Goal: Contribute content: Contribute content

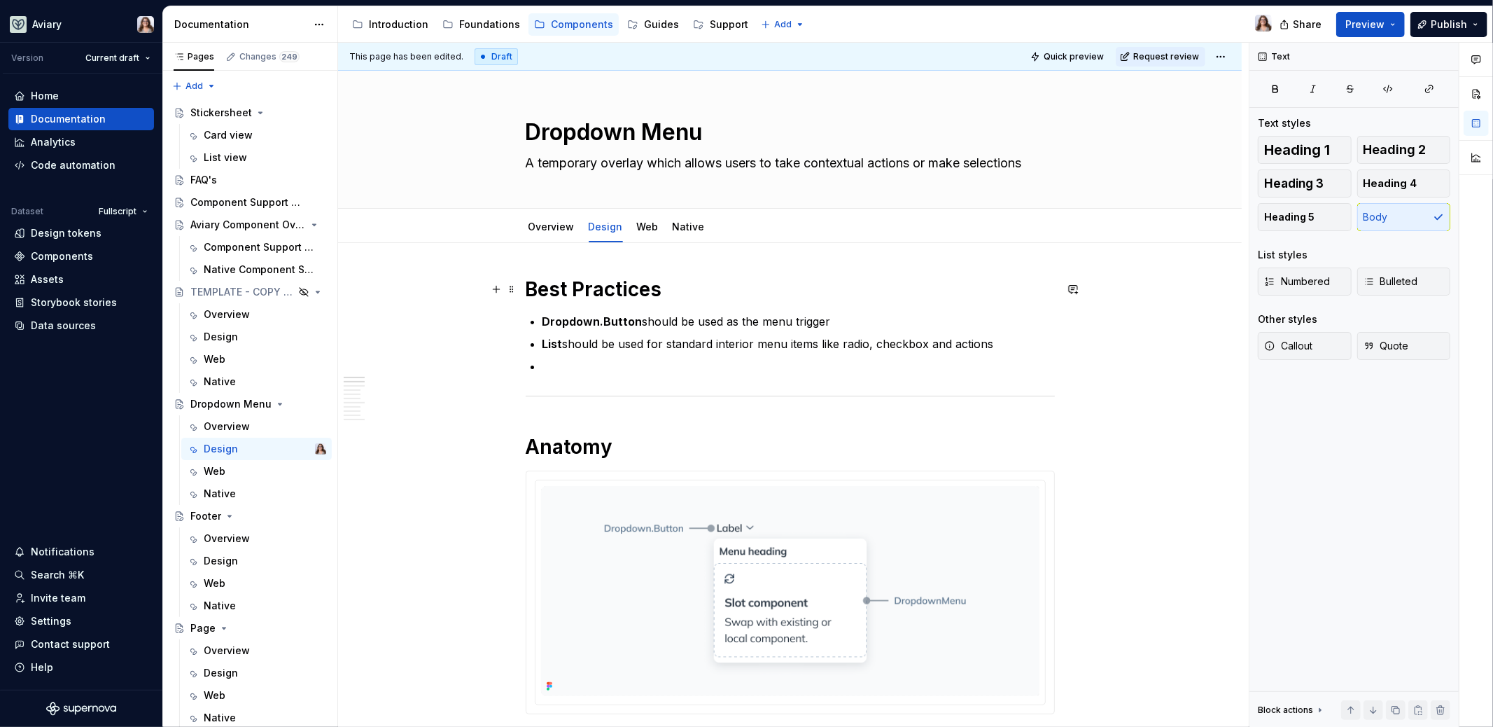
click at [670, 286] on h1 "Best Practices" at bounding box center [790, 289] width 529 height 25
type textarea "*"
drag, startPoint x: 603, startPoint y: 162, endPoint x: 643, endPoint y: 161, distance: 39.2
click at [643, 161] on textarea "A temporary overlay which allows users to take contextual actions or make selec…" at bounding box center [787, 163] width 529 height 22
click at [647, 162] on textarea "A temporary overlay which allows users to take contextual actions or make selec…" at bounding box center [787, 163] width 529 height 22
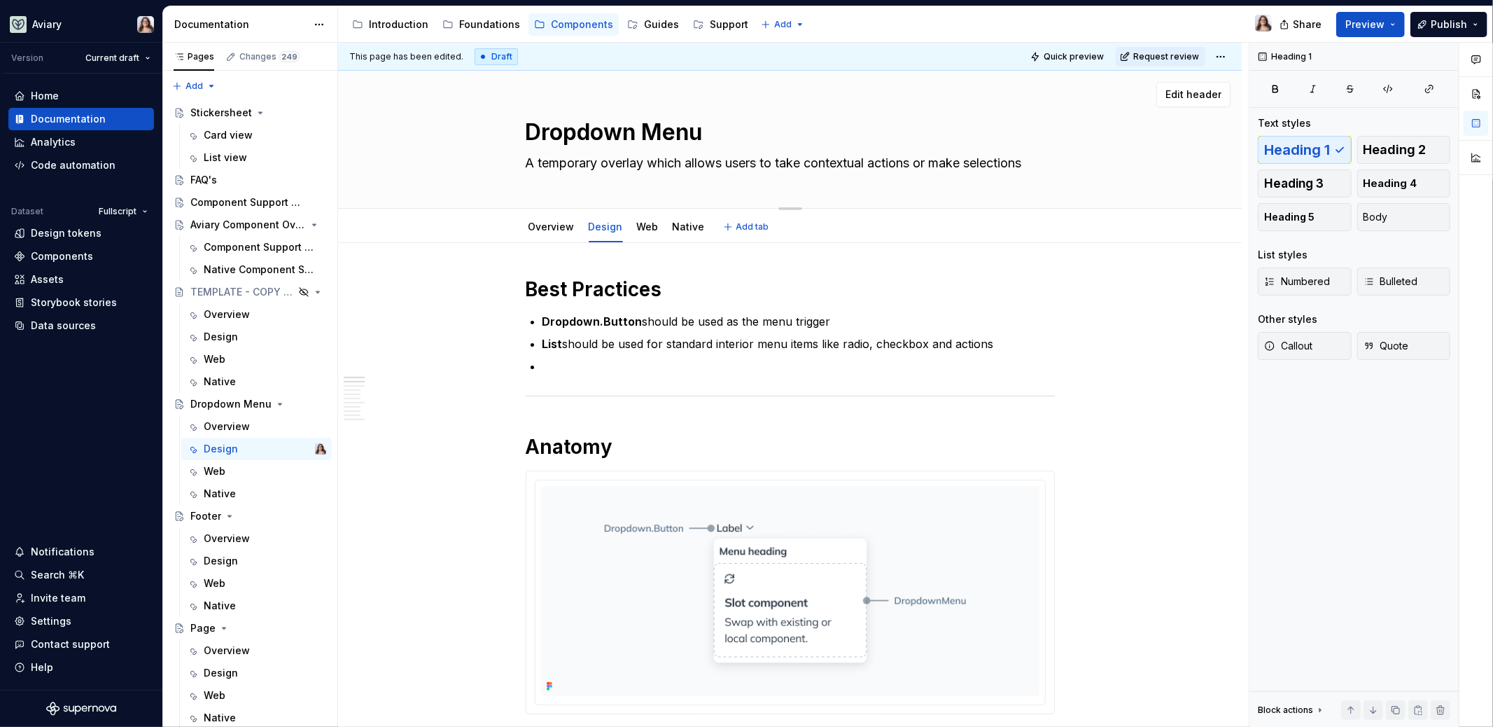
type textarea "A temporary [PERSON_NAME] which allows users to take contextual actions or make…"
type textarea "*"
type textarea "A temporary overl which allows users to take contextual actions or make selecti…"
type textarea "*"
type textarea "A temporary over which allows users to take contextual actions or make selectio…"
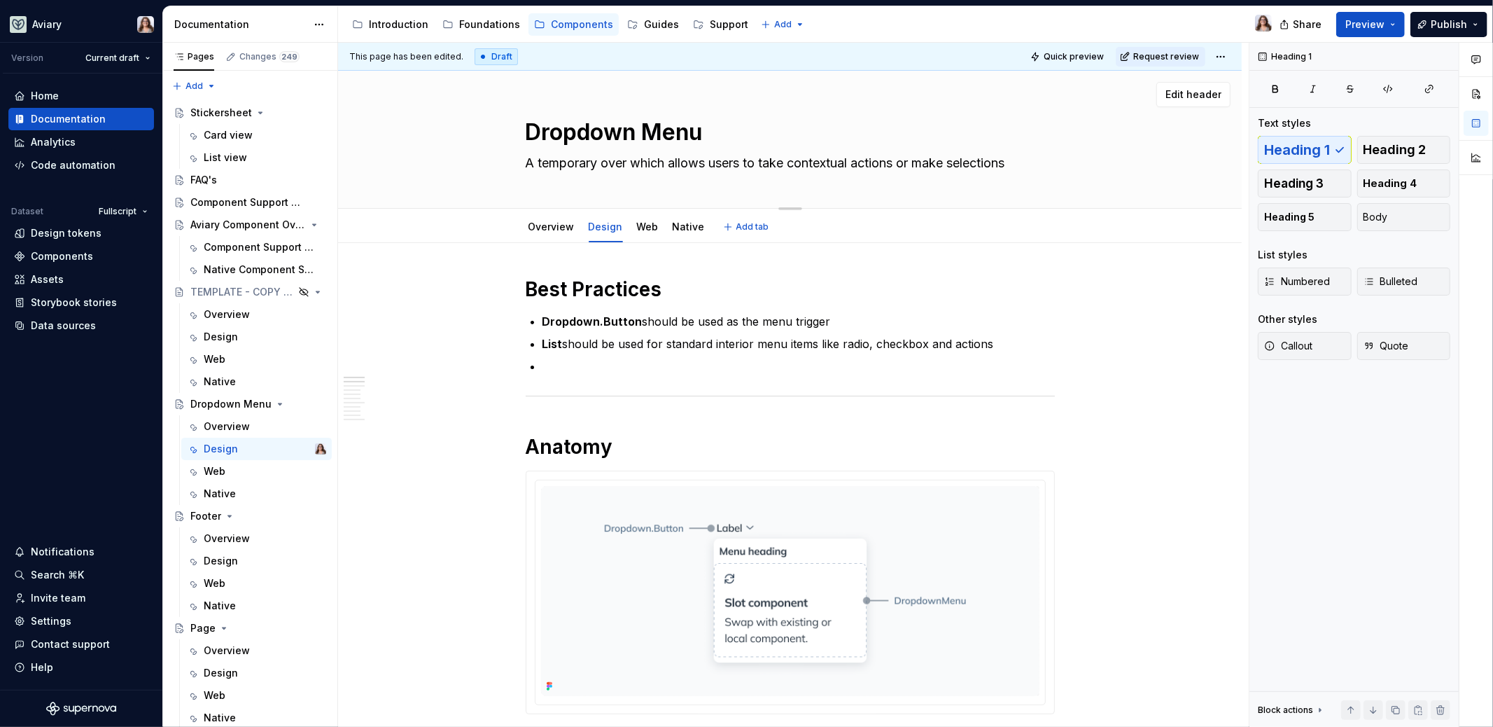
type textarea "*"
type textarea "A temporary ove which allows users to take contextual actions or make selections"
type textarea "*"
type textarea "A temporary ov which allows users to take contextual actions or make selections"
type textarea "*"
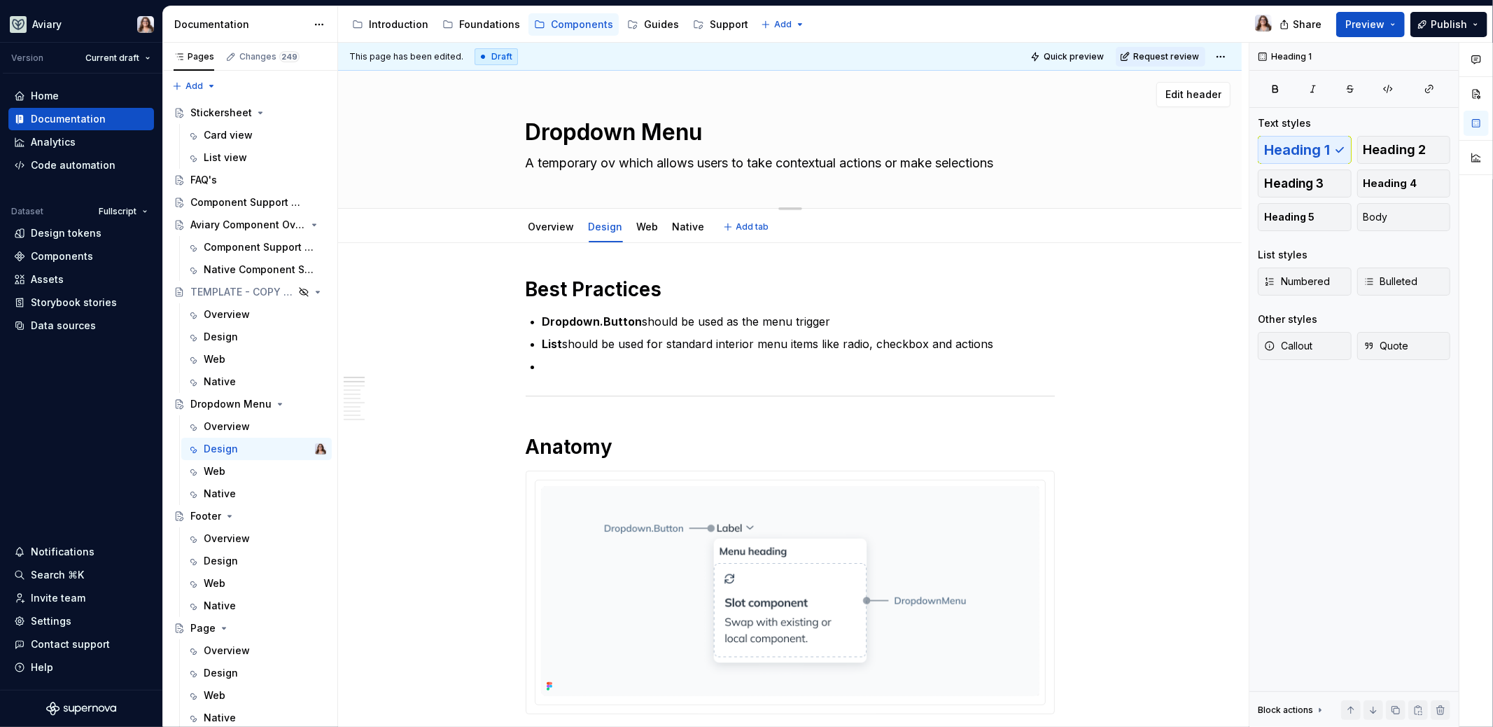
type textarea "A temporary o which allows users to take contextual actions or make selections"
type textarea "*"
type textarea "A temporary which allows users to take contextual actions or make selections"
type textarea "*"
type textarea "A temporary m which allows users to take contextual actions or make selections"
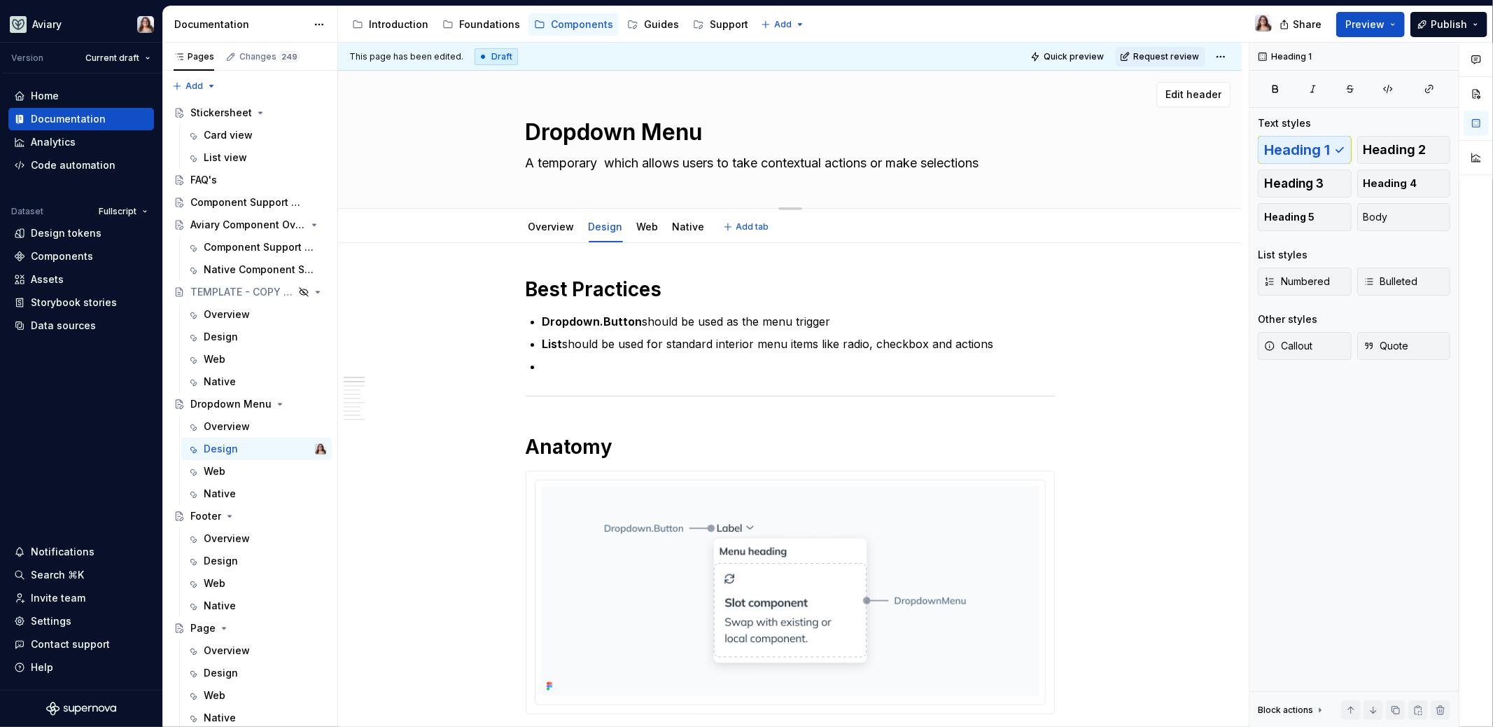
type textarea "*"
type textarea "A temporary me which allows users to take contextual actions or make selections"
type textarea "*"
type textarea "A temporary men which allows users to take contextual actions or make selections"
type textarea "*"
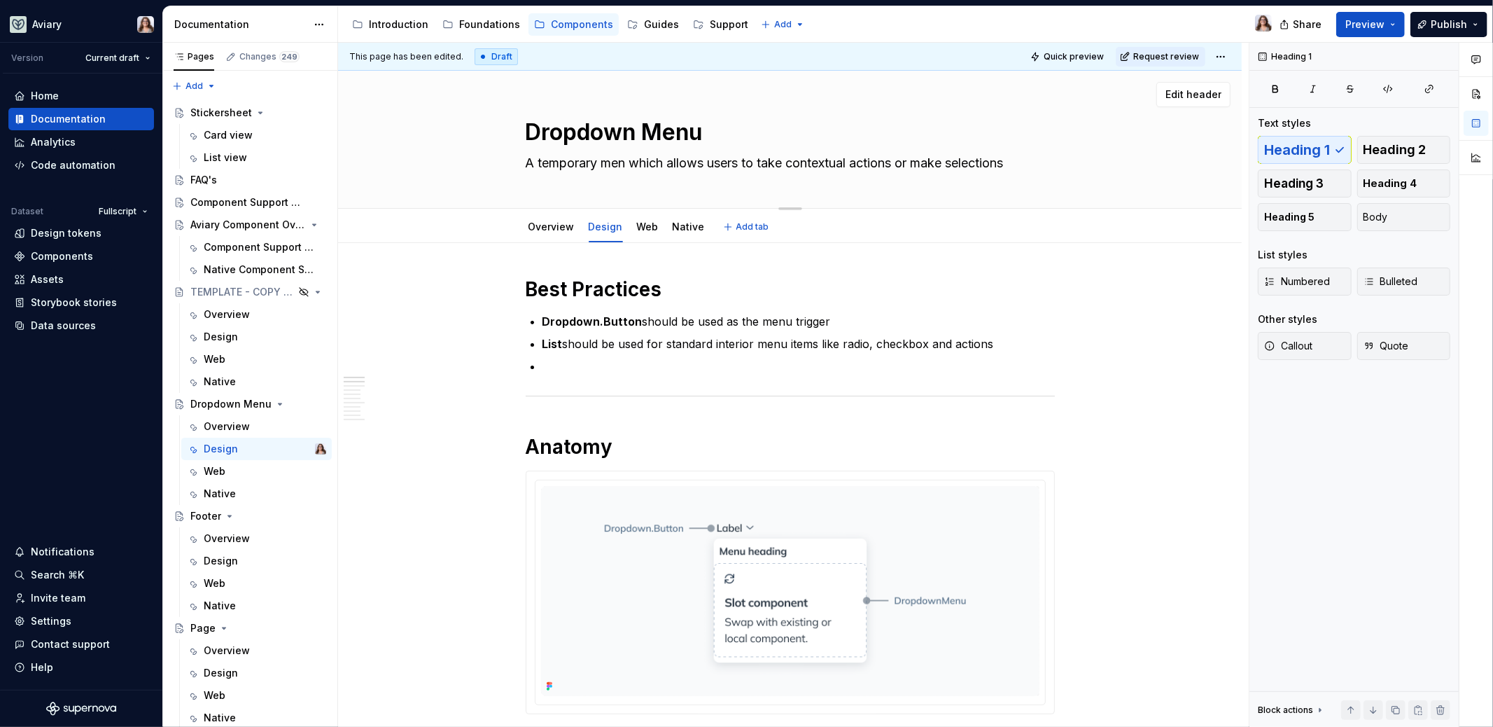
type textarea "A temporary menu which allows users to take contextual actions or make selectio…"
type textarea "*"
type textarea "A temporary menu which allows users to take contextual actions or make selectio…"
click at [673, 288] on h1 "Best Practices" at bounding box center [790, 289] width 529 height 25
click at [547, 358] on p at bounding box center [799, 366] width 512 height 17
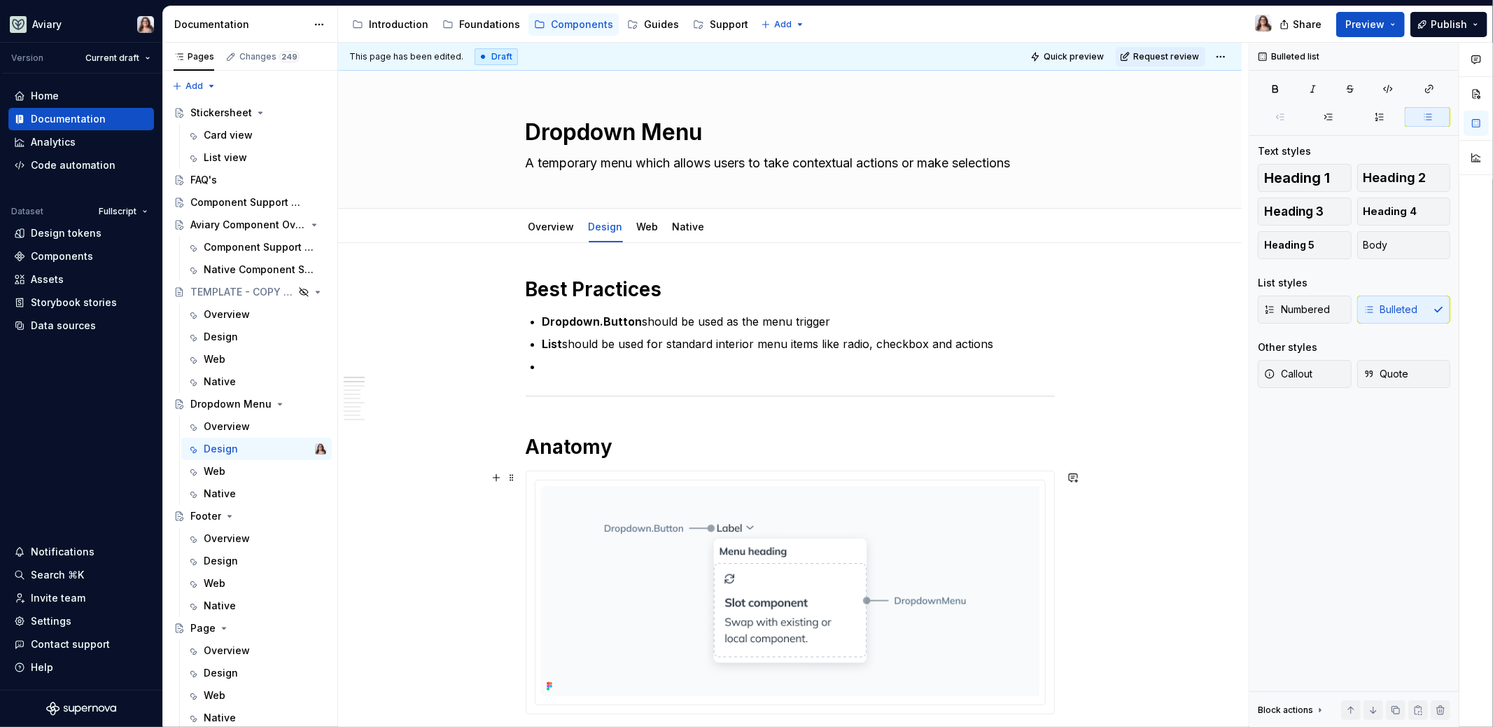
type textarea "*"
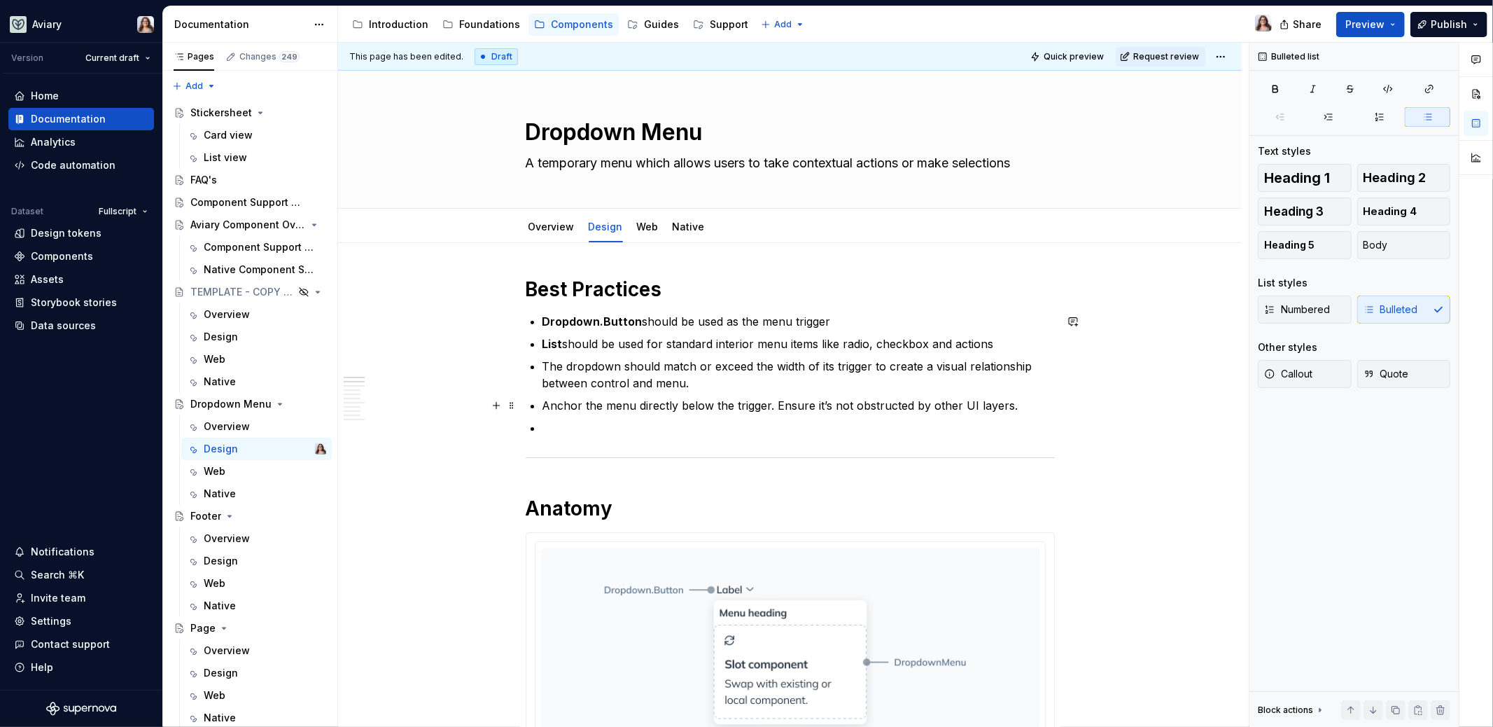
click at [1010, 407] on p "Anchor the menu directly below the trigger. Ensure it’s not obstructed by other…" at bounding box center [799, 405] width 512 height 17
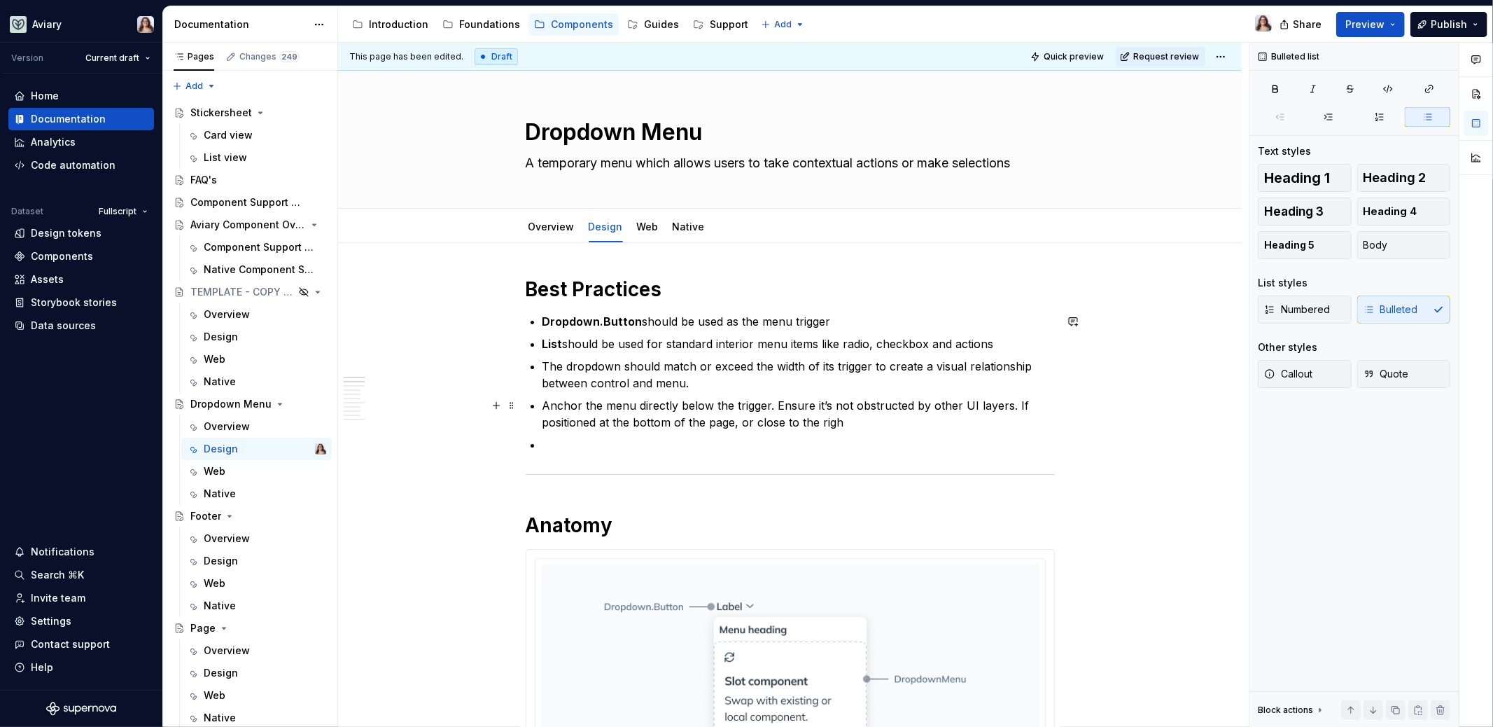
click at [699, 422] on p "Anchor the menu directly below the trigger. Ensure it’s not obstructed by other…" at bounding box center [799, 414] width 512 height 34
click at [845, 425] on p "Anchor the menu directly below the trigger. Ensure it’s not obstructed by other…" at bounding box center [799, 414] width 512 height 34
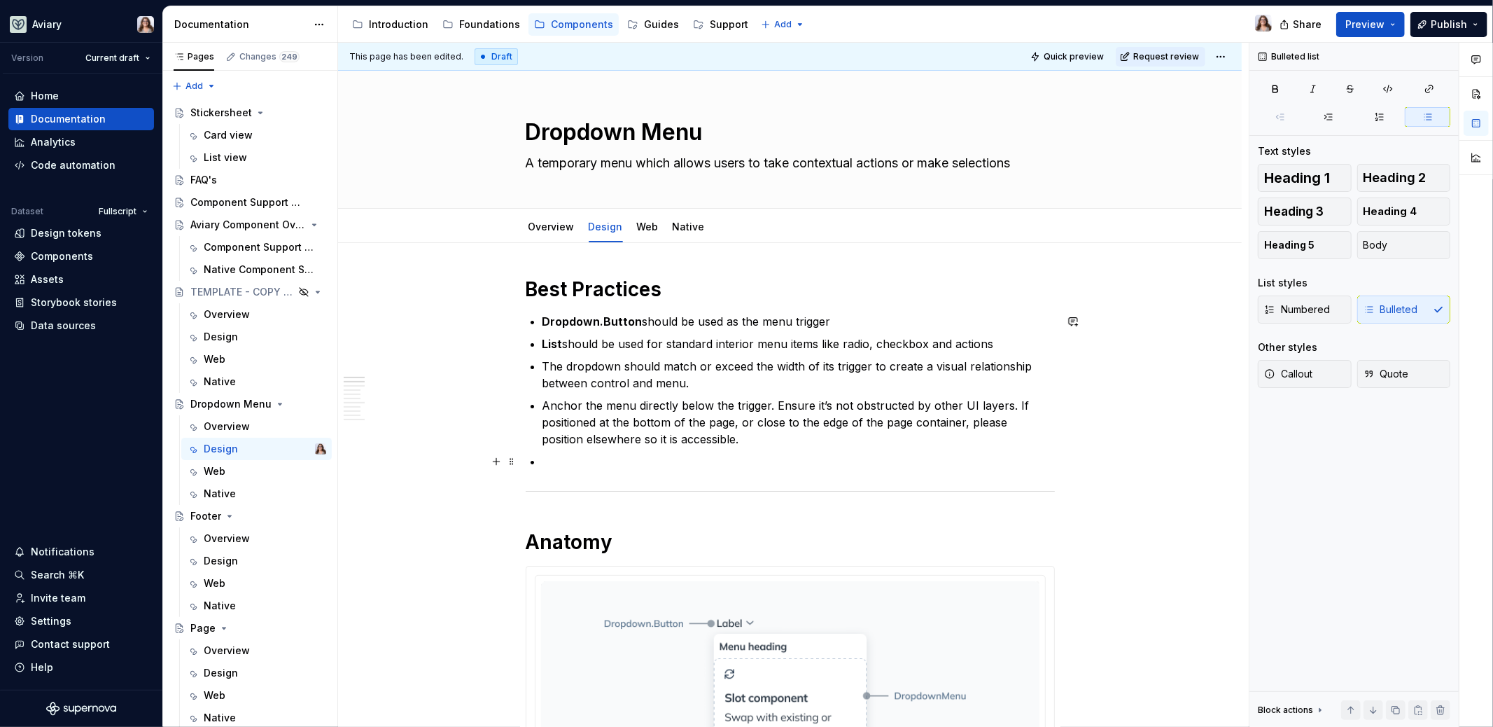
click at [555, 465] on p at bounding box center [799, 461] width 512 height 17
click at [691, 439] on p "Anchor the menu directly below the trigger. Ensure it’s not obstructed by other…" at bounding box center [799, 422] width 512 height 50
click at [543, 467] on p at bounding box center [799, 461] width 512 height 17
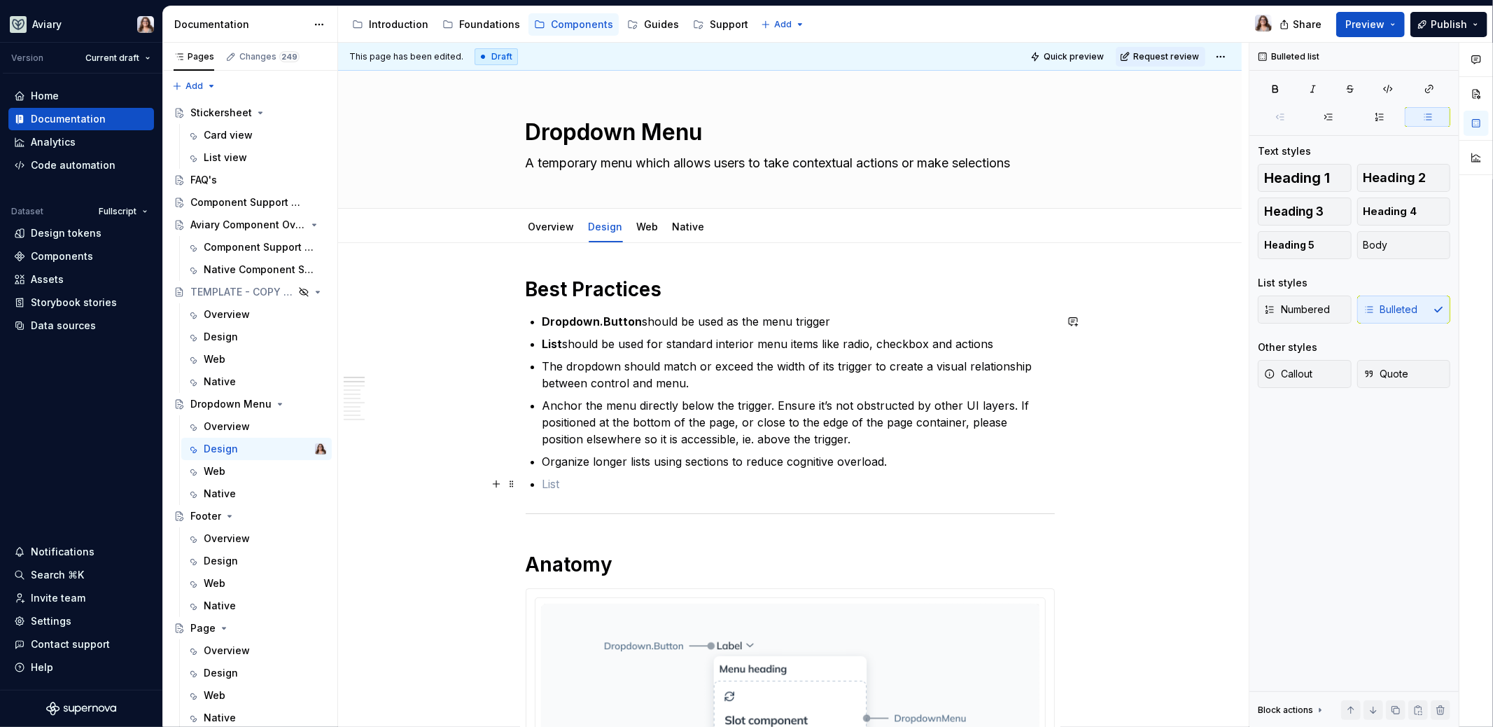
click at [548, 484] on p at bounding box center [799, 483] width 512 height 17
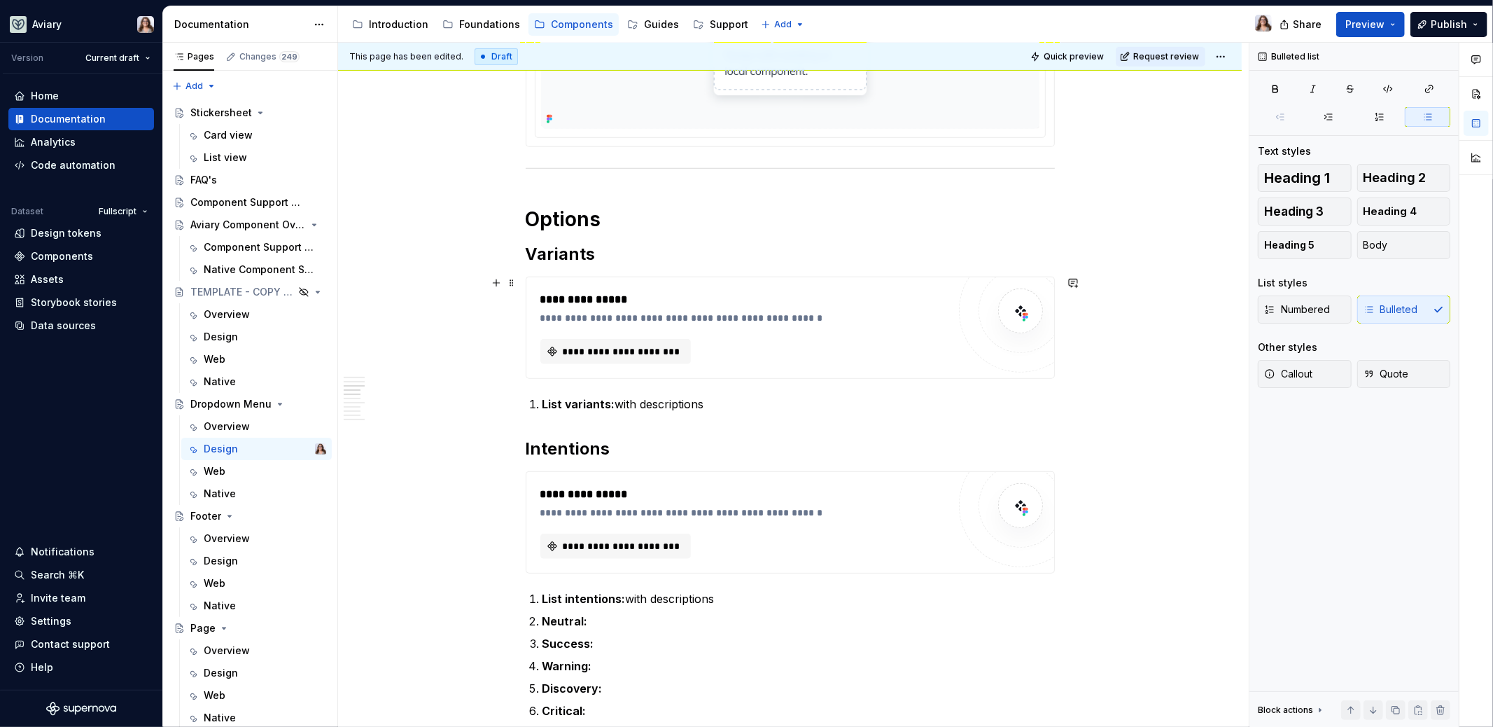
scroll to position [665, 0]
click at [599, 348] on span "**********" at bounding box center [622, 349] width 122 height 14
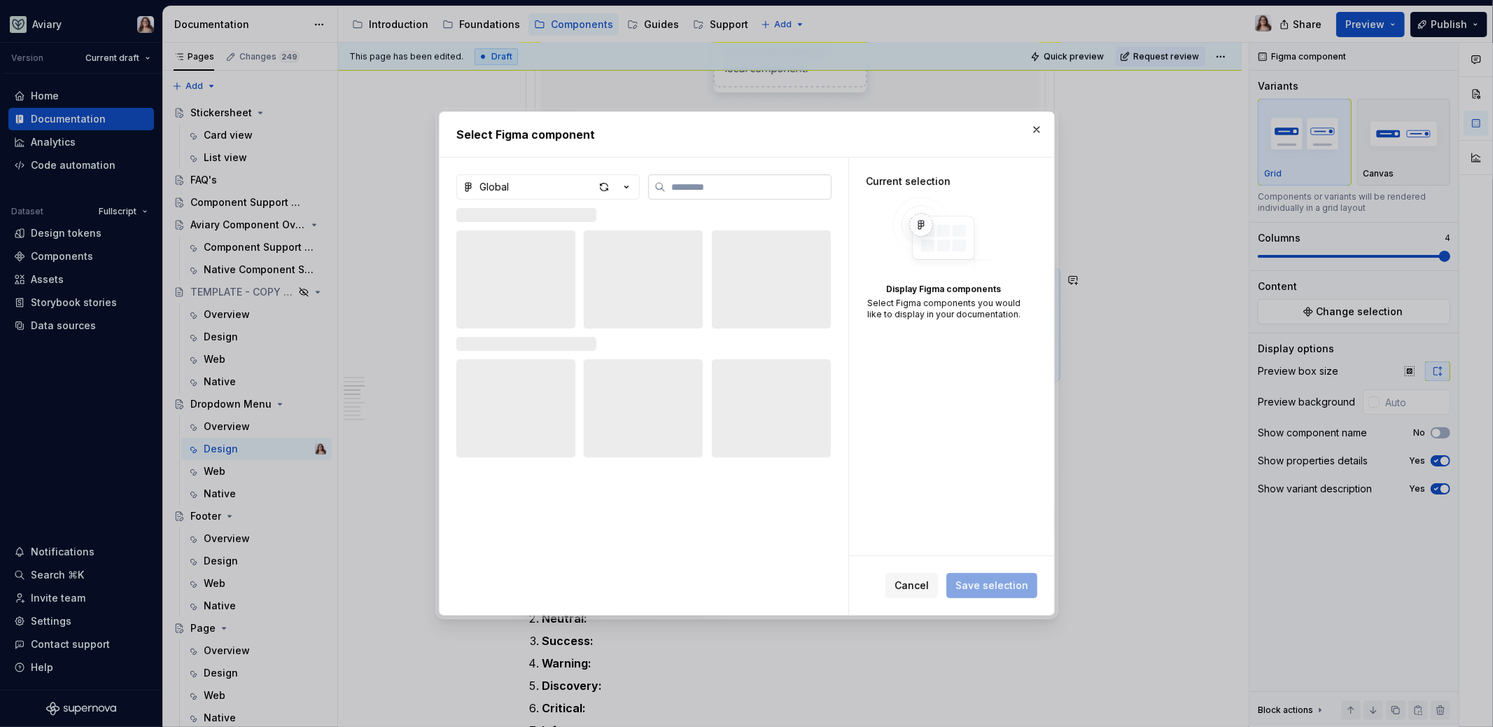
type textarea "*"
click at [622, 182] on icon "button" at bounding box center [627, 187] width 14 height 14
click at [513, 330] on div "Web UI Kit" at bounding box center [521, 331] width 50 height 14
click at [694, 188] on input "search" at bounding box center [748, 187] width 165 height 14
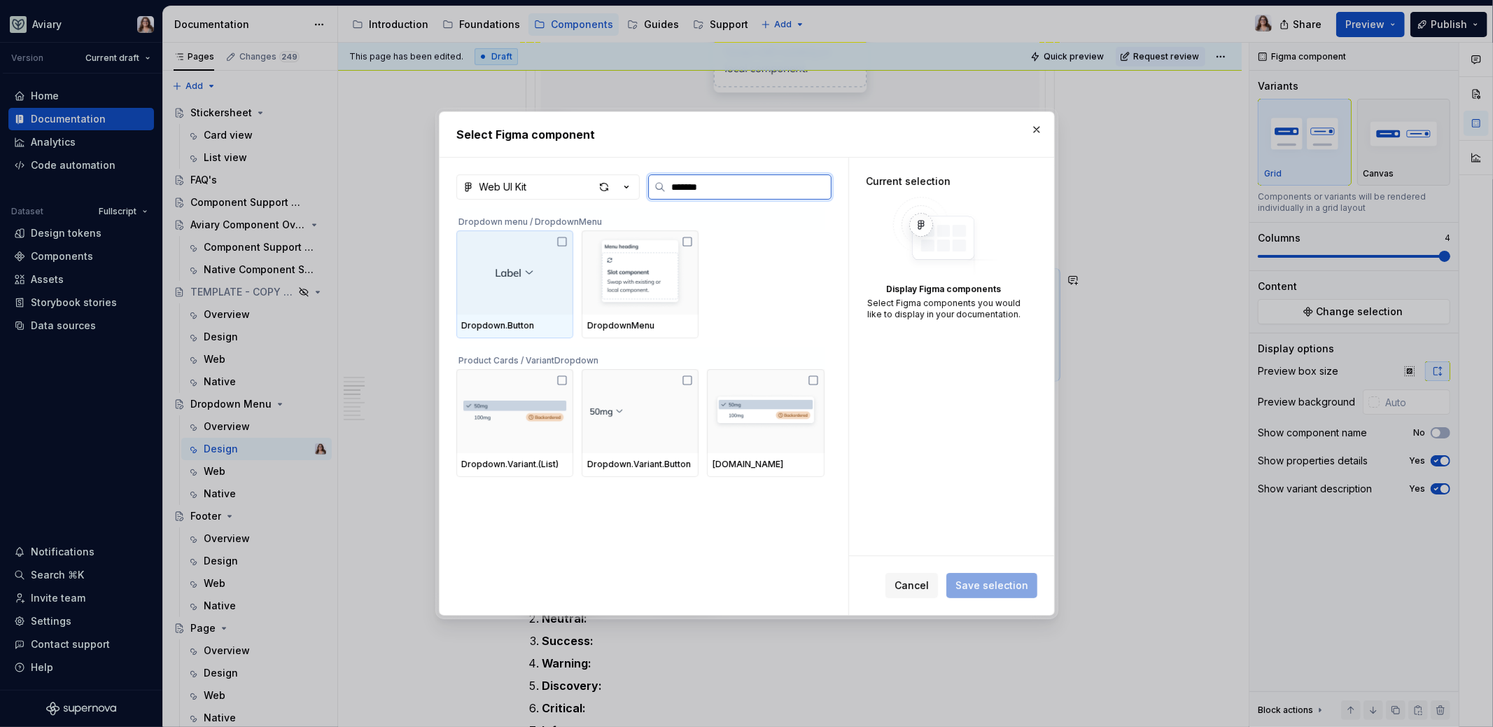
type input "********"
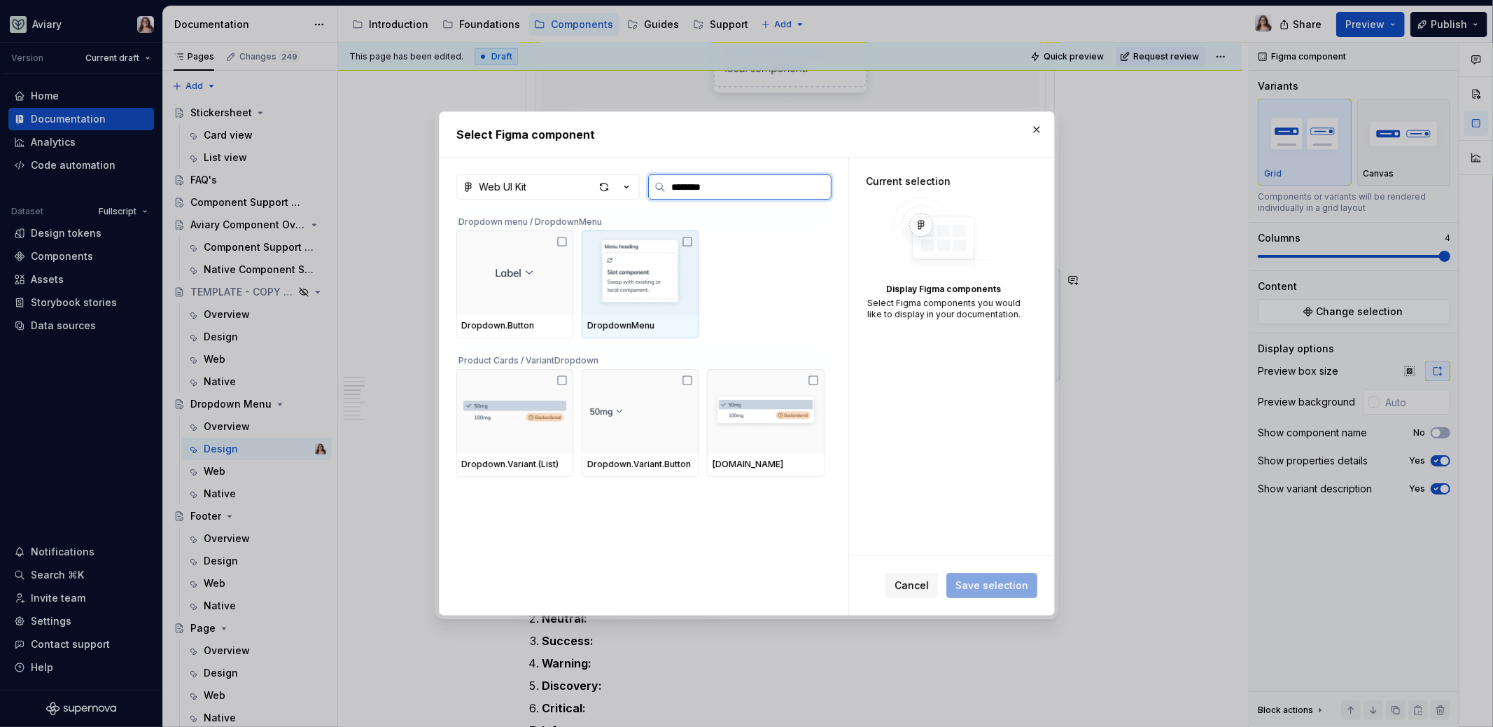
click at [647, 284] on img at bounding box center [640, 272] width 106 height 73
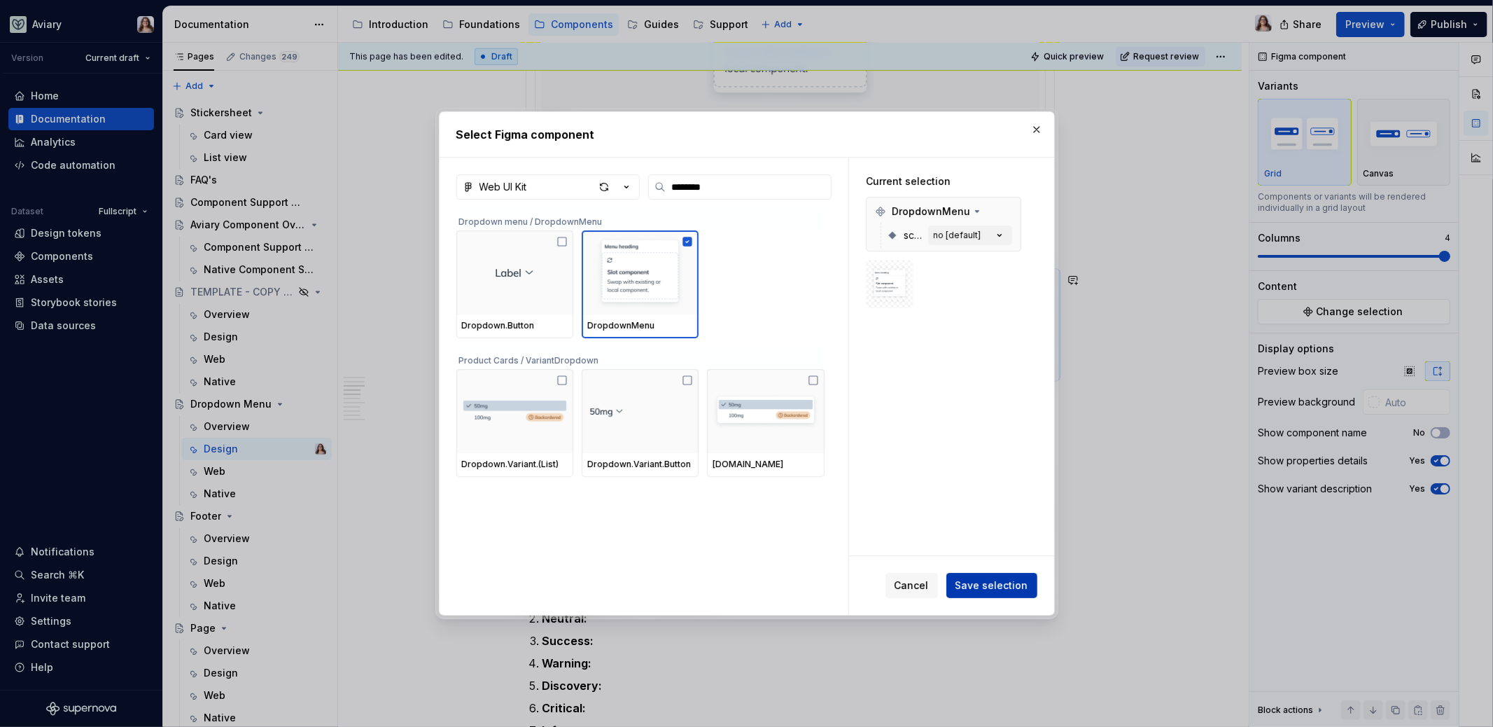
click at [988, 580] on span "Save selection" at bounding box center [992, 585] width 73 height 14
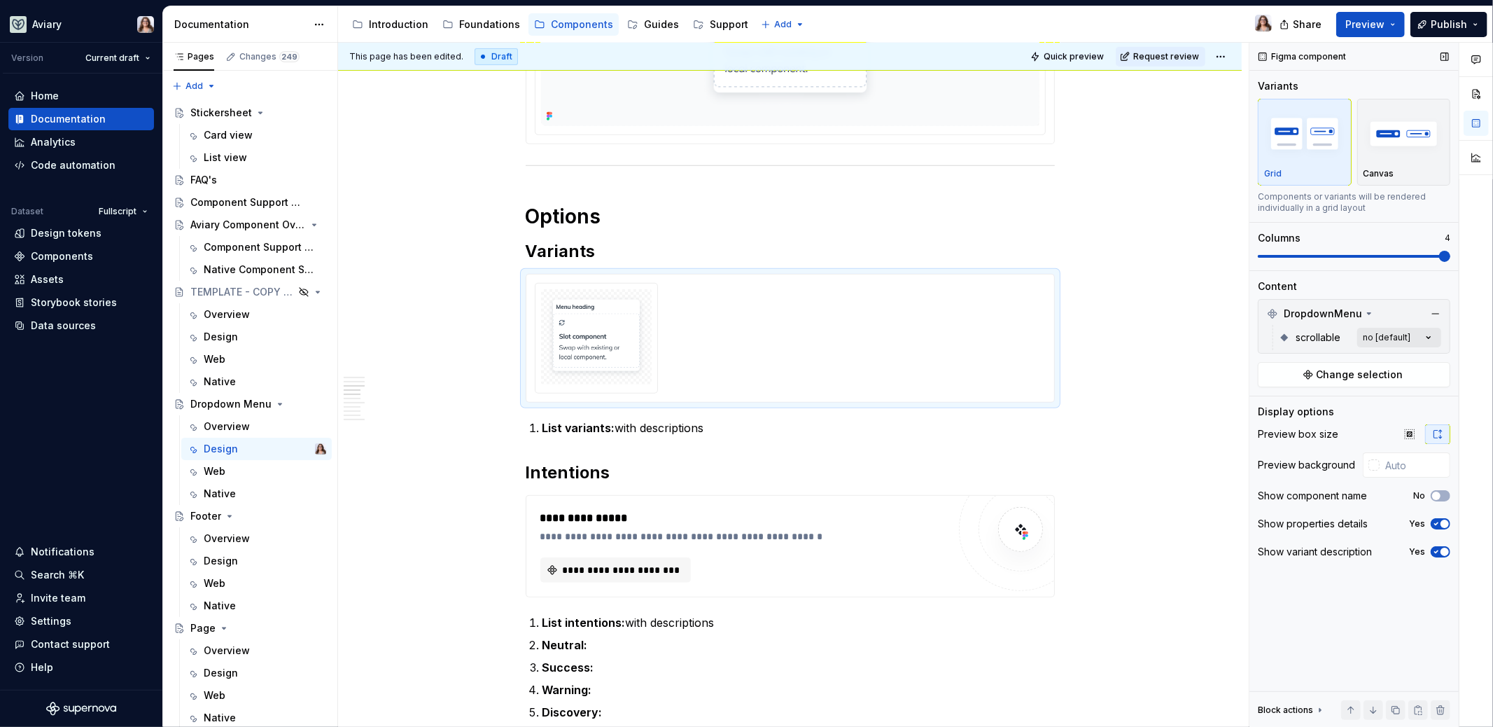
click at [1391, 326] on div "Comments Open comments No comments yet Select ‘Comment’ from the block context …" at bounding box center [1372, 385] width 244 height 685
click at [1420, 363] on span "button" at bounding box center [1420, 360] width 8 height 8
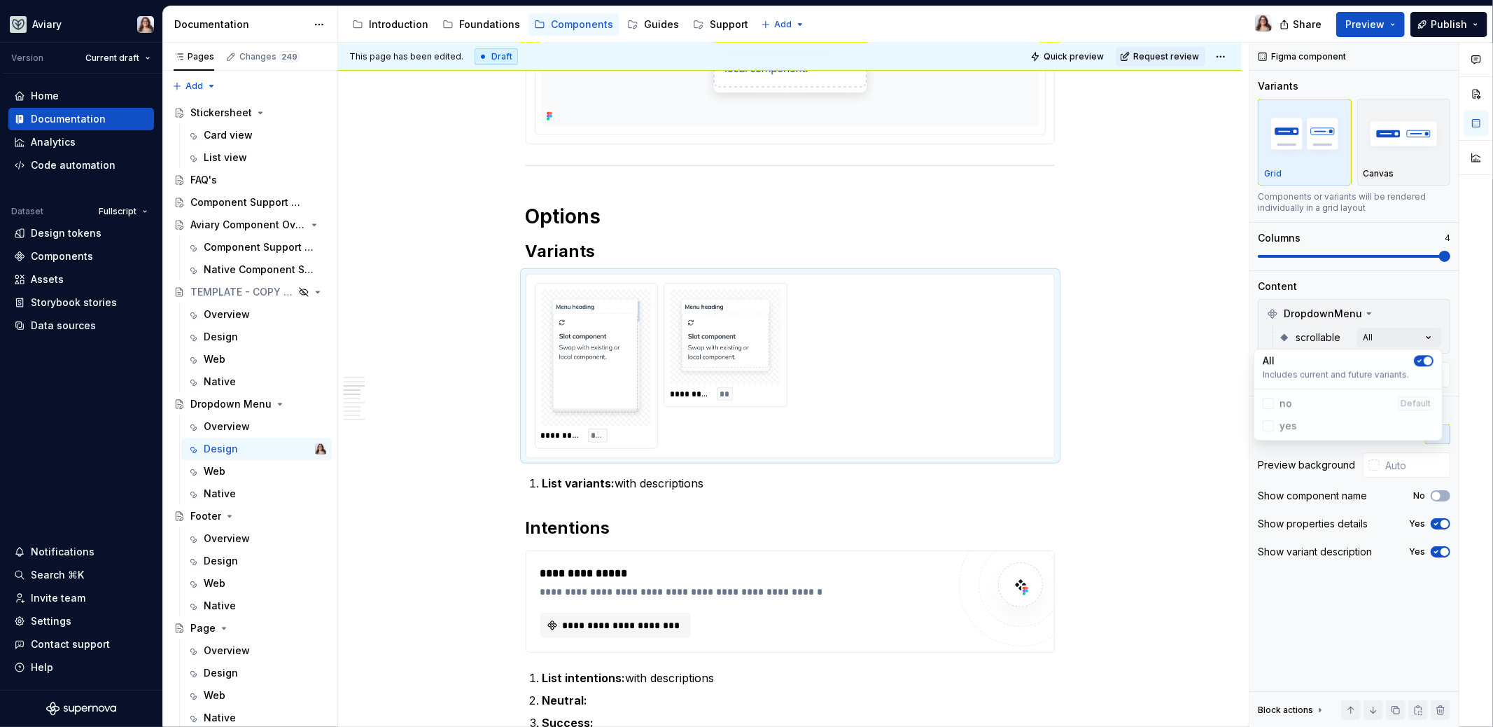
click at [1371, 307] on div "Comments Open comments No comments yet Select ‘Comment’ from the block context …" at bounding box center [1372, 385] width 244 height 685
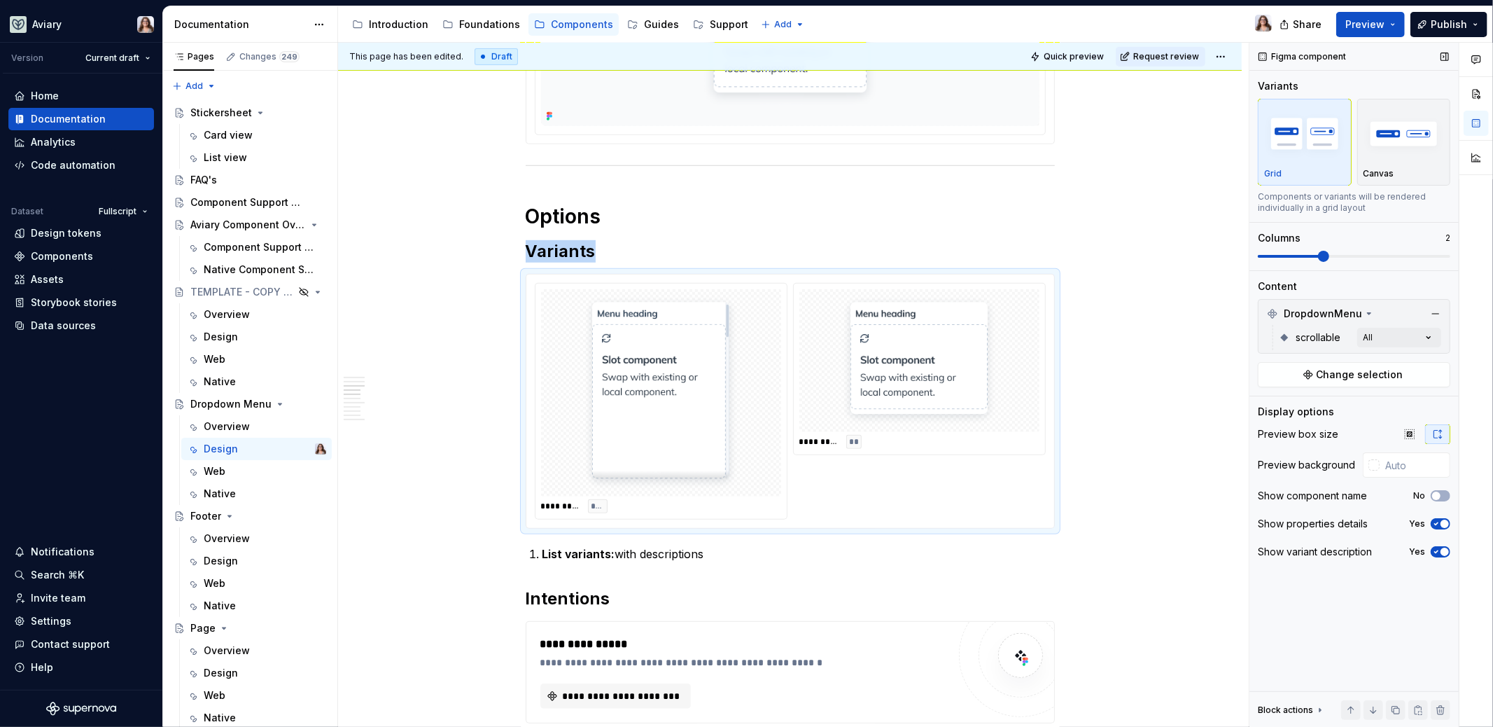
click at [1322, 256] on span at bounding box center [1290, 256] width 64 height 3
click at [685, 554] on p "List variants: with descriptions" at bounding box center [799, 553] width 512 height 17
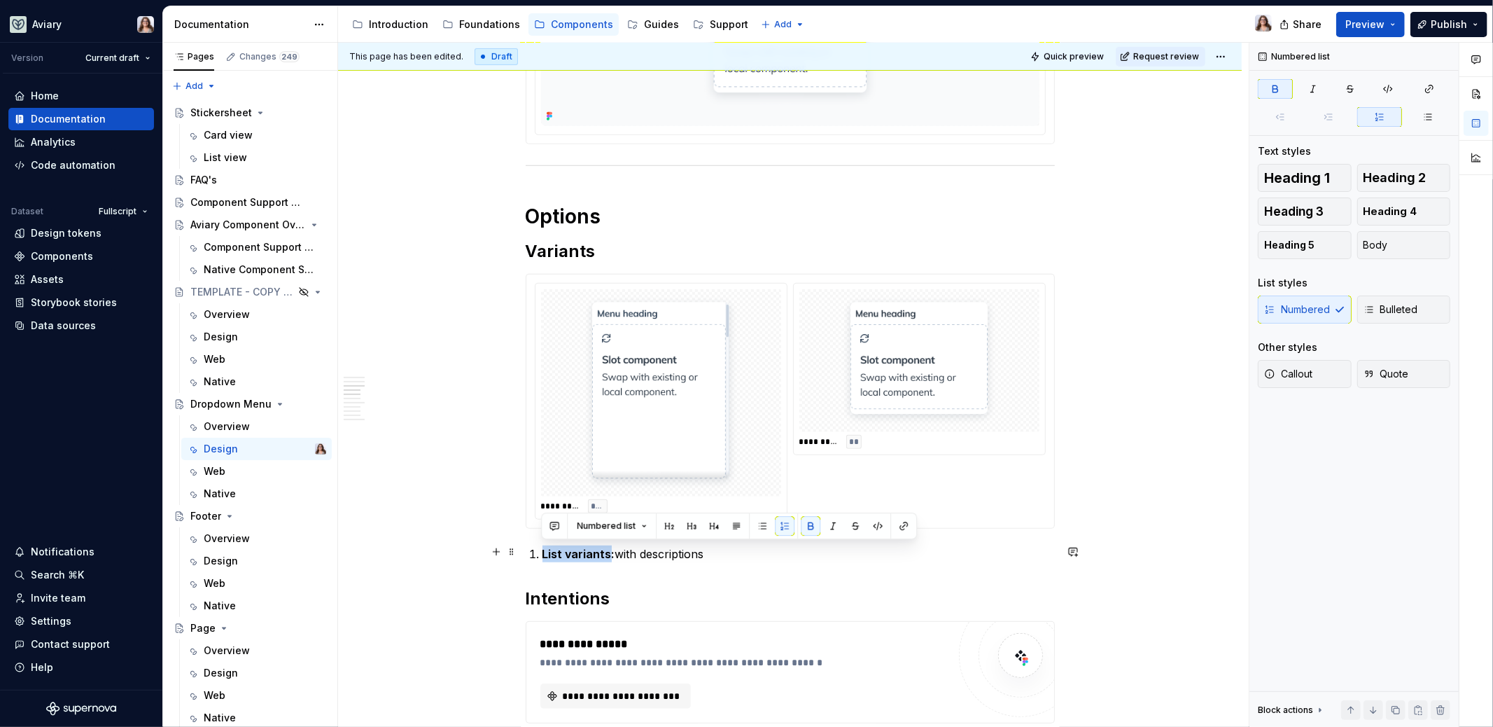
drag, startPoint x: 607, startPoint y: 551, endPoint x: 541, endPoint y: 550, distance: 65.8
click at [543, 550] on strong "List variants:" at bounding box center [579, 554] width 73 height 14
drag, startPoint x: 732, startPoint y: 554, endPoint x: 646, endPoint y: 554, distance: 85.4
click at [646, 554] on p "Scrollable yes/no: with descriptions" at bounding box center [799, 553] width 512 height 17
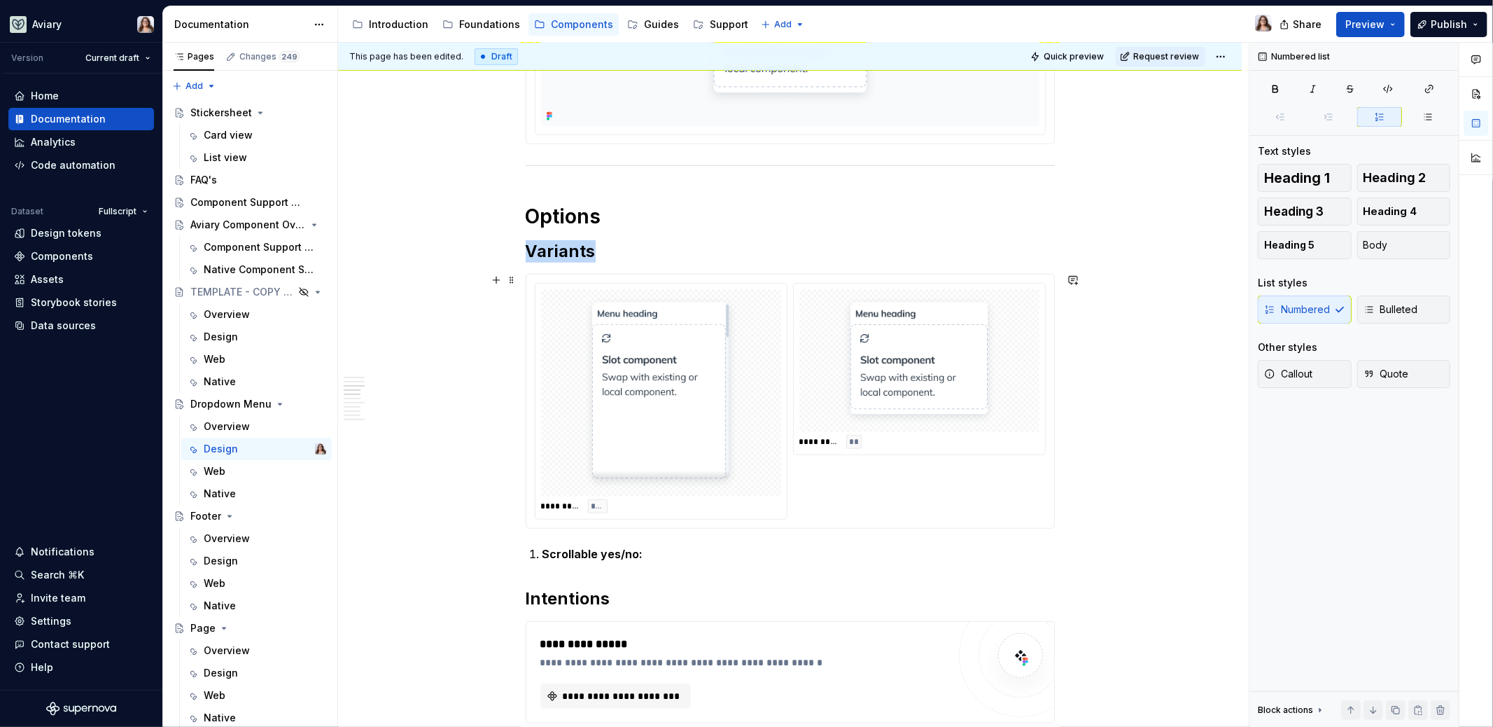
click at [608, 395] on img at bounding box center [660, 393] width 157 height 196
click at [632, 558] on p "Scrollable yes/no:" at bounding box center [799, 553] width 512 height 17
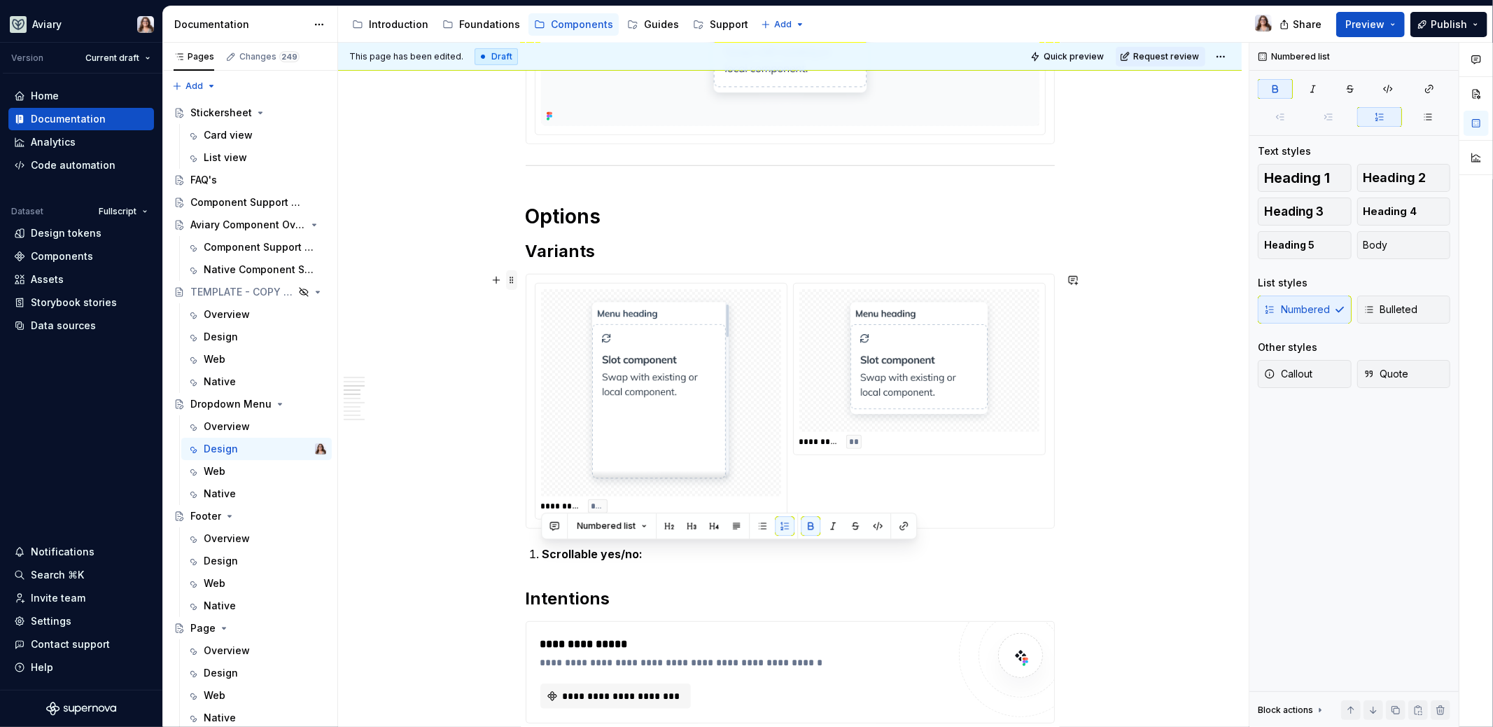
drag, startPoint x: 652, startPoint y: 554, endPoint x: 515, endPoint y: 276, distance: 310.6
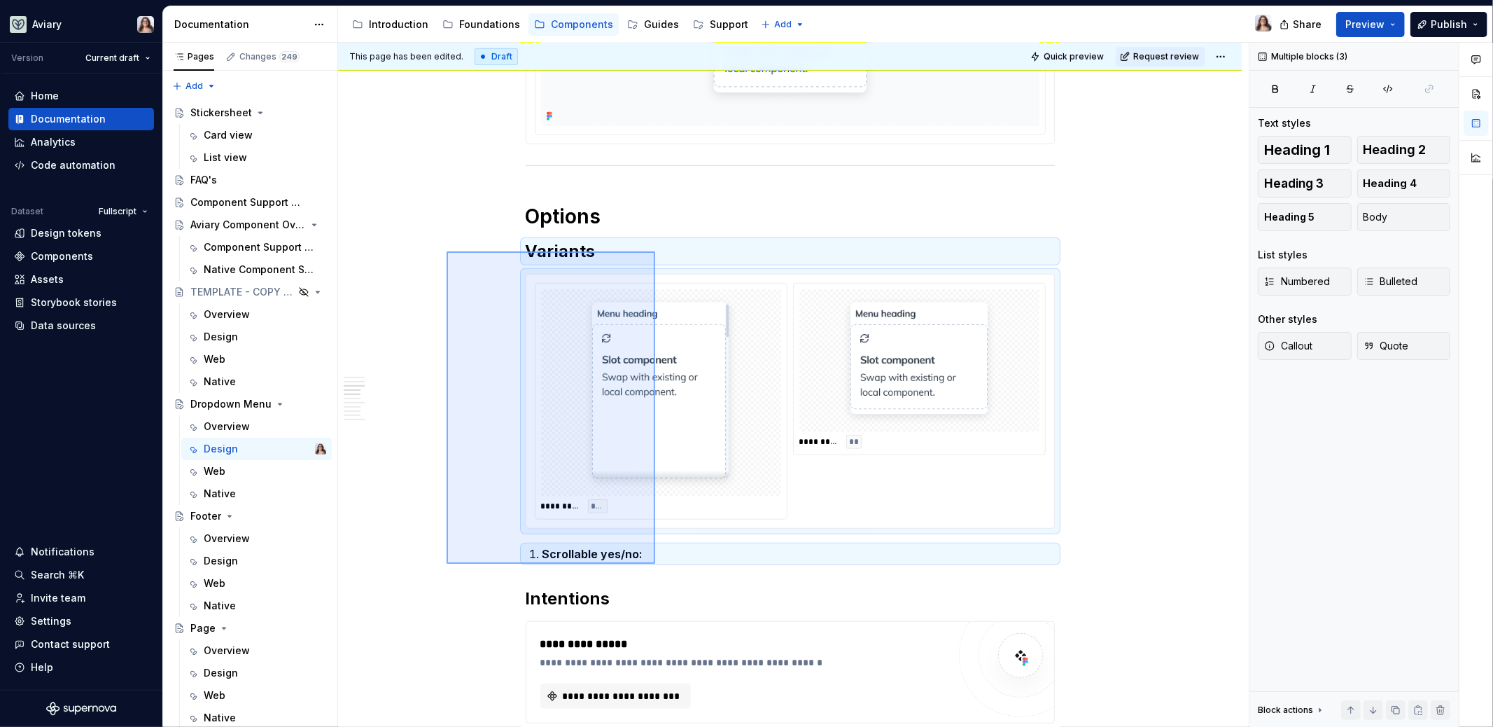
drag, startPoint x: 447, startPoint y: 251, endPoint x: 655, endPoint y: 564, distance: 375.5
click at [655, 564] on div "**********" at bounding box center [793, 385] width 911 height 685
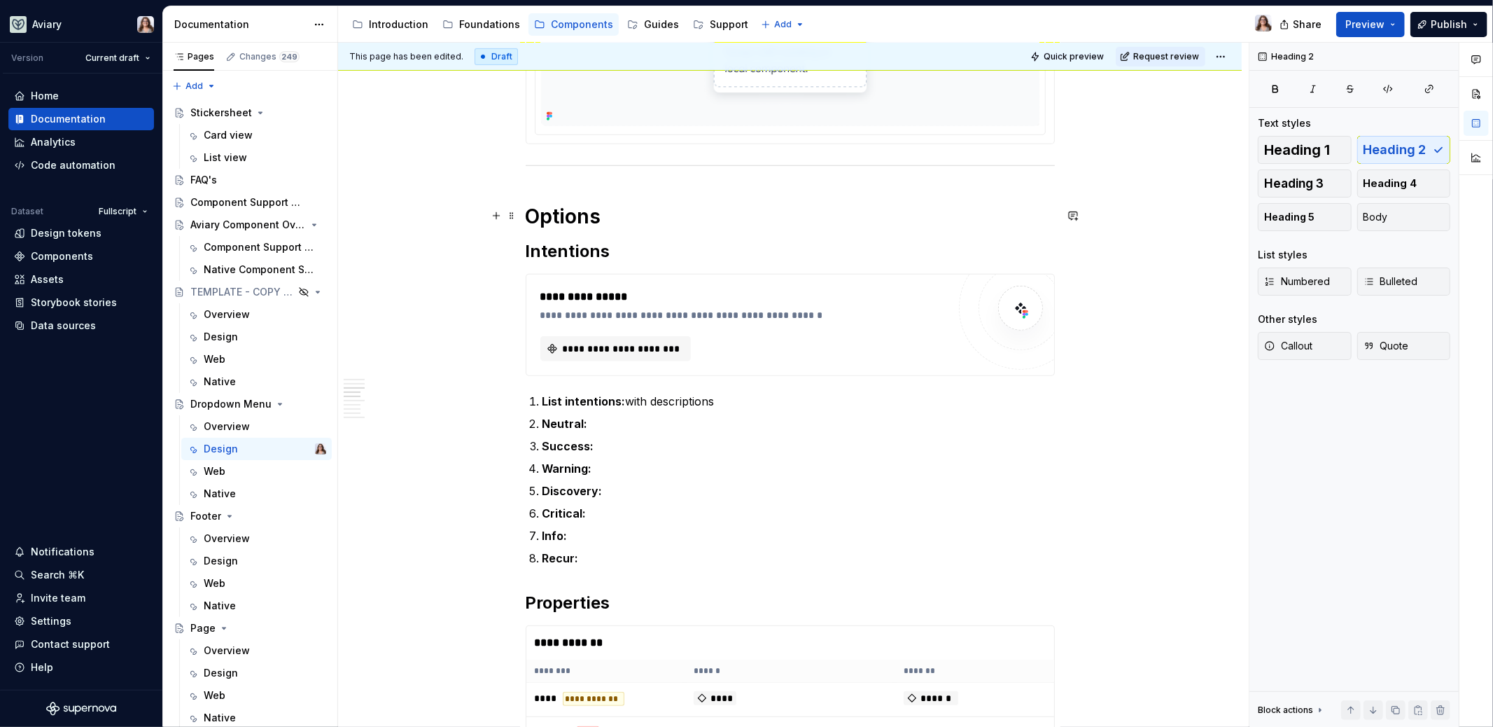
click at [604, 219] on h1 "Options" at bounding box center [790, 216] width 529 height 25
click at [606, 257] on h2 "Intentions" at bounding box center [790, 251] width 529 height 22
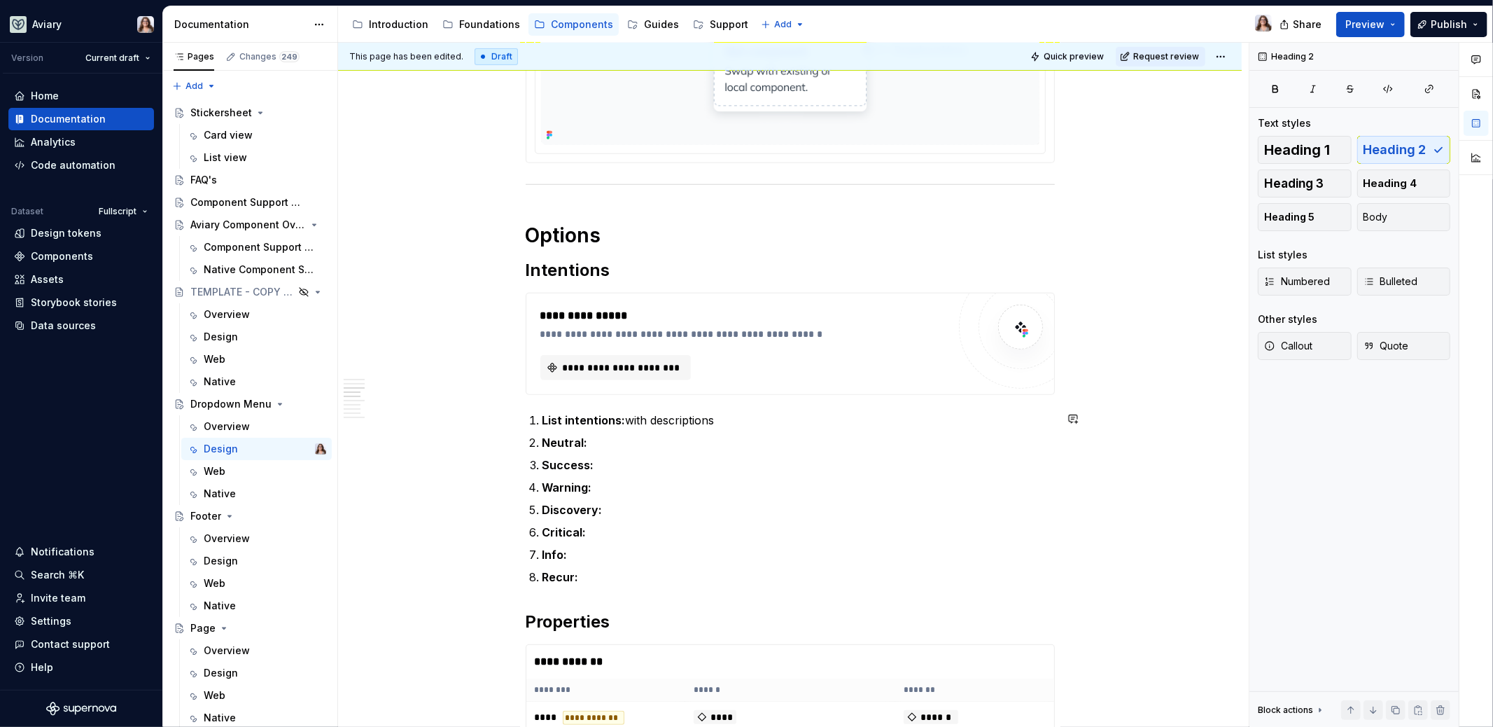
scroll to position [612, 0]
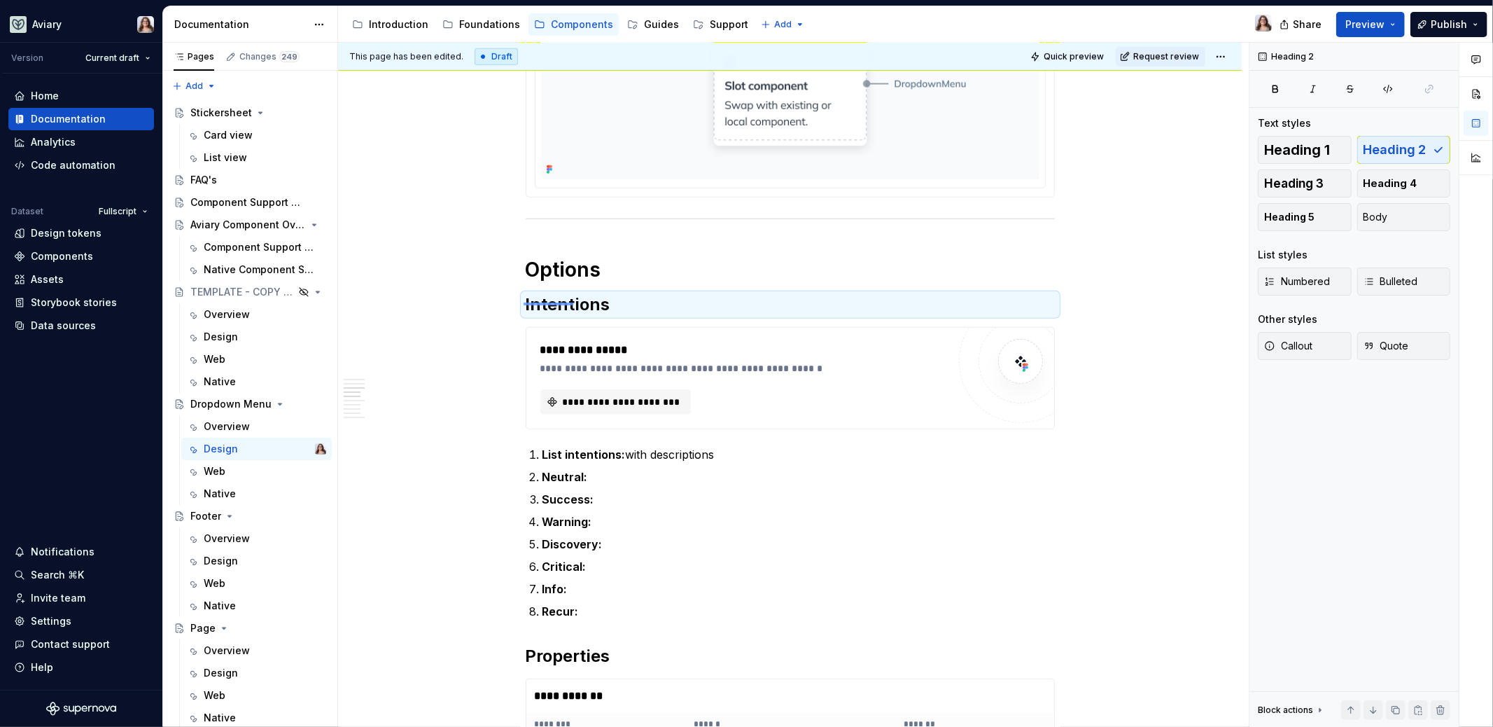
drag, startPoint x: 524, startPoint y: 302, endPoint x: 574, endPoint y: 302, distance: 50.4
click at [574, 302] on div "**********" at bounding box center [793, 385] width 911 height 685
click at [613, 269] on h1 "Options" at bounding box center [790, 269] width 529 height 25
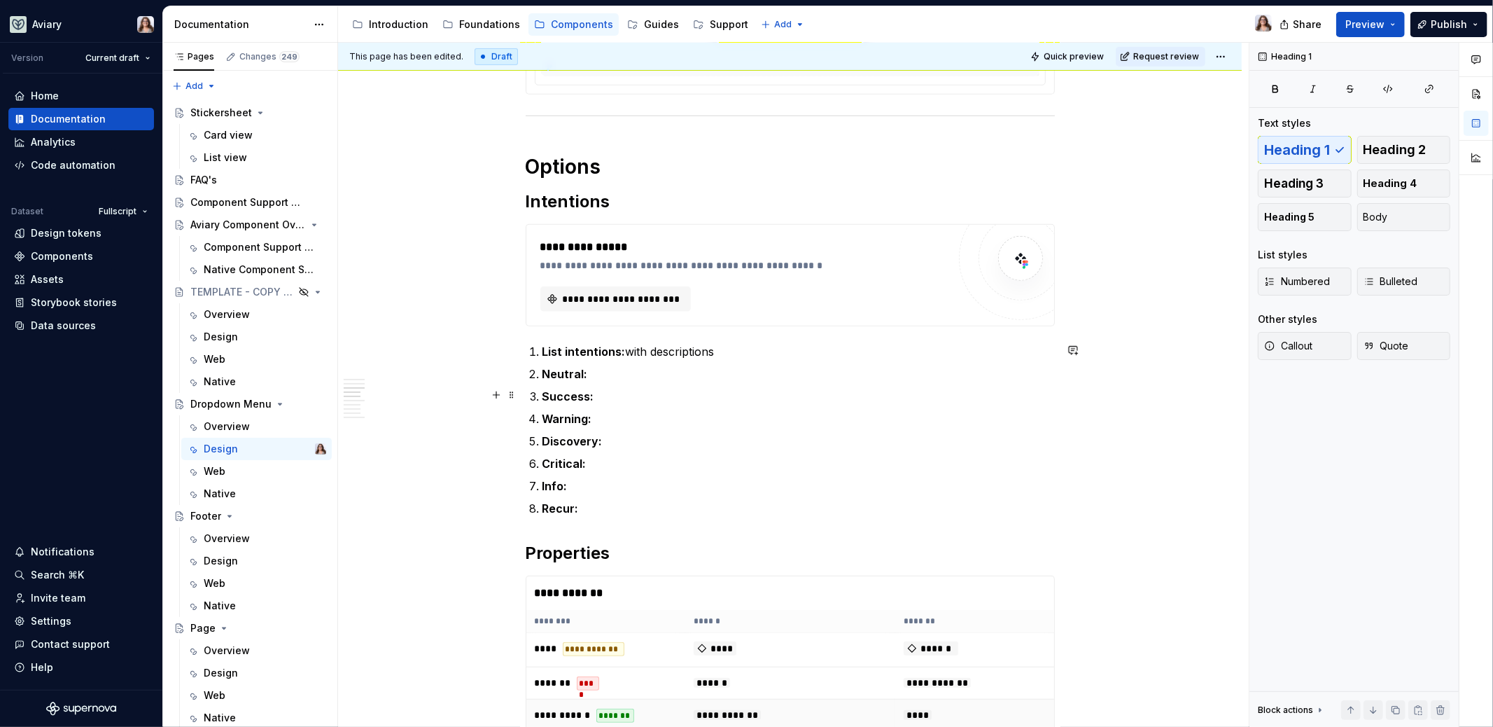
scroll to position [700, 0]
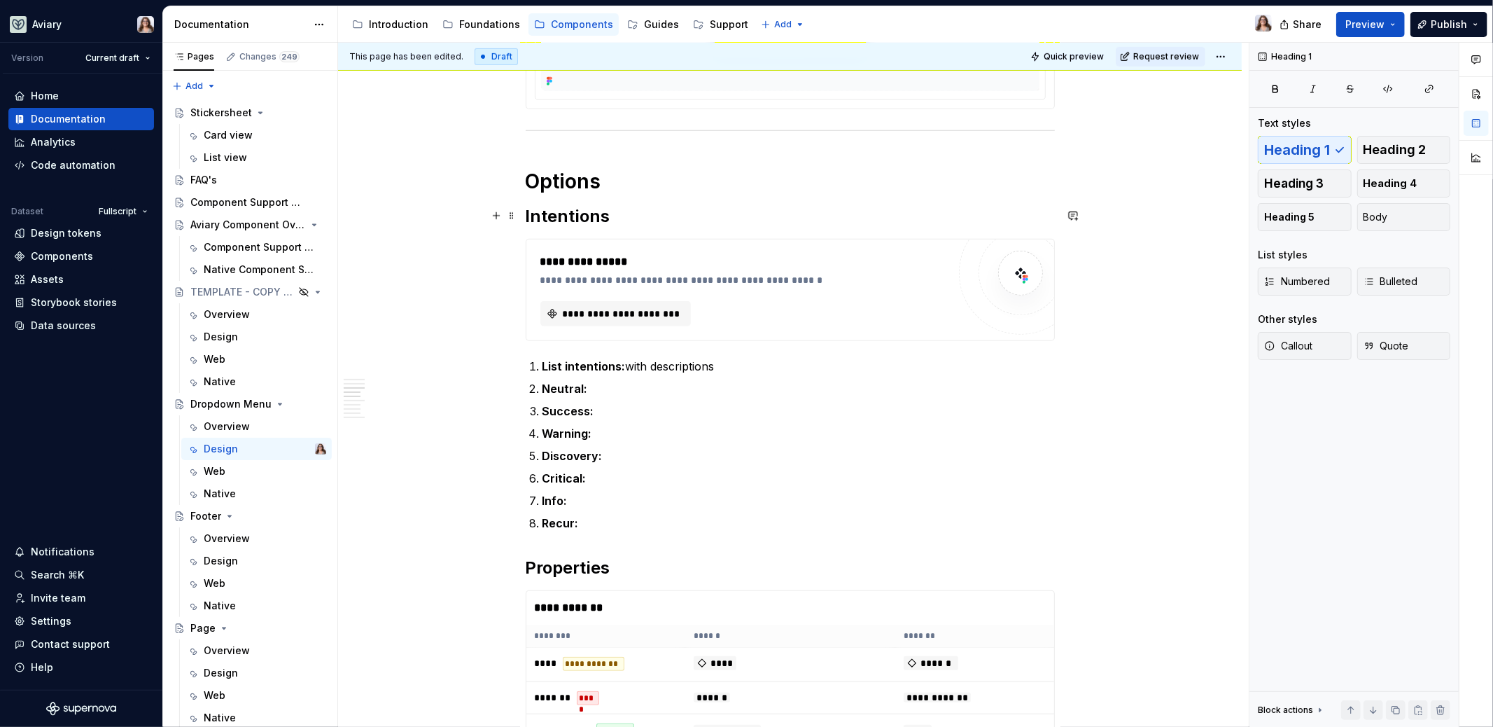
click at [571, 212] on h2 "Intentions" at bounding box center [790, 216] width 529 height 22
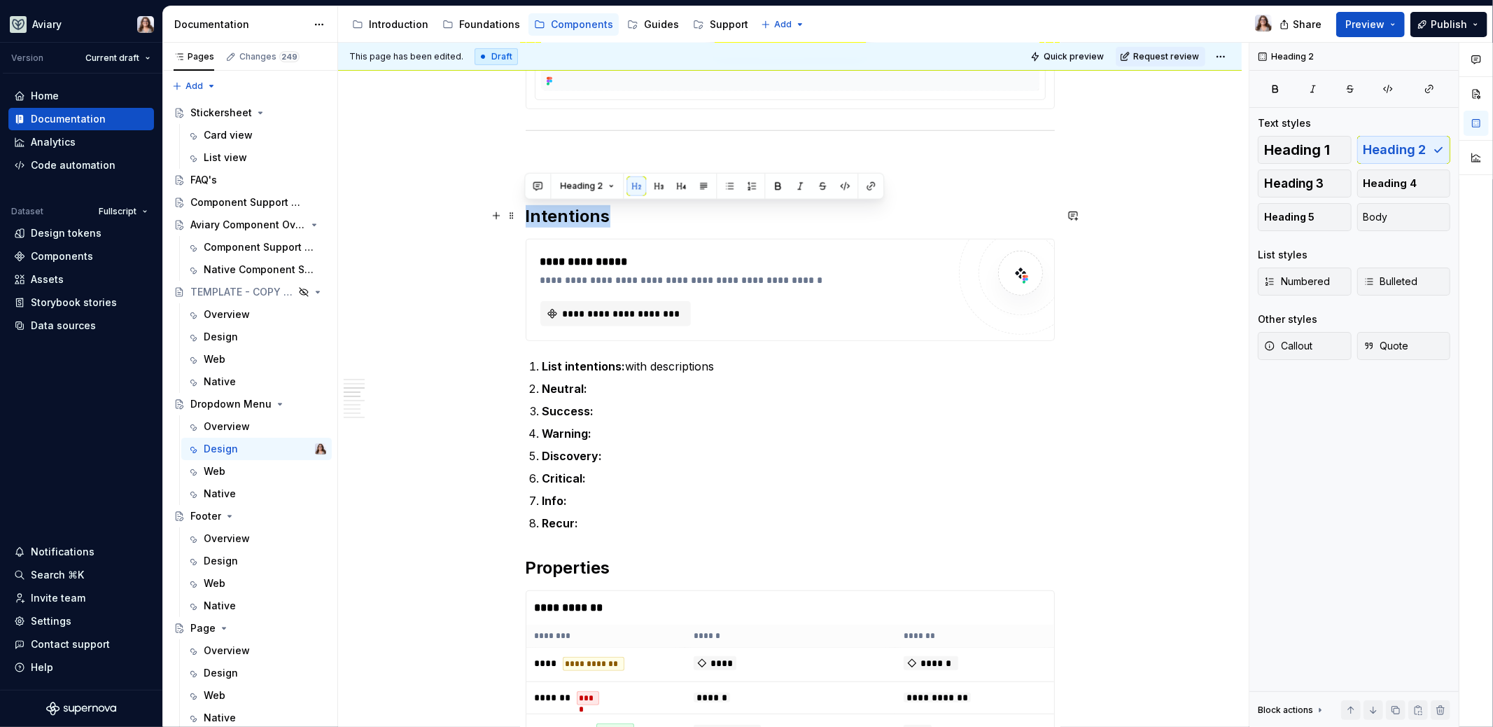
click at [571, 212] on h2 "Intentions" at bounding box center [790, 216] width 529 height 22
click at [608, 301] on button "**********" at bounding box center [615, 313] width 151 height 25
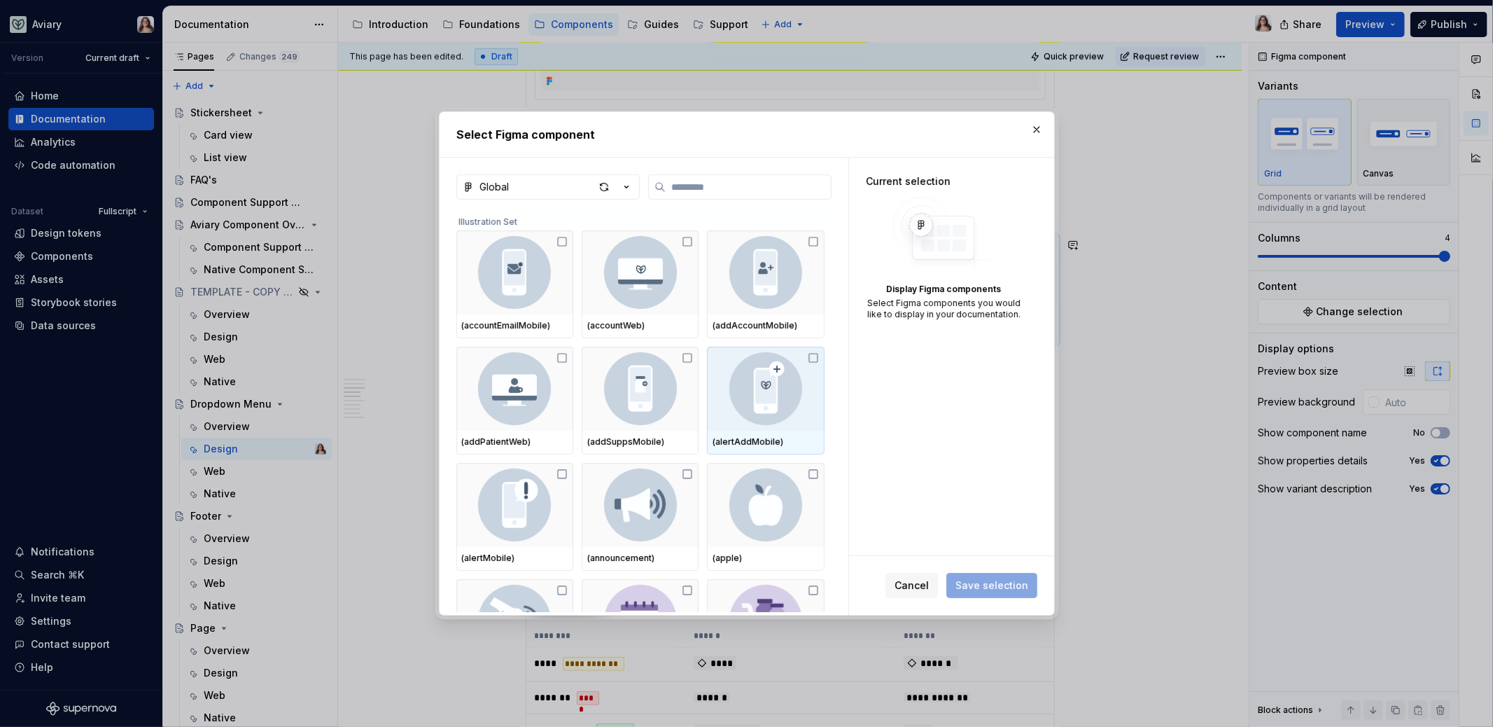
type textarea "*"
click at [624, 180] on icon "button" at bounding box center [627, 187] width 14 height 14
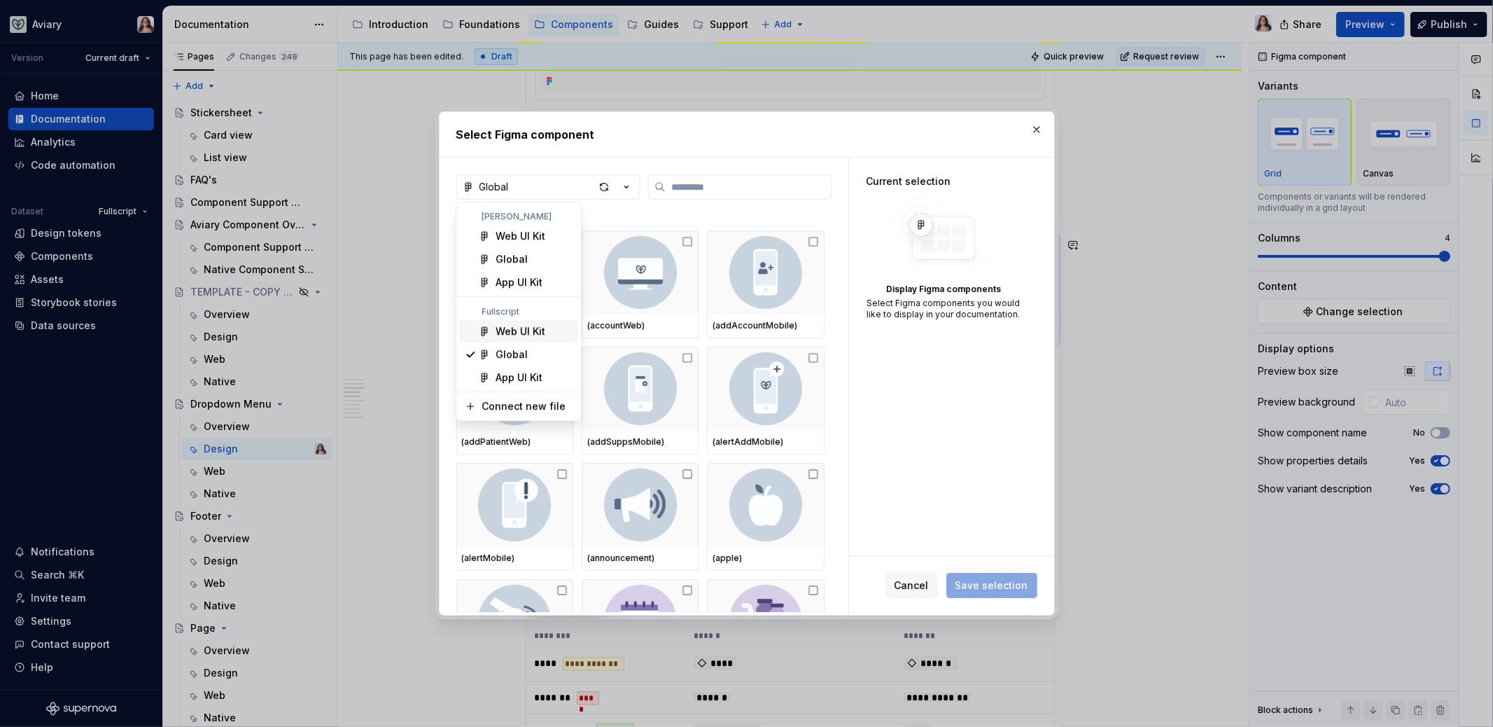
click at [519, 334] on div "Web UI Kit" at bounding box center [521, 331] width 50 height 14
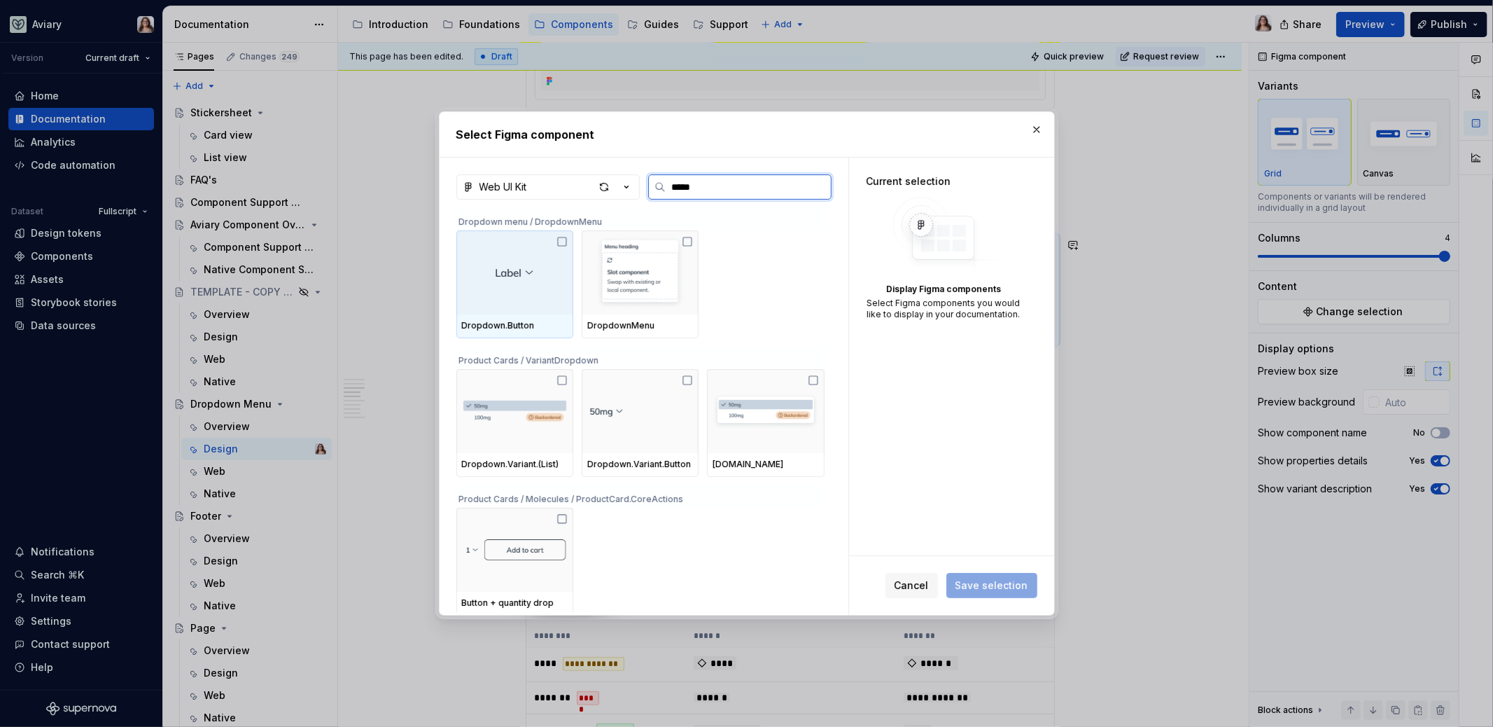
type input "******"
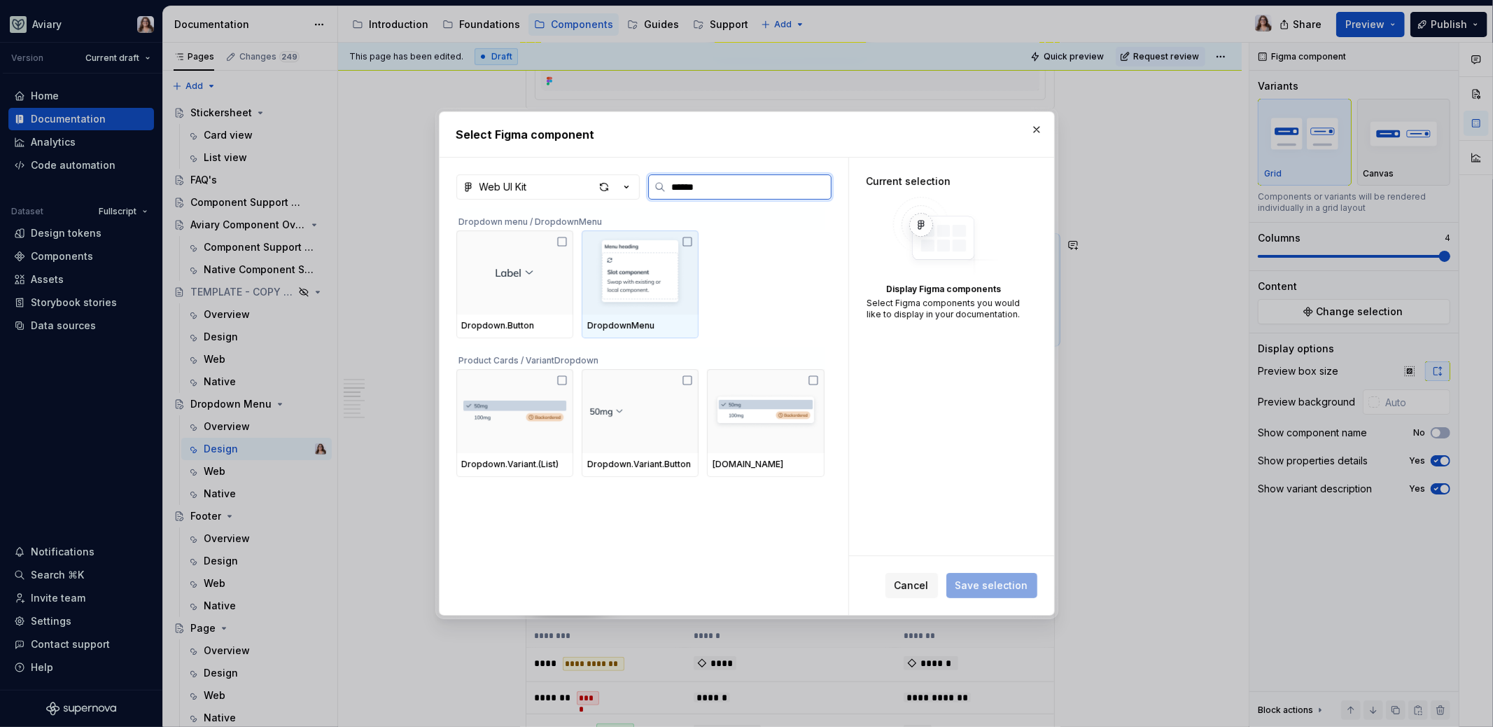
click at [657, 286] on img at bounding box center [640, 272] width 106 height 73
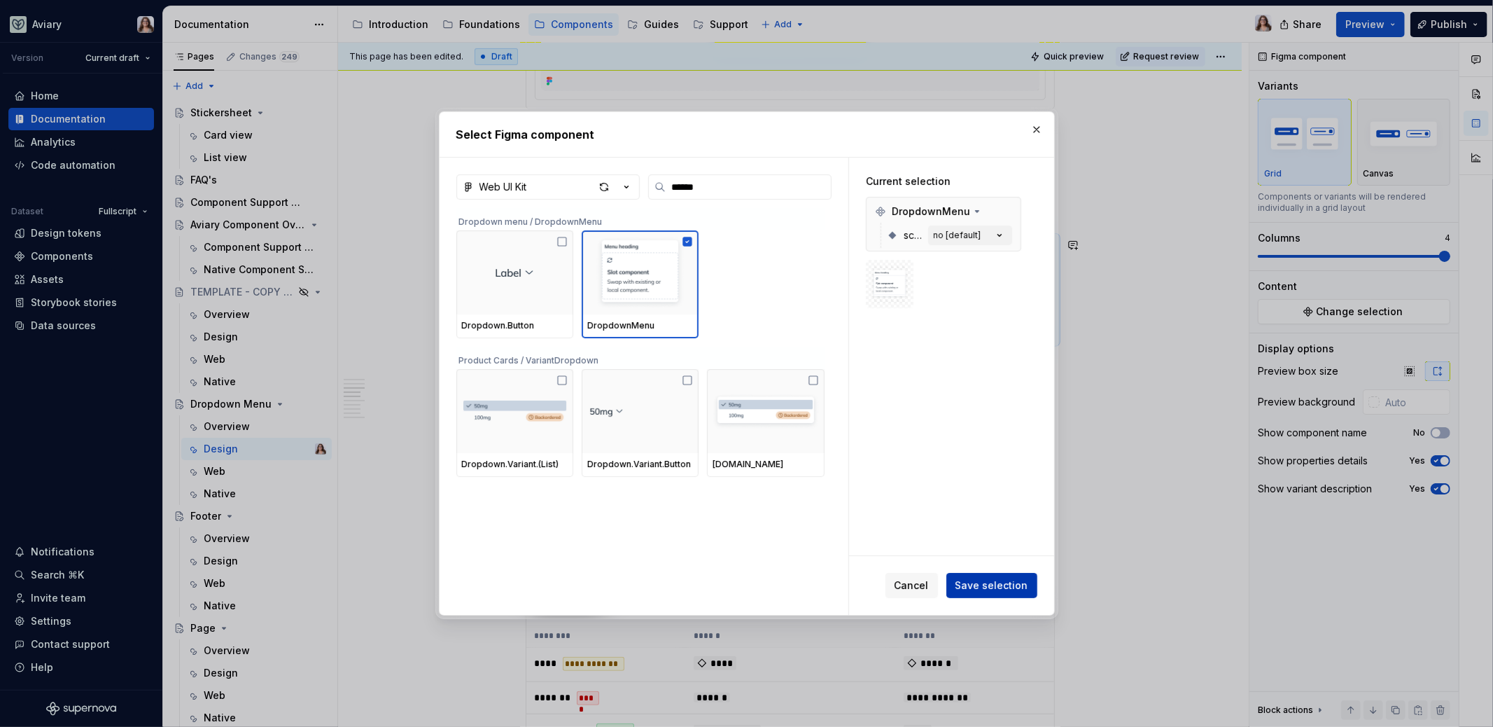
click at [977, 585] on span "Save selection" at bounding box center [992, 585] width 73 height 14
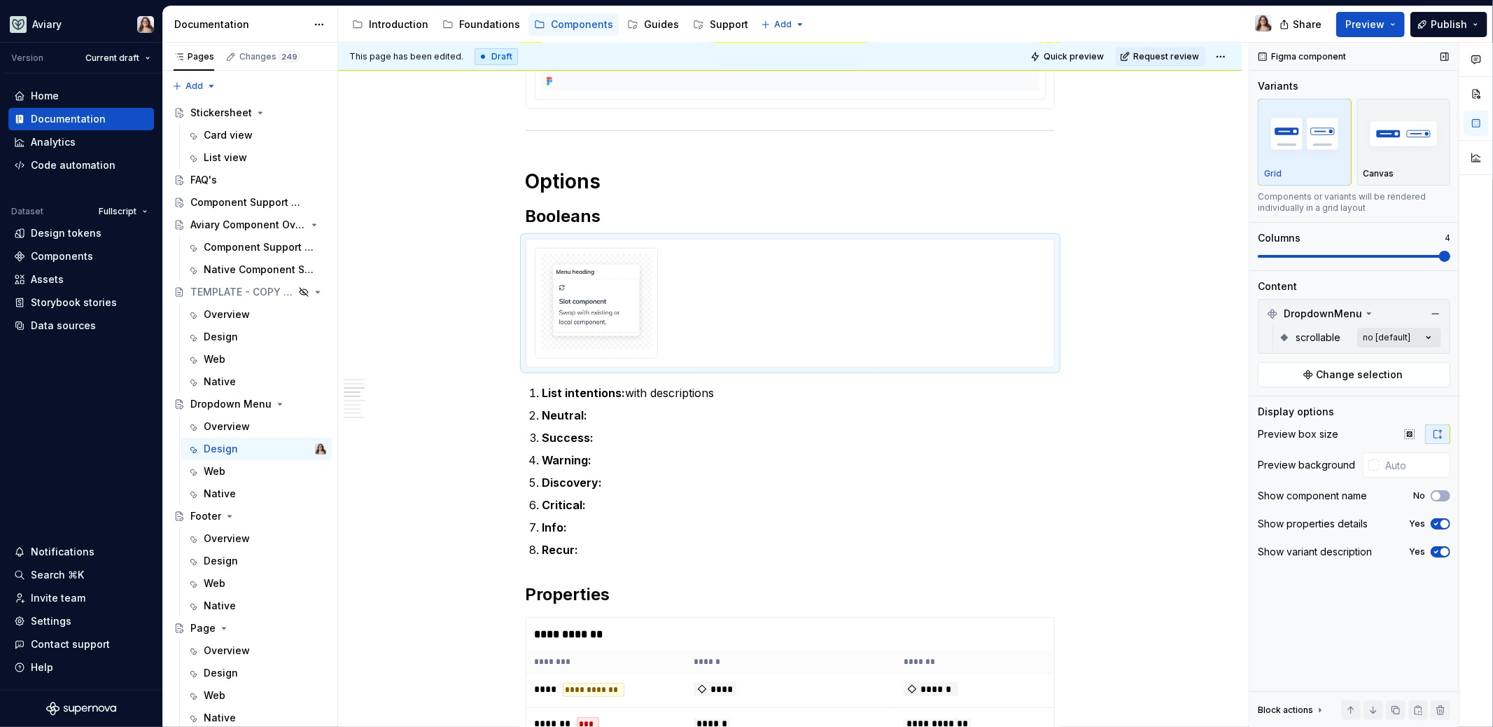
click at [1395, 330] on div "Comments Open comments No comments yet Select ‘Comment’ from the block context …" at bounding box center [1372, 385] width 244 height 685
click at [1420, 360] on span "button" at bounding box center [1420, 360] width 8 height 8
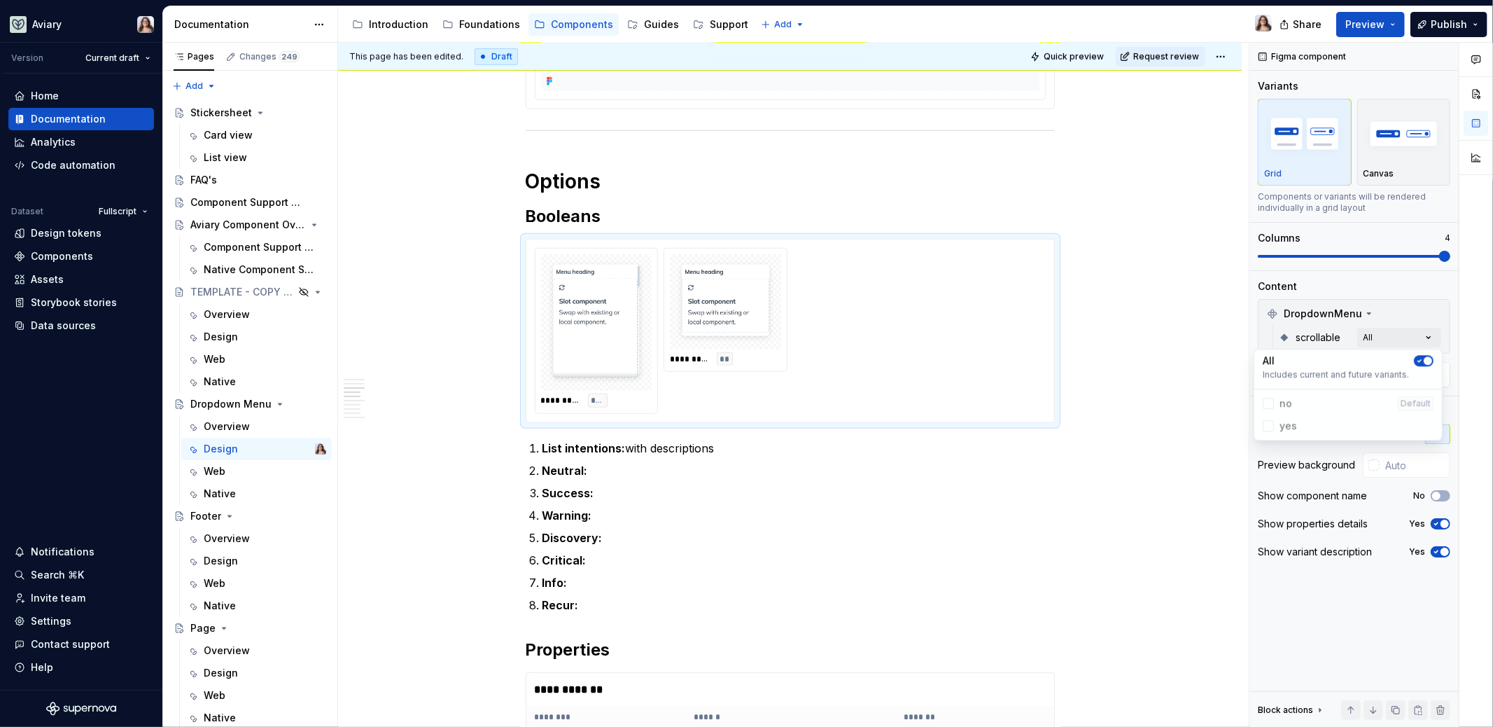
click at [783, 485] on html "Aviary Version Current draft Home Documentation Analytics Code automation Datas…" at bounding box center [746, 363] width 1493 height 727
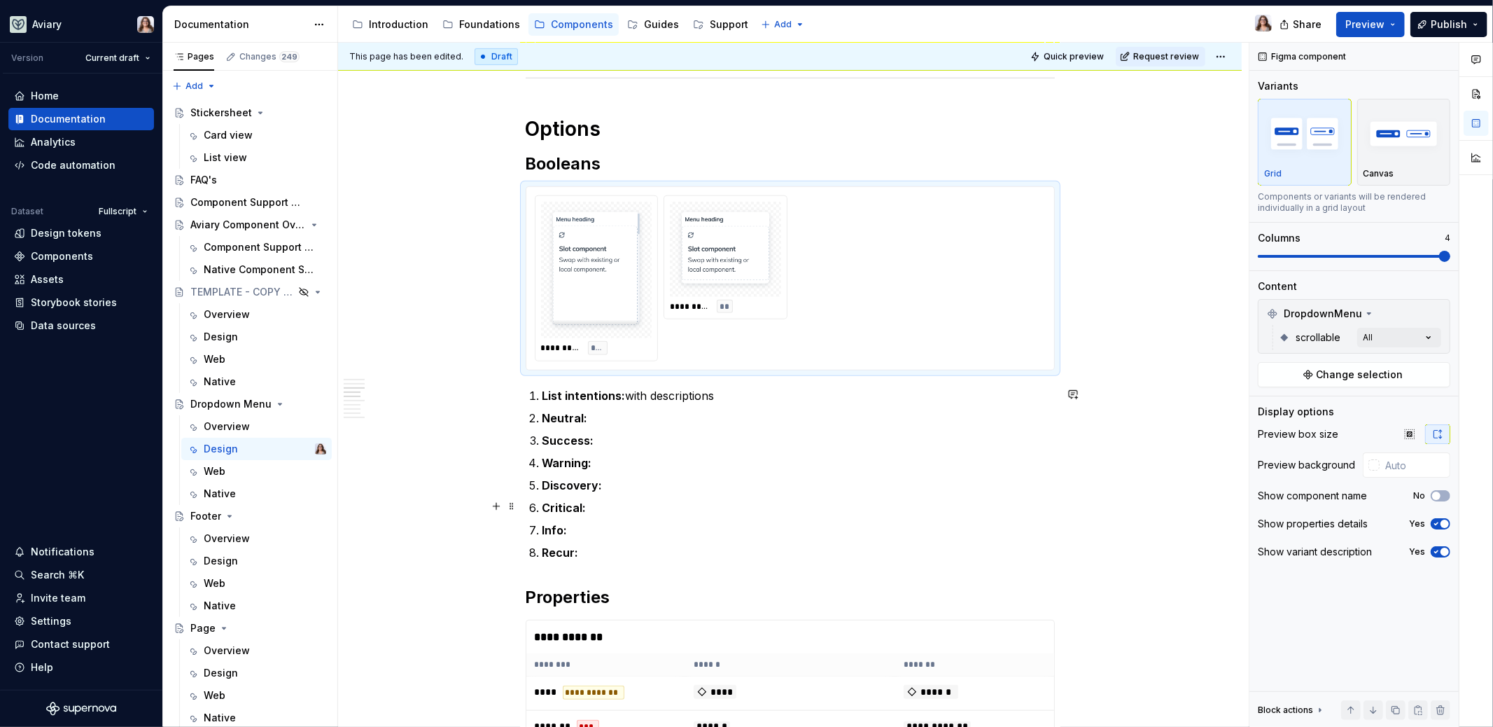
scroll to position [765, 0]
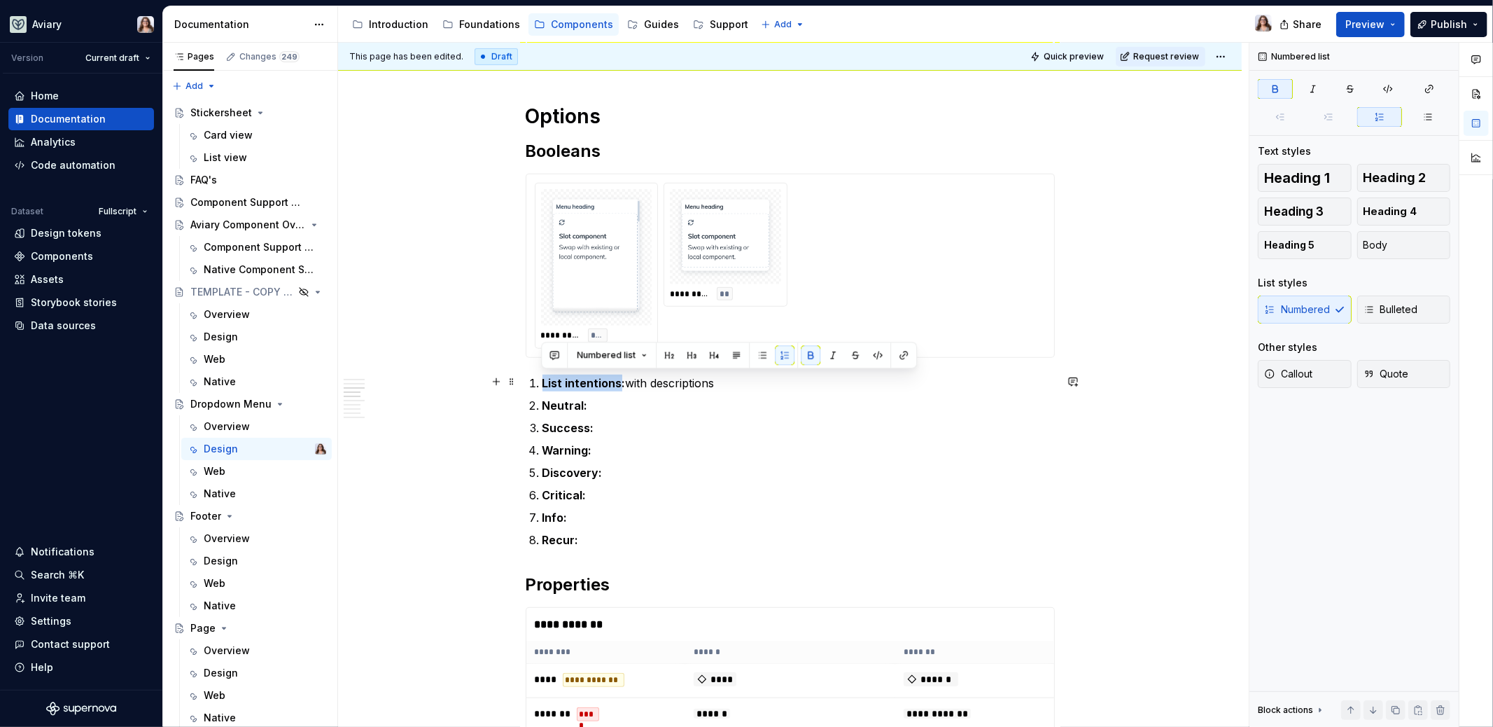
drag, startPoint x: 617, startPoint y: 382, endPoint x: 543, endPoint y: 381, distance: 74.9
click at [543, 381] on strong "List intentions:" at bounding box center [584, 383] width 83 height 14
drag, startPoint x: 582, startPoint y: 402, endPoint x: 543, endPoint y: 403, distance: 38.5
click at [543, 403] on strong "Neutral:" at bounding box center [566, 405] width 46 height 14
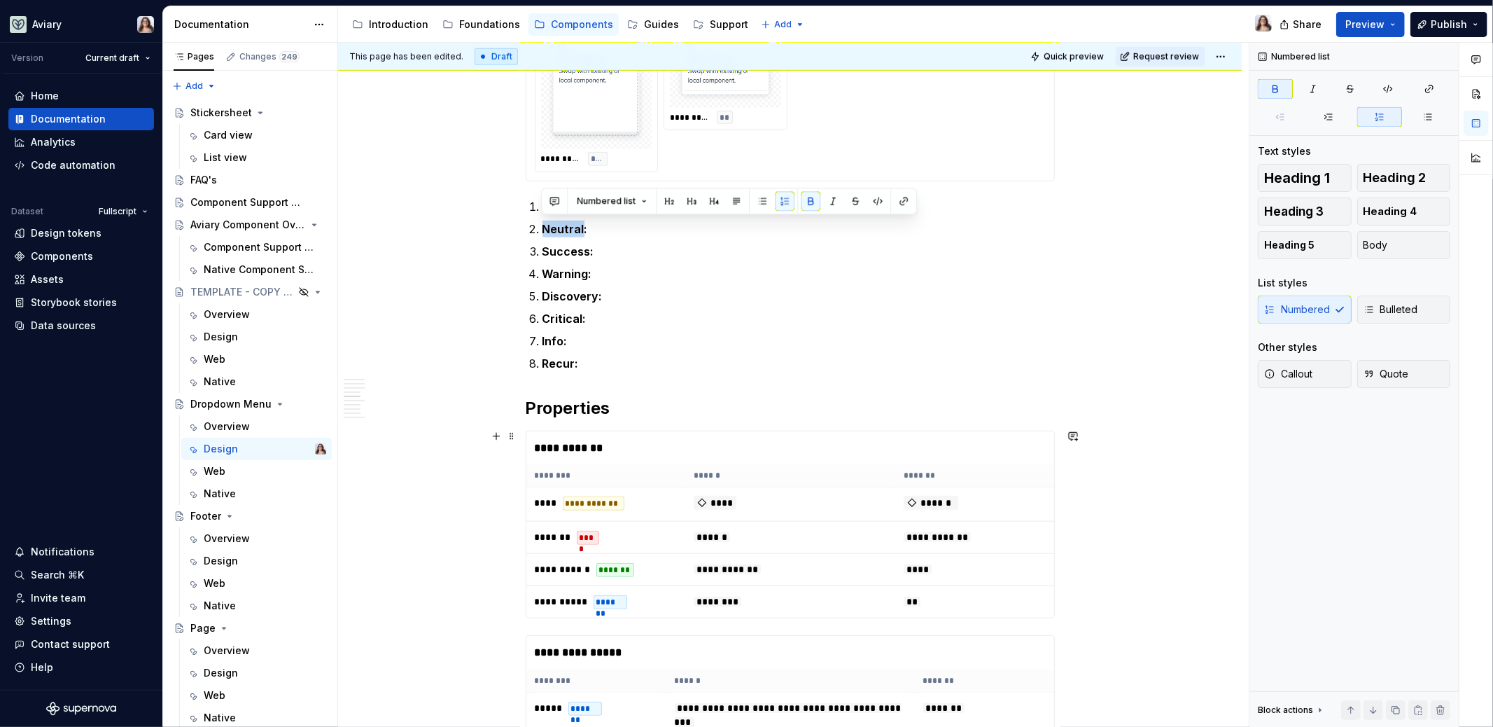
scroll to position [944, 0]
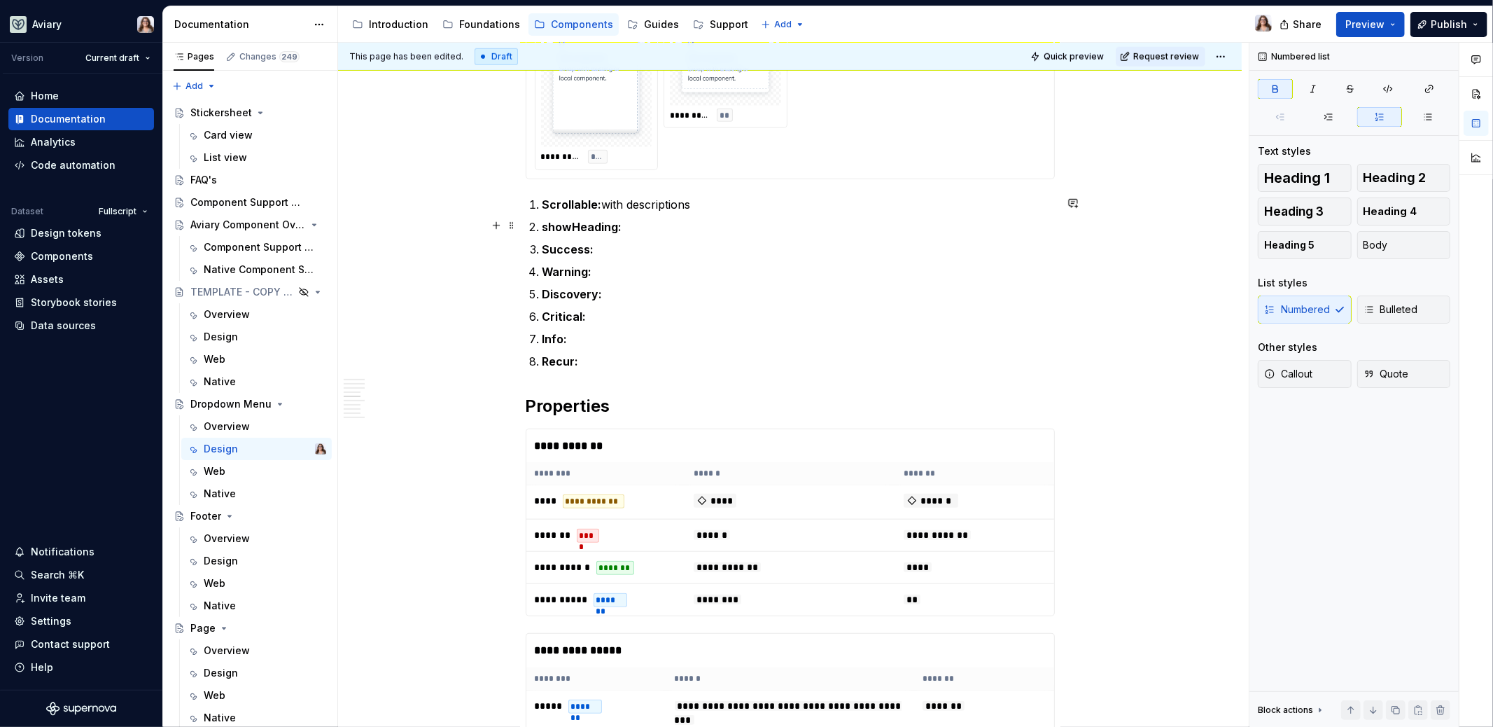
click at [629, 218] on p "showHeading:" at bounding box center [799, 226] width 512 height 17
click at [627, 227] on p "showHeading:" at bounding box center [799, 226] width 512 height 17
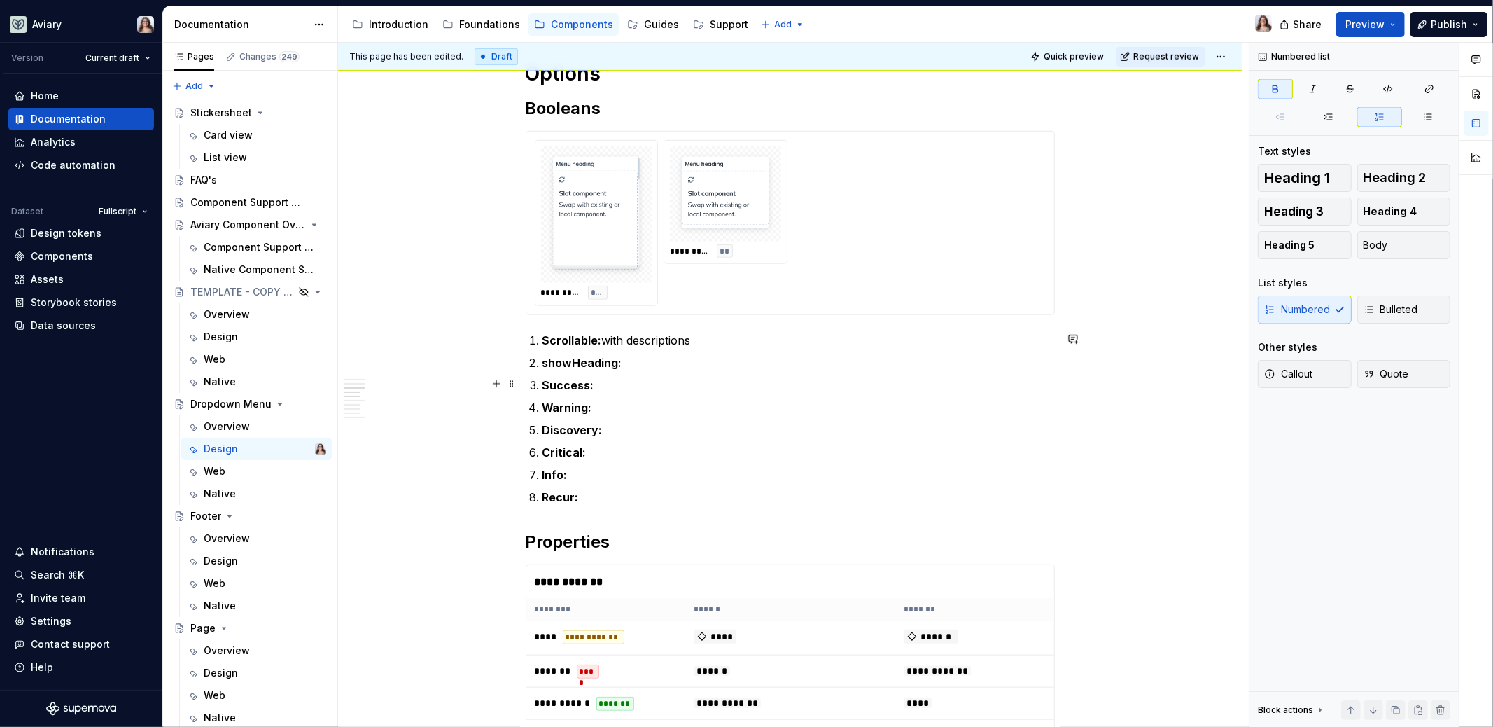
scroll to position [809, 0]
drag, startPoint x: 540, startPoint y: 378, endPoint x: 588, endPoint y: 495, distance: 126.2
click at [588, 495] on ol "Scrollable: with descriptions showHeading: hide the menu’s title Success: Warni…" at bounding box center [799, 418] width 512 height 174
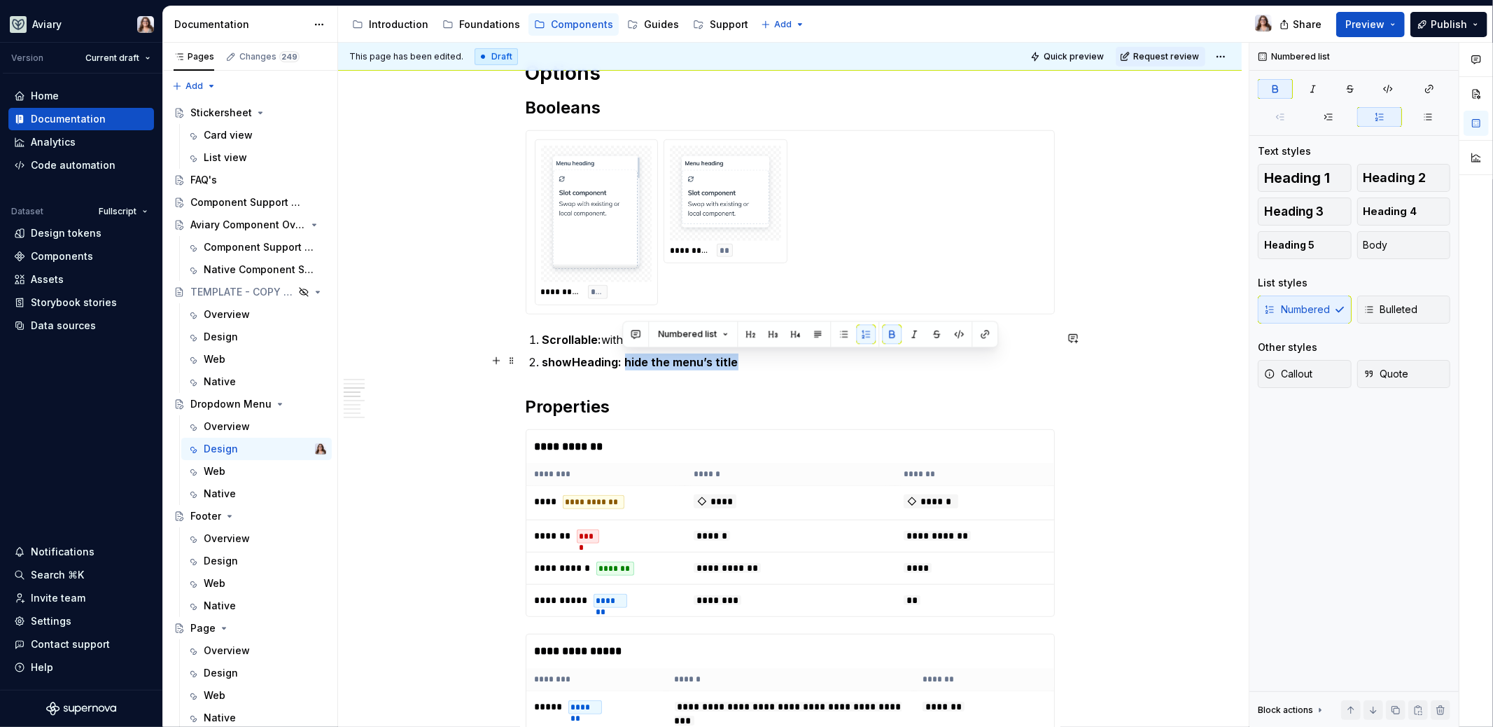
drag, startPoint x: 734, startPoint y: 359, endPoint x: 622, endPoint y: 359, distance: 112.0
click at [622, 359] on p "showHeading: hide the menu’s title" at bounding box center [799, 362] width 512 height 17
click at [736, 362] on p "showHeading: hide the menu’s title" at bounding box center [799, 362] width 512 height 17
click at [887, 361] on p "showHeading: hide the menu’s title when multiple sections are no required" at bounding box center [799, 362] width 512 height 17
click at [963, 363] on p "showHeading: hide the menu’s title when multiple sections are not required" at bounding box center [799, 362] width 512 height 17
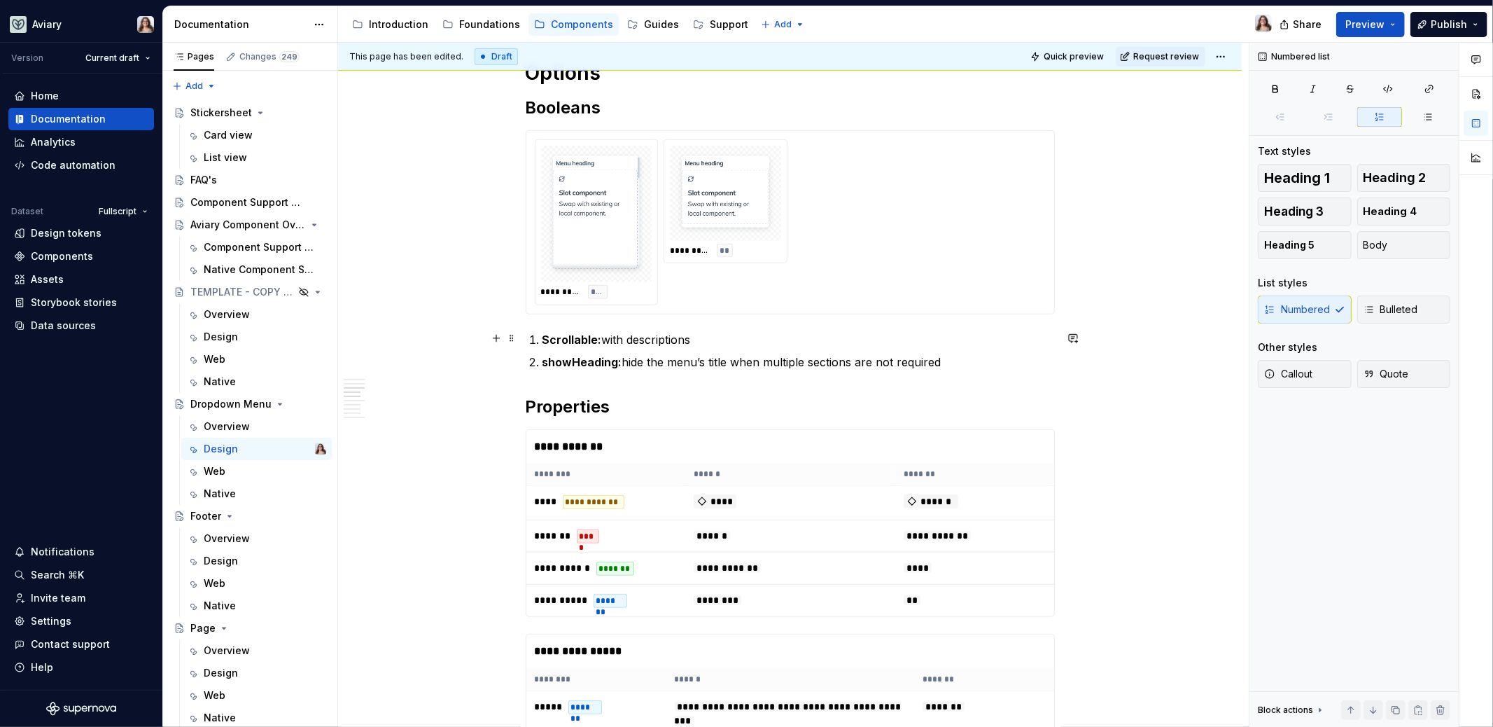
click at [715, 342] on p "Scrollable: with descriptions" at bounding box center [799, 339] width 512 height 17
drag, startPoint x: 699, startPoint y: 337, endPoint x: 606, endPoint y: 337, distance: 92.4
click at [606, 337] on p "Scrollable: with descriptions" at bounding box center [799, 339] width 512 height 17
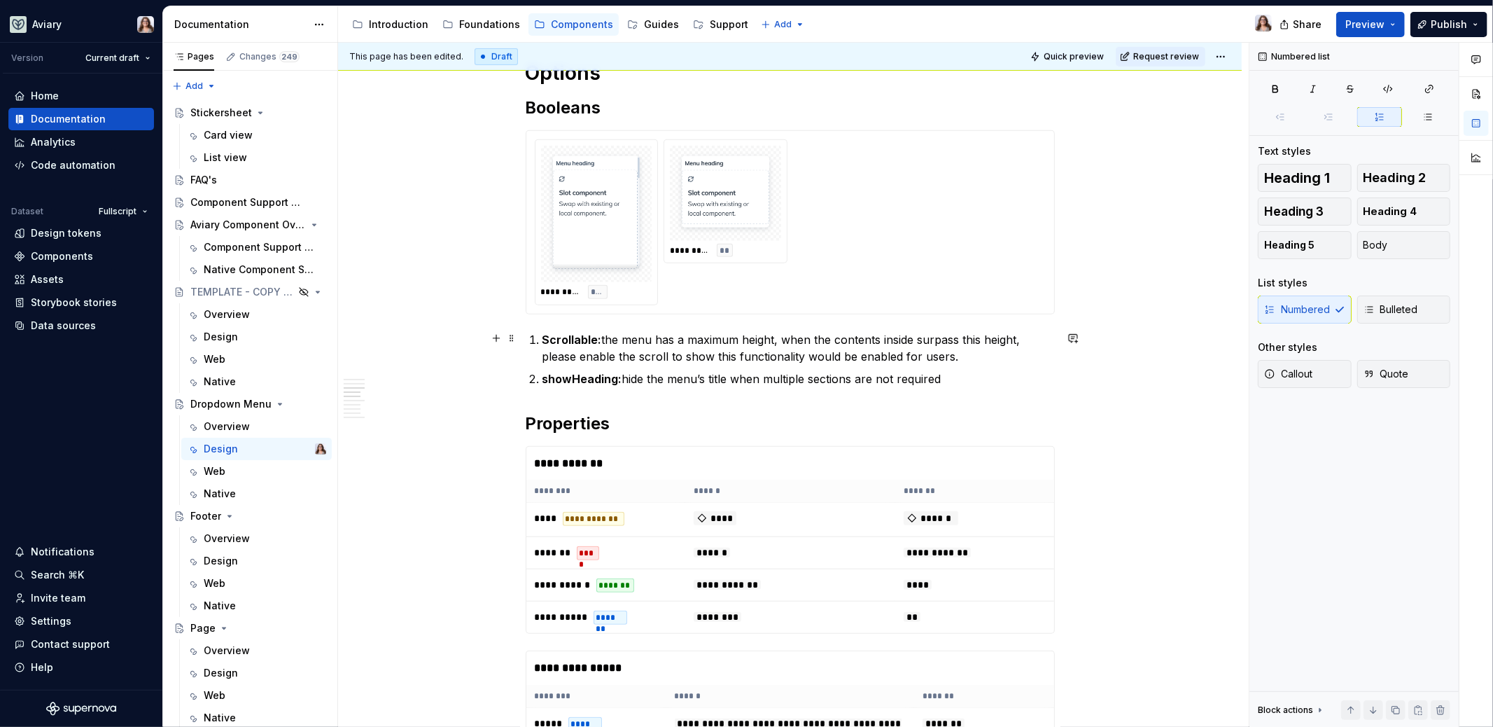
click at [948, 356] on p "Scrollable: the menu has a maximum height, when the contents inside surpass thi…" at bounding box center [799, 348] width 512 height 34
click at [731, 354] on p "Scrollable: the menu has a maximum height, when the contents inside surpass thi…" at bounding box center [799, 348] width 512 height 34
click at [778, 342] on p "Scrollable: the menu has a maximum height, when the contents inside surpass thi…" at bounding box center [799, 348] width 512 height 34
click at [543, 396] on div "**********" at bounding box center [790, 485] width 529 height 2035
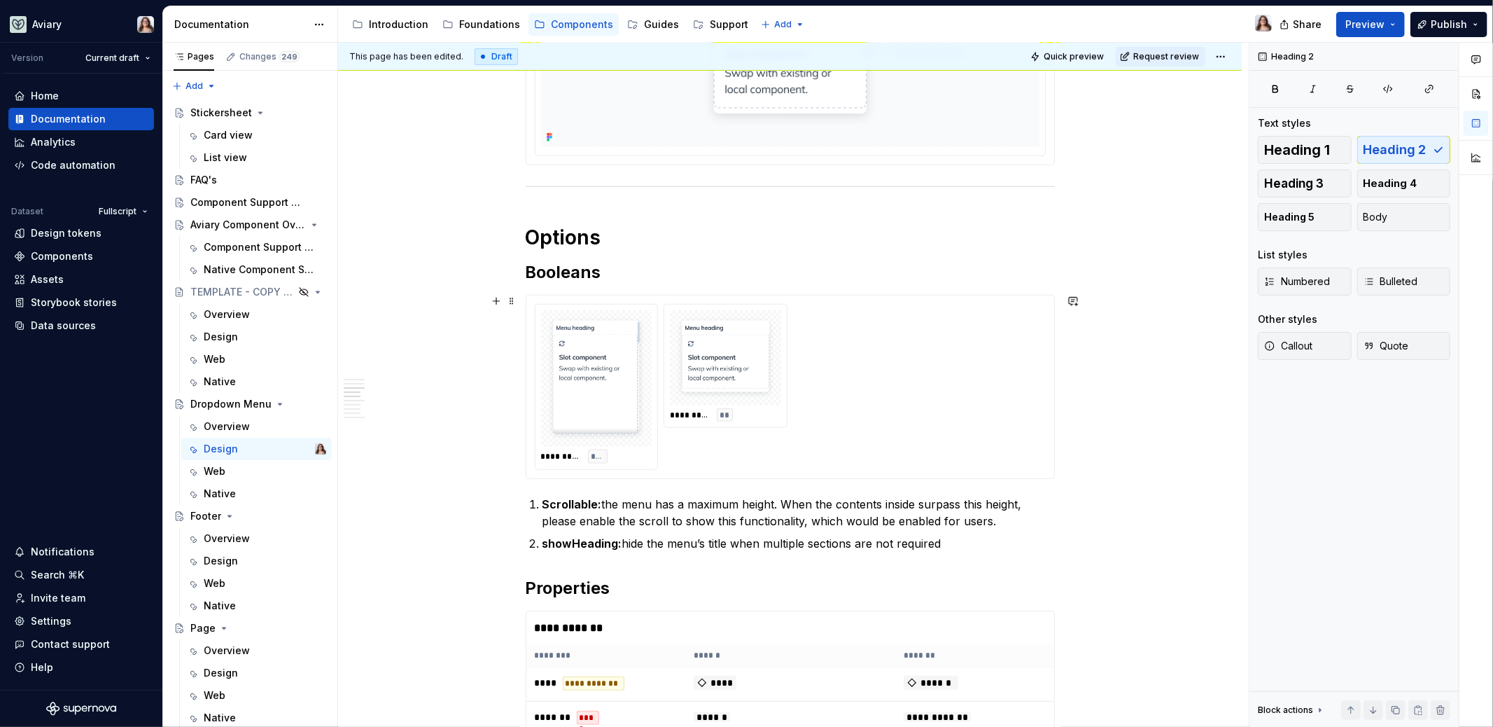
scroll to position [662, 0]
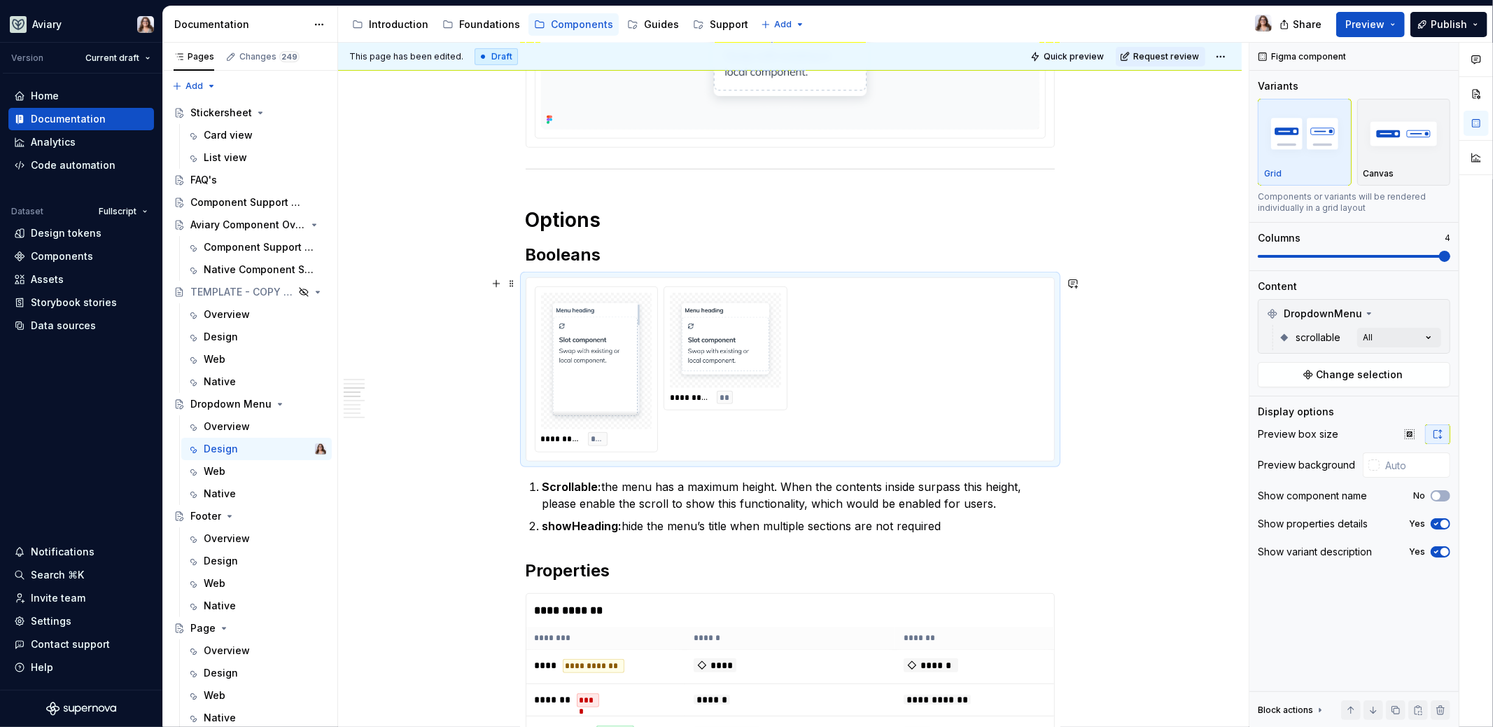
click at [775, 365] on div at bounding box center [725, 340] width 111 height 95
type textarea "*"
click at [1360, 256] on span at bounding box center [1354, 256] width 193 height 3
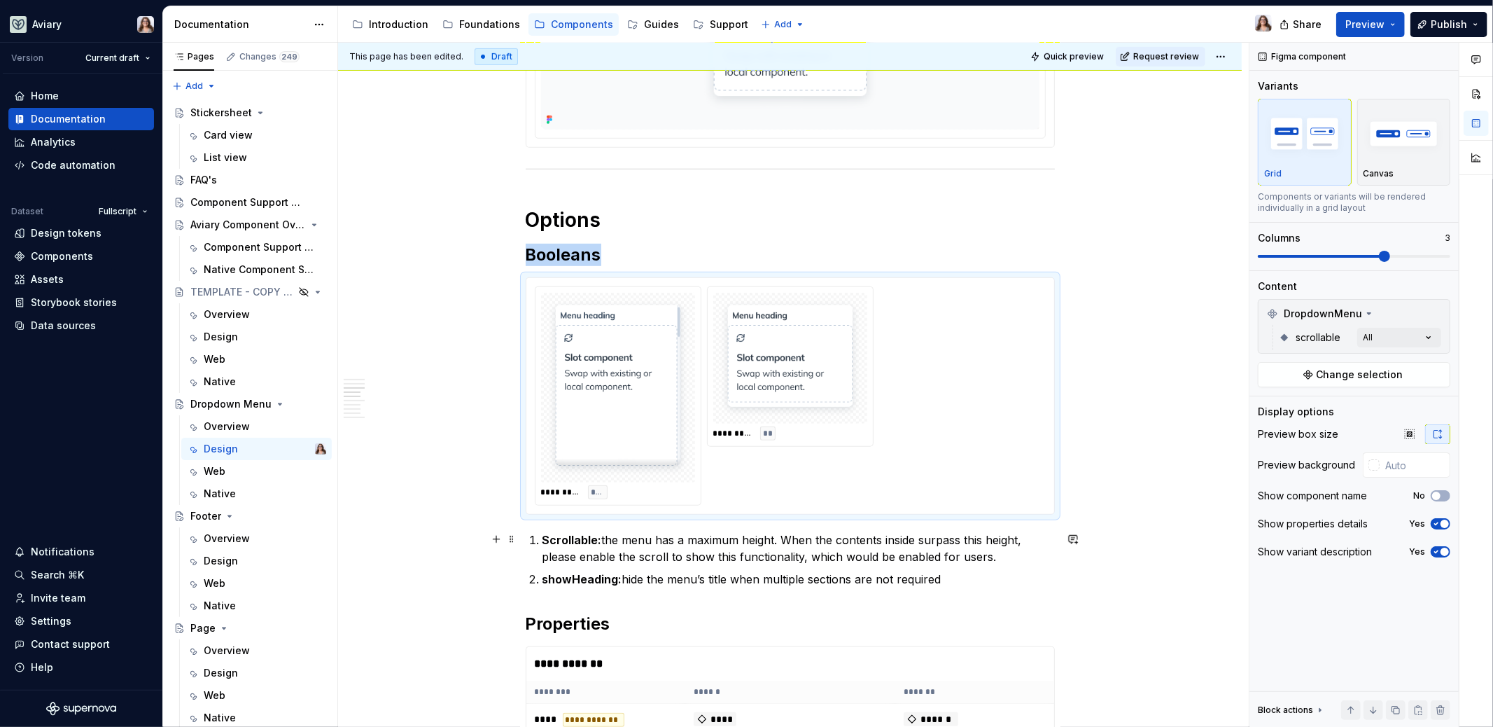
scroll to position [802, 0]
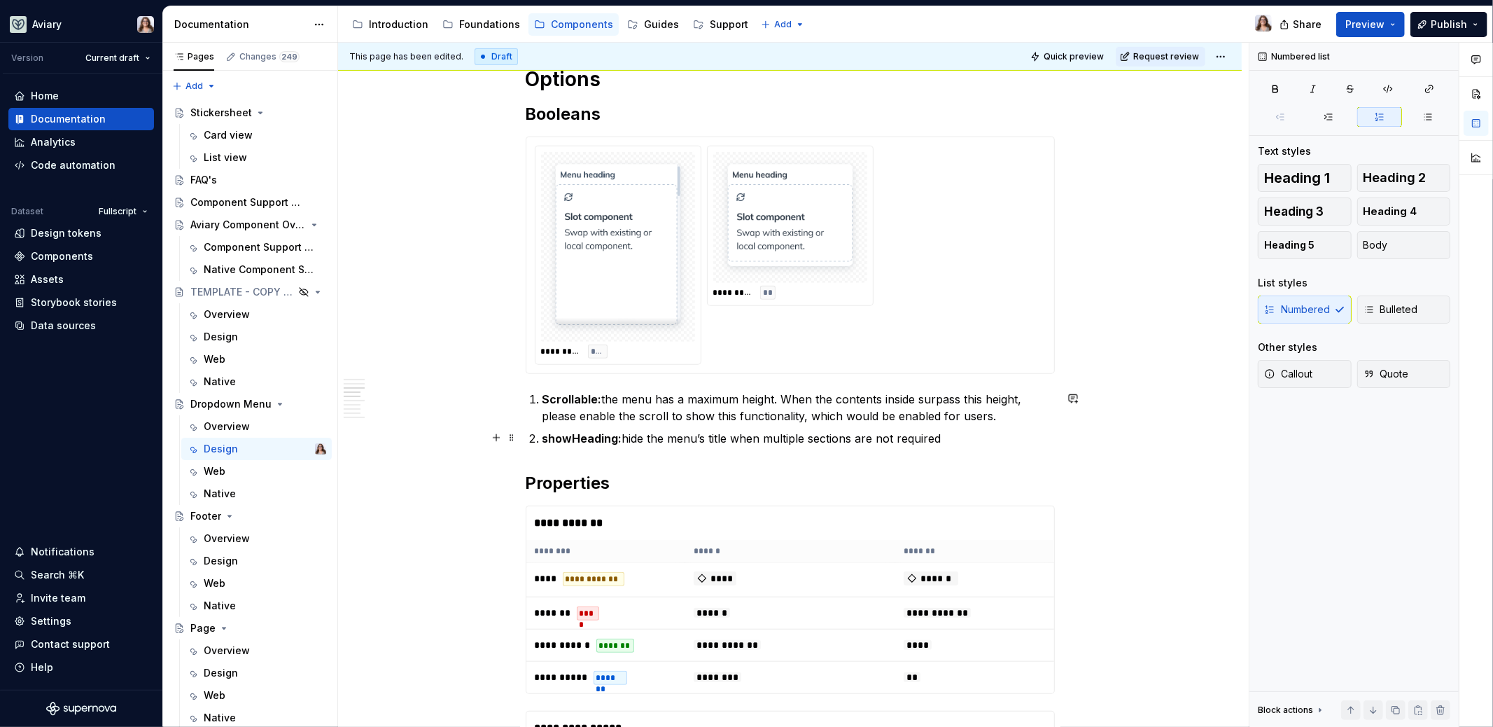
click at [951, 439] on p "showHeading: hide the menu’s title when multiple sections are not required" at bounding box center [799, 438] width 512 height 17
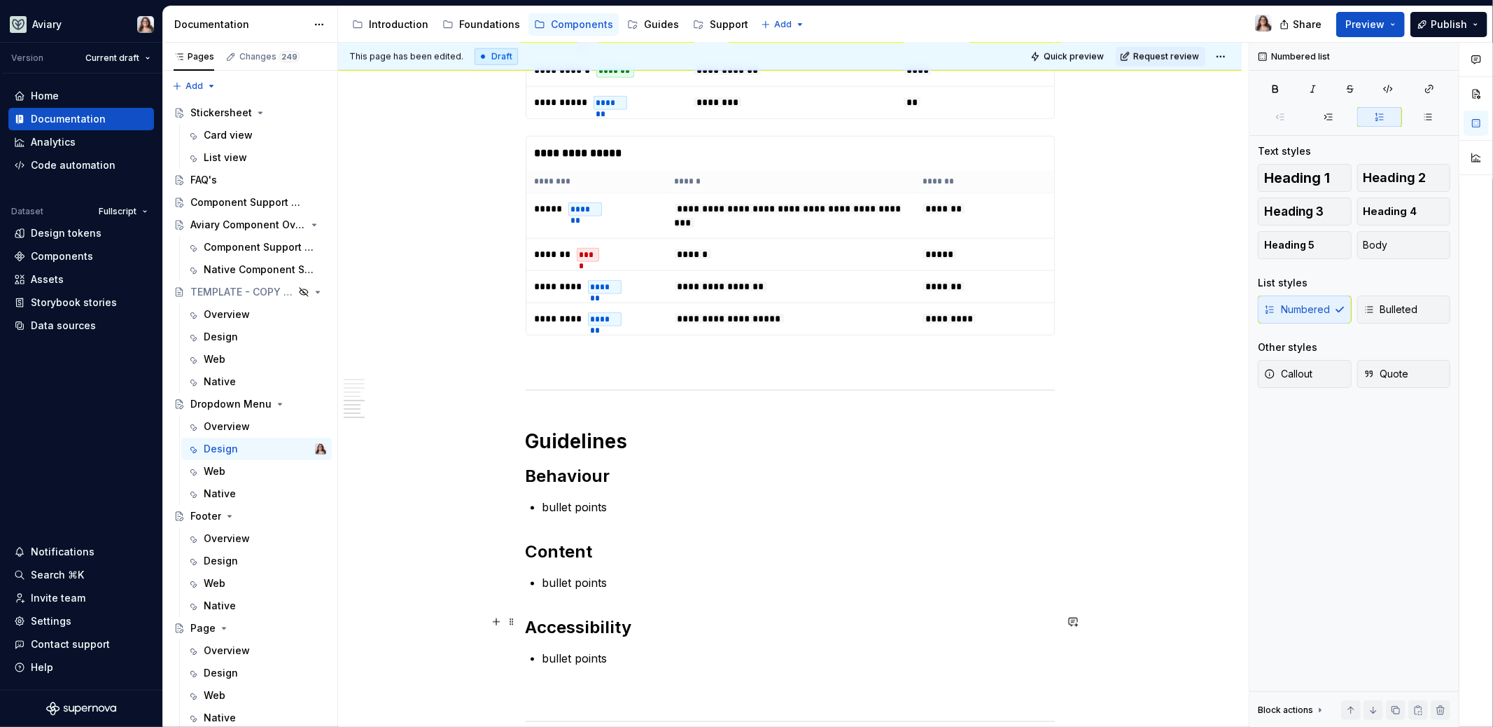
scroll to position [1444, 0]
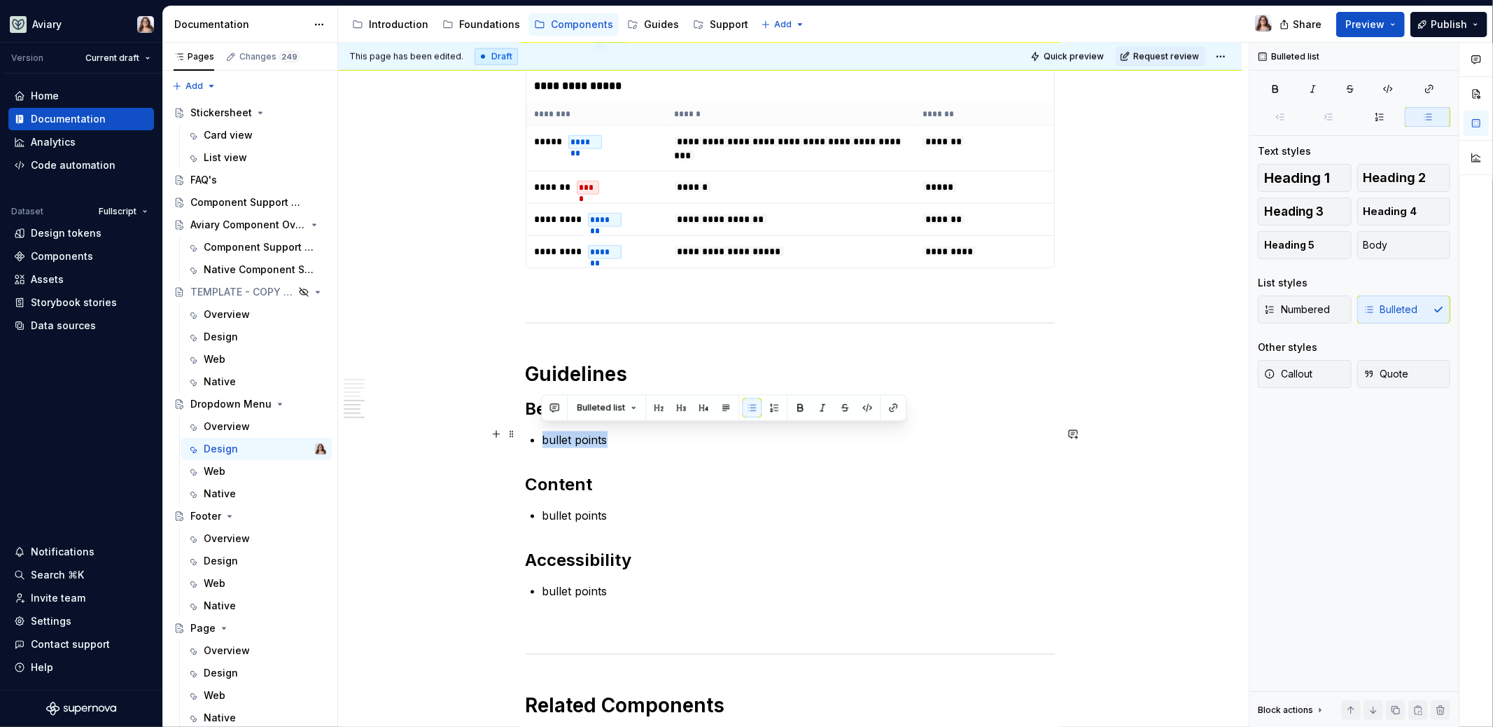
drag, startPoint x: 606, startPoint y: 433, endPoint x: 533, endPoint y: 433, distance: 73.5
click at [543, 433] on li "bullet points" at bounding box center [799, 439] width 512 height 17
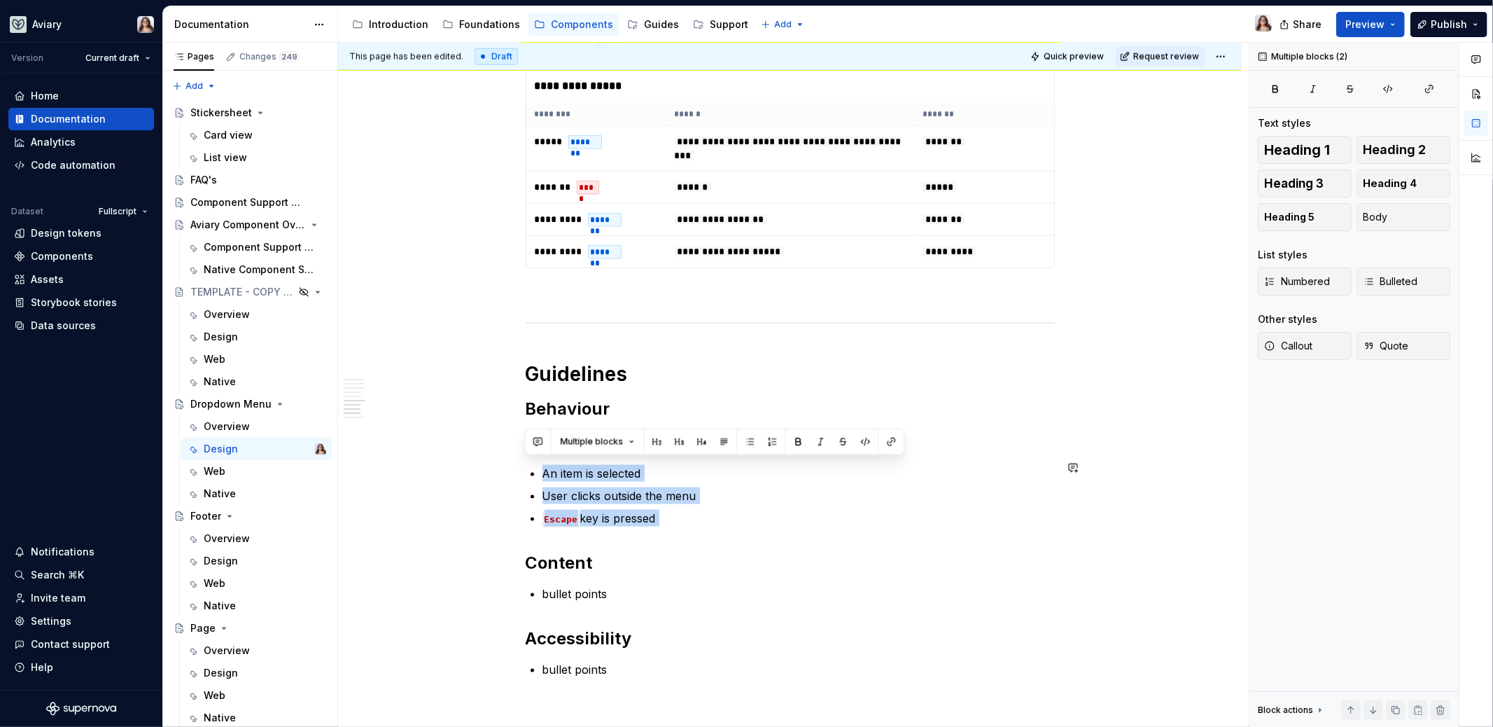
drag, startPoint x: 540, startPoint y: 465, endPoint x: 653, endPoint y: 526, distance: 128.5
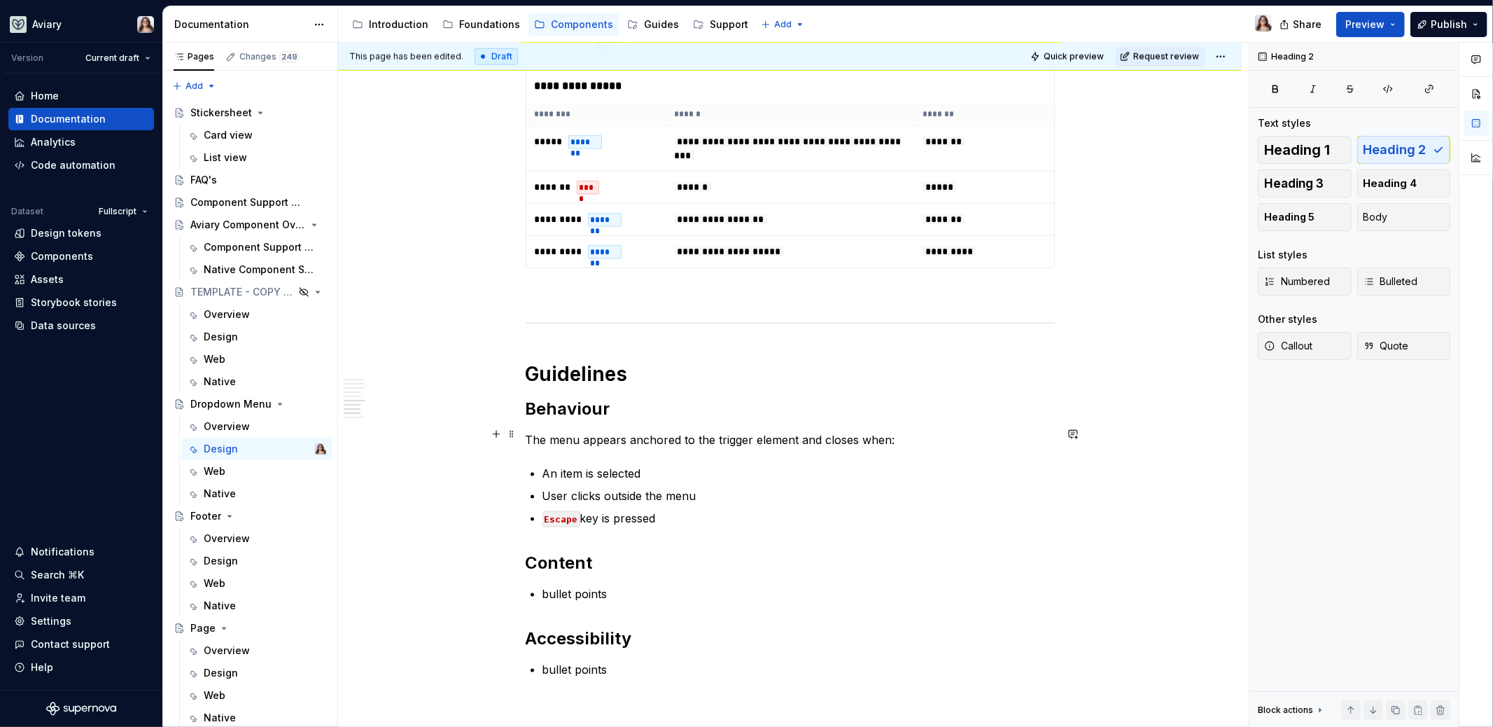
click at [526, 433] on p "The menu appears anchored to the trigger element and closes when:" at bounding box center [790, 439] width 529 height 17
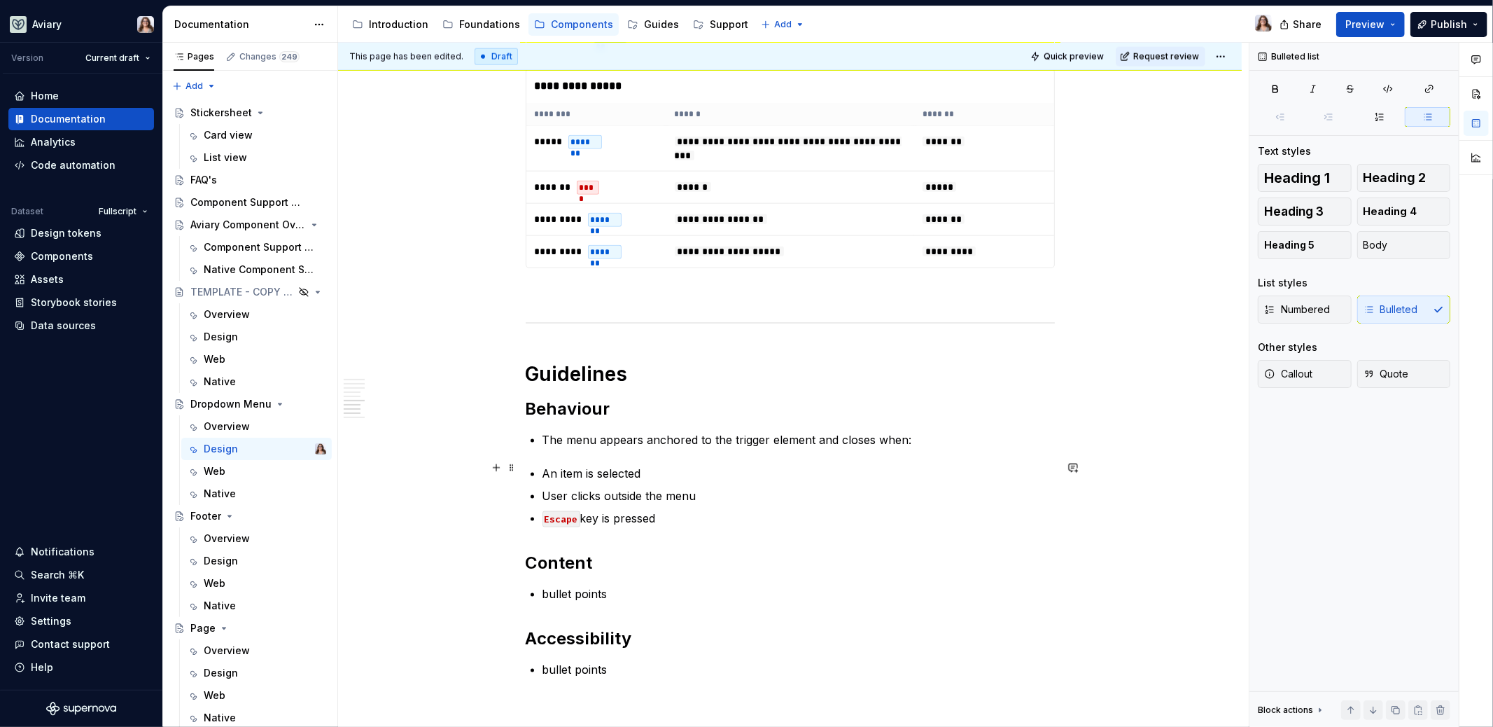
click at [543, 467] on p "An item is selected" at bounding box center [799, 473] width 512 height 17
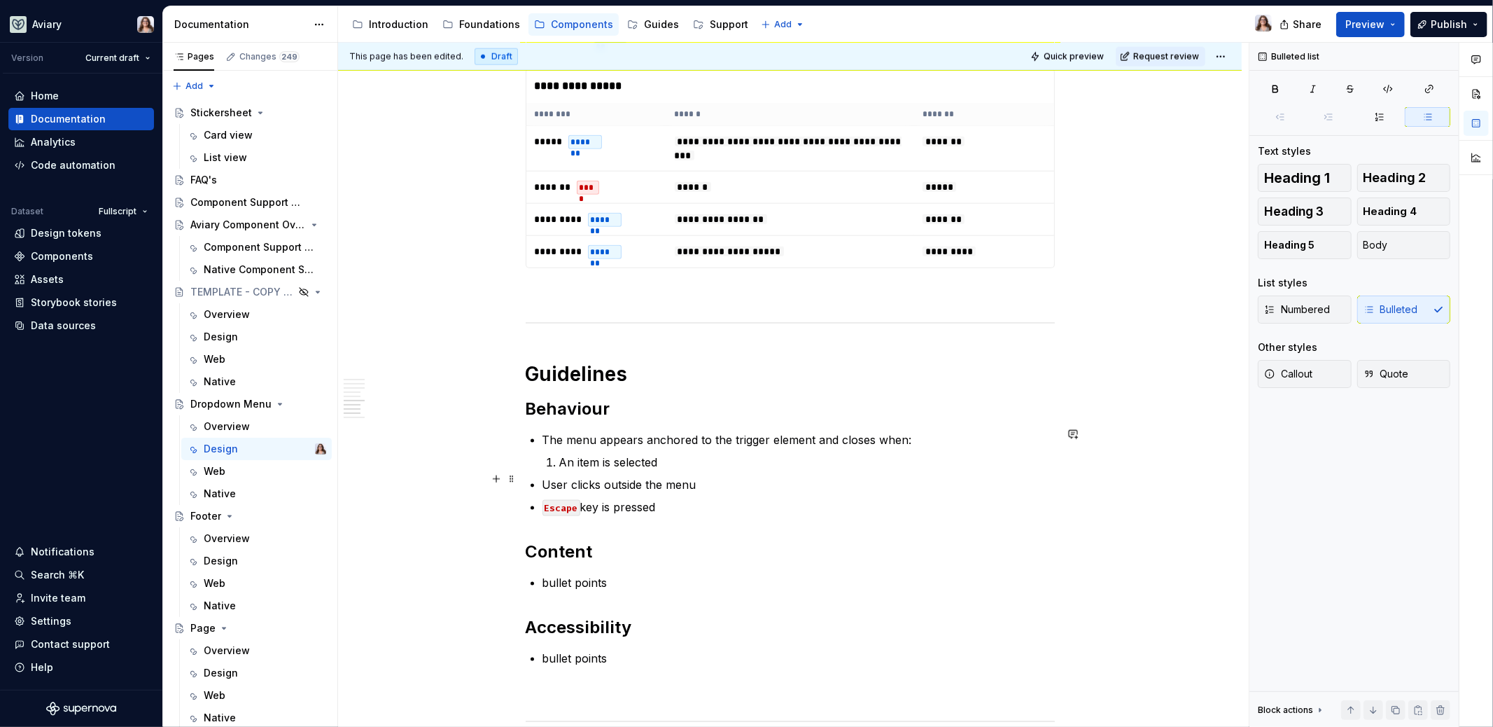
click at [543, 481] on p "User clicks outside the menu" at bounding box center [799, 484] width 512 height 17
click at [681, 503] on p "Escape key is pressed" at bounding box center [807, 506] width 496 height 17
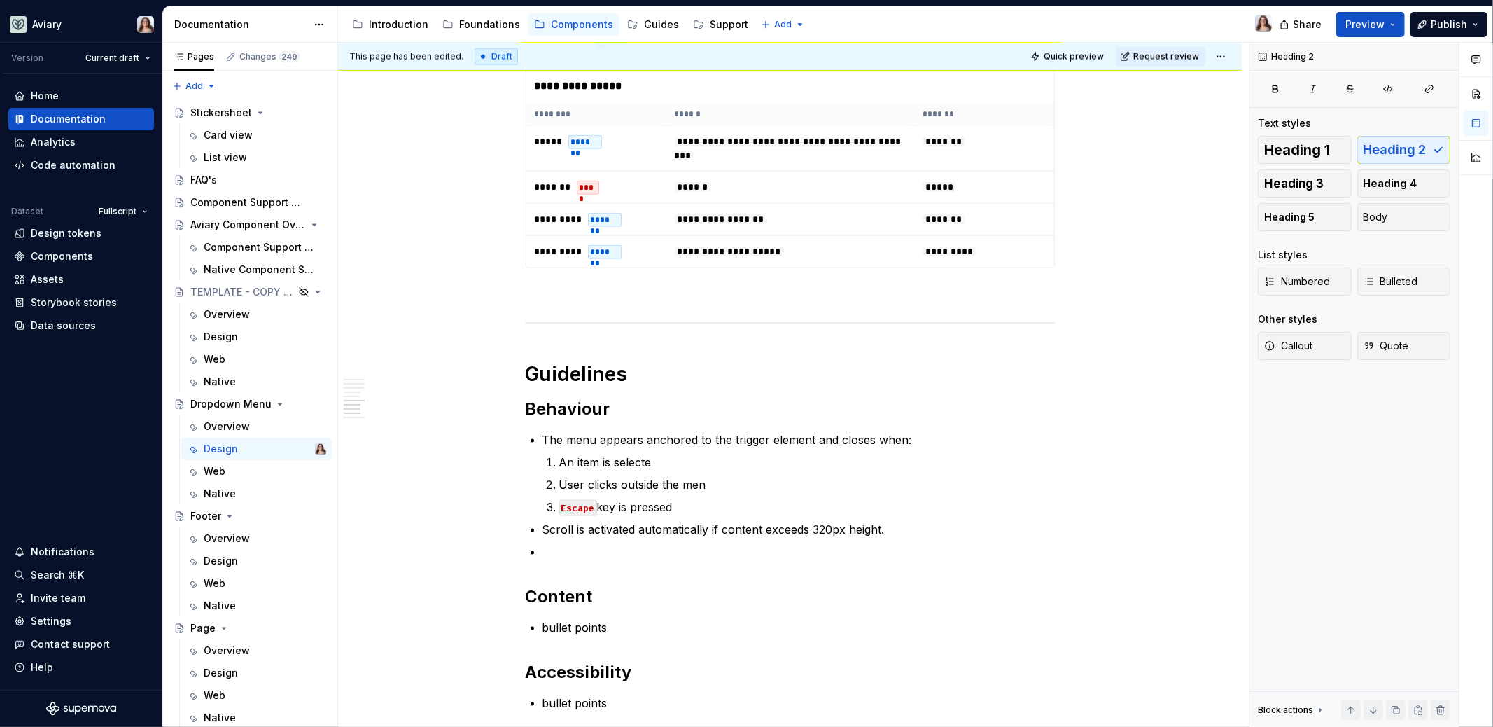
click at [549, 543] on p at bounding box center [799, 551] width 512 height 17
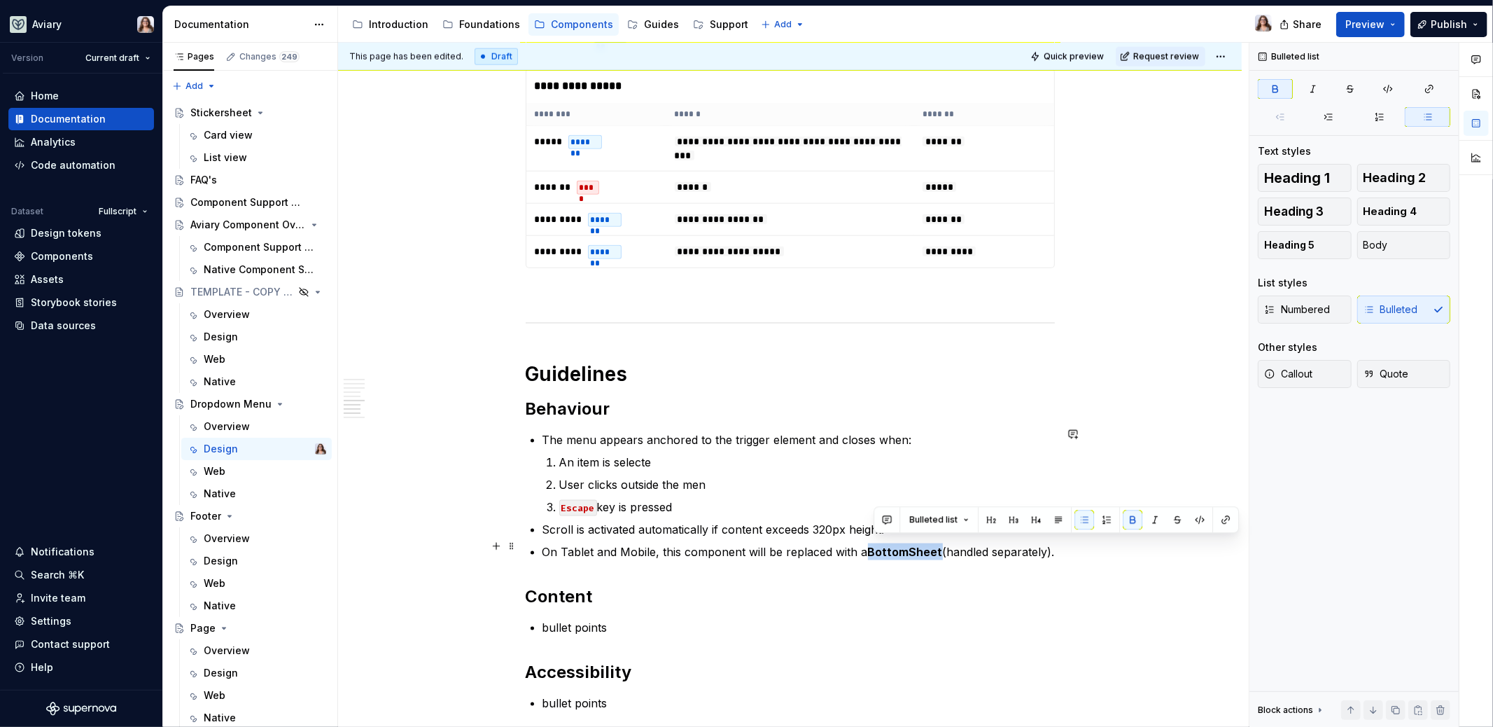
drag, startPoint x: 936, startPoint y: 545, endPoint x: 867, endPoint y: 545, distance: 68.6
click at [868, 545] on strong "BottomSheet" at bounding box center [905, 552] width 75 height 14
click at [1221, 517] on button "button" at bounding box center [1219, 520] width 20 height 20
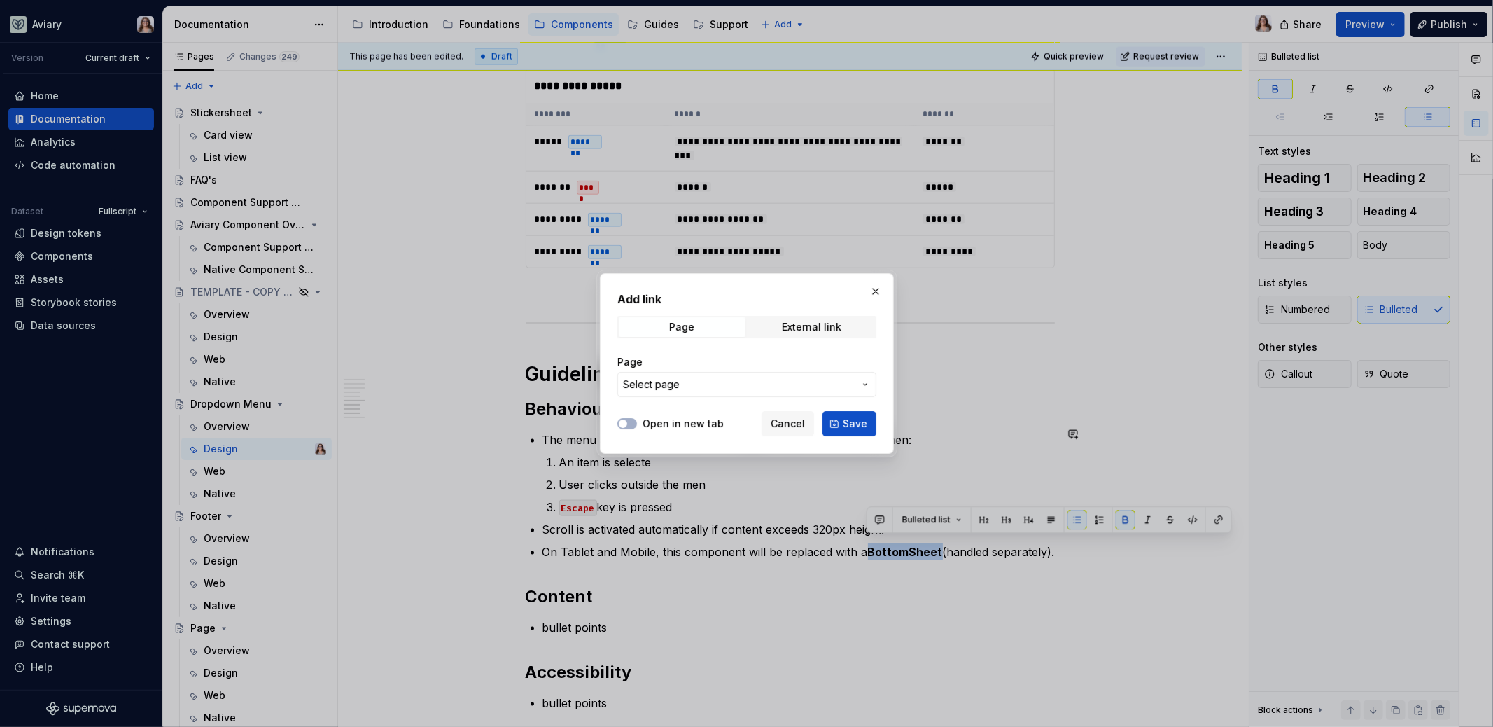
click at [860, 389] on icon "button" at bounding box center [865, 384] width 11 height 11
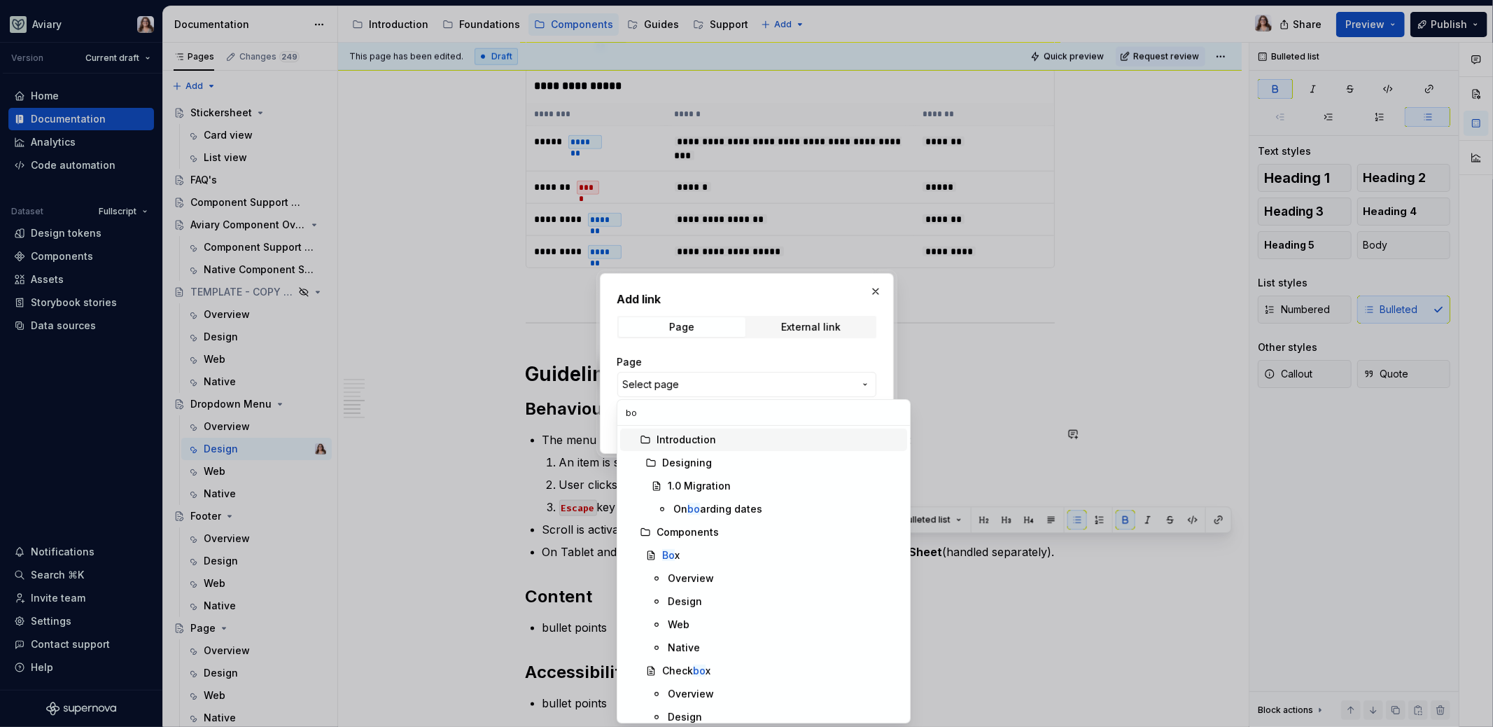
type input "b"
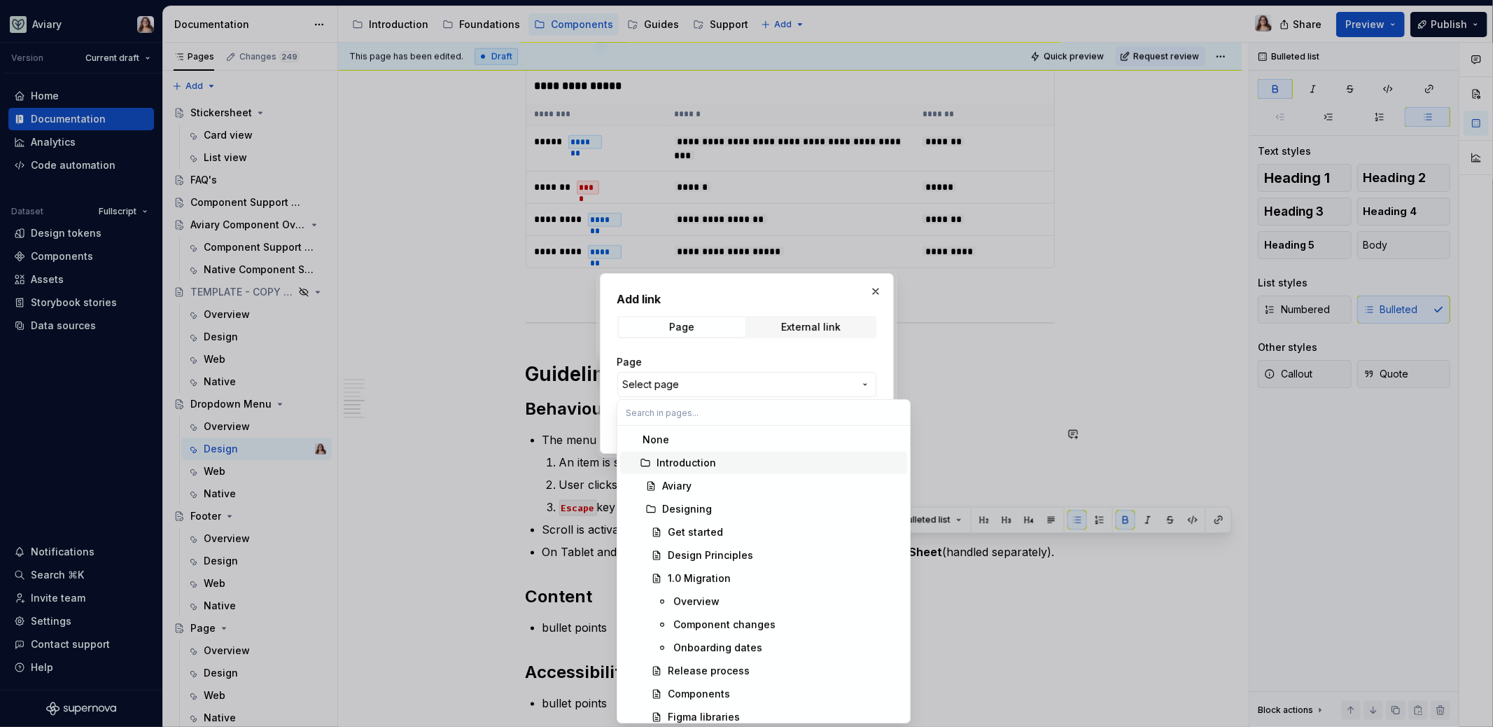
click at [561, 529] on div at bounding box center [746, 363] width 1493 height 727
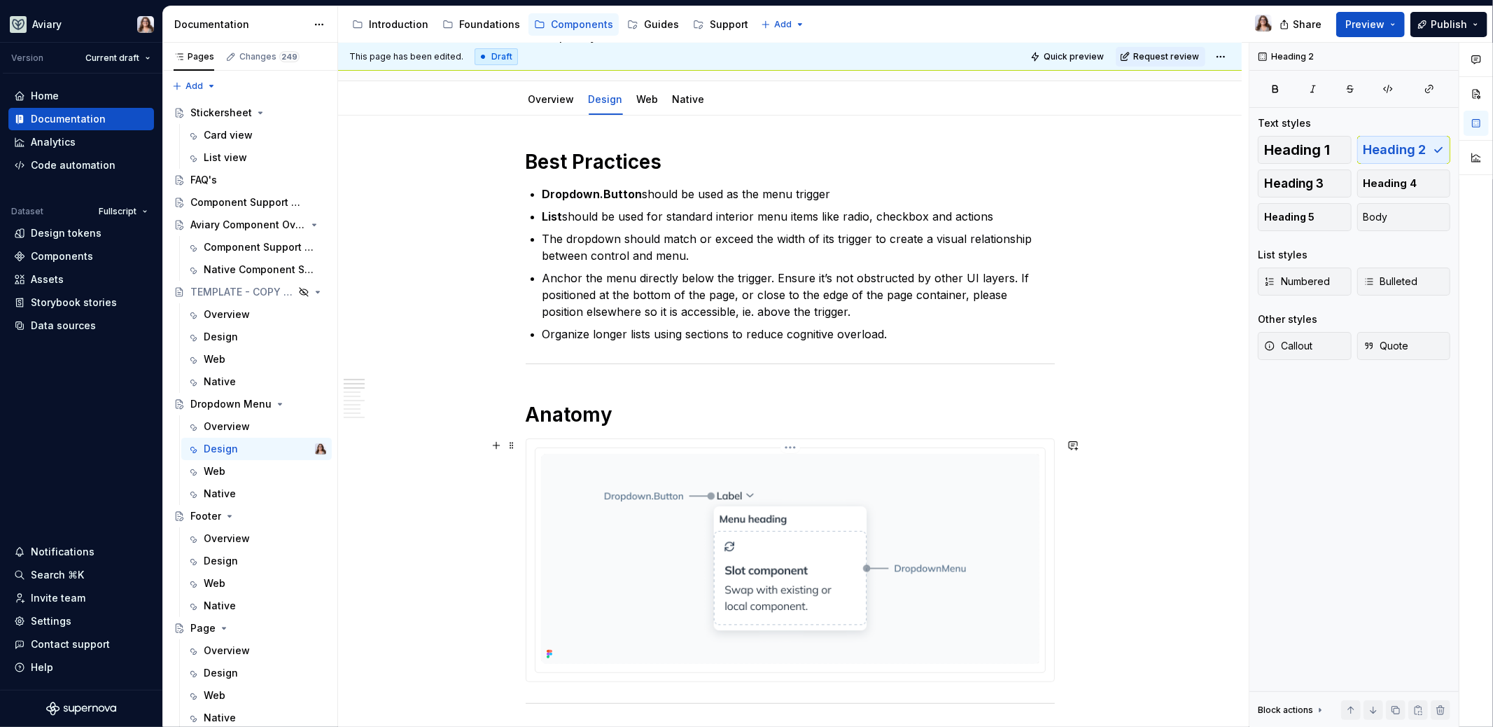
scroll to position [0, 0]
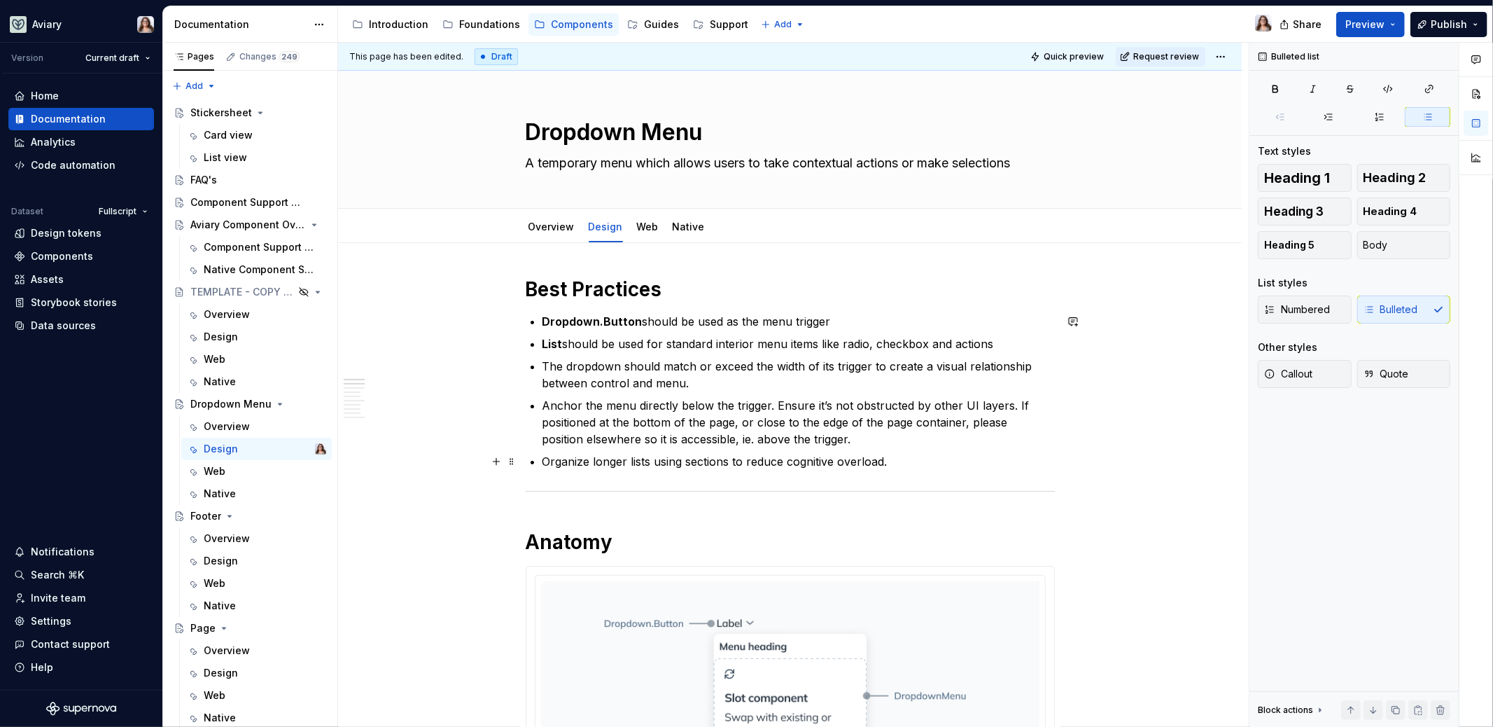
click at [893, 463] on p "Organize longer lists using sections to reduce cognitive overload." at bounding box center [799, 461] width 512 height 17
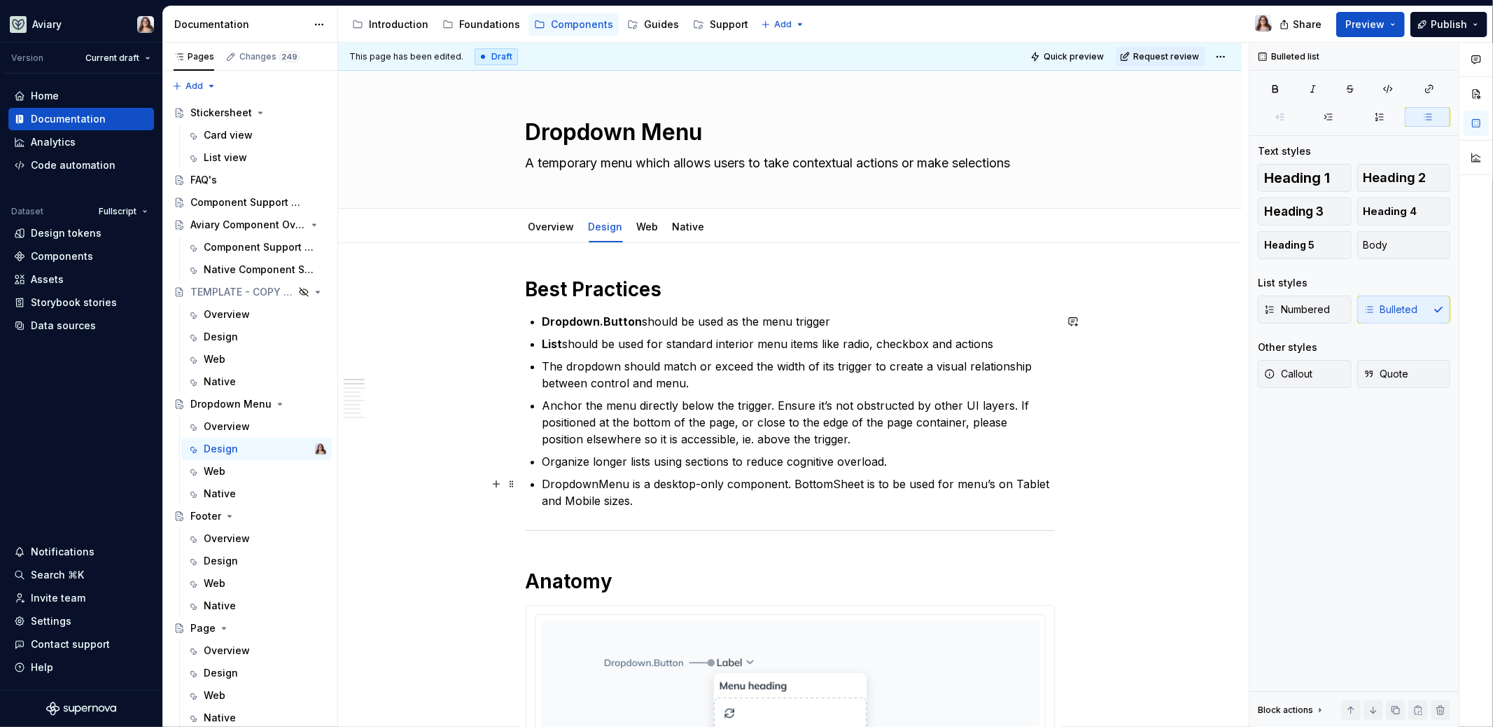
click at [664, 496] on p "DropdownMenu is a desktop-only component. BottomSheet is to be used for menu’s …" at bounding box center [799, 492] width 512 height 34
click at [556, 223] on link "Overview" at bounding box center [552, 227] width 46 height 12
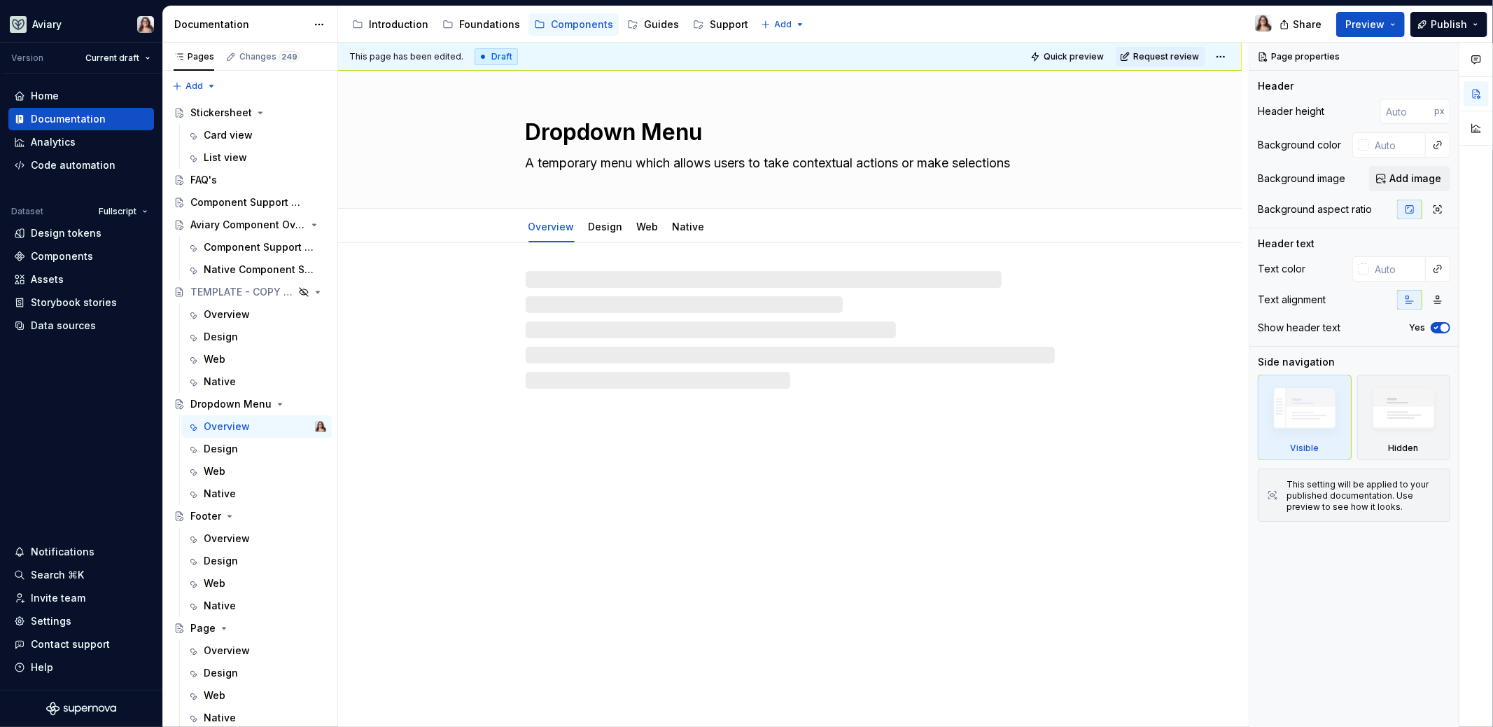
type textarea "*"
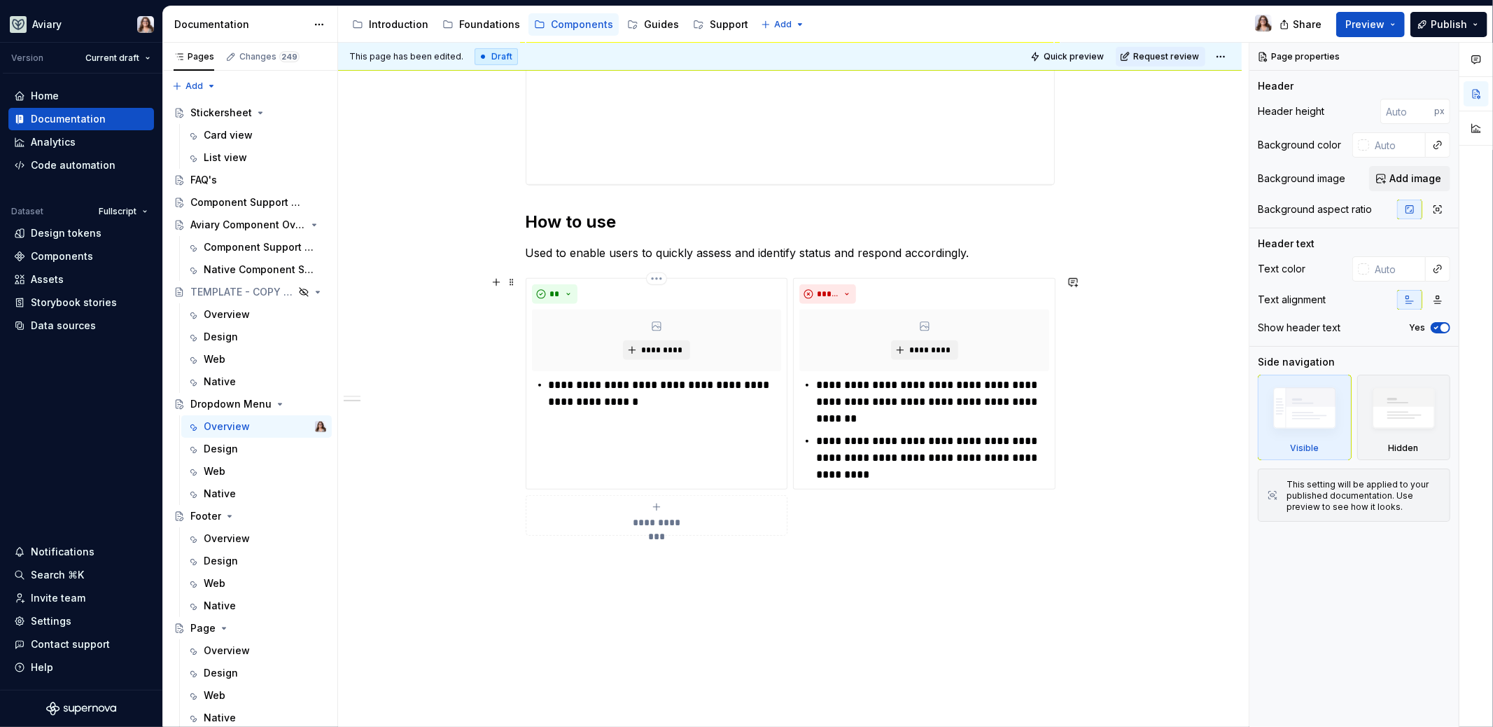
scroll to position [687, 0]
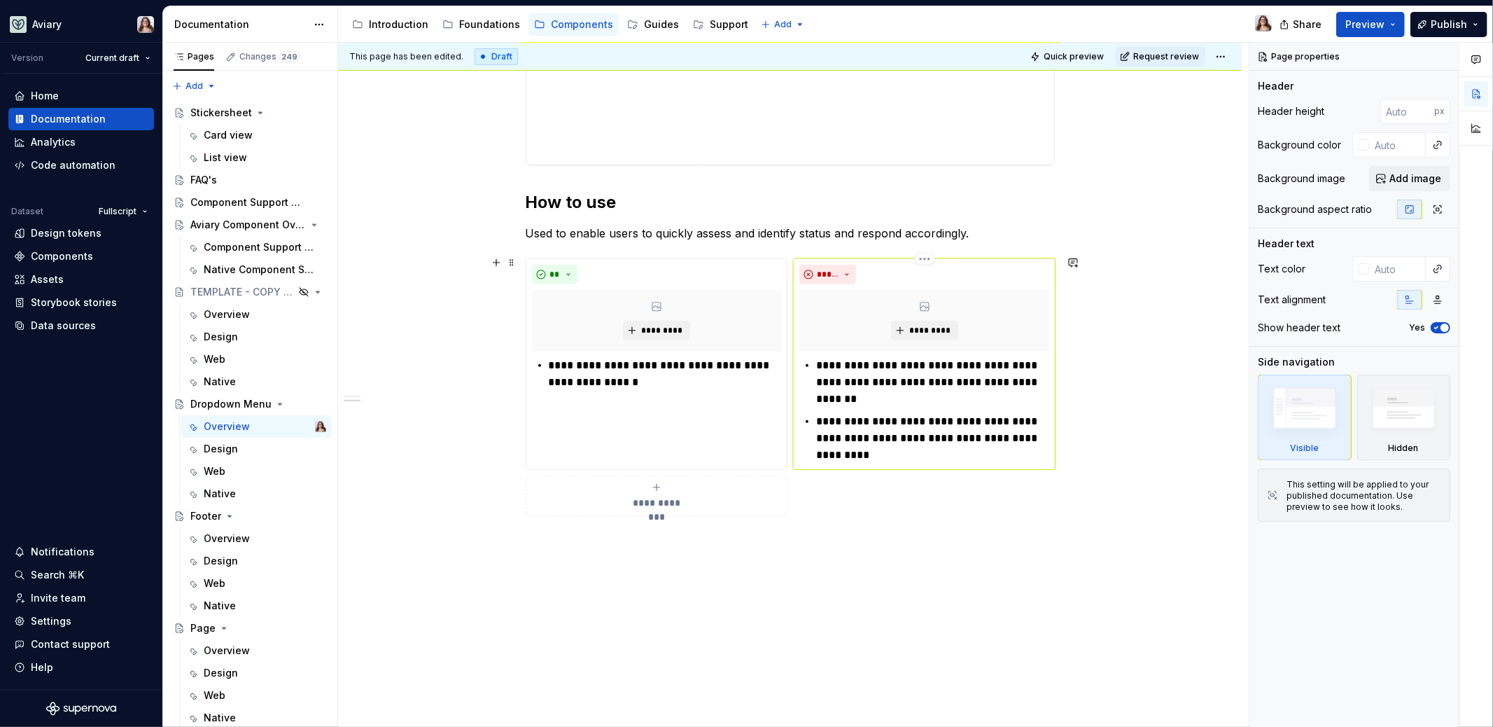
click at [863, 454] on p "**********" at bounding box center [932, 438] width 233 height 50
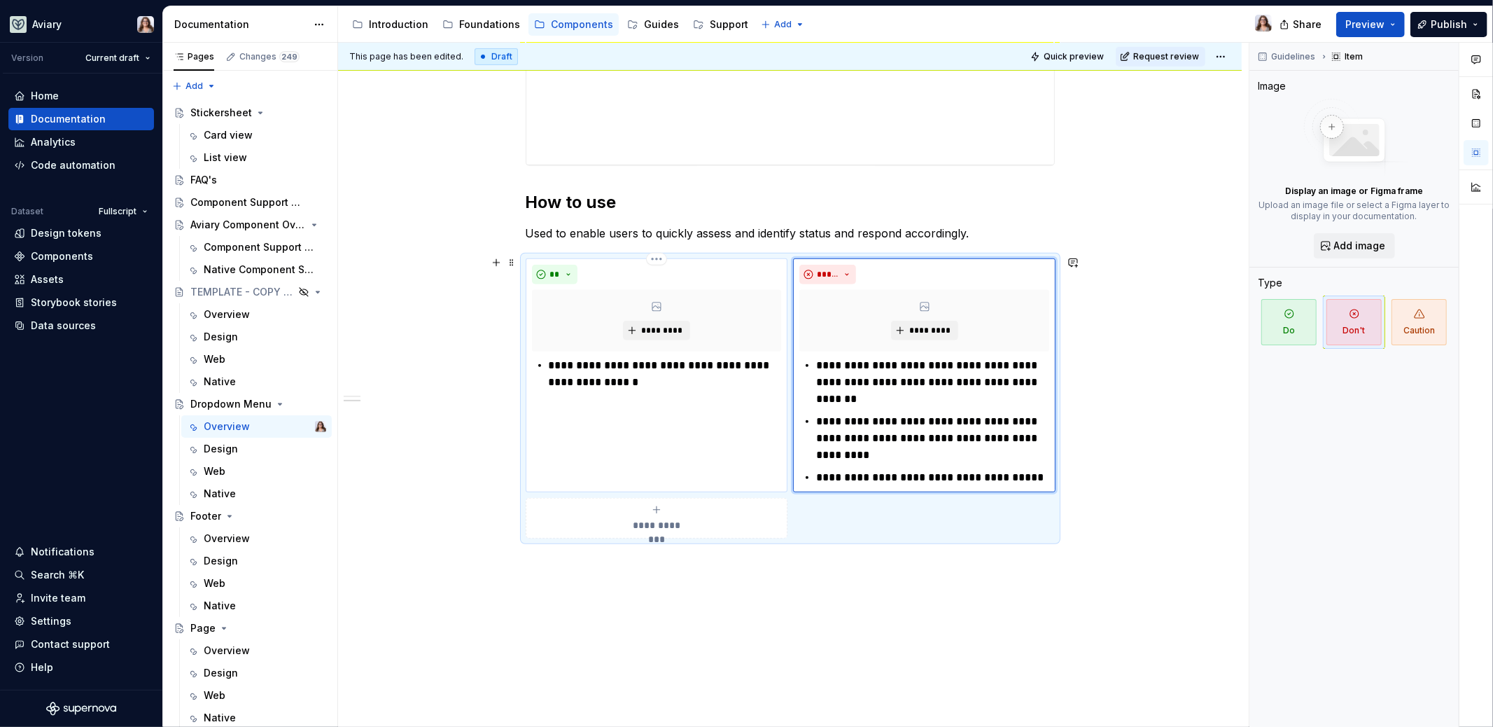
click at [608, 382] on p "**********" at bounding box center [665, 374] width 233 height 34
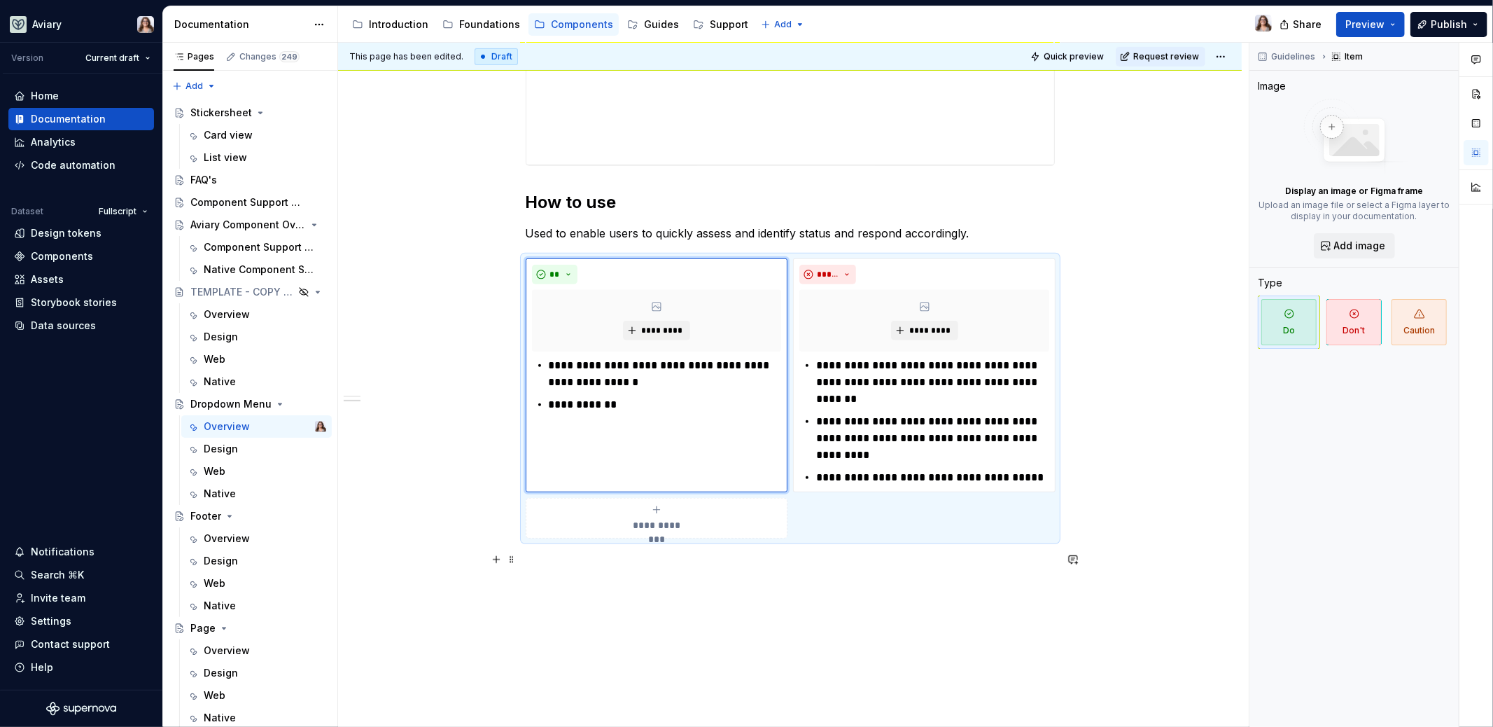
click at [729, 583] on div "**********" at bounding box center [790, 89] width 529 height 999
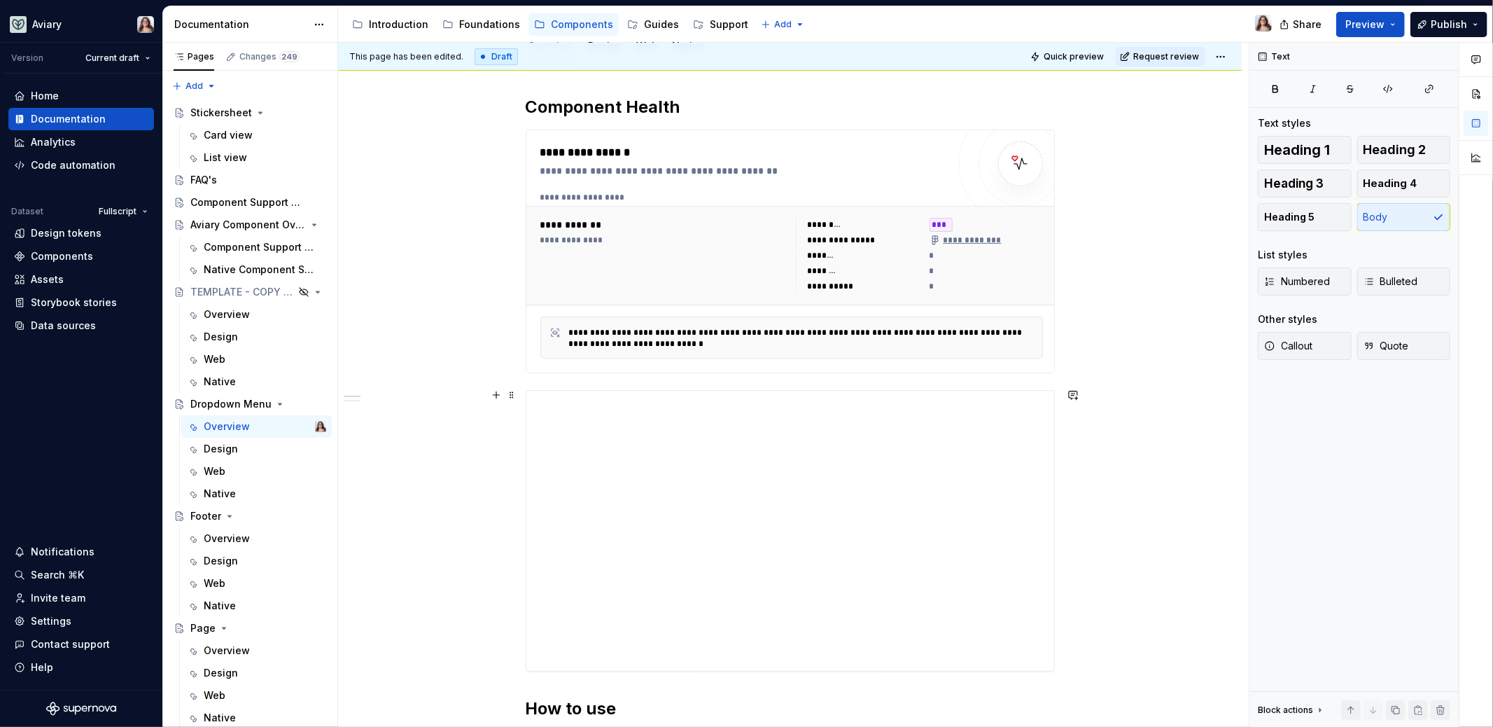
scroll to position [0, 0]
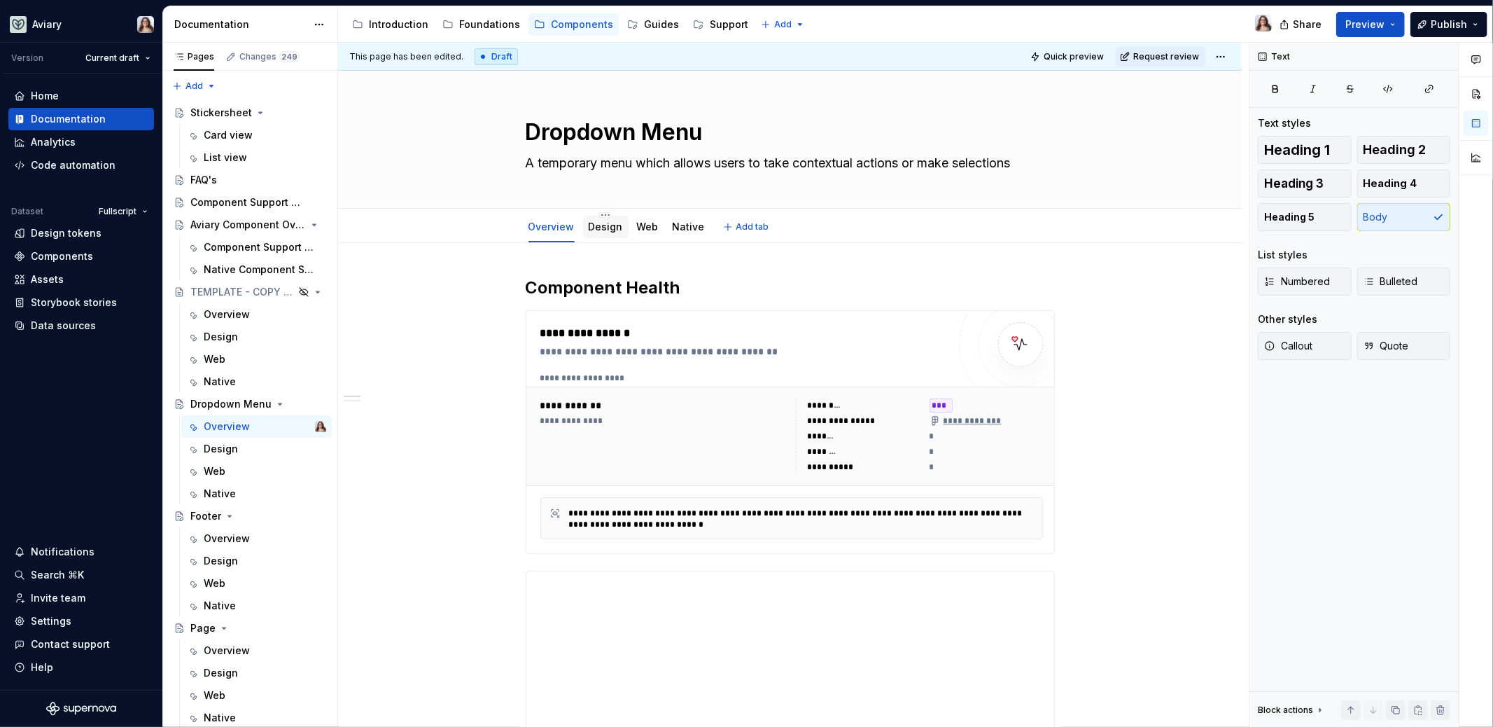
click at [610, 232] on div "Design" at bounding box center [606, 227] width 34 height 14
click at [598, 234] on div "Design" at bounding box center [606, 226] width 34 height 17
click at [617, 228] on link "Design" at bounding box center [606, 227] width 34 height 12
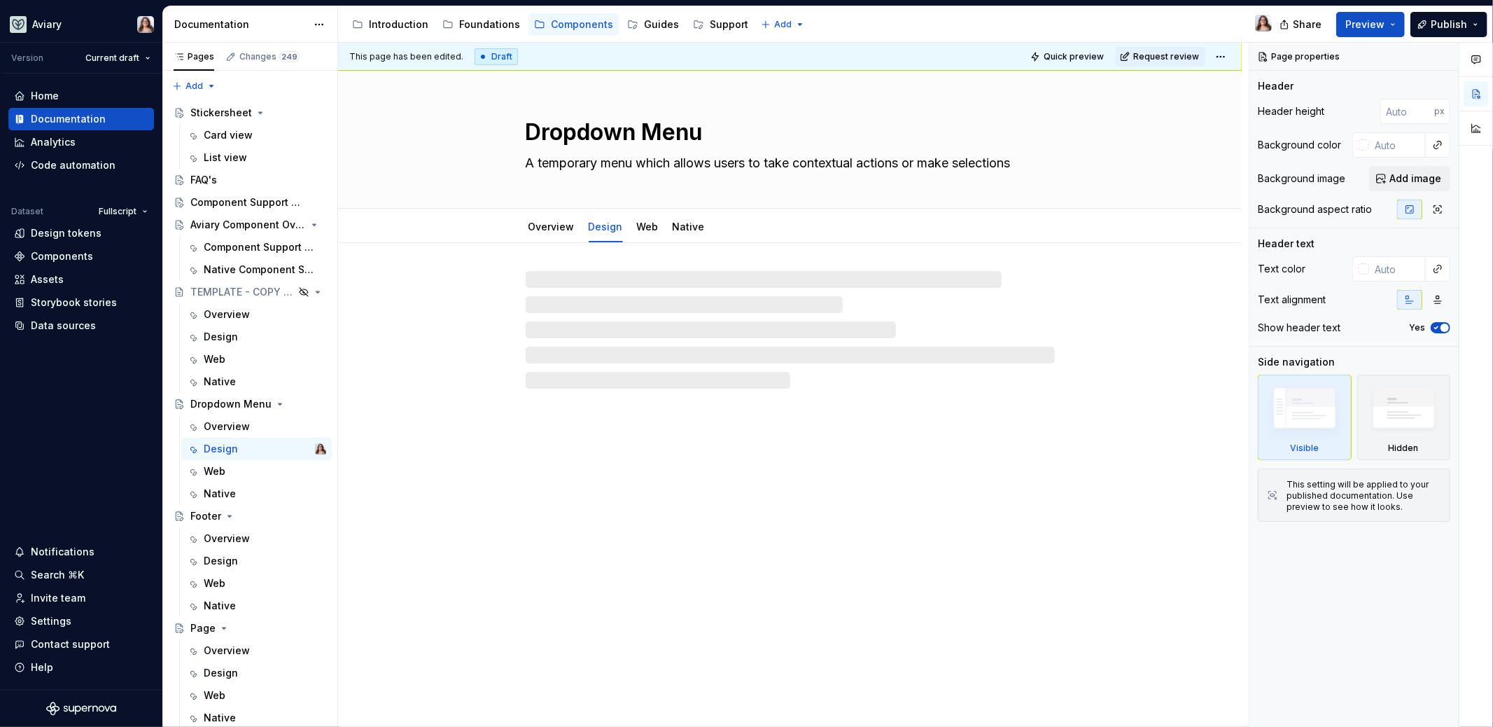
type textarea "*"
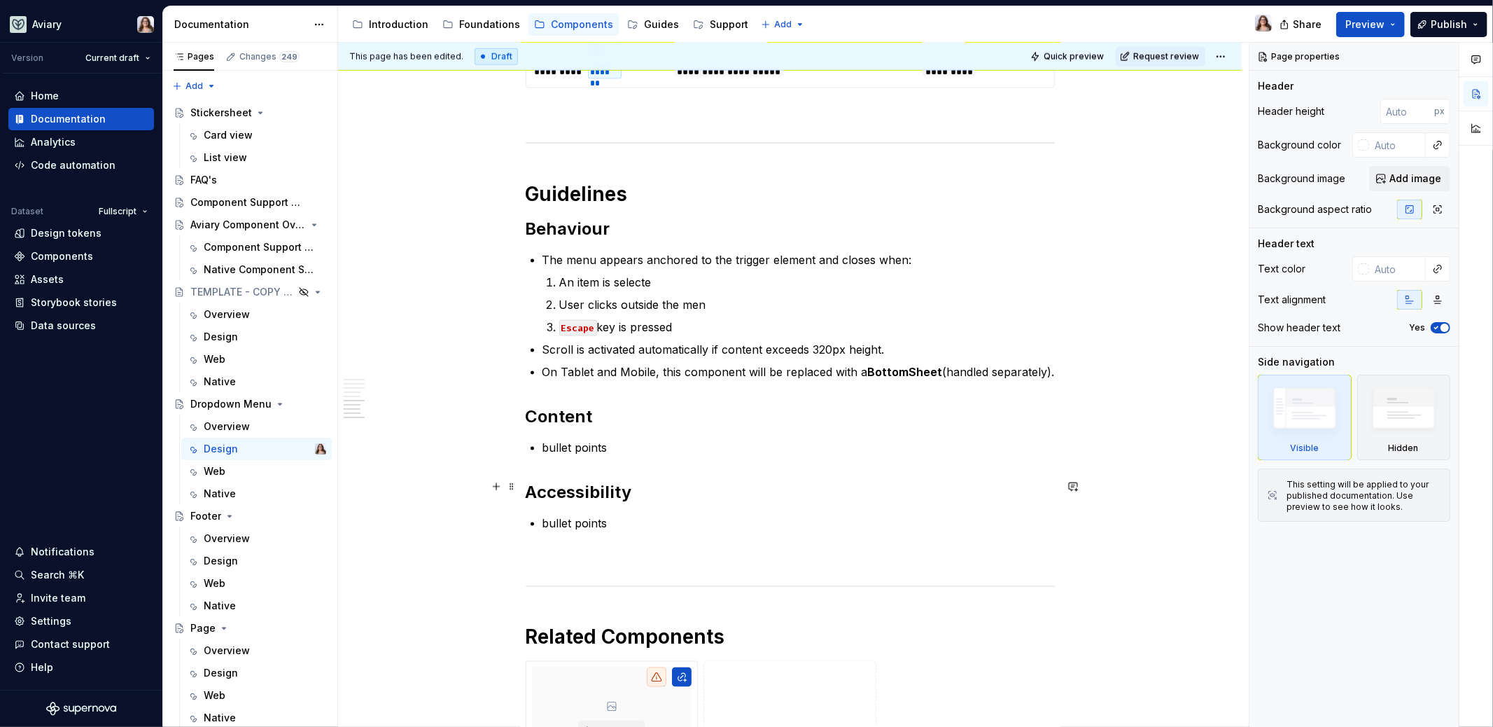
scroll to position [1667, 0]
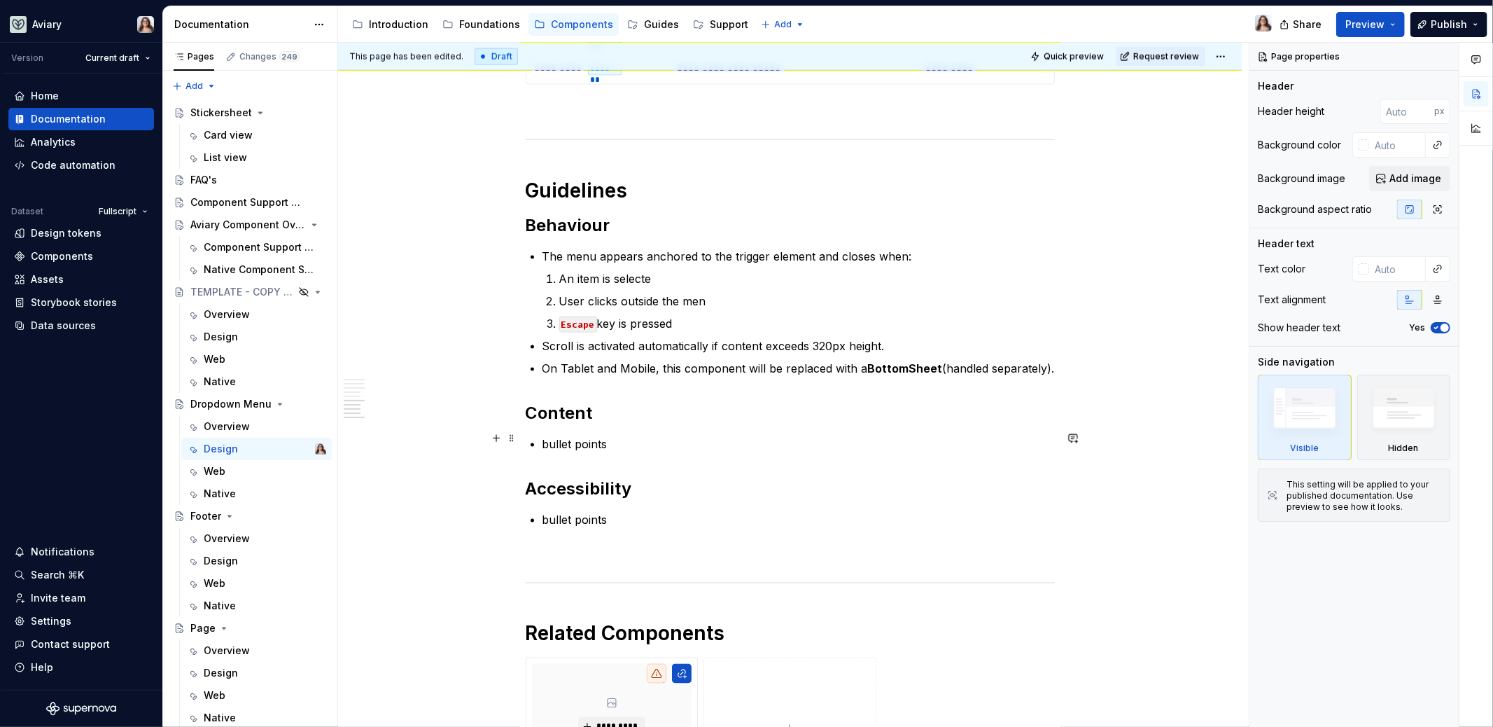
click at [603, 438] on p "bullet points" at bounding box center [799, 443] width 512 height 17
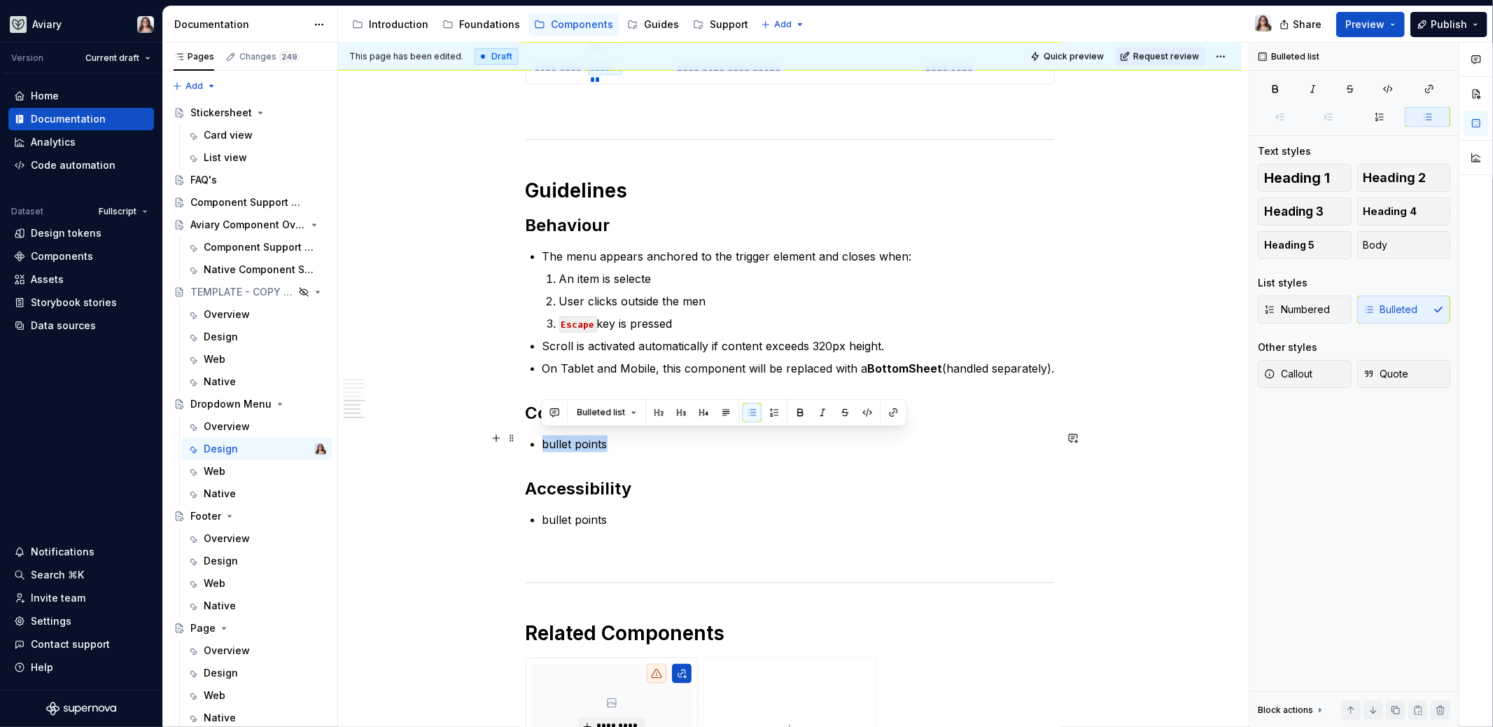
drag, startPoint x: 608, startPoint y: 438, endPoint x: 528, endPoint y: 439, distance: 79.8
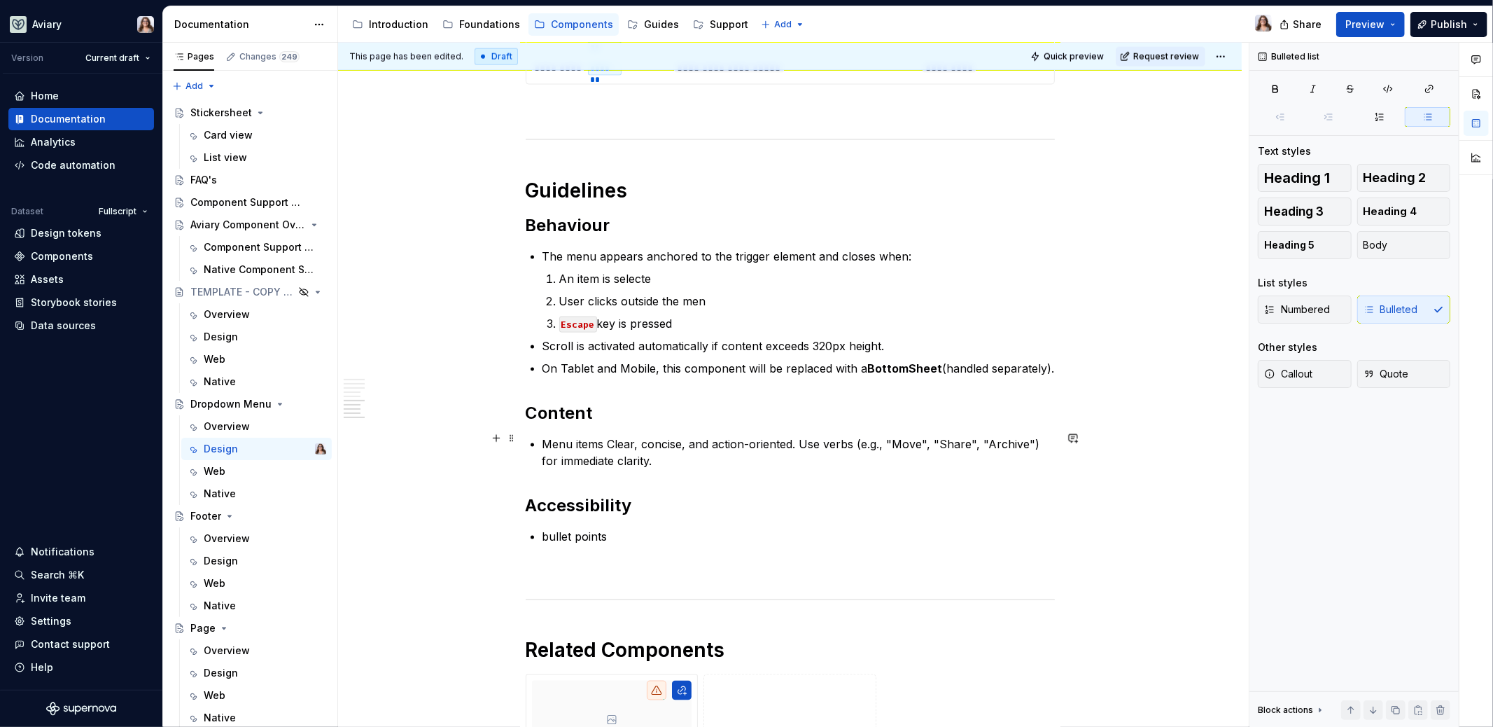
click at [613, 435] on p "Menu items Clear, concise, and action-oriented. Use verbs (e.g., "Move", "Share…" at bounding box center [799, 452] width 512 height 34
click at [714, 456] on p "Menu items should be clear, concise, and action-oriented. Use verbs (e.g., "Mov…" at bounding box center [799, 452] width 512 height 34
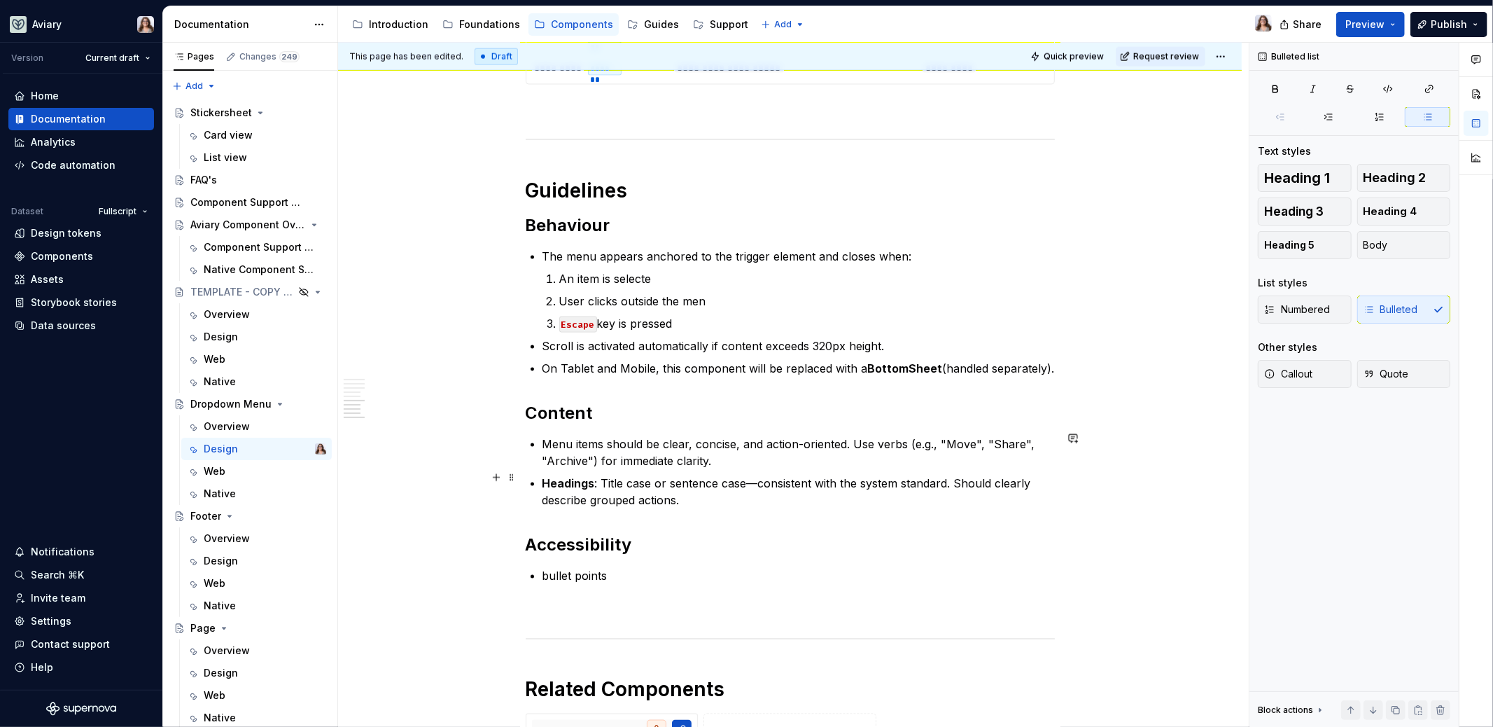
click at [545, 476] on strong "Headings" at bounding box center [569, 483] width 53 height 14
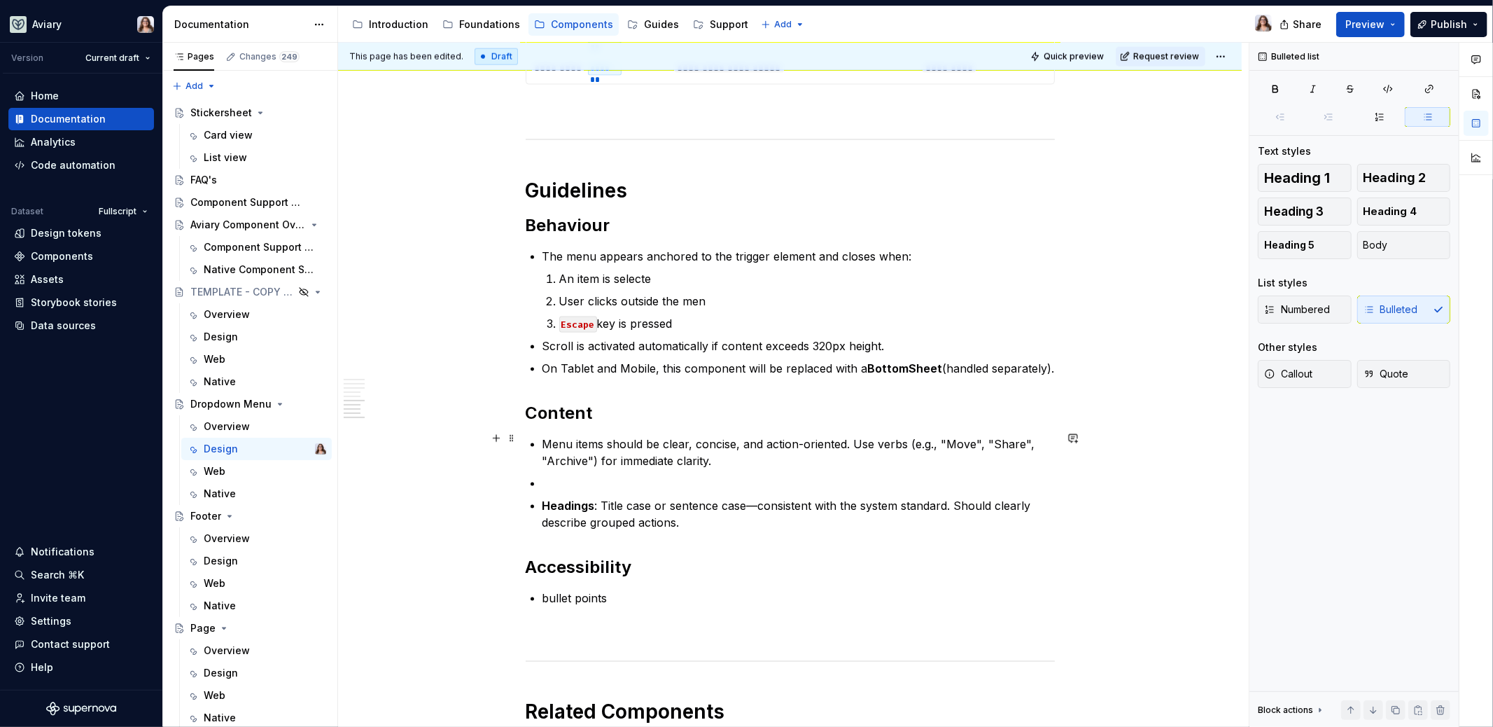
click at [602, 438] on p "Menu items should be clear, concise, and action-oriented. Use verbs (e.g., "Mov…" at bounding box center [799, 452] width 512 height 34
drag, startPoint x: 605, startPoint y: 436, endPoint x: 529, endPoint y: 434, distance: 75.6
click at [551, 475] on p at bounding box center [799, 483] width 512 height 17
click at [699, 518] on p "Headings : Title case or sentence case—consistent with the system standard. Sho…" at bounding box center [799, 514] width 512 height 34
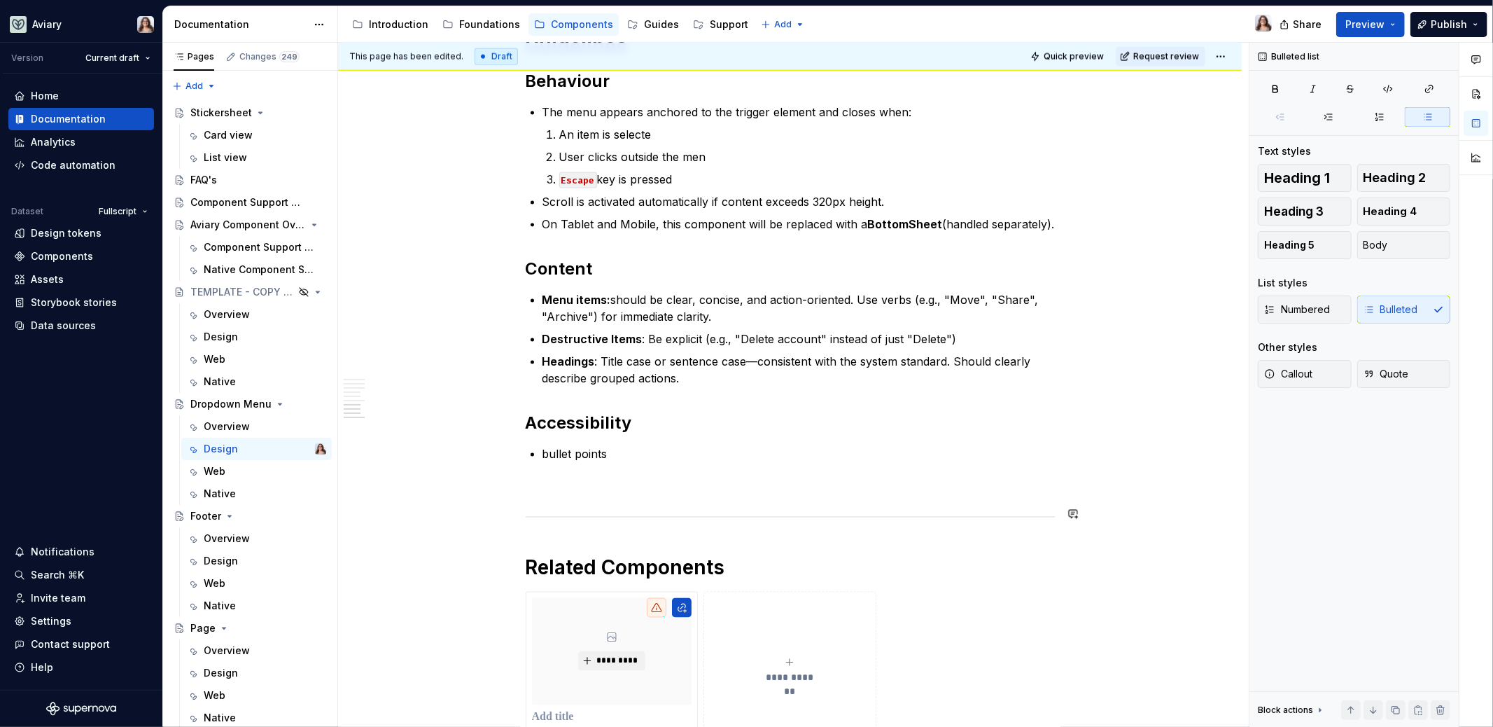
scroll to position [1849, 0]
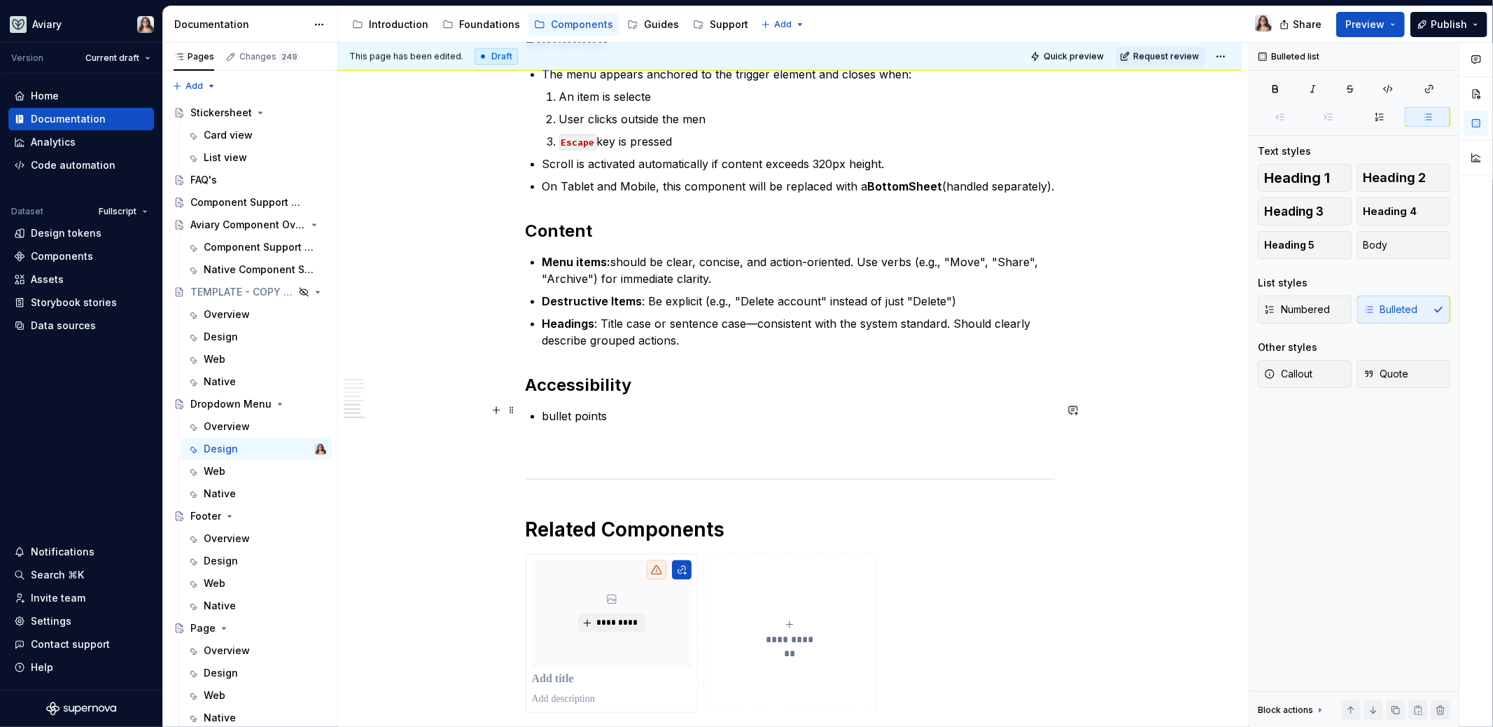
click at [584, 414] on p "bullet points" at bounding box center [799, 415] width 512 height 17
click at [543, 409] on p "Focus should remain within the menu while it is open" at bounding box center [799, 415] width 512 height 17
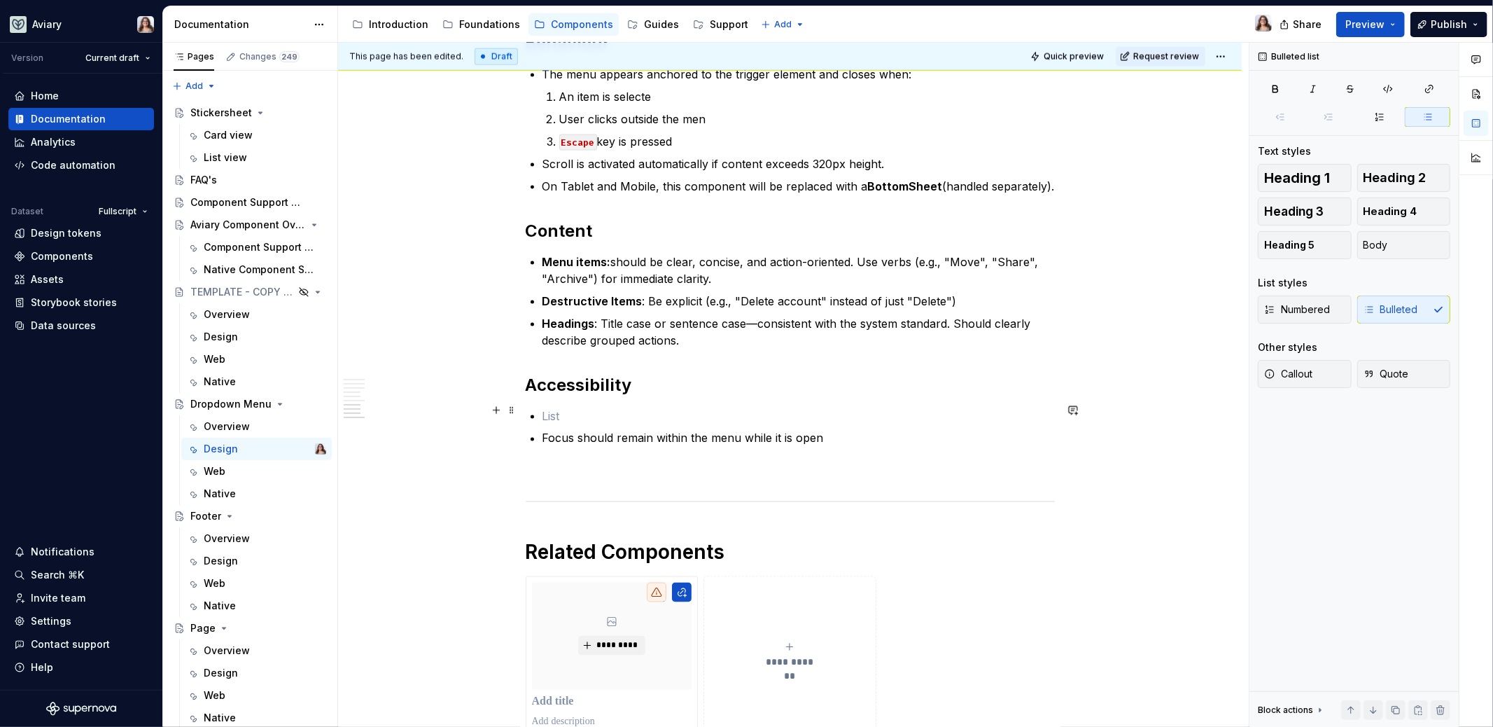
click at [544, 409] on p at bounding box center [799, 415] width 512 height 17
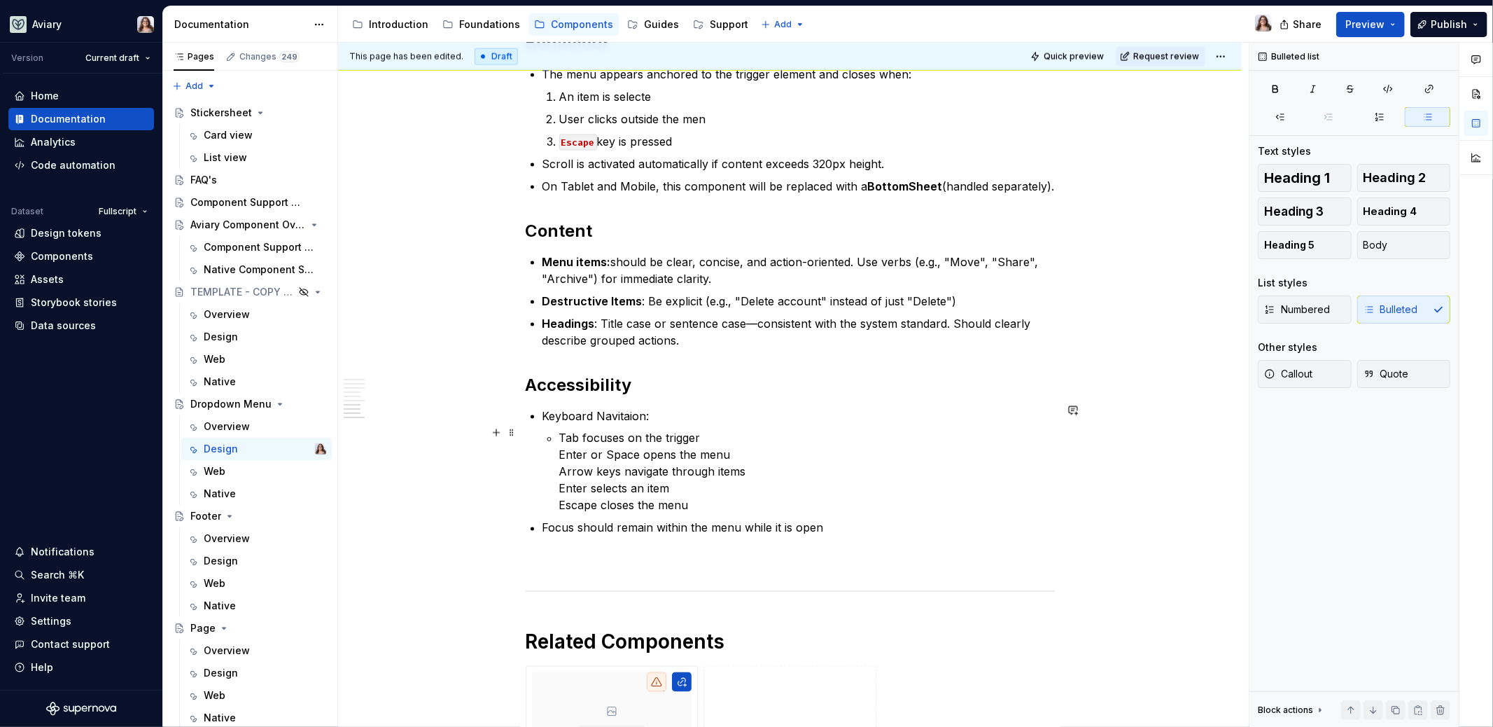
click at [560, 445] on p "Tab focuses on the trigger Enter or Space opens the menu Arrow keys navigate th…" at bounding box center [807, 472] width 496 height 84
click at [557, 470] on li "Keyboard Navitaion: Tab focuses on the trigger Enter or Space opens the menu Ar…" at bounding box center [799, 463] width 512 height 112
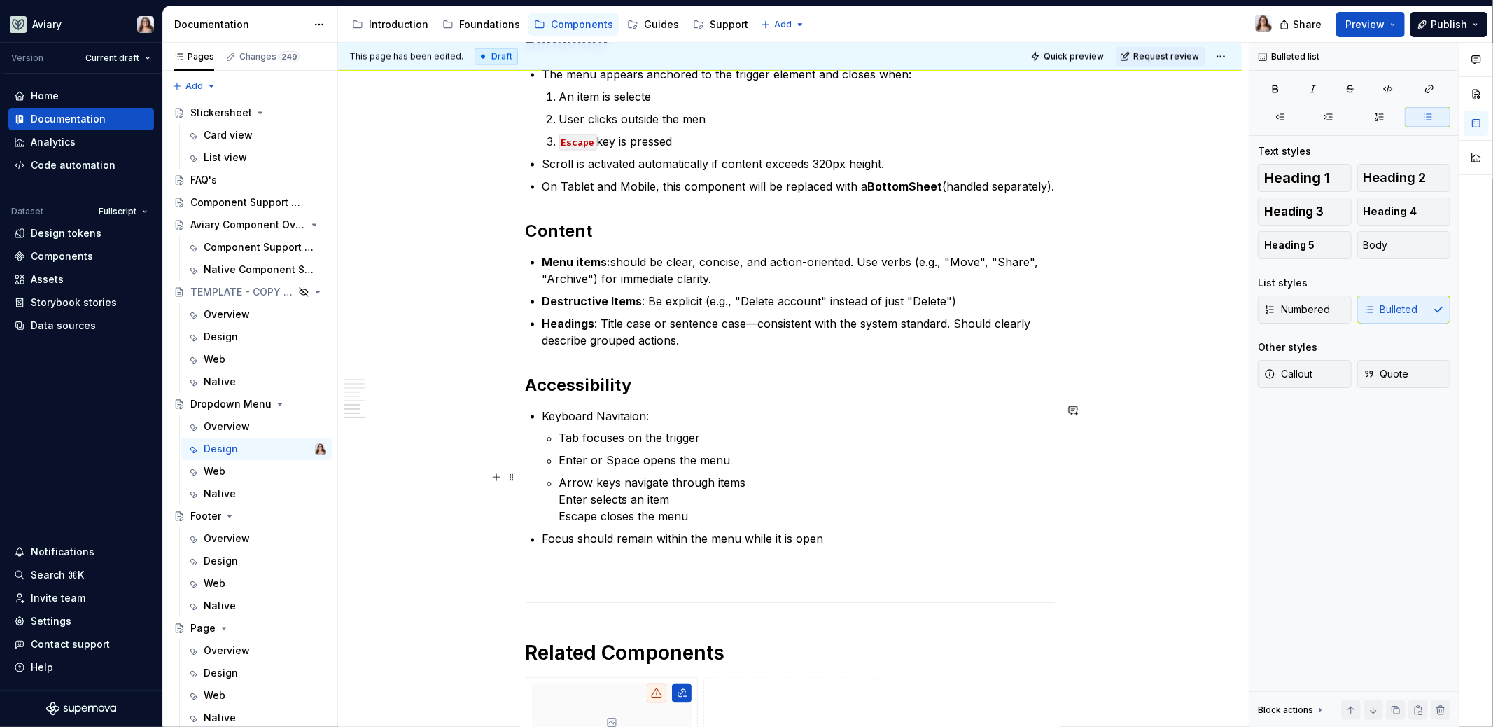
click at [559, 492] on p "Arrow keys navigate through items Enter selects an item Escape closes the menu" at bounding box center [807, 500] width 496 height 50
click at [559, 515] on p "Enter selects an item Escape closes the menu" at bounding box center [807, 514] width 496 height 34
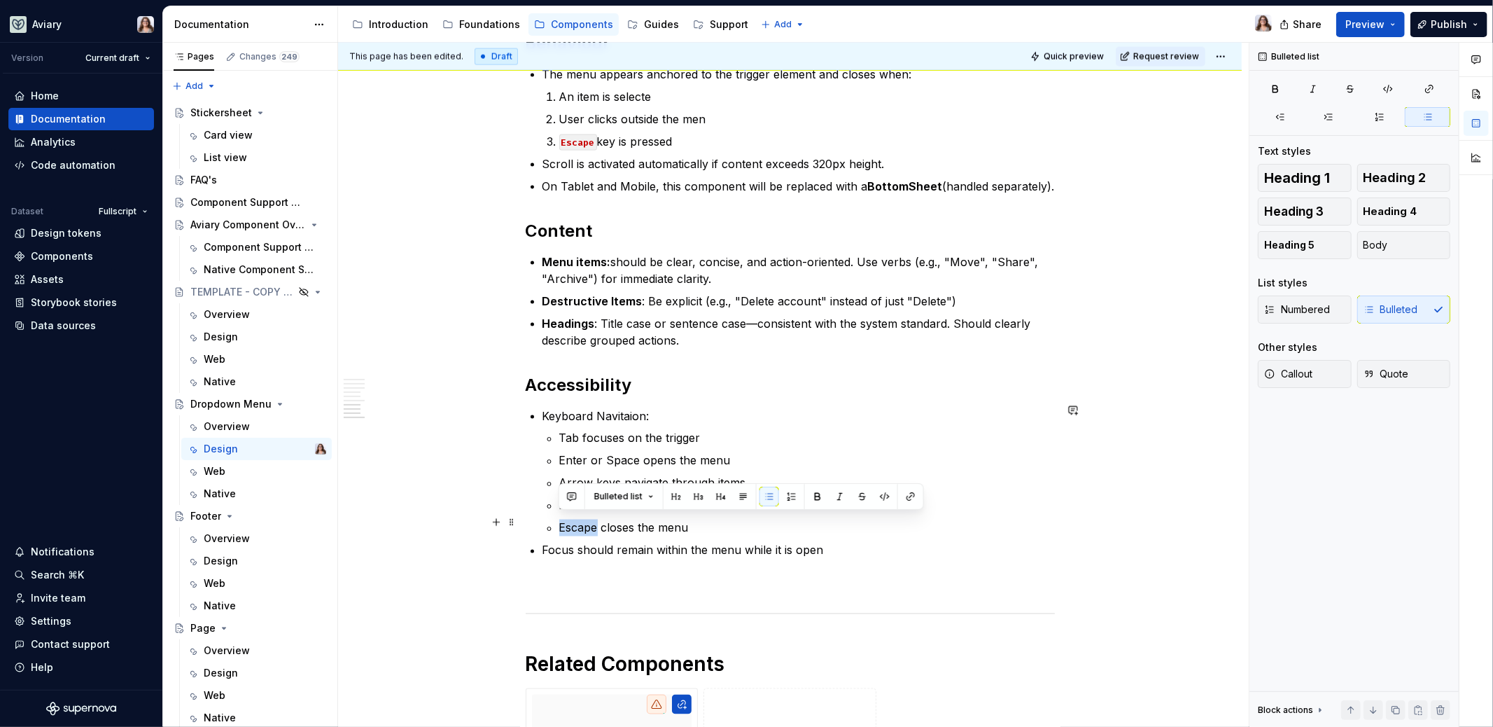
drag, startPoint x: 595, startPoint y: 524, endPoint x: 554, endPoint y: 522, distance: 40.6
click at [554, 522] on li "Keyboard Navitaion: Tab focuses on the trigger Enter or Space opens the menu Ar…" at bounding box center [799, 471] width 512 height 129
click at [883, 496] on button "button" at bounding box center [885, 497] width 20 height 20
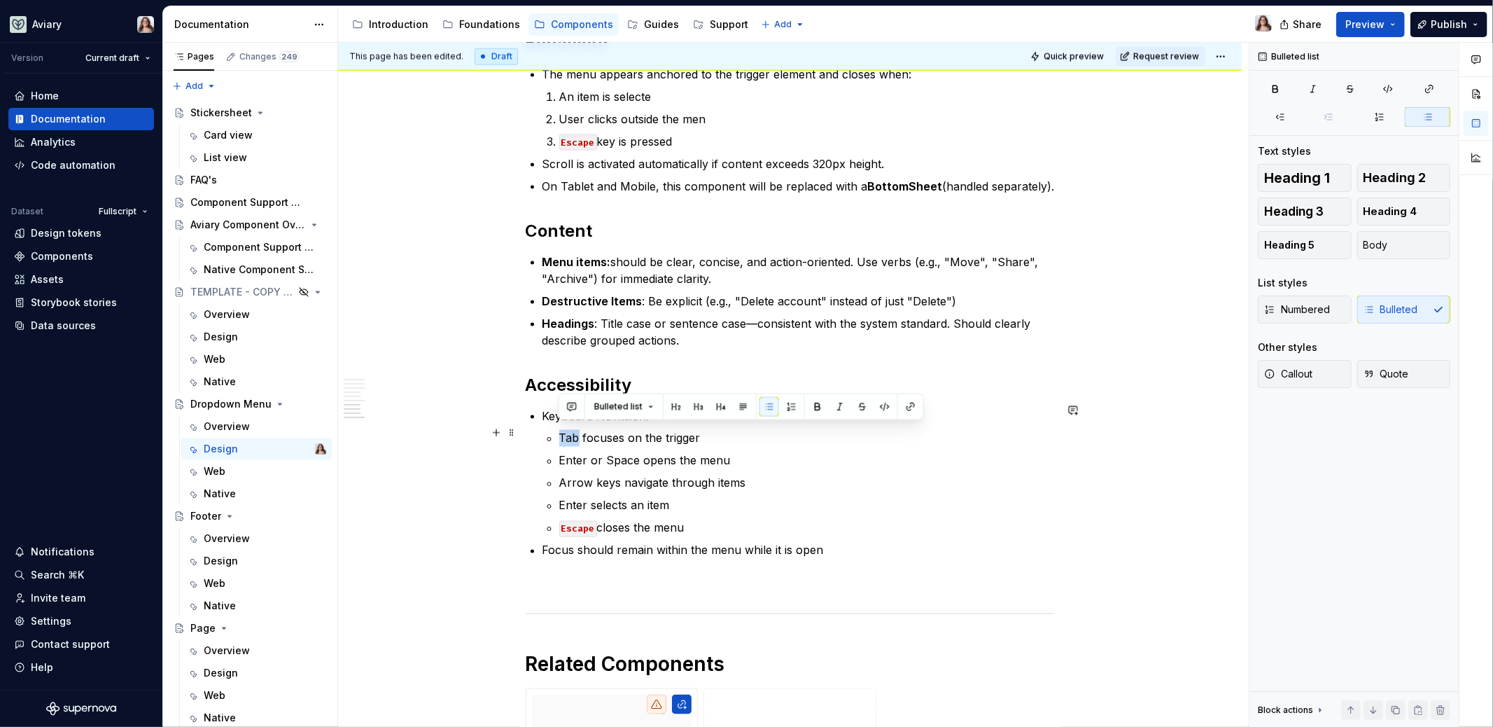
drag, startPoint x: 558, startPoint y: 431, endPoint x: 578, endPoint y: 431, distance: 19.6
click at [578, 431] on p "Tab focuses on the trigger" at bounding box center [807, 438] width 496 height 17
click at [878, 407] on button "button" at bounding box center [885, 407] width 20 height 20
drag, startPoint x: 586, startPoint y: 453, endPoint x: 559, endPoint y: 453, distance: 27.3
click at [559, 453] on p "Enter or Space opens the menu" at bounding box center [807, 460] width 496 height 17
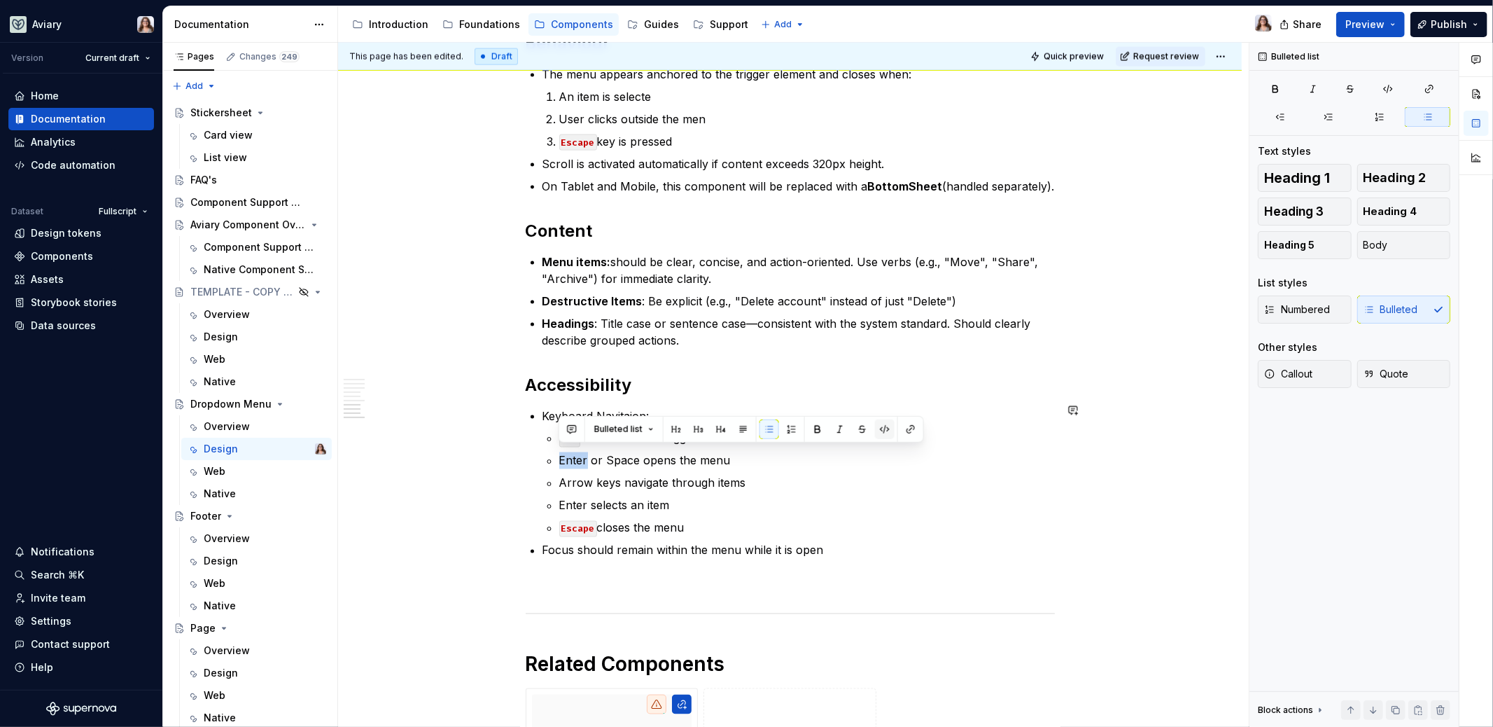
click at [880, 432] on button "button" at bounding box center [885, 429] width 20 height 20
drag, startPoint x: 590, startPoint y: 477, endPoint x: 558, endPoint y: 476, distance: 32.2
click at [559, 476] on p "Arrow keys navigate through items" at bounding box center [807, 483] width 496 height 17
click at [881, 449] on button "button" at bounding box center [885, 452] width 20 height 20
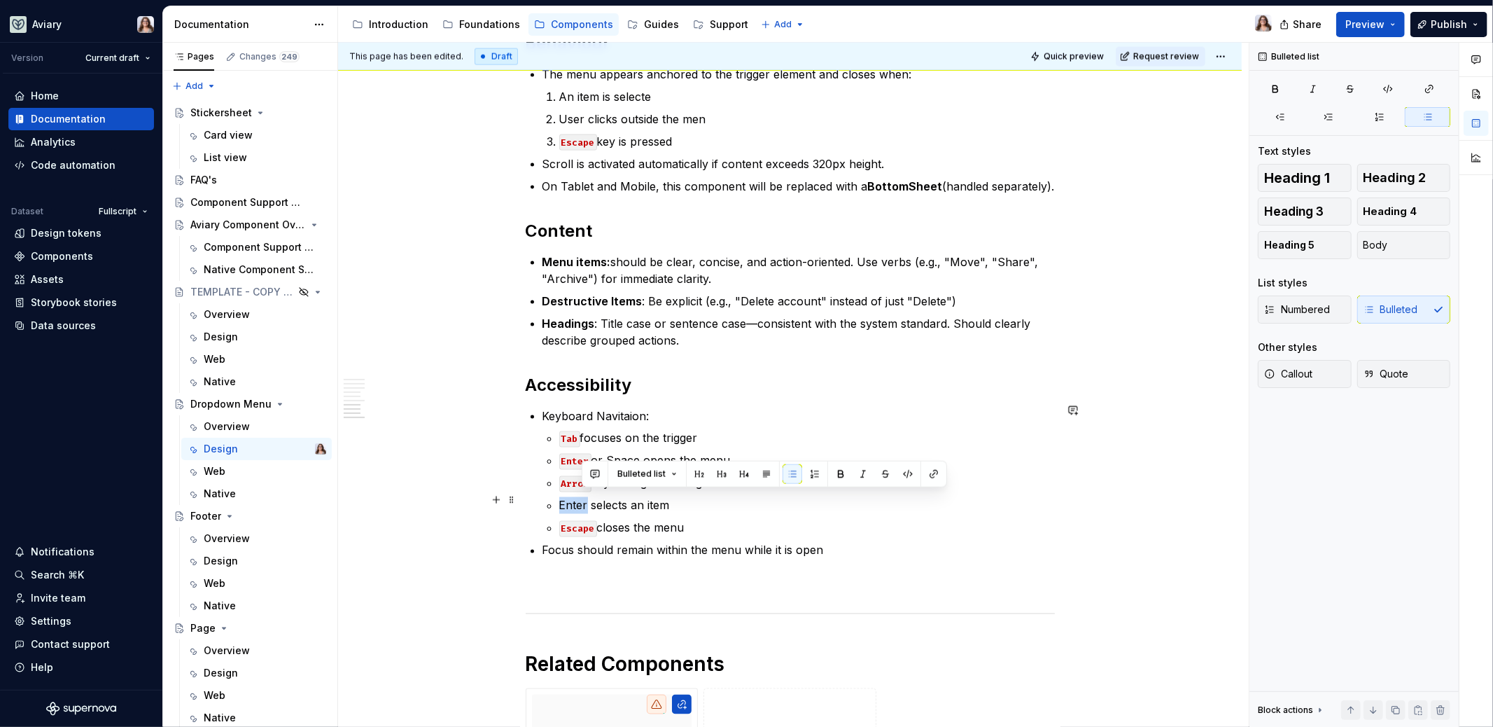
drag, startPoint x: 587, startPoint y: 498, endPoint x: 533, endPoint y: 497, distance: 53.2
click at [884, 475] on button "button" at bounding box center [885, 474] width 20 height 20
click at [827, 546] on p "Focus should remain within the menu while it is open" at bounding box center [799, 550] width 512 height 17
click at [832, 550] on p "Focus should remain within the menu while it is open" at bounding box center [799, 550] width 512 height 17
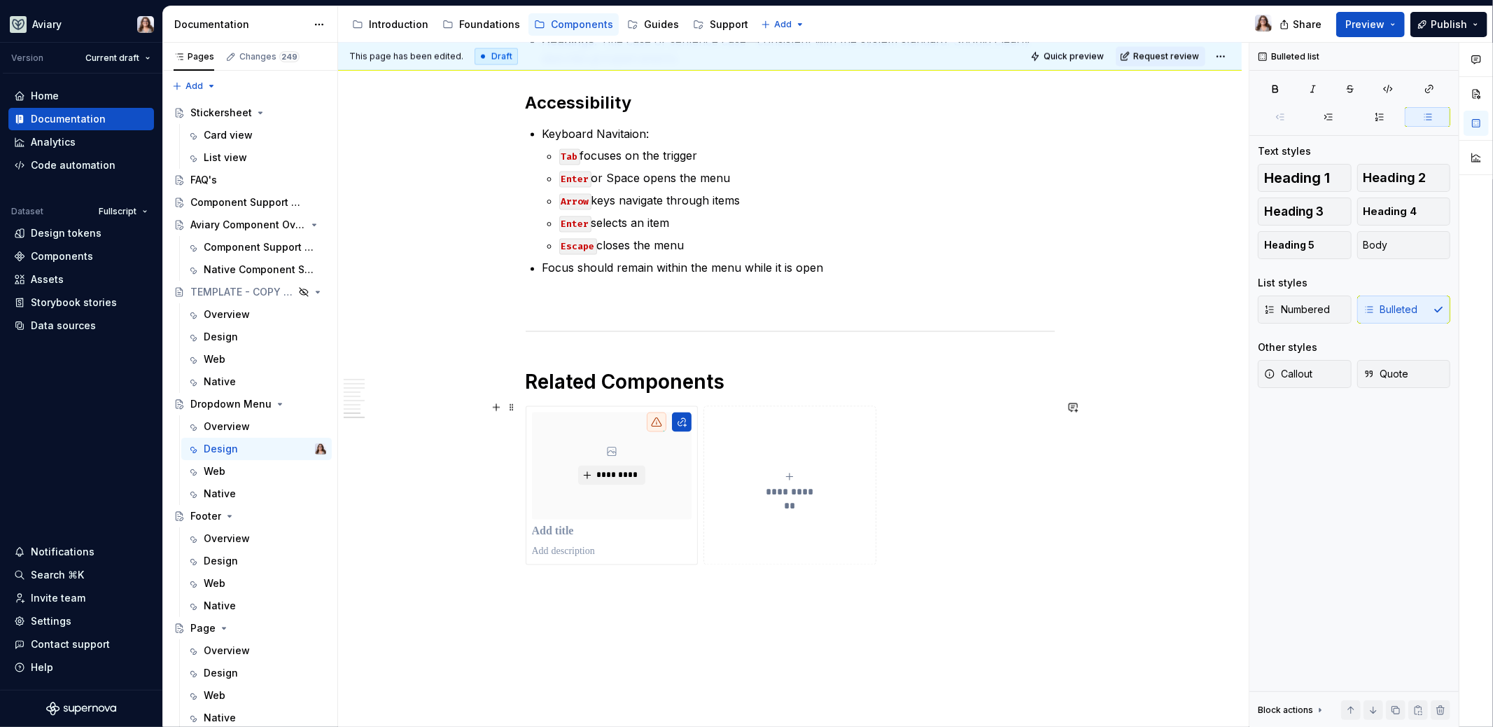
scroll to position [2132, 0]
click at [566, 525] on p at bounding box center [612, 531] width 160 height 14
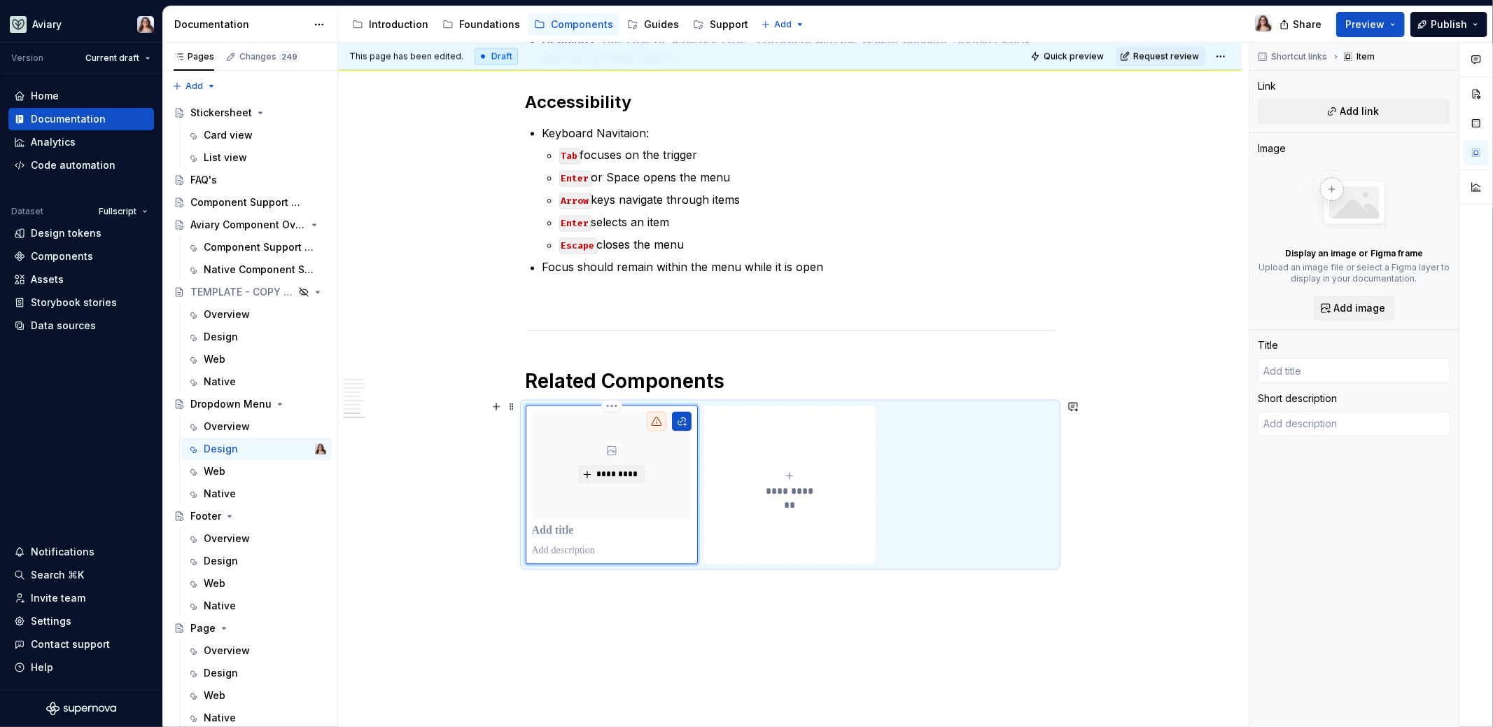
type textarea "*"
type input "Bo"
type textarea "*"
type input "Bot"
type textarea "*"
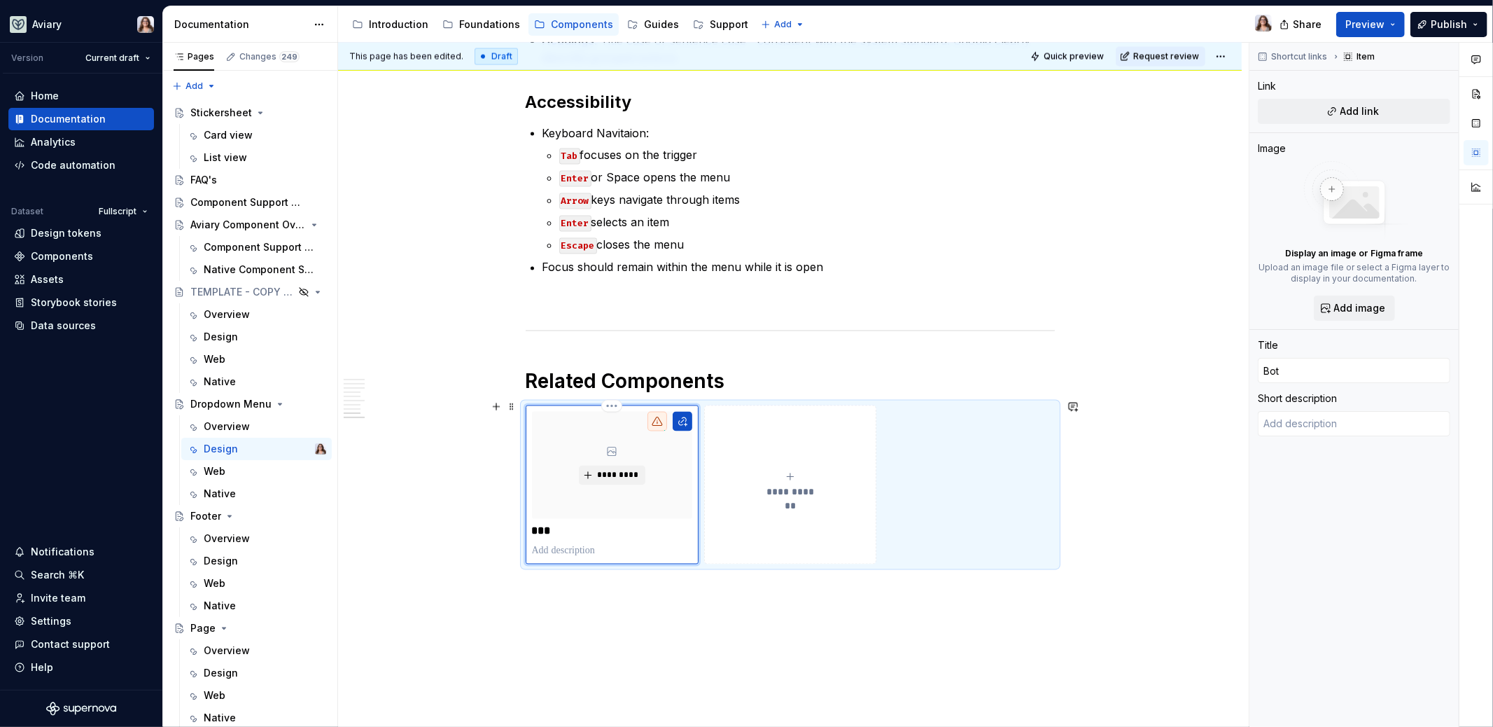
type input "[PERSON_NAME]"
type textarea "*"
type input "[PERSON_NAME]"
type textarea "*"
type input "Bottom"
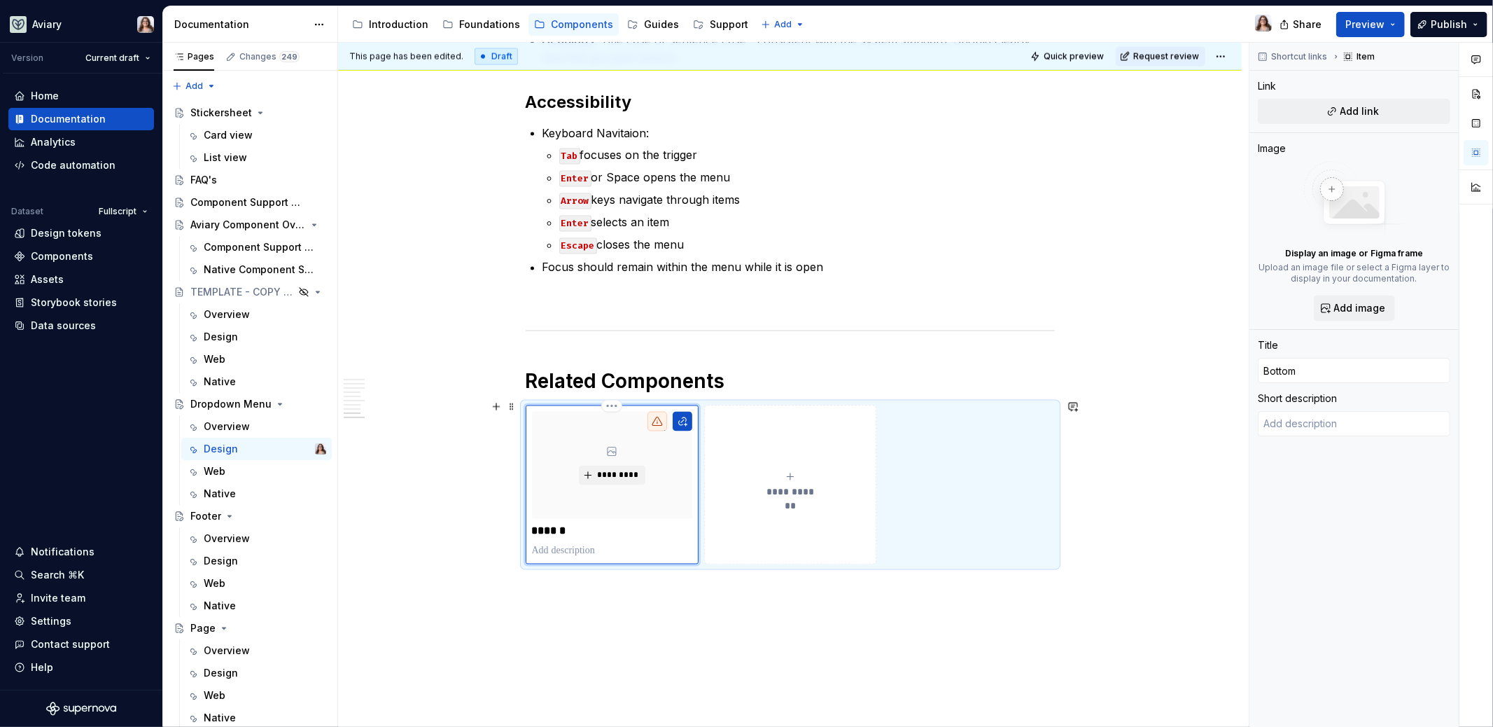
type textarea "*"
type input "BottomS"
type textarea "*"
type input "BottomSh"
type textarea "*"
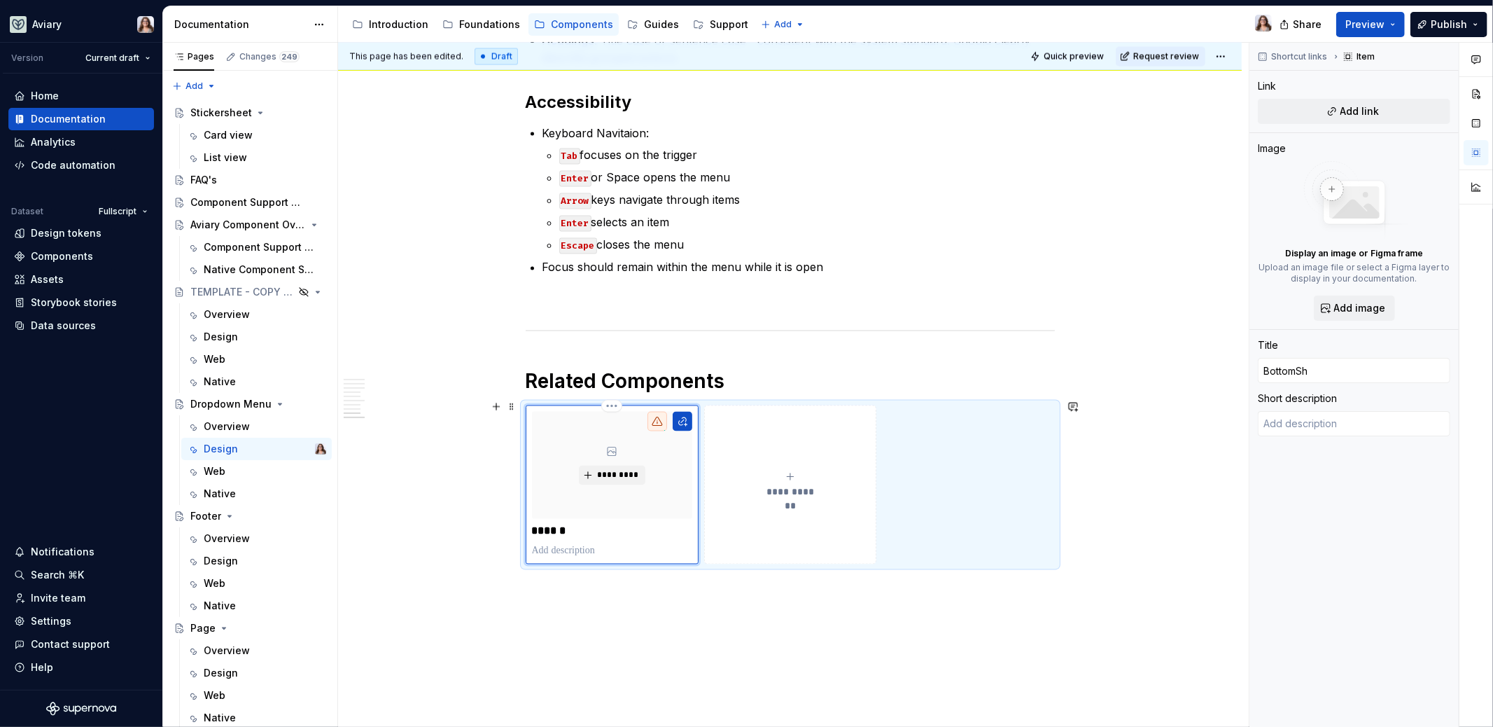
type input "BottomShe"
type textarea "*"
type input "BottomShee"
type textarea "*"
type input "BottomSheet"
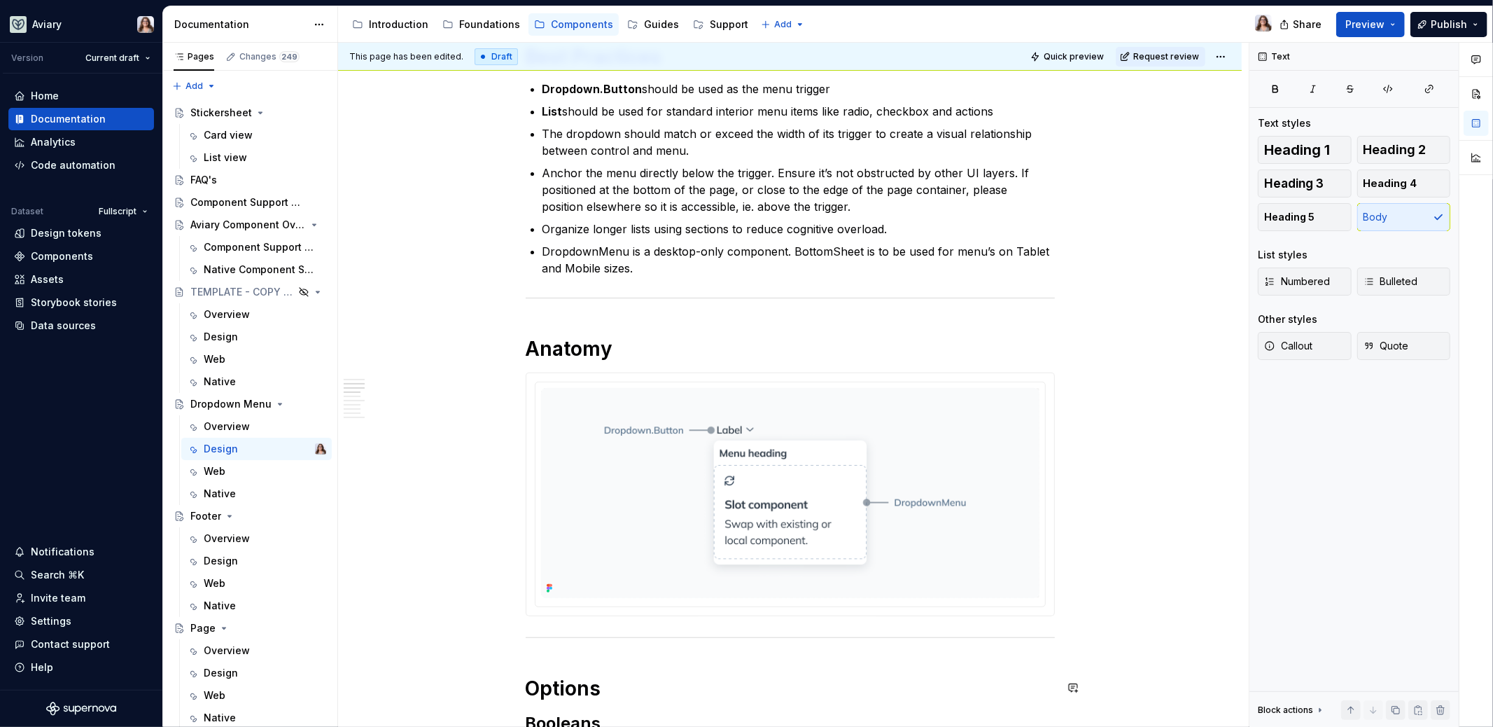
scroll to position [0, 0]
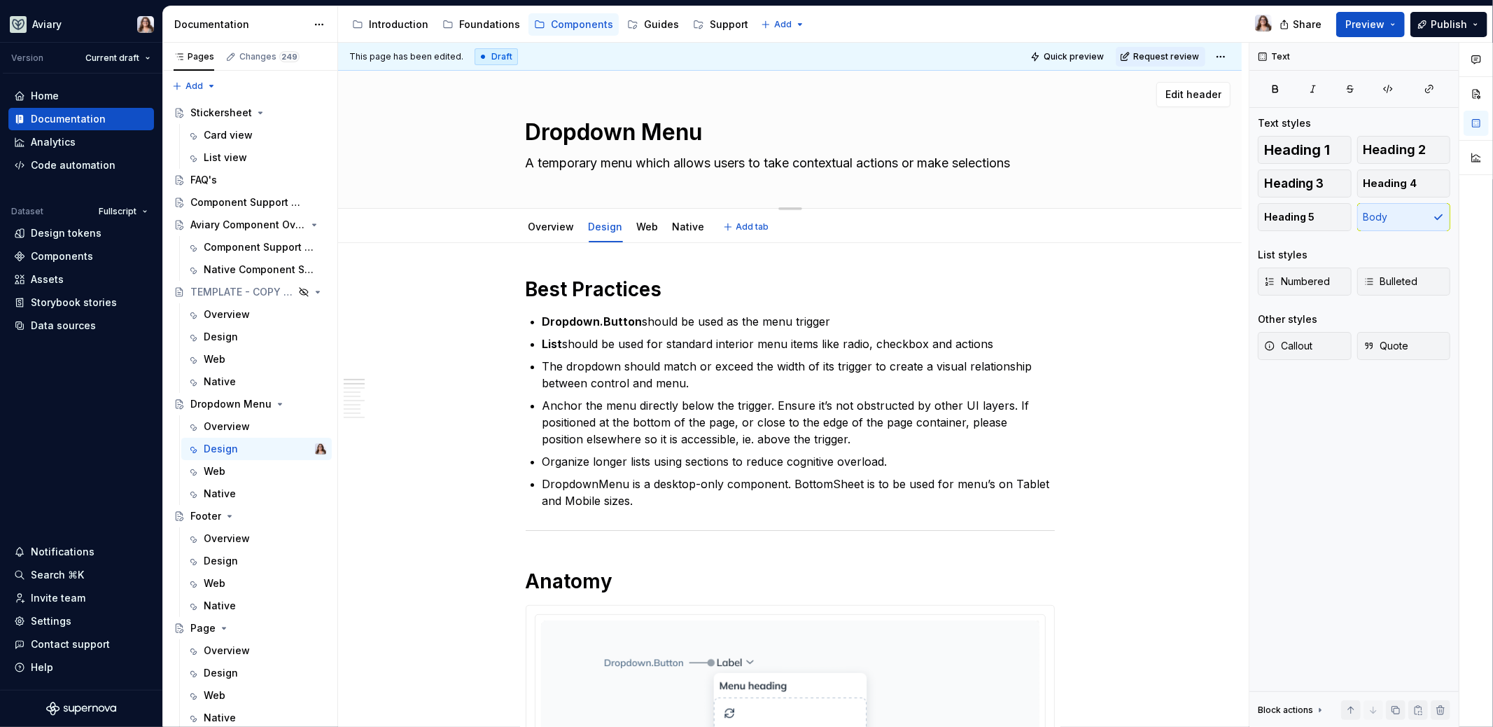
click at [568, 164] on textarea "A temporary menu which allows users to take contextual actions or make selectio…" at bounding box center [787, 163] width 529 height 22
click at [536, 164] on textarea "A temporary menu which allows users to take contextual actions or make selectio…" at bounding box center [787, 163] width 529 height 22
click at [809, 300] on h1 "Best Practices" at bounding box center [790, 289] width 529 height 25
click at [565, 235] on div "Overview" at bounding box center [551, 227] width 57 height 22
click at [565, 222] on link "Overview" at bounding box center [552, 227] width 46 height 12
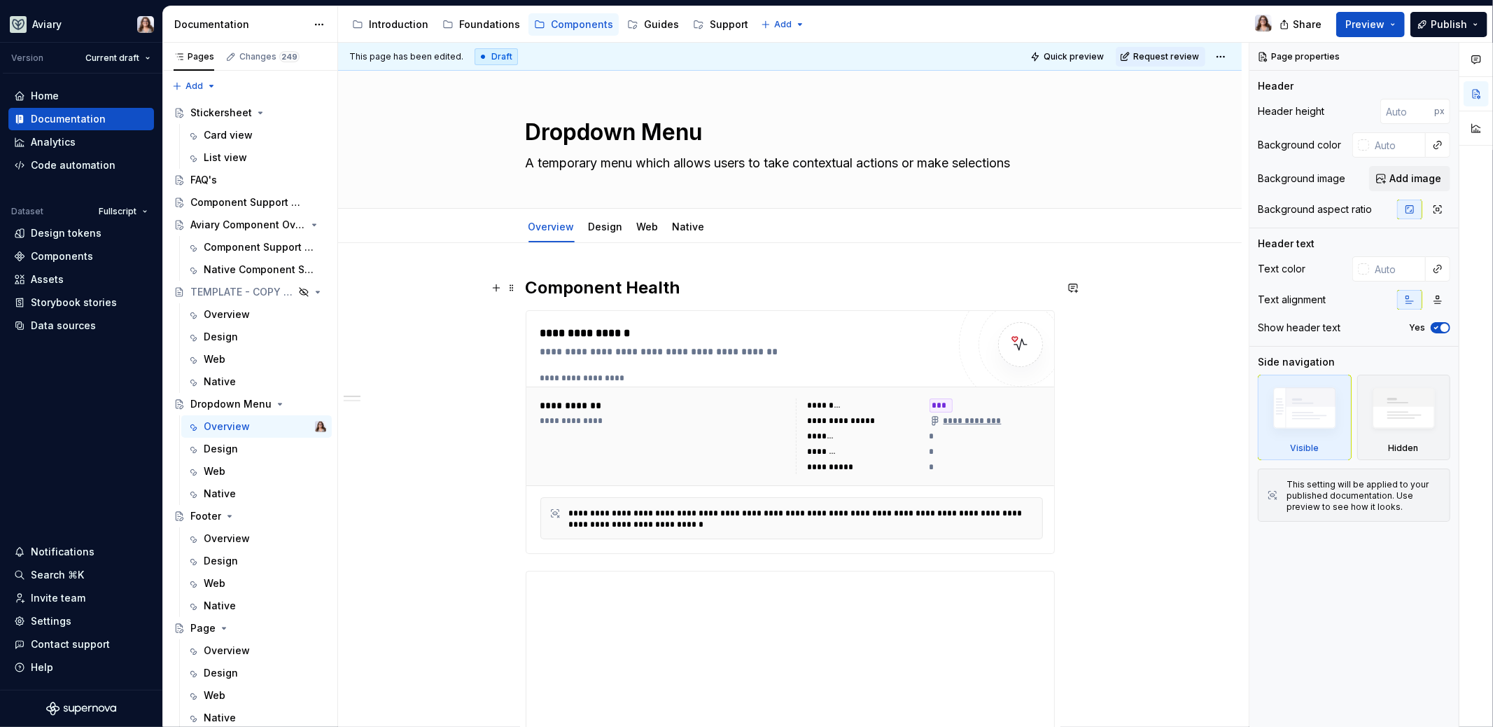
click at [697, 294] on h2 "Component Health" at bounding box center [790, 288] width 529 height 22
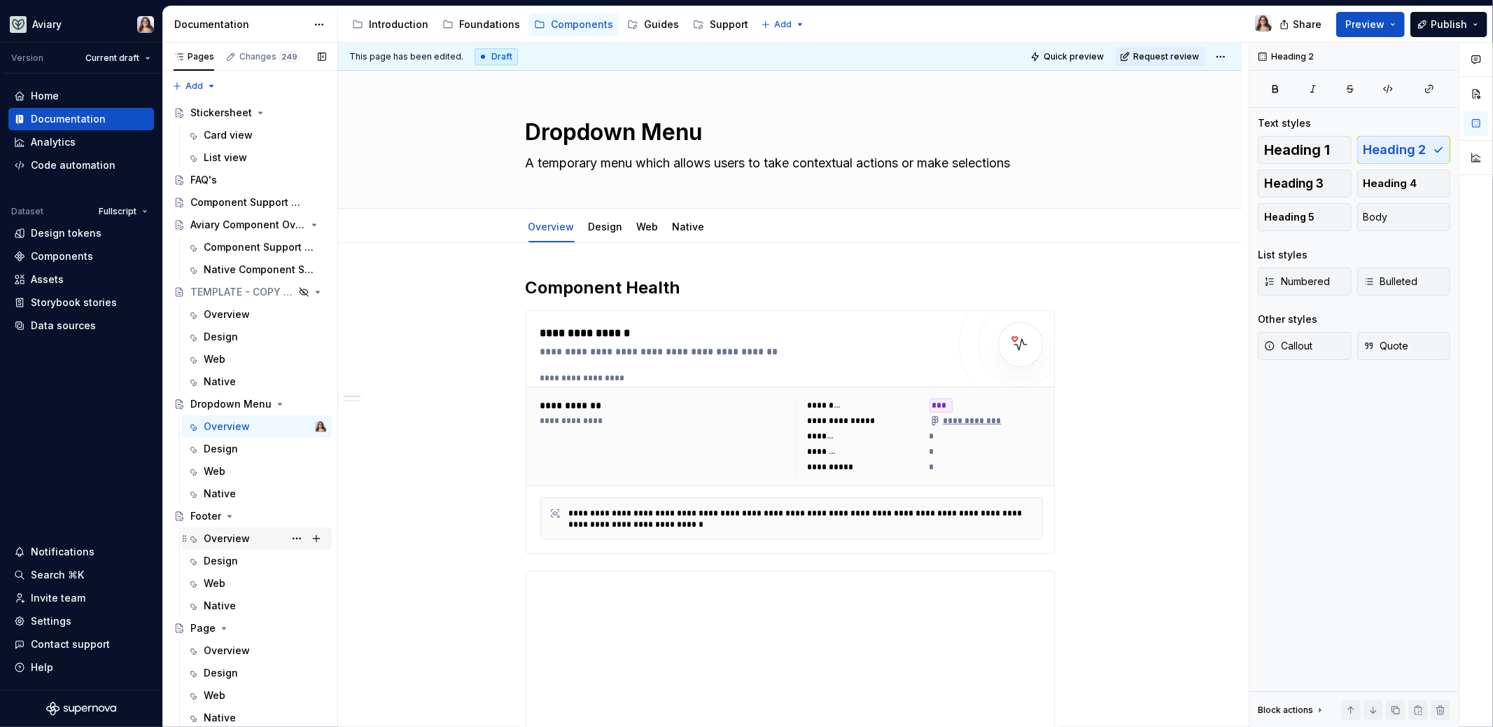
click at [252, 536] on div "Overview" at bounding box center [265, 539] width 123 height 20
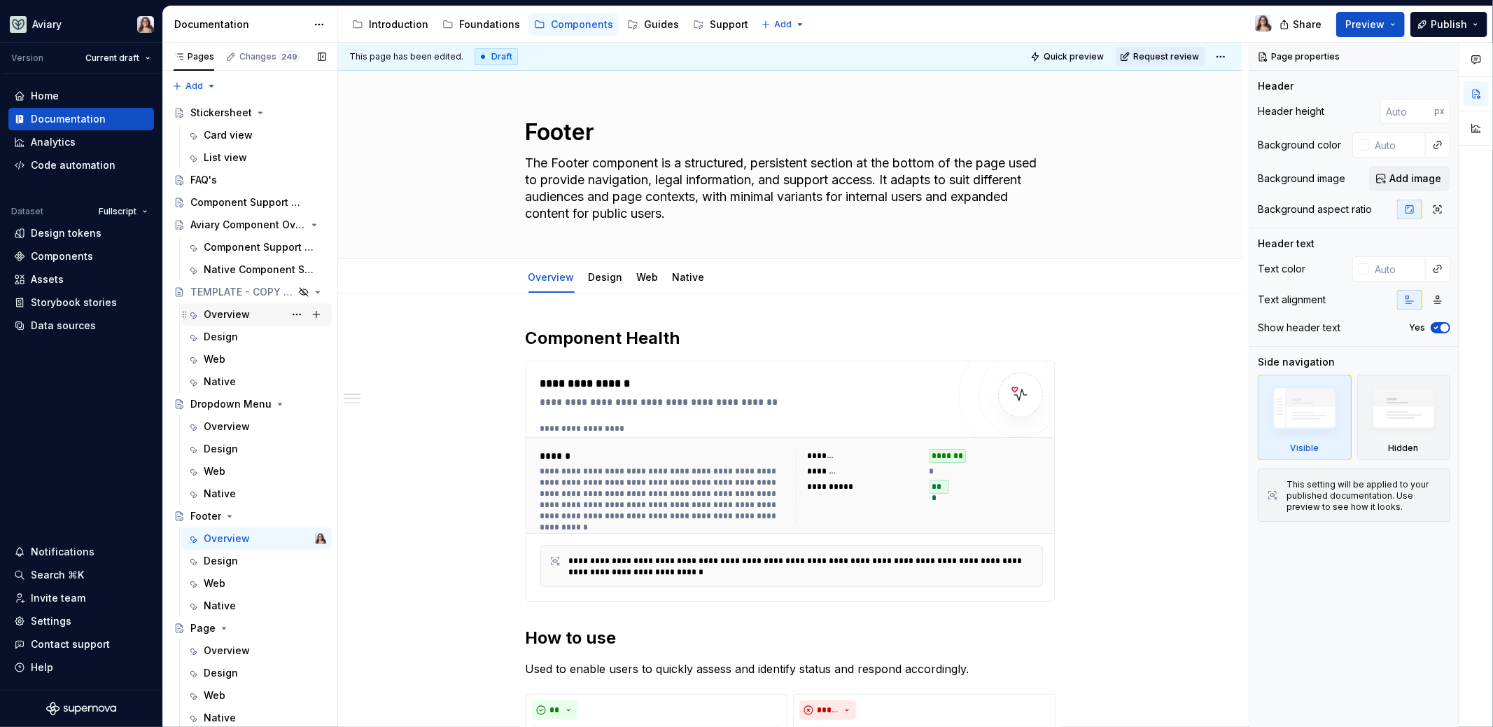
click at [231, 311] on div "Overview" at bounding box center [227, 314] width 46 height 14
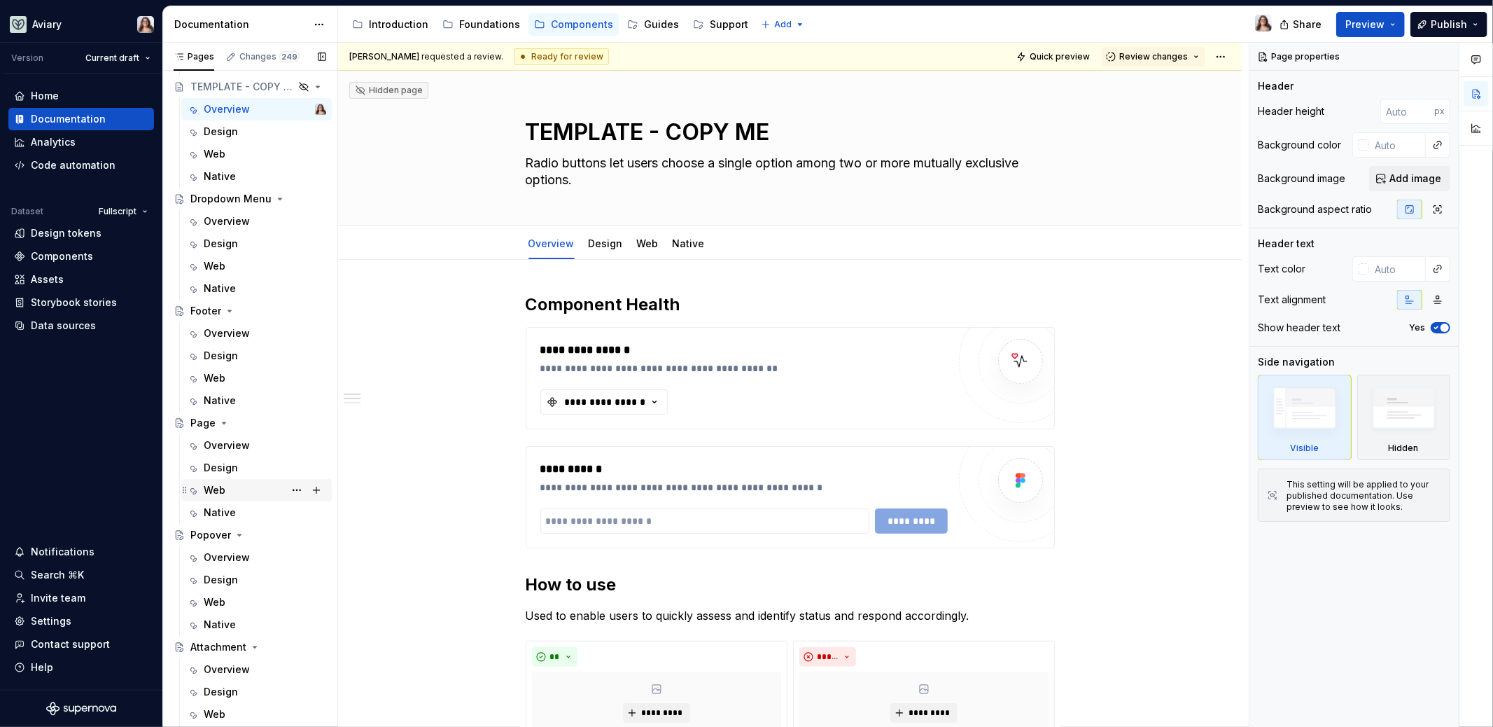
scroll to position [197, 0]
click at [172, 205] on icon "Page tree" at bounding box center [171, 206] width 4 height 6
click at [277, 206] on icon "Page tree" at bounding box center [279, 206] width 4 height 1
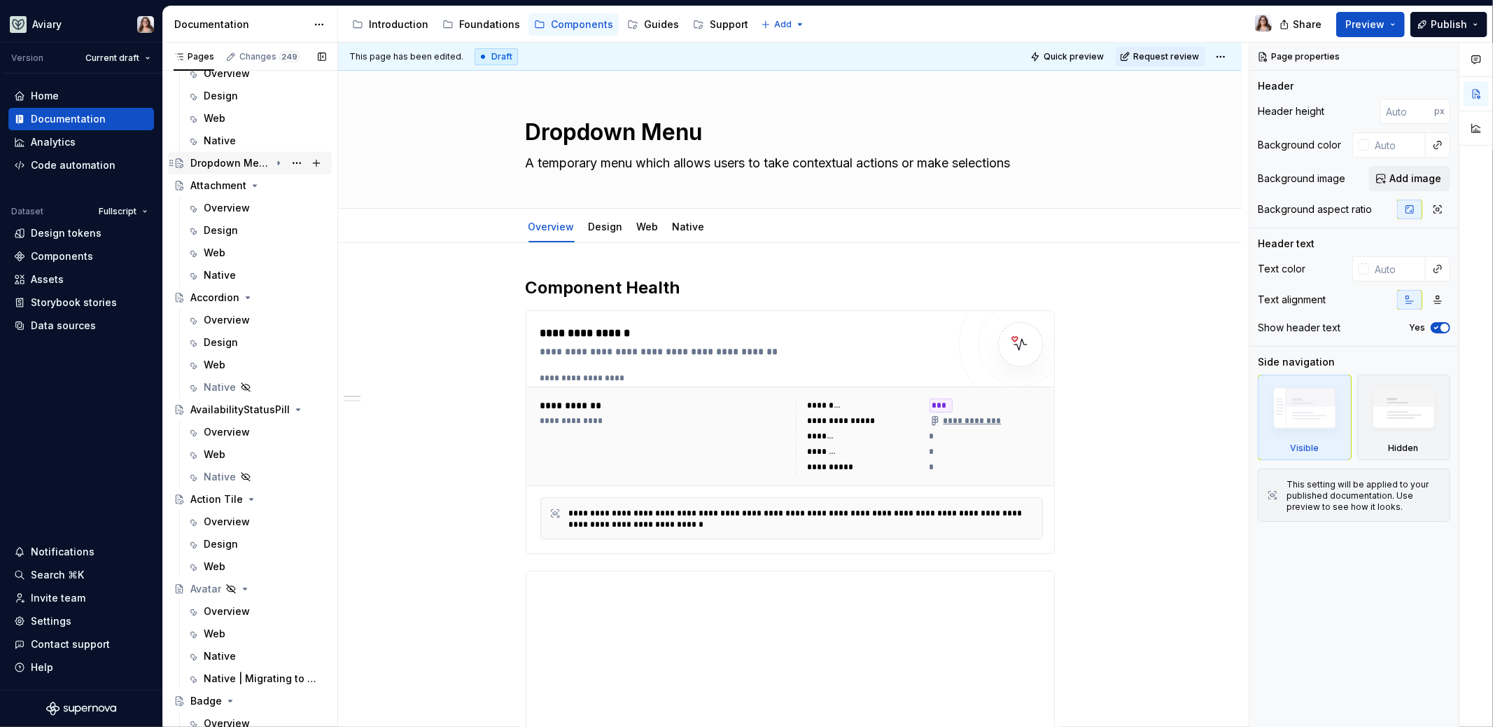
scroll to position [596, 0]
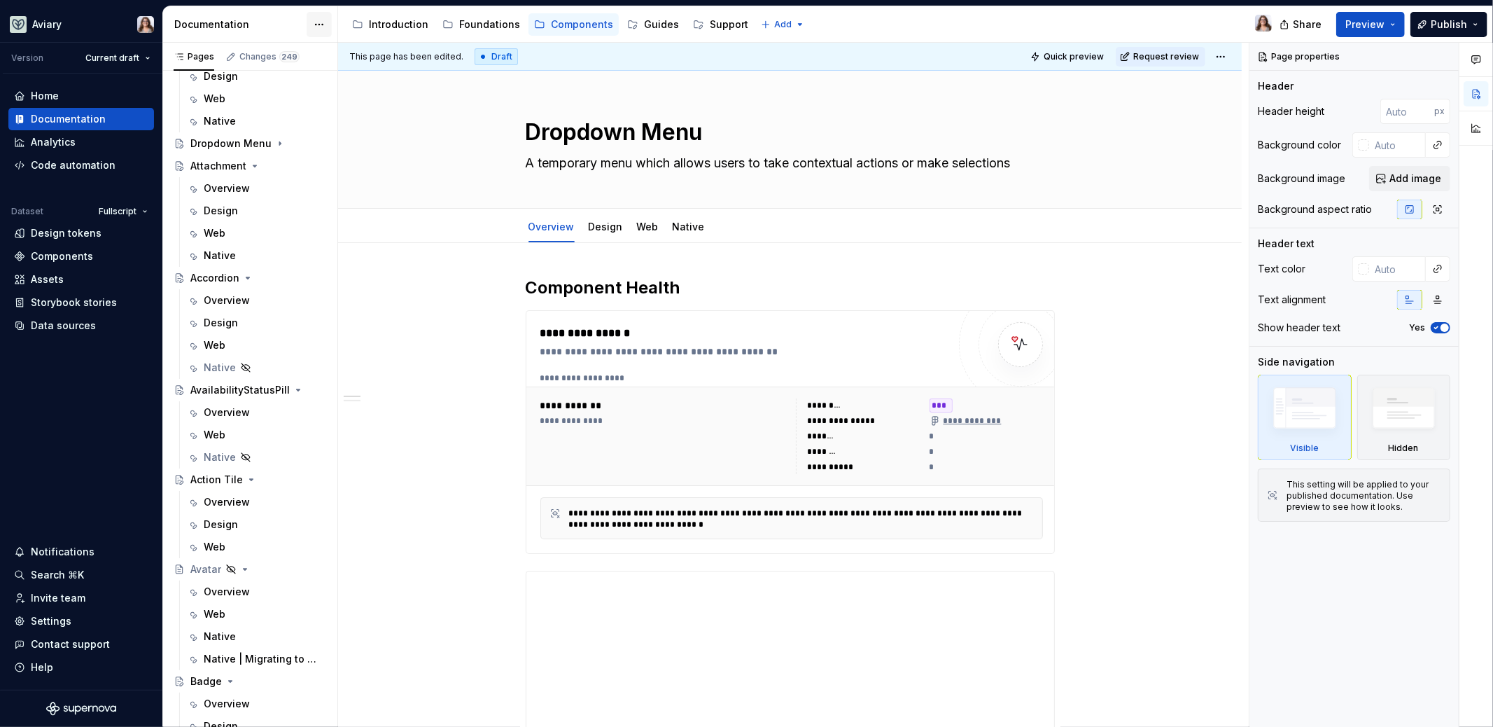
click at [317, 25] on html "Aviary Version Current draft Home Documentation Analytics Code automation Datas…" at bounding box center [746, 363] width 1493 height 727
click at [261, 20] on html "Aviary Version Current draft Home Documentation Analytics Code automation Datas…" at bounding box center [746, 363] width 1493 height 727
click at [197, 55] on div "Pages" at bounding box center [194, 56] width 41 height 11
click at [323, 18] on html "Aviary Version Current draft Home Documentation Analytics Code automation Datas…" at bounding box center [746, 363] width 1493 height 727
click at [377, 146] on div "Documentation settings" at bounding box center [399, 145] width 133 height 14
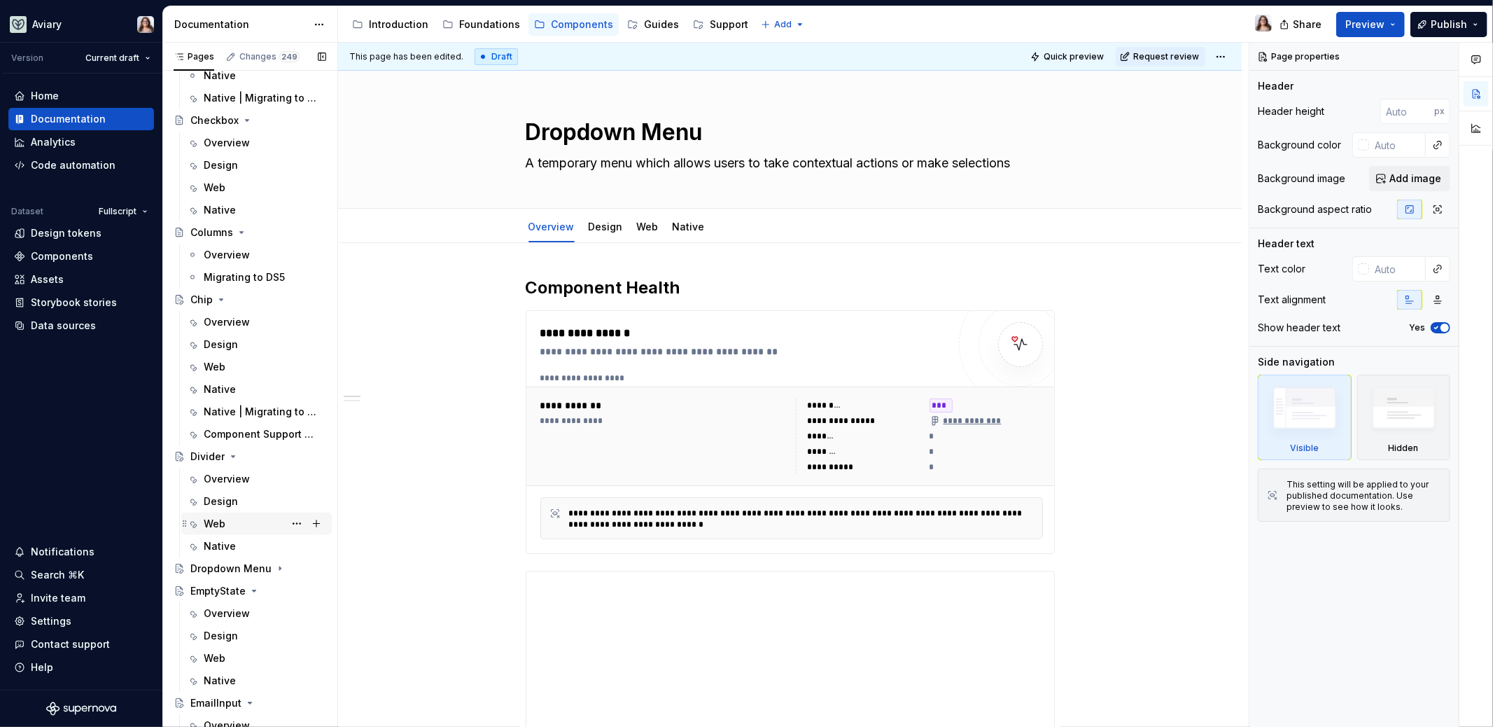
scroll to position [1624, 0]
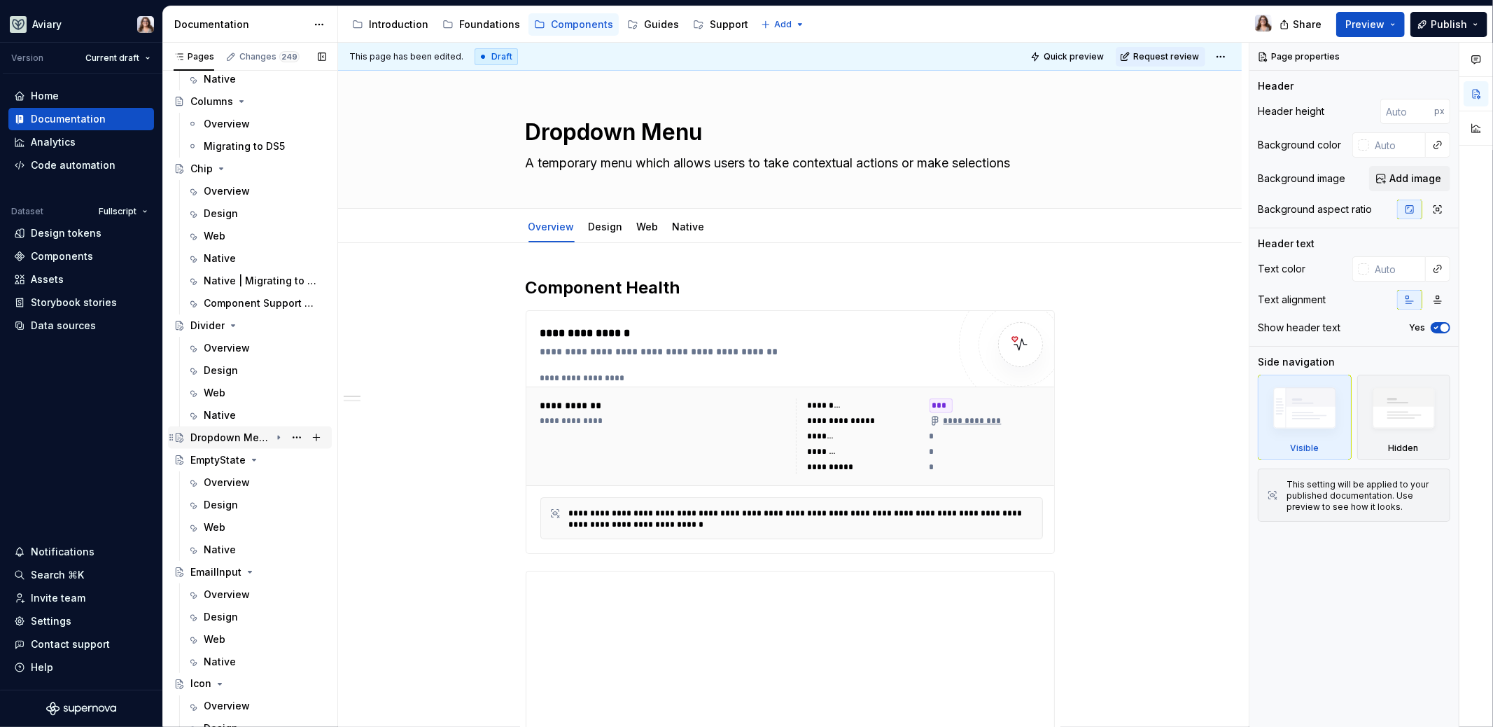
click at [273, 438] on icon "Page tree" at bounding box center [278, 437] width 11 height 11
click at [256, 549] on icon "Page tree" at bounding box center [254, 549] width 11 height 11
click at [277, 435] on div "Dropdown Menu" at bounding box center [258, 438] width 136 height 20
click at [249, 571] on icon "Page tree" at bounding box center [251, 571] width 4 height 1
click at [277, 437] on icon "Page tree" at bounding box center [279, 437] width 4 height 1
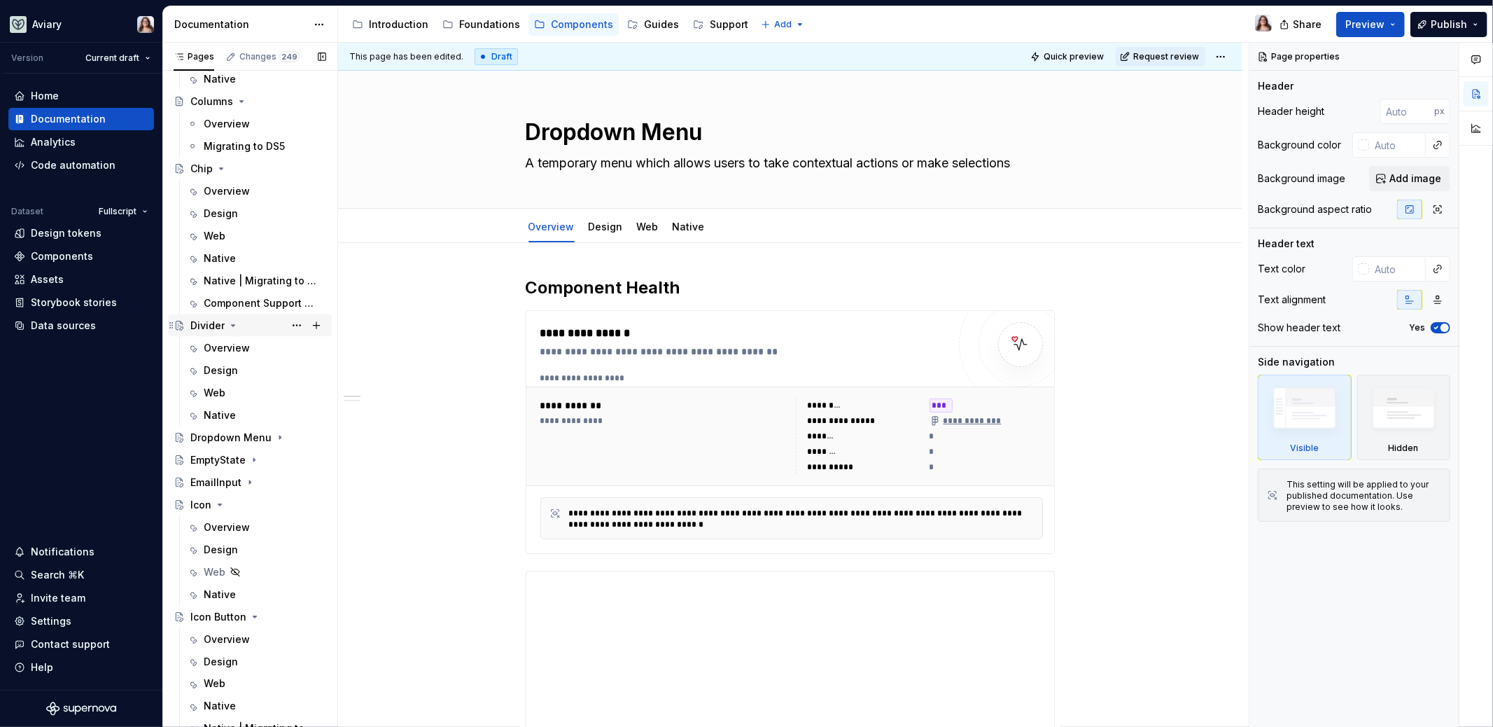
click at [233, 323] on icon "Page tree" at bounding box center [233, 325] width 11 height 11
click at [209, 323] on div "Divider" at bounding box center [207, 326] width 34 height 14
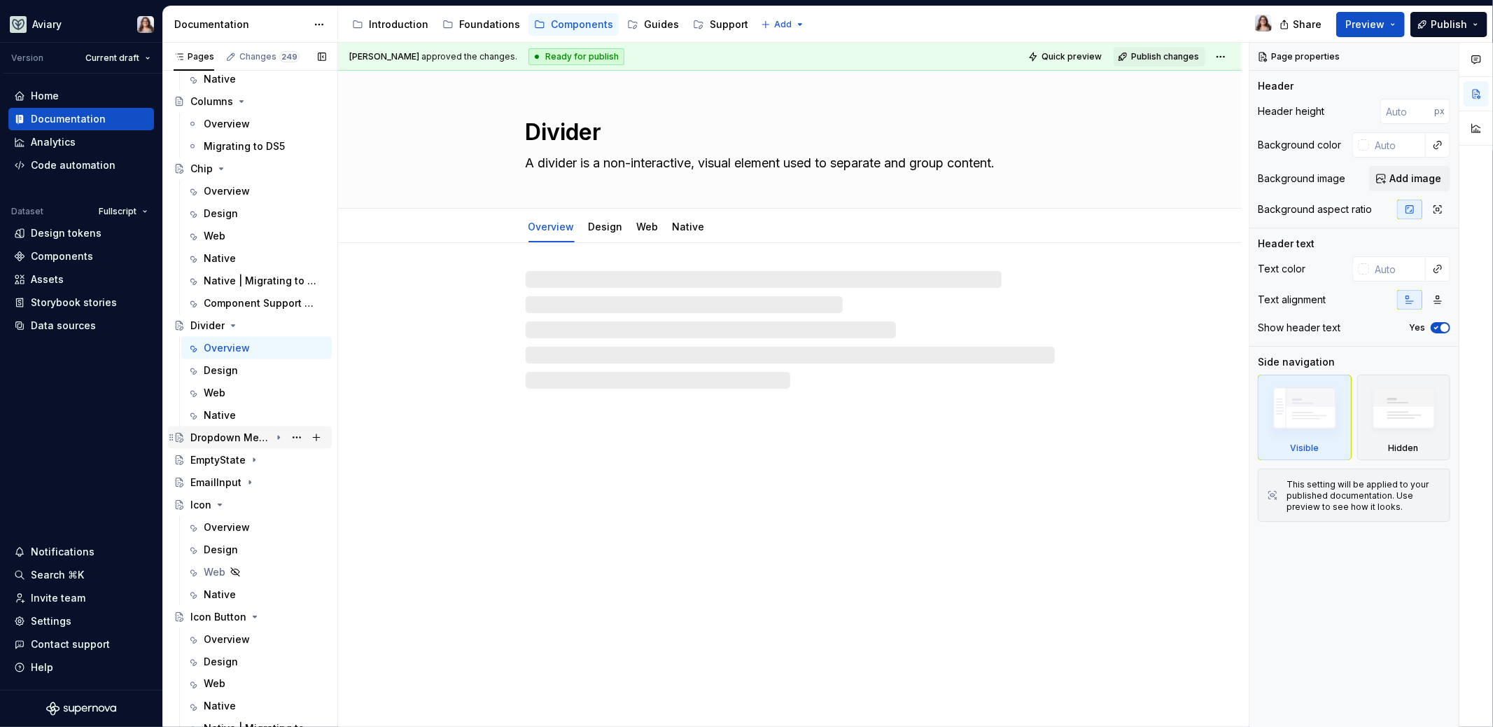
click at [226, 438] on div "Dropdown Menu" at bounding box center [230, 438] width 80 height 14
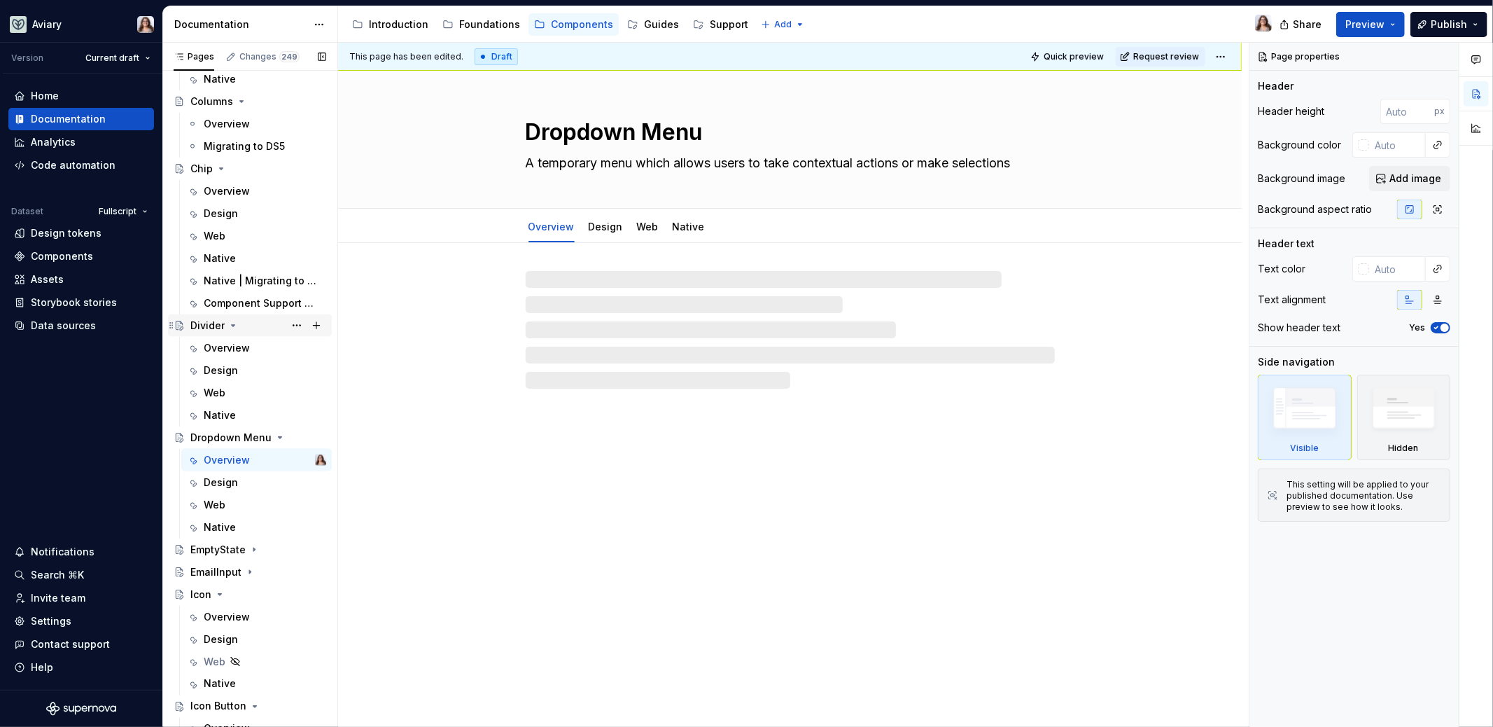
click at [232, 325] on icon "Page tree" at bounding box center [234, 325] width 4 height 1
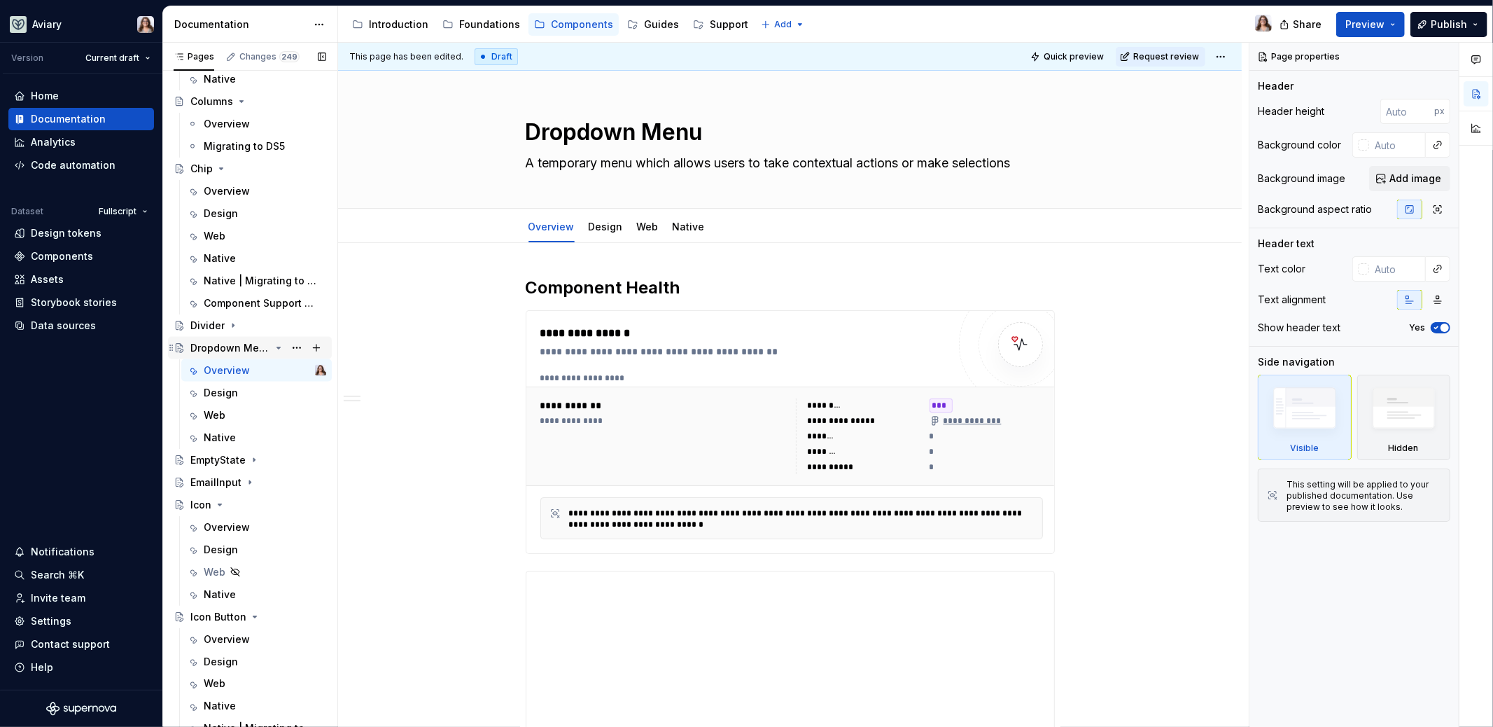
click at [277, 347] on icon "Page tree" at bounding box center [279, 347] width 4 height 1
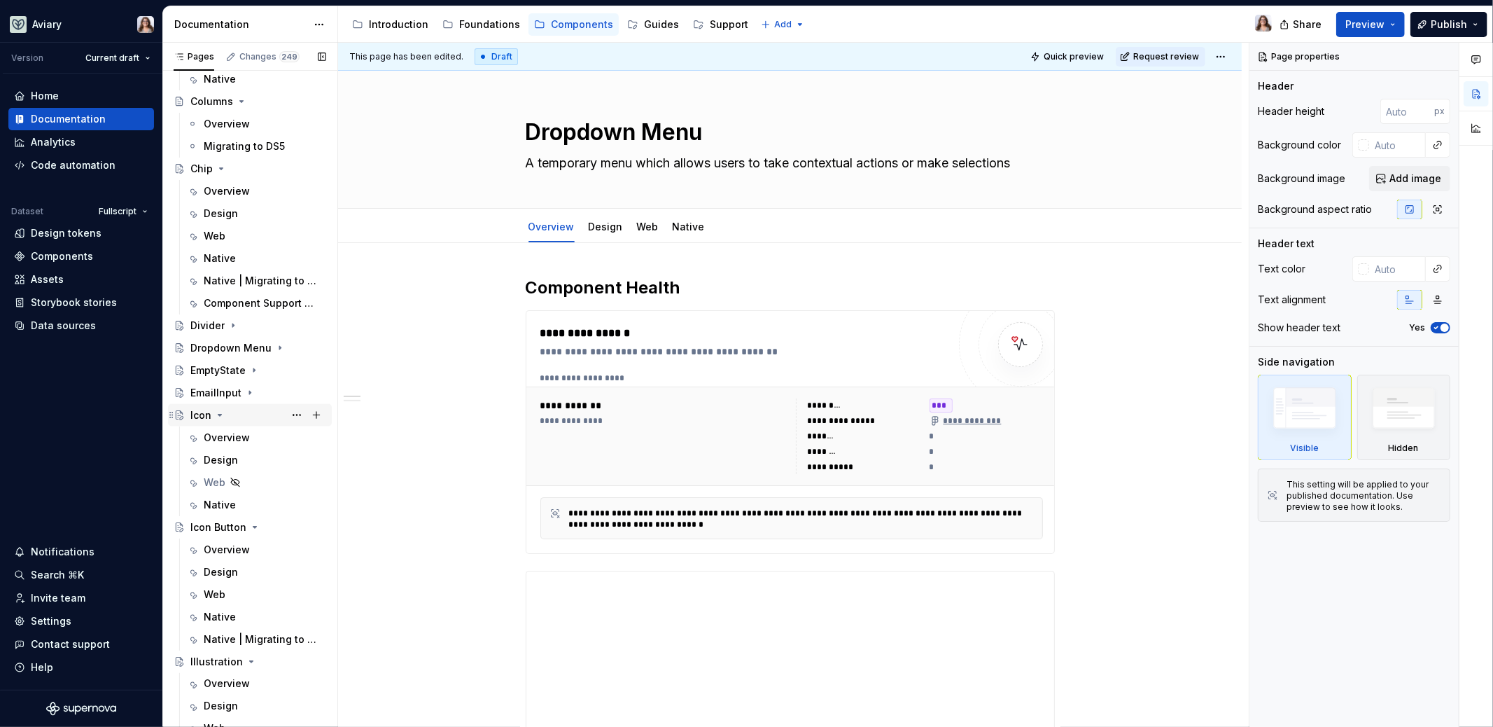
click at [220, 414] on icon "Page tree" at bounding box center [220, 414] width 4 height 1
click at [253, 438] on icon "Page tree" at bounding box center [254, 437] width 11 height 11
click at [250, 459] on icon "Page tree" at bounding box center [252, 459] width 4 height 1
click at [261, 483] on icon "Page tree" at bounding box center [262, 482] width 11 height 11
click at [219, 506] on icon "Page tree" at bounding box center [219, 504] width 11 height 11
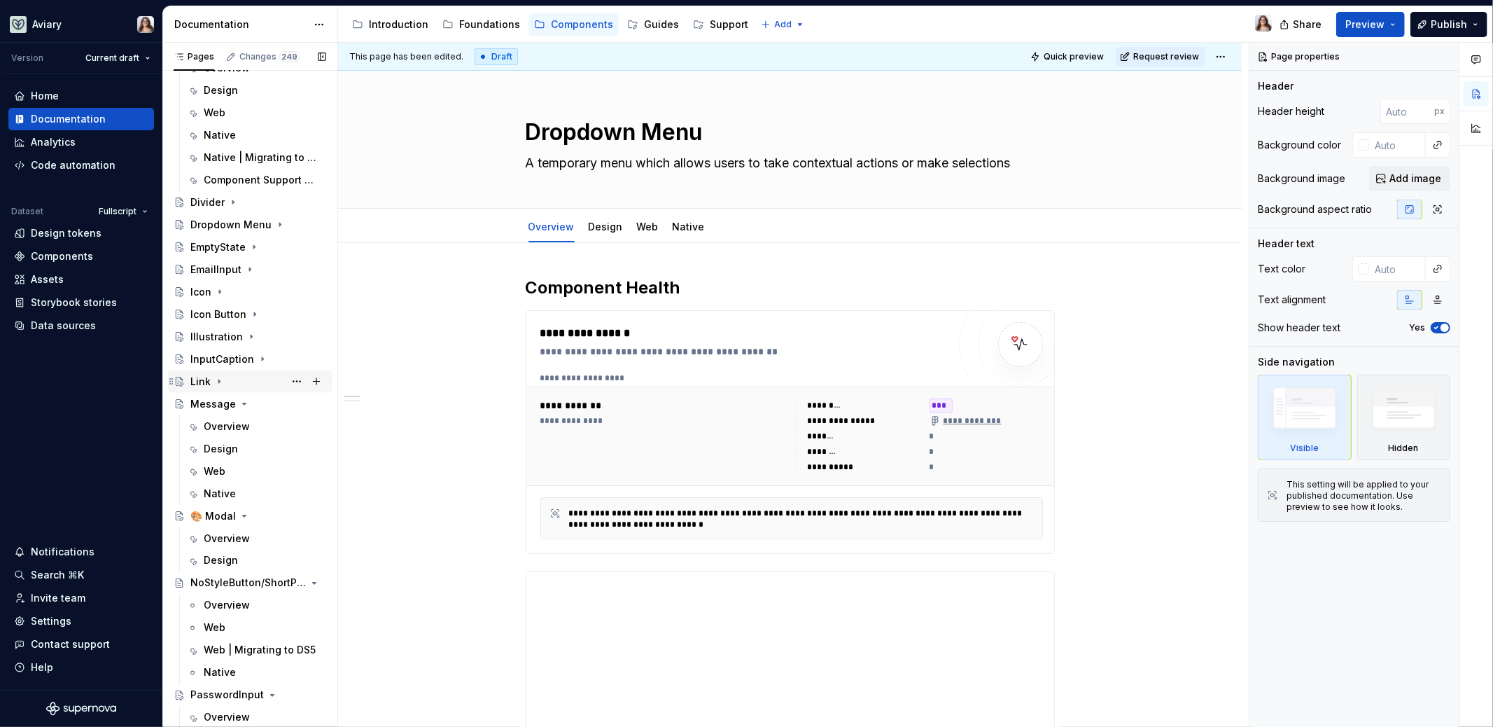
scroll to position [1760, 0]
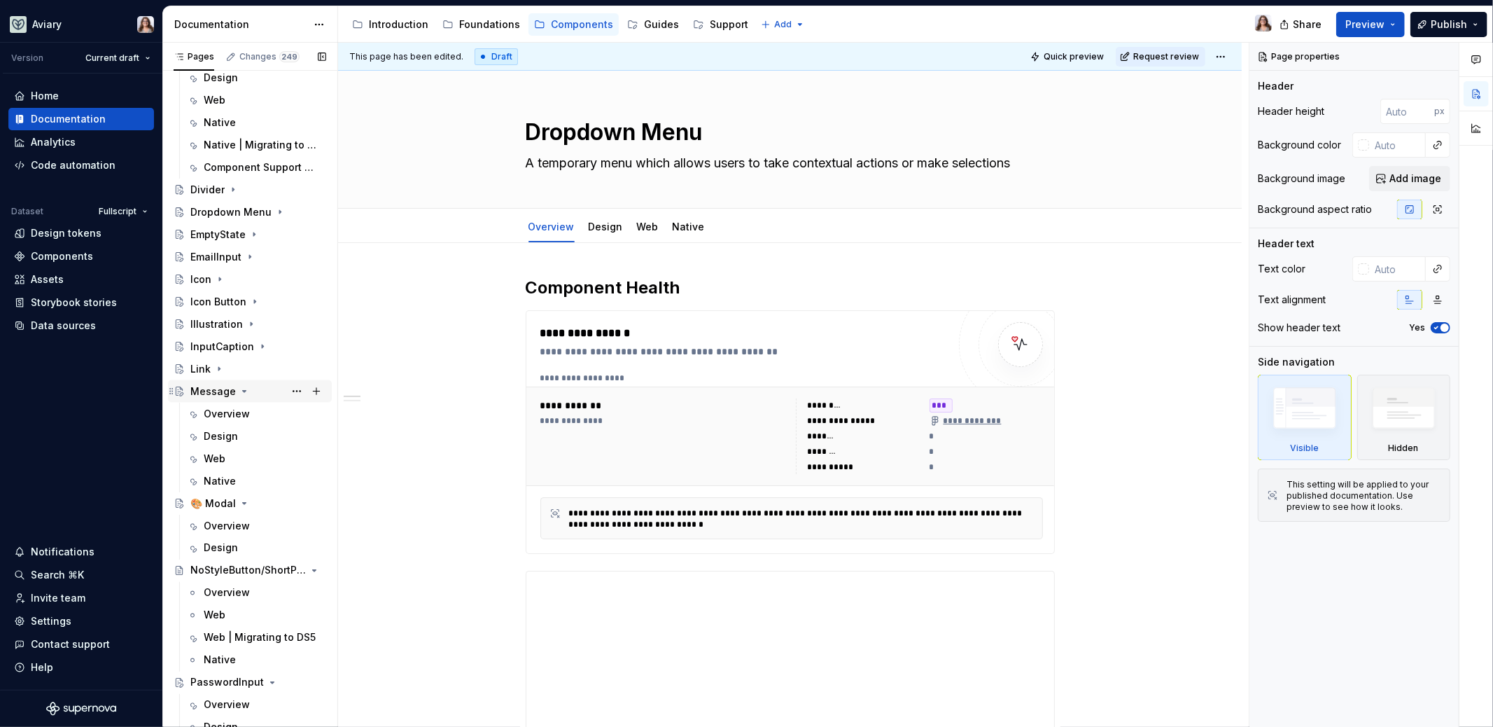
click at [240, 389] on icon "Page tree" at bounding box center [244, 391] width 11 height 11
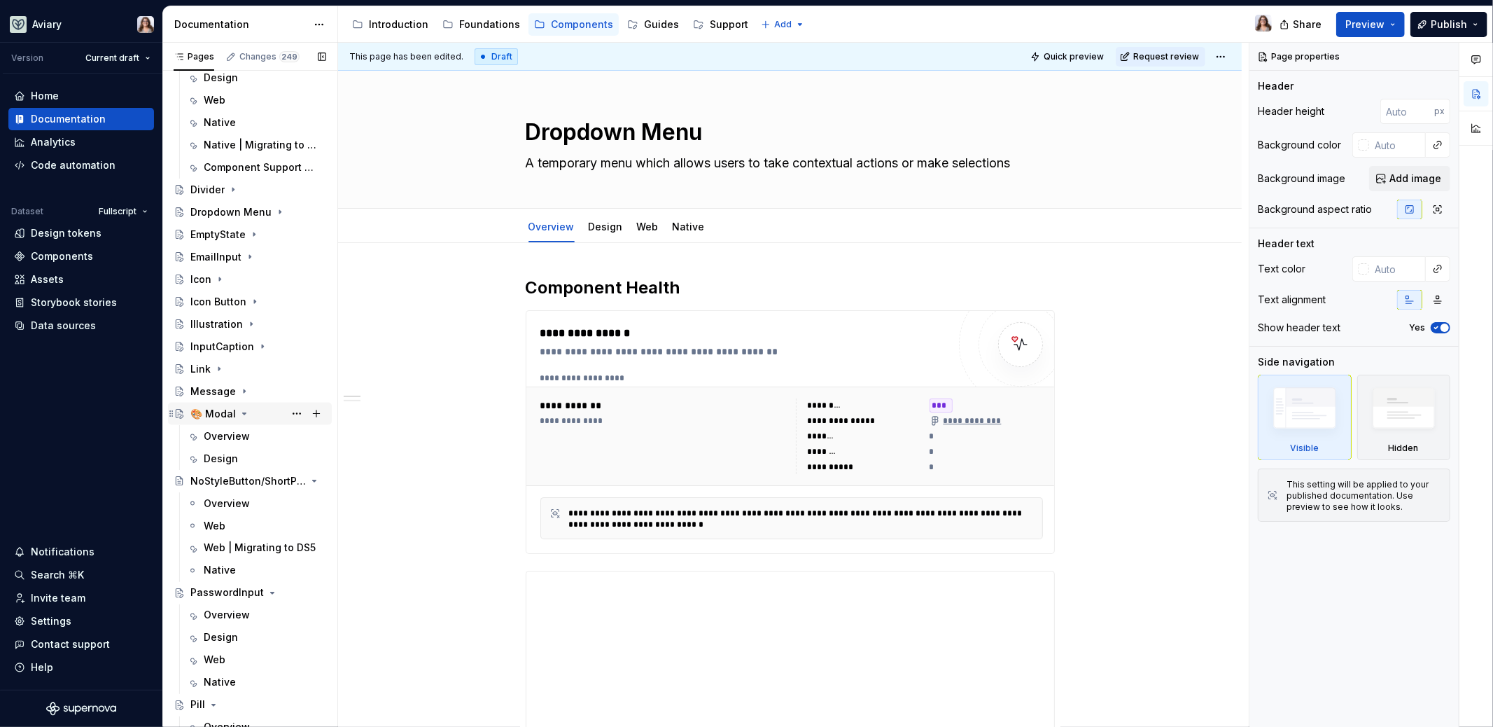
click at [241, 410] on icon "Page tree" at bounding box center [244, 413] width 11 height 11
click at [273, 437] on icon "Page tree" at bounding box center [278, 436] width 11 height 11
click at [271, 458] on icon "Page tree" at bounding box center [273, 458] width 4 height 1
click at [214, 482] on icon "Page tree" at bounding box center [213, 480] width 11 height 11
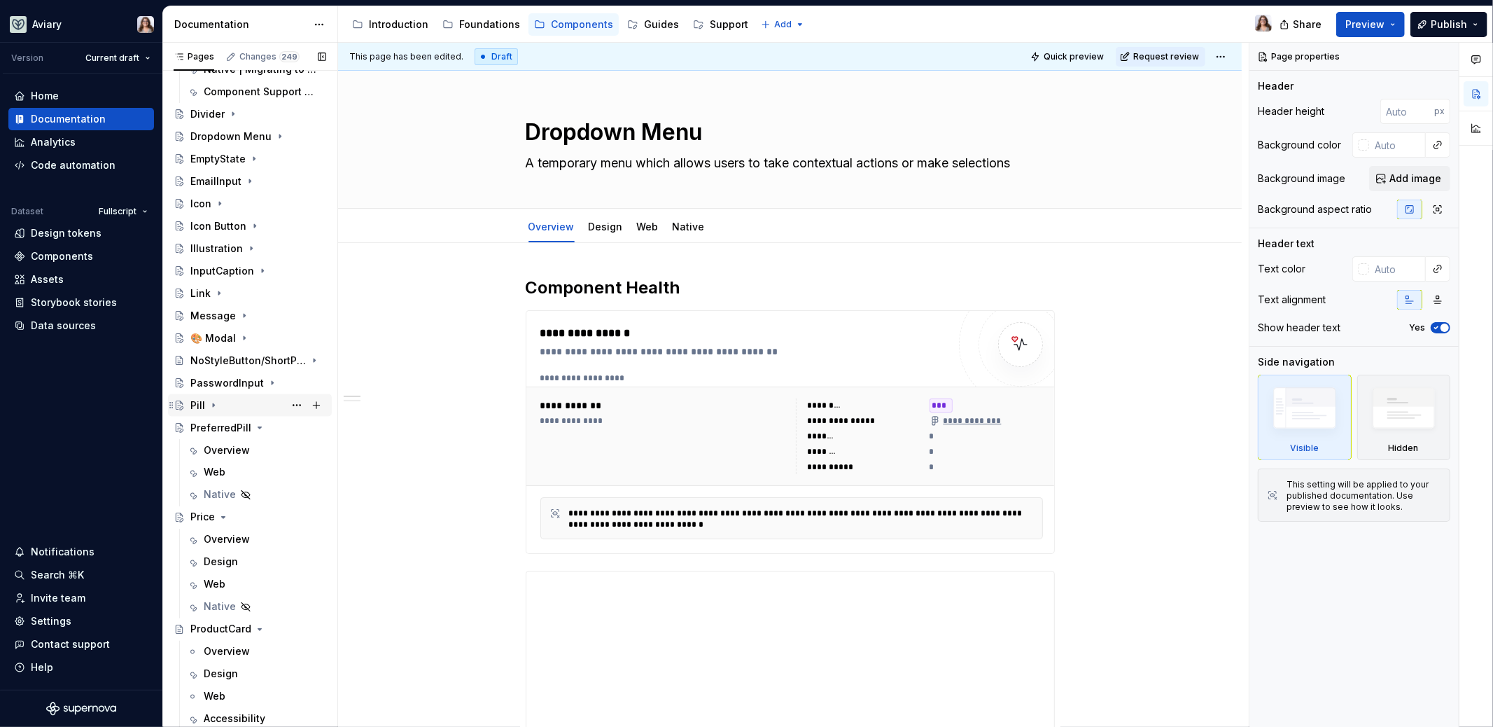
scroll to position [1836, 0]
click at [258, 426] on icon "Page tree" at bounding box center [260, 426] width 4 height 1
click at [223, 454] on icon "Page tree" at bounding box center [223, 449] width 11 height 11
click at [258, 469] on icon "Page tree" at bounding box center [259, 471] width 11 height 11
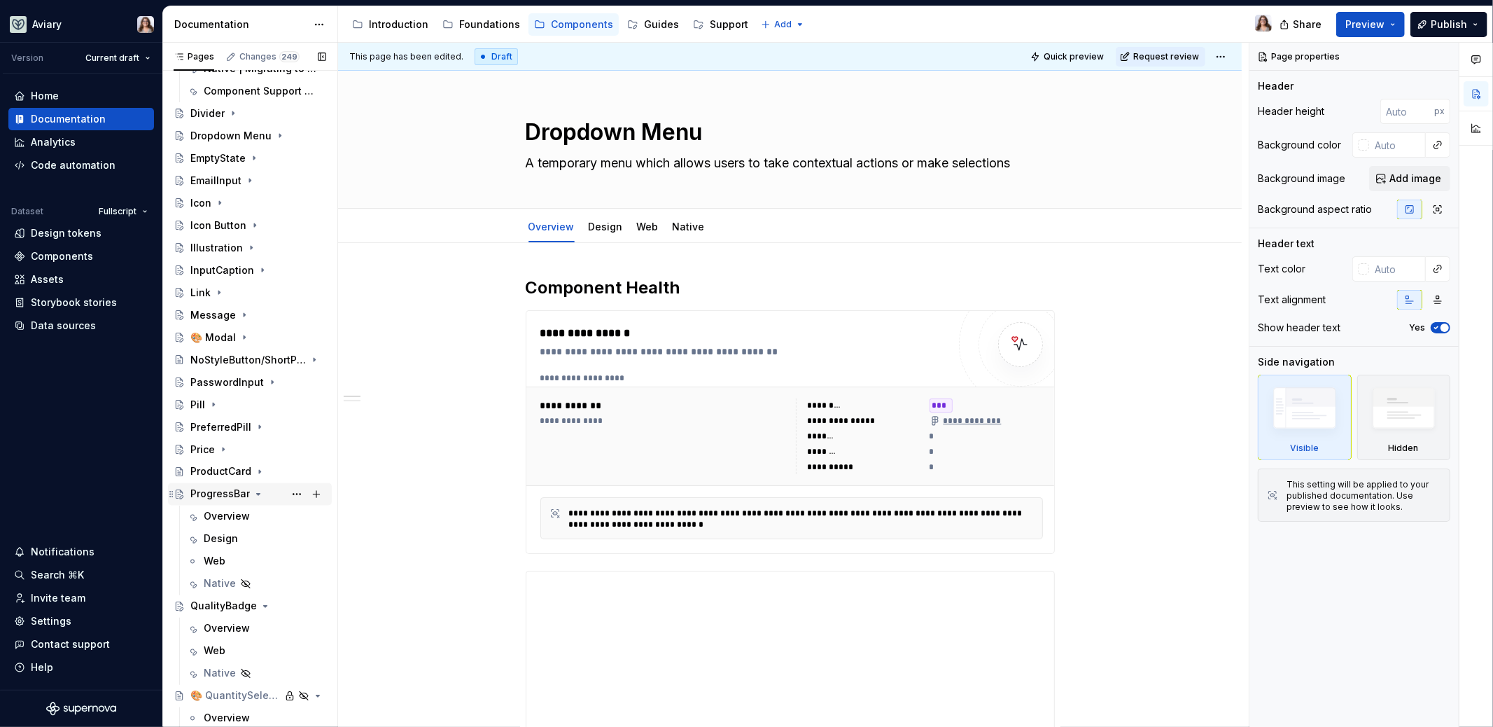
click at [257, 494] on icon "Page tree" at bounding box center [259, 494] width 4 height 1
click at [263, 512] on icon "Page tree" at bounding box center [265, 516] width 11 height 11
click at [277, 538] on icon "Page tree" at bounding box center [279, 538] width 4 height 1
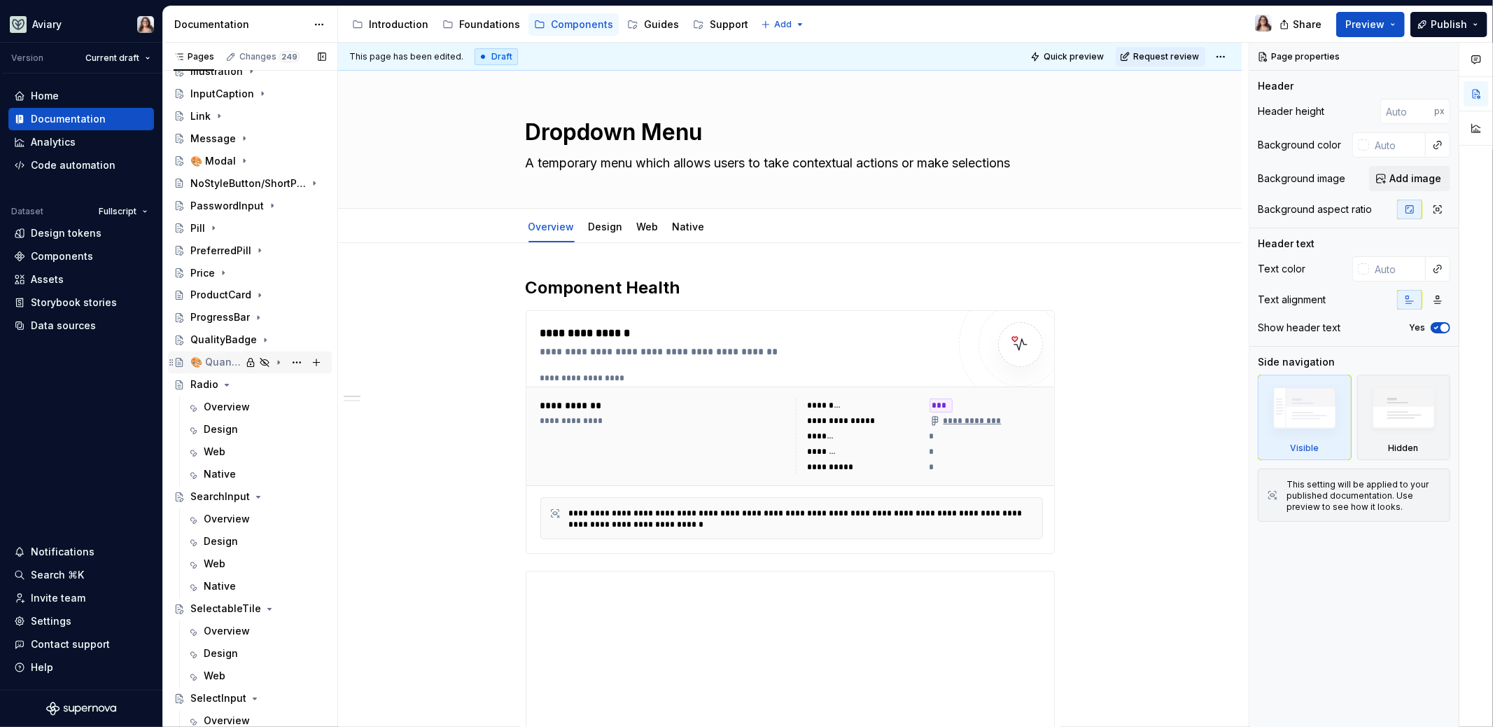
scroll to position [2015, 0]
click at [228, 381] on icon "Page tree" at bounding box center [226, 382] width 11 height 11
click at [260, 403] on icon "Page tree" at bounding box center [258, 405] width 11 height 11
click at [264, 426] on icon "Page tree" at bounding box center [269, 427] width 11 height 11
click at [254, 447] on icon "Page tree" at bounding box center [254, 450] width 11 height 11
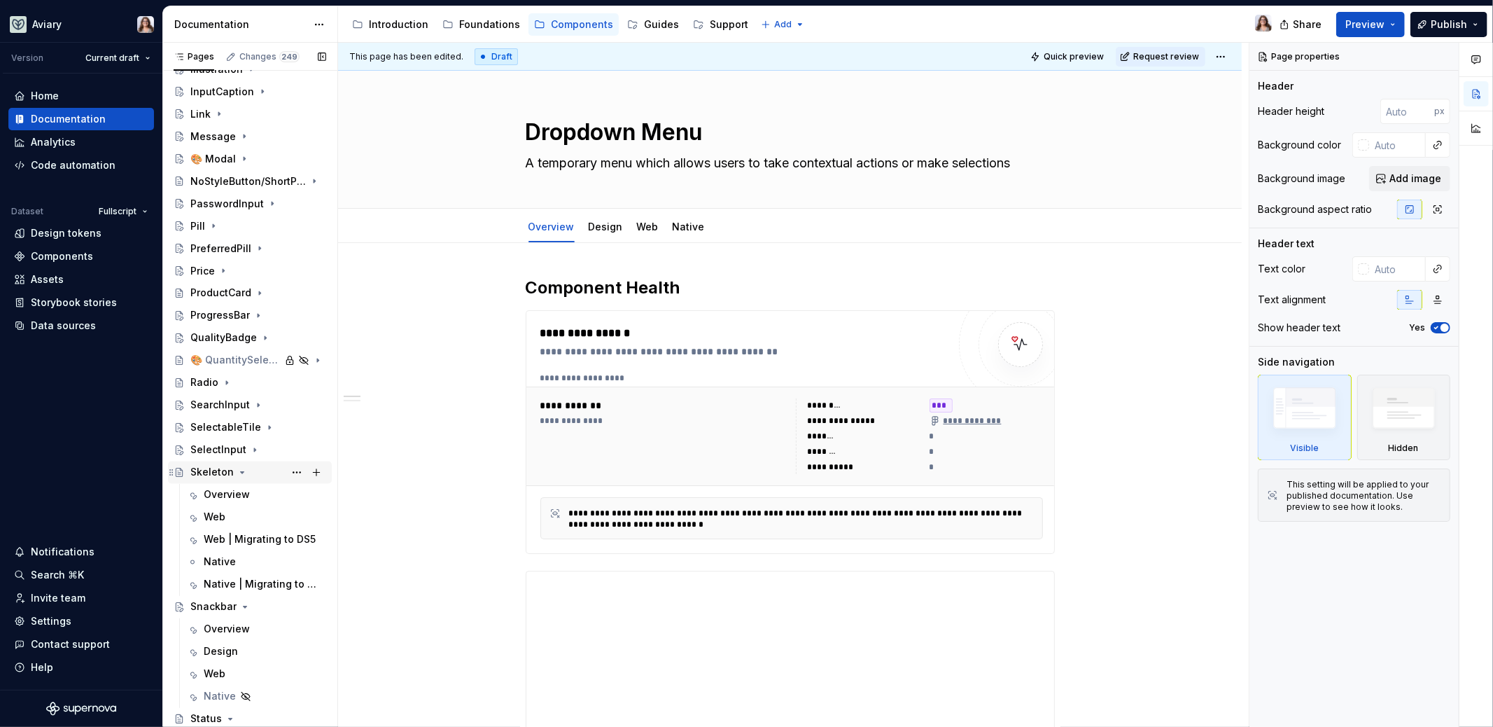
click at [242, 468] on icon "Page tree" at bounding box center [242, 472] width 11 height 11
click at [242, 494] on icon "Page tree" at bounding box center [244, 494] width 11 height 11
click at [230, 515] on icon "Page tree" at bounding box center [230, 517] width 11 height 11
click at [237, 536] on icon "Page tree" at bounding box center [237, 539] width 11 height 11
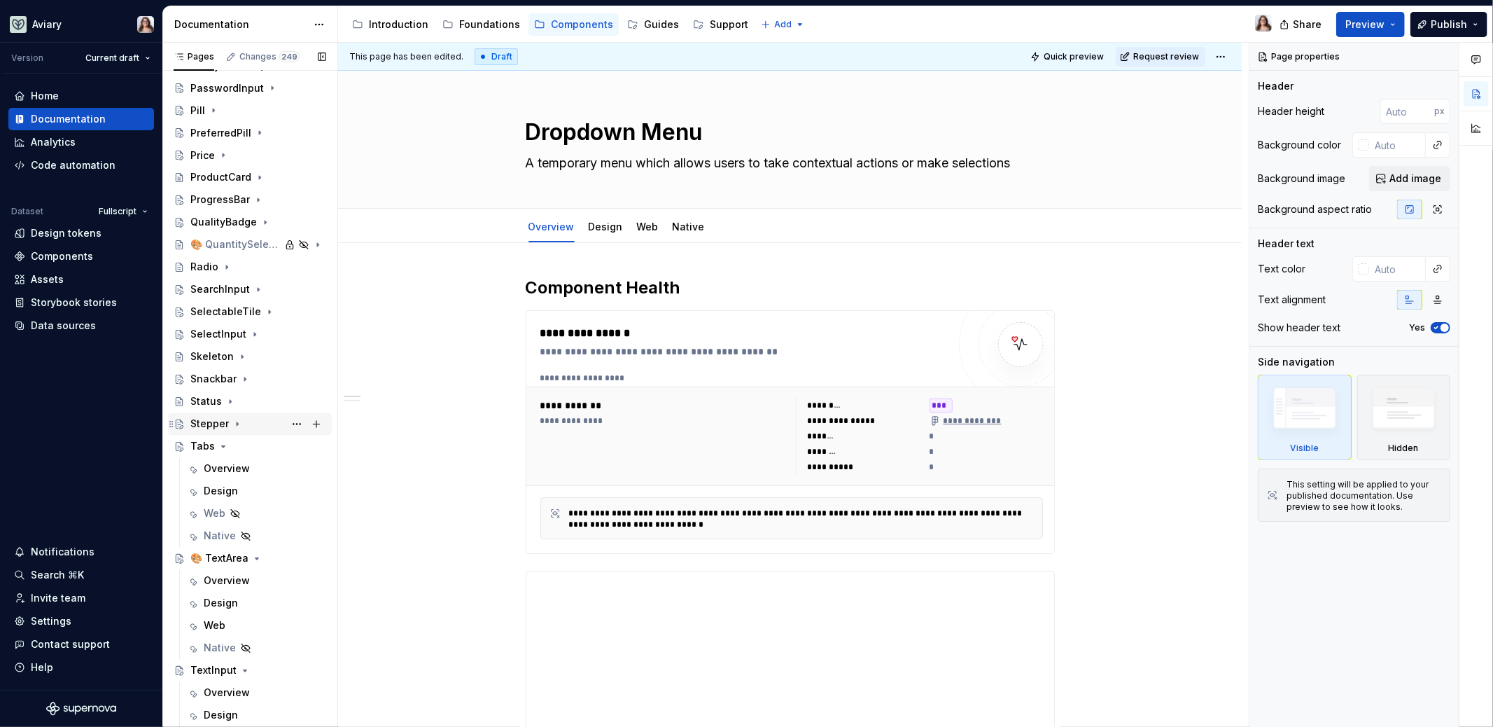
scroll to position [2132, 0]
click at [223, 445] on icon "Page tree" at bounding box center [224, 445] width 4 height 1
click at [251, 466] on icon "Page tree" at bounding box center [256, 467] width 11 height 11
click at [243, 487] on icon "Page tree" at bounding box center [244, 489] width 11 height 11
click at [232, 512] on icon "Page tree" at bounding box center [233, 512] width 11 height 11
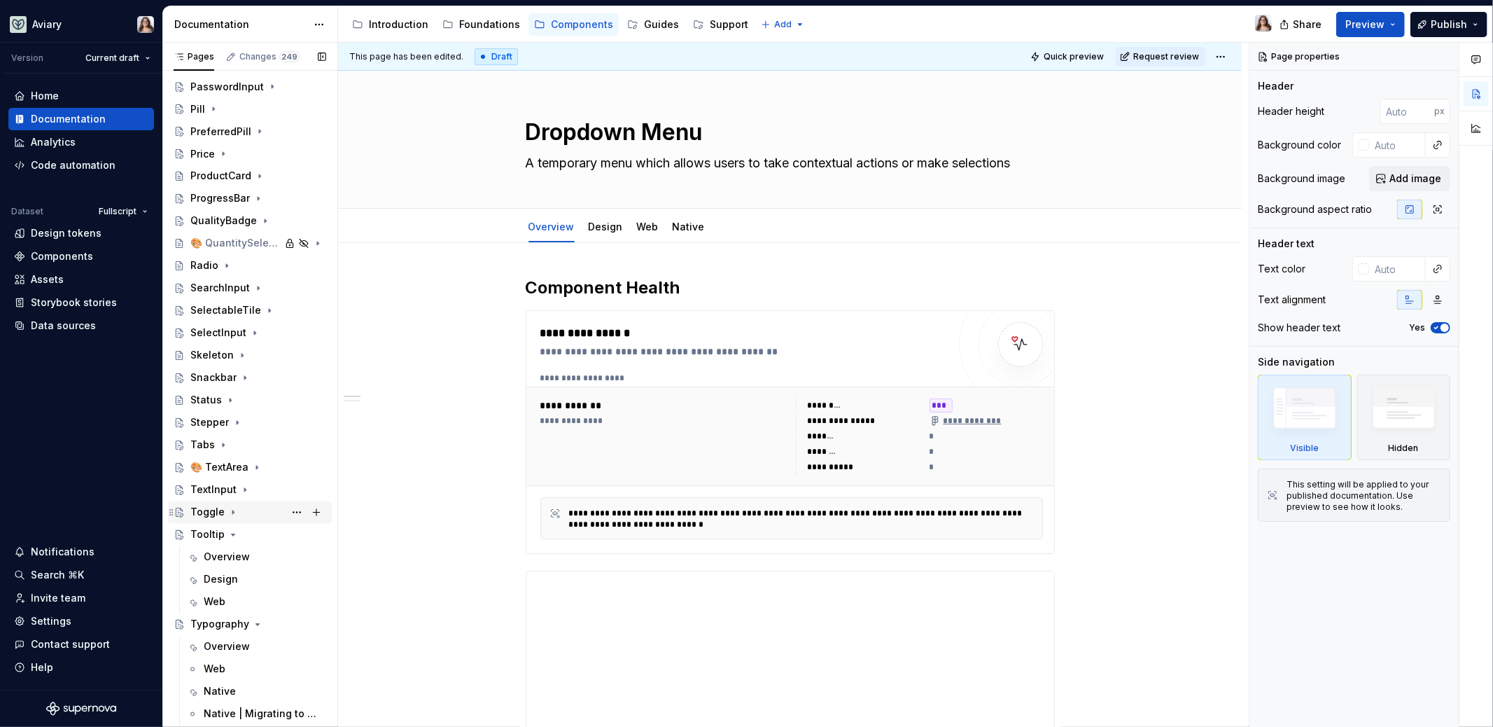
scroll to position [2216, 0]
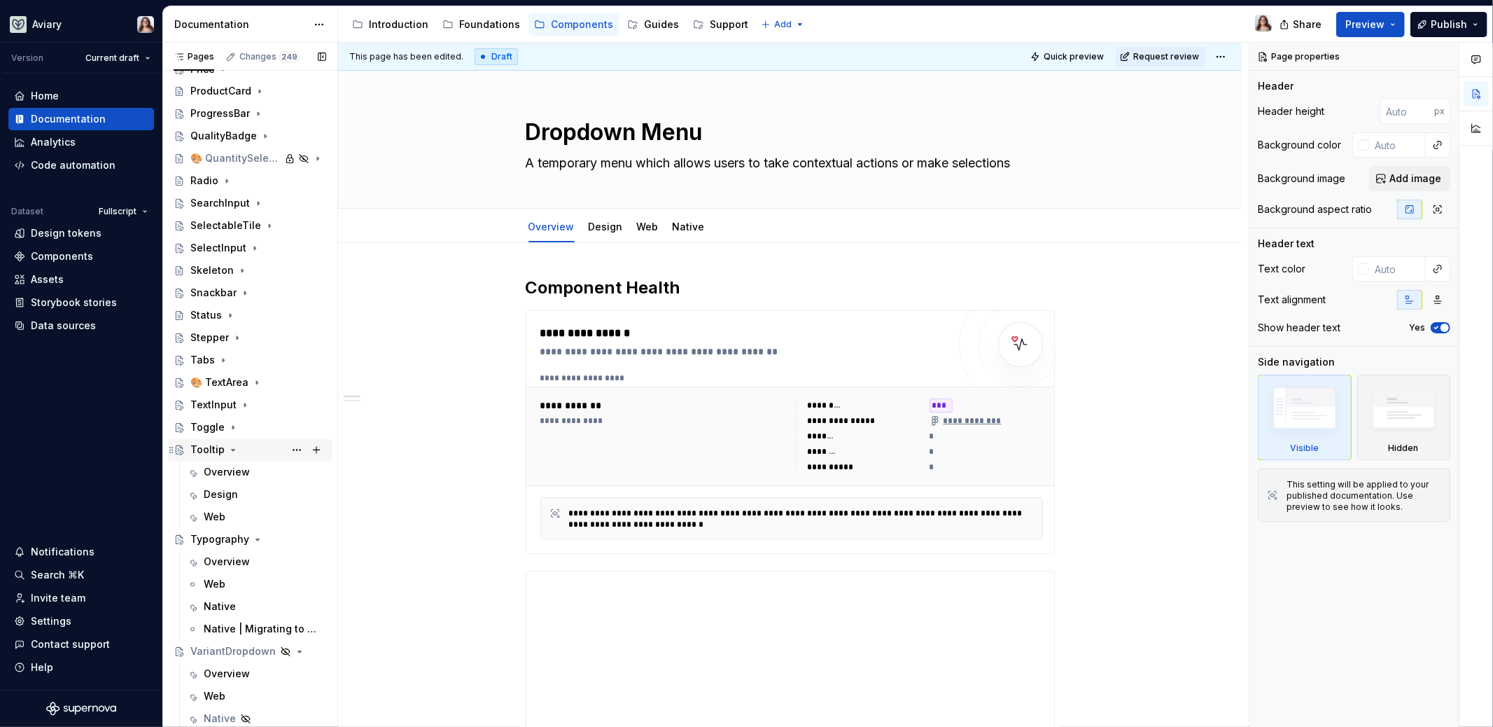
click at [232, 449] on icon "Page tree" at bounding box center [234, 449] width 4 height 1
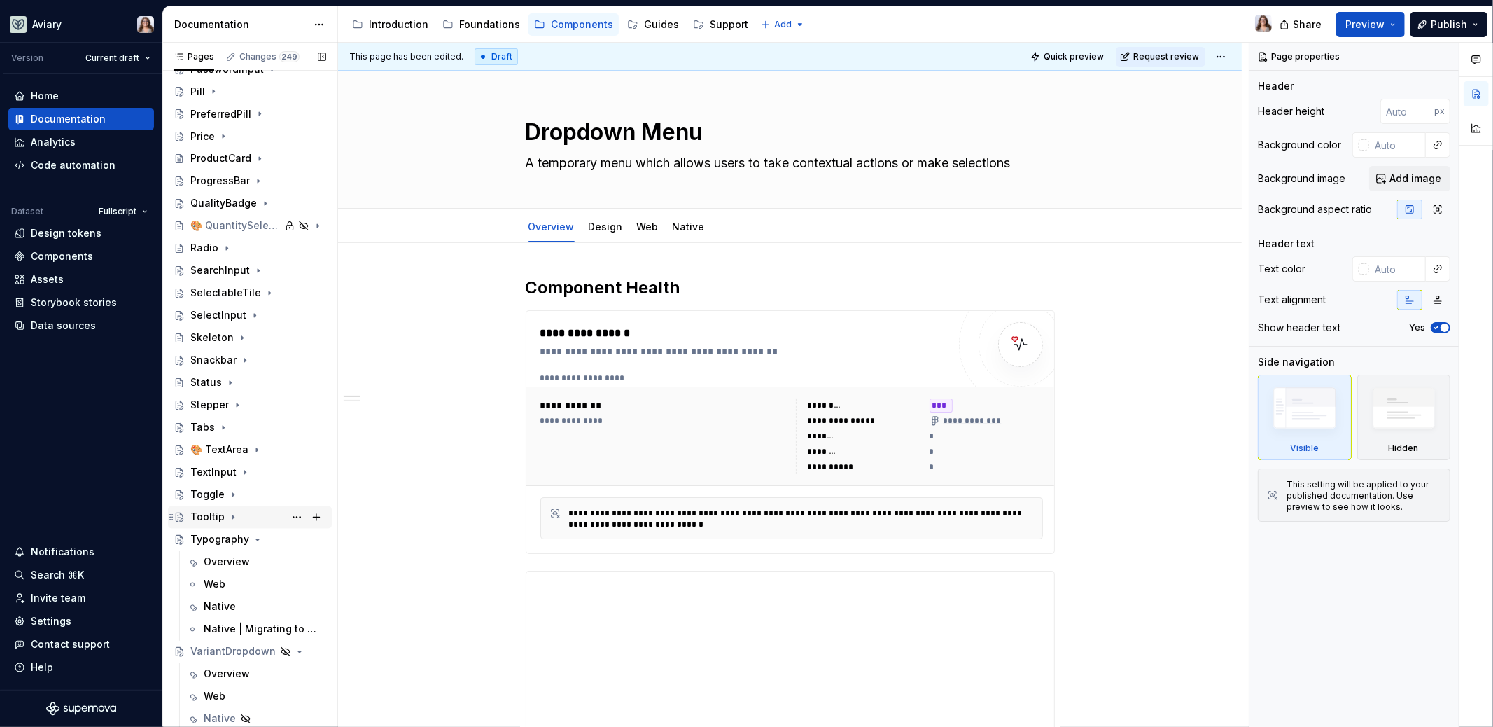
scroll to position [2149, 0]
click at [256, 539] on icon "Page tree" at bounding box center [258, 539] width 4 height 1
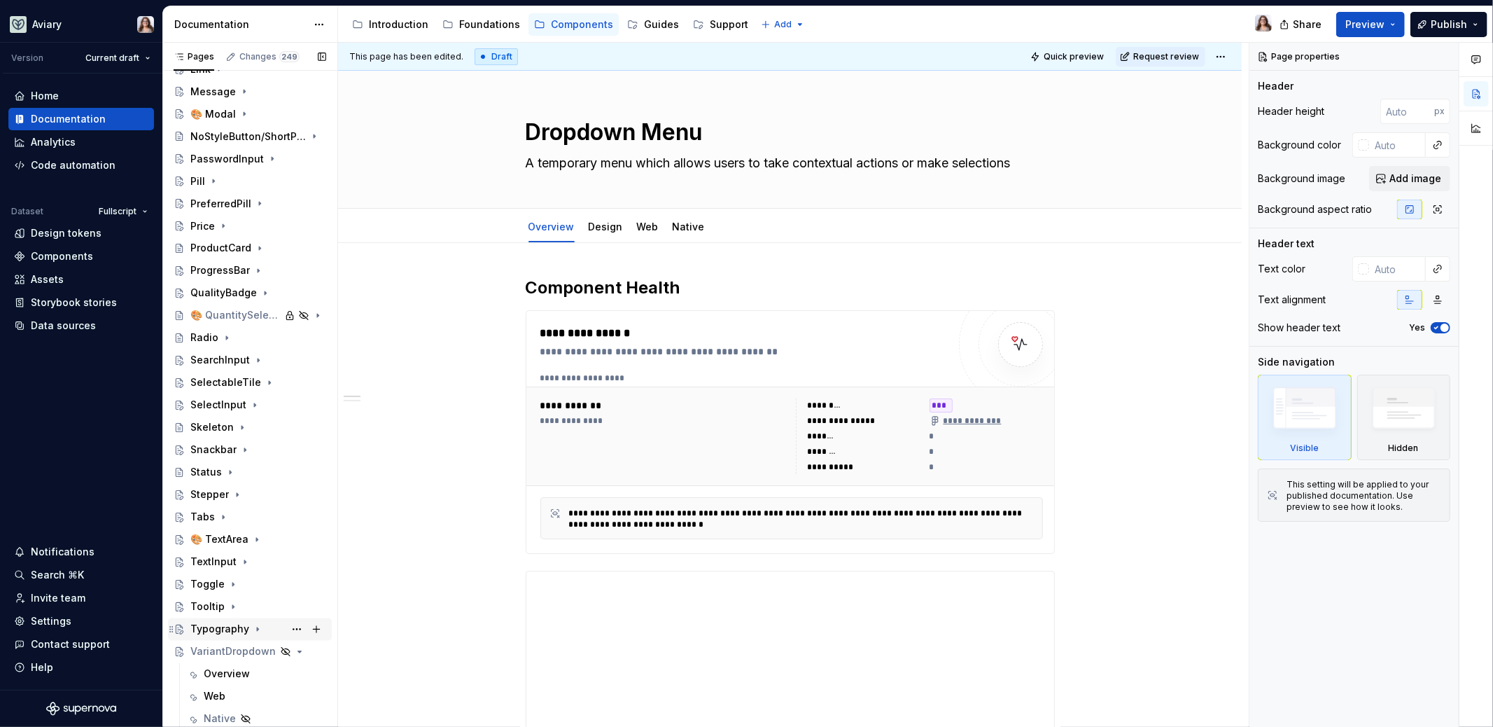
scroll to position [2060, 0]
click at [273, 650] on icon "Page tree" at bounding box center [278, 651] width 11 height 11
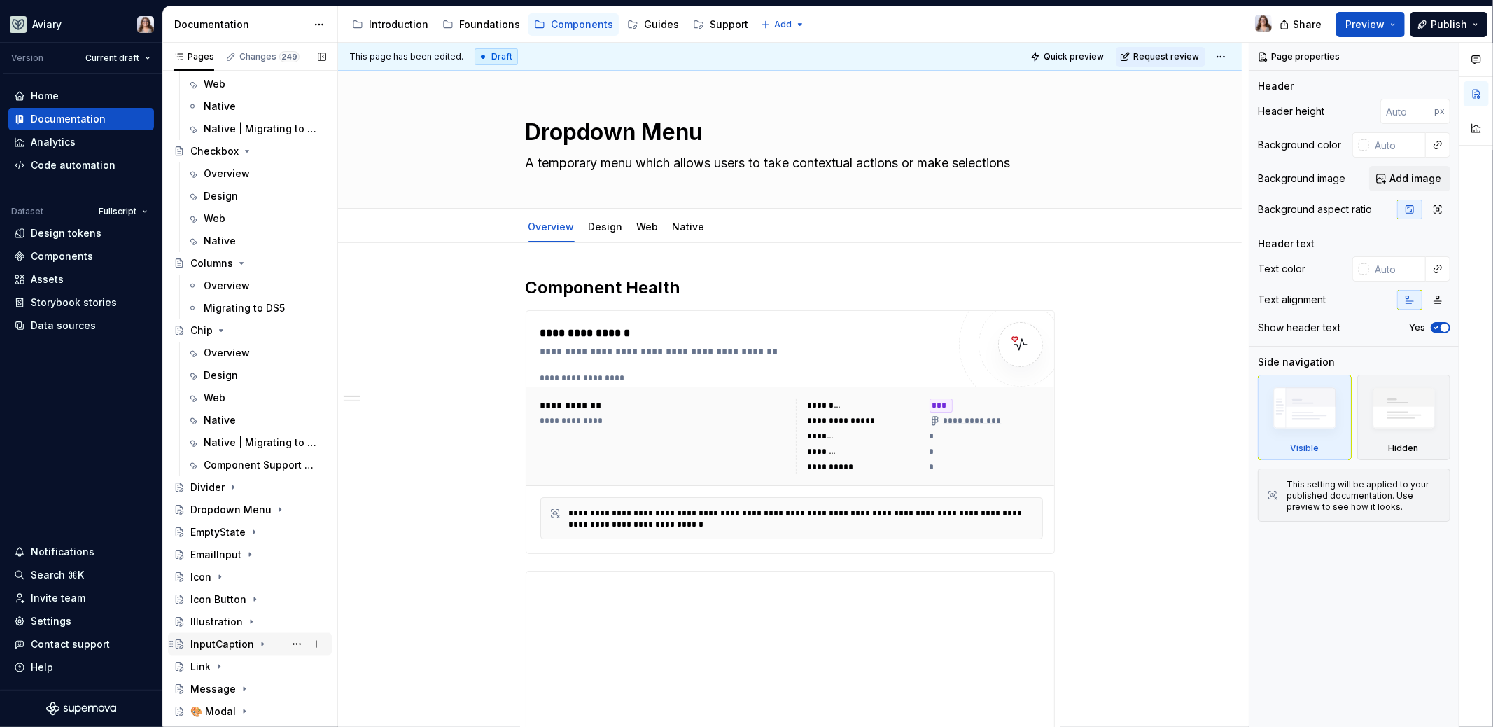
scroll to position [1461, 0]
click at [221, 331] on icon "Page tree" at bounding box center [222, 331] width 4 height 1
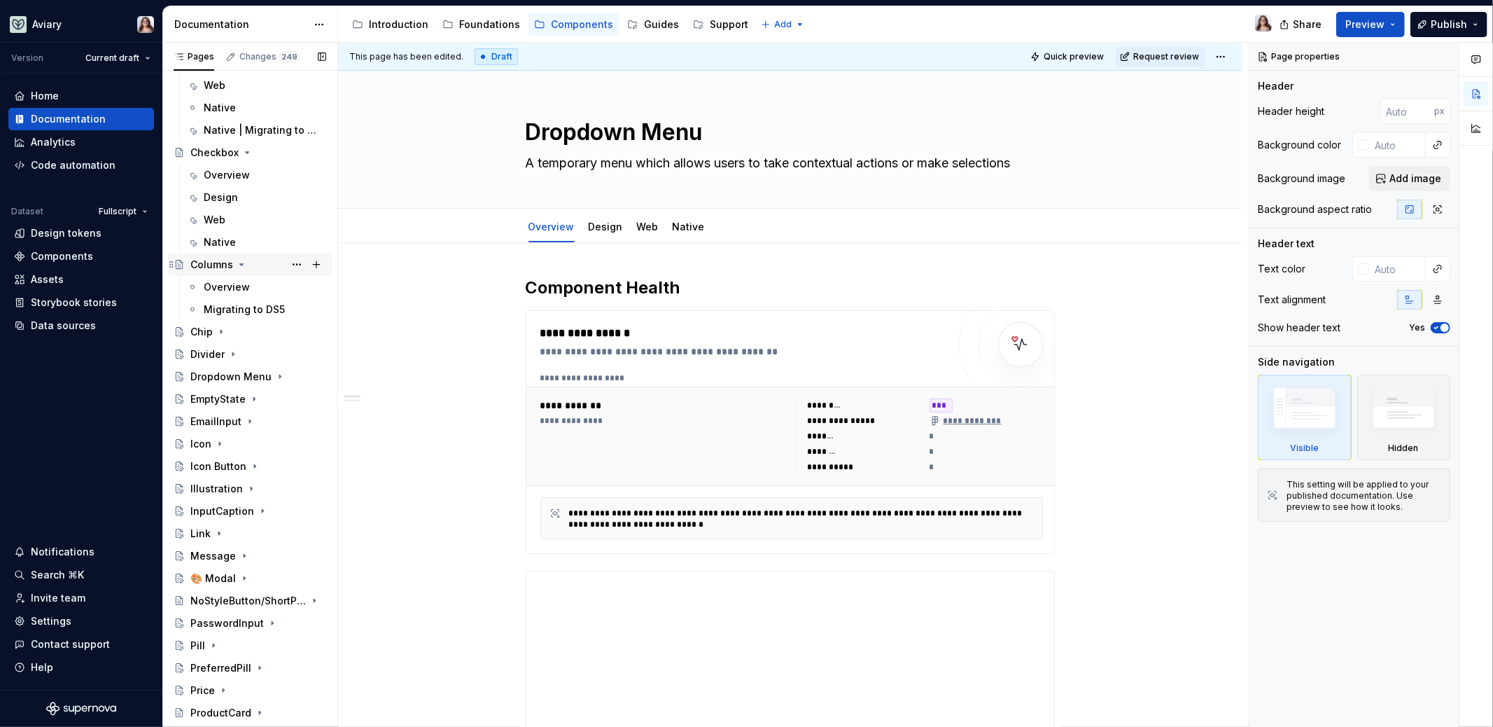
click at [240, 265] on icon "Page tree" at bounding box center [241, 264] width 11 height 11
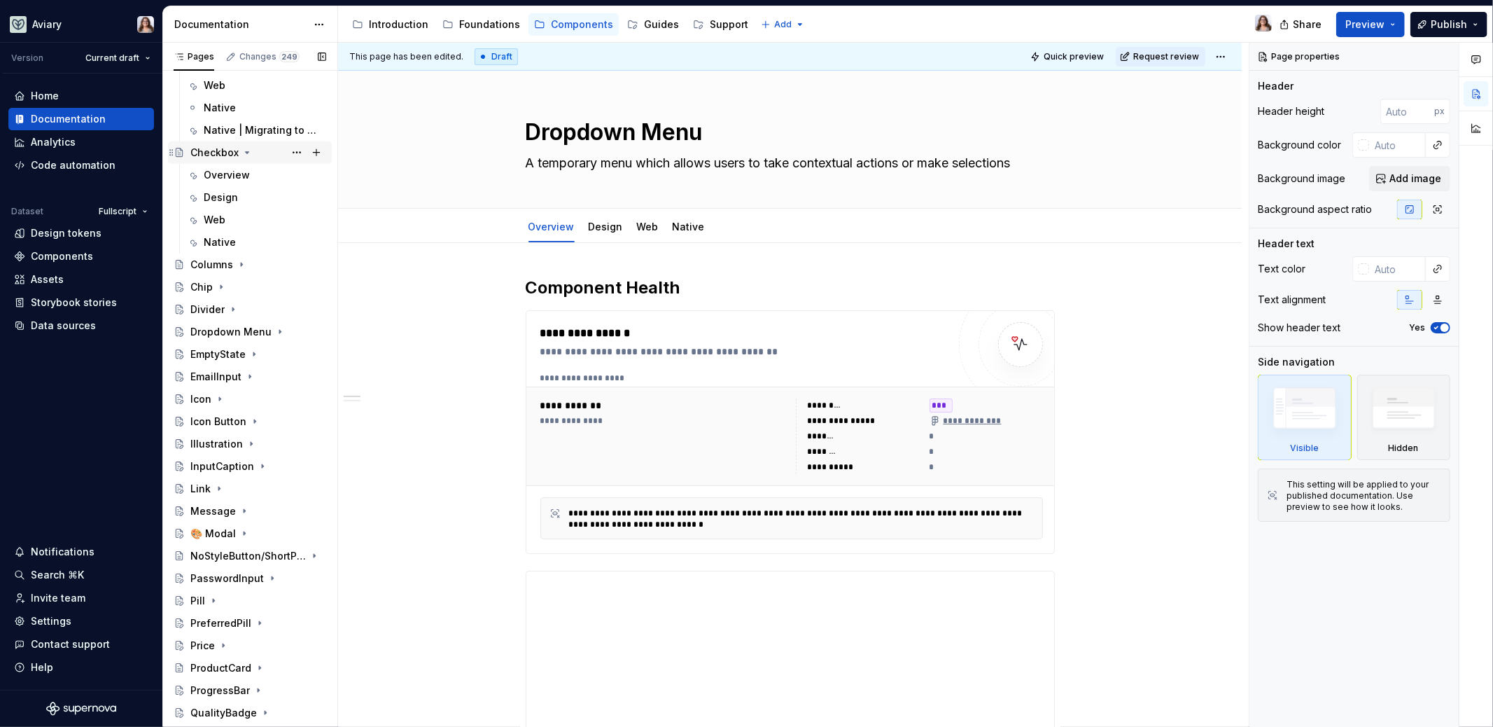
click at [247, 150] on icon "Page tree" at bounding box center [247, 152] width 11 height 11
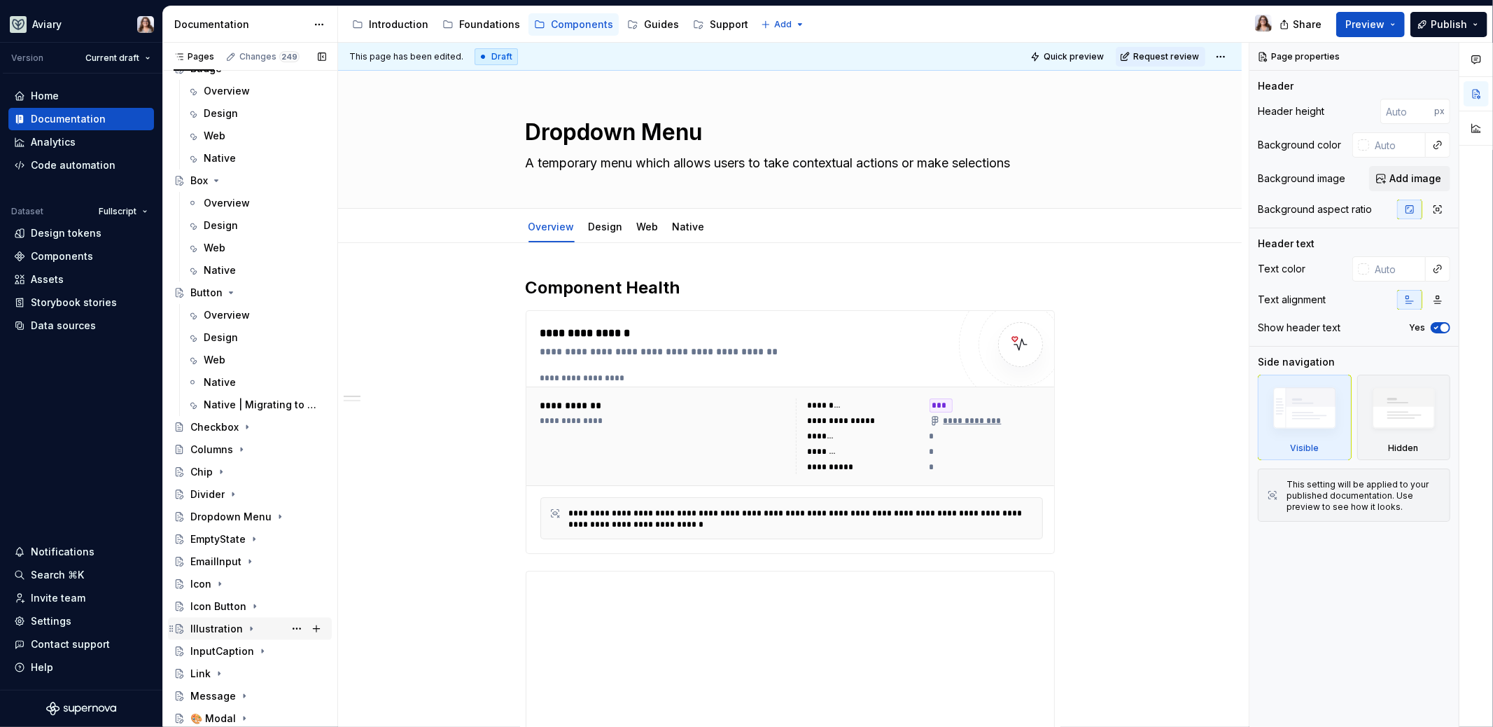
scroll to position [1180, 0]
click at [232, 295] on icon "Page tree" at bounding box center [230, 299] width 11 height 11
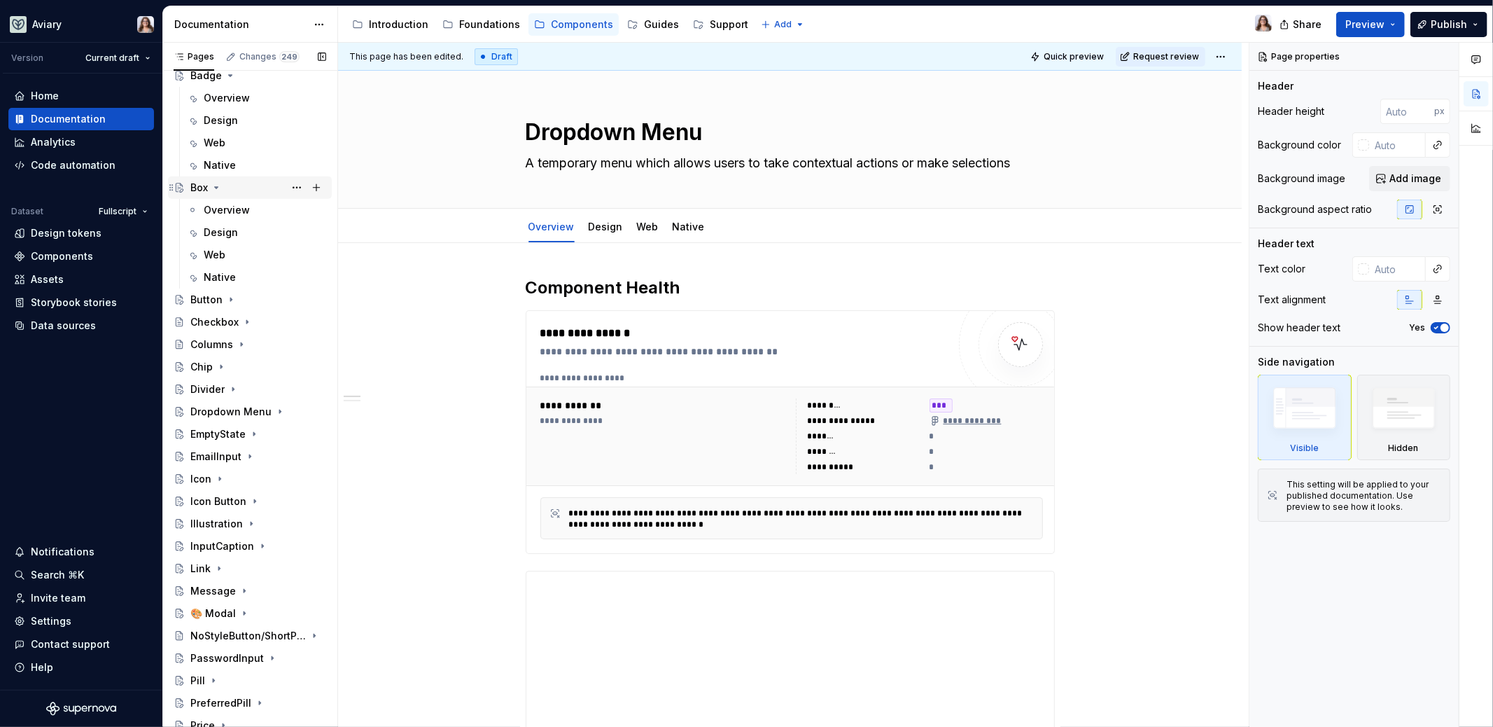
click at [218, 187] on icon "Page tree" at bounding box center [216, 187] width 11 height 11
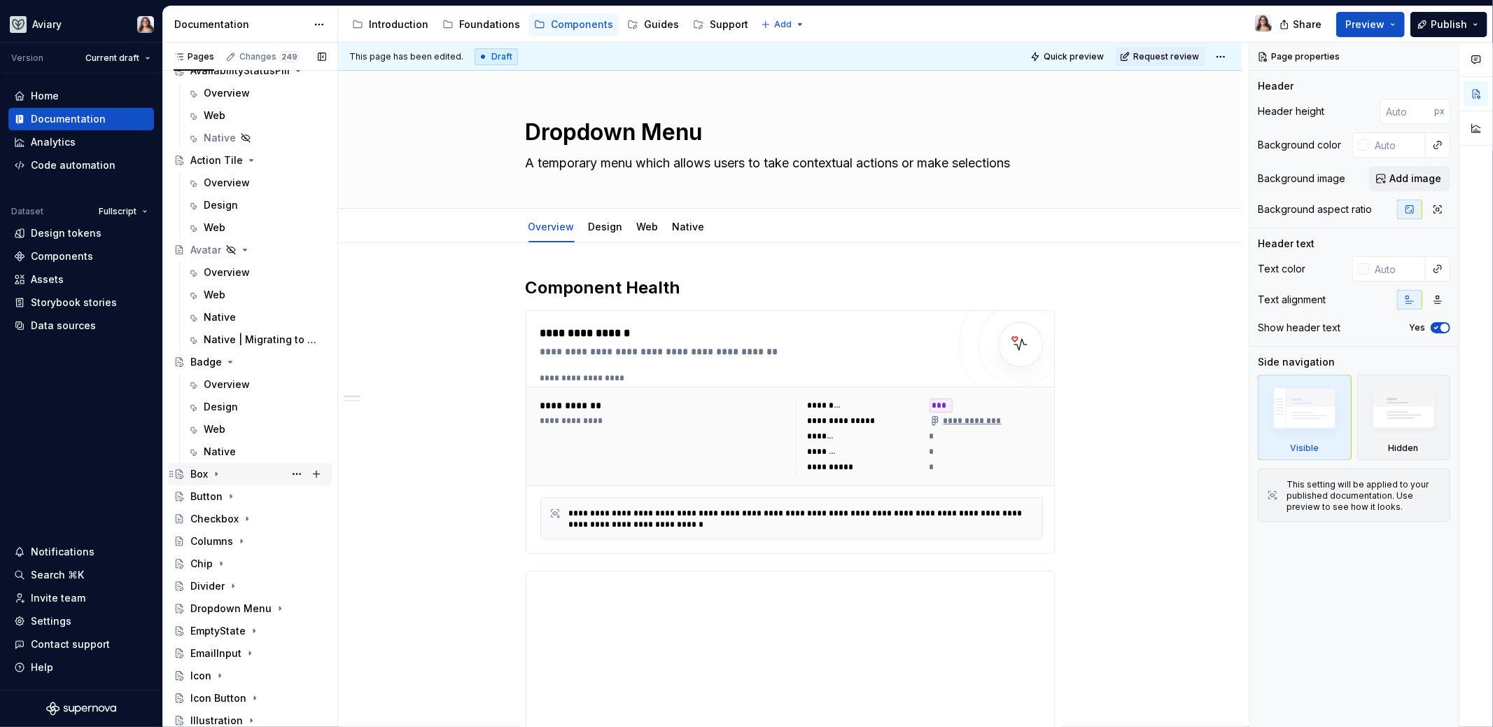
scroll to position [890, 0]
click at [244, 253] on icon "Page tree" at bounding box center [246, 253] width 4 height 1
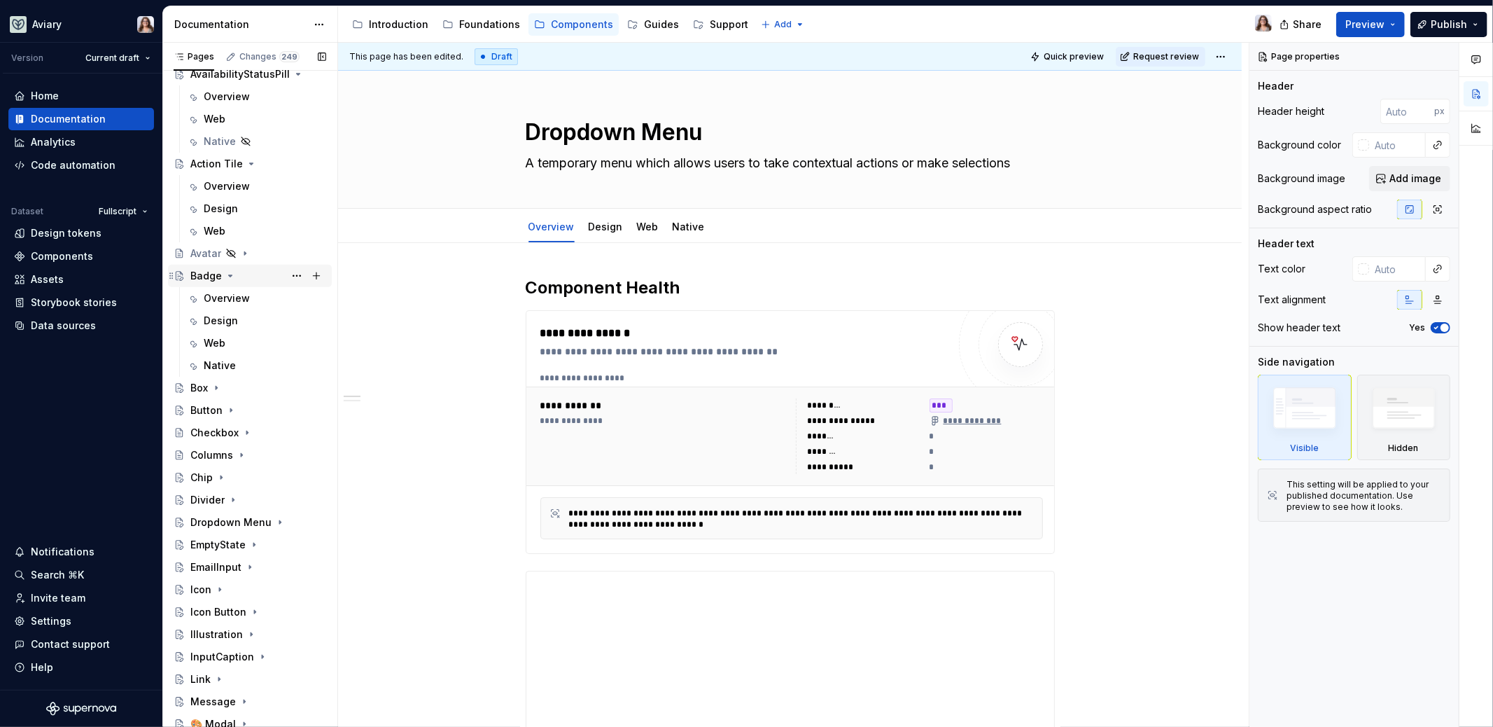
click at [231, 275] on icon "Page tree" at bounding box center [230, 275] width 11 height 11
click at [250, 163] on icon "Page tree" at bounding box center [252, 163] width 4 height 1
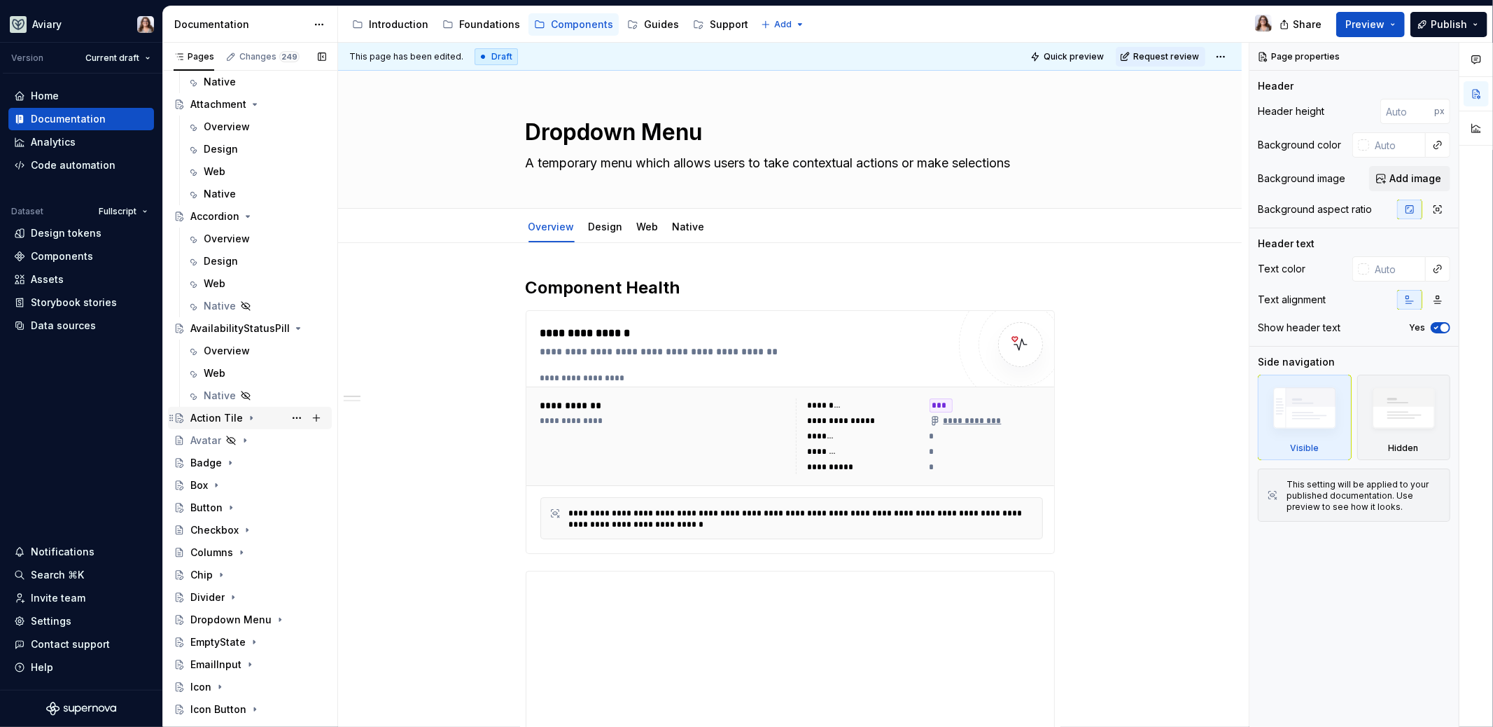
scroll to position [630, 0]
click at [246, 221] on icon "Page tree" at bounding box center [248, 221] width 4 height 1
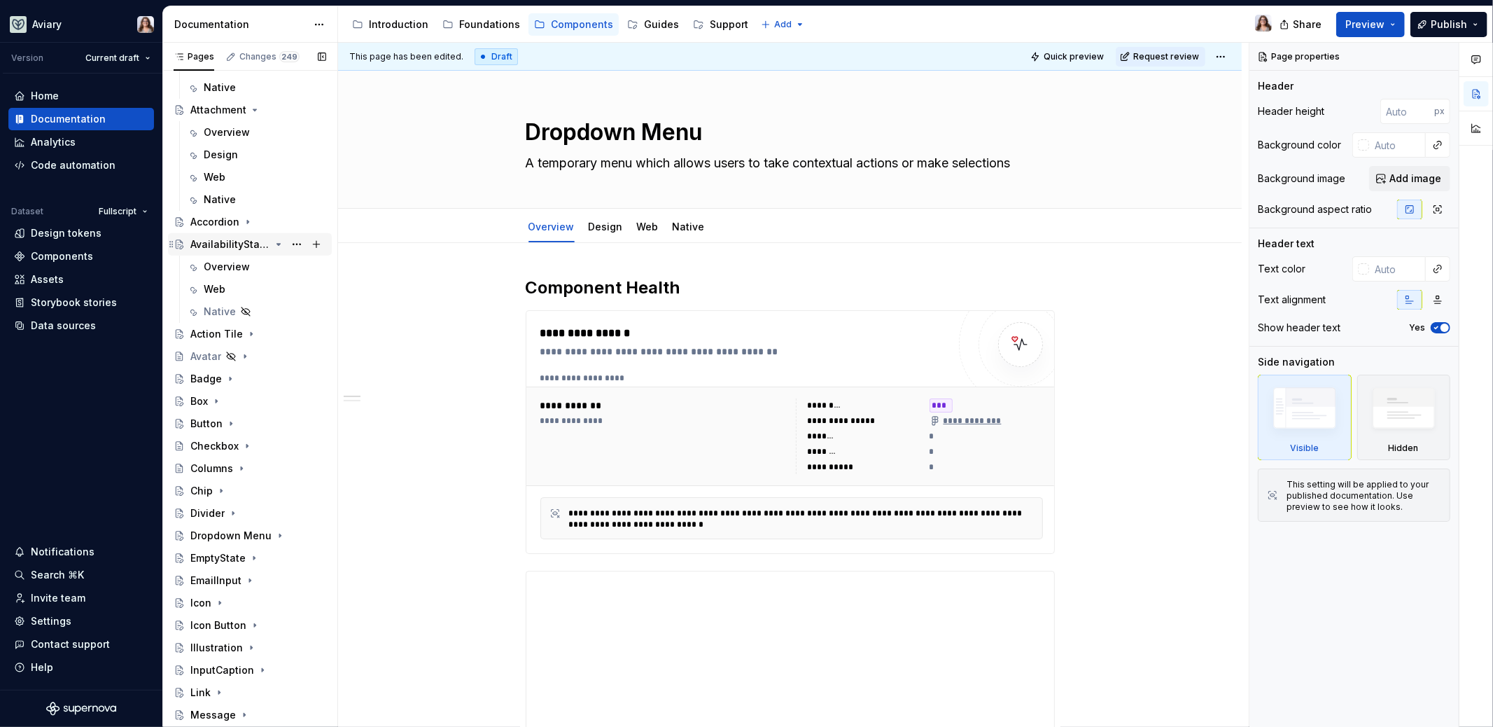
click at [277, 244] on icon "Page tree" at bounding box center [279, 244] width 4 height 1
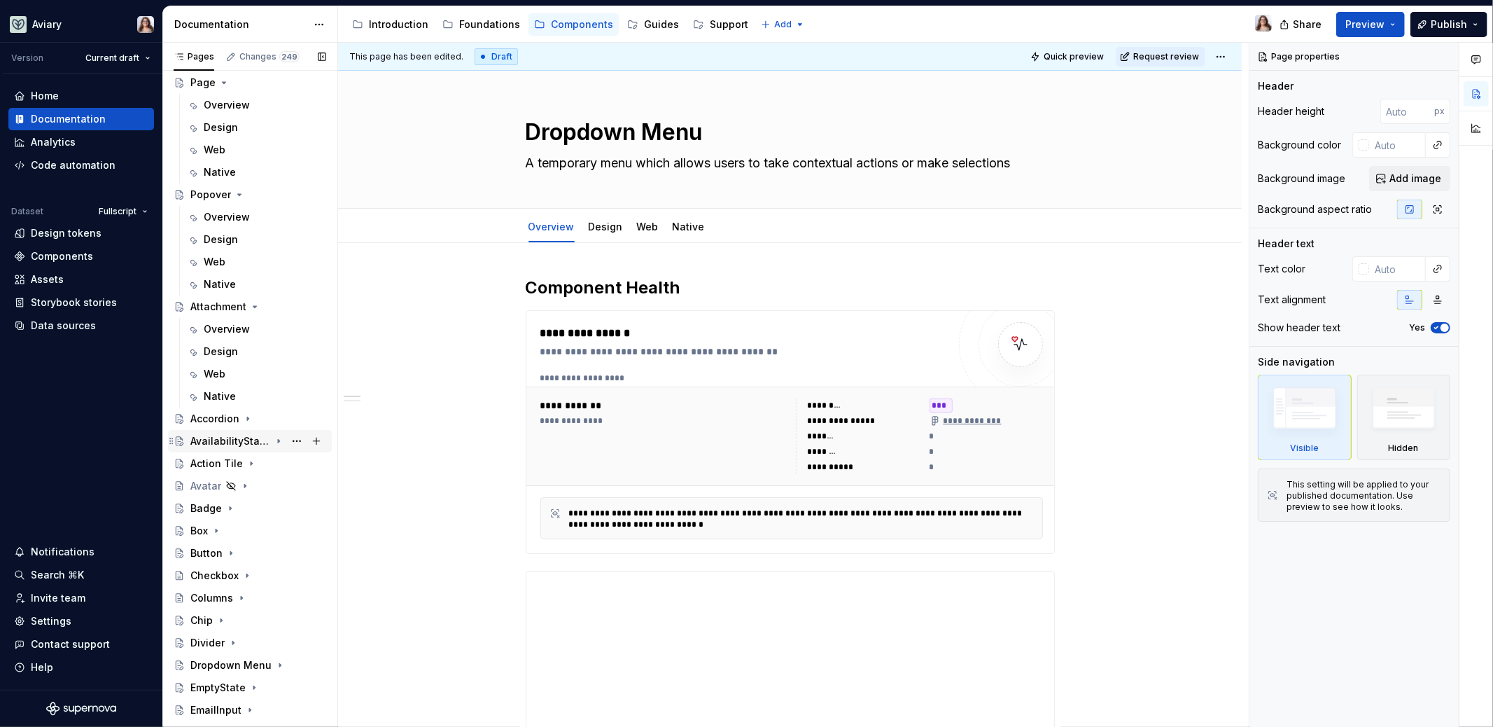
scroll to position [410, 0]
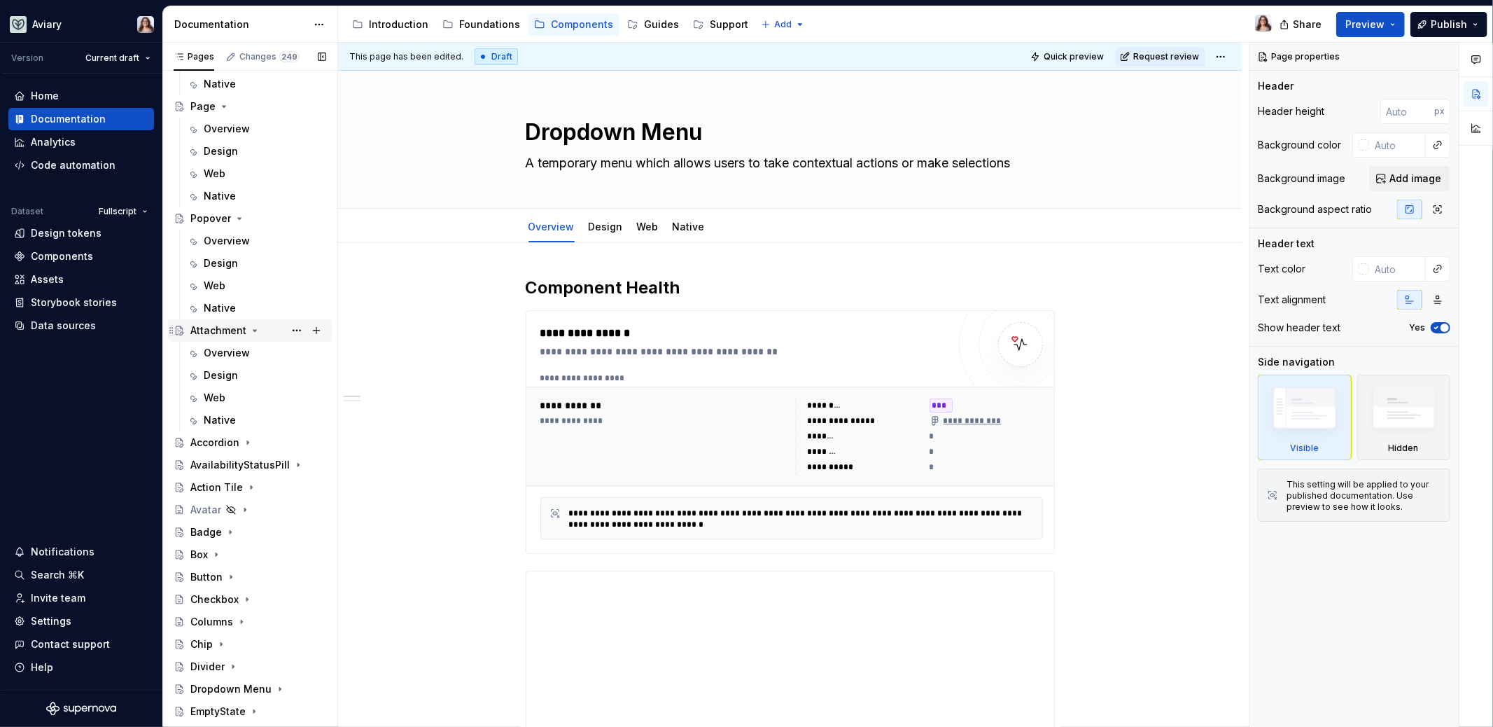
click at [253, 330] on icon "Page tree" at bounding box center [255, 330] width 4 height 1
click at [237, 215] on icon "Page tree" at bounding box center [239, 218] width 11 height 11
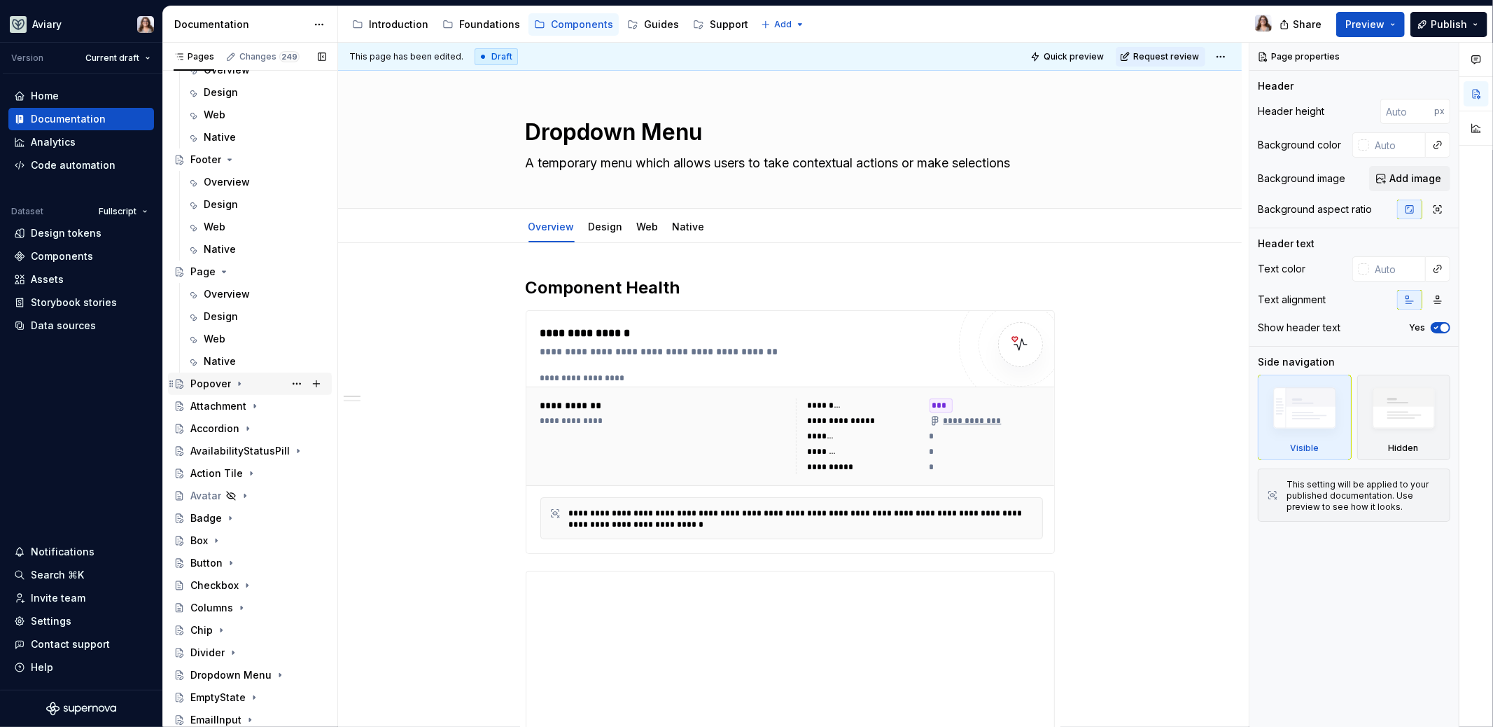
scroll to position [242, 0]
click at [222, 270] on icon "Page tree" at bounding box center [223, 273] width 11 height 11
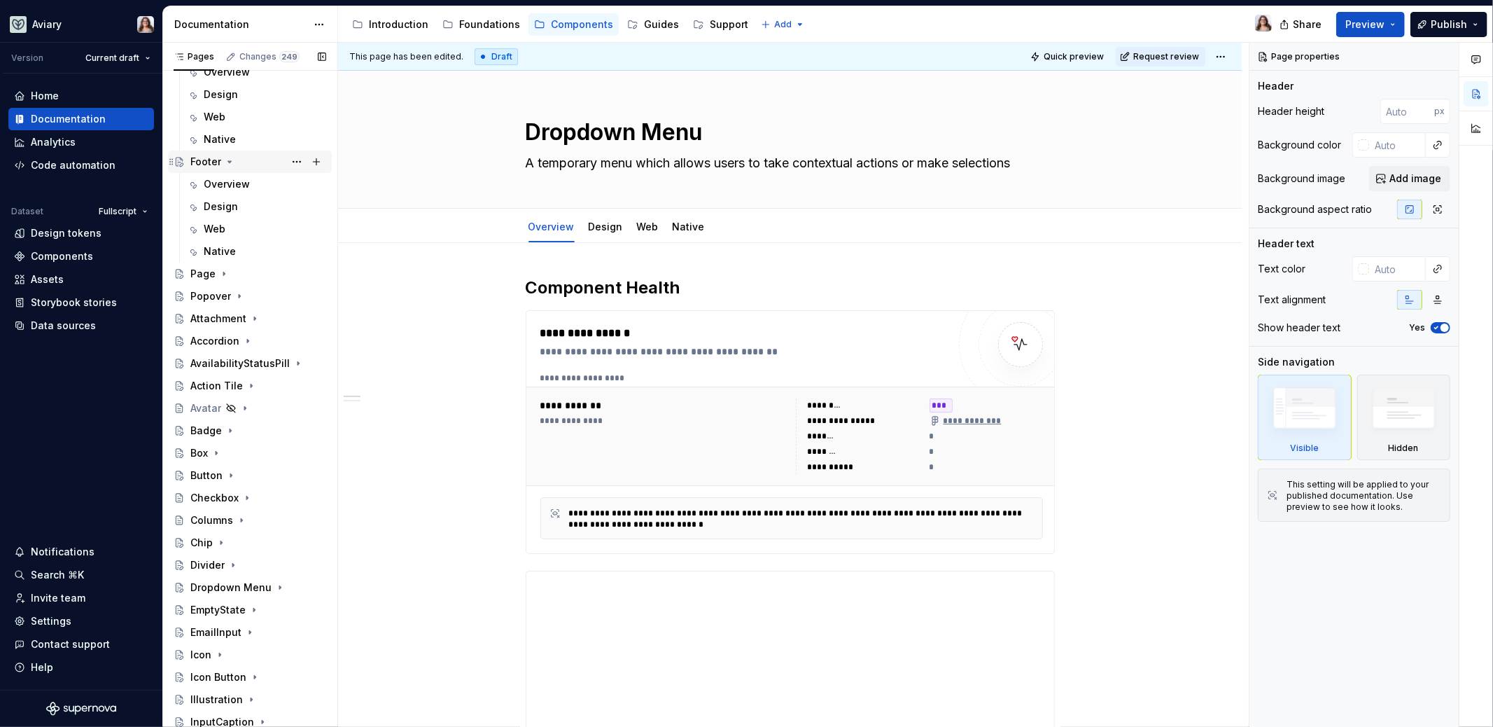
click at [231, 162] on icon "Page tree" at bounding box center [229, 161] width 11 height 11
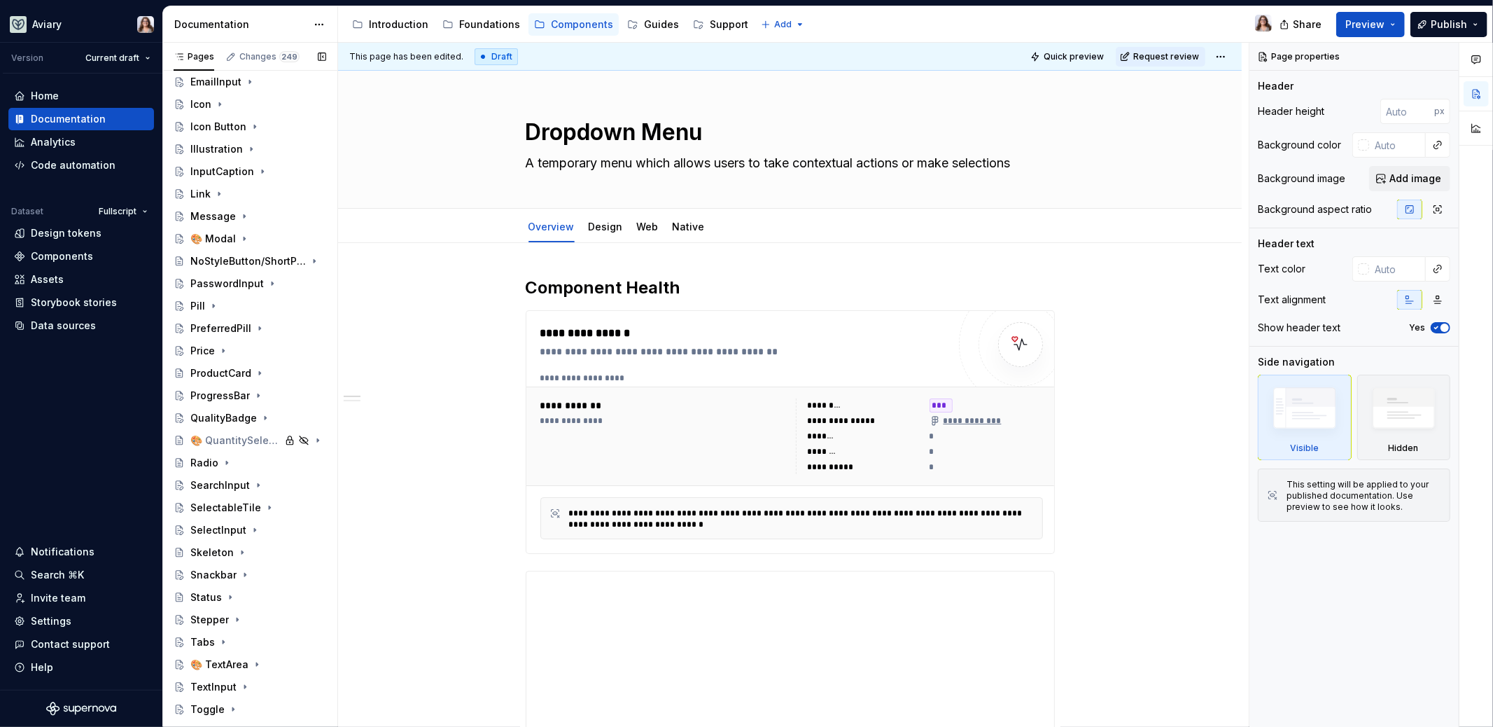
scroll to position [760, 0]
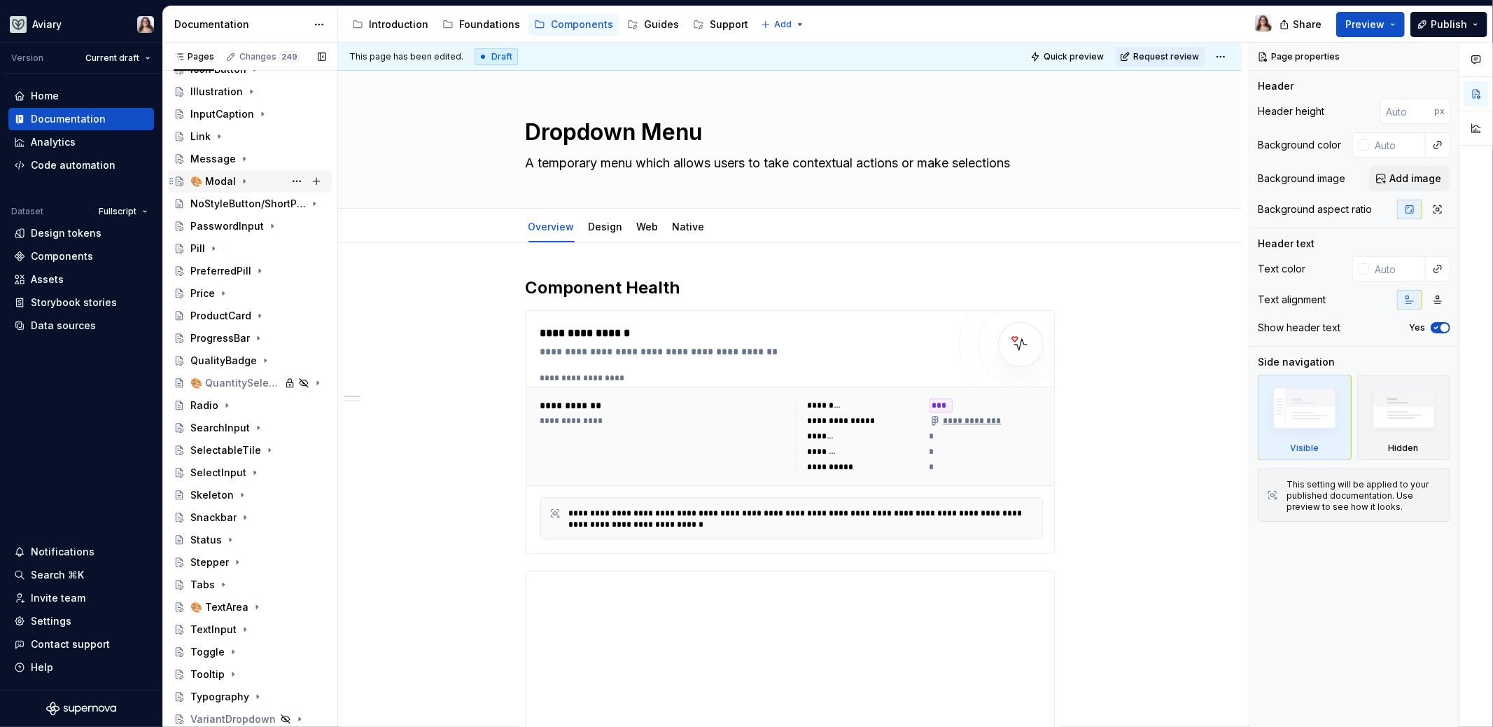
click at [217, 175] on div "🎨 Modal" at bounding box center [213, 181] width 46 height 14
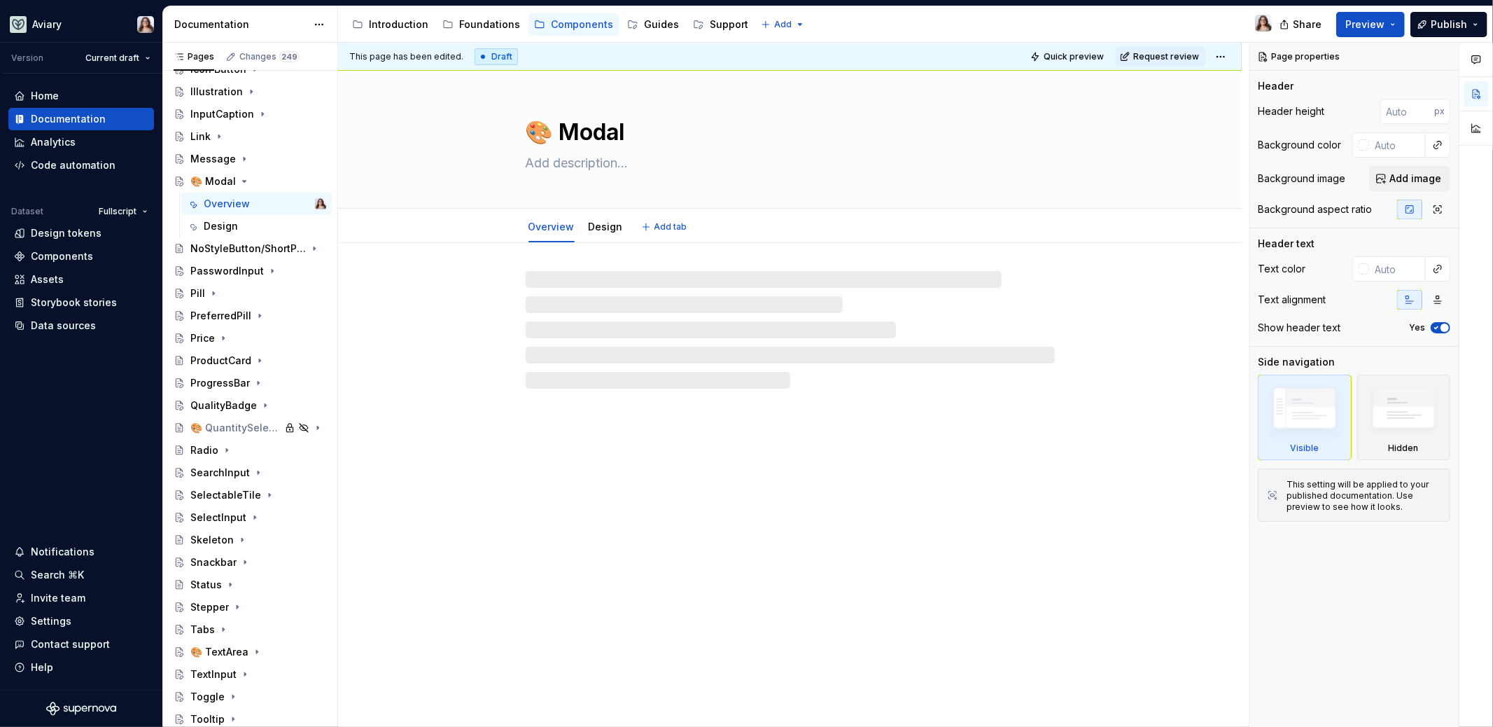
click at [551, 137] on textarea "🎨 Modal" at bounding box center [787, 133] width 529 height 34
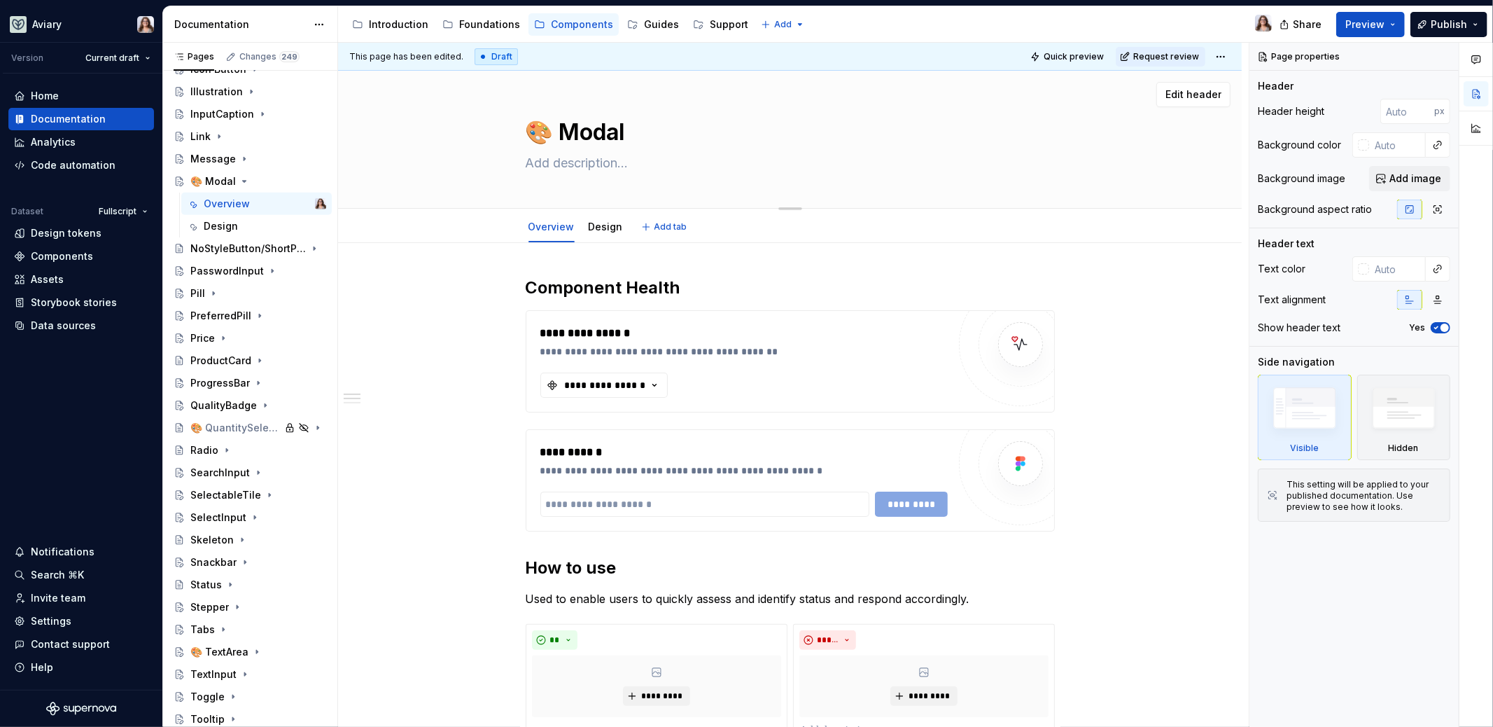
type textarea "*"
type textarea "🎨Modal"
type textarea "*"
type textarea "Modal"
type textarea "*"
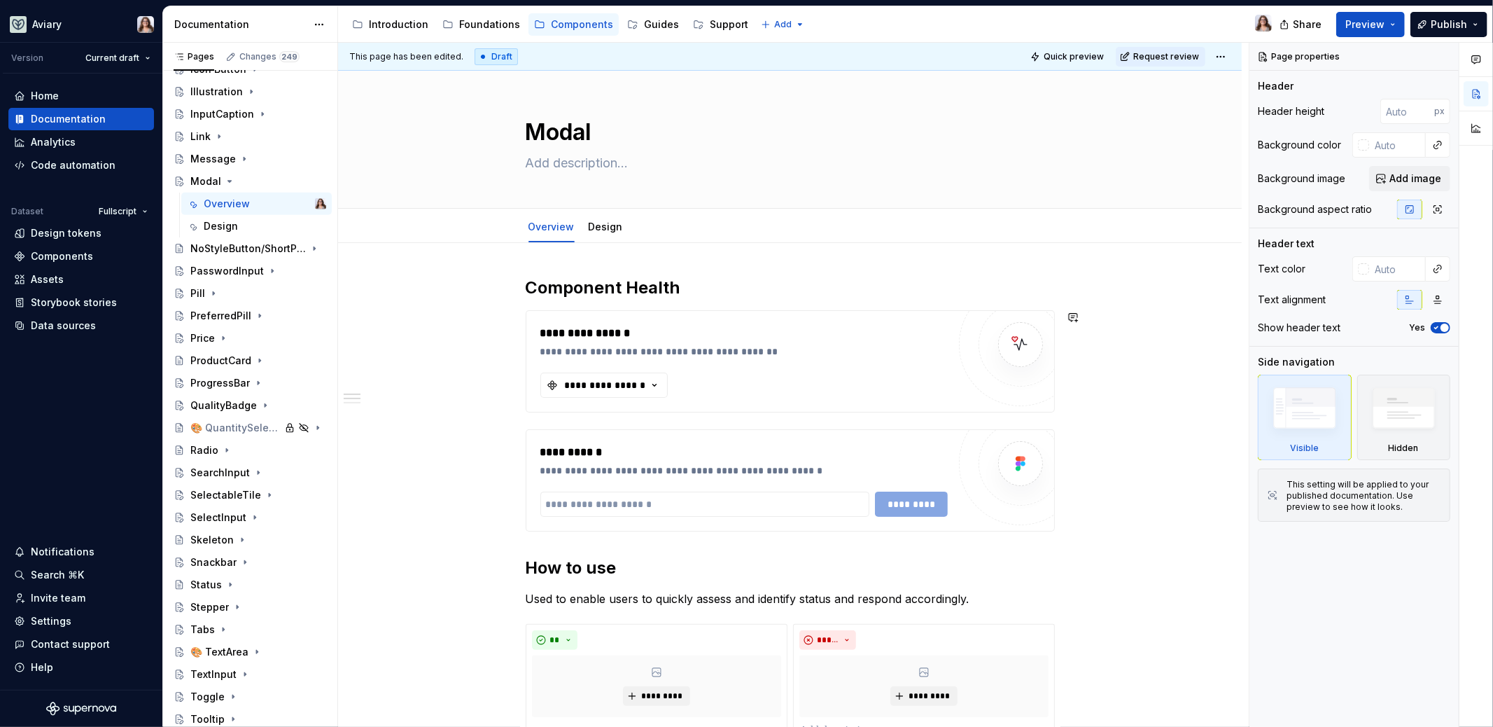
type textarea "Modal"
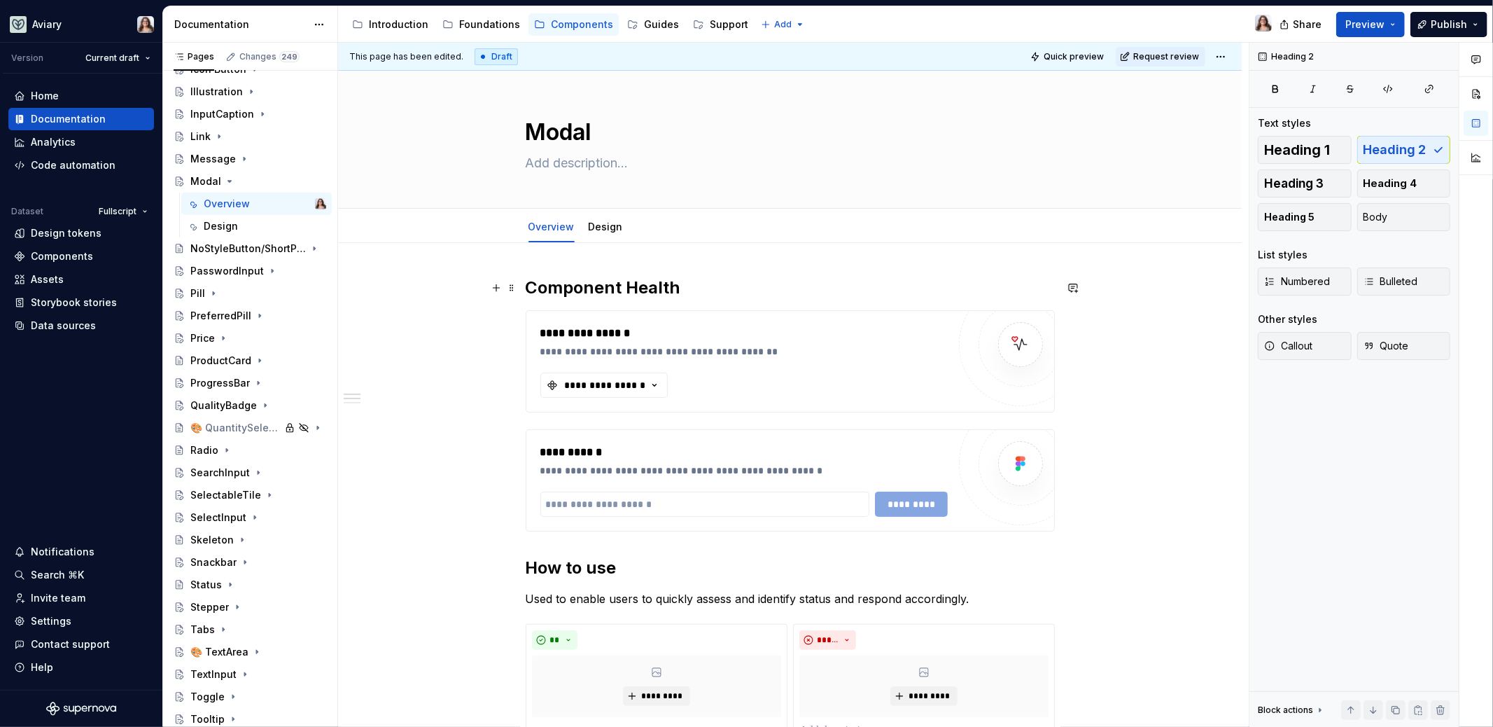
click at [695, 289] on h2 "Component Health" at bounding box center [790, 288] width 529 height 22
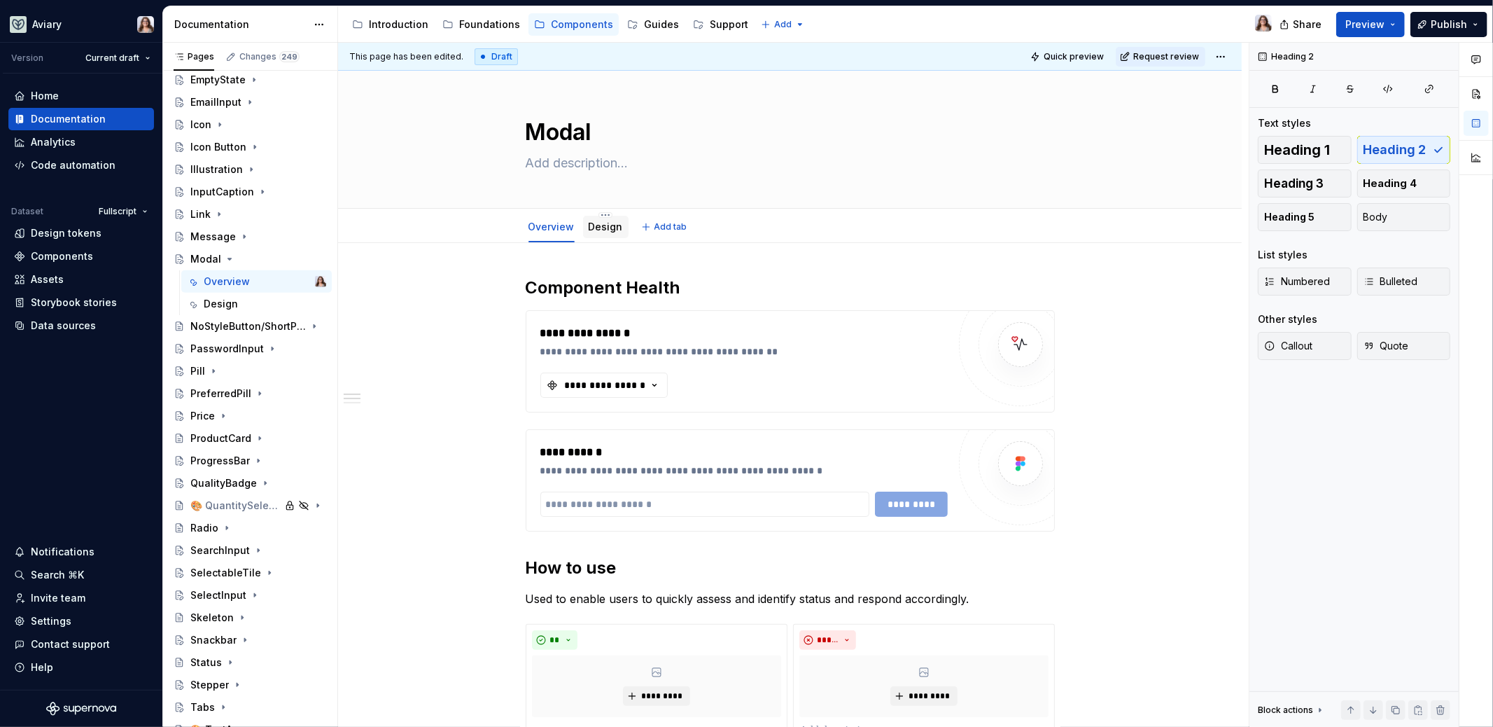
click at [596, 218] on div "Design" at bounding box center [606, 226] width 34 height 17
click at [596, 233] on div "Design" at bounding box center [606, 226] width 34 height 17
click at [602, 222] on link "Design" at bounding box center [606, 227] width 34 height 12
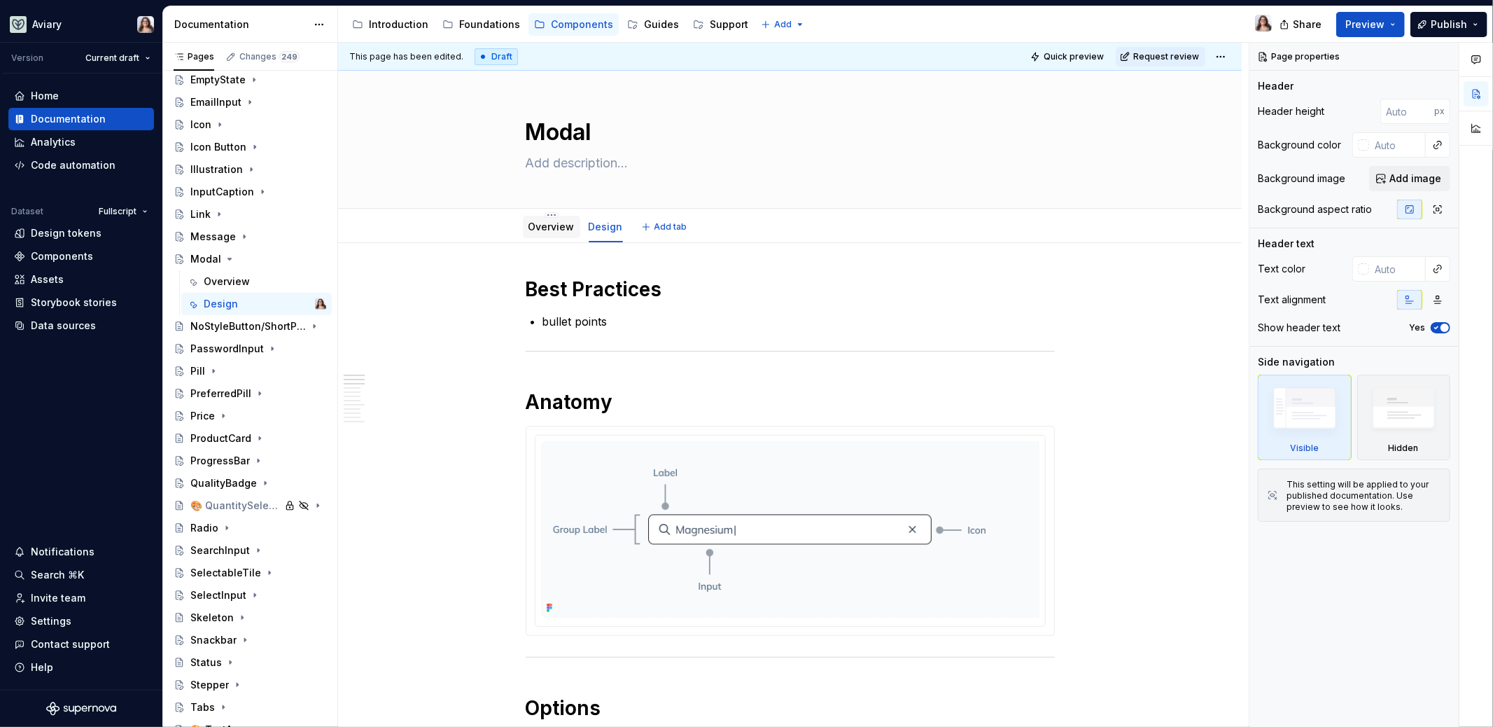
click at [545, 230] on link "Overview" at bounding box center [552, 227] width 46 height 12
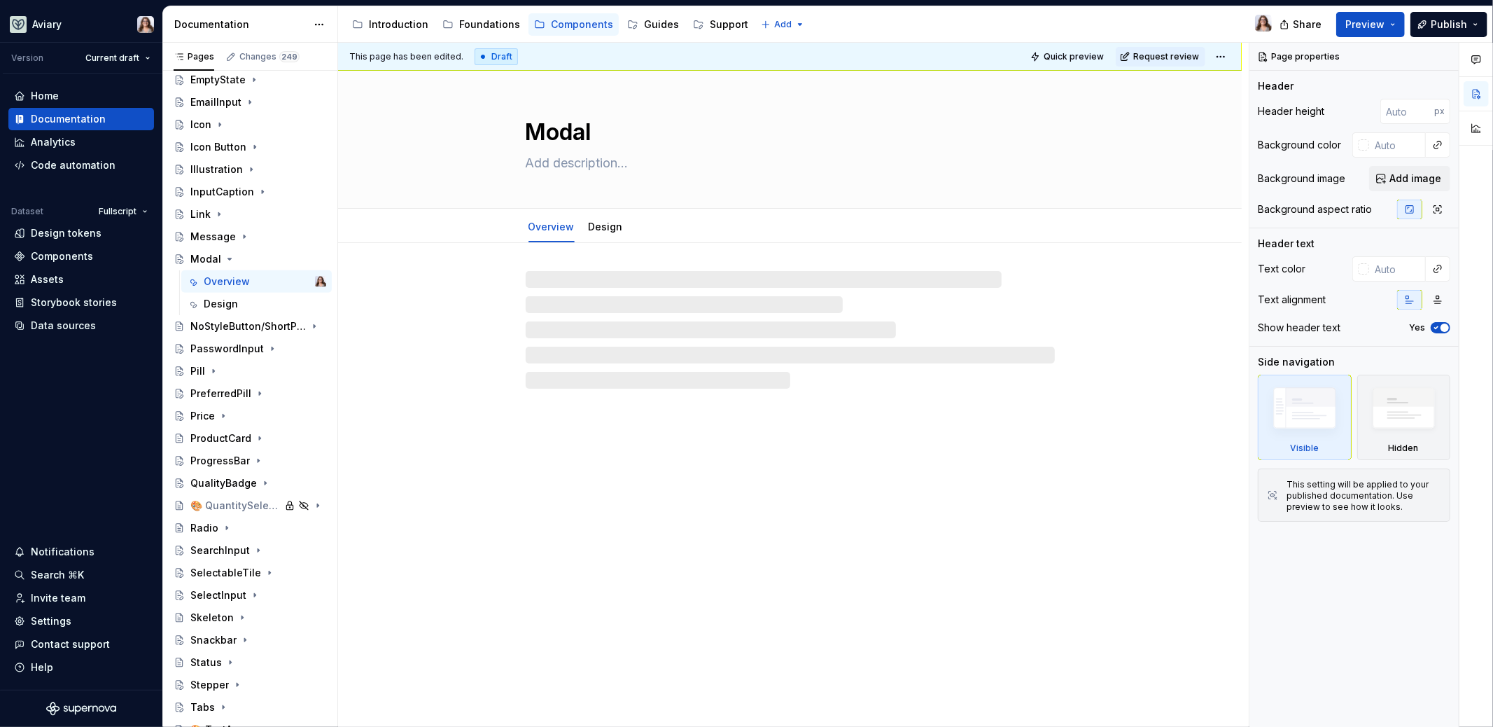
type textarea "*"
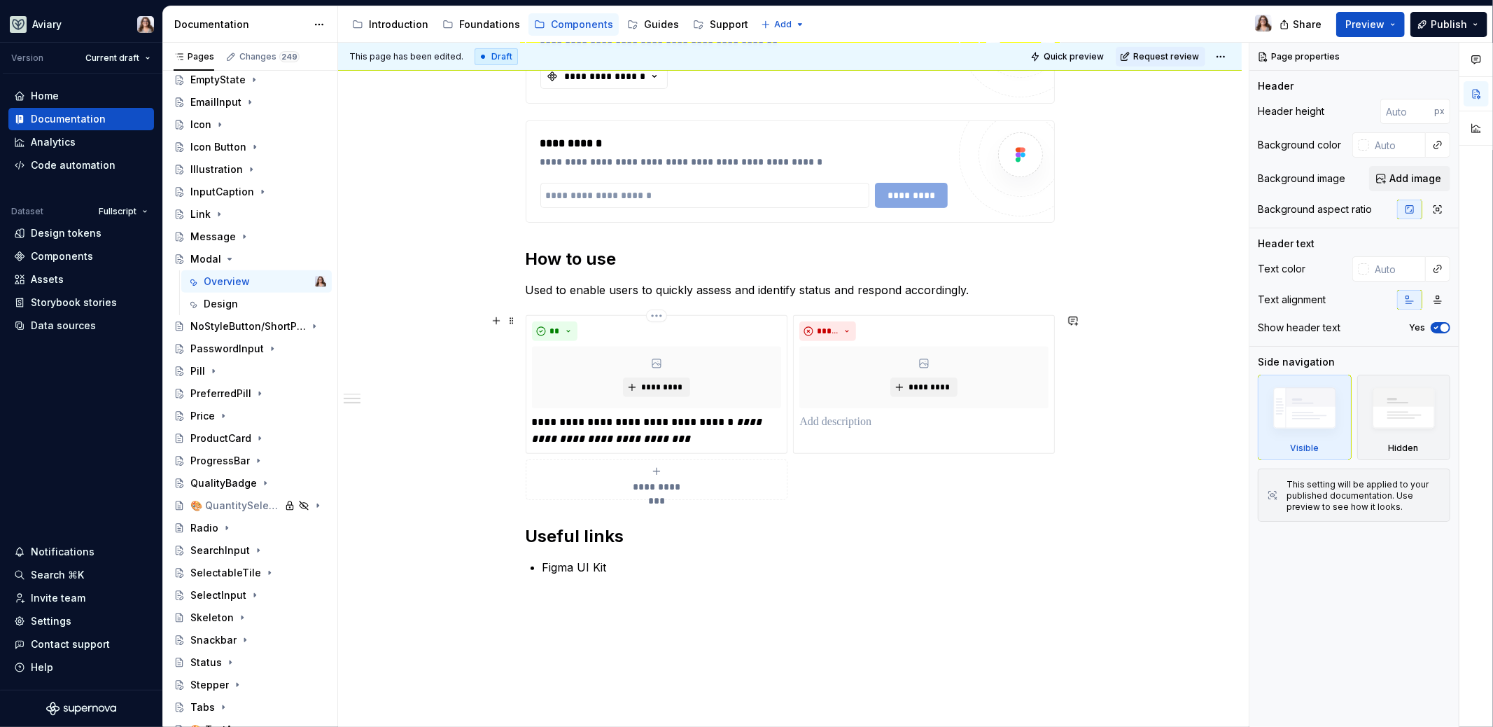
scroll to position [325, 0]
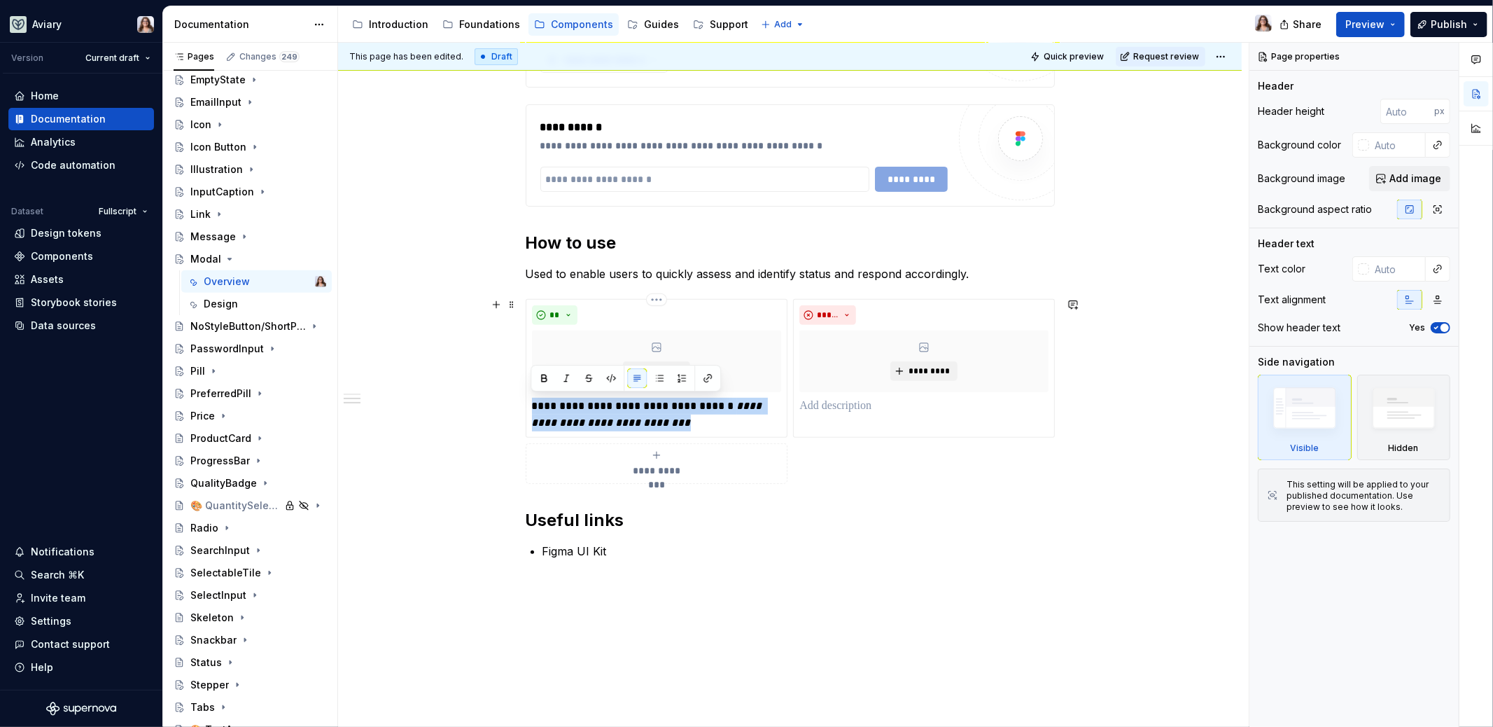
drag, startPoint x: 673, startPoint y: 418, endPoint x: 521, endPoint y: 404, distance: 153.3
click at [526, 404] on div "**********" at bounding box center [790, 391] width 529 height 185
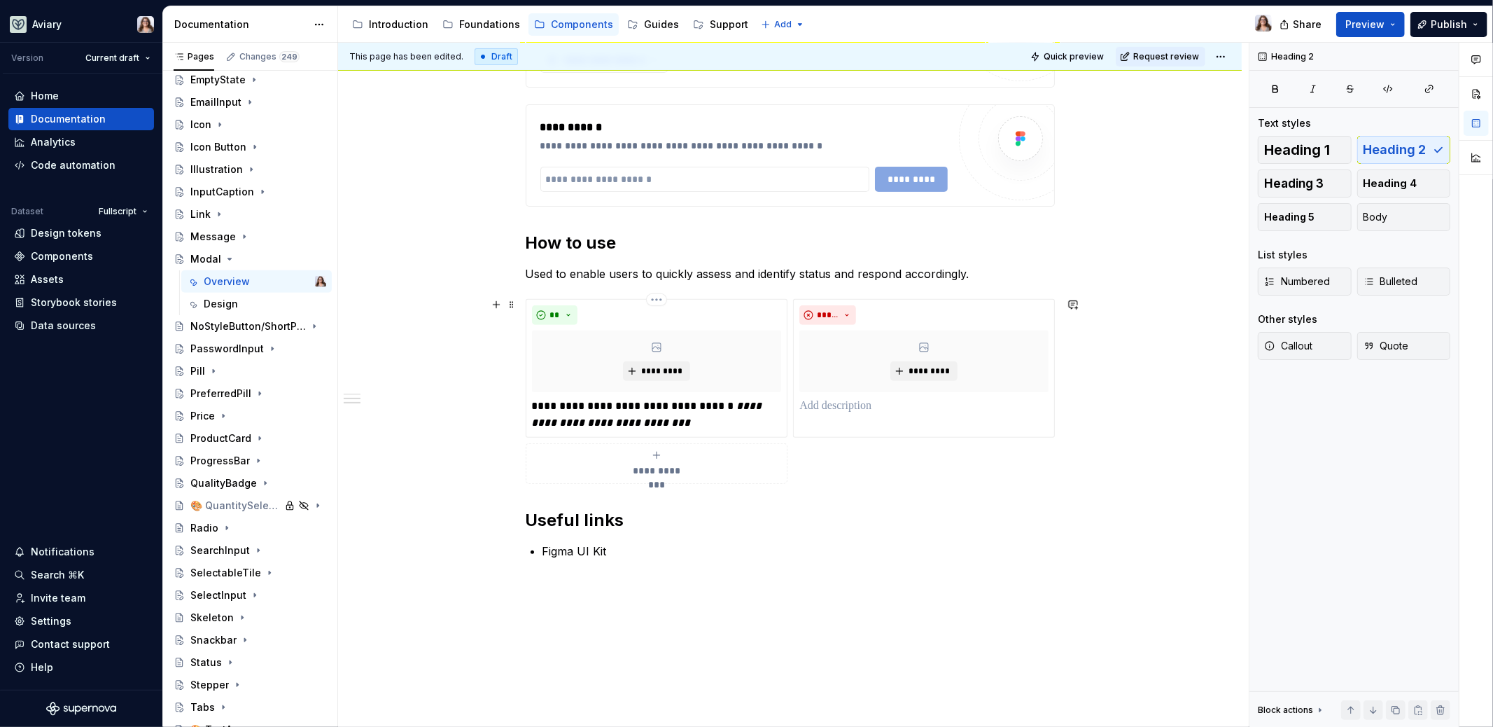
scroll to position [310, 0]
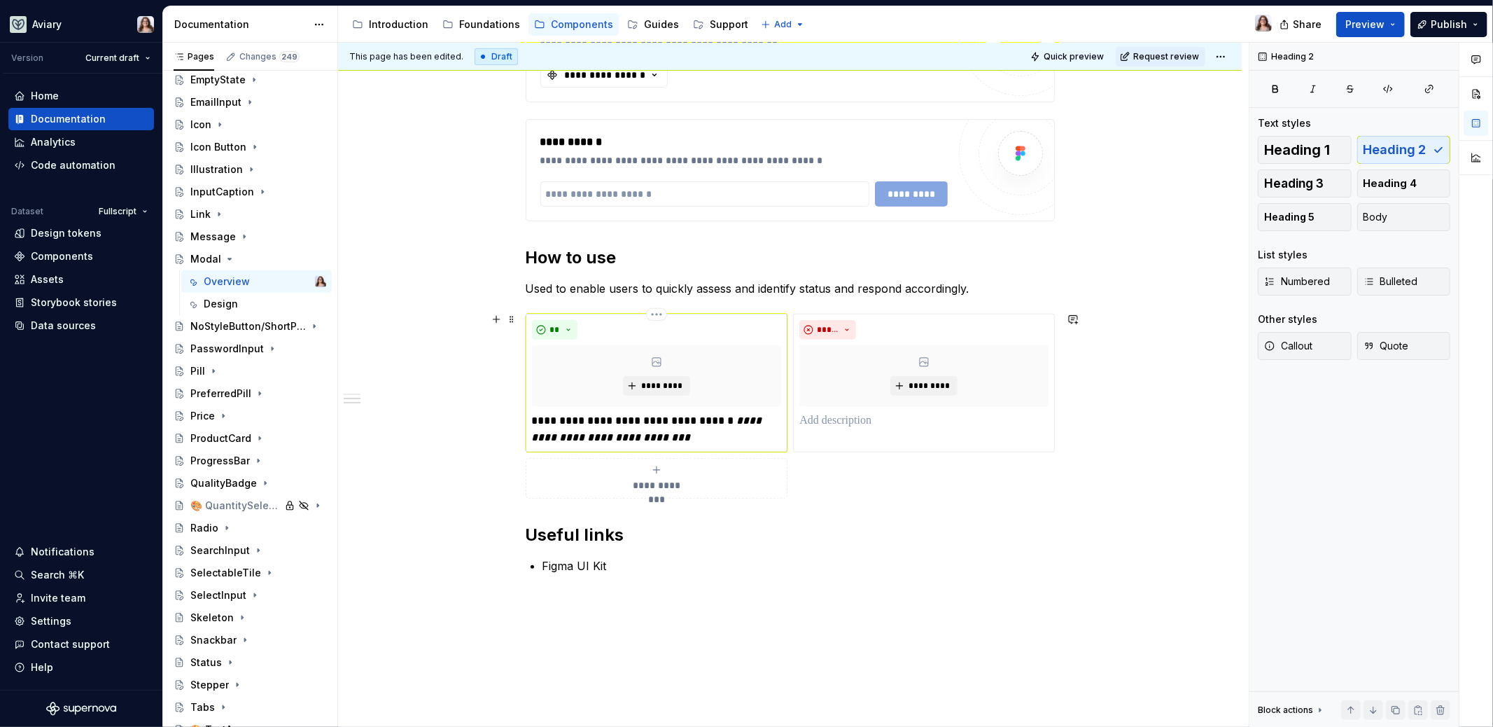
click at [655, 440] on em "**********" at bounding box center [648, 428] width 233 height 27
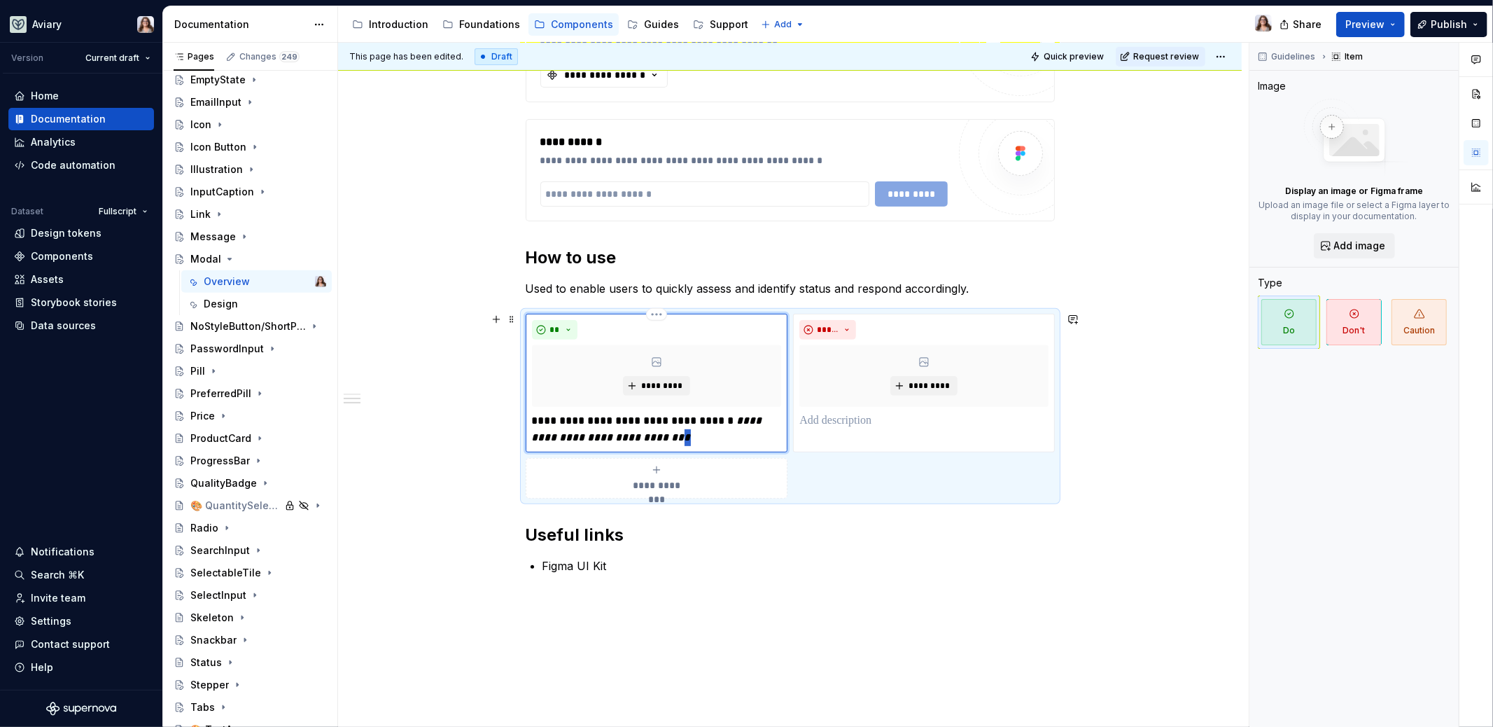
click at [655, 440] on em "**********" at bounding box center [648, 428] width 233 height 27
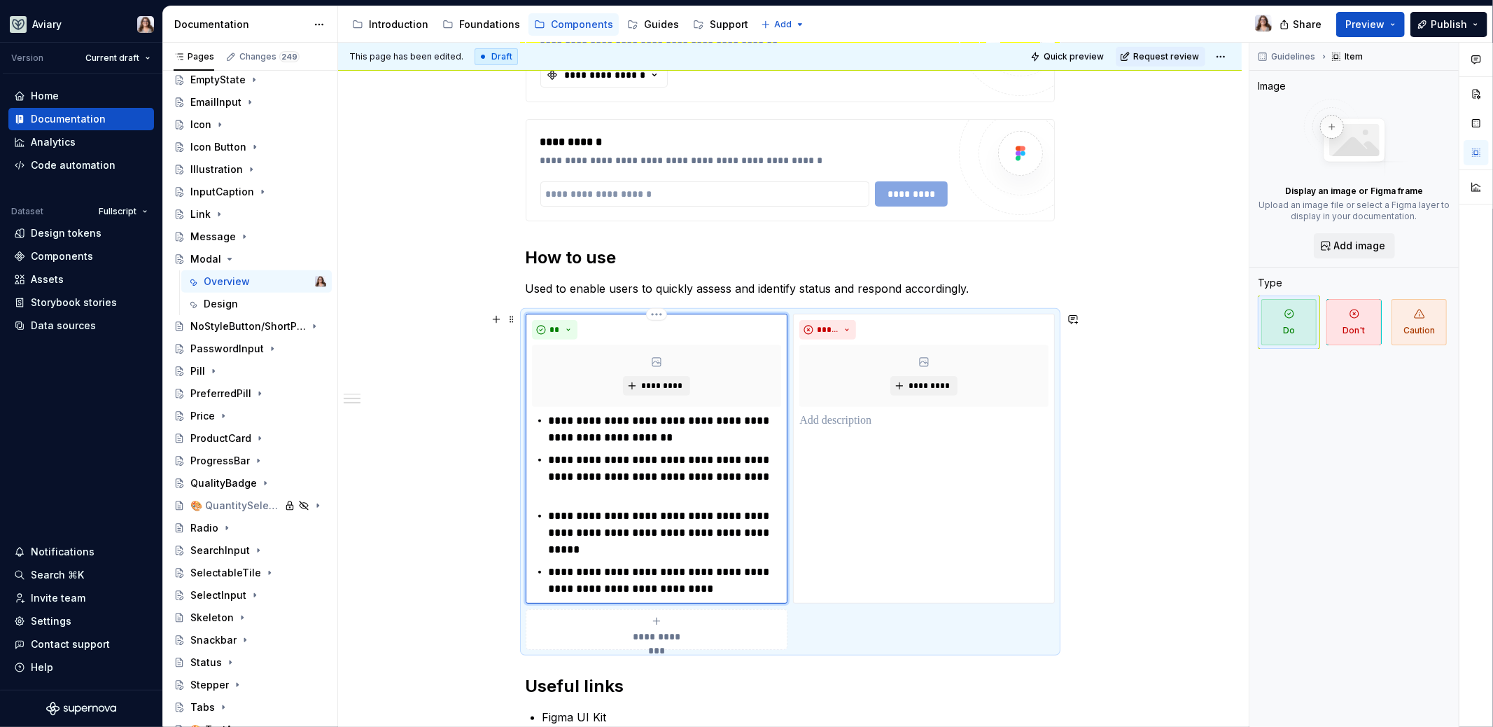
click at [585, 487] on p "**********" at bounding box center [665, 477] width 233 height 50
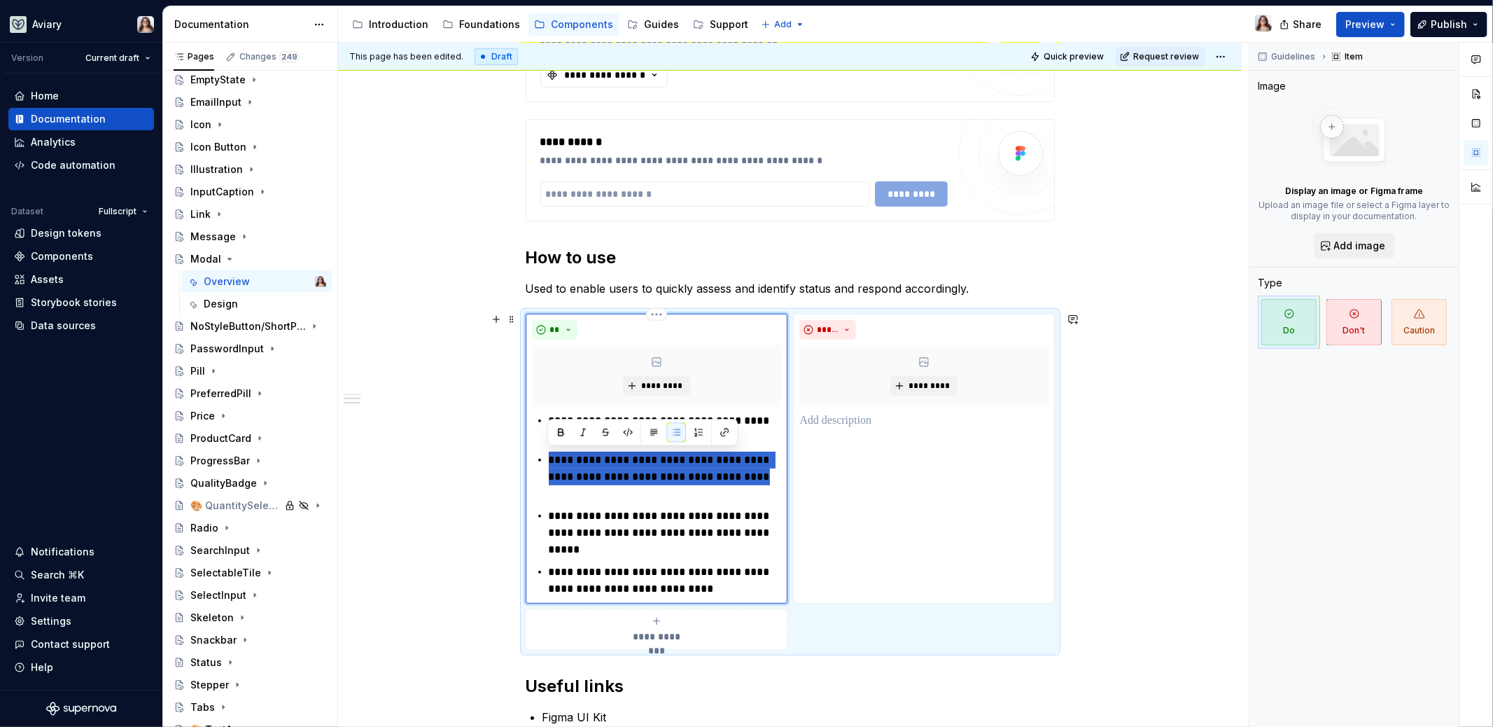
drag, startPoint x: 586, startPoint y: 494, endPoint x: 549, endPoint y: 460, distance: 50.5
click at [549, 460] on p "**********" at bounding box center [665, 477] width 233 height 50
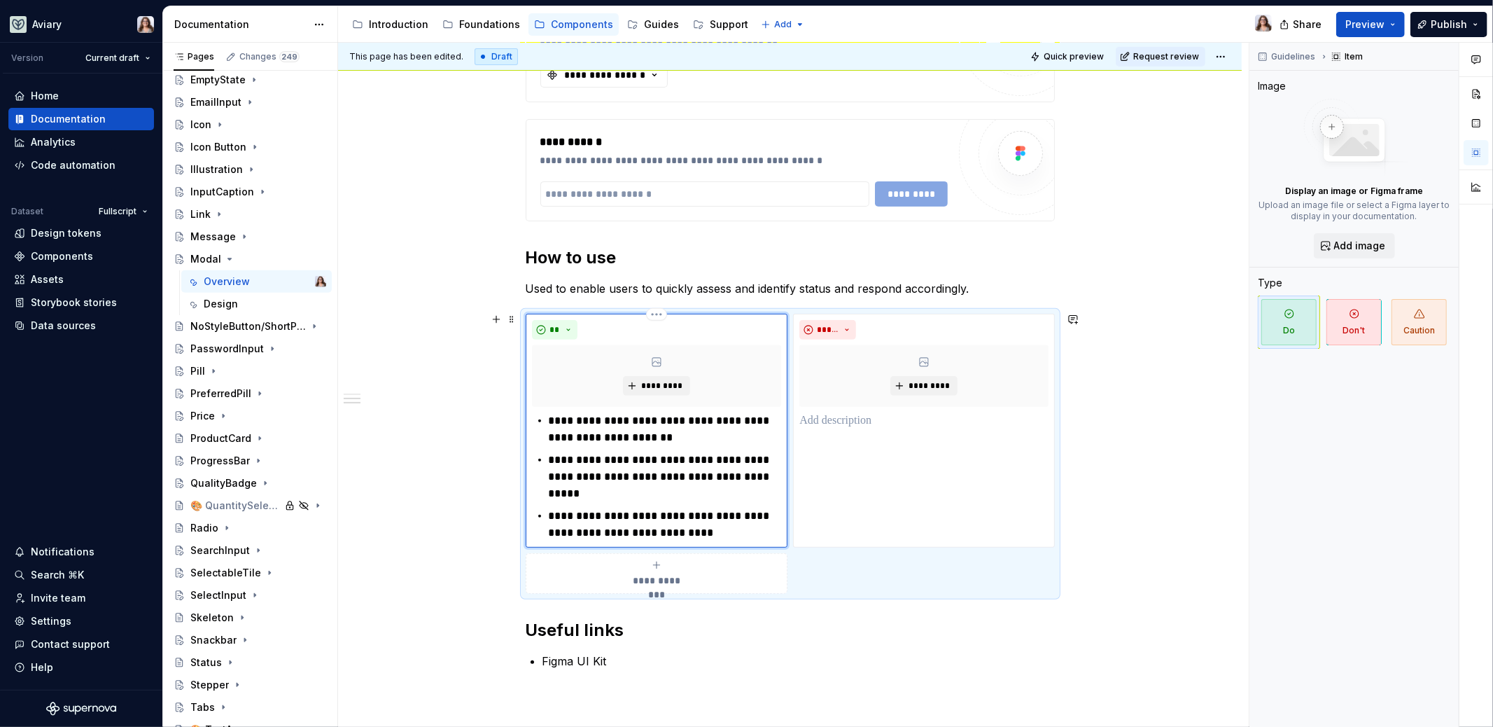
click at [620, 489] on p "**********" at bounding box center [665, 477] width 233 height 50
click at [549, 456] on p "**********" at bounding box center [665, 477] width 233 height 50
click at [738, 529] on p "**********" at bounding box center [665, 525] width 233 height 34
click at [839, 420] on p at bounding box center [923, 420] width 249 height 17
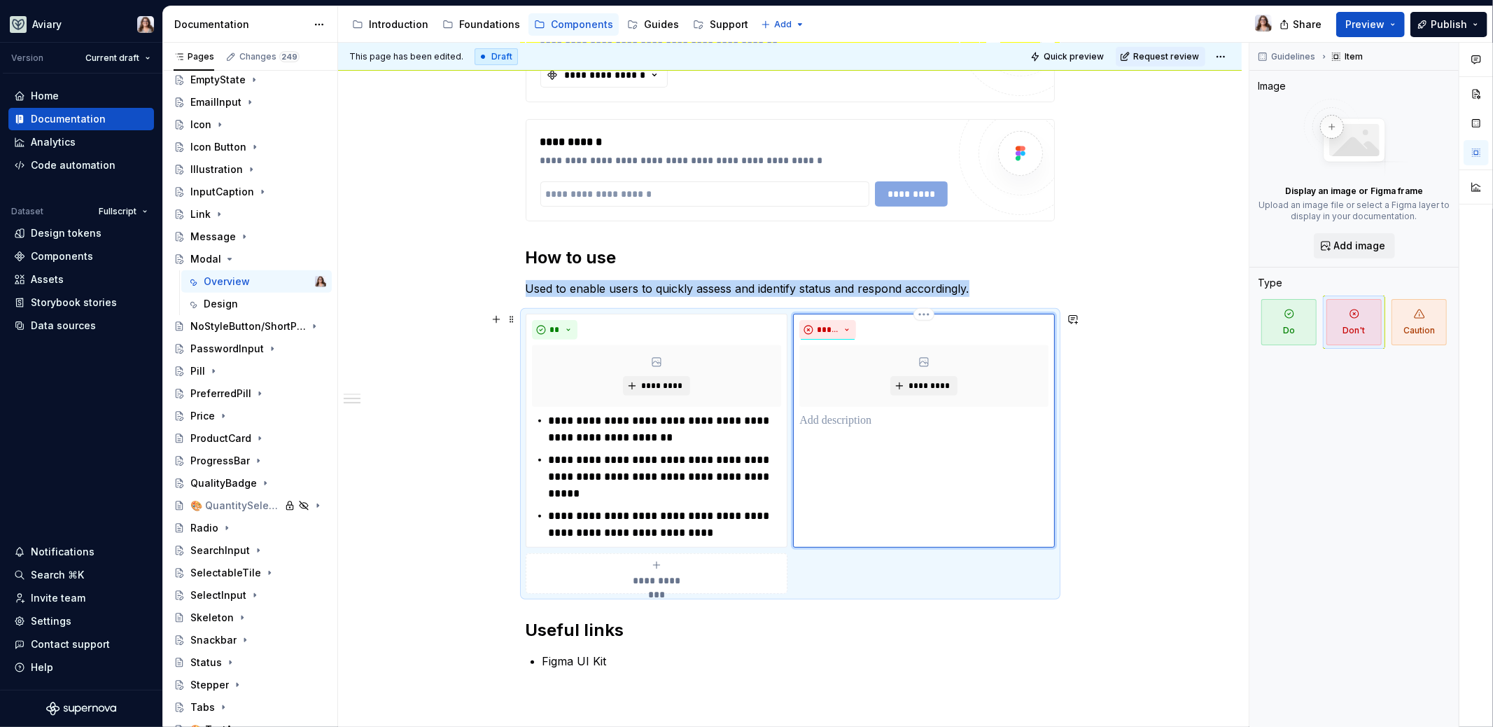
click at [848, 432] on div "***** *********" at bounding box center [923, 431] width 261 height 234
click at [820, 420] on p at bounding box center [923, 420] width 249 height 17
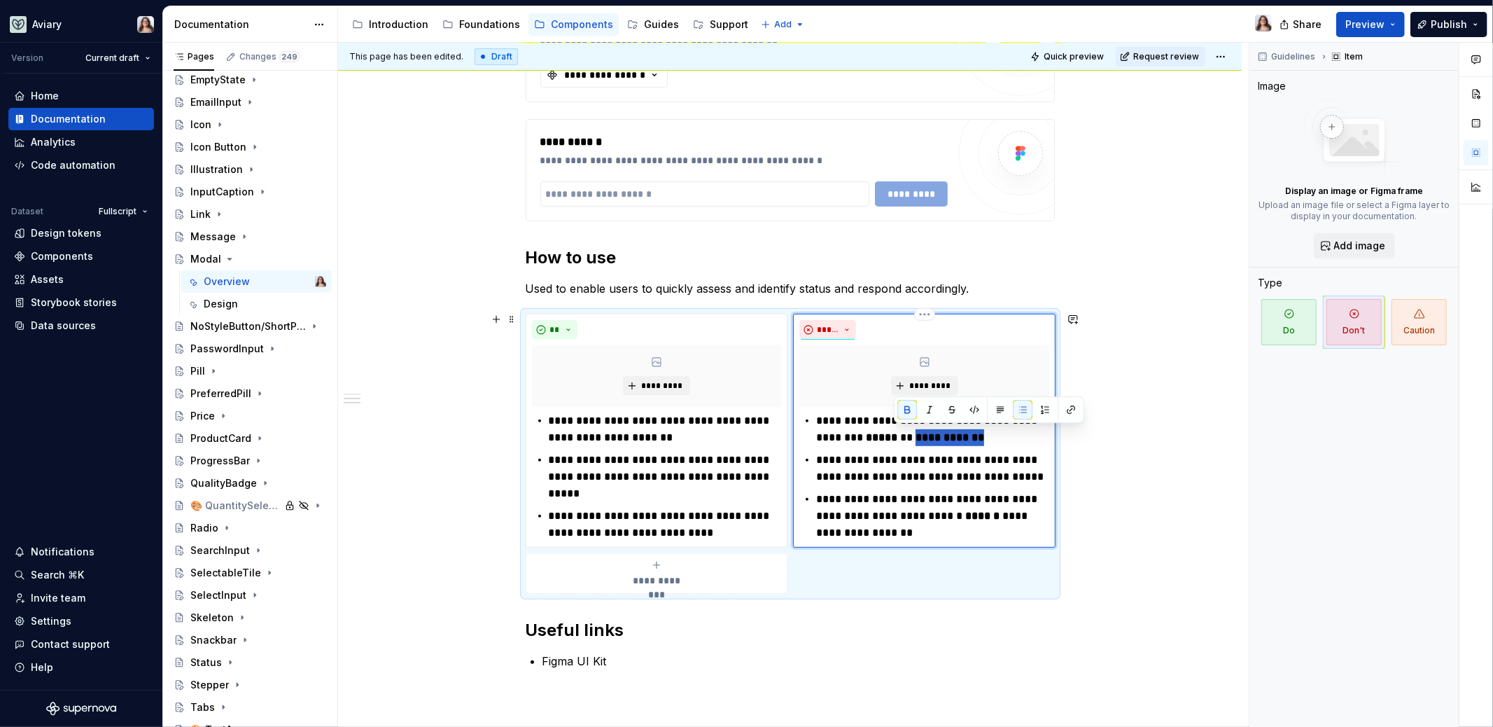
drag, startPoint x: 962, startPoint y: 433, endPoint x: 893, endPoint y: 433, distance: 69.3
click at [893, 433] on p "**********" at bounding box center [932, 429] width 233 height 34
click at [998, 475] on p "**********" at bounding box center [932, 469] width 233 height 34
click at [903, 529] on p "**********" at bounding box center [932, 516] width 233 height 50
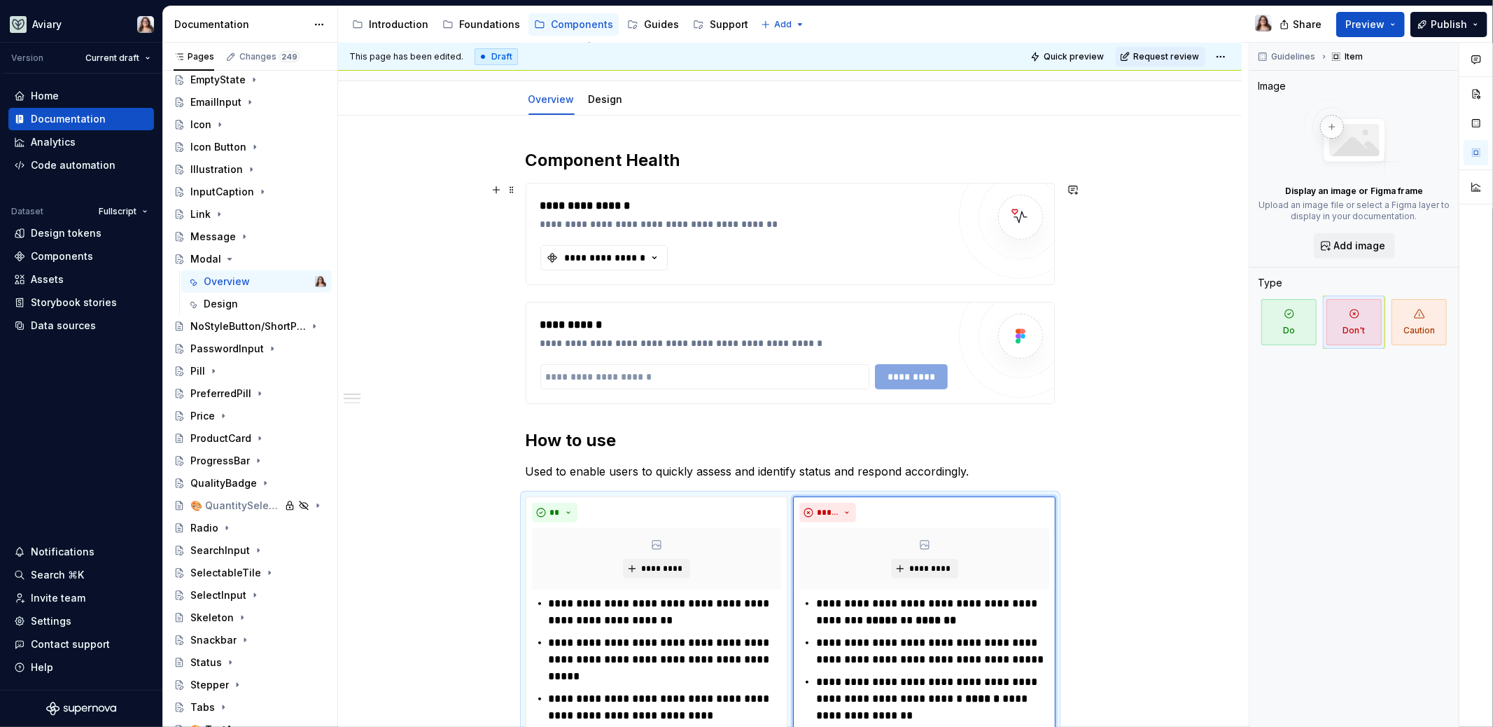
scroll to position [116, 0]
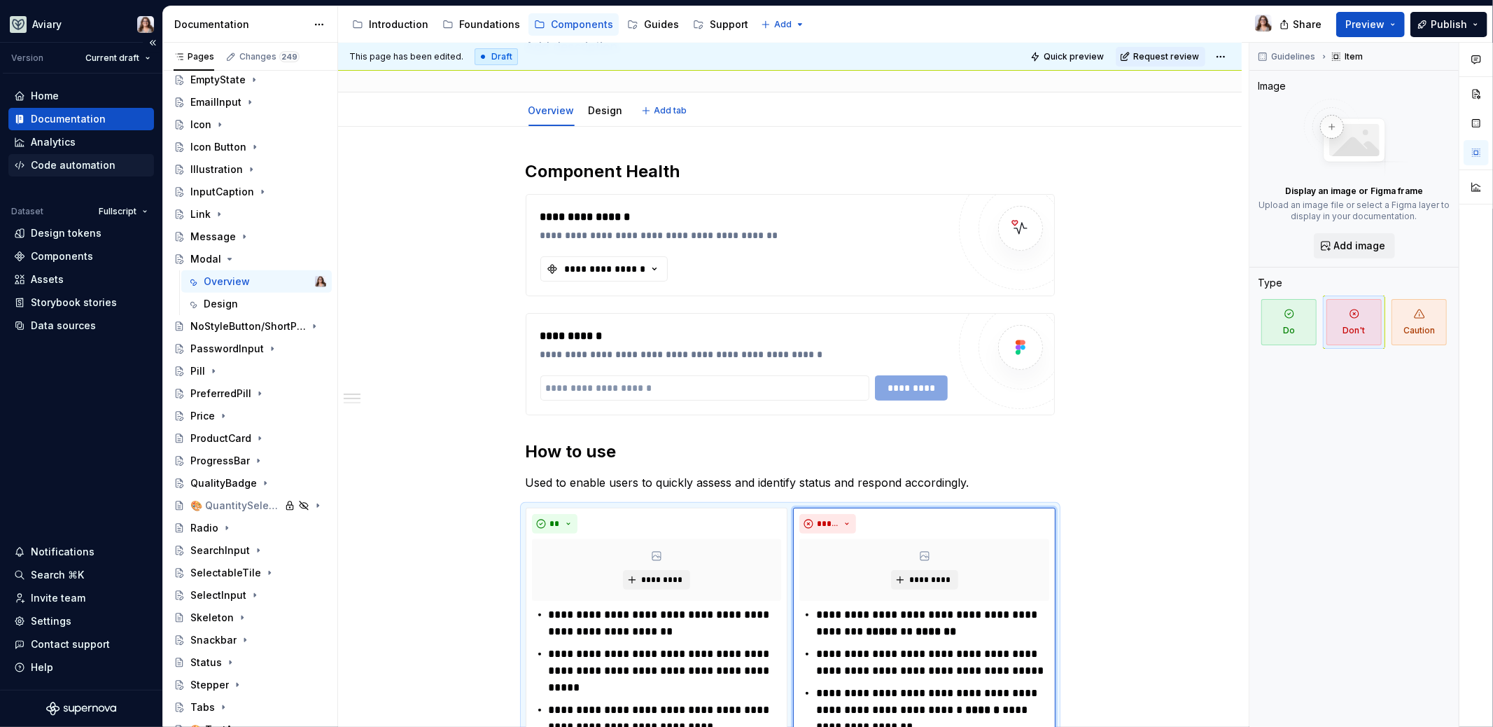
type textarea "*"
click at [64, 262] on div "Components" at bounding box center [62, 256] width 62 height 14
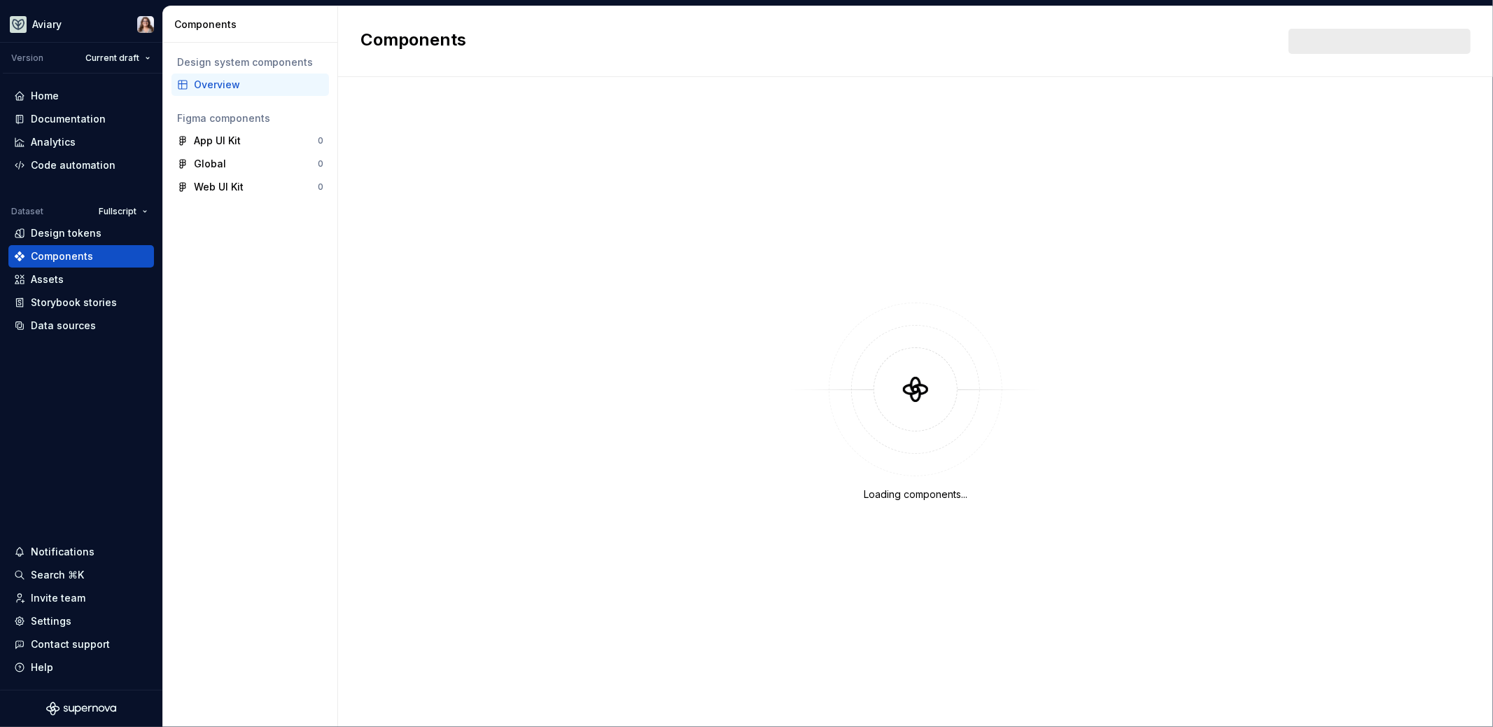
click at [253, 78] on div "Overview" at bounding box center [259, 85] width 130 height 14
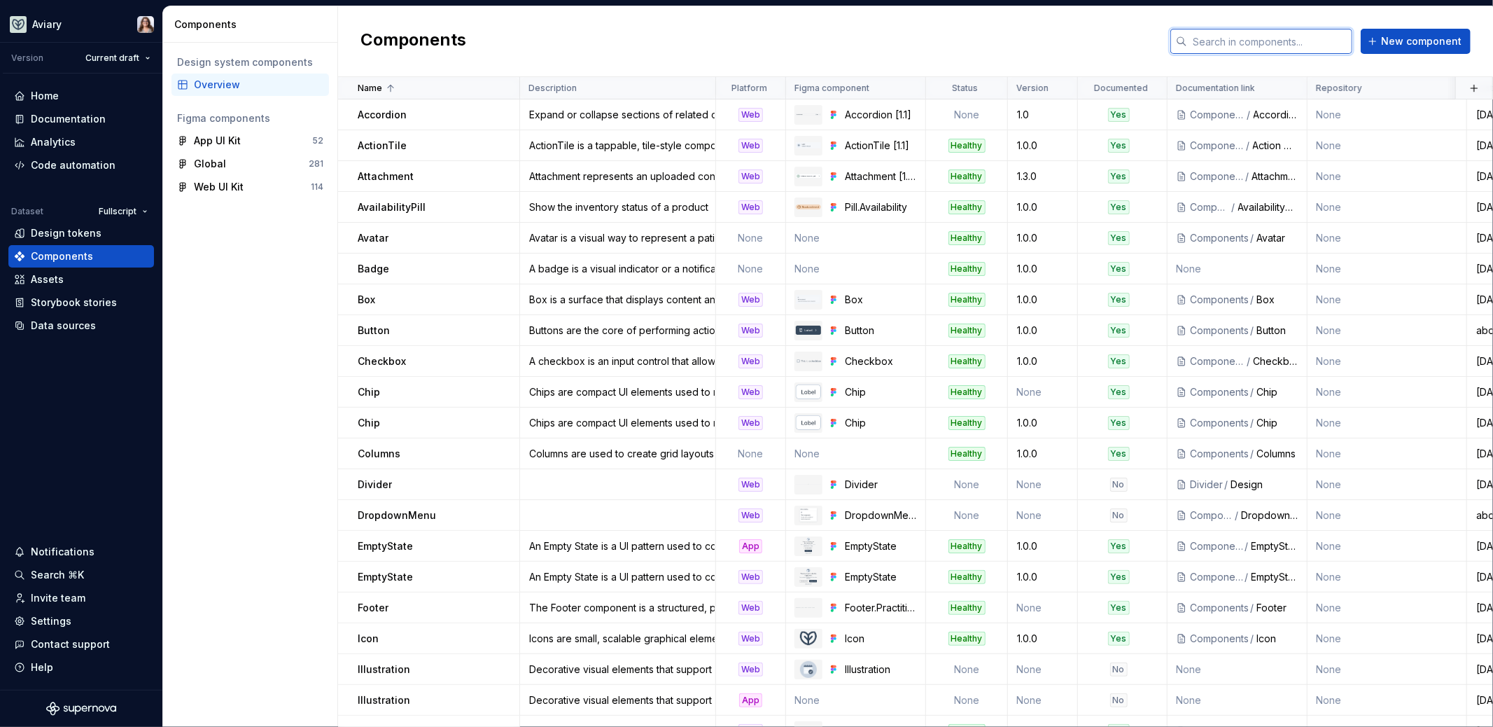
click at [1250, 40] on input "text" at bounding box center [1269, 41] width 165 height 25
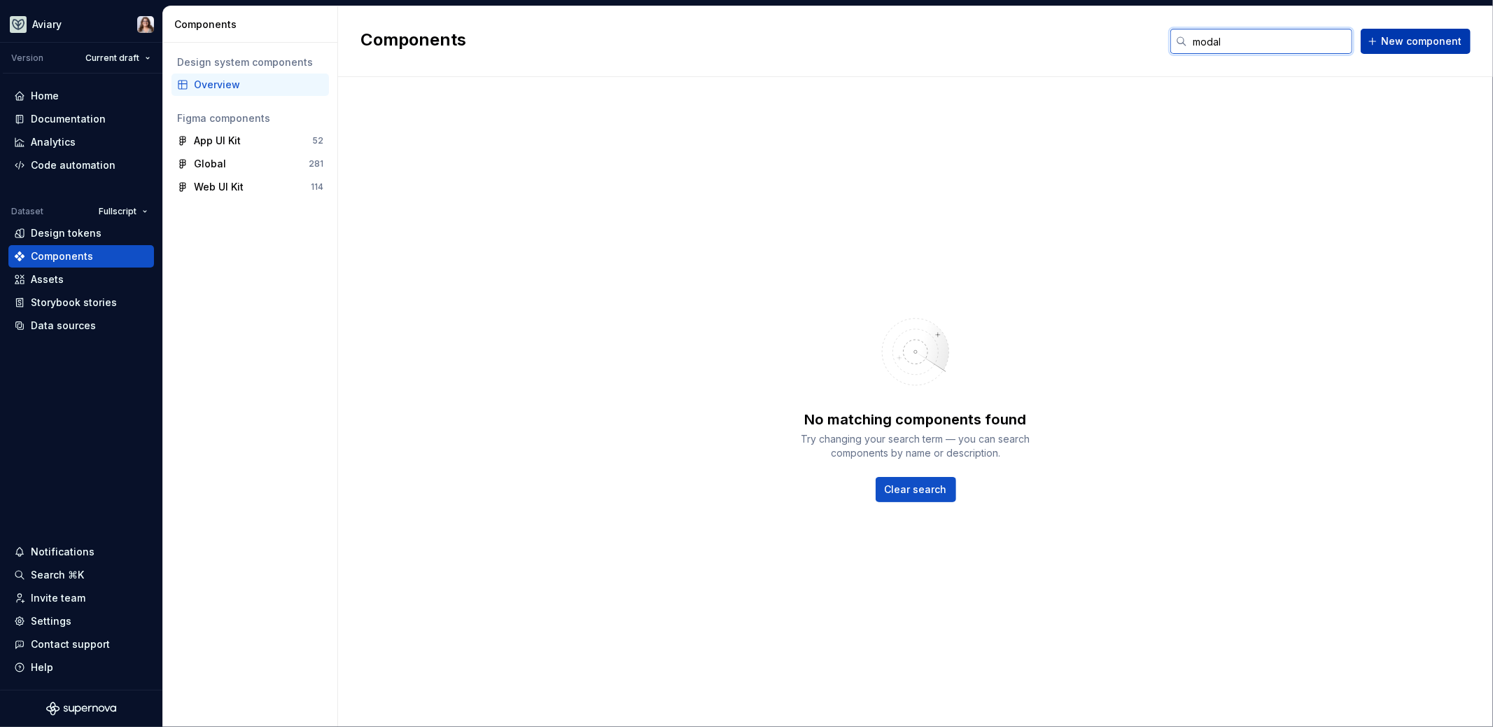
type input "modal"
click at [1393, 34] on span "New component" at bounding box center [1421, 41] width 81 height 14
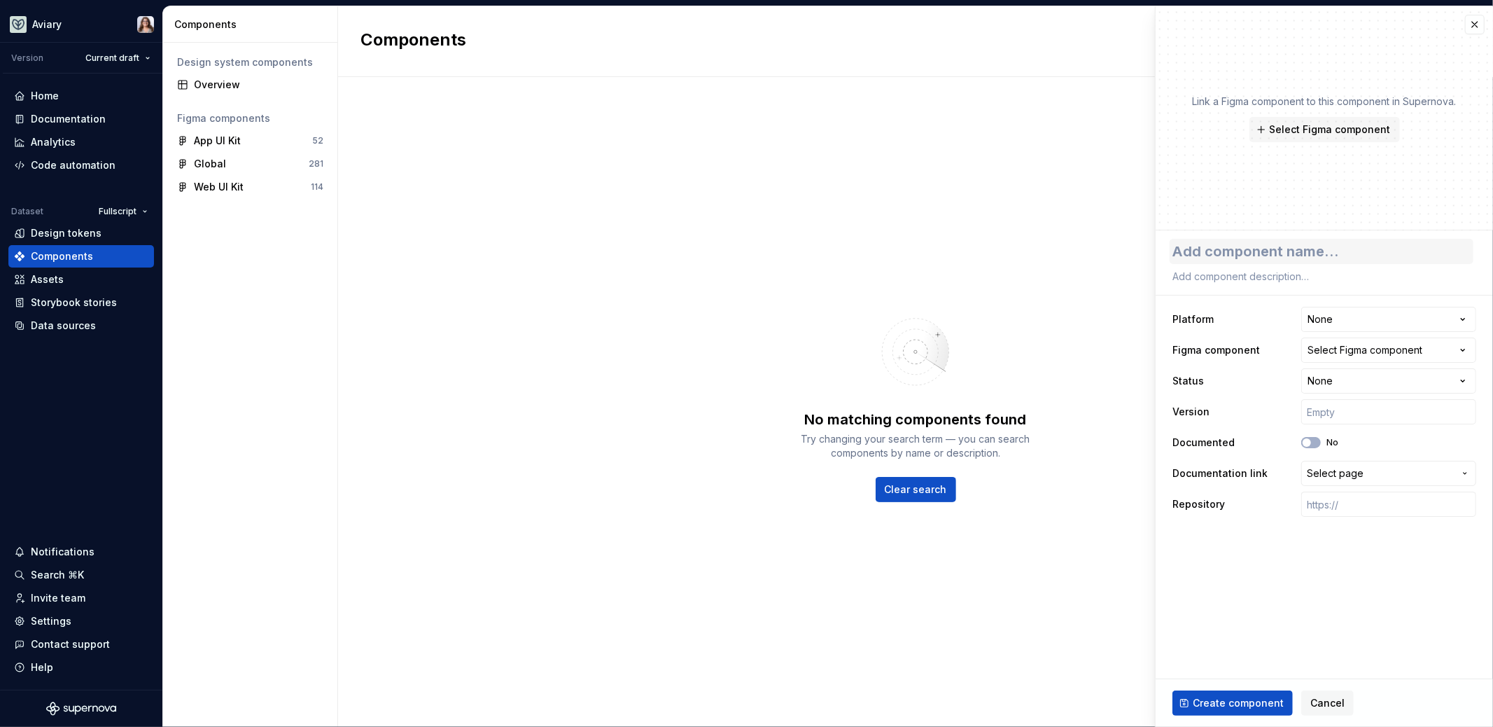
type textarea "*"
type textarea "M"
type textarea "*"
type textarea "Mo"
type textarea "*"
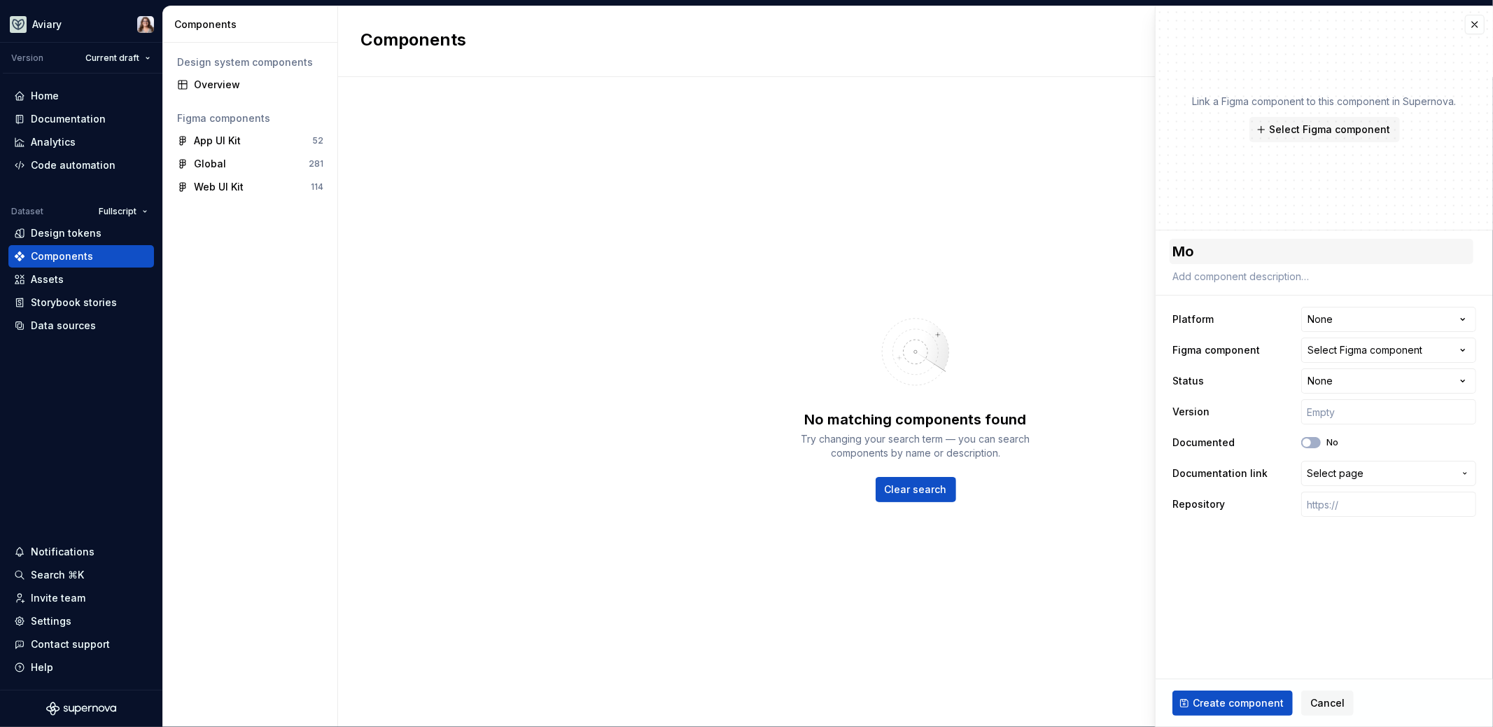
type textarea "Mod"
type textarea "*"
type textarea "Moda"
type textarea "*"
type textarea "Modal"
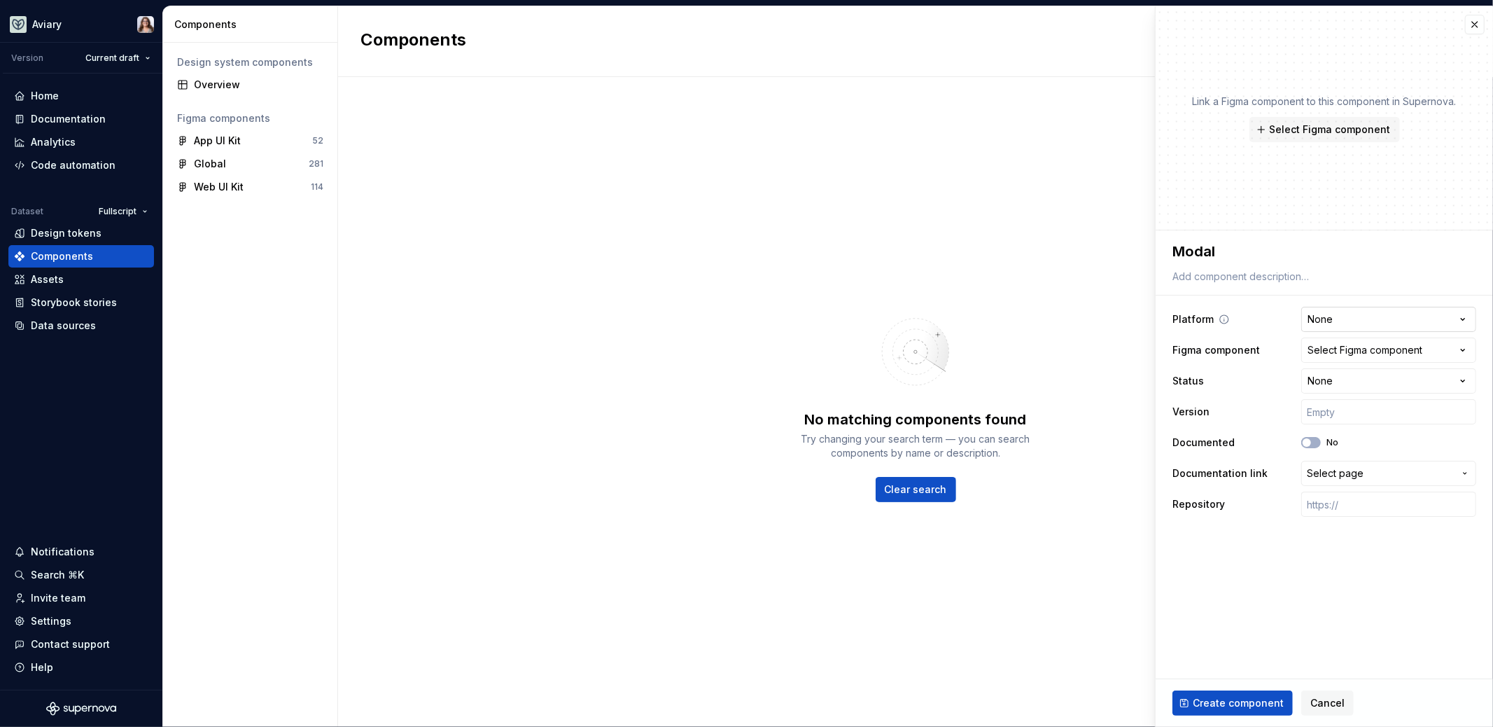
click at [1335, 315] on html "**********" at bounding box center [746, 363] width 1493 height 727
select select "**********"
type textarea "*"
click at [1330, 355] on div "Select Figma component" at bounding box center [1365, 350] width 115 height 14
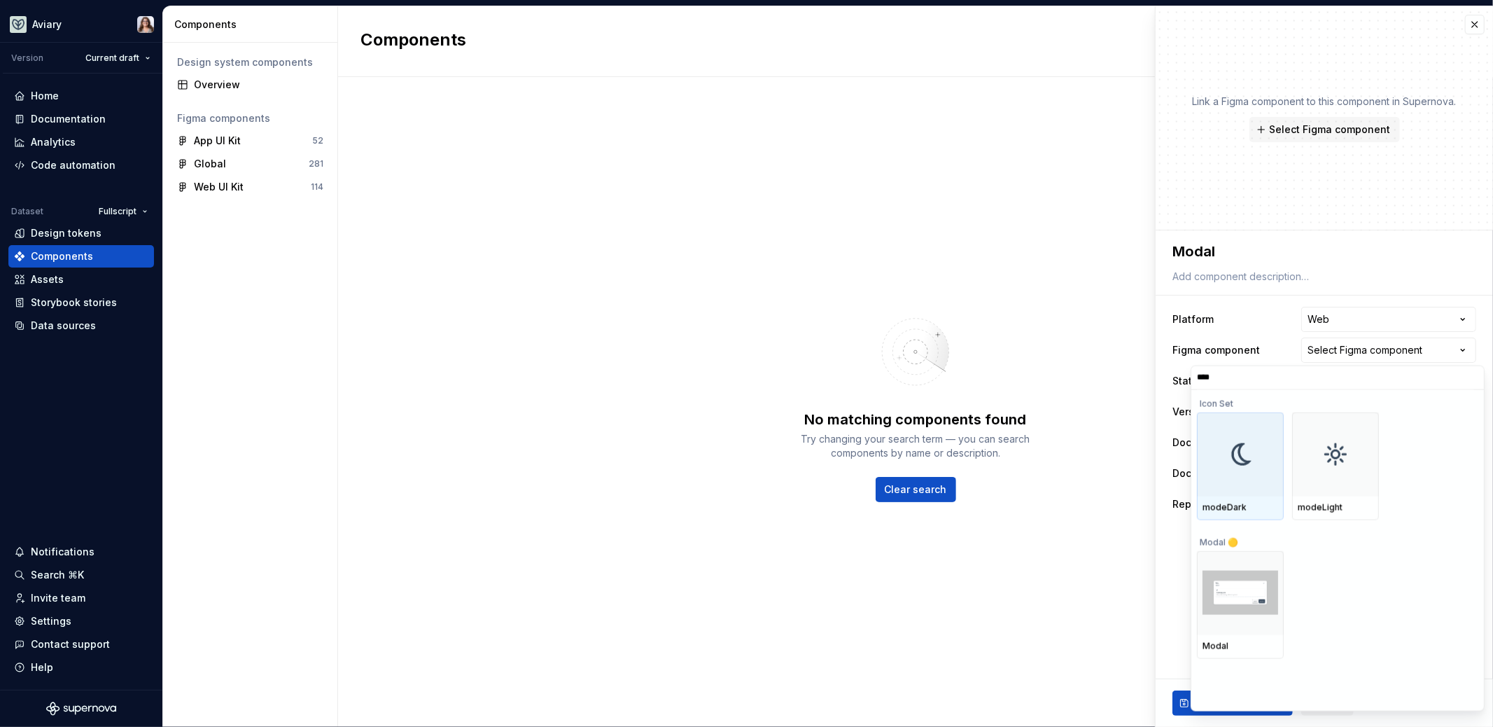
type input "*****"
click at [1246, 473] on img at bounding box center [1241, 454] width 76 height 44
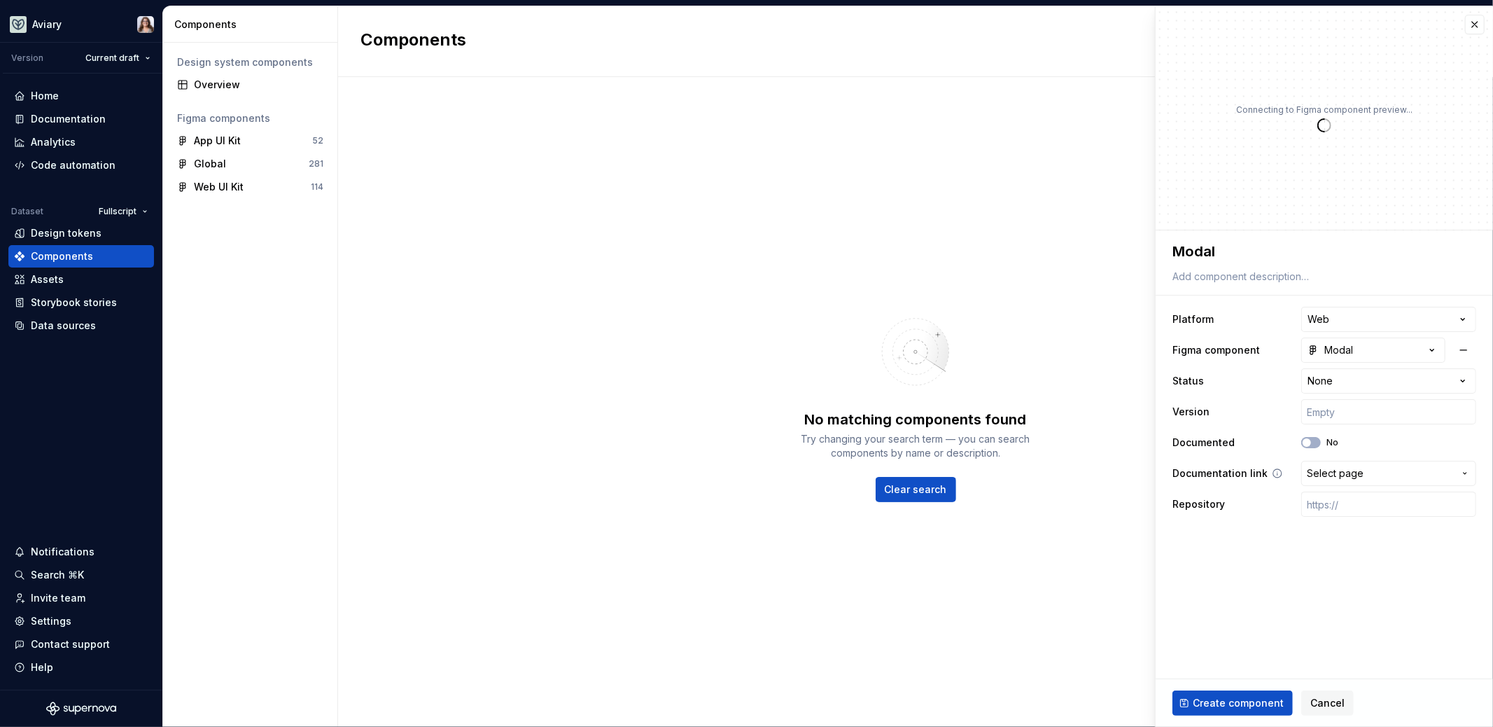
type textarea "*"
click at [1320, 474] on span "Select page" at bounding box center [1335, 473] width 57 height 14
type input "modal"
click at [1280, 548] on div "Modal" at bounding box center [1364, 552] width 239 height 14
click at [1220, 704] on span "Create component" at bounding box center [1238, 703] width 91 height 14
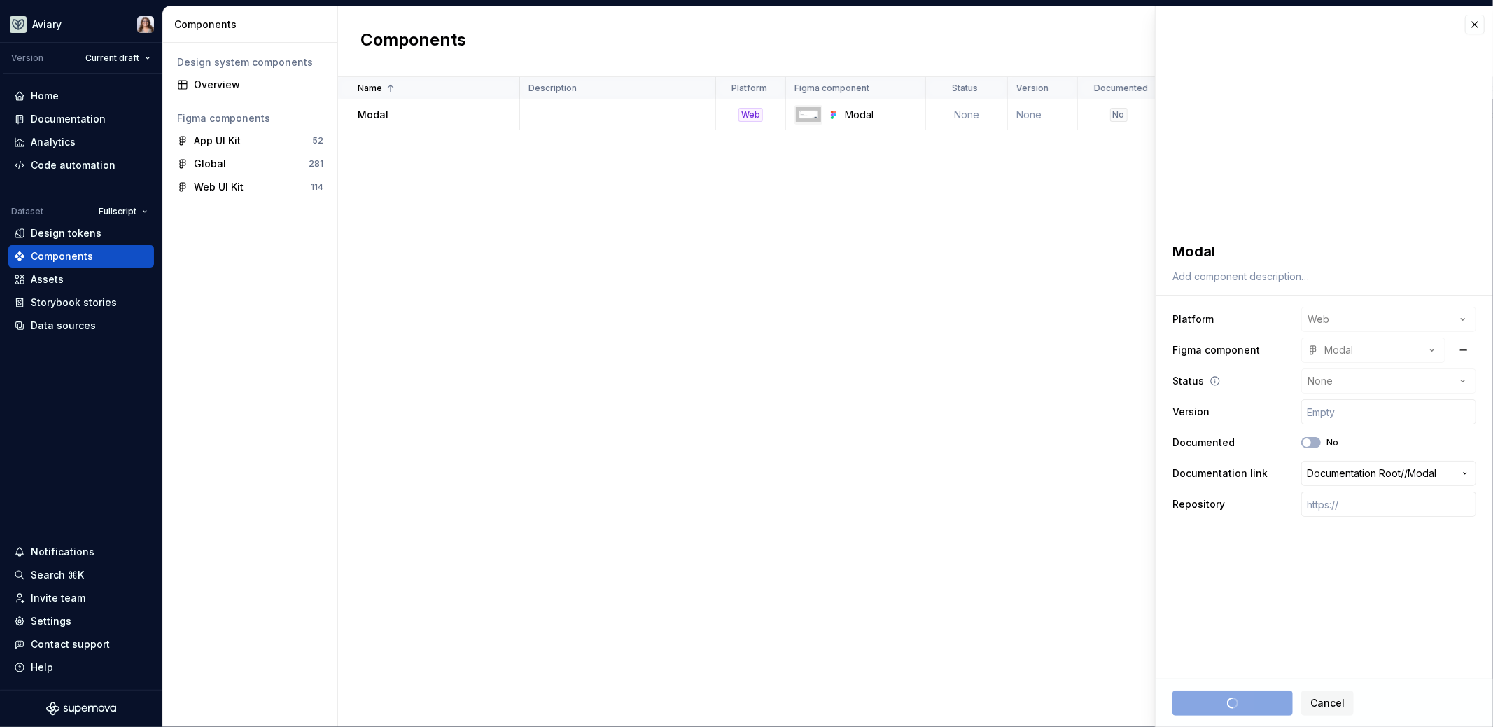
type textarea "*"
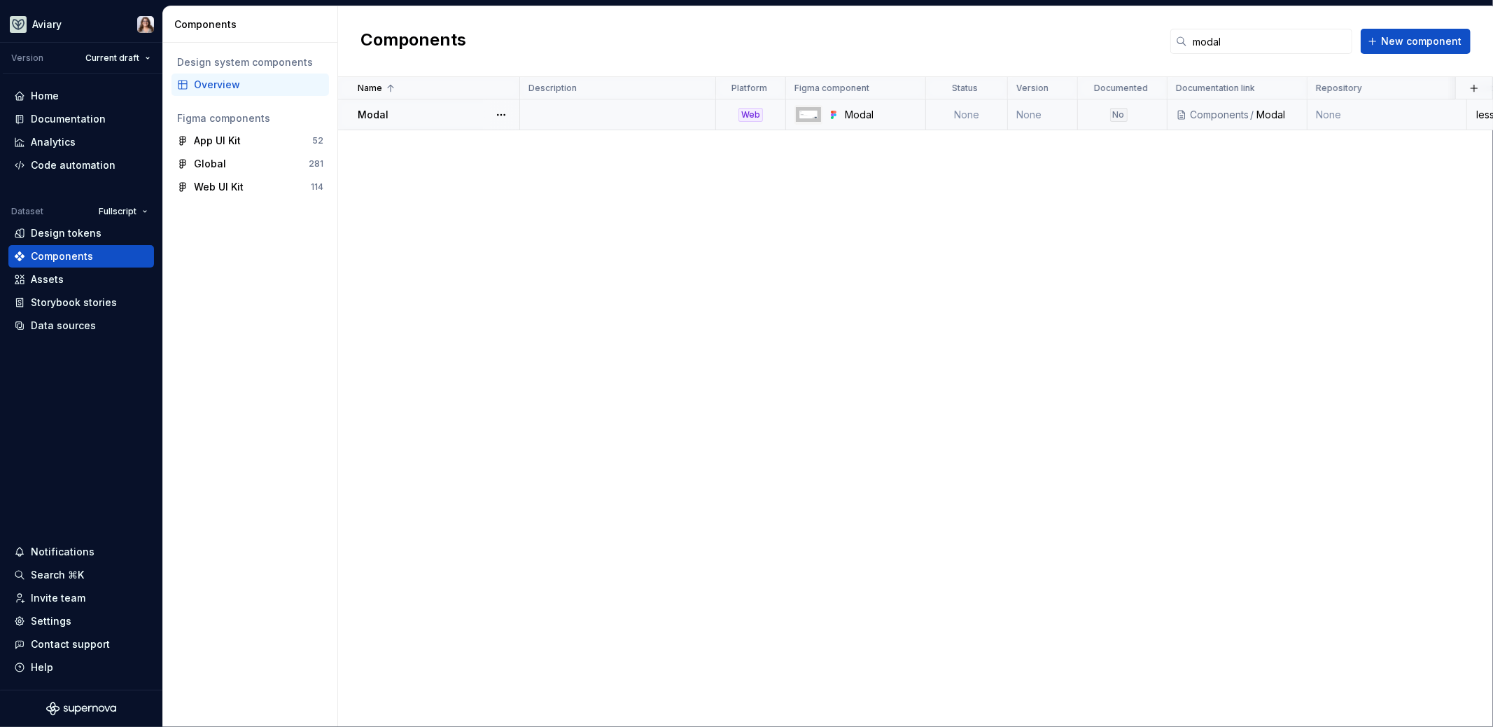
click at [580, 121] on td at bounding box center [618, 114] width 196 height 31
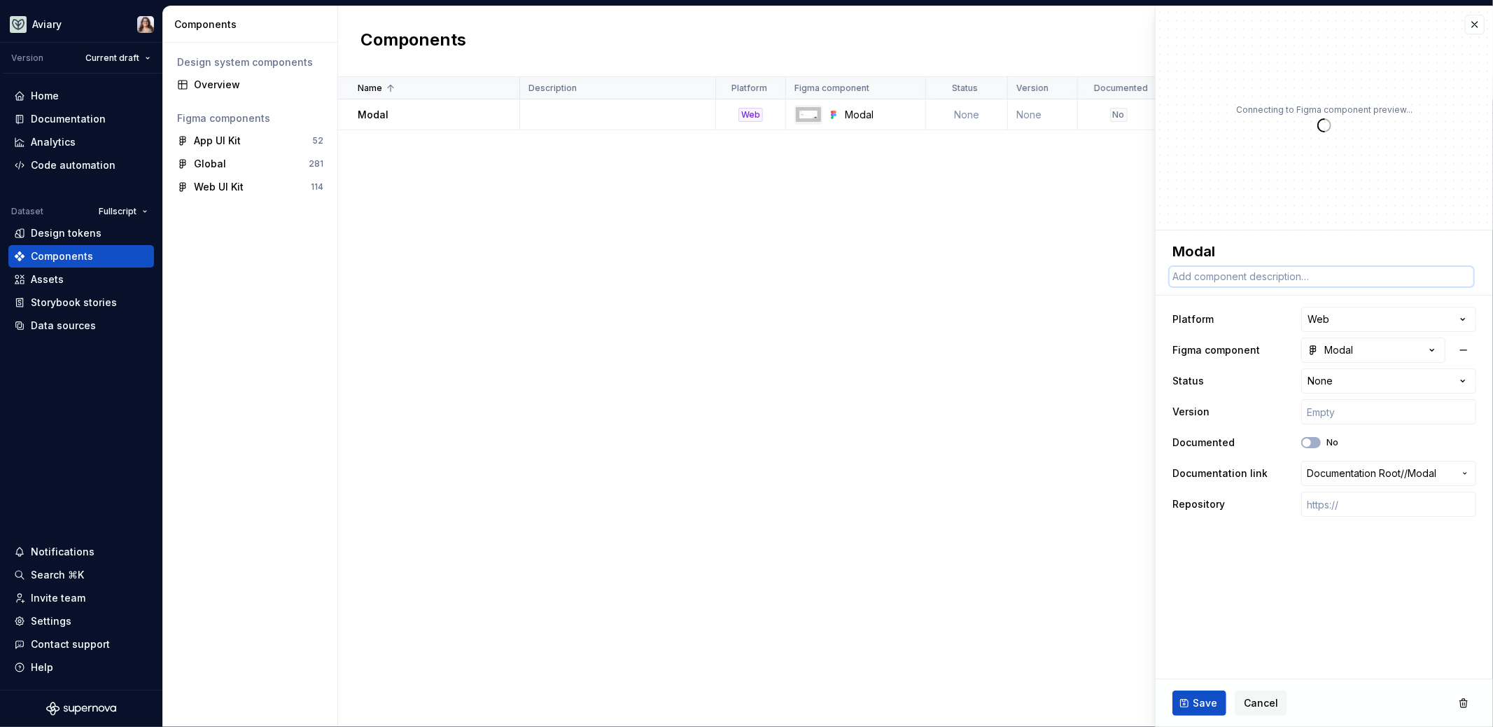
click at [1233, 277] on textarea at bounding box center [1322, 277] width 304 height 20
paste textarea "element that appears on top of the main application content, temporarily blocki…"
type textarea "*"
type textarea "element that appears on top of the main application content, temporarily blocki…"
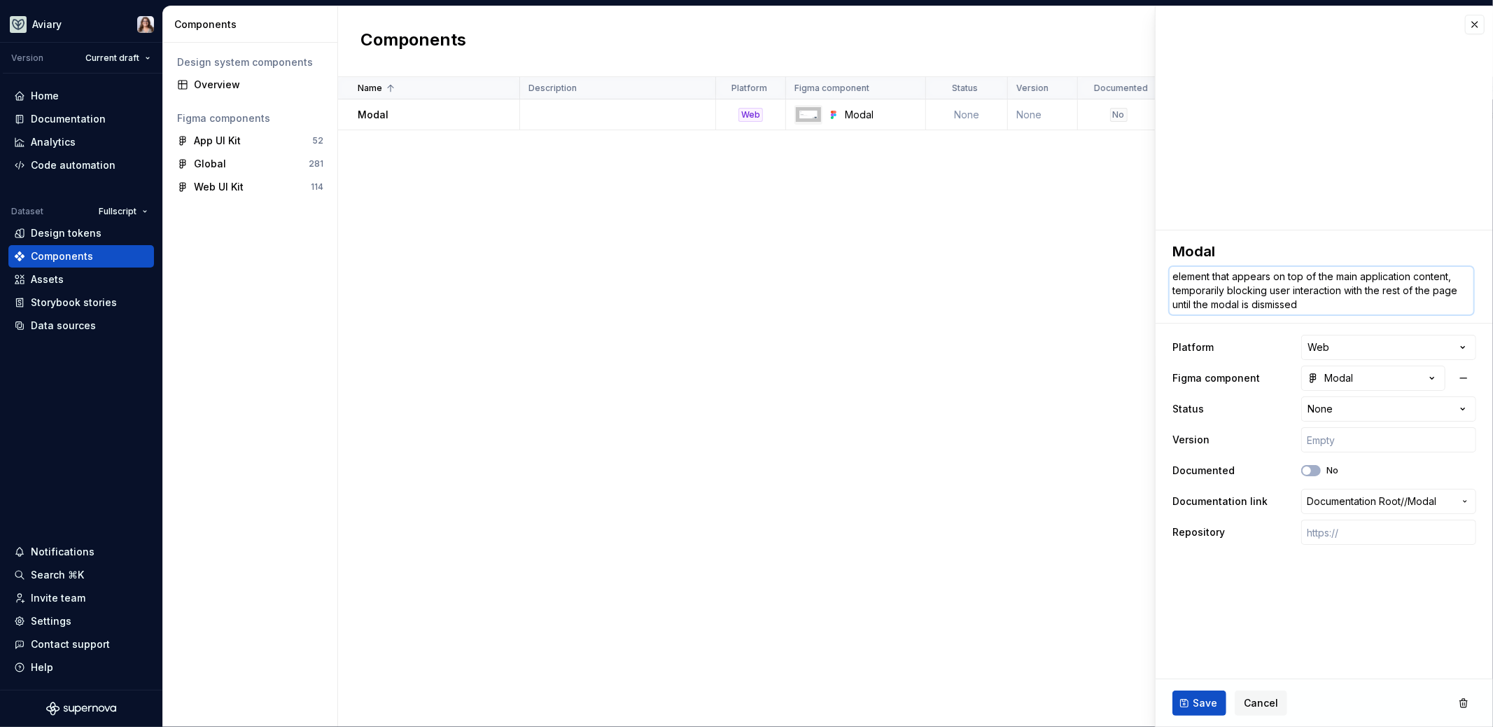
click at [1176, 276] on textarea "element that appears on top of the main application content, temporarily blocki…" at bounding box center [1322, 291] width 304 height 48
drag, startPoint x: 1236, startPoint y: 277, endPoint x: 1169, endPoint y: 273, distance: 67.3
click at [1170, 273] on textarea "element that appears on top of the main application content, temporarily blocki…" at bounding box center [1322, 291] width 304 height 48
type textarea "*"
type textarea "Appears on top of the main application content, temporarily blocking user inter…"
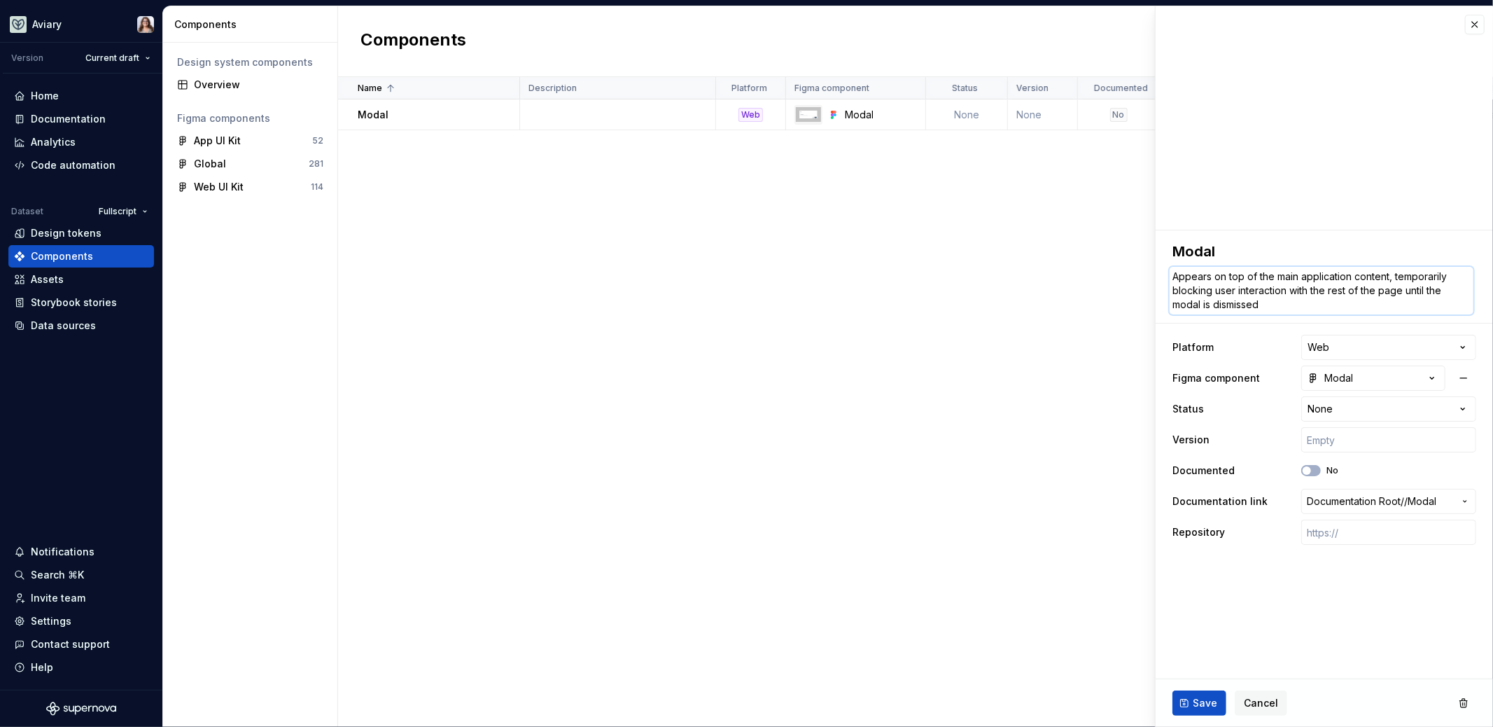
click at [1265, 303] on textarea "Appears on top of the main application content, temporarily blocking user inter…" at bounding box center [1322, 291] width 304 height 48
drag, startPoint x: 1273, startPoint y: 304, endPoint x: 1215, endPoint y: 303, distance: 58.8
click at [1215, 303] on textarea "Appears on top of the main application content, temporarily blocking user inter…" at bounding box center [1322, 291] width 304 height 48
type textarea "*"
type textarea "Appears on top of the main application content, temporarily blocking user inter…"
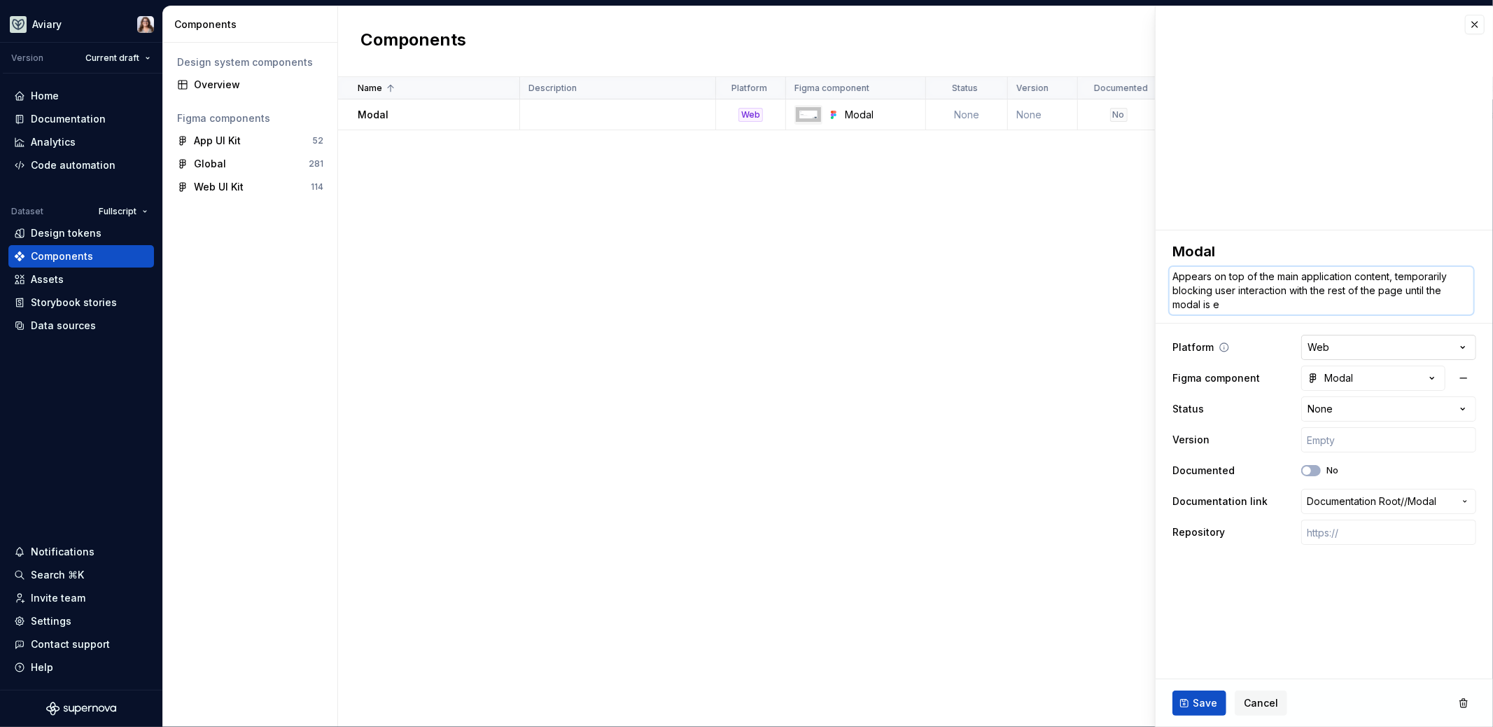
type textarea "*"
type textarea "Appears on top of the main application content, temporarily blocking user inter…"
type textarea "*"
type textarea "Appears on top of the main application content, temporarily blocking user inter…"
type textarea "*"
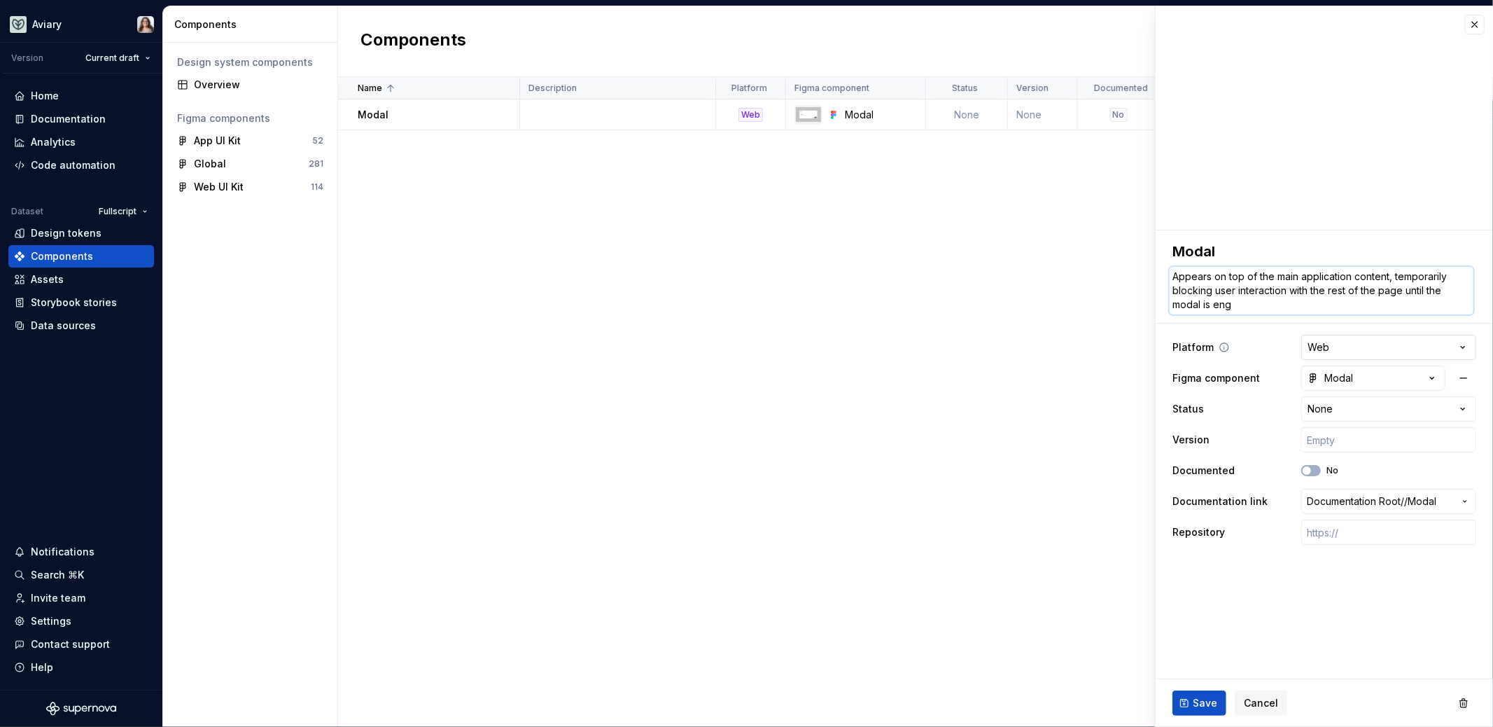
type textarea "Appears on top of the main application content, temporarily blocking user inter…"
type textarea "*"
type textarea "Appears on top of the main application content, temporarily blocking user inter…"
type textarea "*"
type textarea "Appears on top of the main application content, temporarily blocking user inter…"
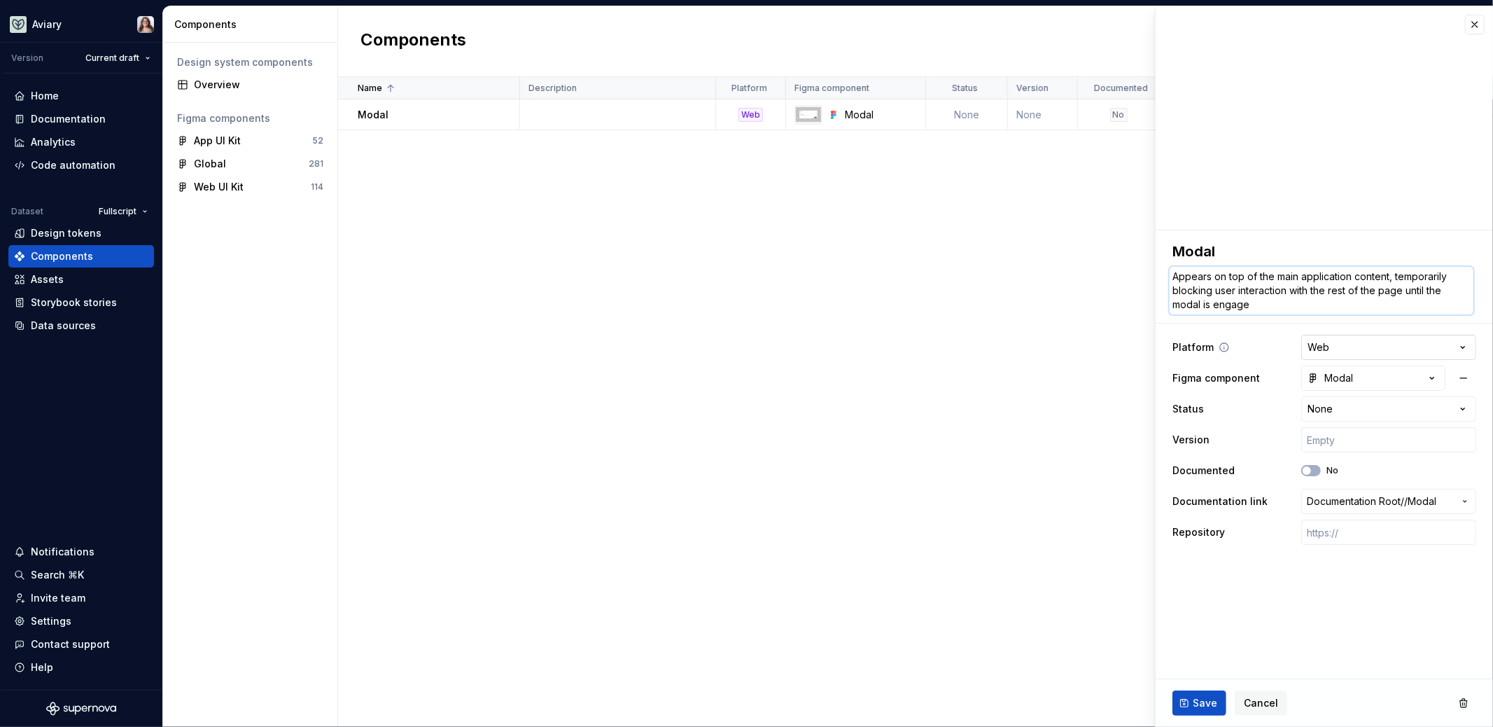
type textarea "*"
type textarea "Appears on top of the main application content, temporarily blocking user inter…"
type textarea "*"
type textarea "Appears on top of the main application content, temporarily blocking user inter…"
type textarea "*"
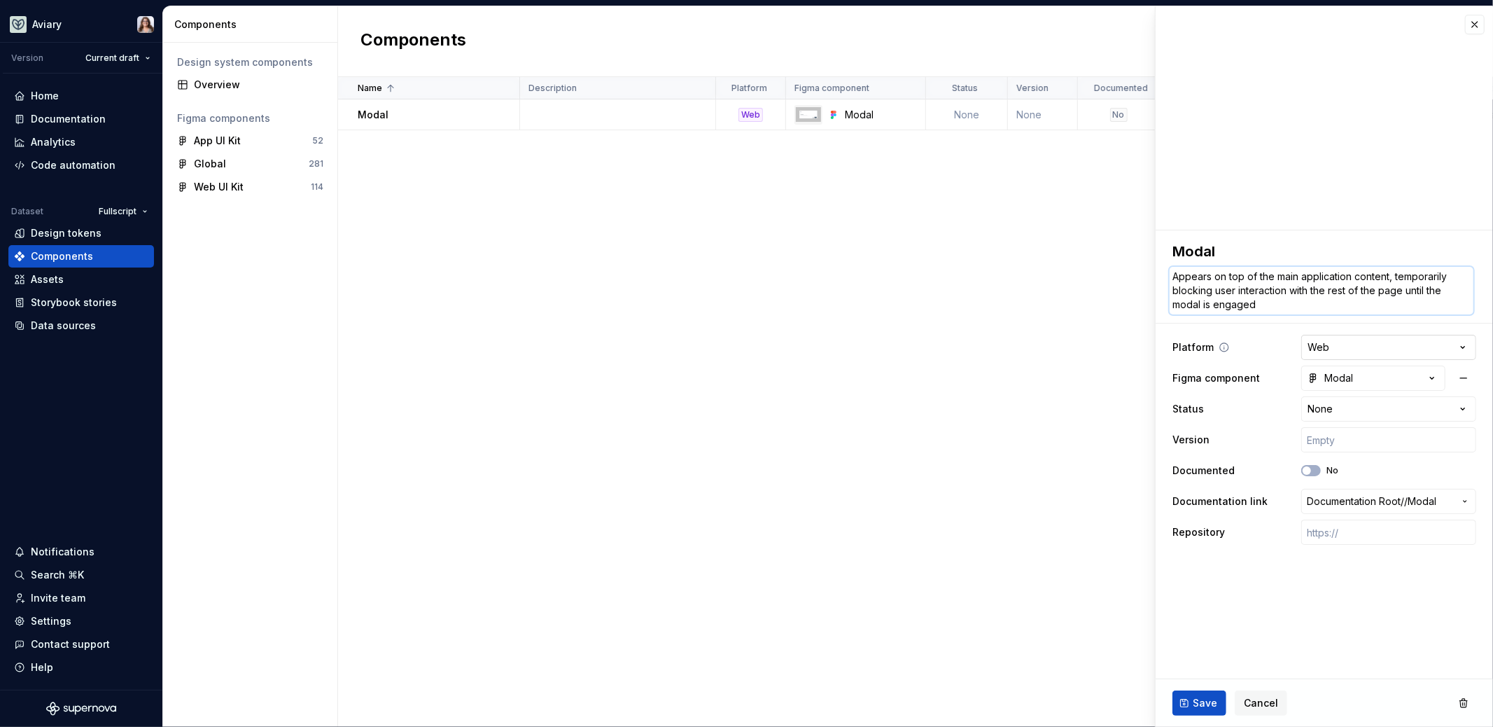
type textarea "Appears on top of the main application content, temporarily blocking user inter…"
type textarea "*"
type textarea "Appears on top of the main application content, temporarily blocking user inter…"
type textarea "*"
type textarea "Appears on top of the main application content, temporarily blocking user inter…"
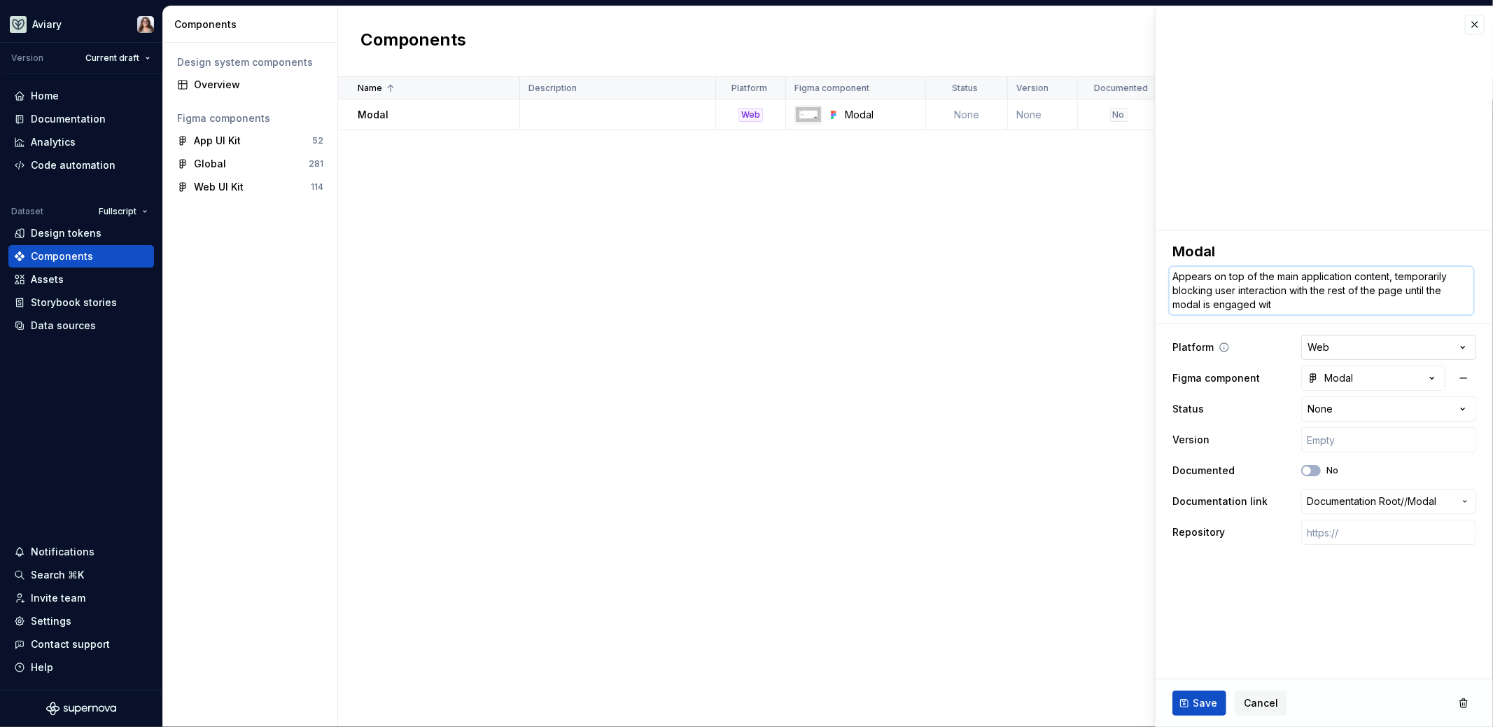
type textarea "*"
type textarea "Appears on top of the main application content, temporarily blocking user inter…"
type textarea "*"
type textarea "Appears on top of the main application content, temporarily blocking user inter…"
drag, startPoint x: 1283, startPoint y: 305, endPoint x: 1154, endPoint y: 272, distance: 132.8
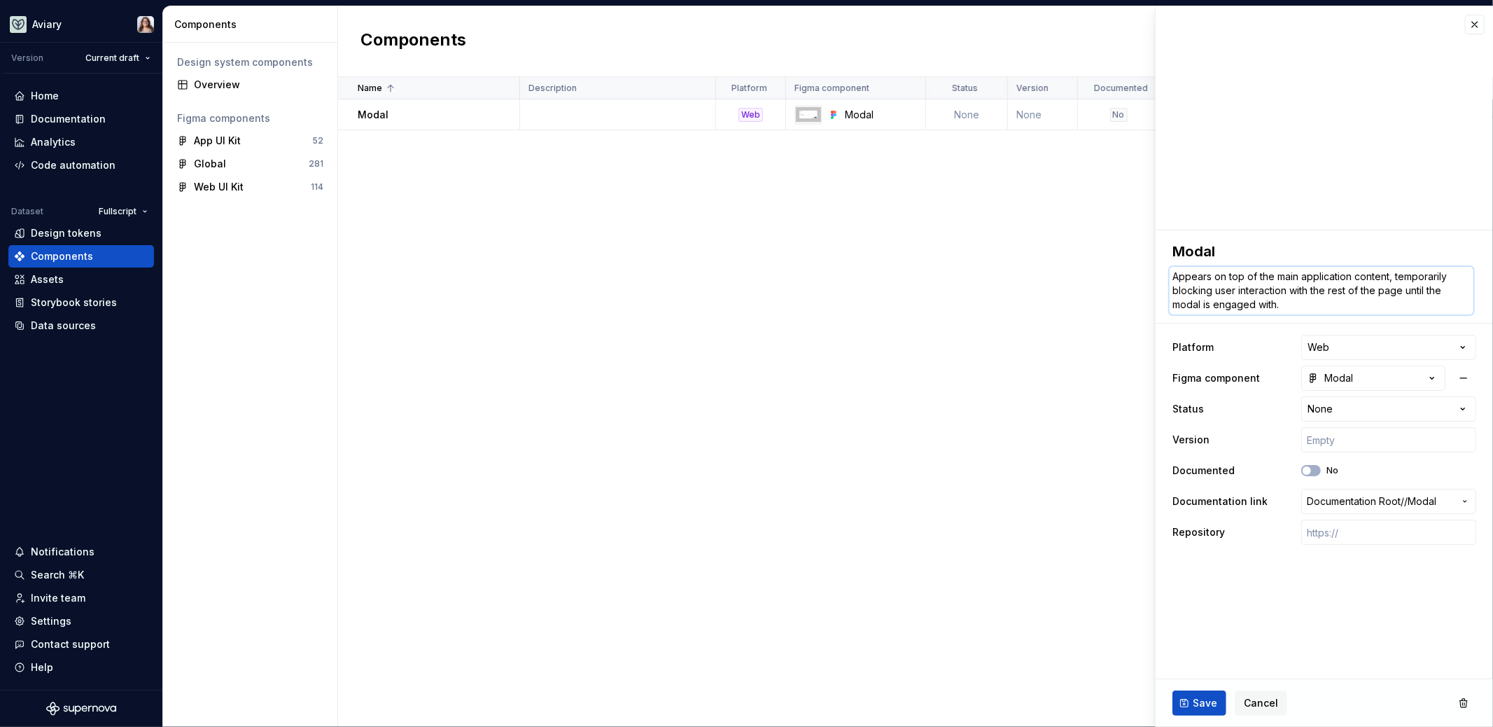
click at [1154, 272] on body "**********" at bounding box center [746, 363] width 1493 height 727
click at [1294, 302] on textarea "Appears on top of the main application content, temporarily blocking user inter…" at bounding box center [1322, 291] width 304 height 48
drag, startPoint x: 1294, startPoint y: 302, endPoint x: 1157, endPoint y: 278, distance: 139.4
click at [1158, 278] on div "**********" at bounding box center [1324, 393] width 337 height 326
type textarea "*"
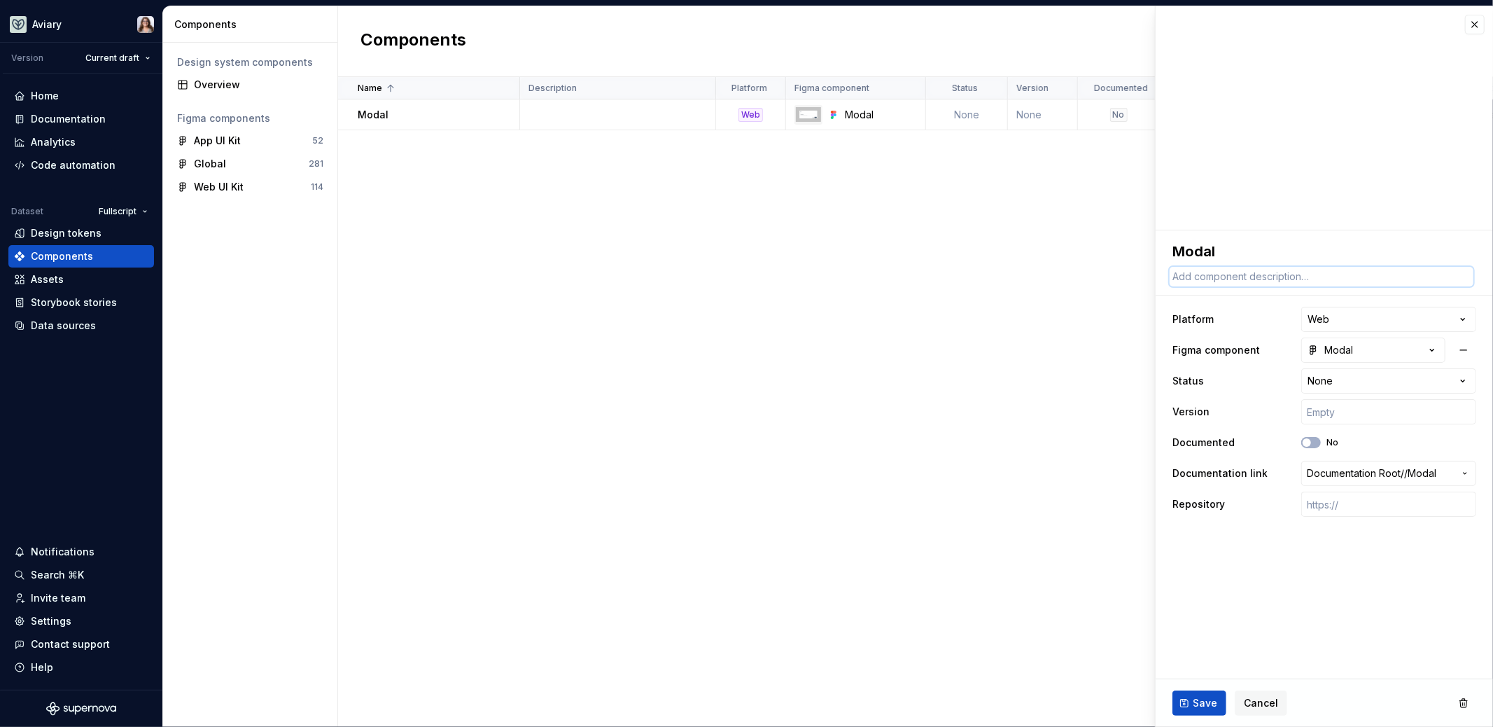
paste textarea "Opens over the main content and requires the user to interact with it before re…"
type textarea "*"
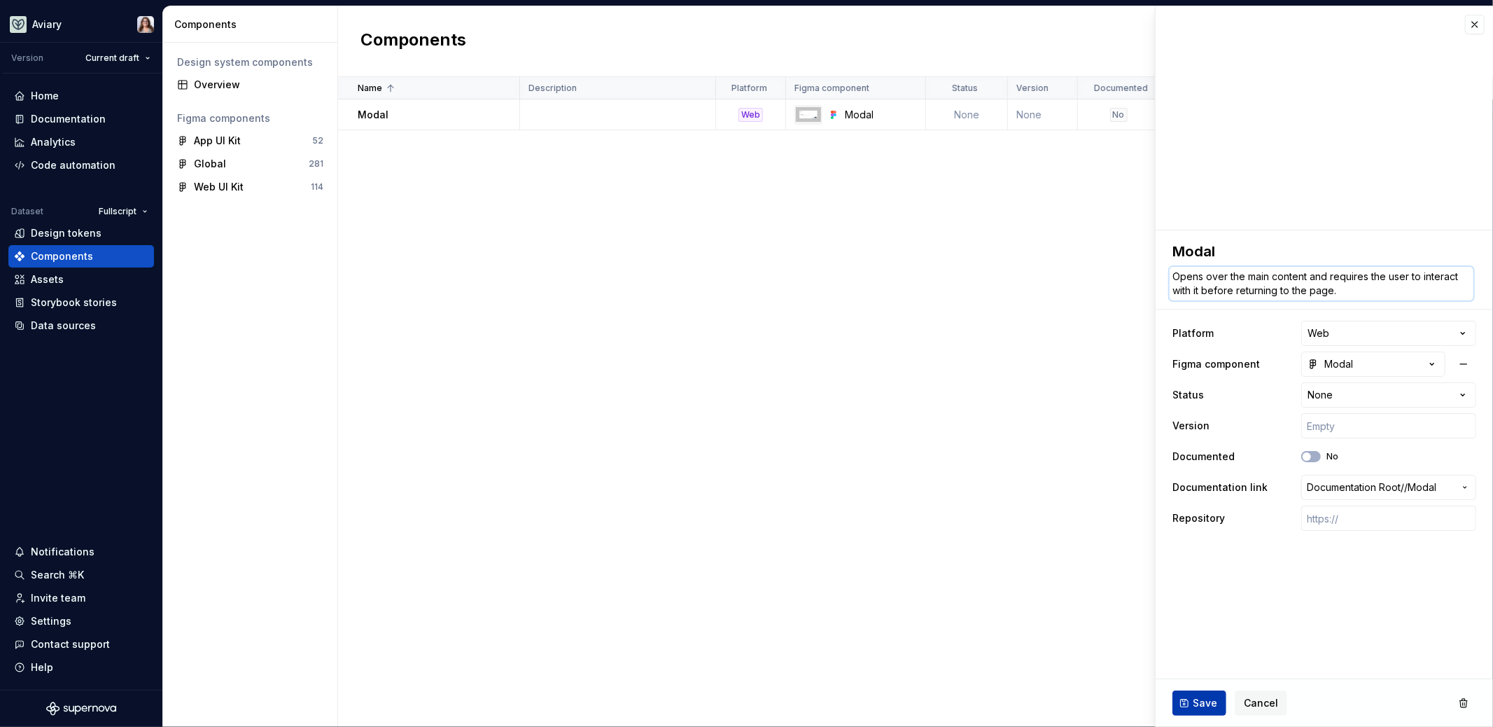
type textarea "Opens over the main content and requires the user to interact with it before re…"
click at [1192, 702] on button "Save" at bounding box center [1200, 702] width 54 height 25
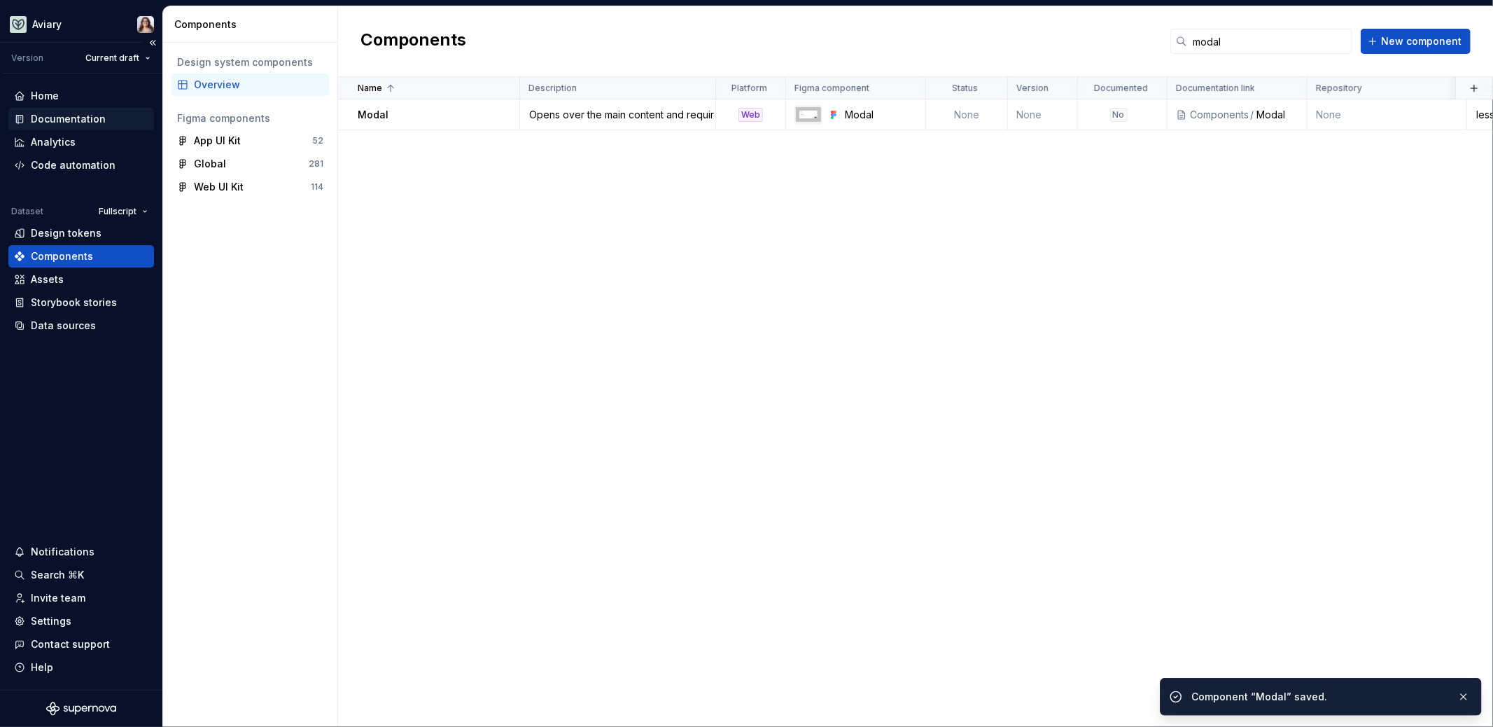
click at [76, 118] on div "Documentation" at bounding box center [68, 119] width 75 height 14
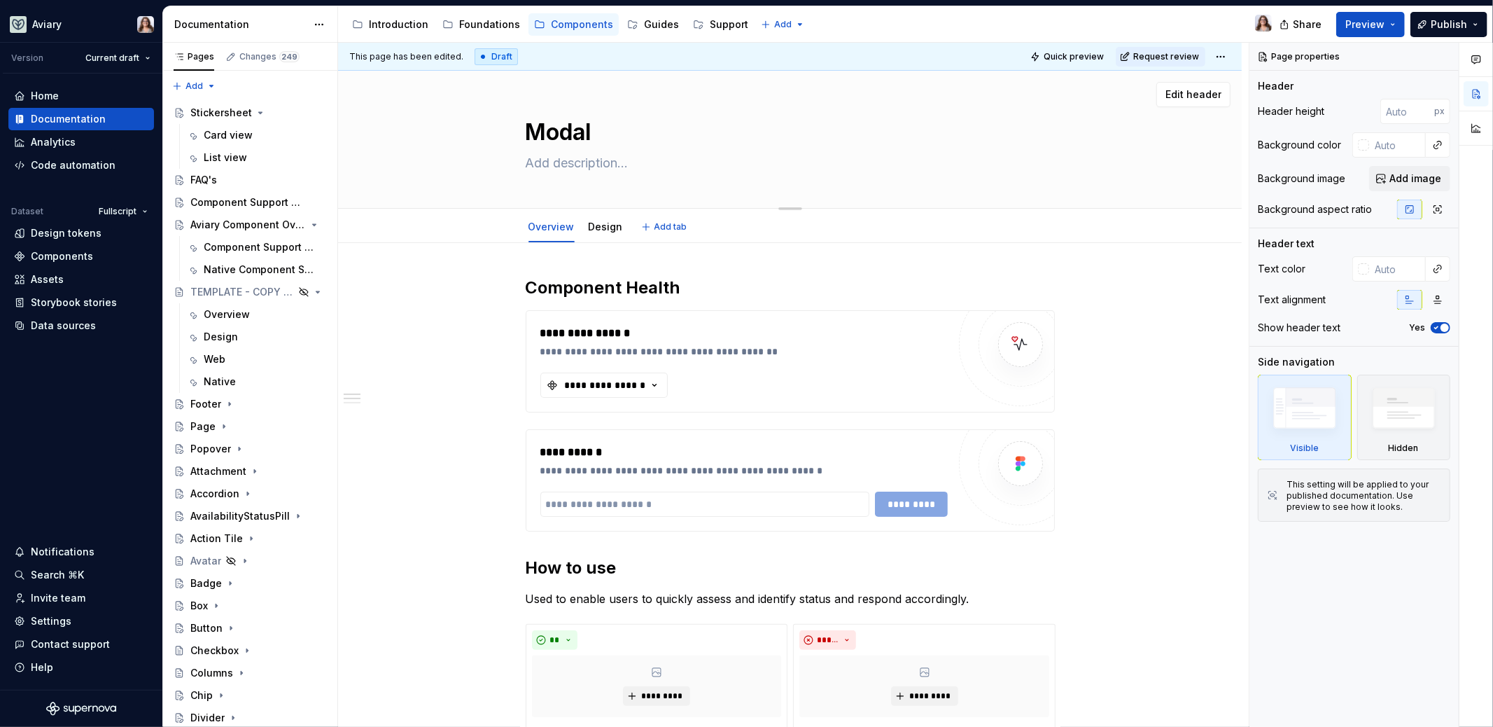
click at [585, 166] on textarea at bounding box center [787, 163] width 529 height 22
paste textarea "Opens over the main content and requires the user to interact with it before re…"
type textarea "*"
type textarea "Opens over the main content and requires the user to interact with it before re…"
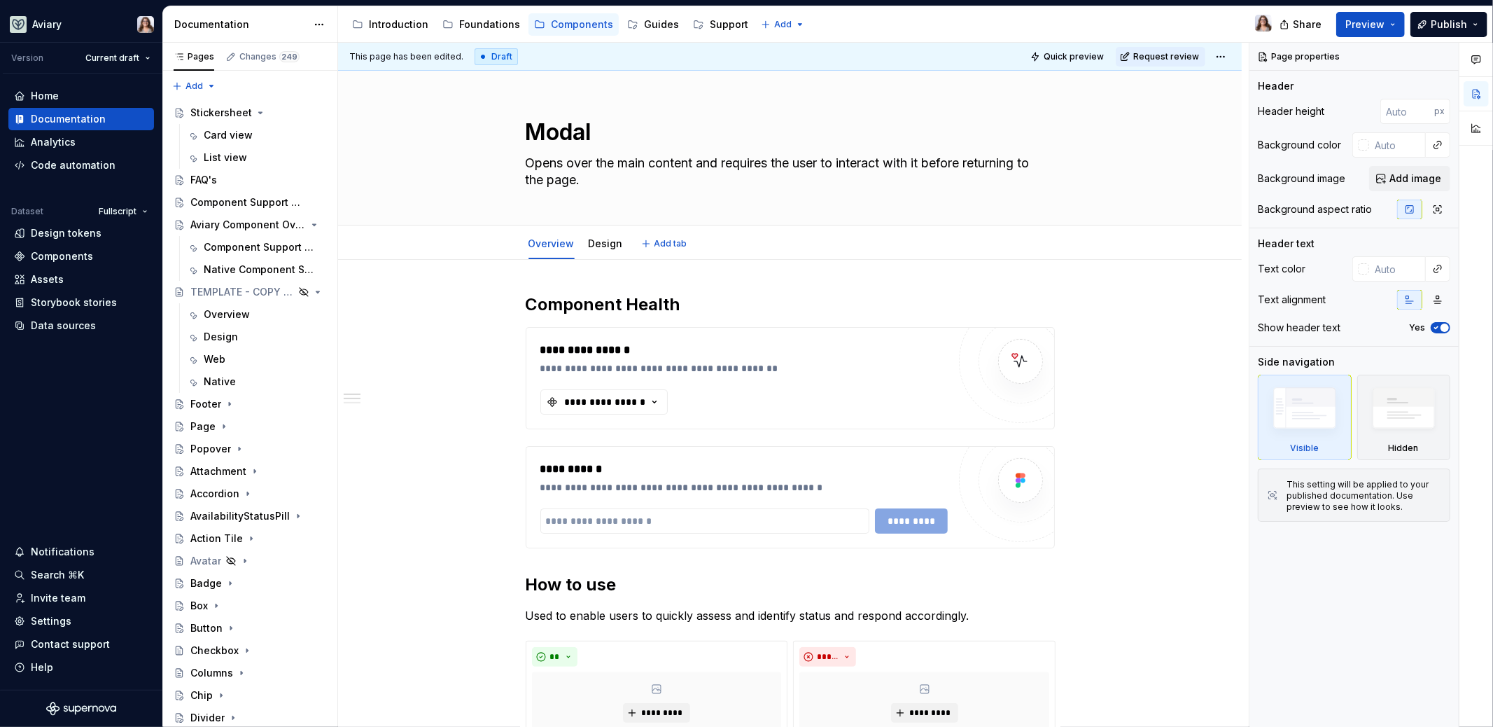
type textarea "*"
type textarea "Opens over the main content and requires the user to interact with it before re…"
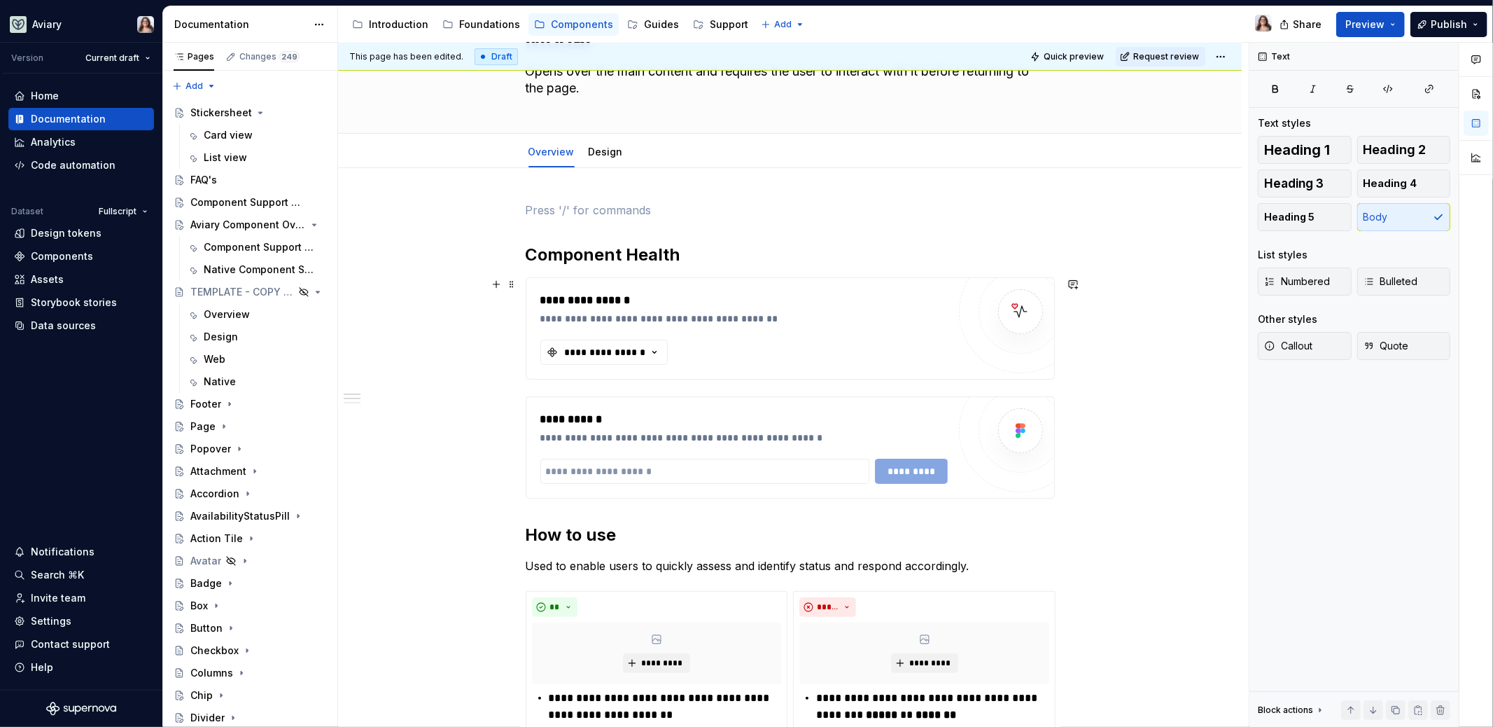
scroll to position [96, 0]
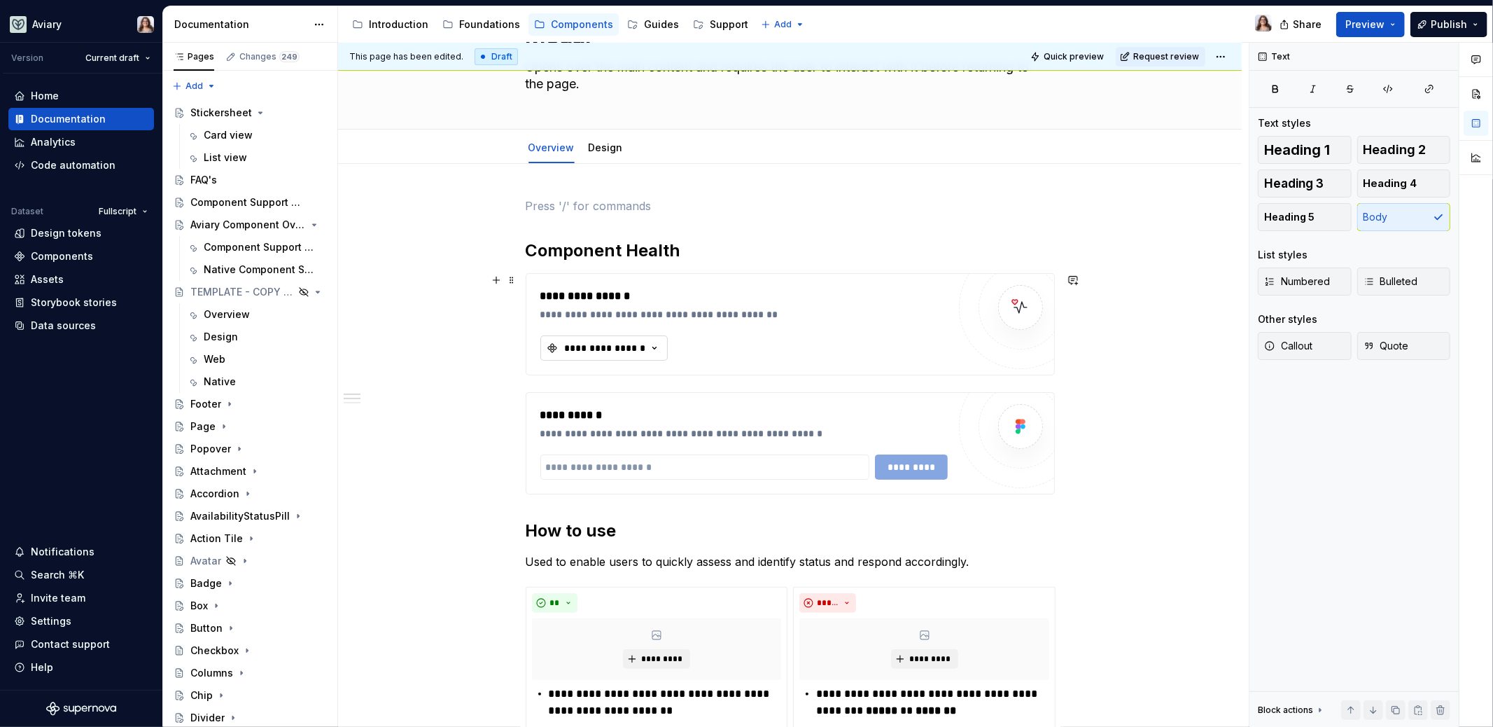
type textarea "*"
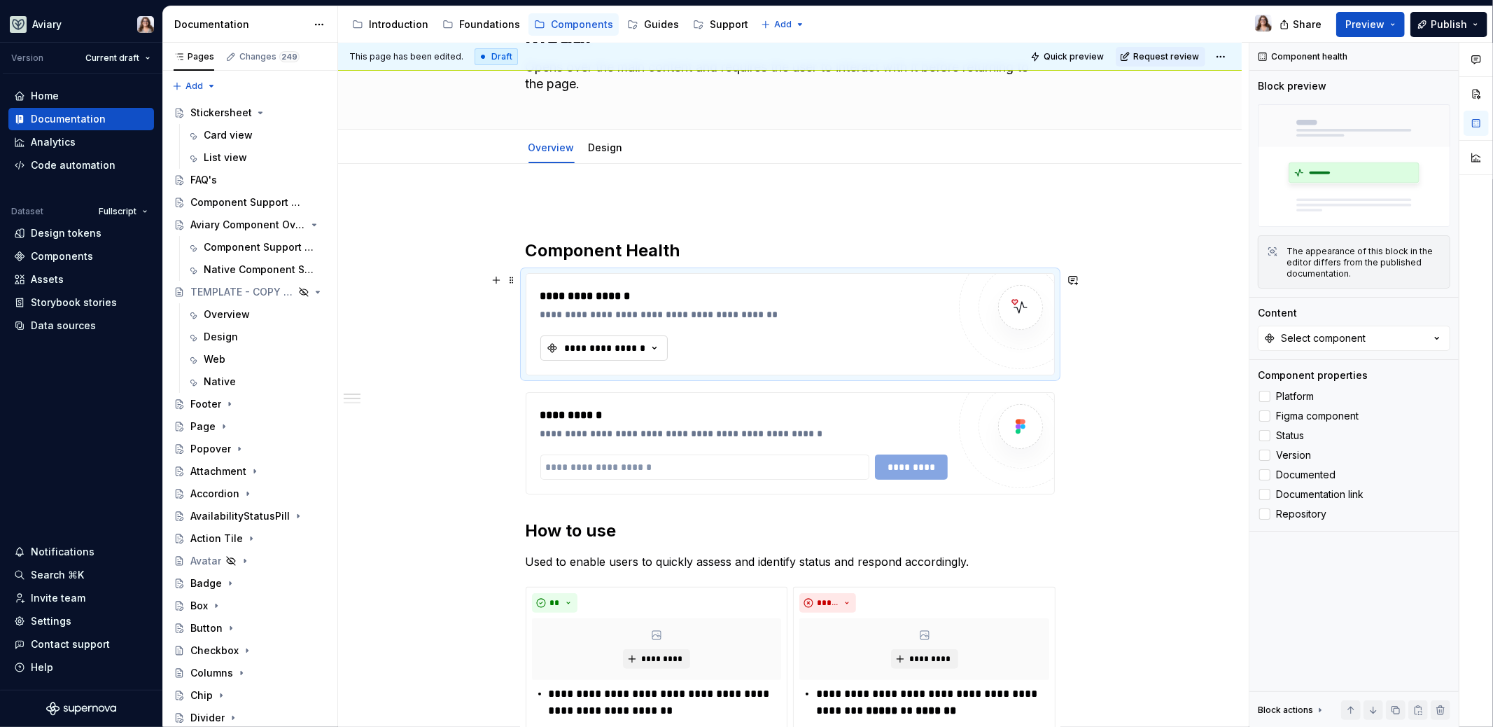
click at [619, 348] on div "**********" at bounding box center [606, 348] width 84 height 14
type input "modal"
click at [629, 423] on div "Modal" at bounding box center [666, 421] width 175 height 14
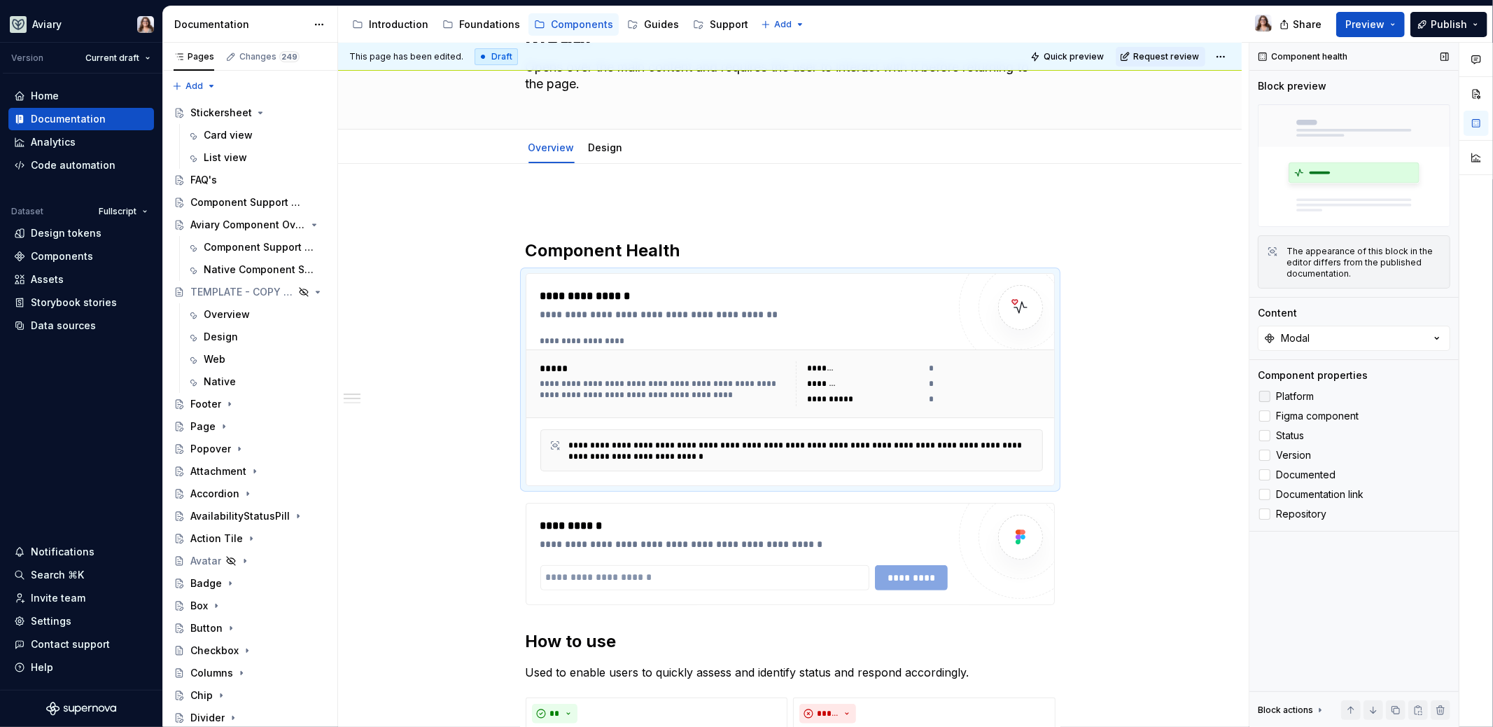
click at [1267, 395] on div at bounding box center [1264, 396] width 11 height 11
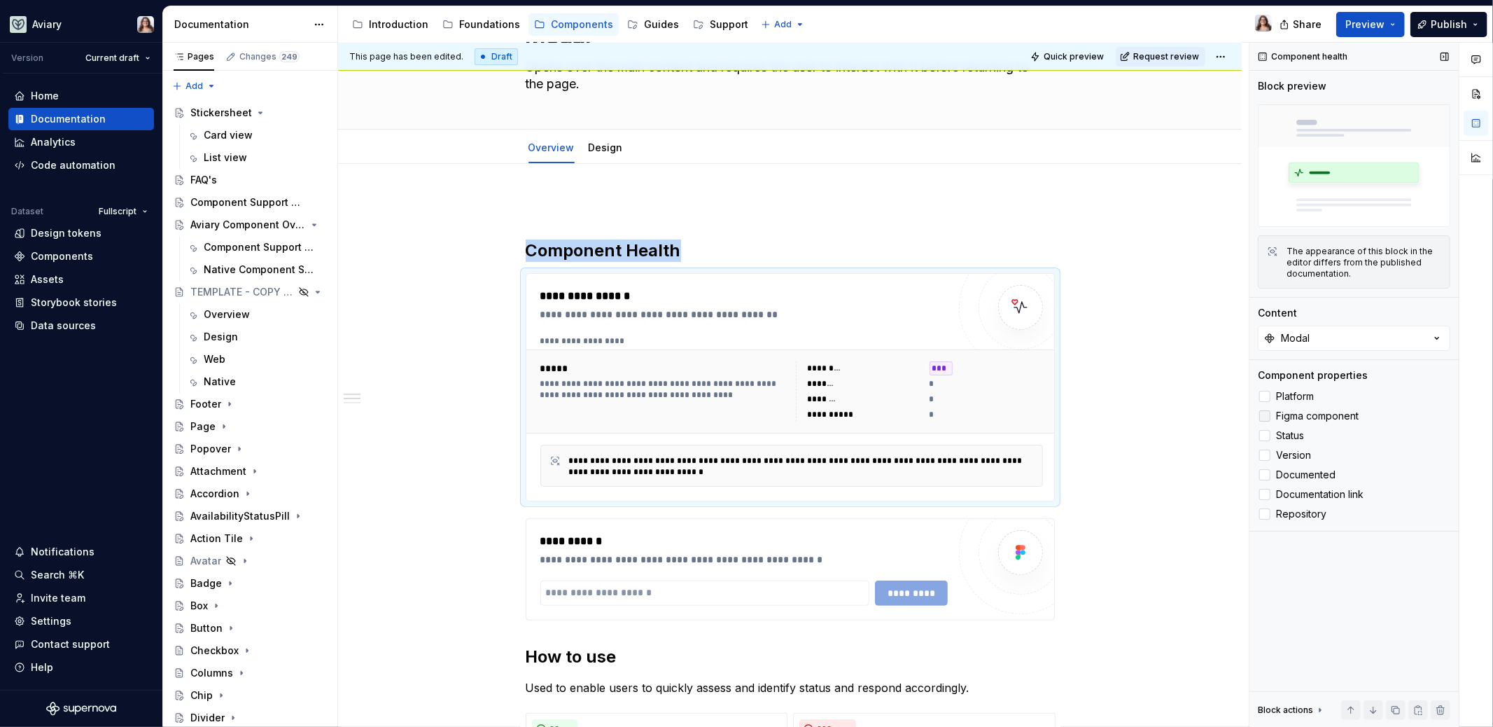
click at [1267, 419] on div at bounding box center [1264, 415] width 11 height 11
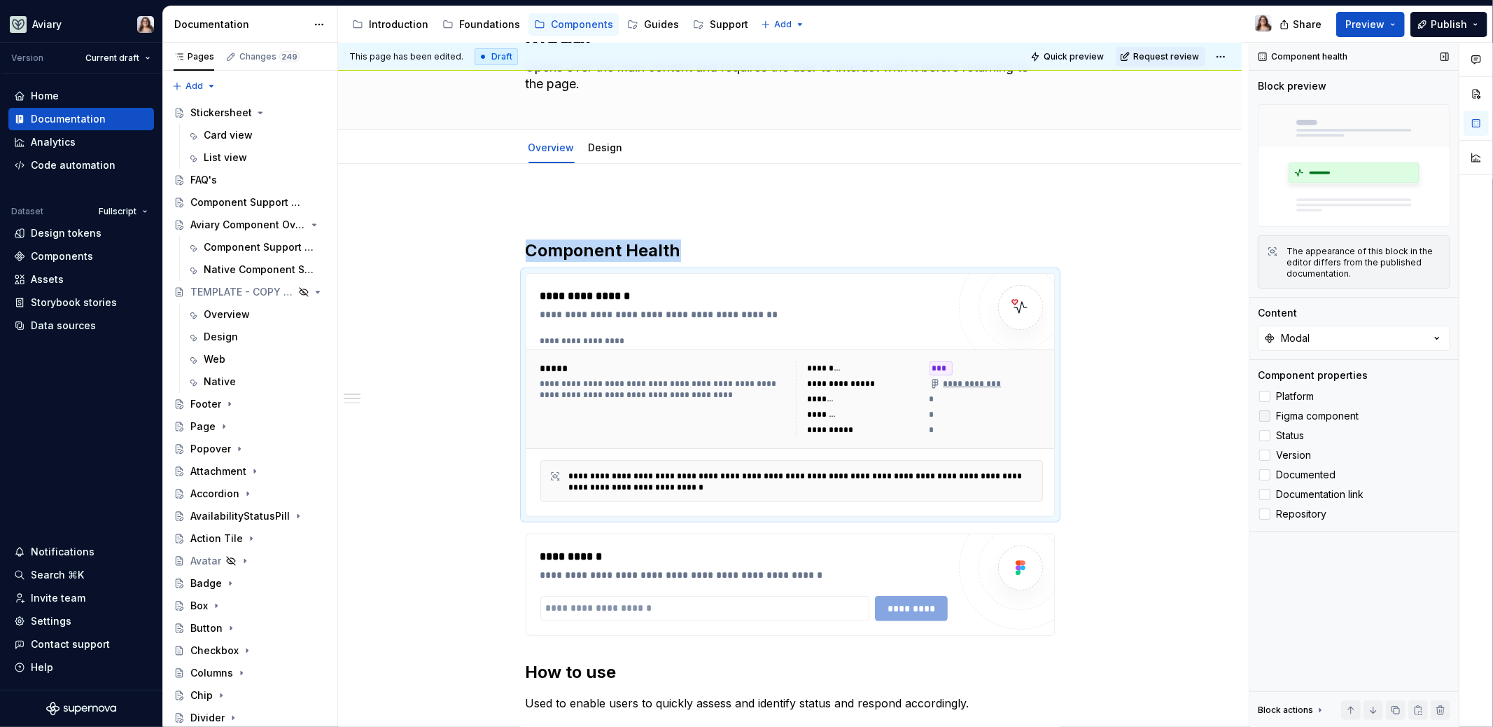
click at [1265, 416] on polyline at bounding box center [1265, 416] width 0 height 0
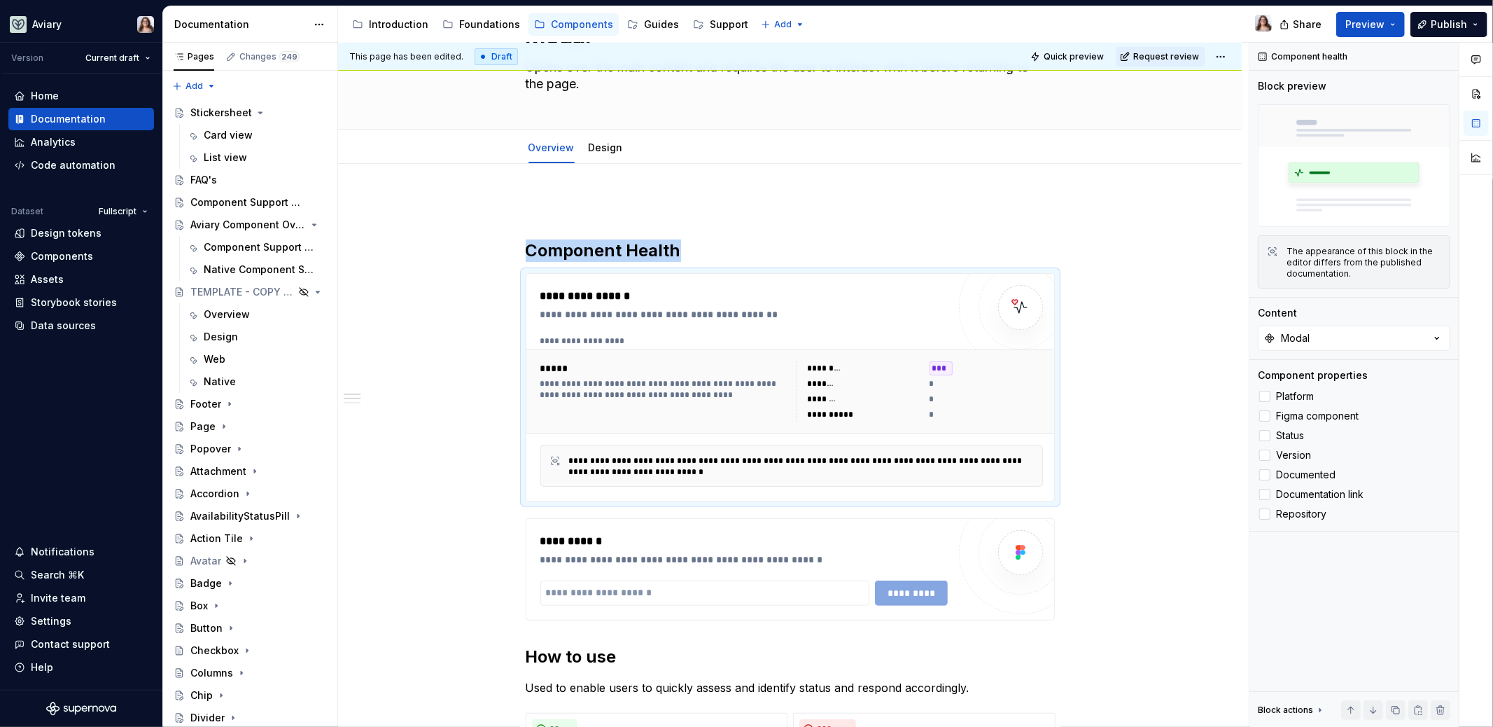
type textarea "*"
click at [1100, 460] on div "**********" at bounding box center [793, 385] width 911 height 685
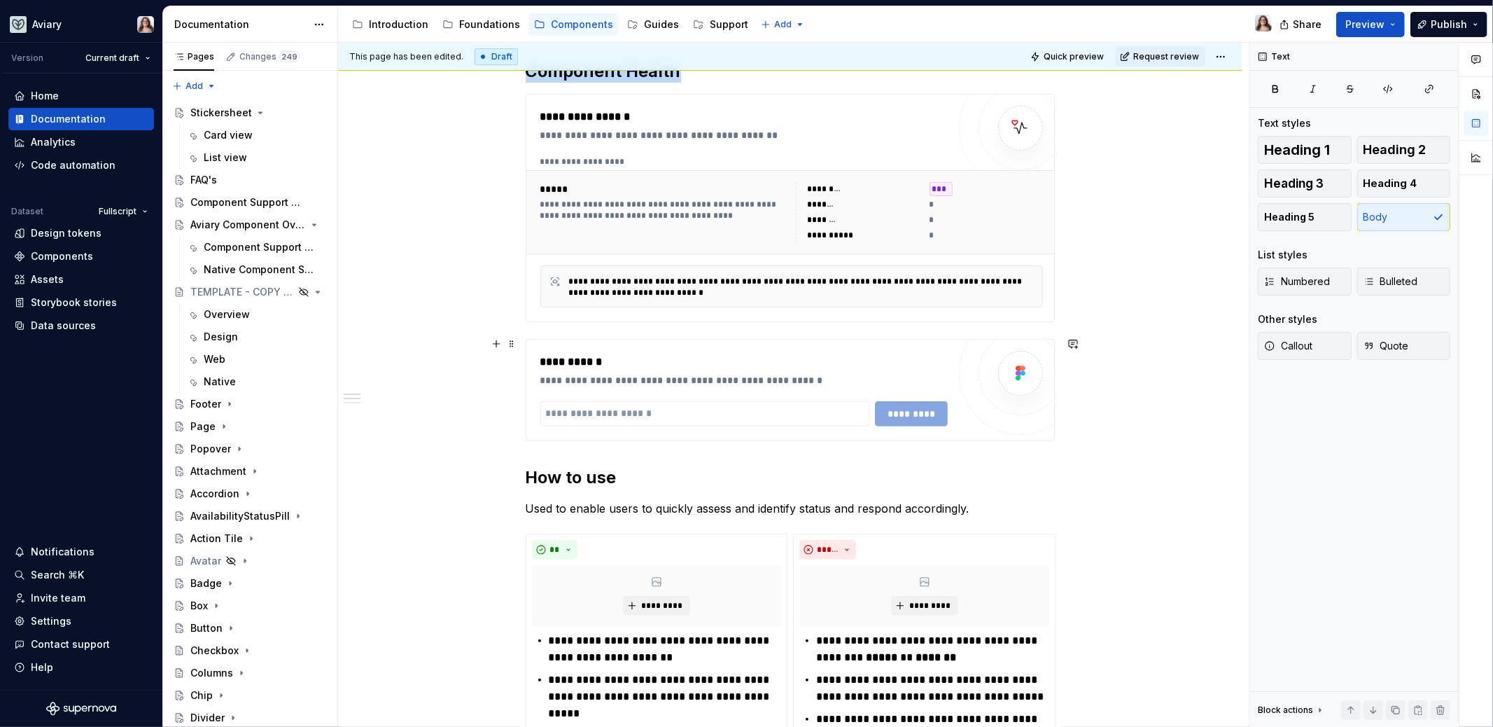
scroll to position [277, 0]
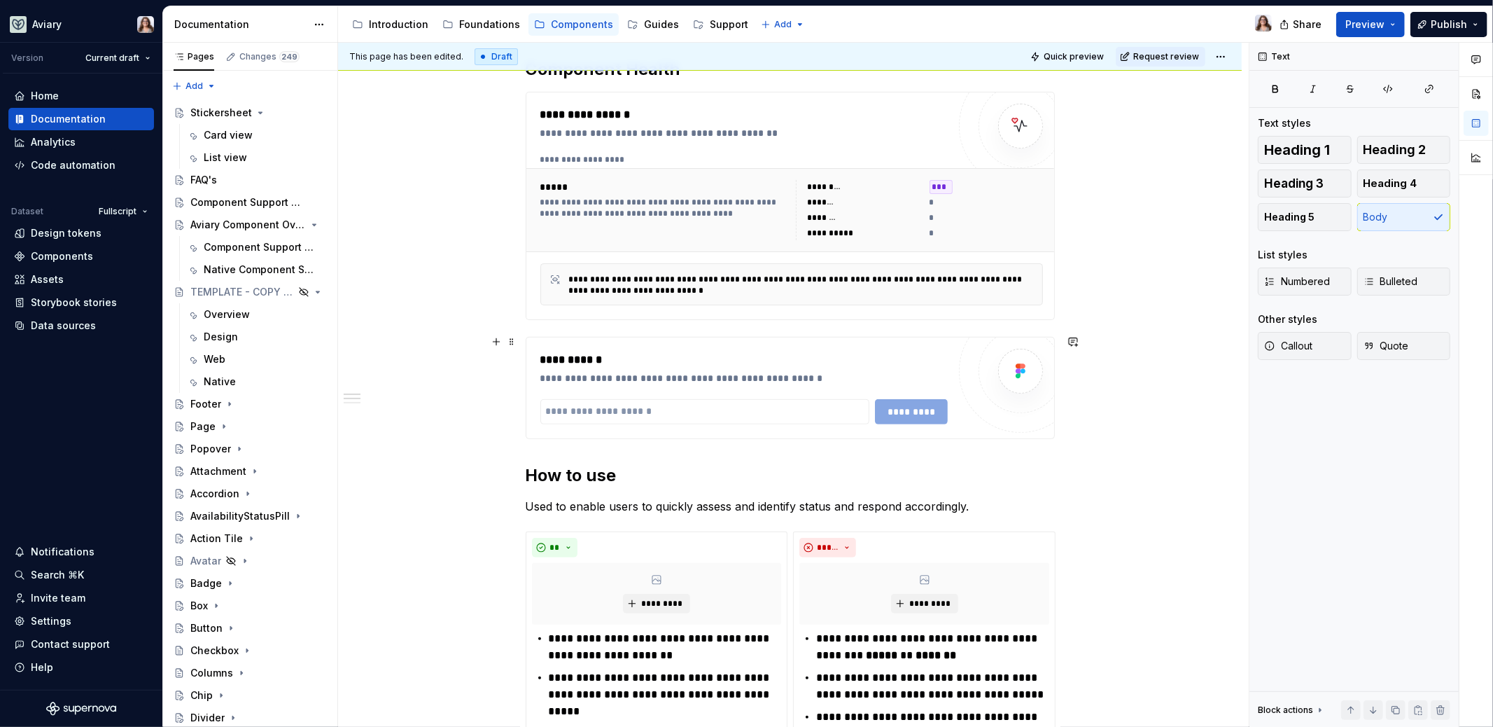
click at [915, 407] on div "*********" at bounding box center [743, 411] width 407 height 25
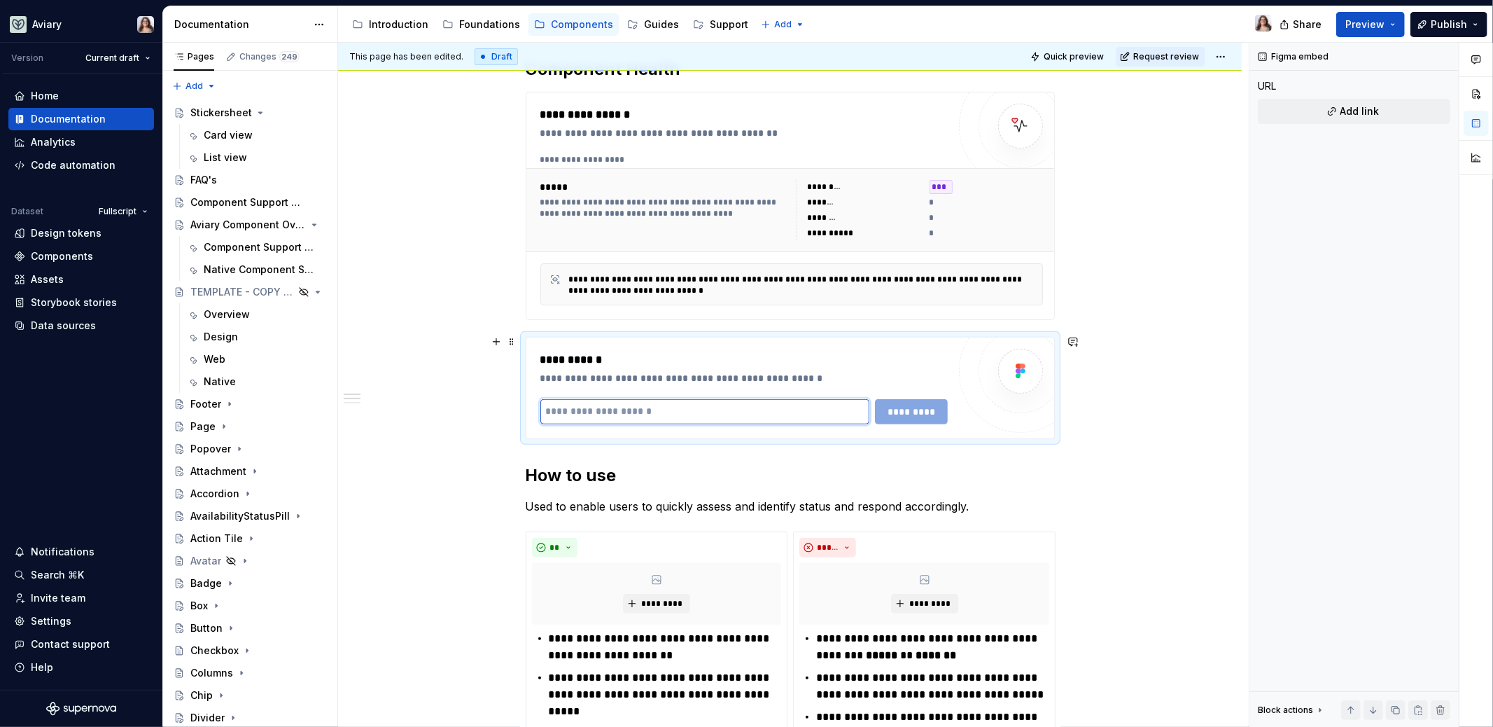
click at [839, 402] on input "text" at bounding box center [704, 411] width 329 height 25
paste input "**********"
type input "**********"
click at [905, 405] on span "*********" at bounding box center [913, 412] width 55 height 14
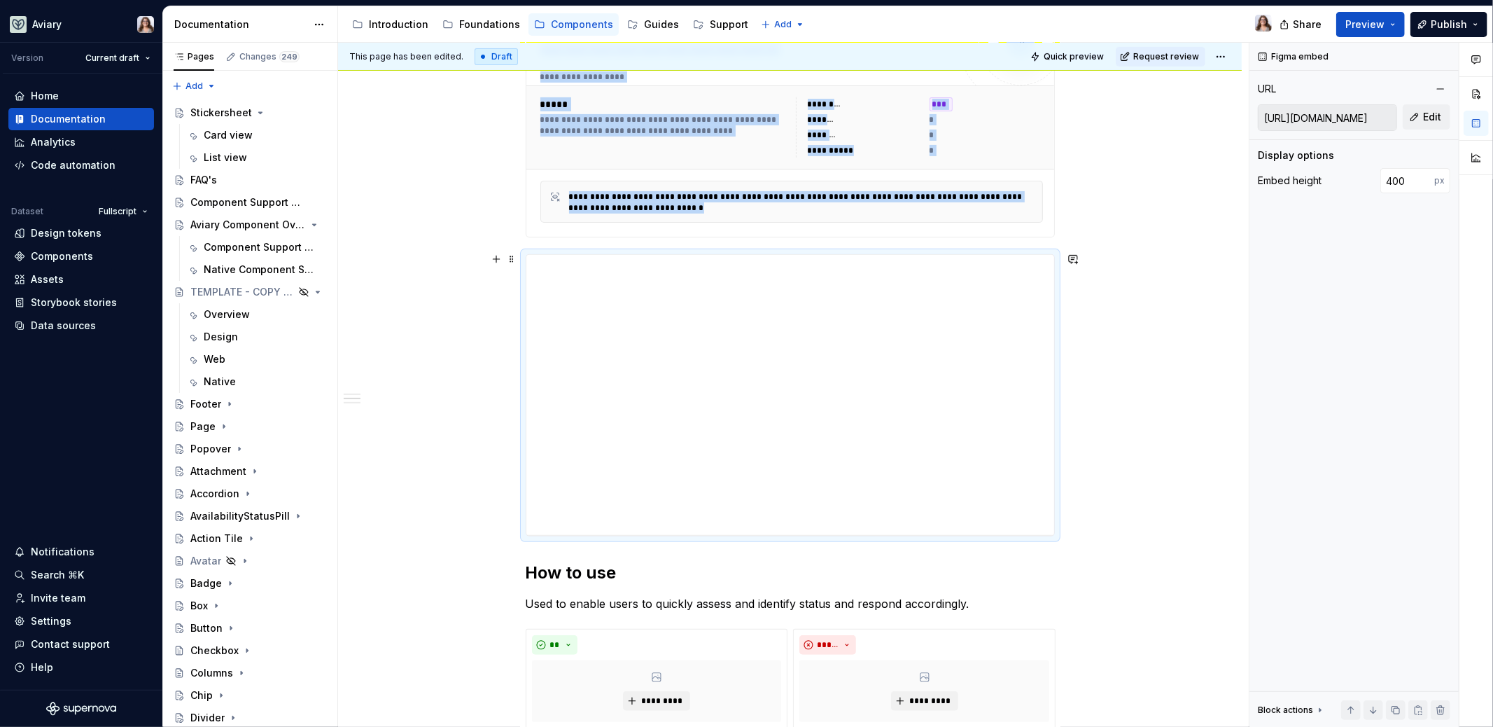
scroll to position [0, 0]
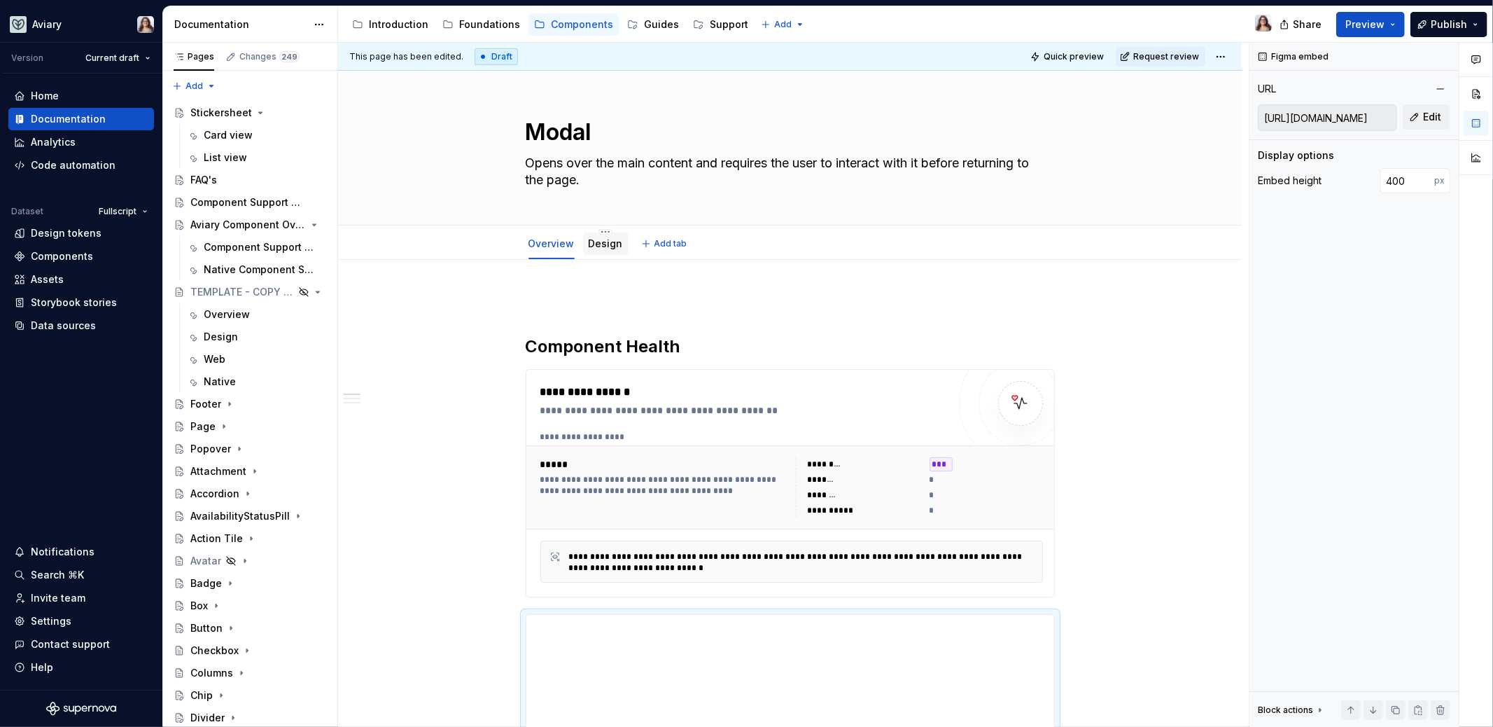
click at [592, 253] on div "Design" at bounding box center [606, 243] width 46 height 22
click at [606, 249] on div "Design" at bounding box center [606, 244] width 34 height 14
click at [608, 240] on link "Design" at bounding box center [606, 243] width 34 height 12
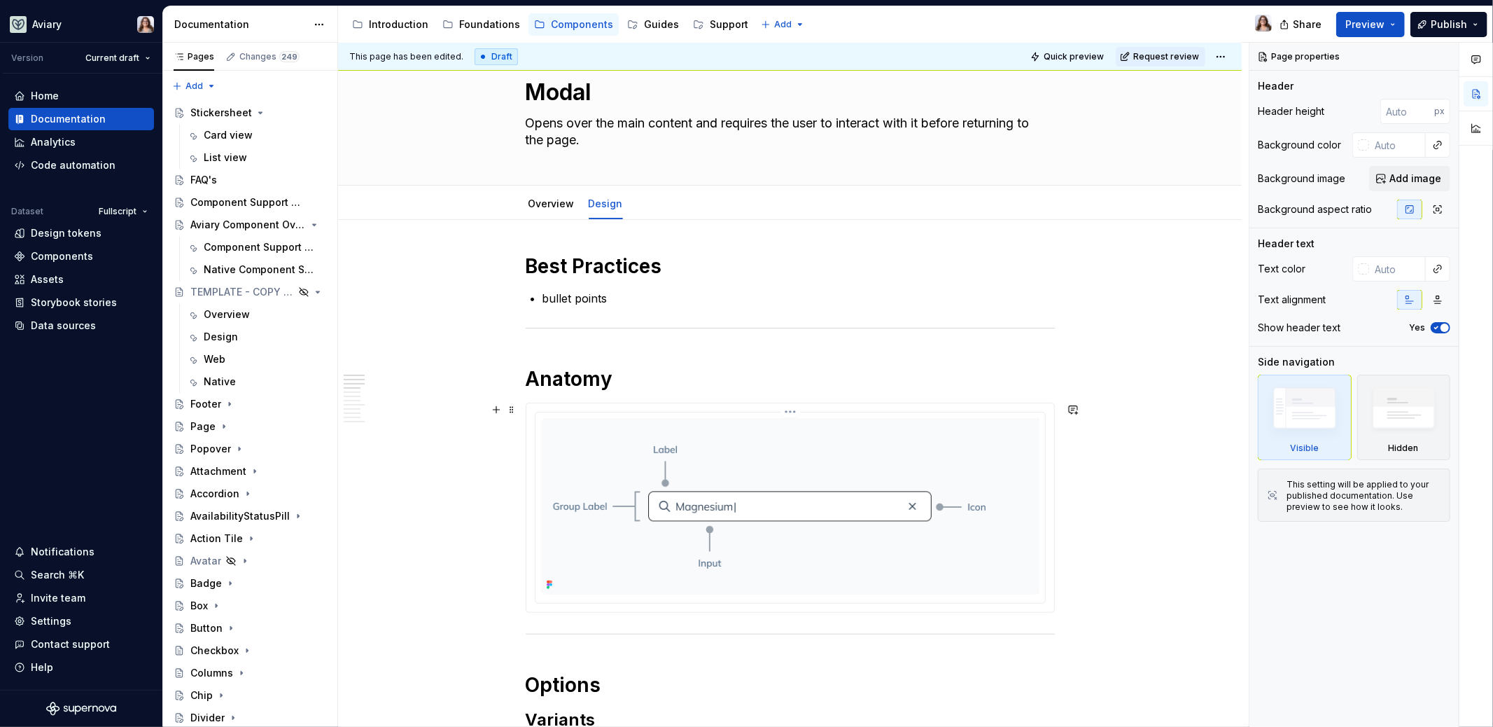
scroll to position [48, 0]
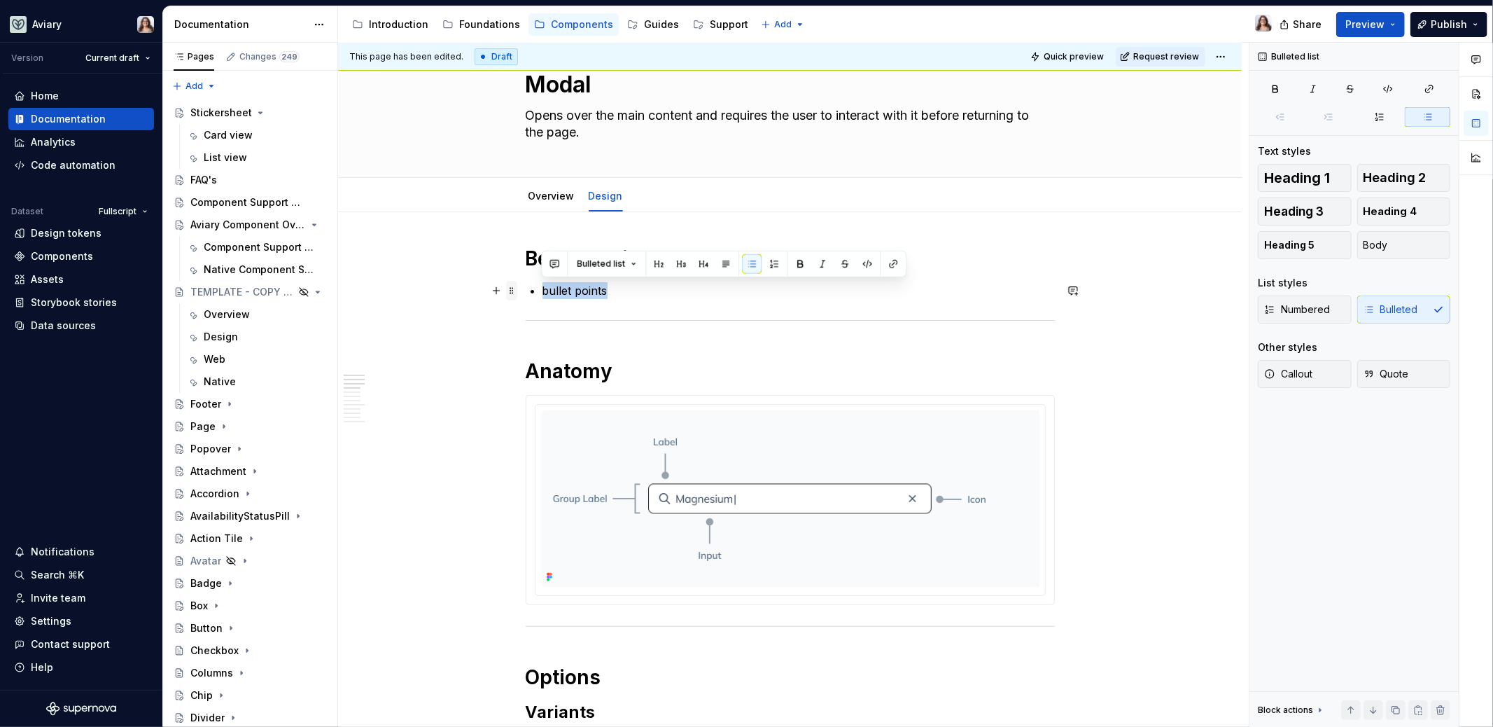
drag, startPoint x: 606, startPoint y: 288, endPoint x: 512, endPoint y: 287, distance: 93.8
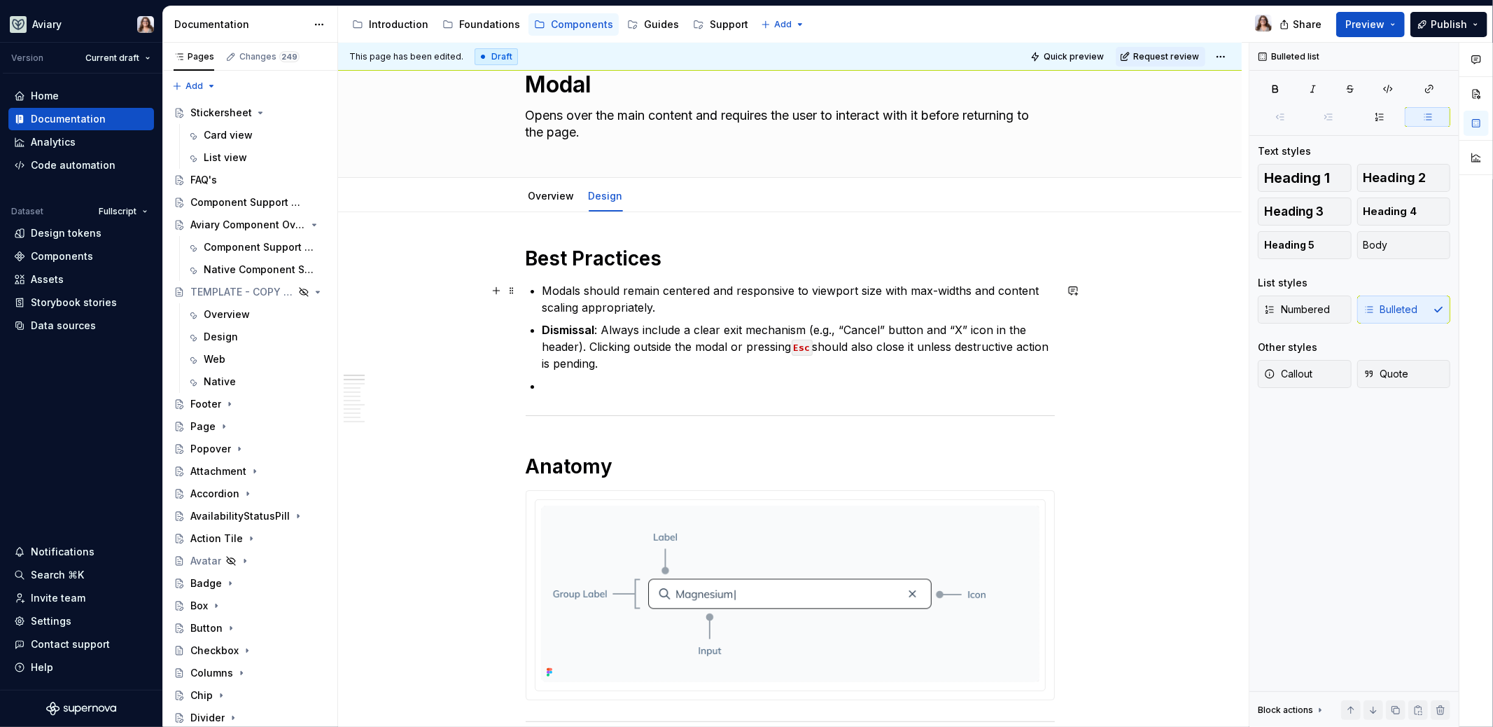
click at [839, 302] on p "Modals should remain centered and responsive to viewport size with max-widths a…" at bounding box center [799, 299] width 512 height 34
drag, startPoint x: 910, startPoint y: 291, endPoint x: 969, endPoint y: 288, distance: 58.8
click at [970, 290] on p "Modals should remain centered and responsive to viewport size with max-widths a…" at bounding box center [799, 299] width 512 height 34
type textarea "*"
click at [678, 348] on p "Dismissal : Always include a clear exit mechanism (e.g., “Cancel” button and “X…" at bounding box center [799, 346] width 512 height 50
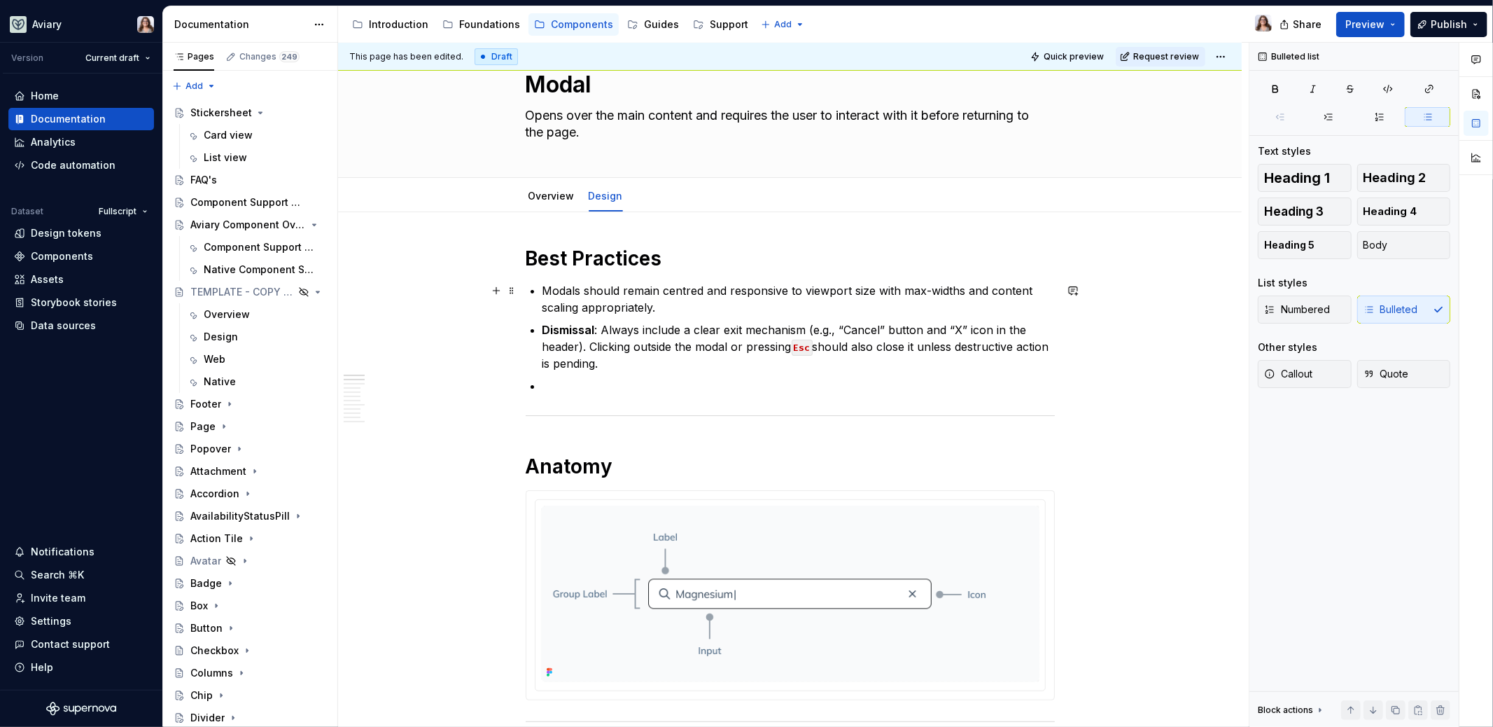
click at [711, 310] on p "Modals should remain centred and responsive to viewport size with max-widths an…" at bounding box center [799, 299] width 512 height 34
drag, startPoint x: 656, startPoint y: 307, endPoint x: 873, endPoint y: 291, distance: 217.7
click at [873, 291] on p "Modals should remain centred and responsive to viewport size with max-widths an…" at bounding box center [799, 299] width 512 height 34
click at [858, 292] on p "Modals should remain centred and responsive to viewport size with max-widths an…" at bounding box center [799, 299] width 512 height 34
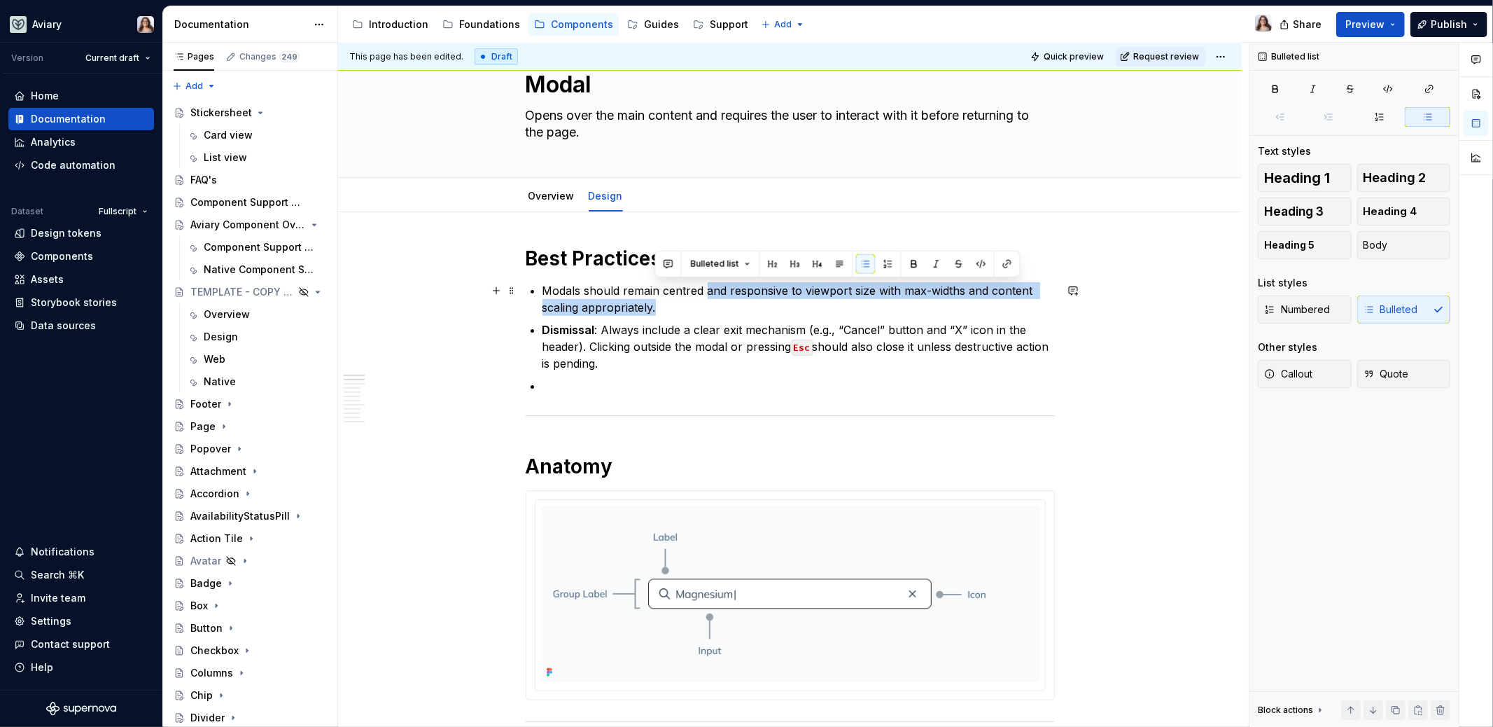
drag, startPoint x: 705, startPoint y: 289, endPoint x: 745, endPoint y: 306, distance: 43.3
click at [745, 307] on p "Modals should remain centred and responsive to viewport size with max-widths an…" at bounding box center [799, 299] width 512 height 34
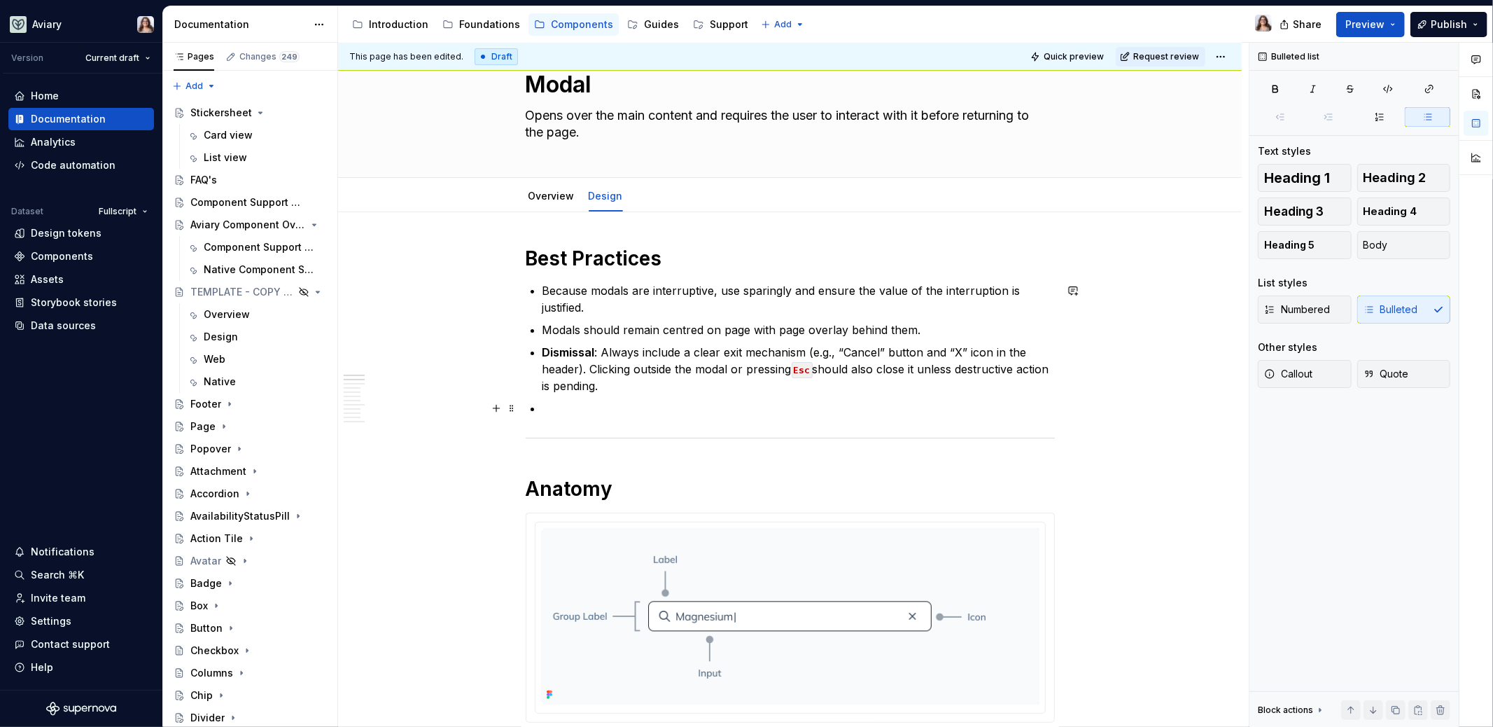
click at [552, 403] on p at bounding box center [799, 408] width 512 height 17
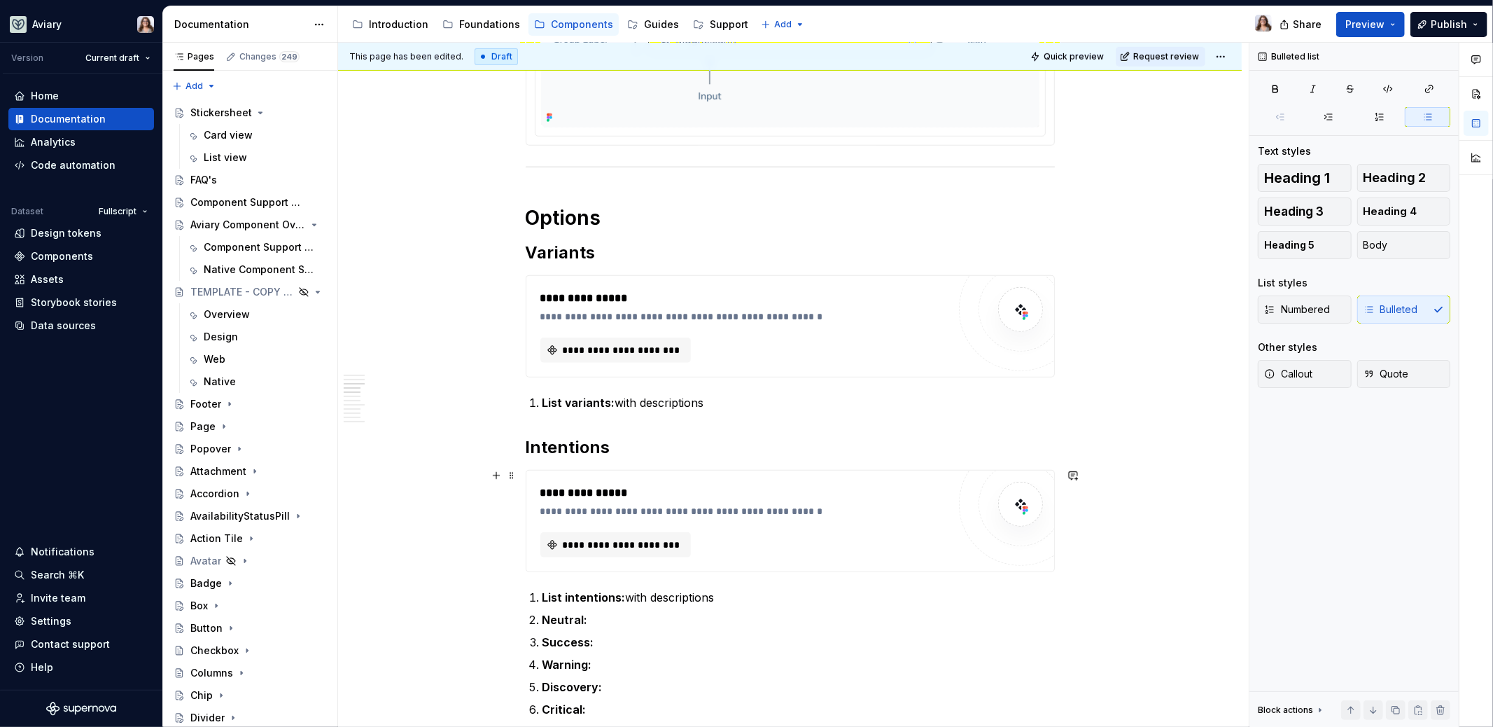
scroll to position [627, 0]
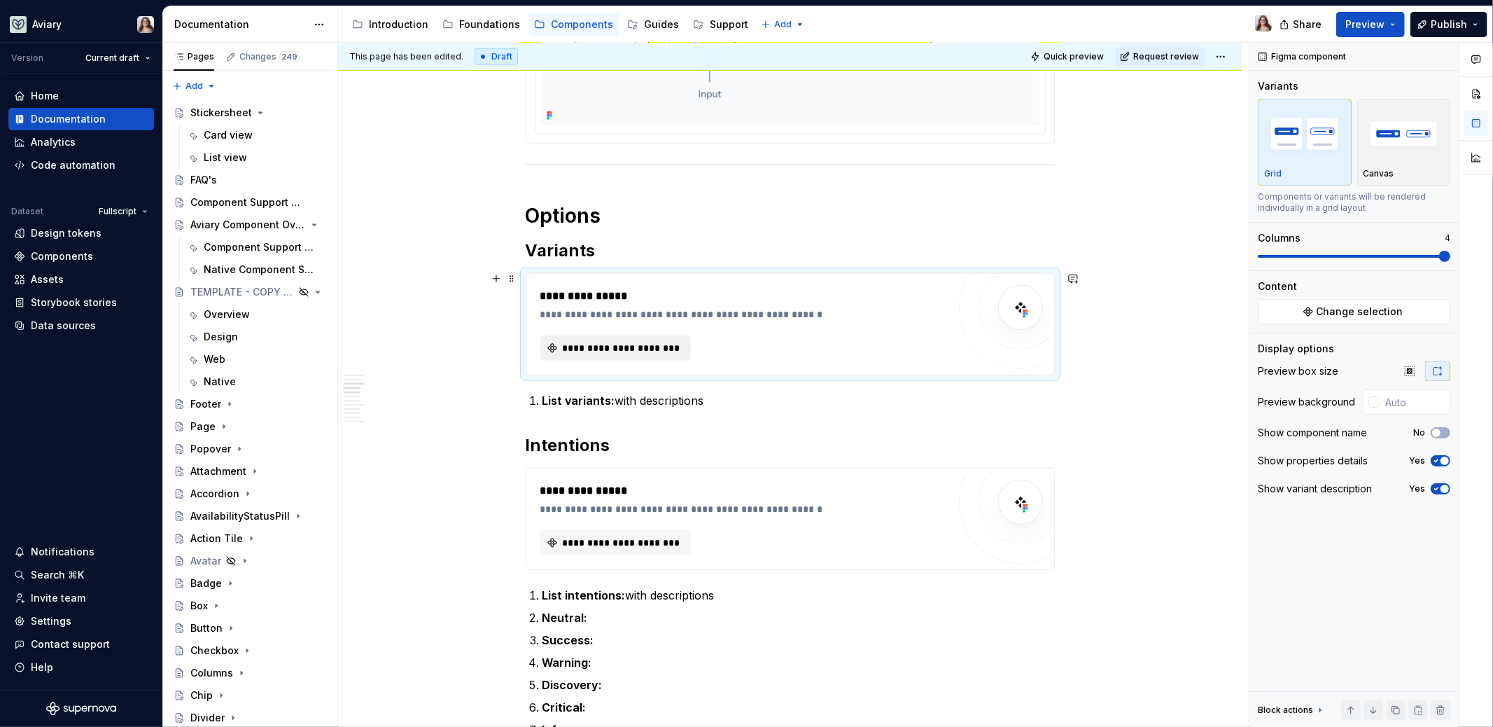
click at [608, 349] on span "**********" at bounding box center [622, 348] width 122 height 14
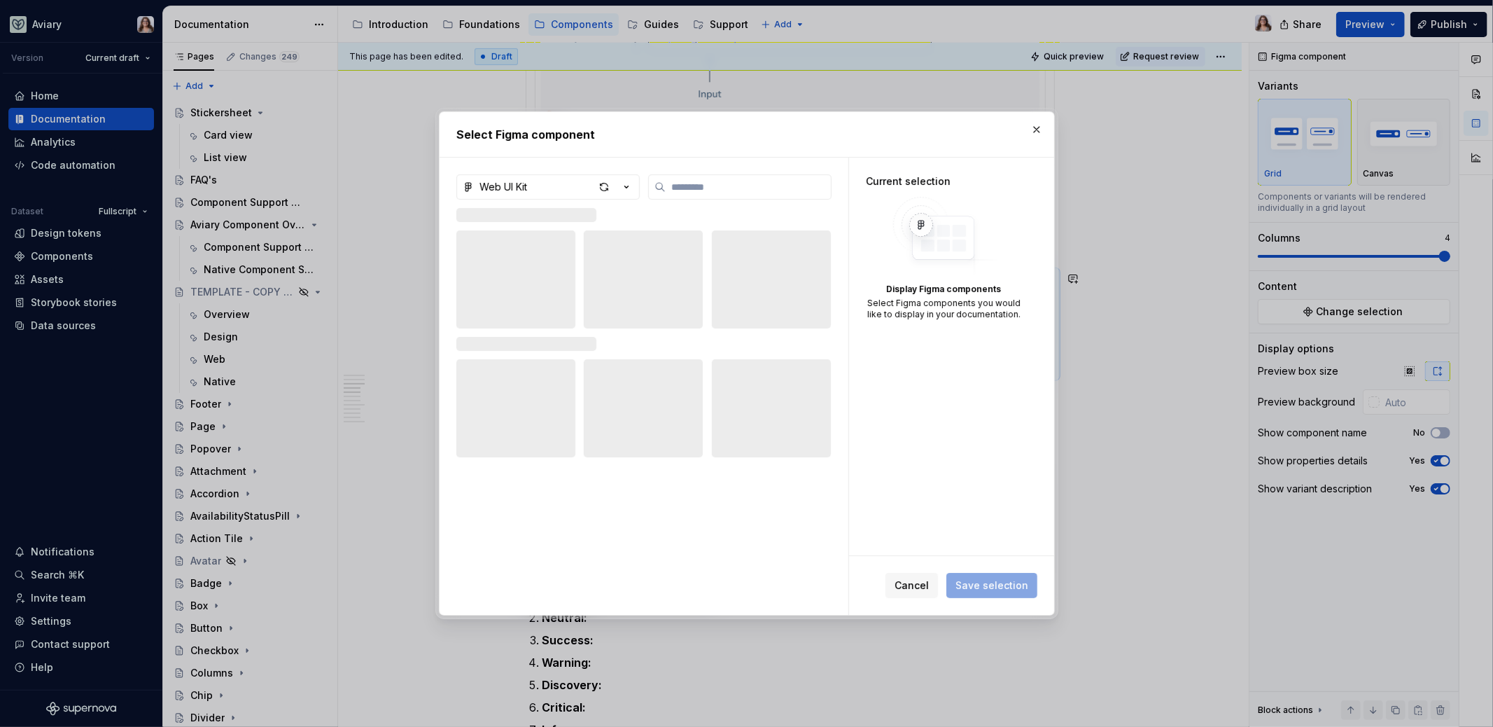
type textarea "*"
type input "*****"
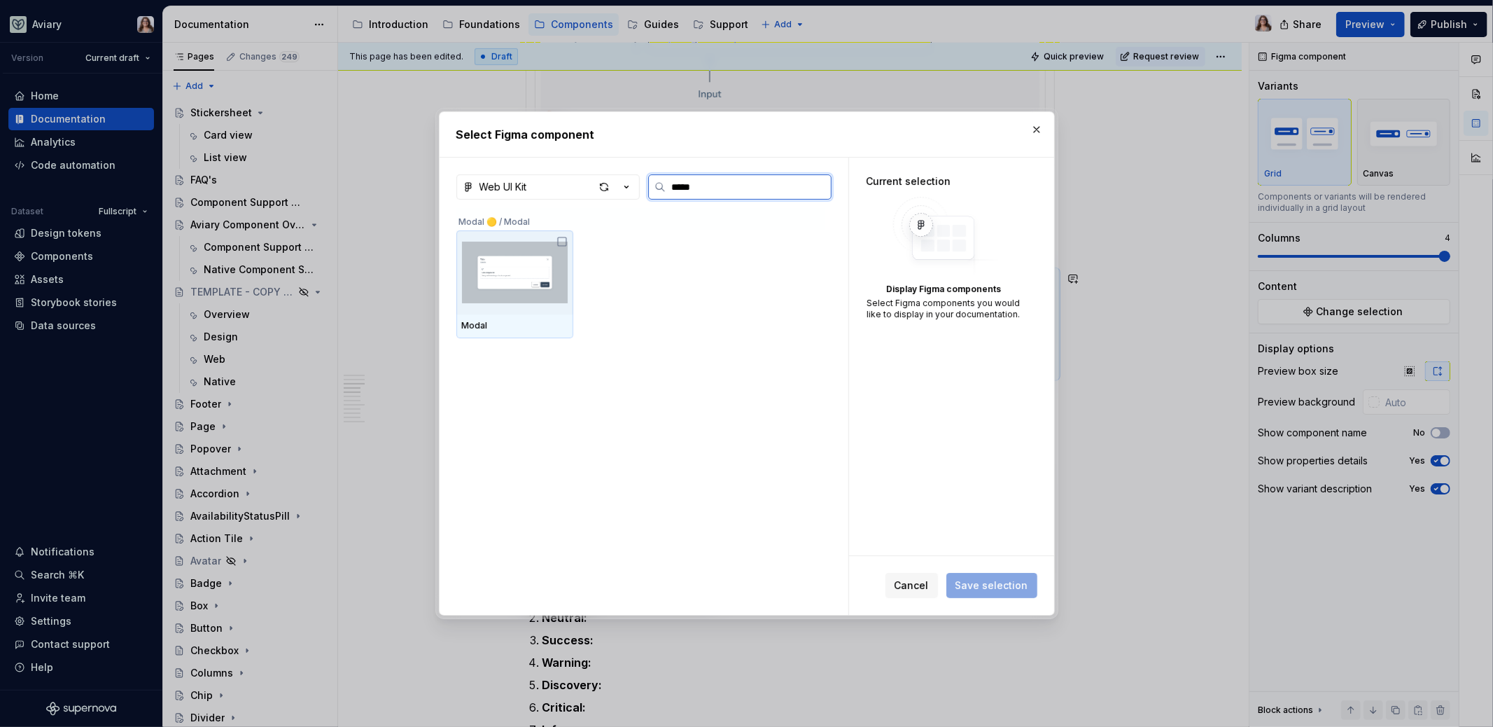
click at [529, 276] on img at bounding box center [515, 272] width 106 height 73
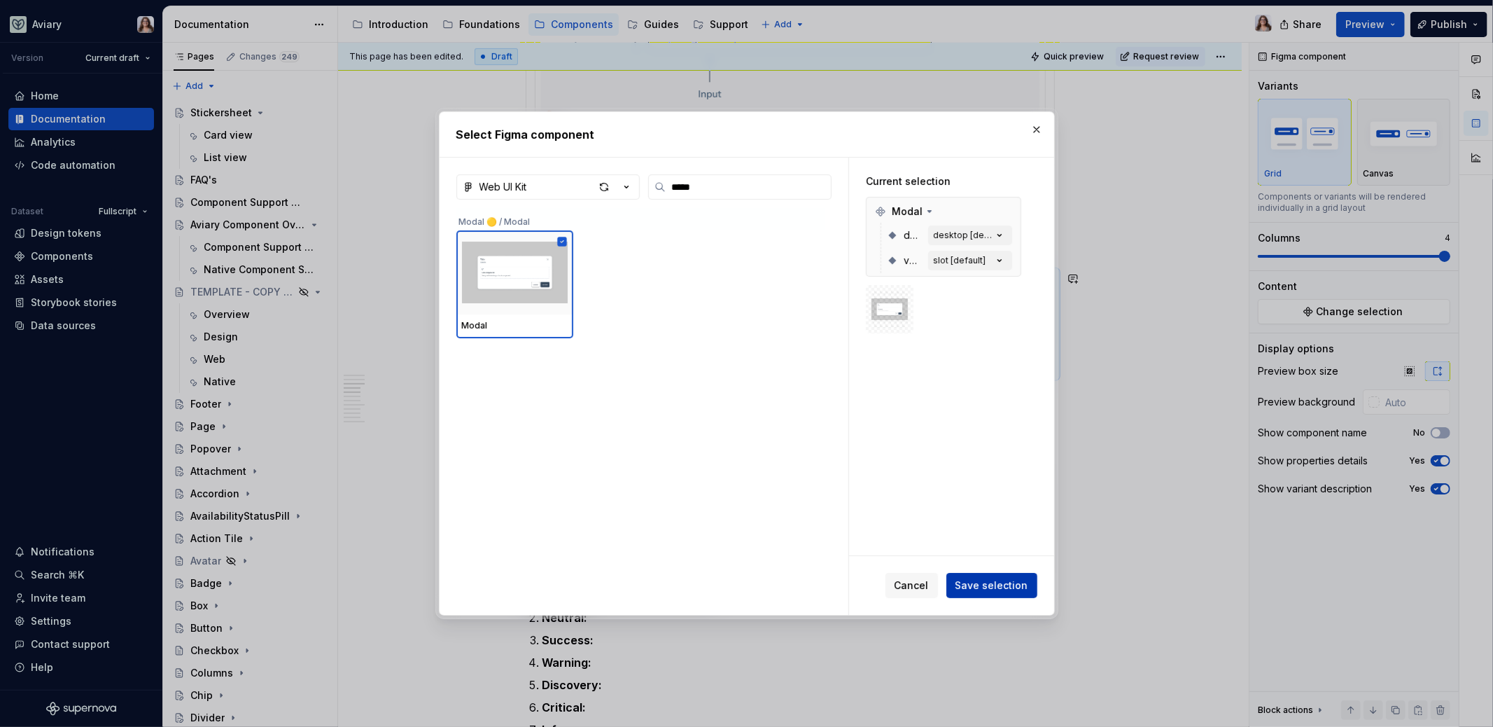
click at [983, 582] on span "Save selection" at bounding box center [992, 585] width 73 height 14
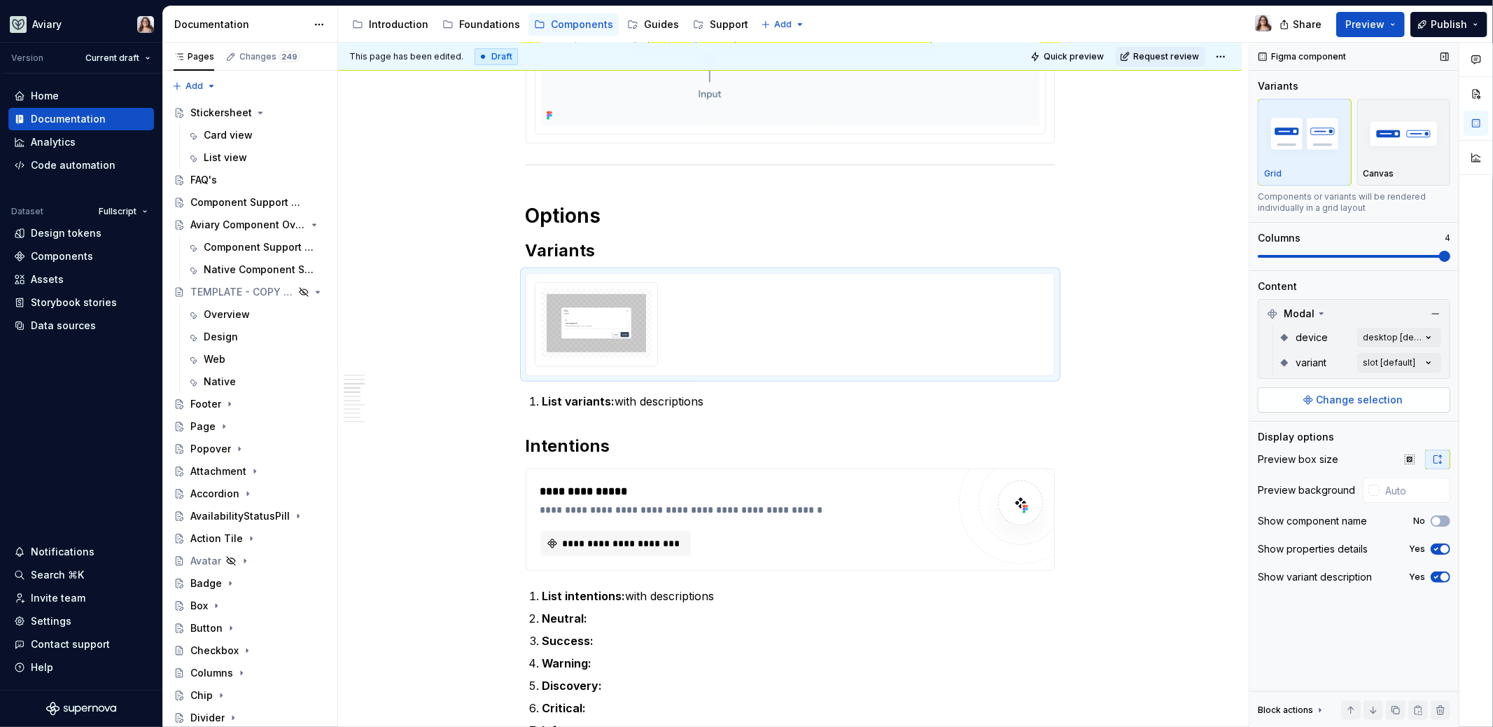
click at [1357, 401] on span "Change selection" at bounding box center [1360, 400] width 87 height 14
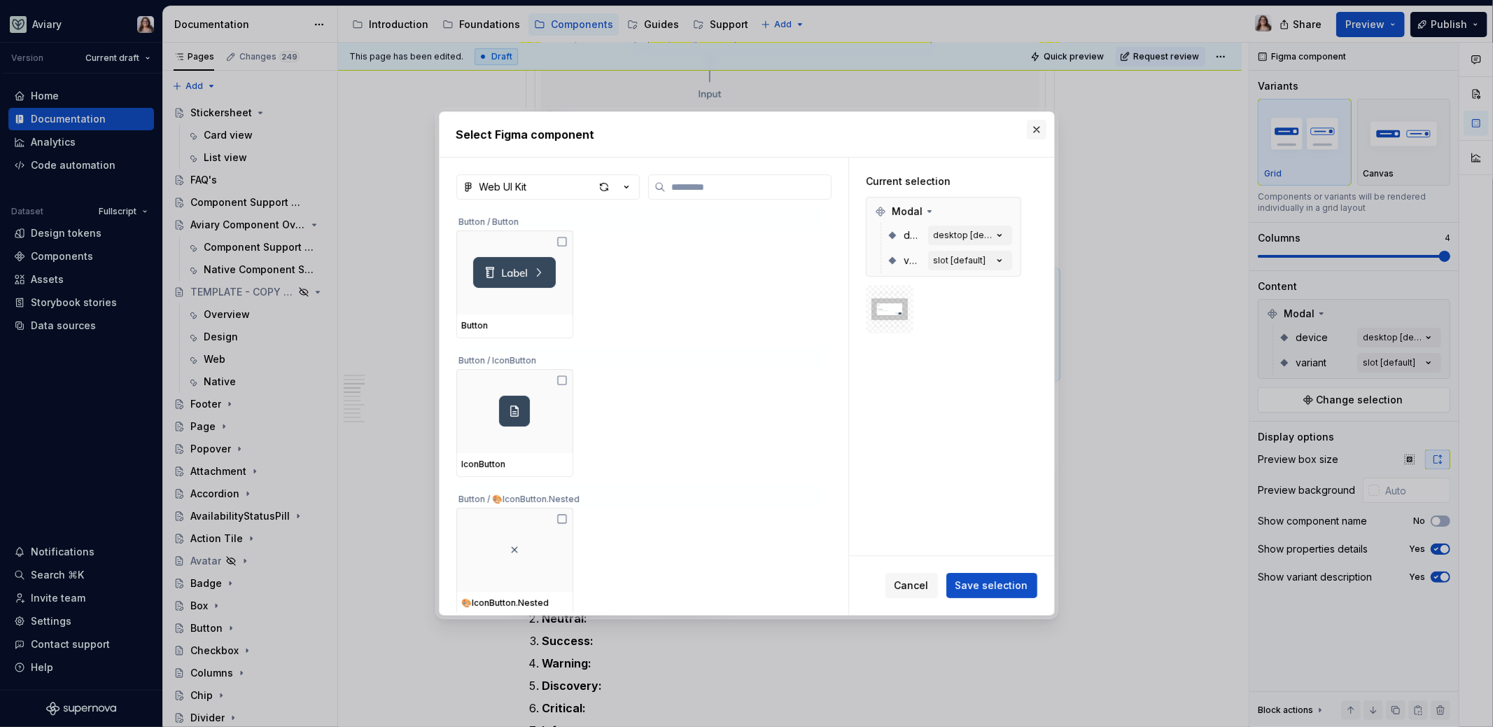
click at [1029, 134] on button "button" at bounding box center [1037, 130] width 20 height 20
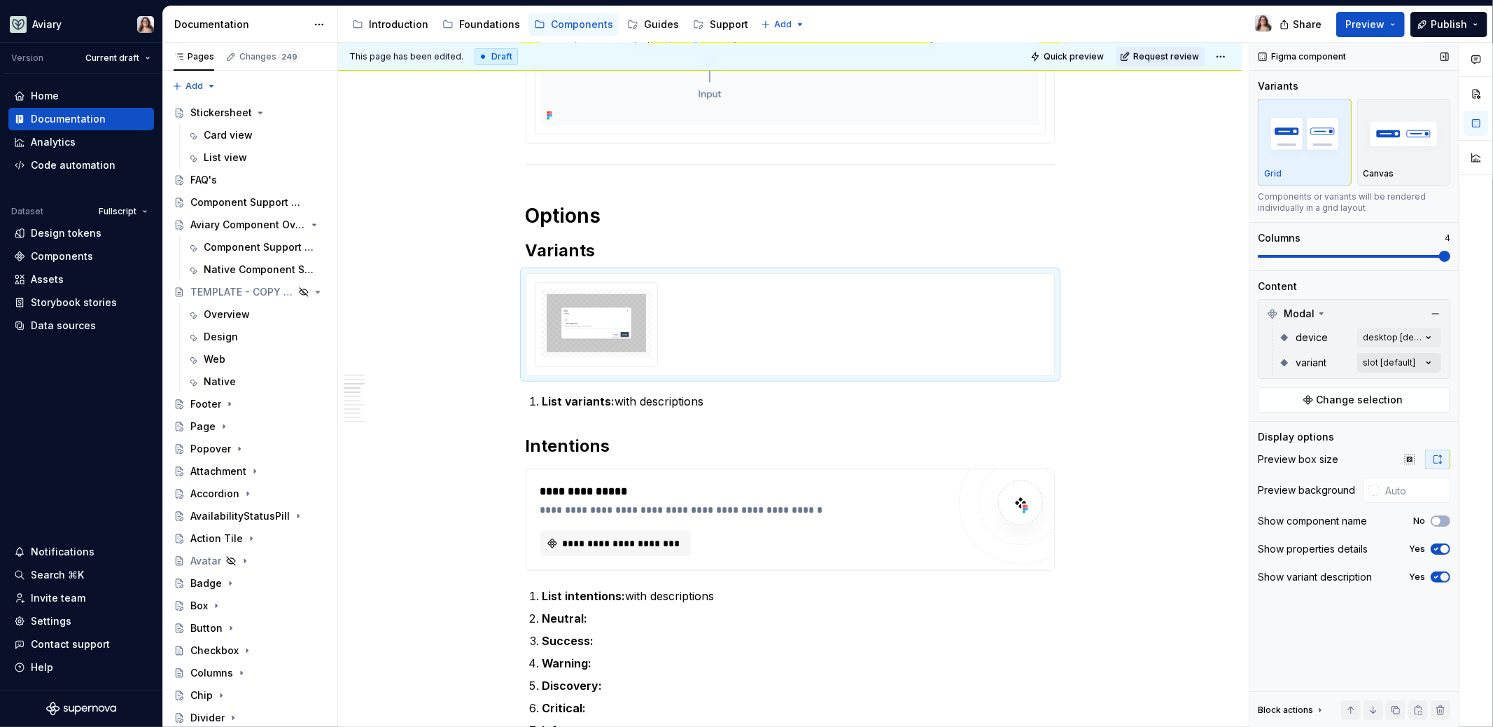
click at [1392, 360] on div "Comments Open comments No comments yet Select ‘Comment’ from the block context …" at bounding box center [1372, 385] width 244 height 685
click at [1420, 385] on span "button" at bounding box center [1420, 386] width 8 height 8
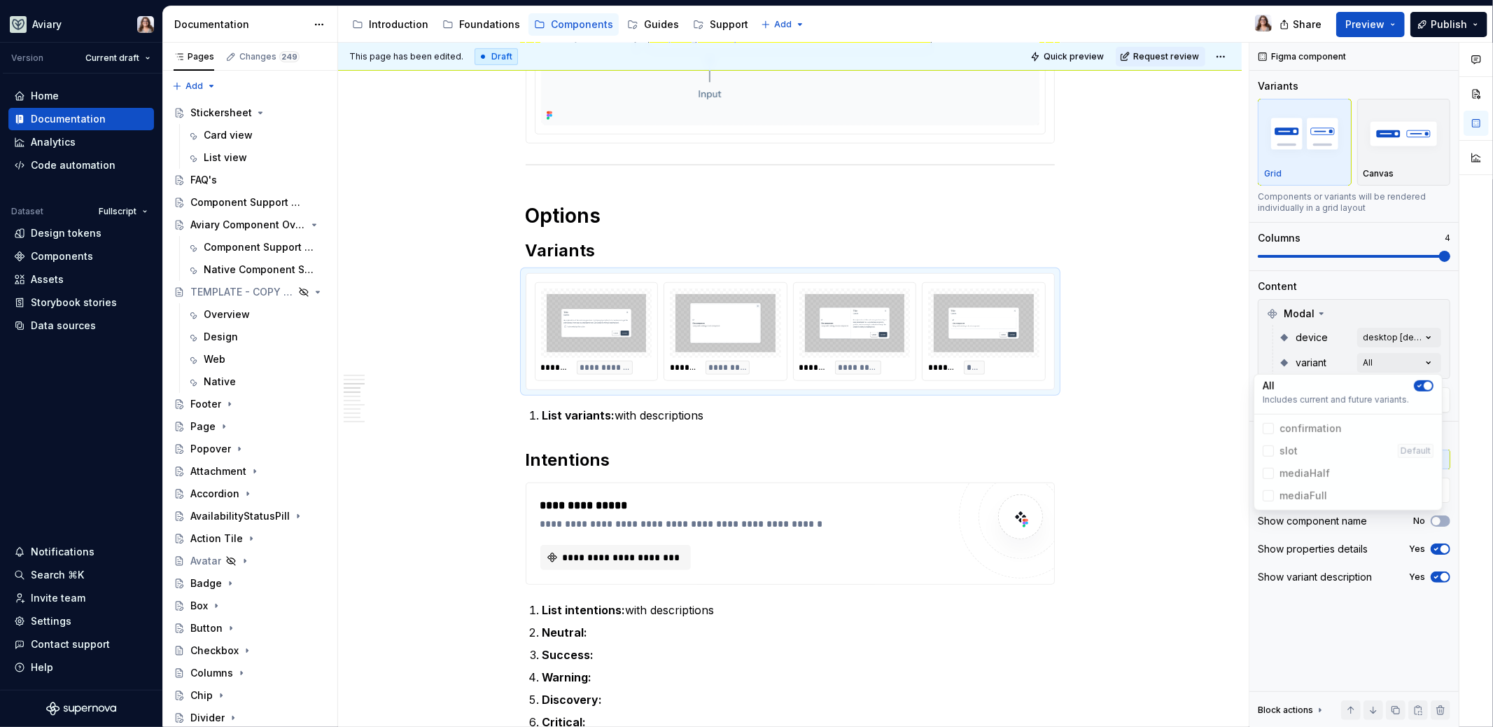
click at [1348, 275] on div "Comments Open comments No comments yet Select ‘Comment’ from the block context …" at bounding box center [1372, 385] width 244 height 685
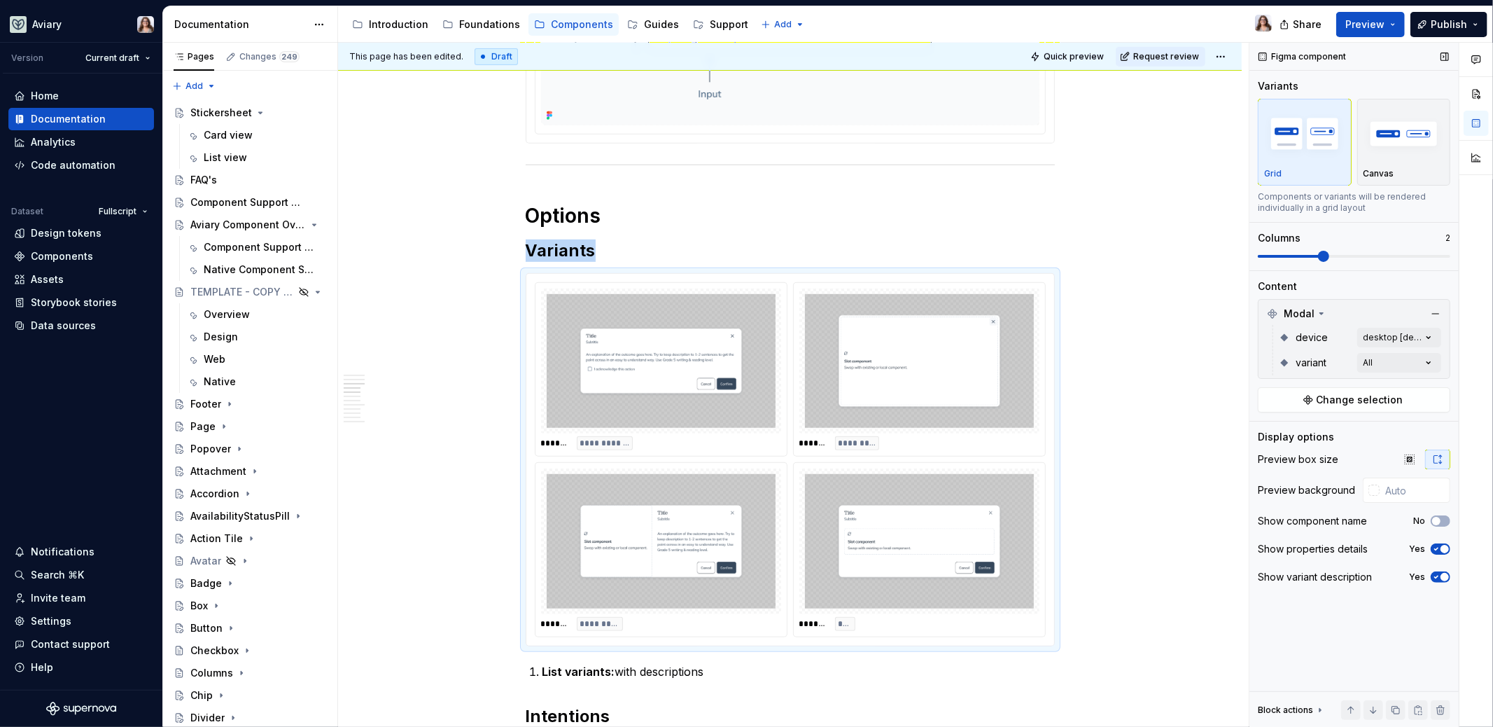
click at [1329, 254] on span at bounding box center [1323, 256] width 11 height 11
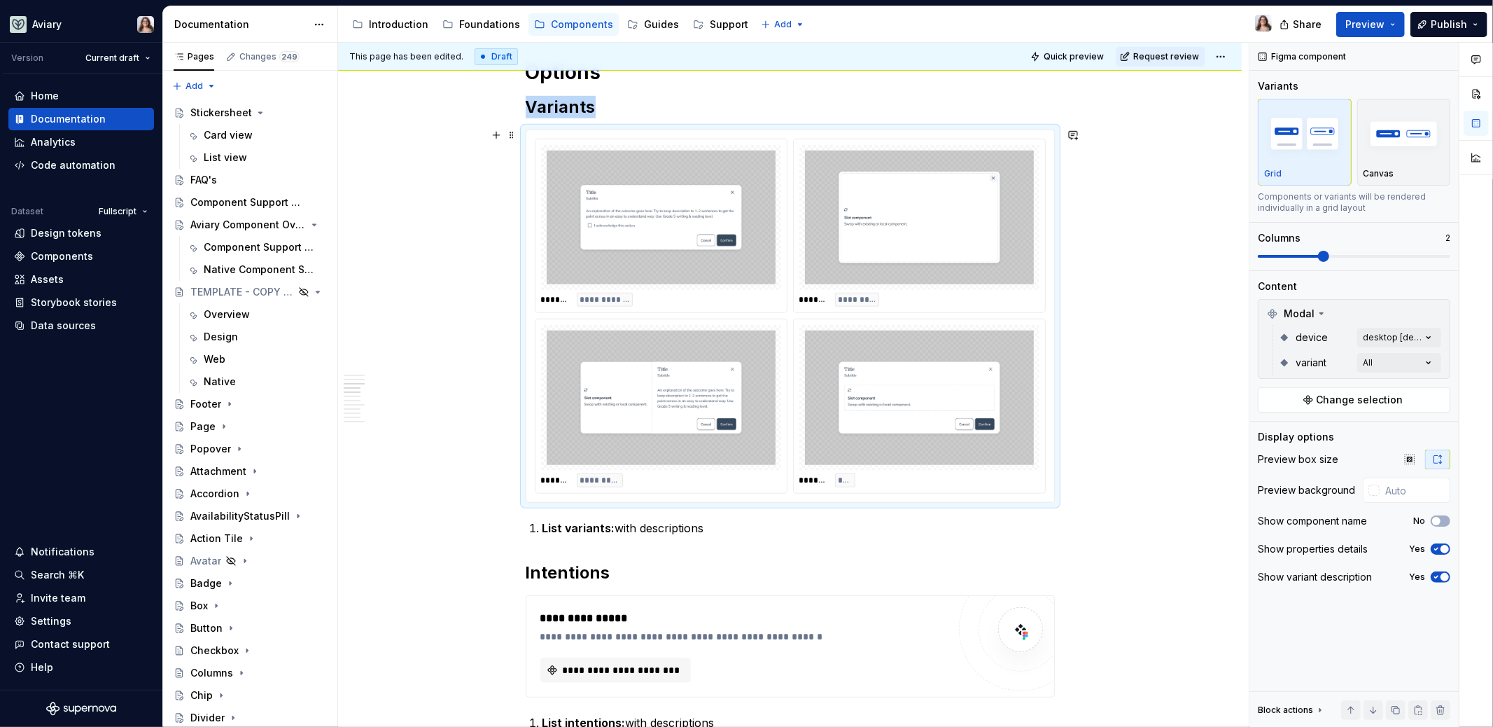
scroll to position [799, 0]
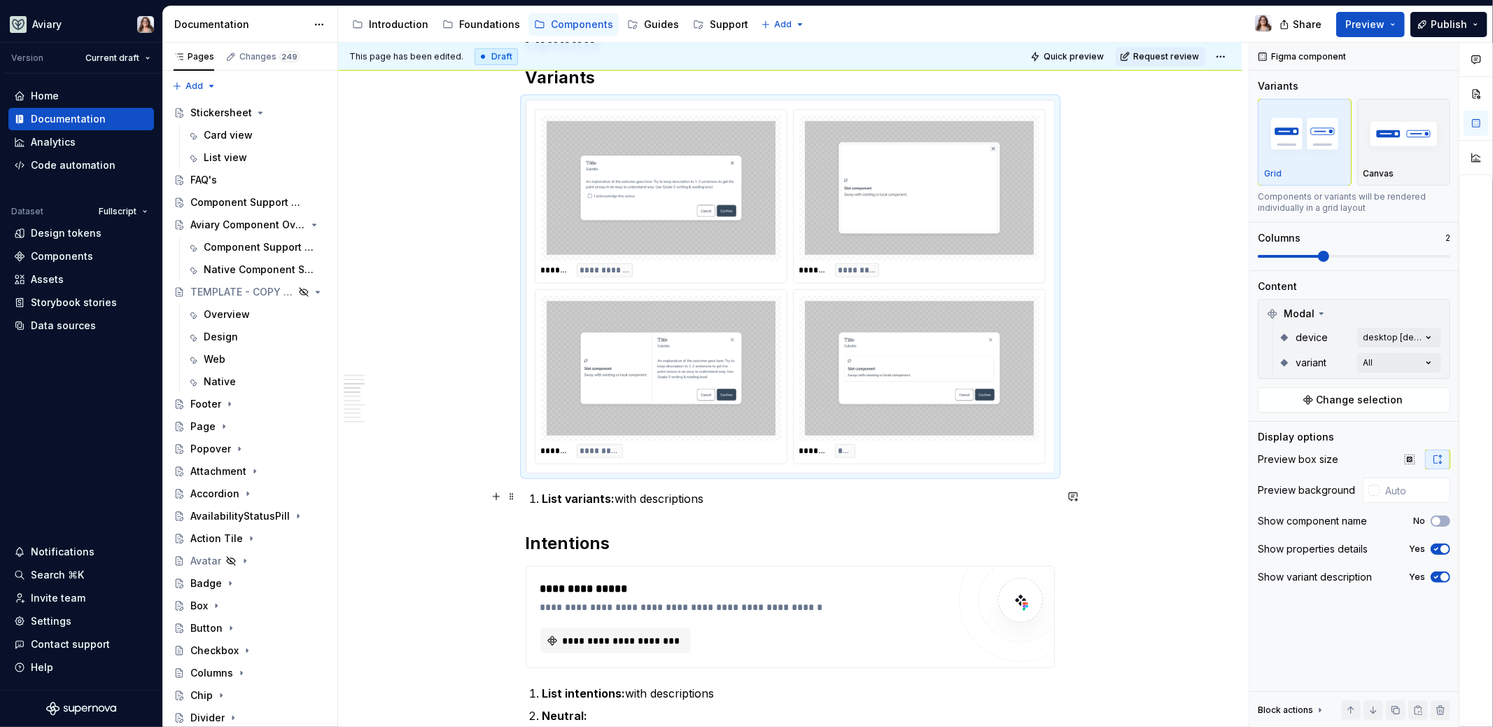
click at [706, 497] on p "List variants: with descriptions" at bounding box center [799, 498] width 512 height 17
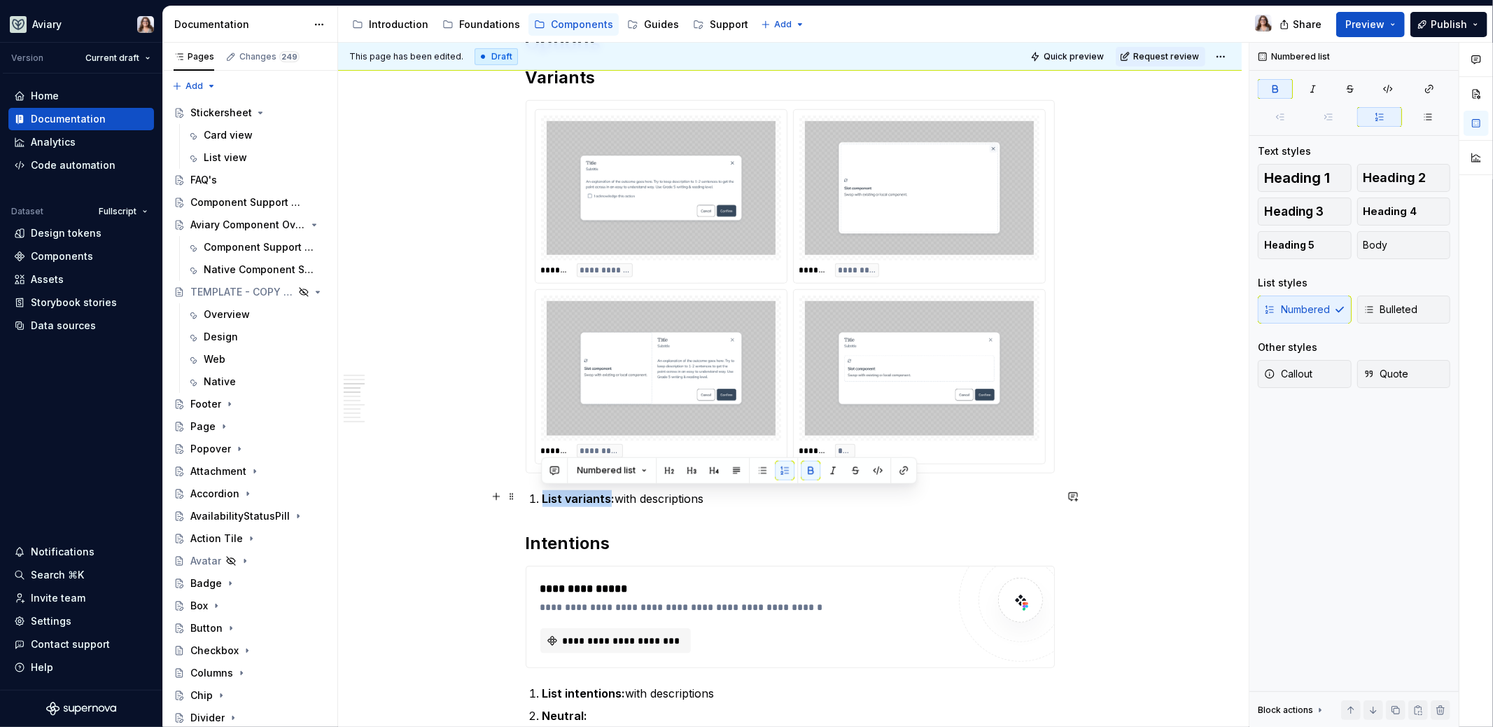
drag, startPoint x: 609, startPoint y: 498, endPoint x: 543, endPoint y: 497, distance: 65.8
click at [543, 498] on strong "List variants:" at bounding box center [579, 498] width 73 height 14
click at [713, 500] on p "Confirmation: with descriptions" at bounding box center [799, 498] width 512 height 17
drag, startPoint x: 710, startPoint y: 501, endPoint x: 619, endPoint y: 498, distance: 91.1
click at [619, 498] on p "Confirmation: with descriptions" at bounding box center [799, 498] width 512 height 17
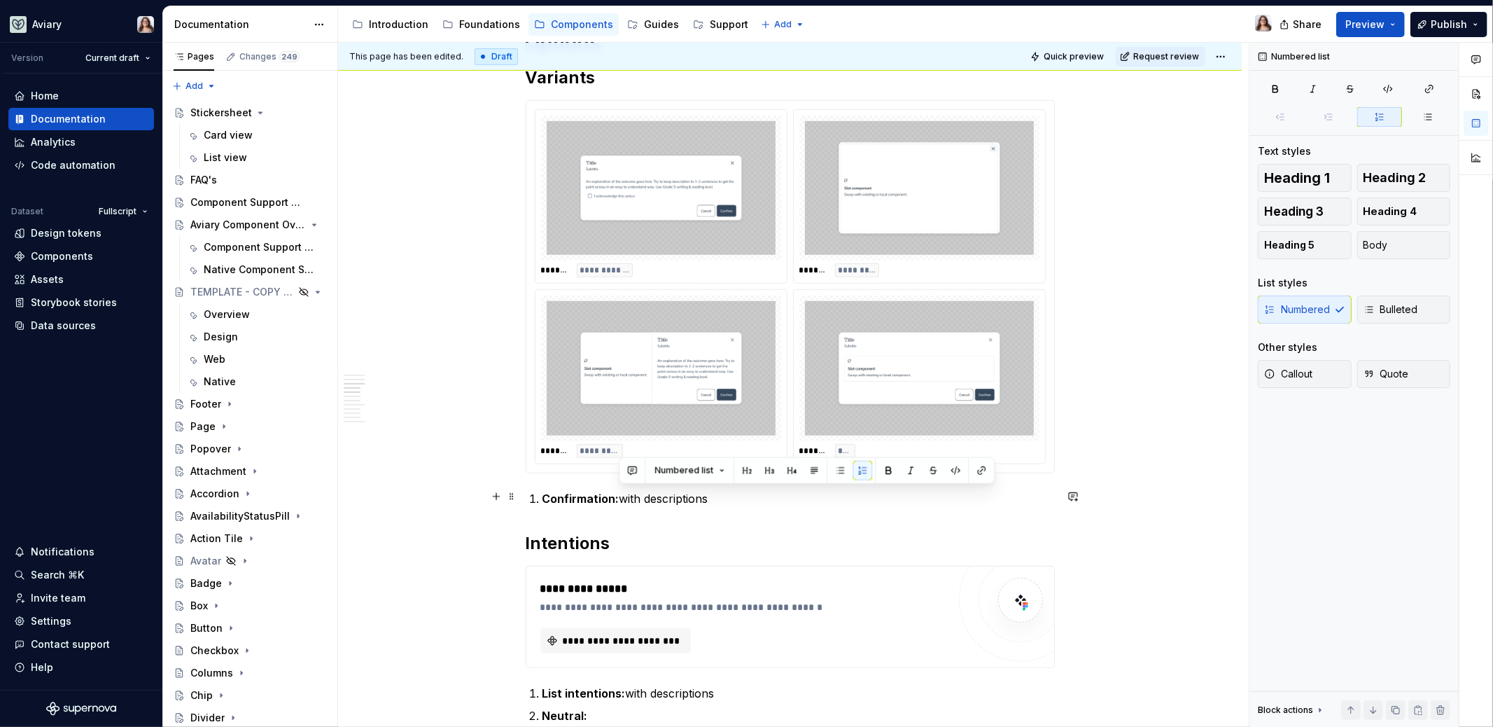
click at [712, 500] on p "Confirmation: with descriptions" at bounding box center [799, 498] width 512 height 17
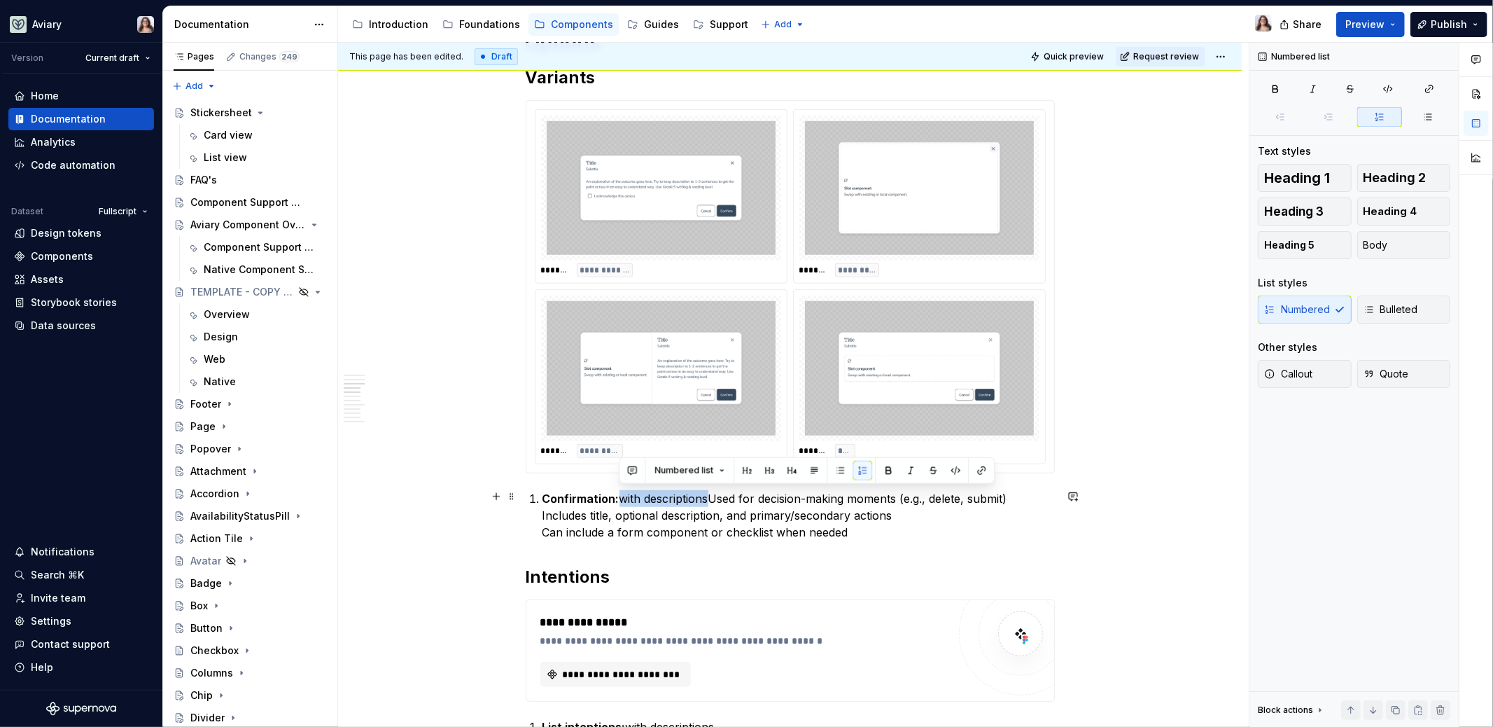
drag, startPoint x: 711, startPoint y: 494, endPoint x: 621, endPoint y: 489, distance: 90.4
click at [621, 490] on p "Confirmation: with descriptionsUsed for decision-making moments (e.g., delete, …" at bounding box center [799, 515] width 512 height 50
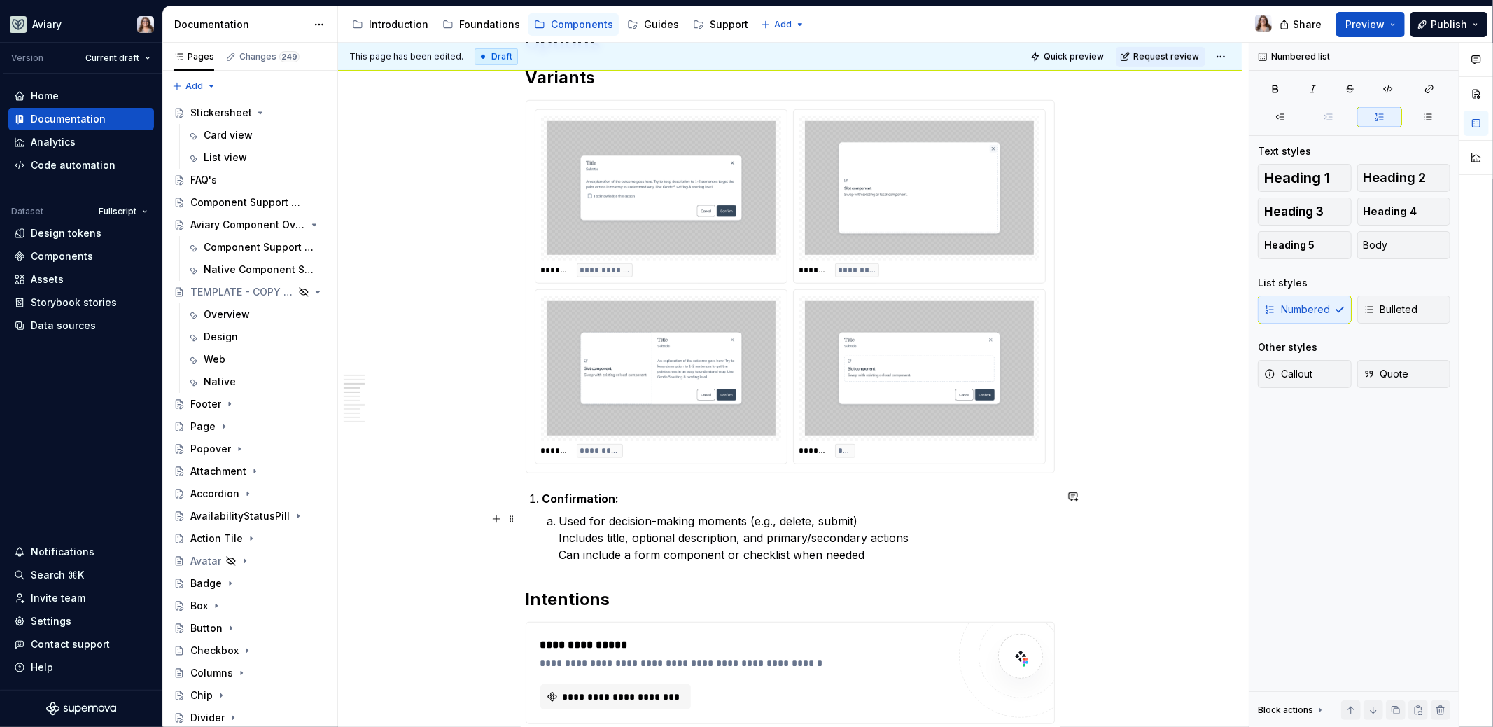
click at [557, 535] on li "Confirmation: Used for decision-making moments (e.g., delete, submit) Includes …" at bounding box center [799, 526] width 512 height 73
click at [559, 519] on p "Used for decision-making moments (e.g., delete, submit) Includes title, optiona…" at bounding box center [807, 537] width 496 height 50
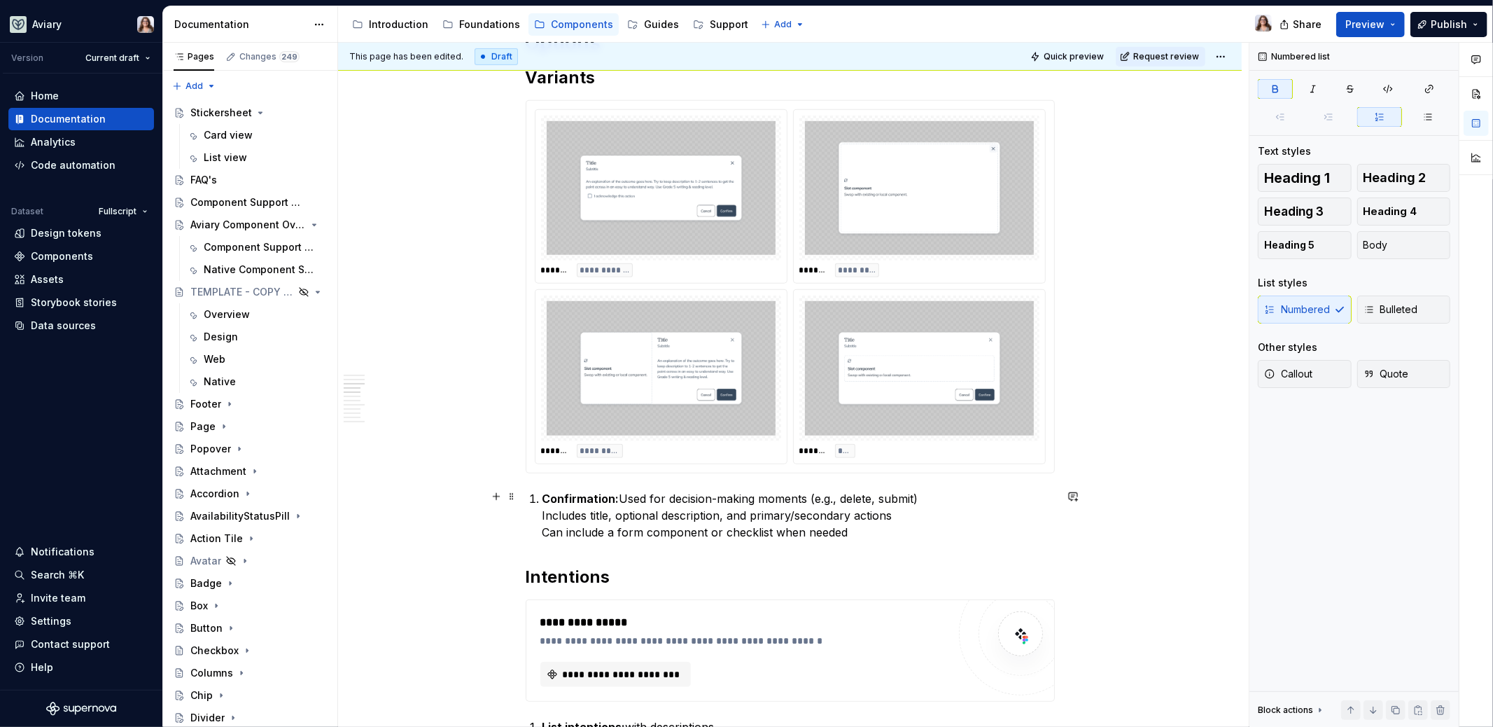
click at [849, 527] on p "Confirmation: Used for decision-making moments (e.g., delete, submit) Includes …" at bounding box center [799, 515] width 512 height 50
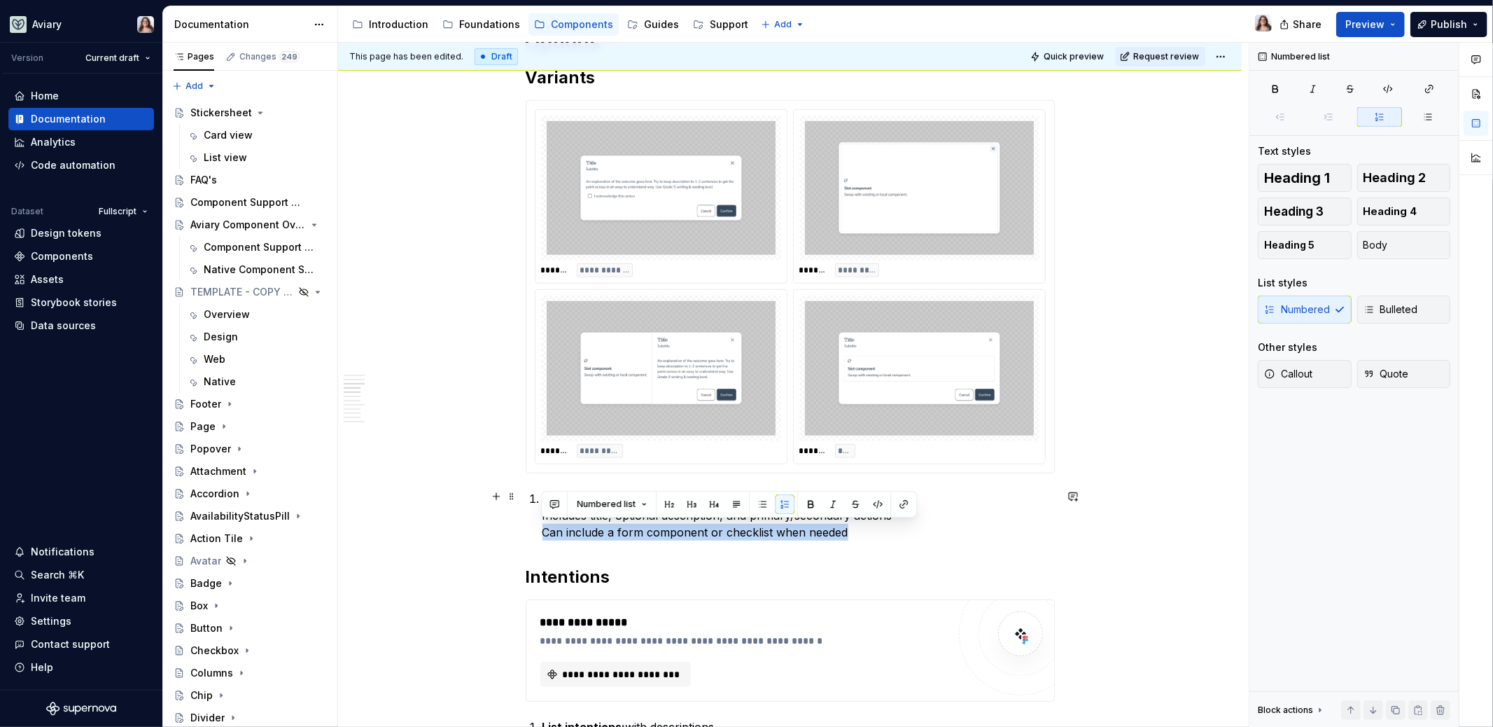
drag, startPoint x: 848, startPoint y: 526, endPoint x: 539, endPoint y: 525, distance: 308.7
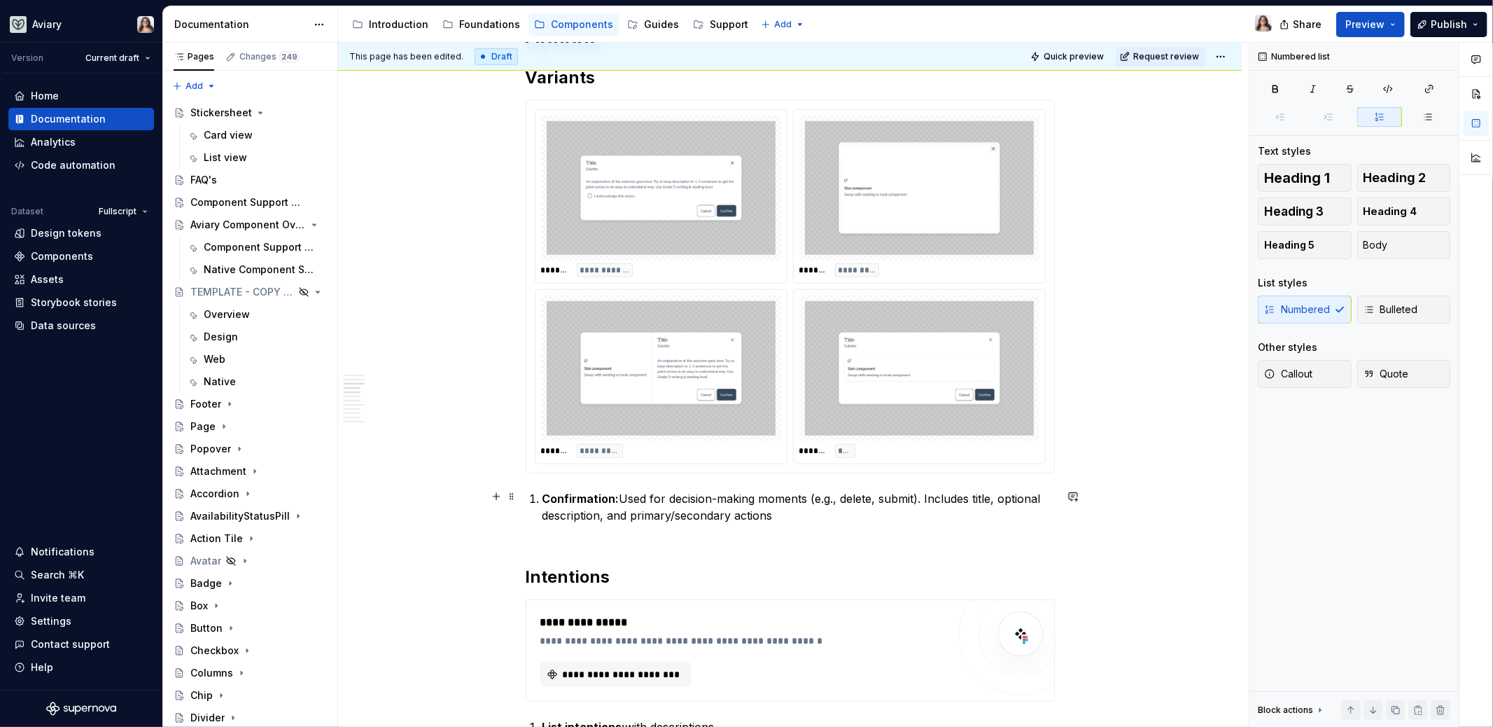
click at [771, 515] on p "Confirmation: Used for decision-making moments (e.g., delete, submit). Includes…" at bounding box center [799, 515] width 512 height 50
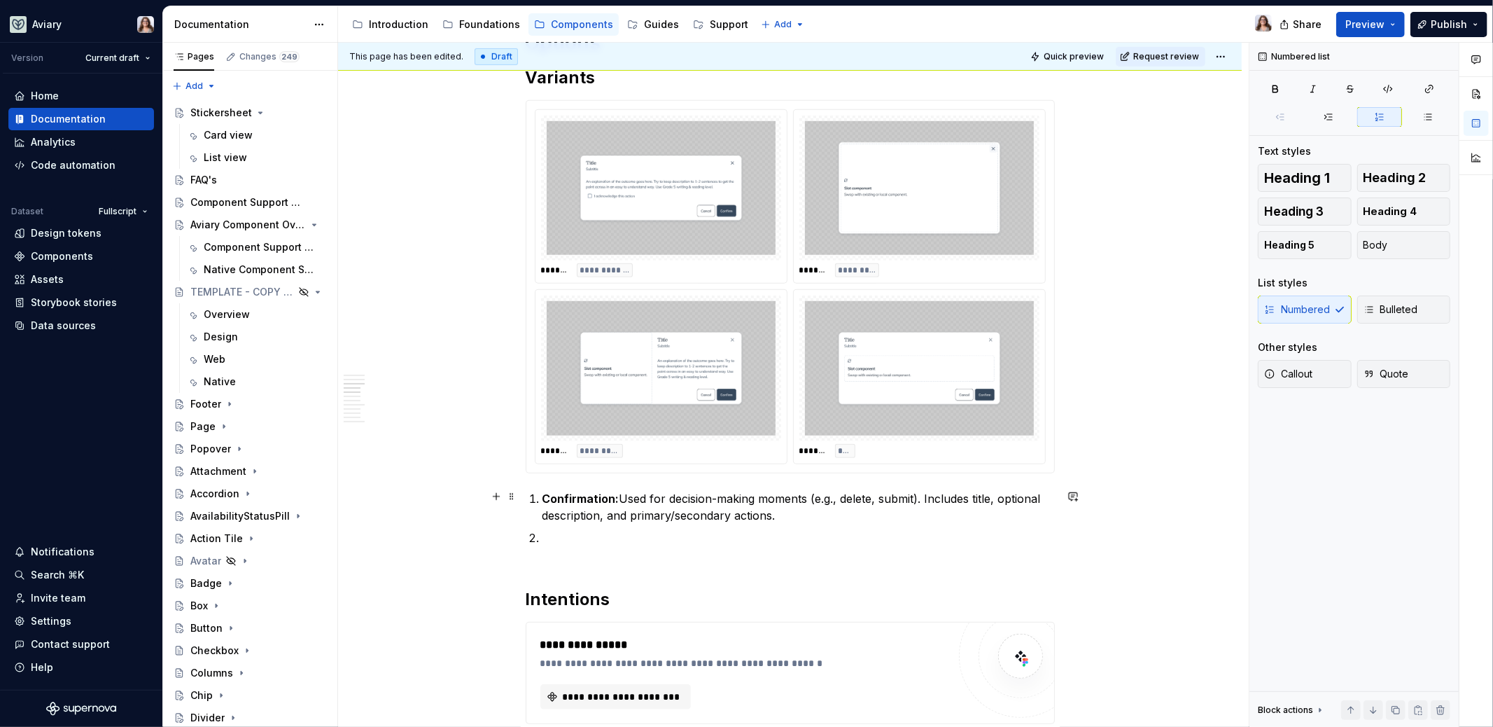
click at [605, 513] on p "Confirmation: Used for decision-making moments (e.g., delete, submit). Includes…" at bounding box center [799, 507] width 512 height 34
click at [561, 529] on p at bounding box center [799, 546] width 512 height 34
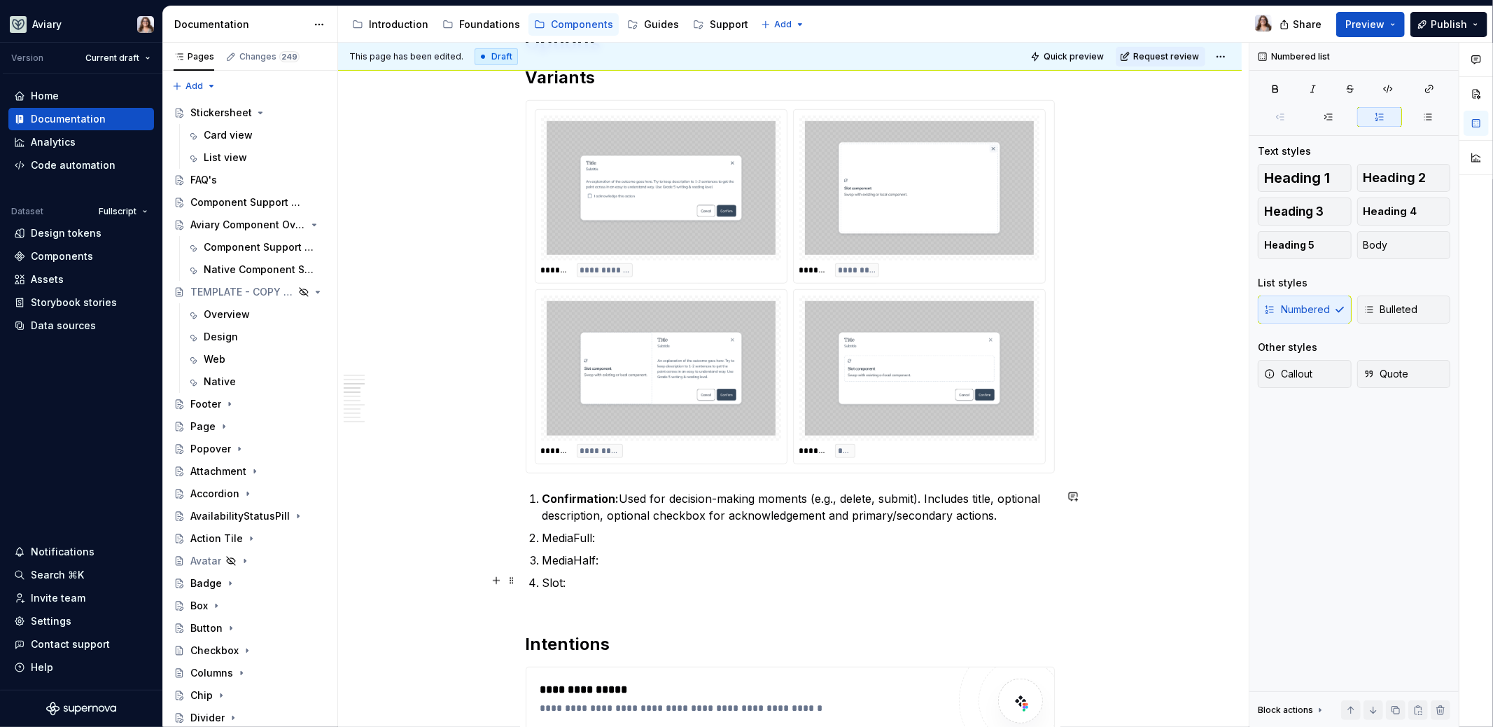
click at [574, 585] on p "Slot:" at bounding box center [799, 591] width 512 height 34
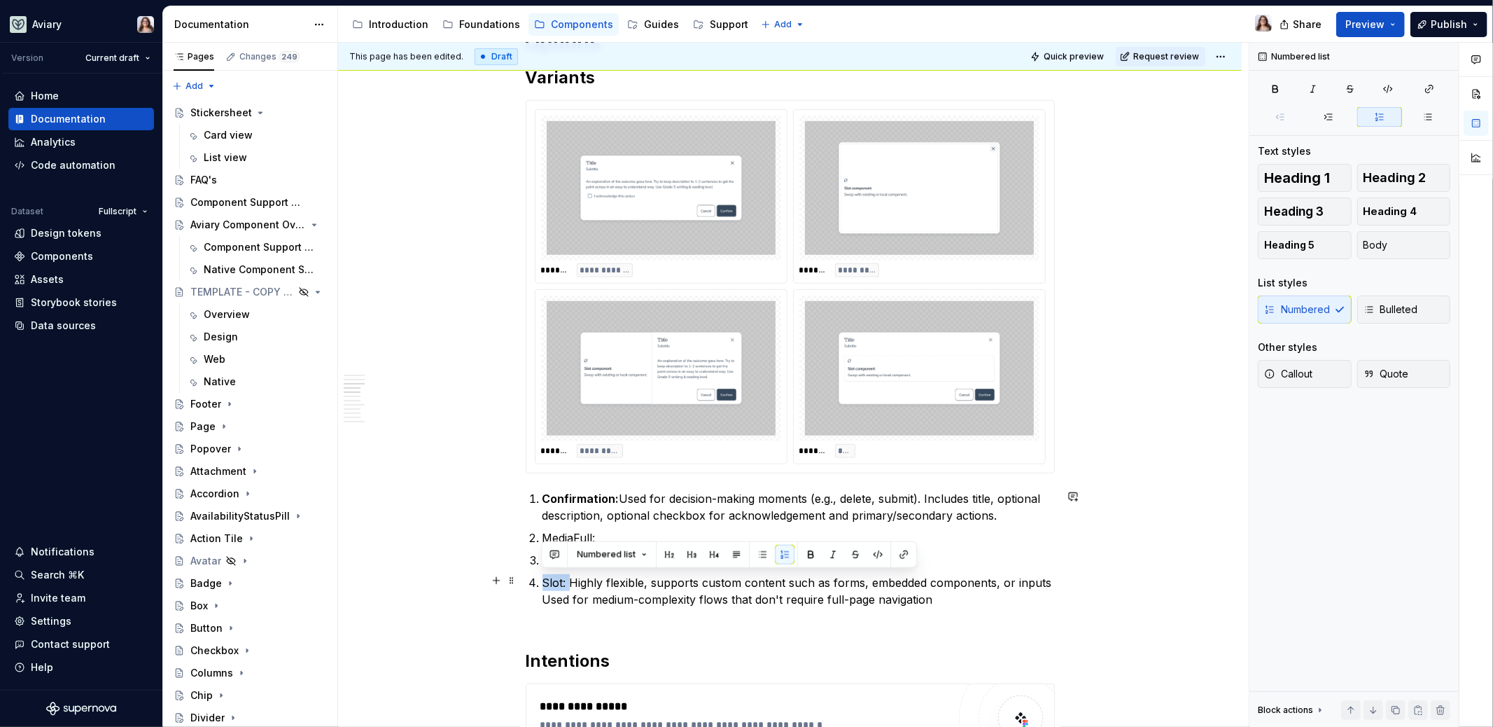
drag, startPoint x: 568, startPoint y: 580, endPoint x: 528, endPoint y: 580, distance: 40.6
click at [543, 580] on li "Slot: Highly flexible, supports custom content such as forms, embedded componen…" at bounding box center [799, 599] width 512 height 50
click at [940, 601] on p "Slot: Highly flexible, supports custom content such as forms, embedded componen…" at bounding box center [799, 599] width 512 height 50
click at [543, 599] on p "Slot: Highly flexible, supports custom content such as forms, embedded componen…" at bounding box center [799, 599] width 512 height 50
click at [934, 600] on p "Slot: Highly flexible, supports custom content such as forms, embedded componen…" at bounding box center [799, 599] width 512 height 50
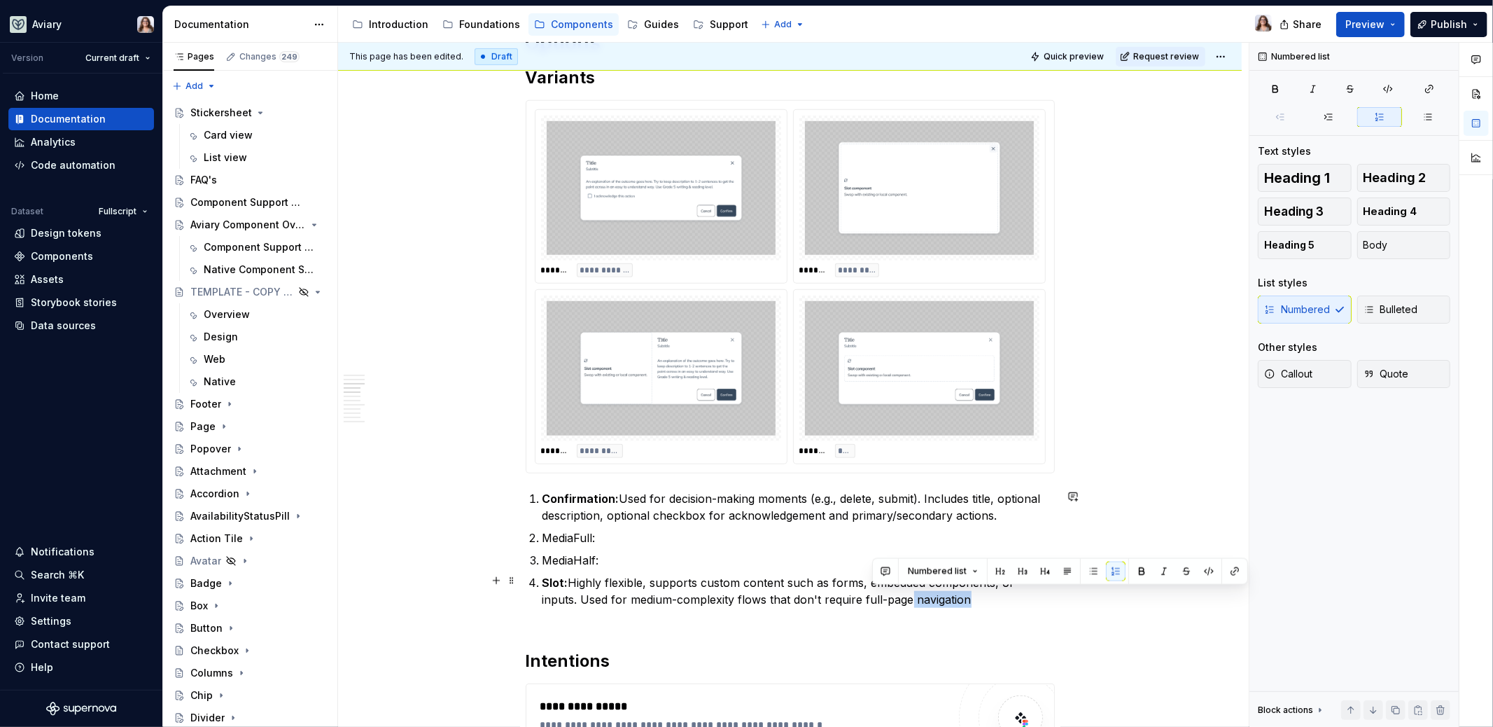
drag, startPoint x: 942, startPoint y: 598, endPoint x: 874, endPoint y: 600, distance: 67.2
click at [874, 600] on p "Slot: Highly flexible, supports custom content such as forms, embedded componen…" at bounding box center [799, 599] width 512 height 50
click at [943, 595] on p "Slot: Highly flexible, supports custom content such as forms, embedded componen…" at bounding box center [799, 599] width 512 height 50
drag, startPoint x: 943, startPoint y: 595, endPoint x: 727, endPoint y: 594, distance: 215.6
click at [727, 595] on p "Slot: Highly flexible, supports custom content such as forms, embedded componen…" at bounding box center [799, 599] width 512 height 50
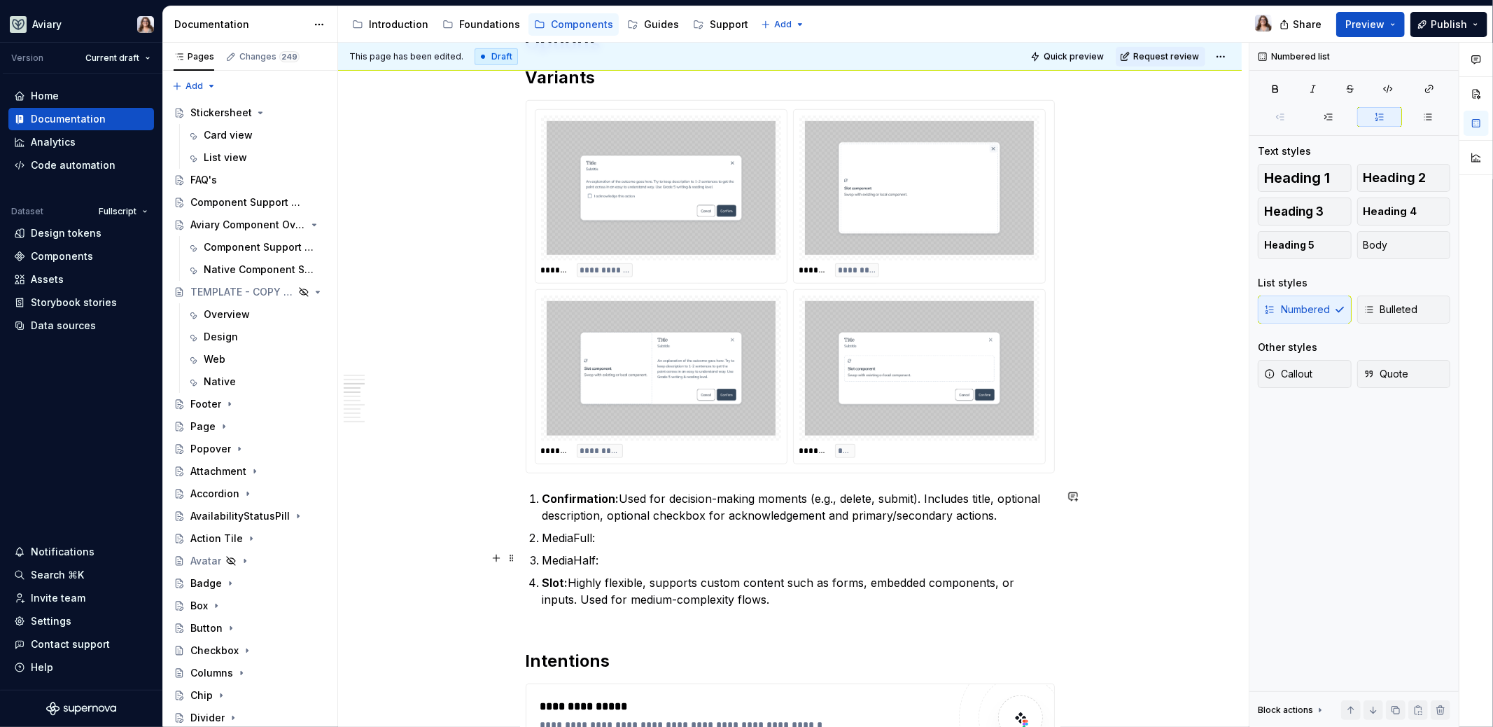
click at [611, 555] on p "MediaHalf:" at bounding box center [799, 560] width 512 height 17
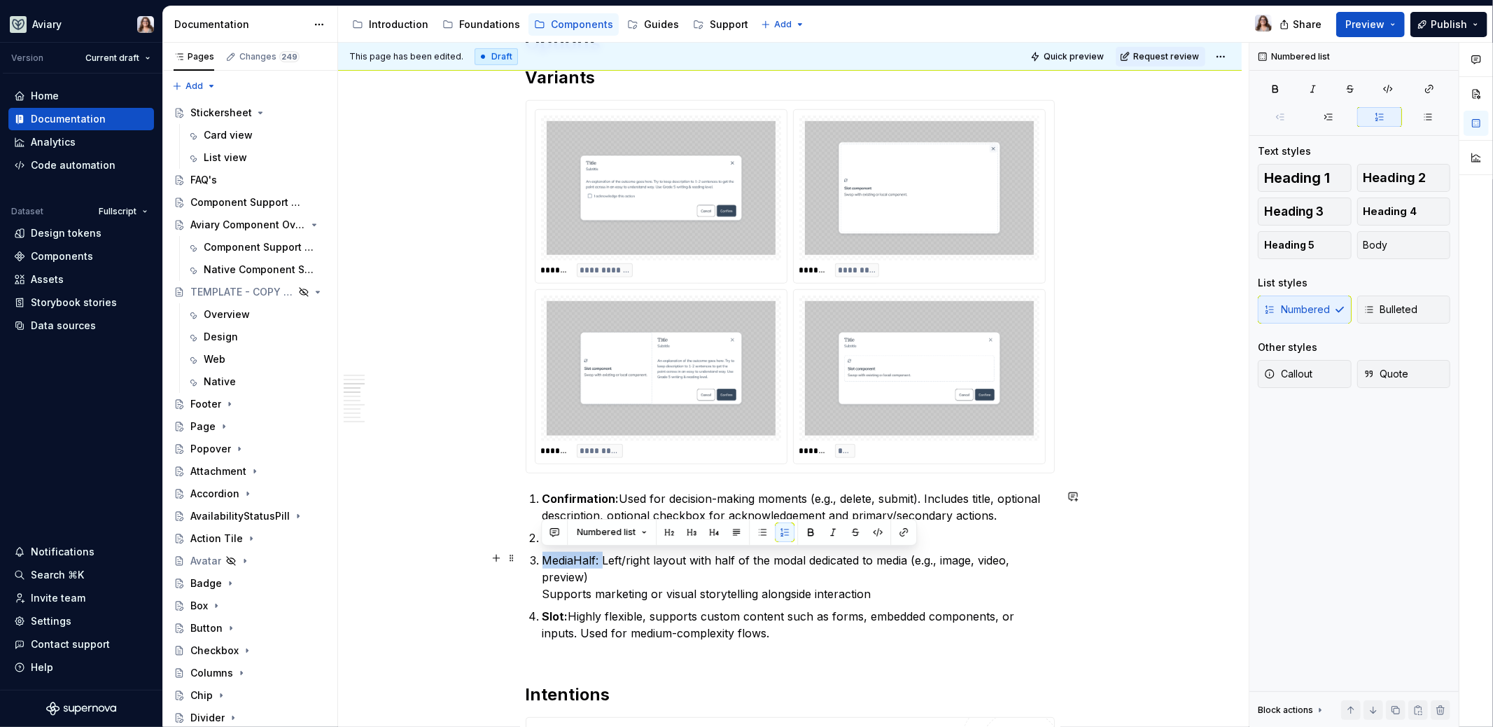
drag, startPoint x: 601, startPoint y: 557, endPoint x: 519, endPoint y: 556, distance: 82.6
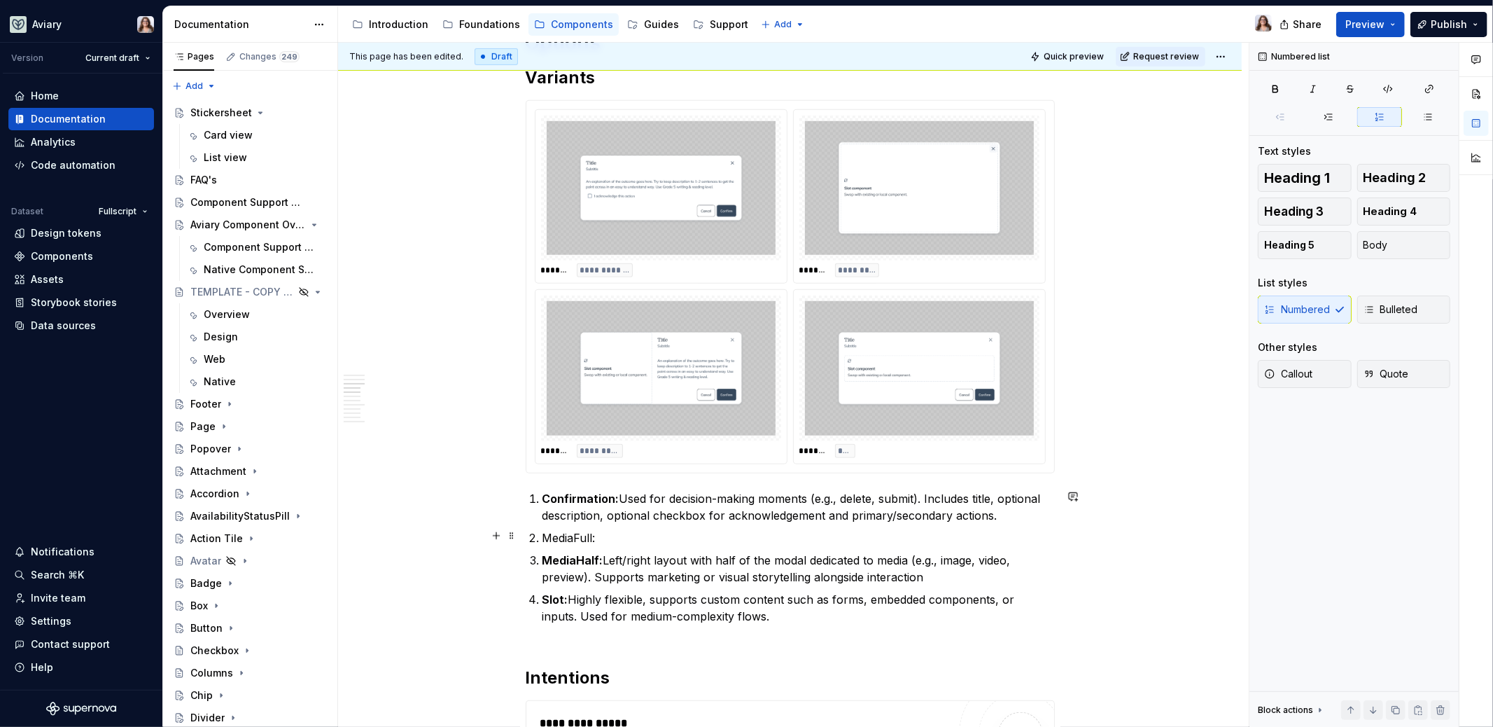
click at [602, 533] on p "MediaFull:" at bounding box center [799, 537] width 512 height 17
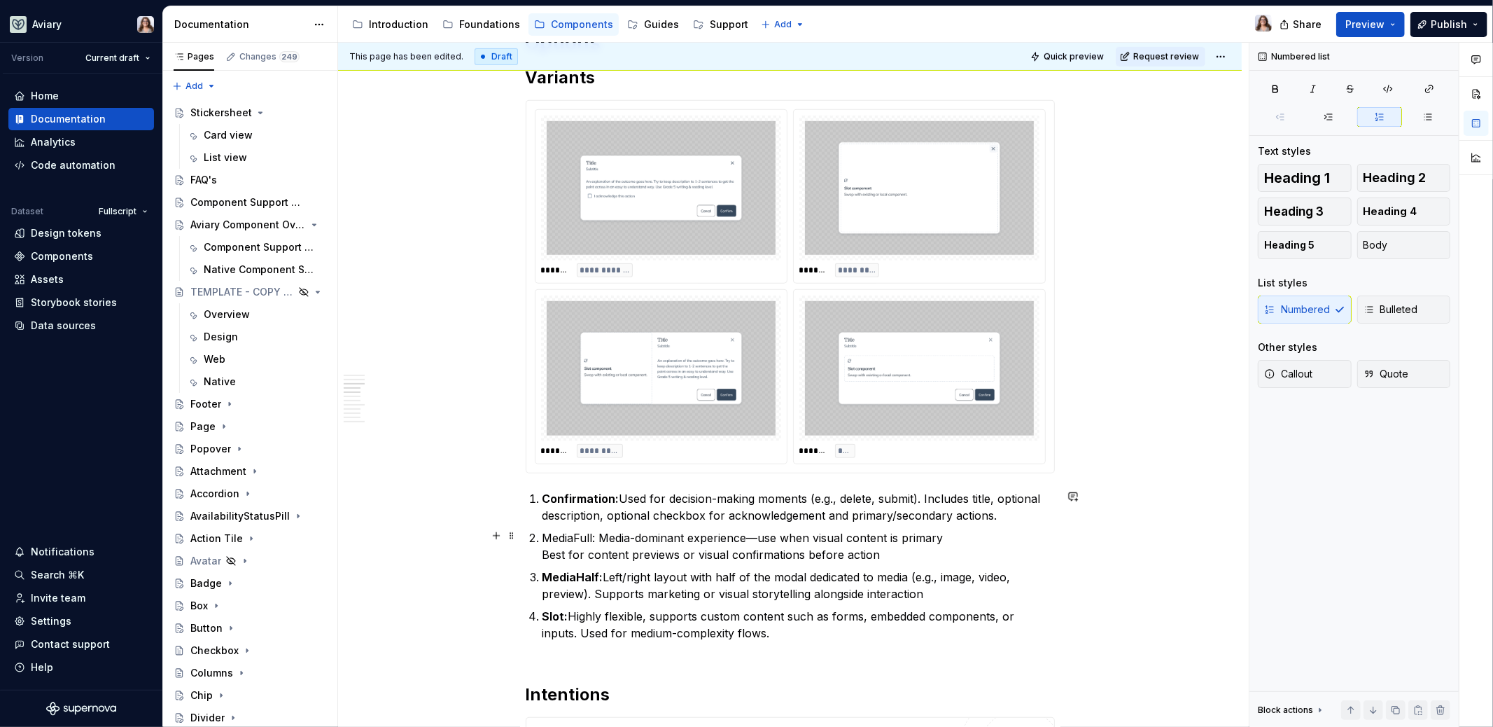
click at [543, 554] on p "MediaFull: Media-dominant experience—use when visual content is primary Best fo…" at bounding box center [799, 546] width 512 height 34
click at [589, 551] on p "MediaFull: Media-dominant experience—use when visual content is primary. Best f…" at bounding box center [799, 546] width 512 height 34
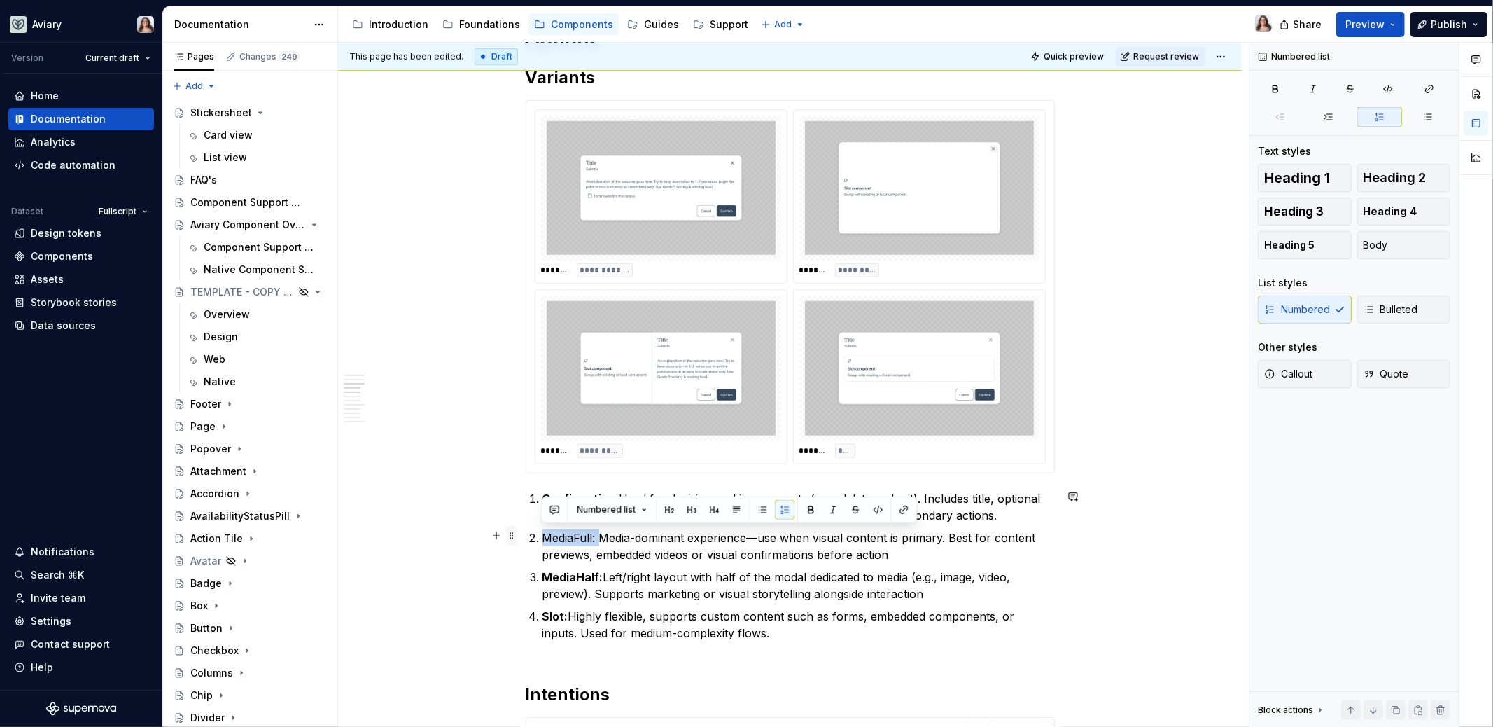
drag, startPoint x: 598, startPoint y: 536, endPoint x: 512, endPoint y: 536, distance: 86.1
click at [899, 551] on p "MediaFull: Media-dominant experience—use when visual content is primary. Best f…" at bounding box center [799, 546] width 512 height 34
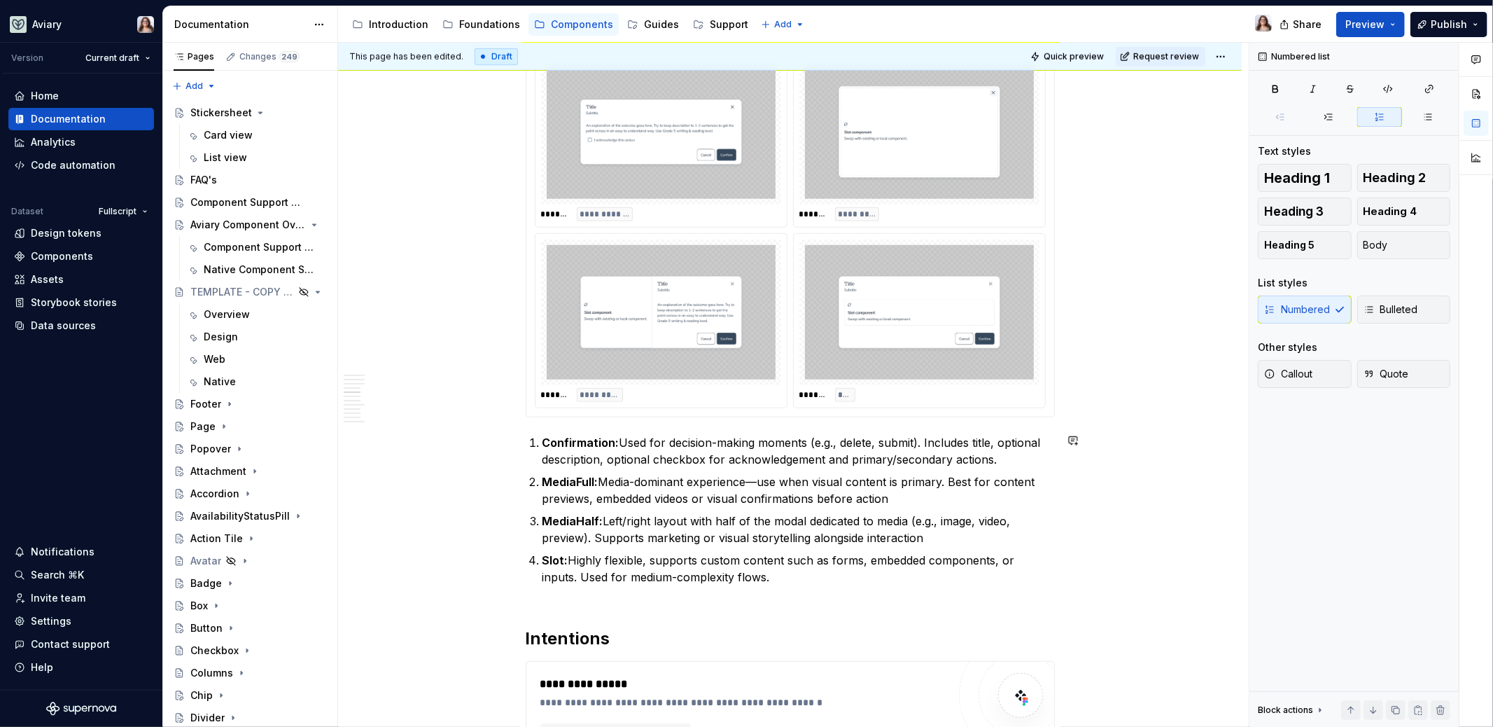
scroll to position [856, 0]
click at [750, 575] on p "Slot: Highly flexible, supports custom content such as forms, embedded componen…" at bounding box center [799, 576] width 512 height 50
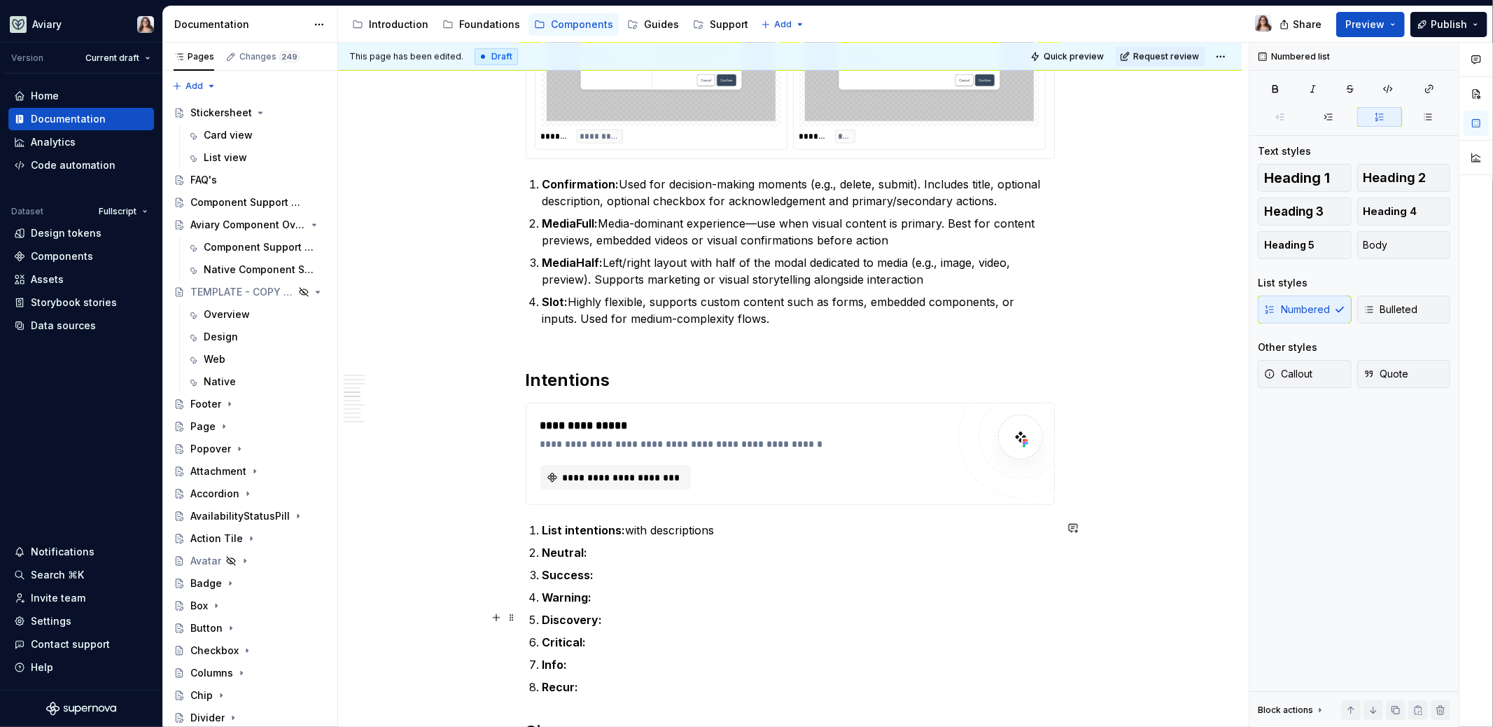
scroll to position [1148, 0]
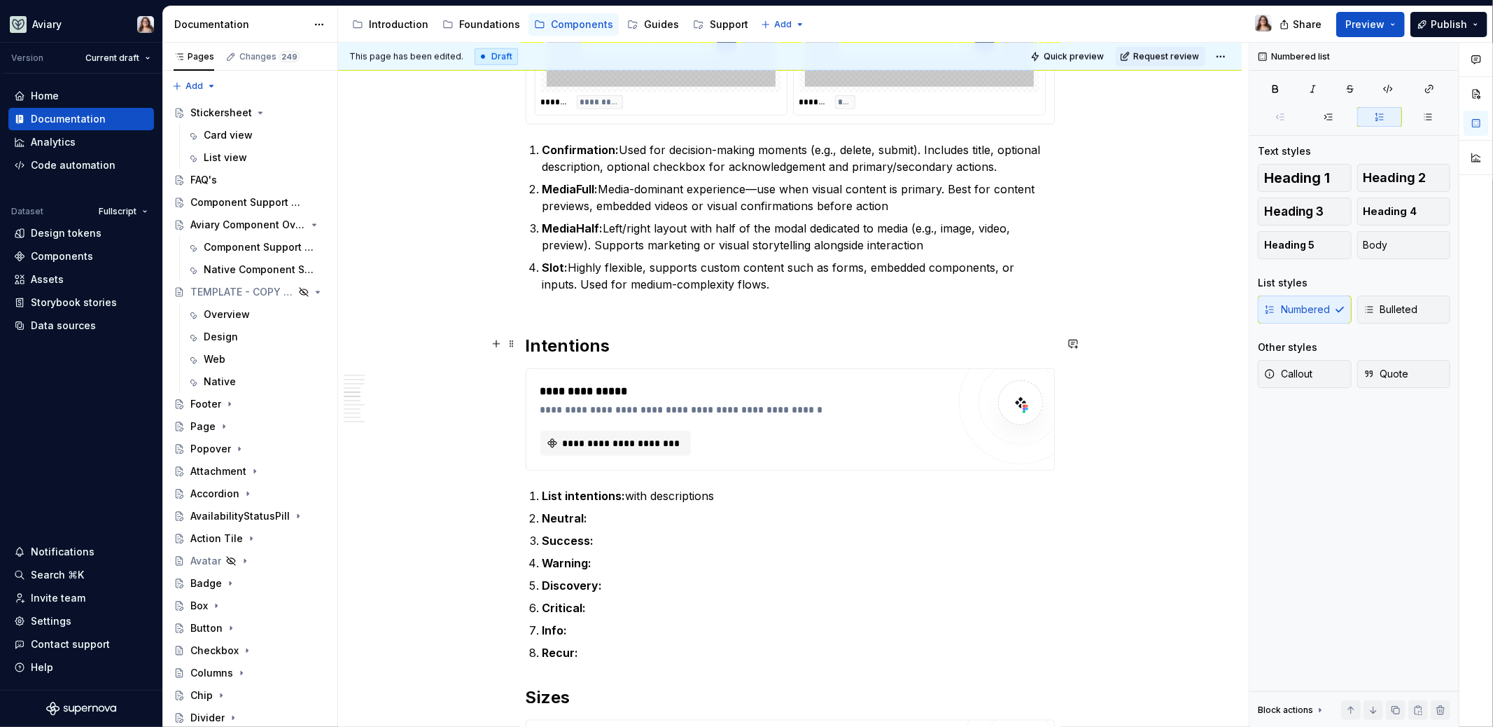
click at [610, 347] on h2 "Intentions" at bounding box center [790, 346] width 529 height 22
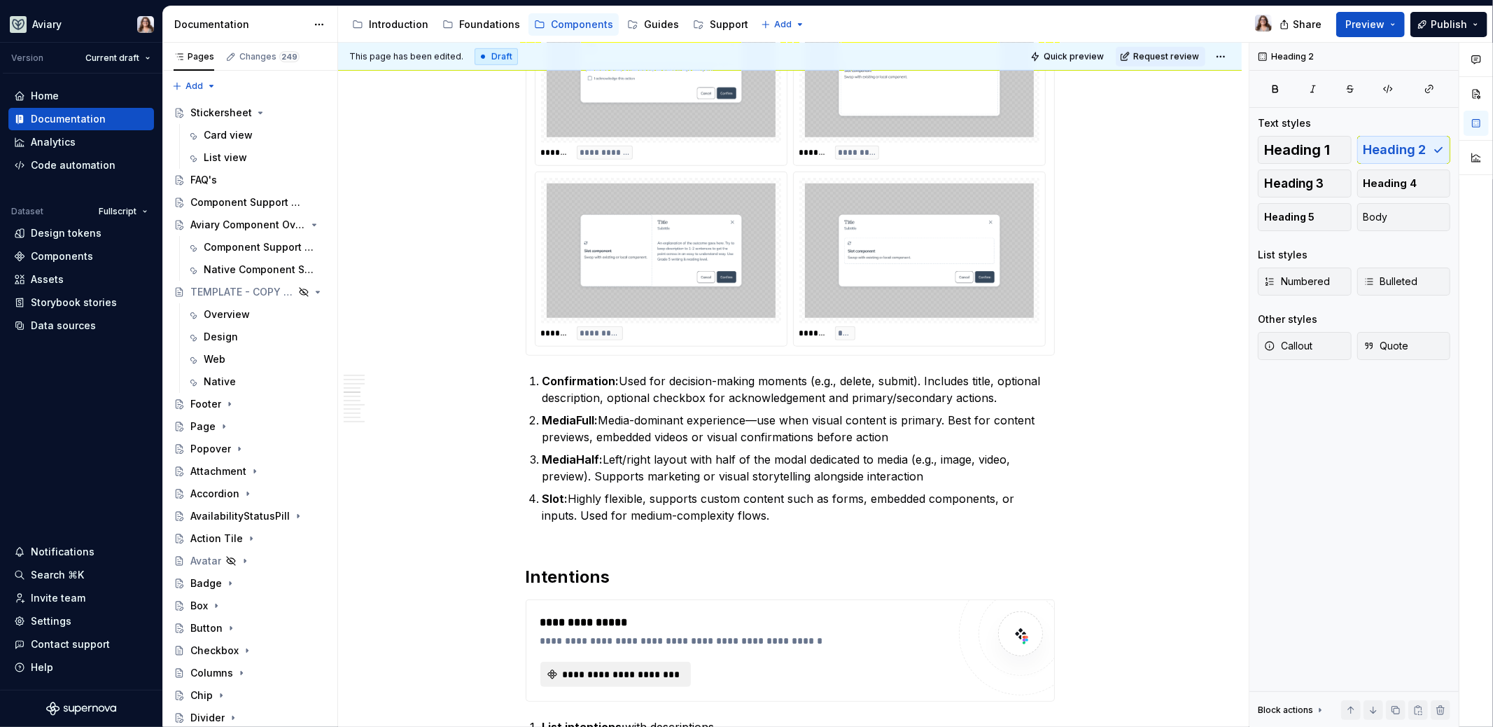
scroll to position [866, 0]
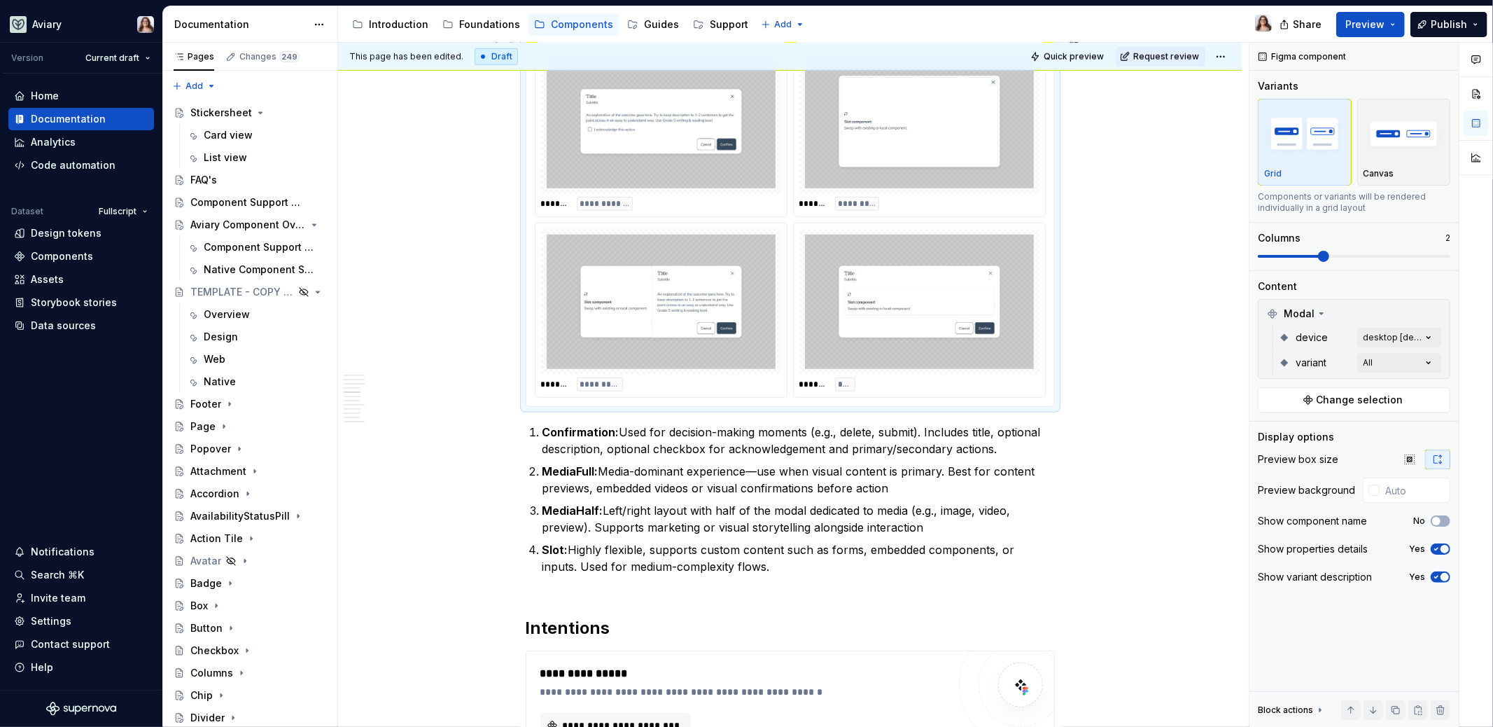
click at [667, 306] on img at bounding box center [661, 302] width 229 height 134
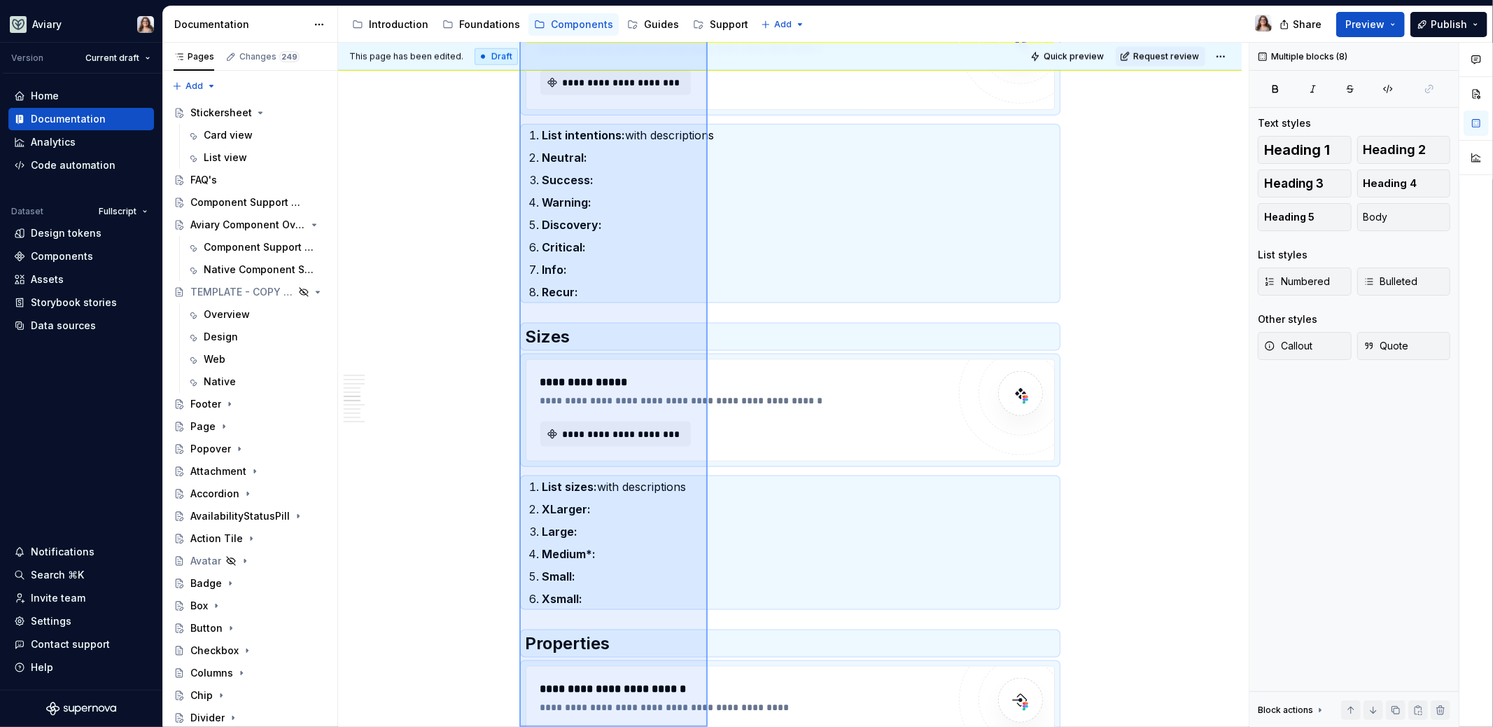
scroll to position [1523, 0]
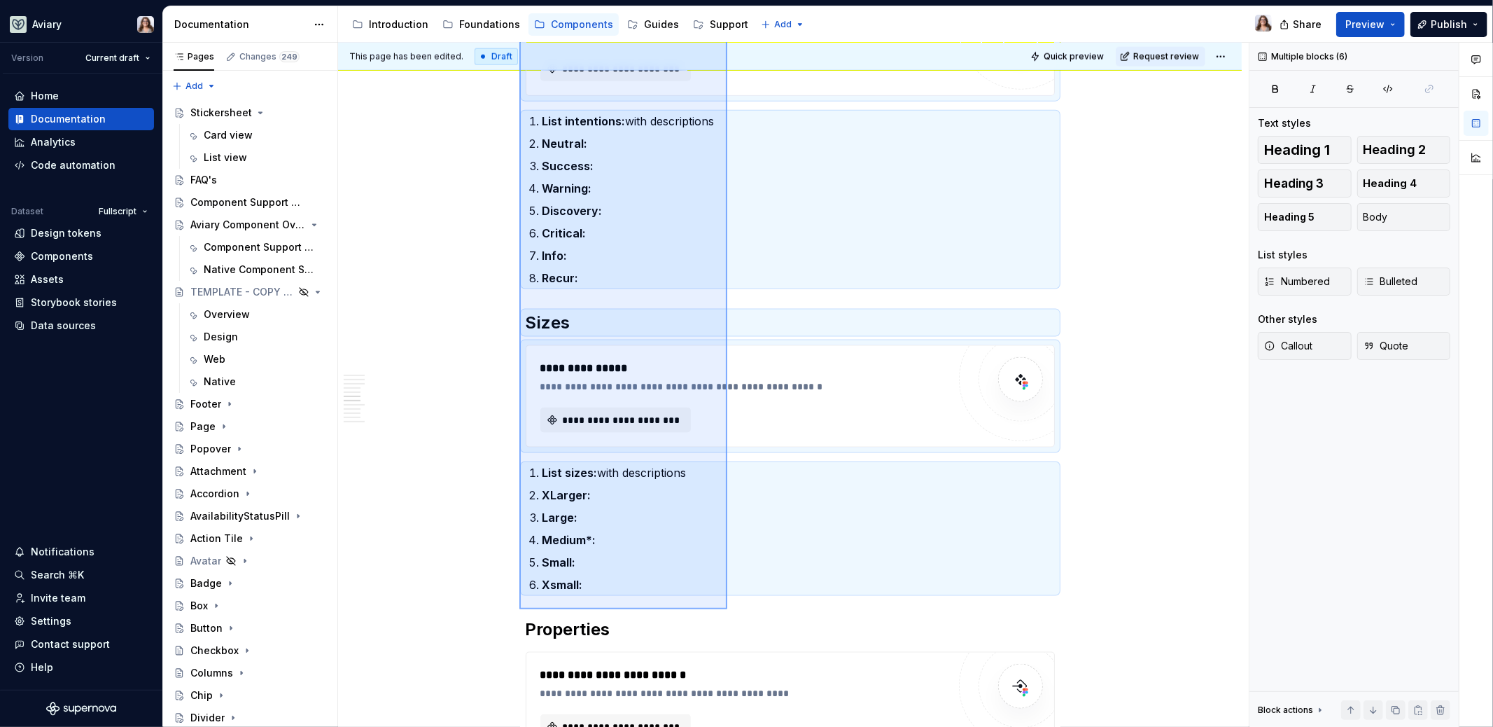
drag, startPoint x: 519, startPoint y: 272, endPoint x: 727, endPoint y: 605, distance: 392.4
click at [727, 605] on div "**********" at bounding box center [793, 385] width 911 height 685
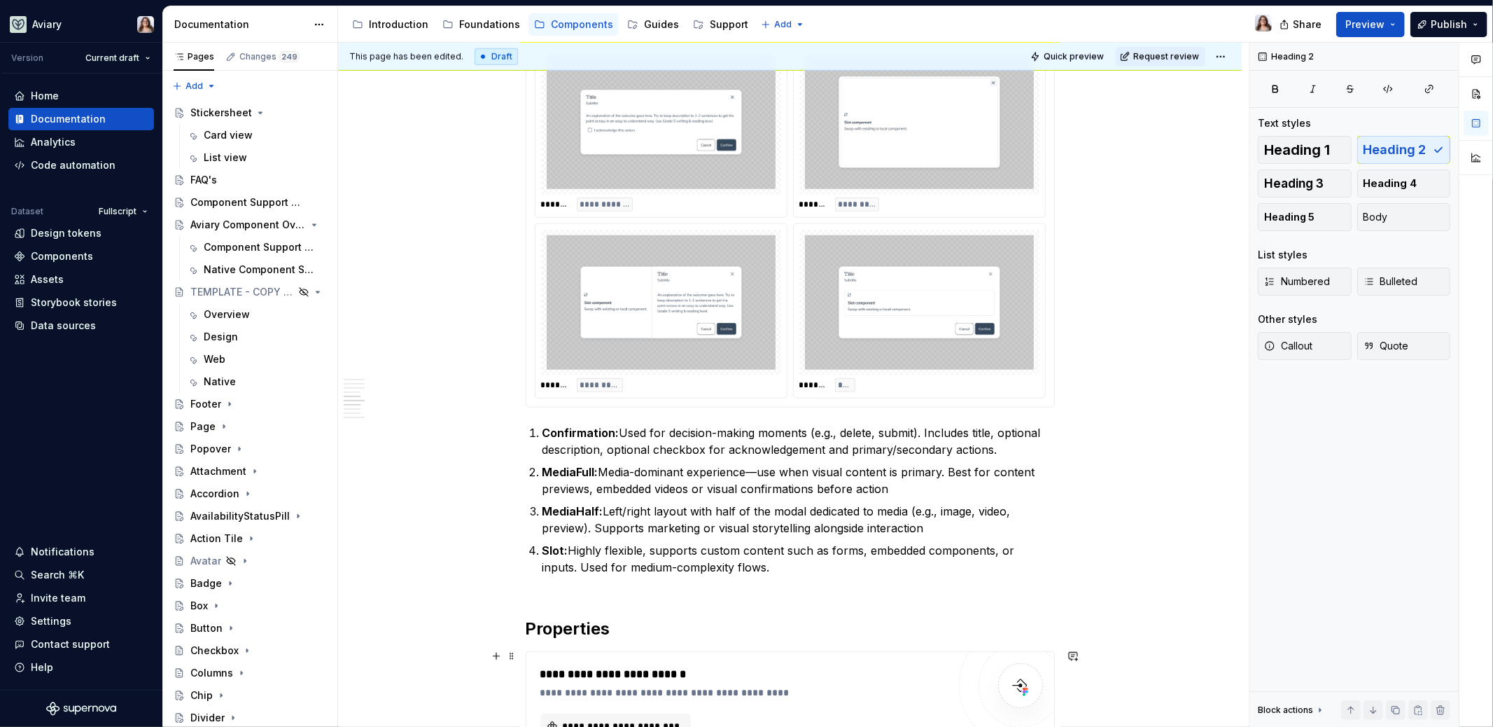
scroll to position [1196, 0]
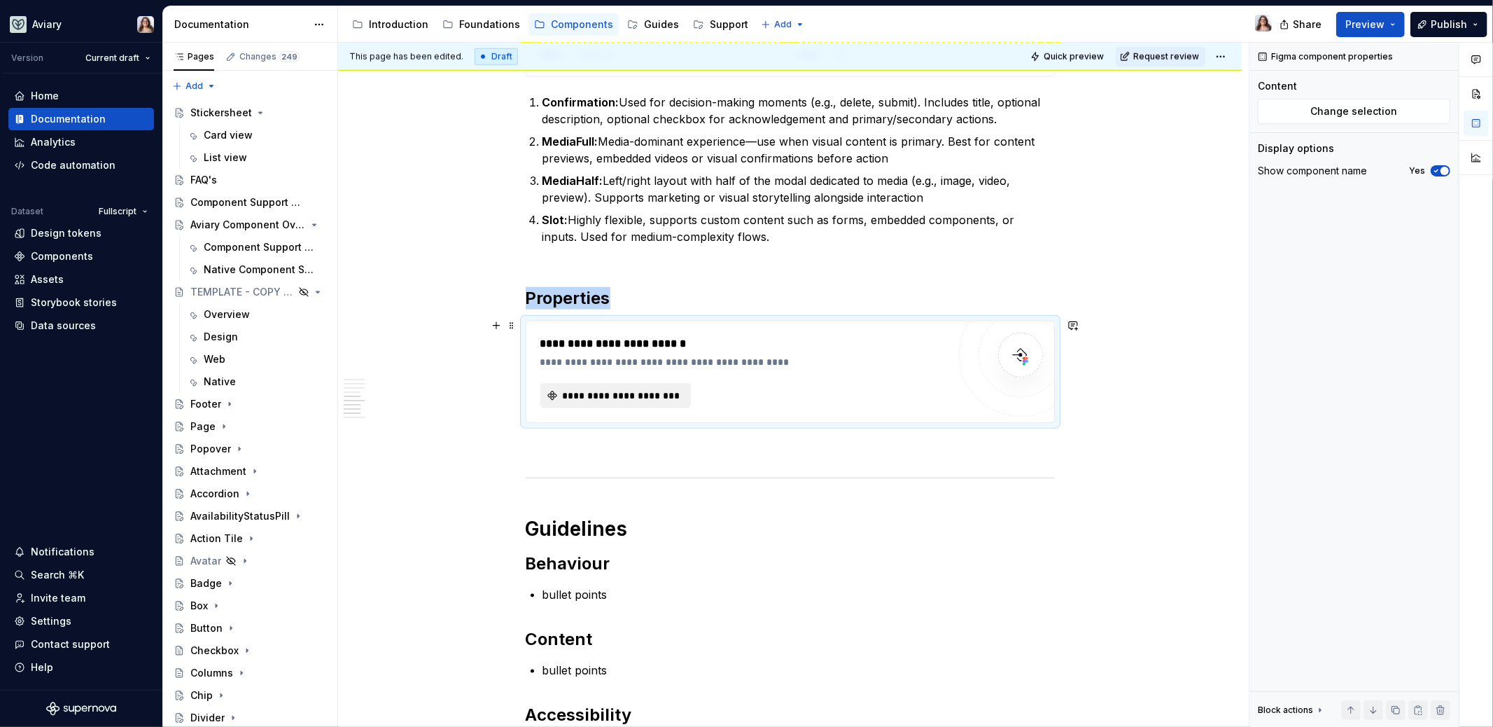
click at [614, 389] on span "**********" at bounding box center [622, 396] width 122 height 14
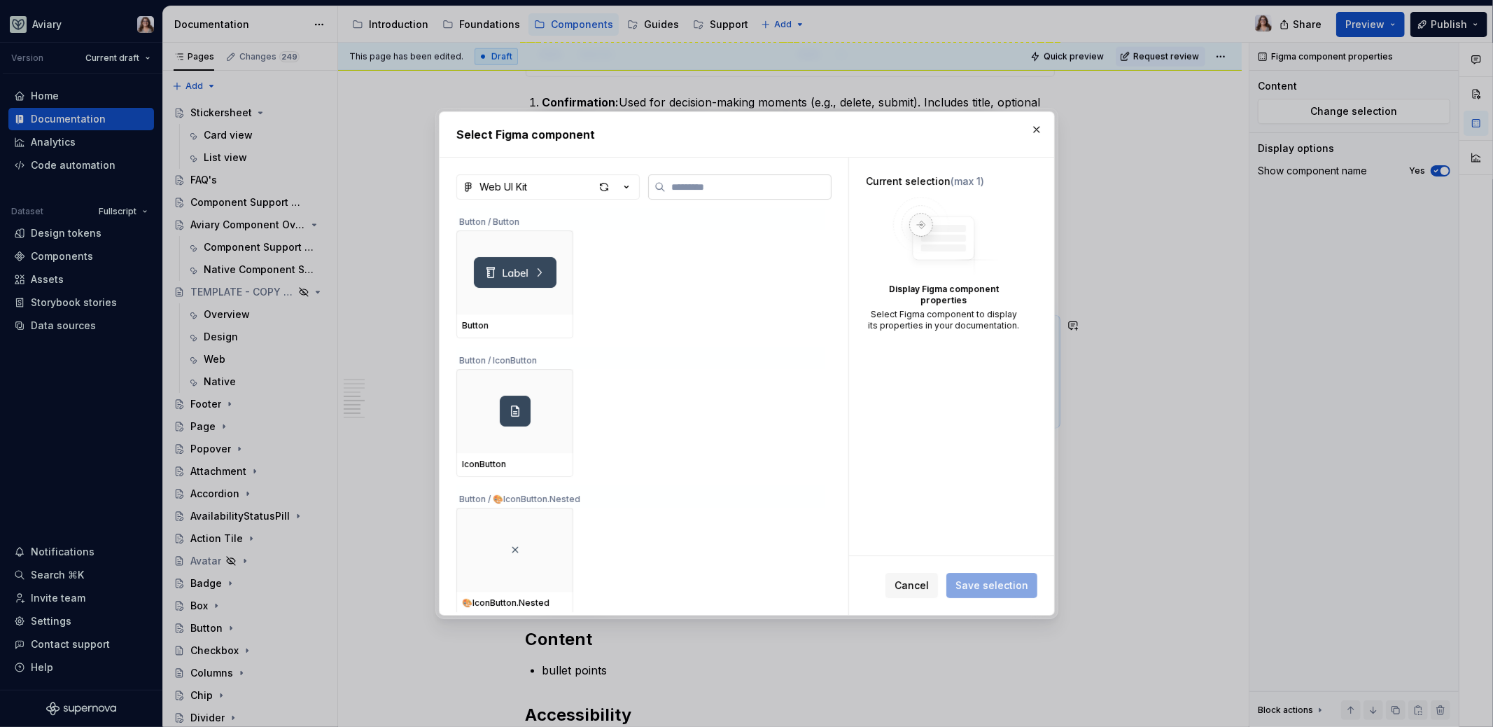
type textarea "*"
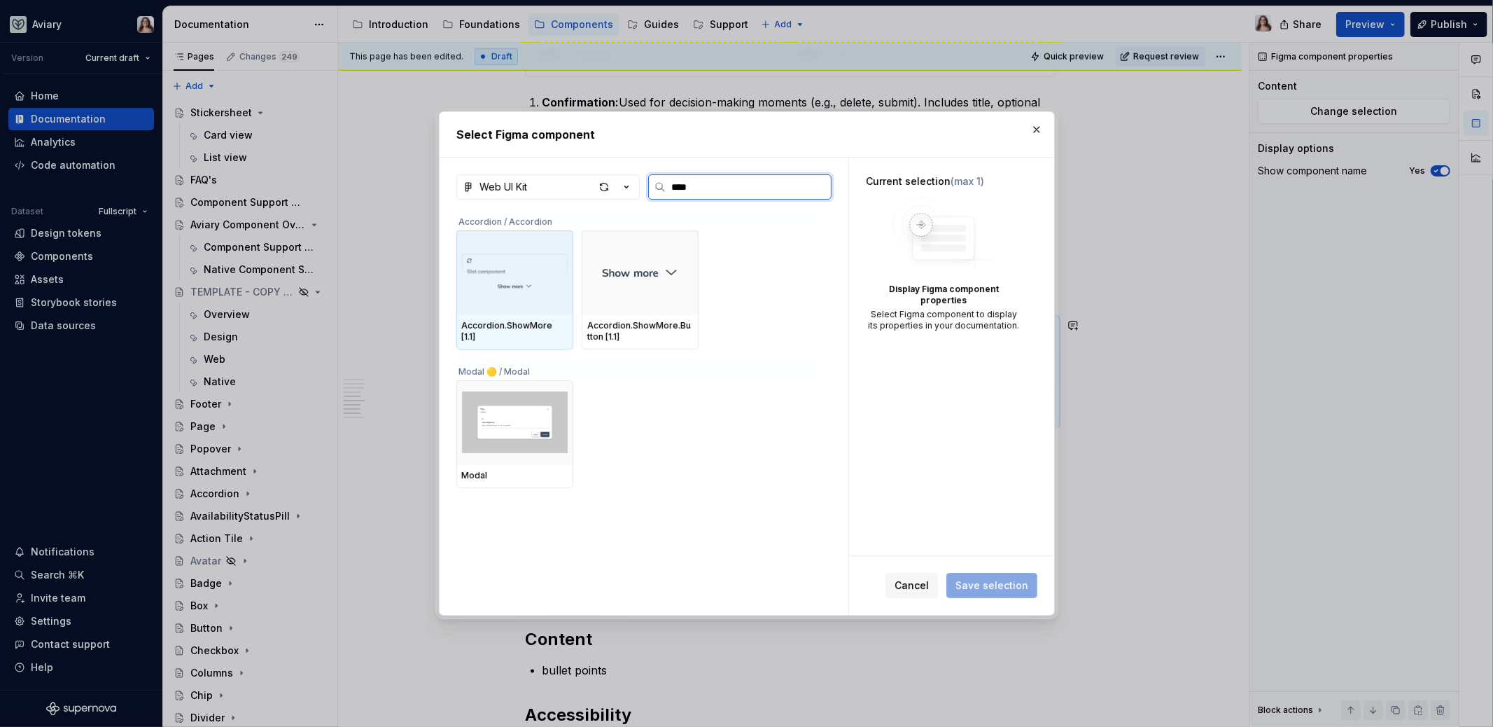
type input "*****"
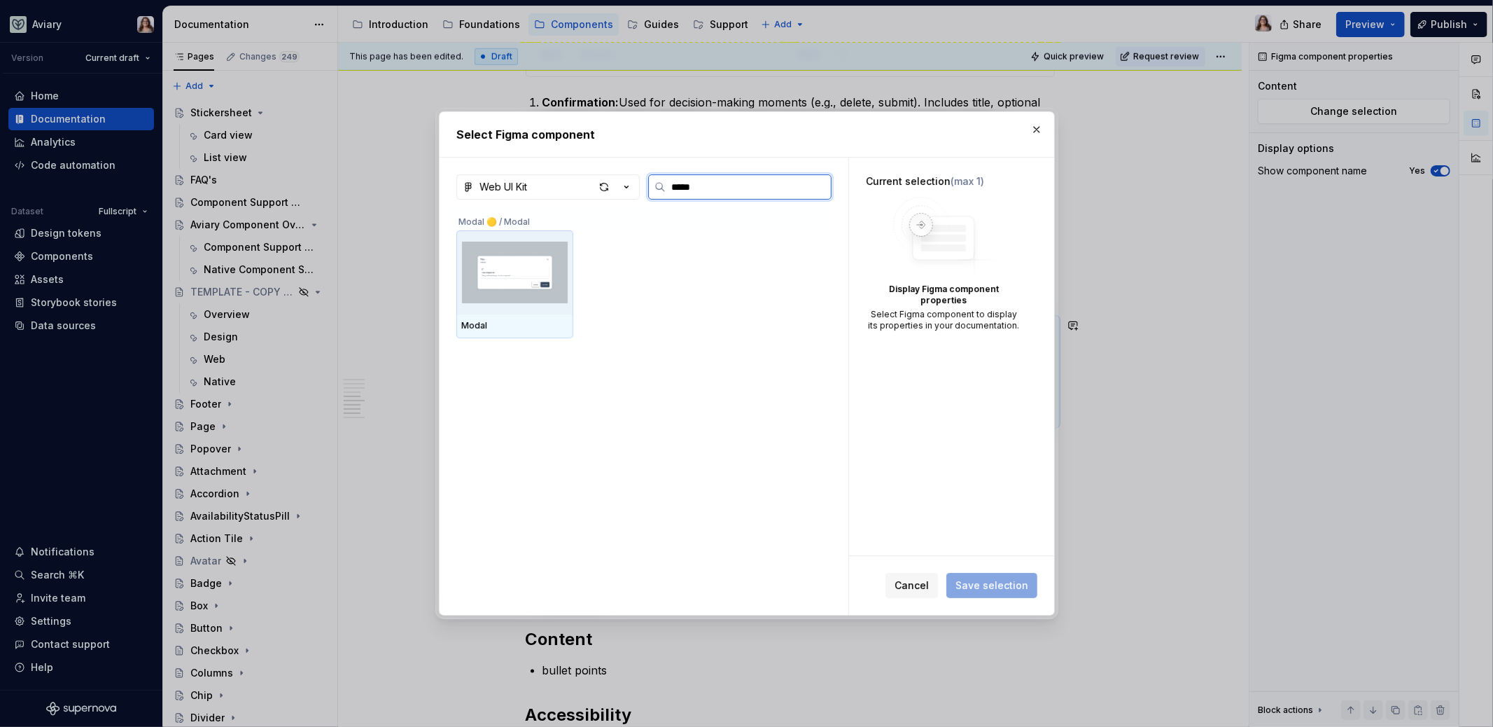
click at [525, 277] on img at bounding box center [515, 272] width 106 height 73
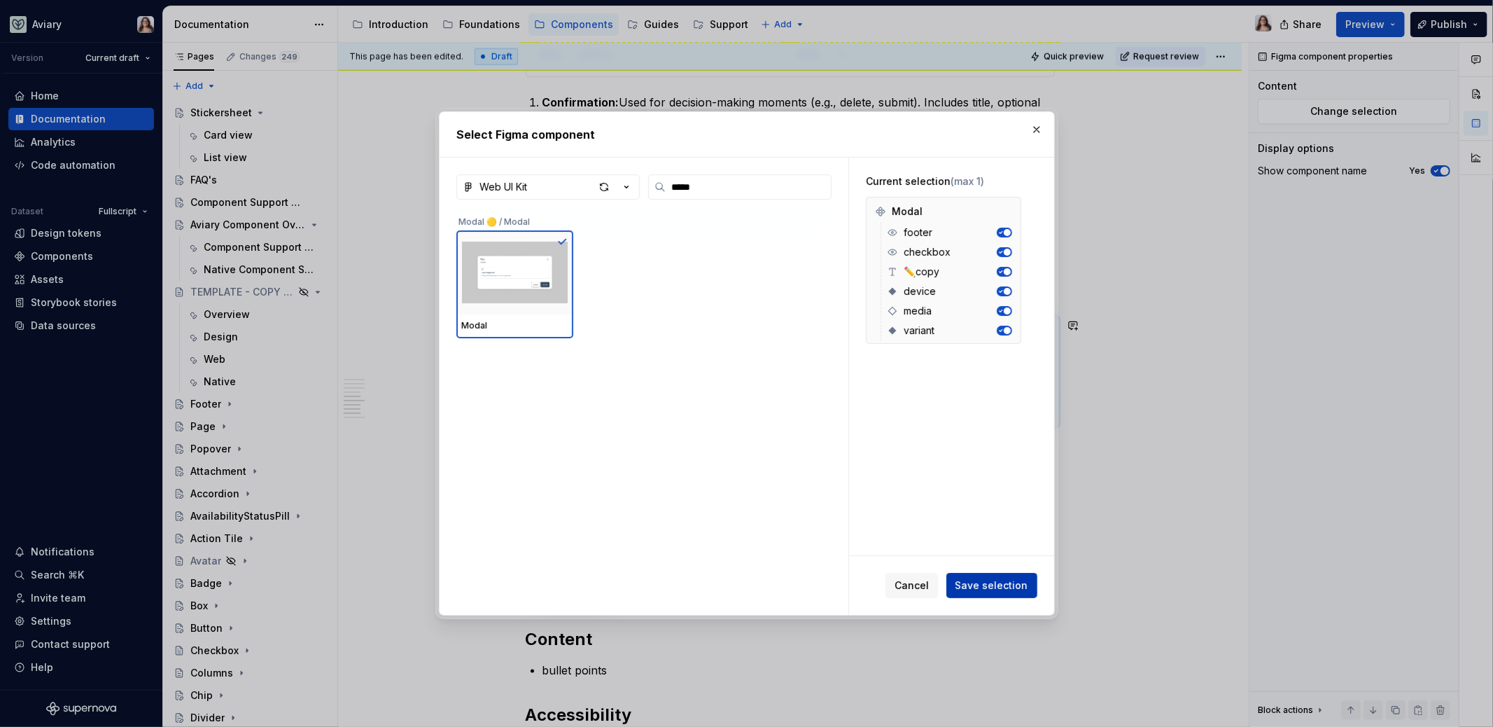
click at [1005, 585] on span "Save selection" at bounding box center [992, 585] width 73 height 14
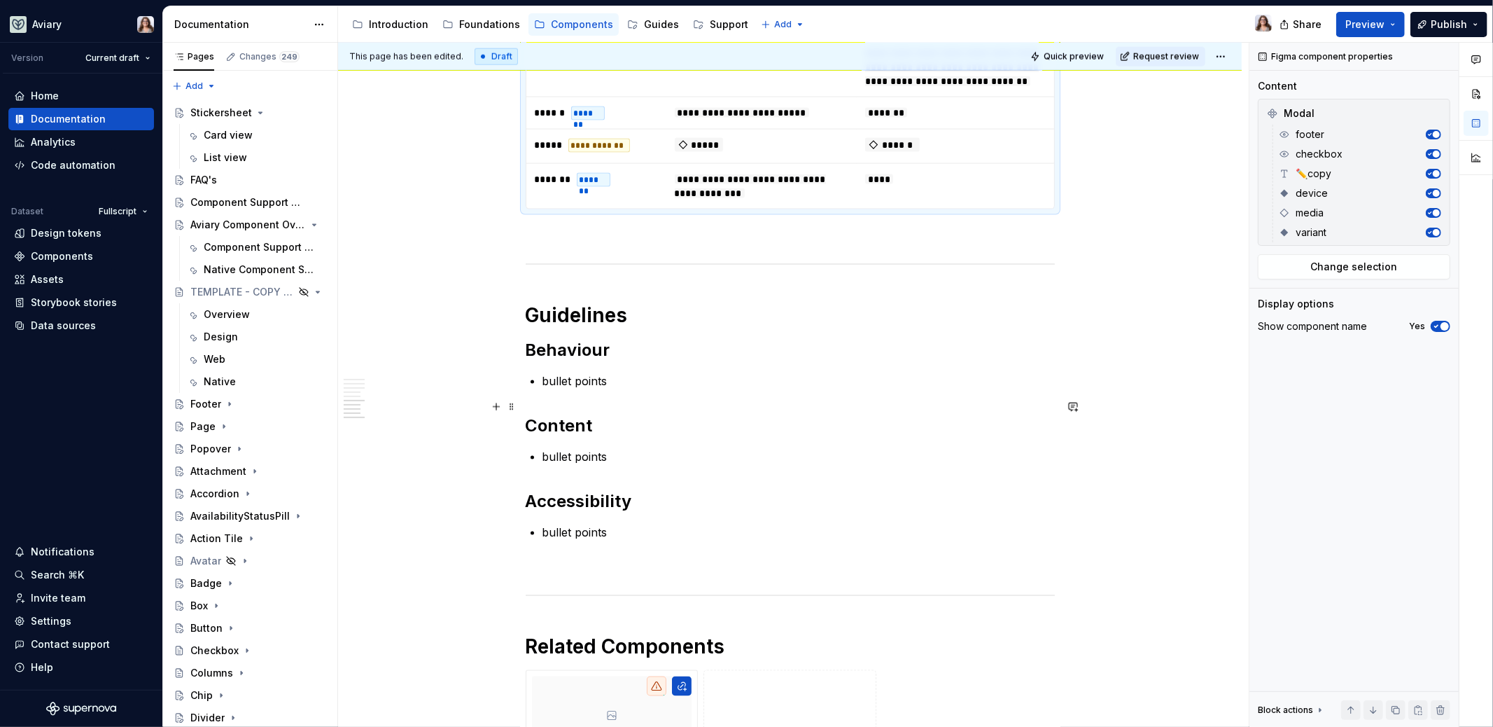
scroll to position [1662, 0]
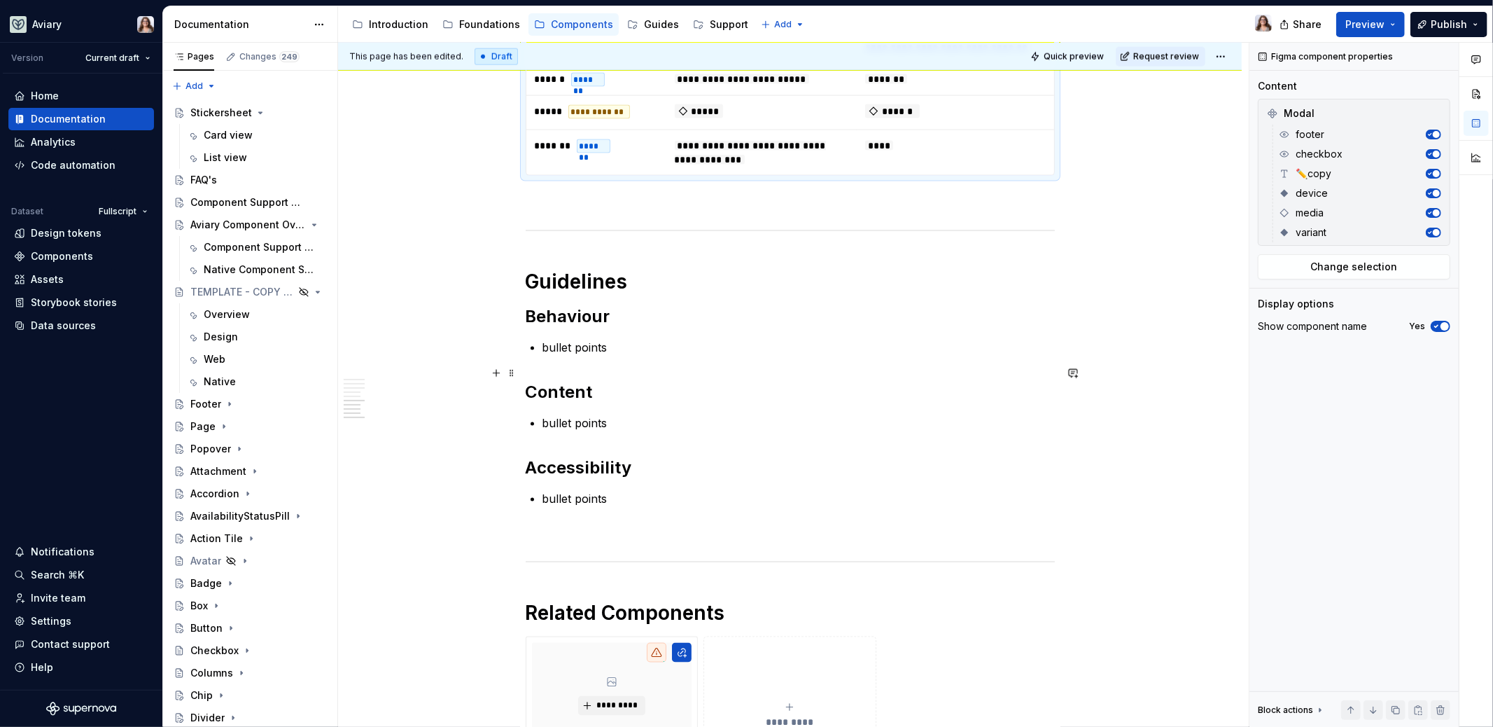
click at [612, 356] on p "bullet points" at bounding box center [799, 347] width 512 height 17
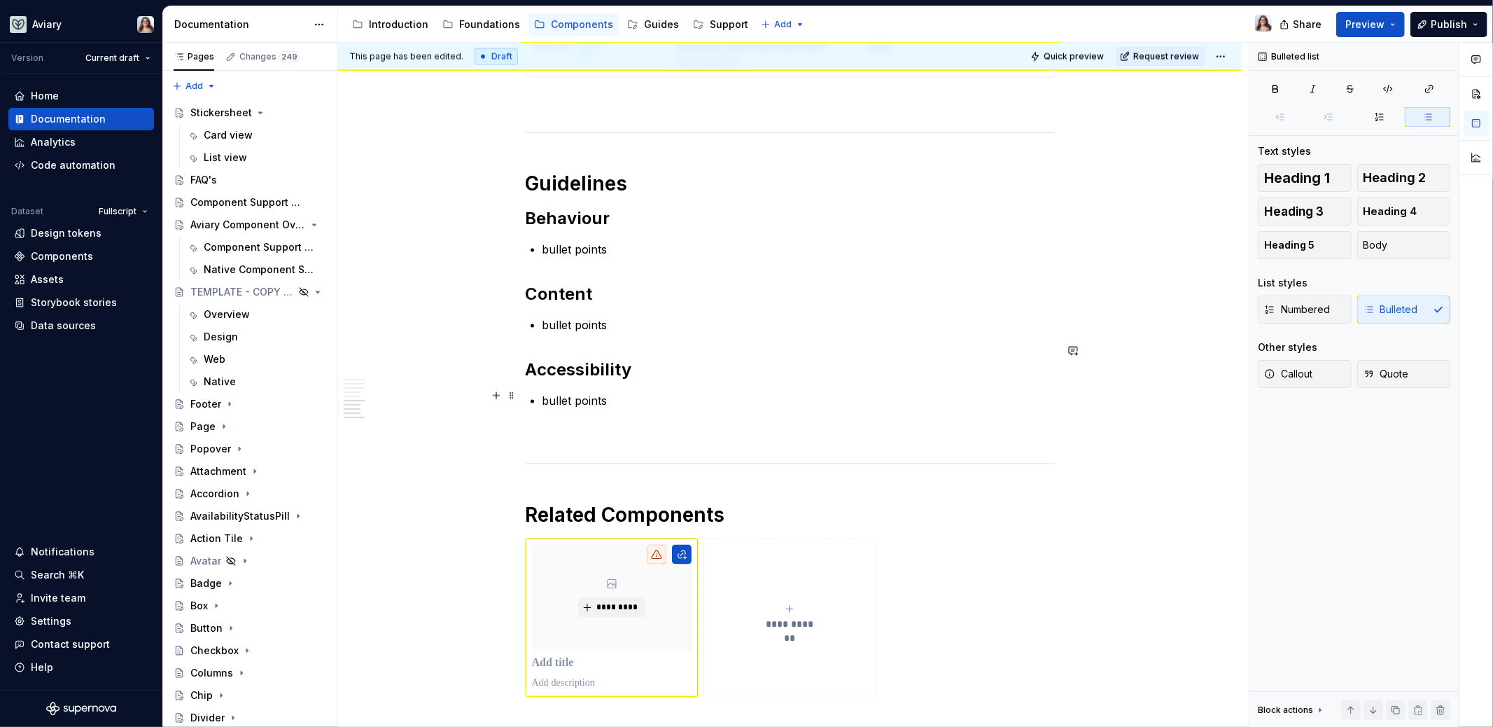
scroll to position [1780, 0]
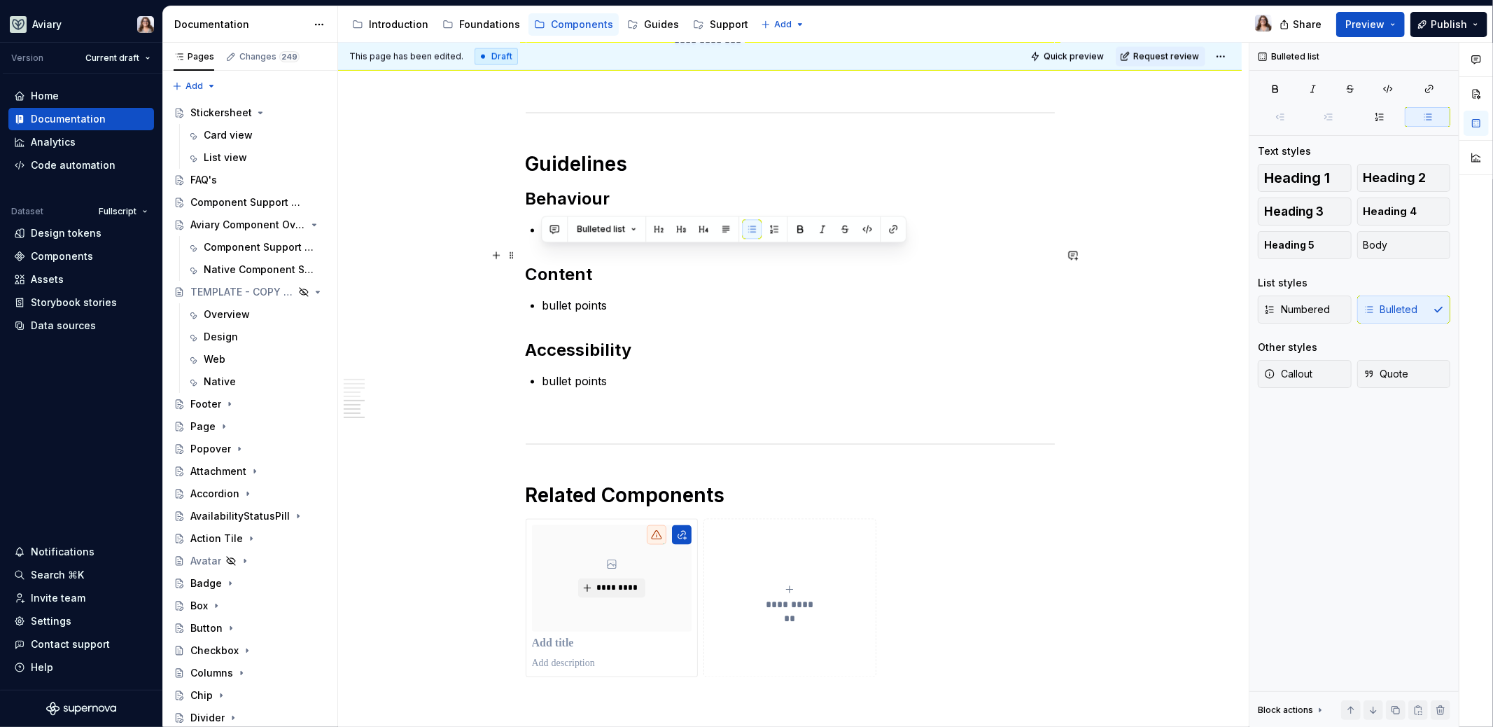
drag, startPoint x: 611, startPoint y: 253, endPoint x: 535, endPoint y: 253, distance: 76.3
click at [543, 238] on li "bullet points" at bounding box center [799, 229] width 512 height 17
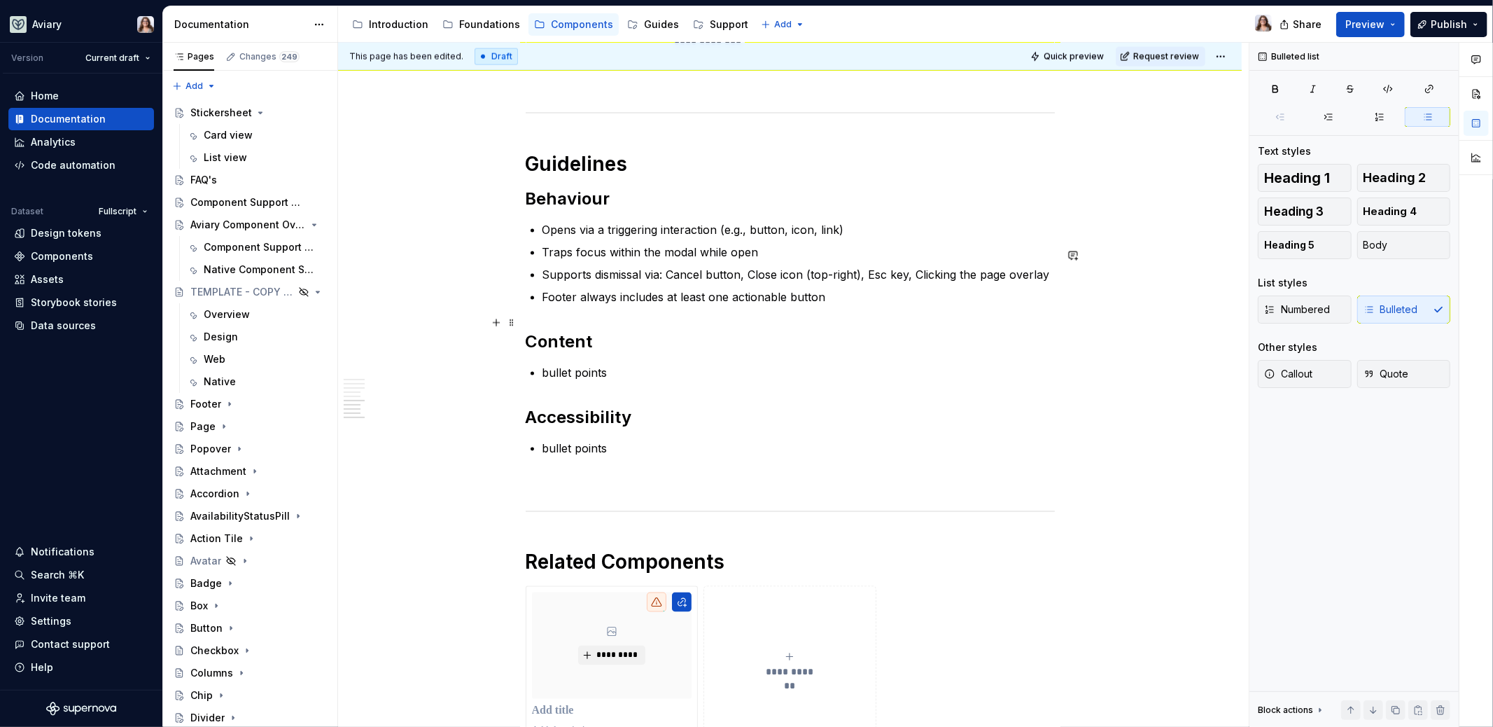
click at [828, 305] on p "Footer always includes at least one actionable button" at bounding box center [799, 296] width 512 height 17
click at [613, 381] on p "bullet points" at bounding box center [799, 372] width 512 height 17
drag, startPoint x: 623, startPoint y: 396, endPoint x: 525, endPoint y: 396, distance: 98.0
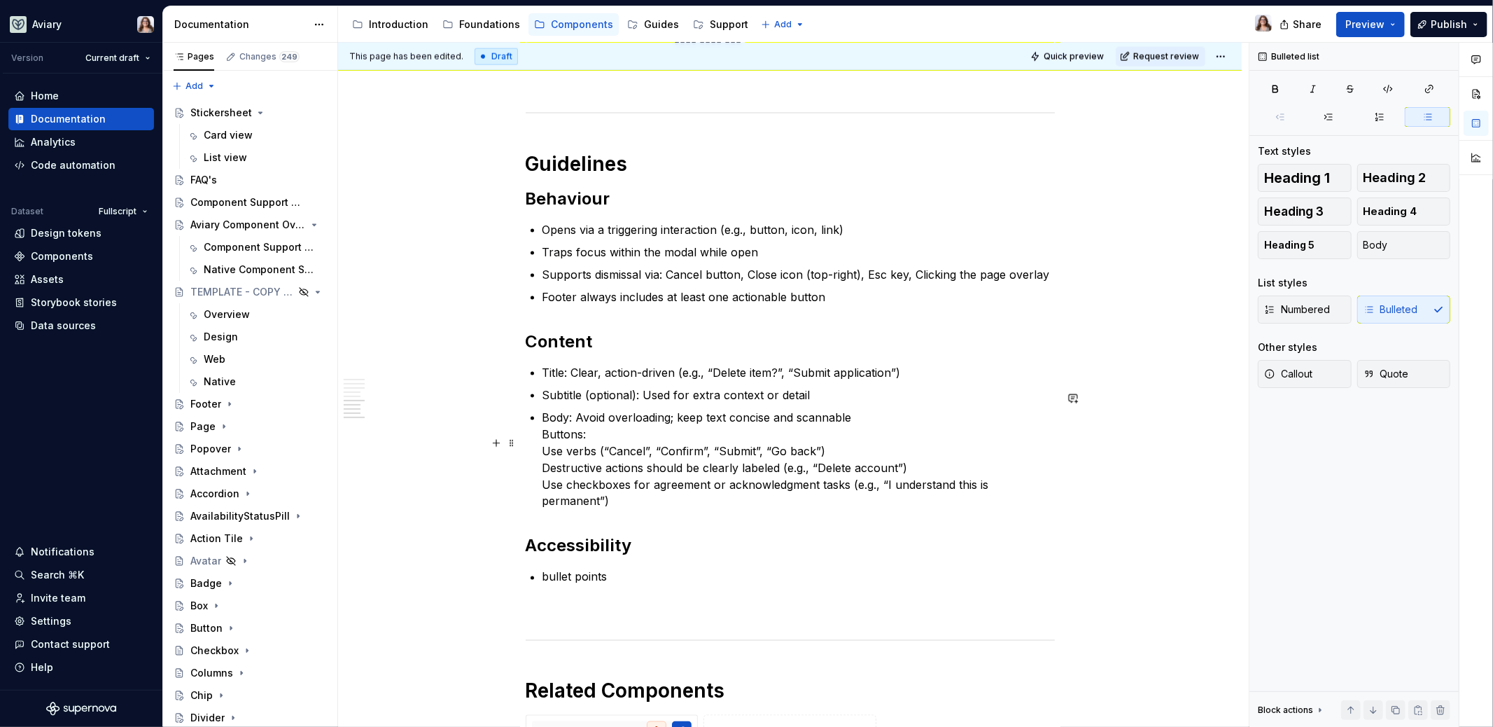
click at [543, 461] on p "Body: Avoid overloading; keep text concise and scannable Buttons: Use verbs (“C…" at bounding box center [799, 459] width 512 height 101
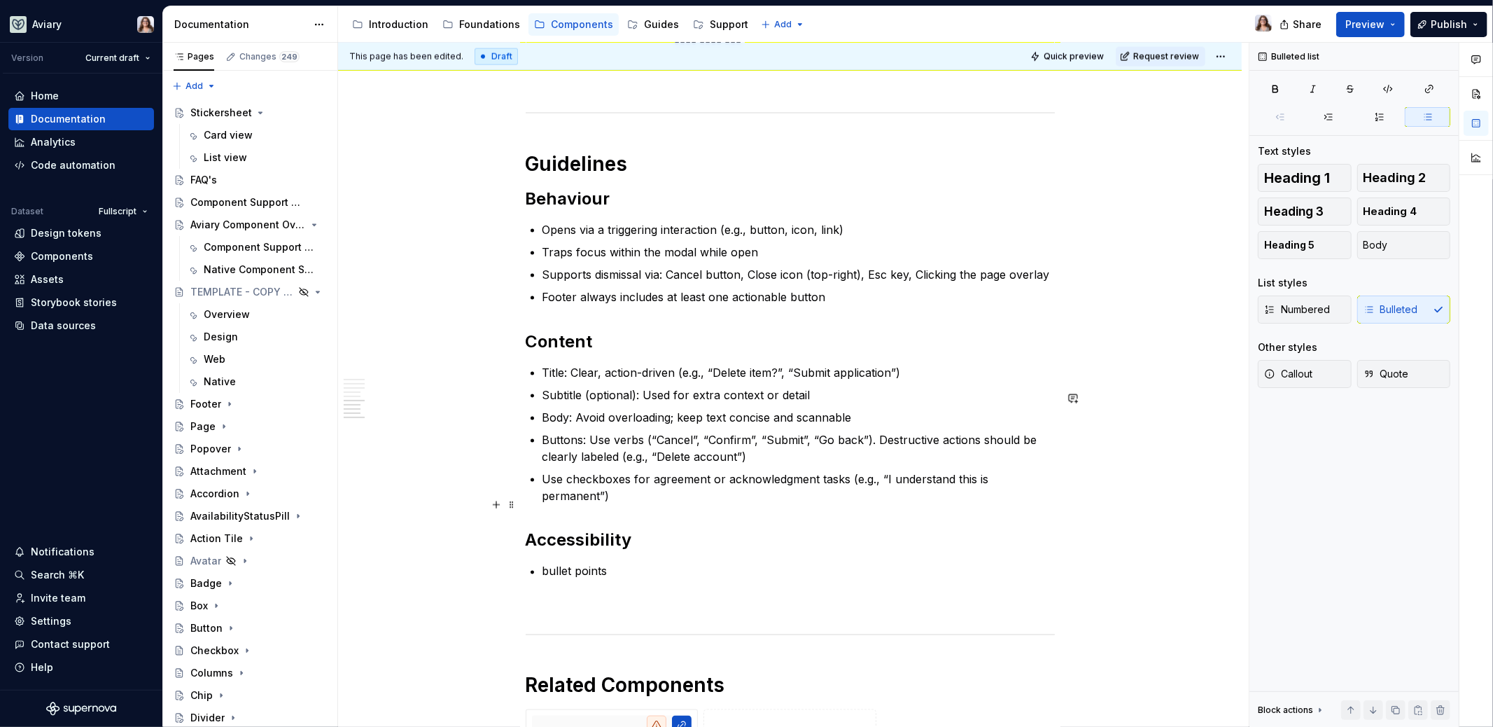
click at [621, 504] on p "Use checkboxes for agreement or acknowledgment tasks (e.g., “I understand this …" at bounding box center [799, 487] width 512 height 34
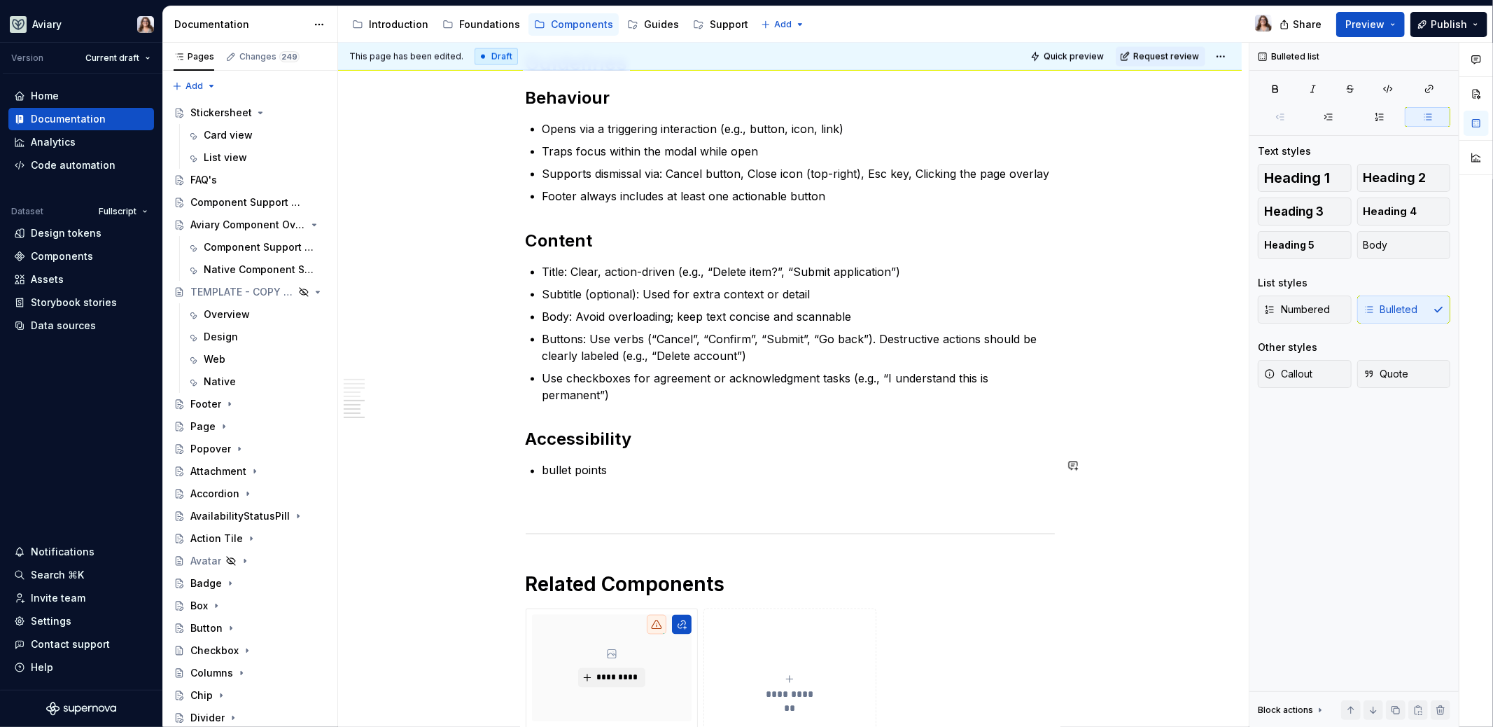
scroll to position [1903, 0]
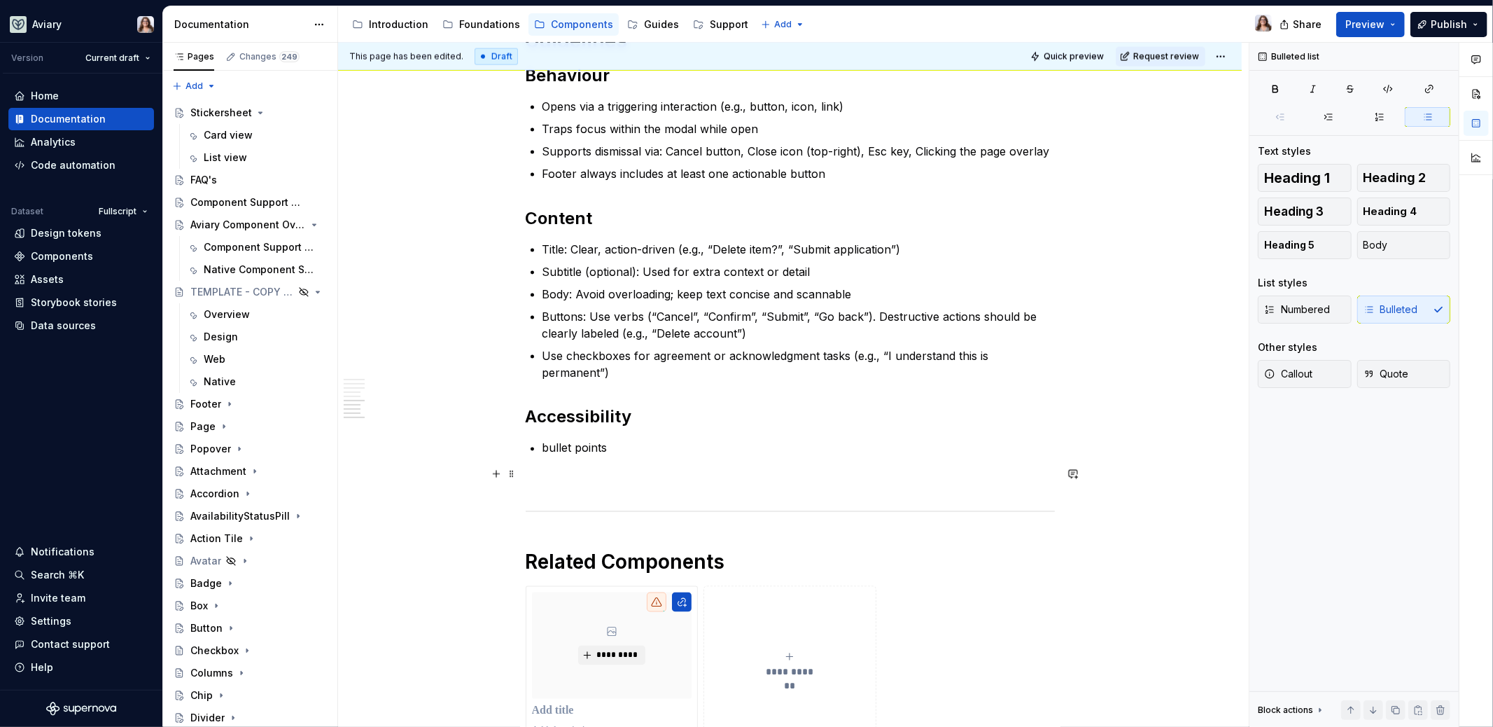
click at [599, 456] on p "bullet points" at bounding box center [799, 448] width 512 height 17
click at [544, 455] on strong "Screen Readers" at bounding box center [588, 448] width 90 height 14
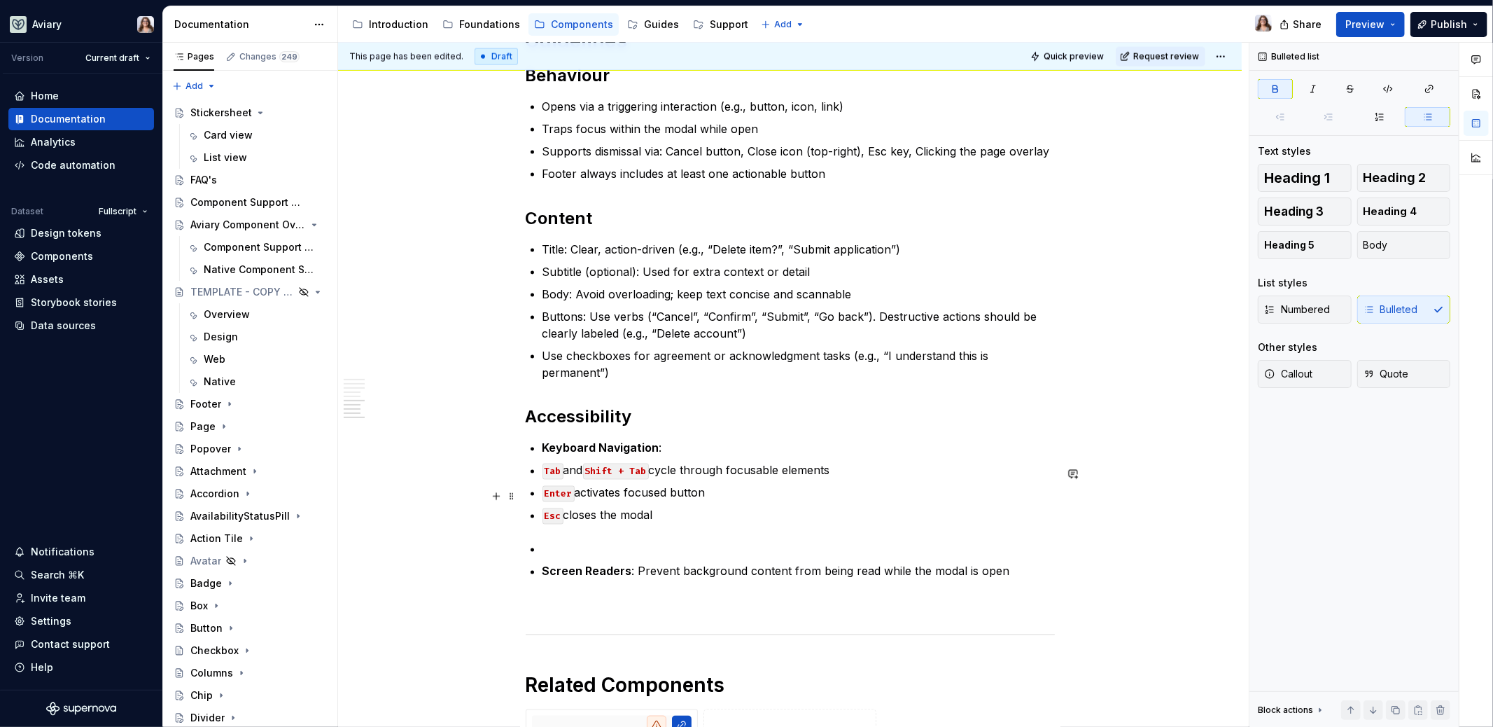
click at [544, 557] on p at bounding box center [799, 548] width 512 height 17
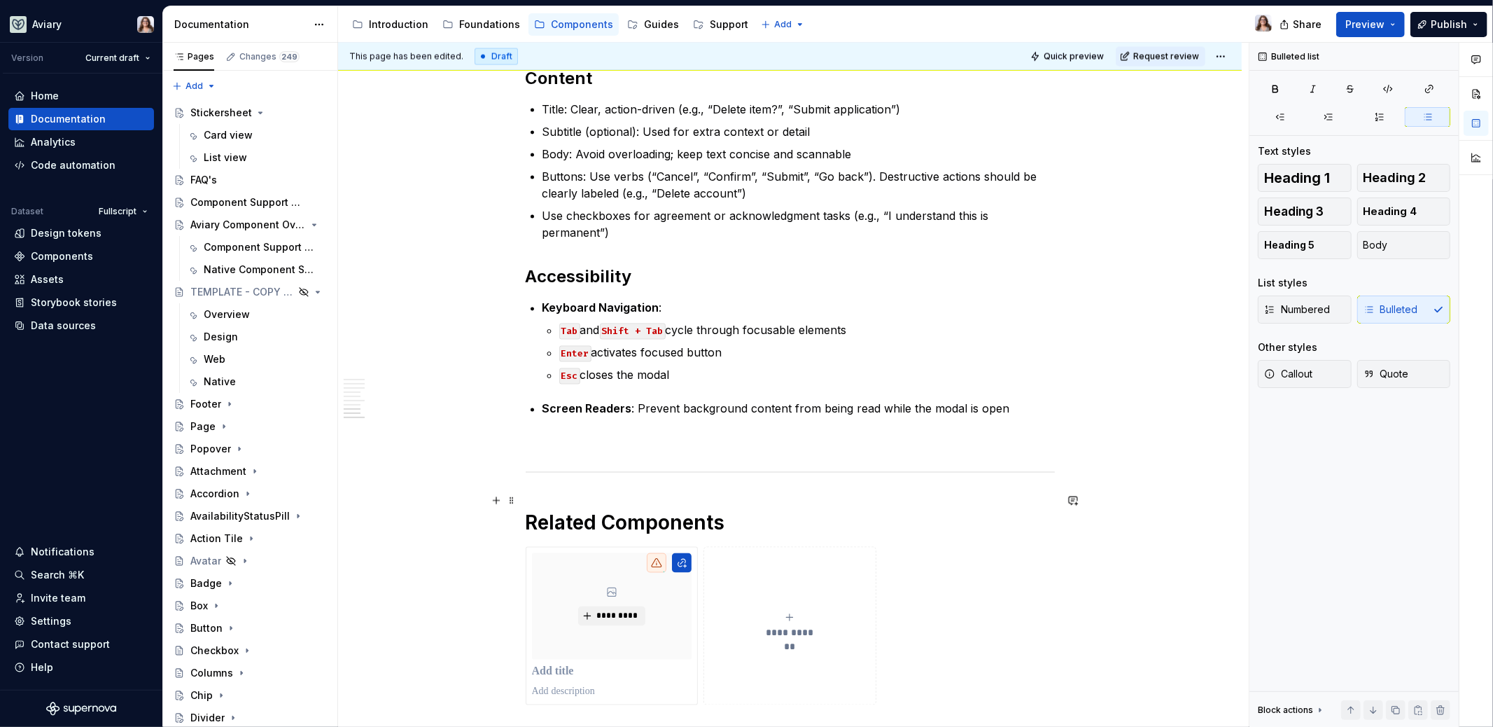
scroll to position [2052, 0]
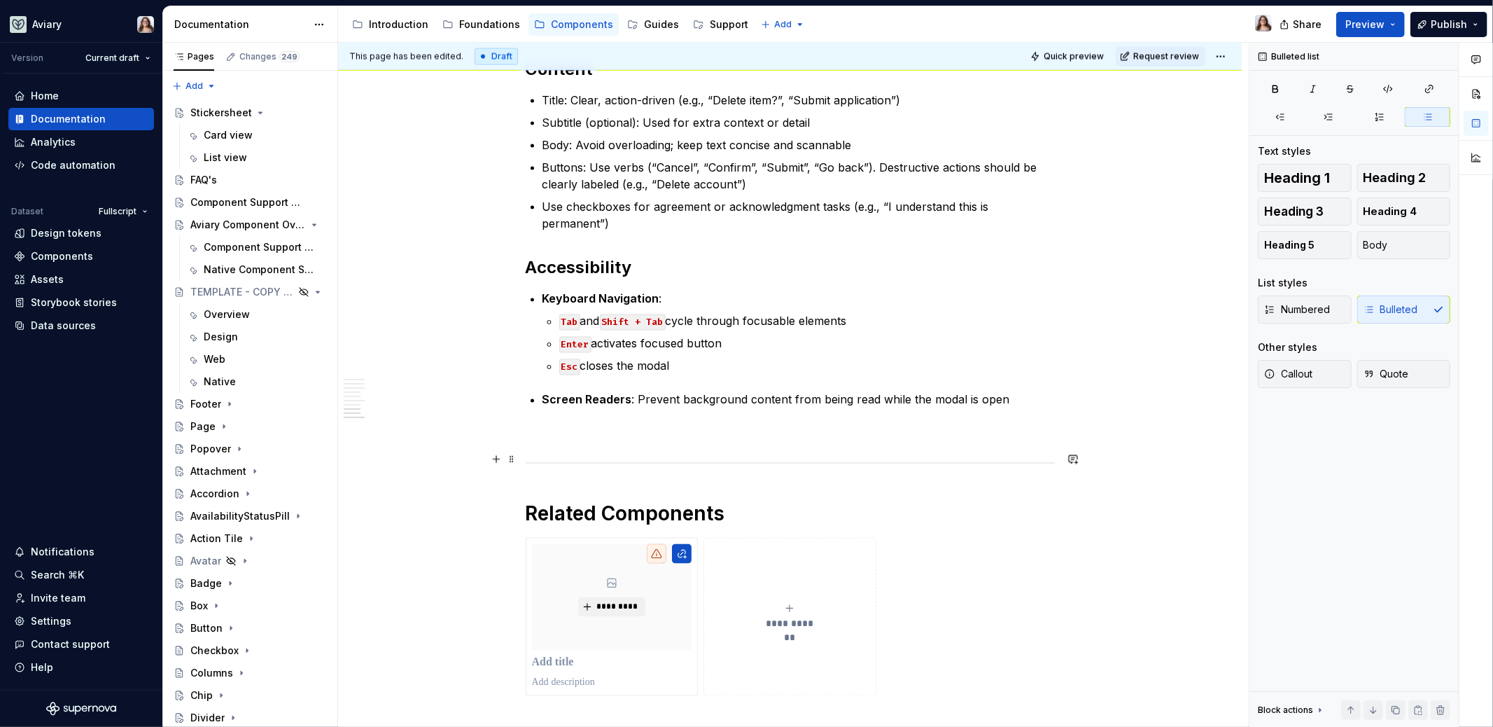
click at [594, 442] on p at bounding box center [790, 433] width 529 height 17
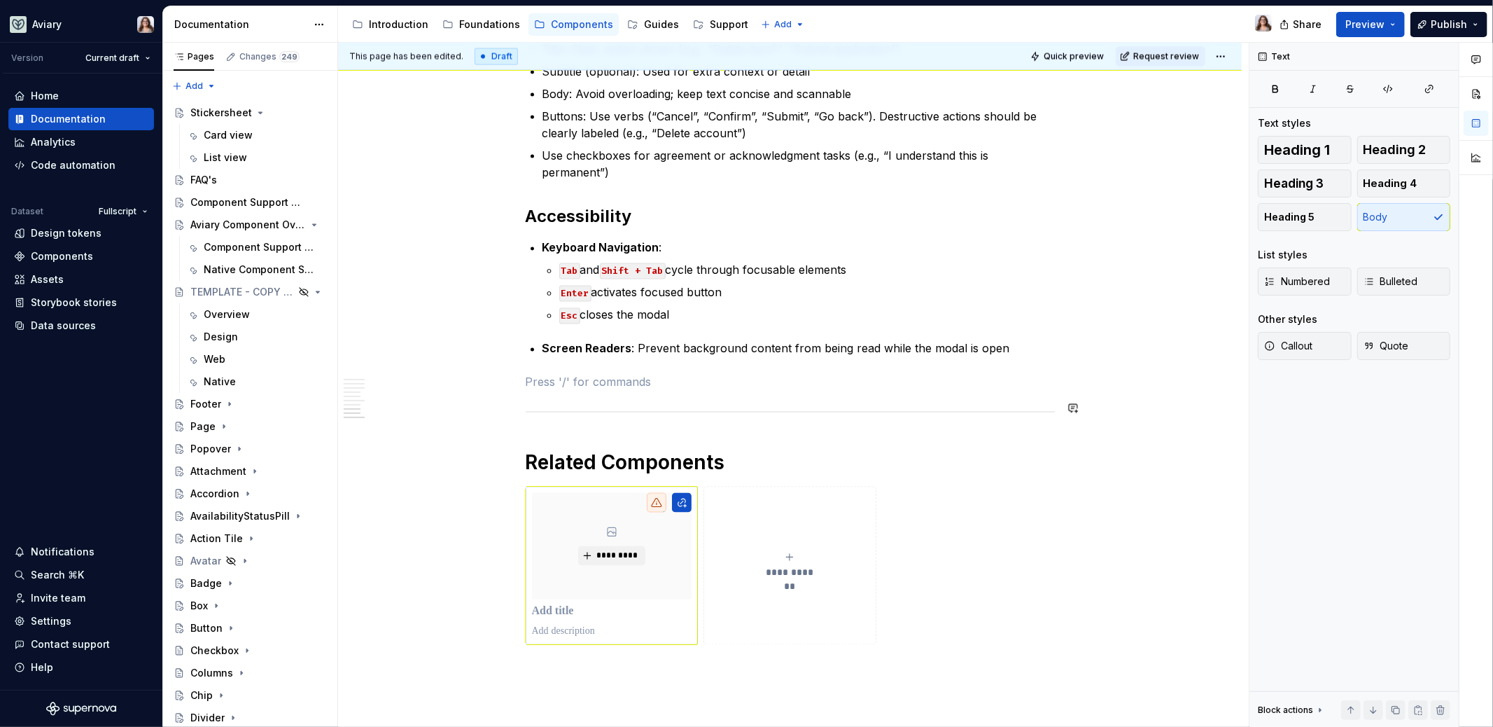
scroll to position [2125, 0]
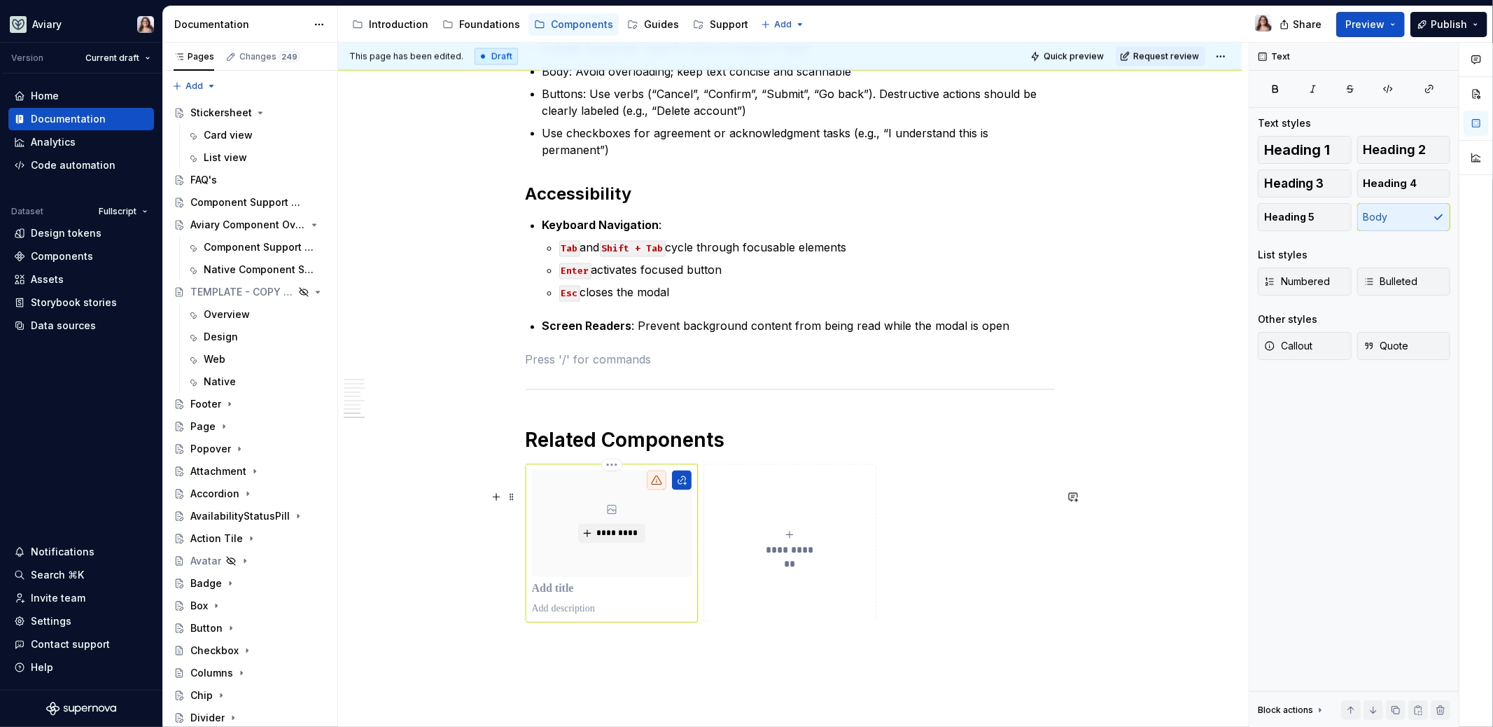
click at [565, 596] on p at bounding box center [612, 589] width 160 height 14
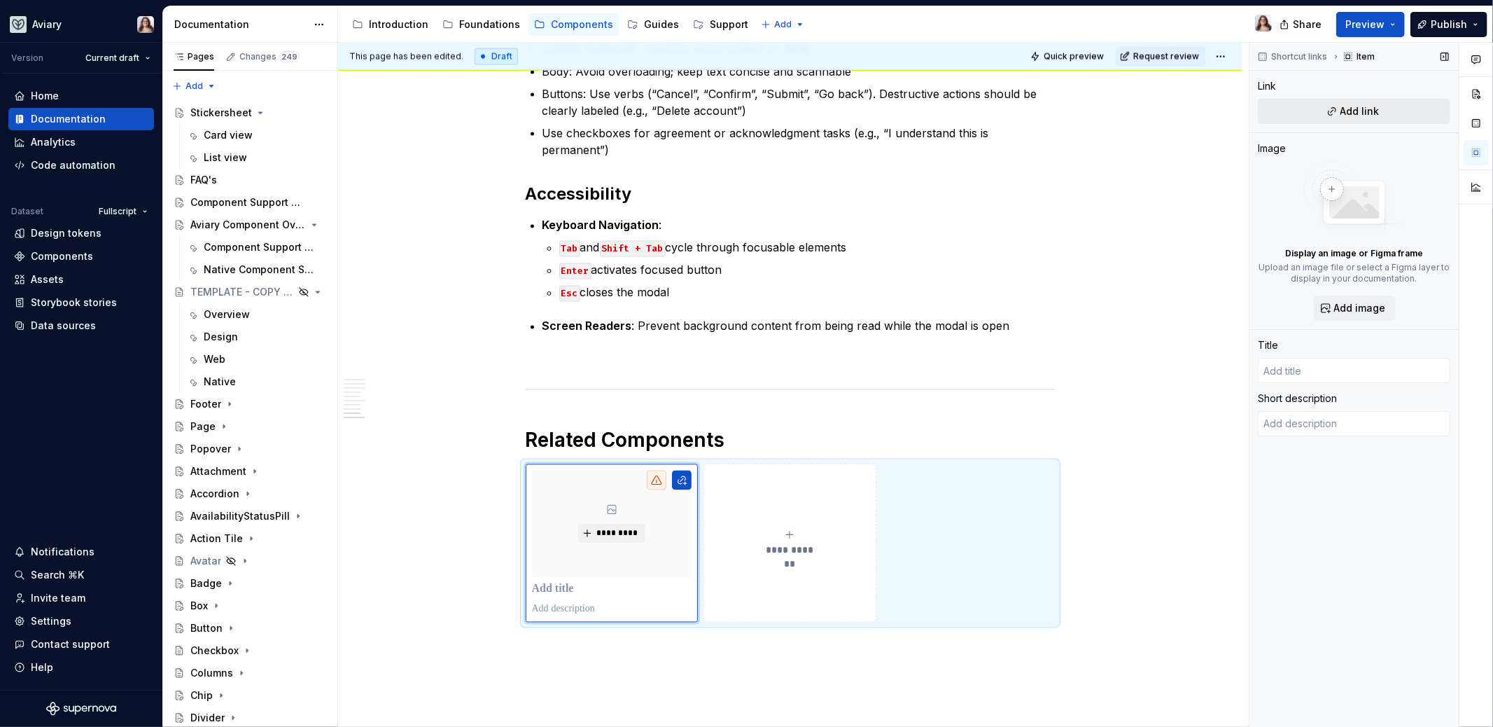
click at [1357, 112] on span "Add link" at bounding box center [1360, 111] width 39 height 14
type textarea "*"
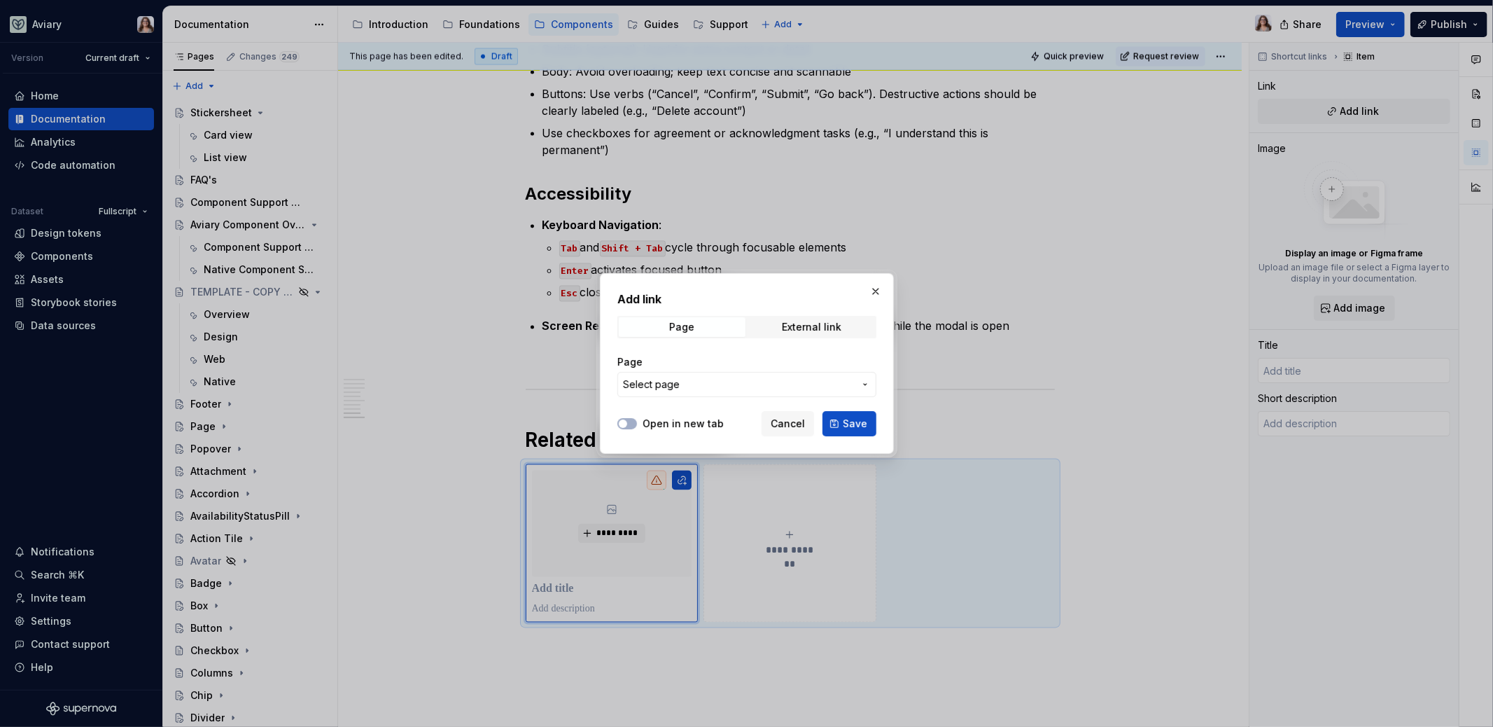
click at [736, 384] on span "Select page" at bounding box center [738, 384] width 231 height 14
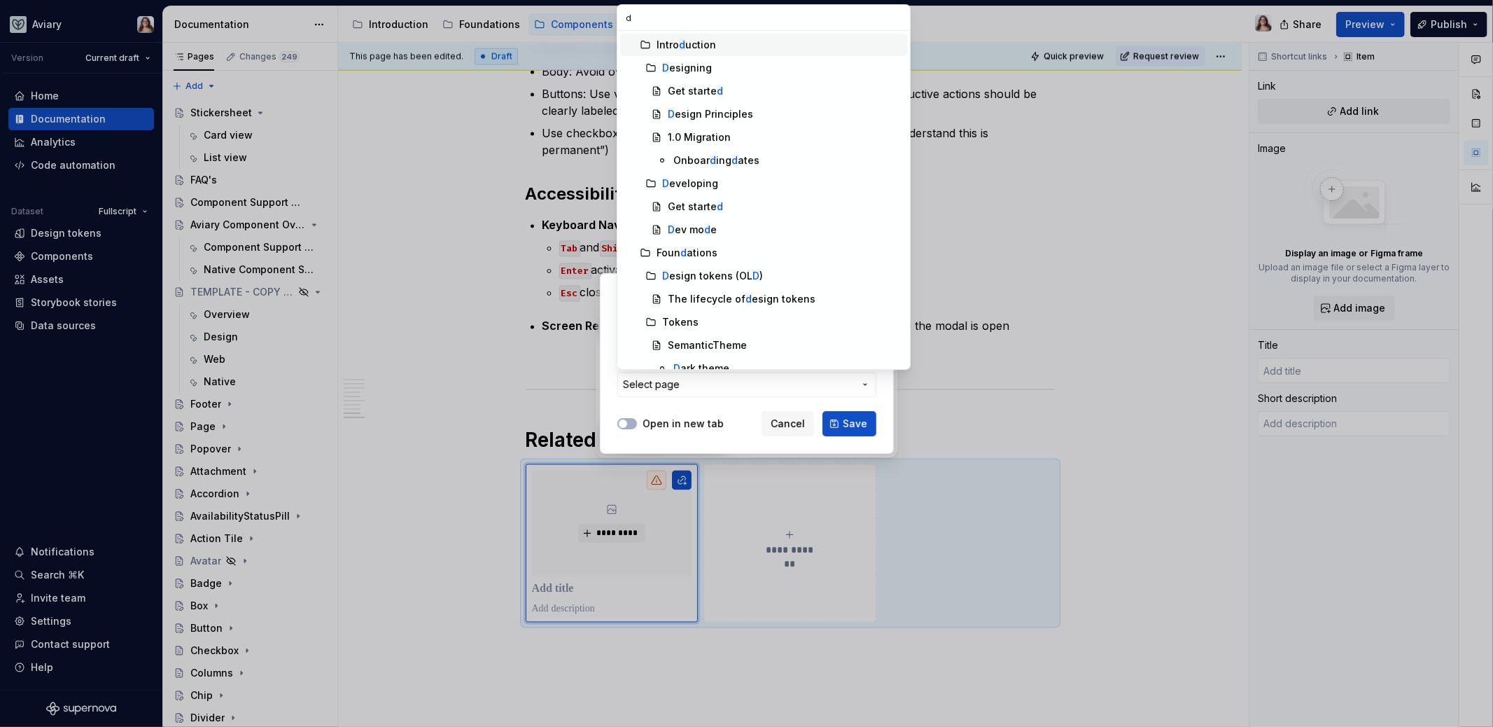
type input "dr"
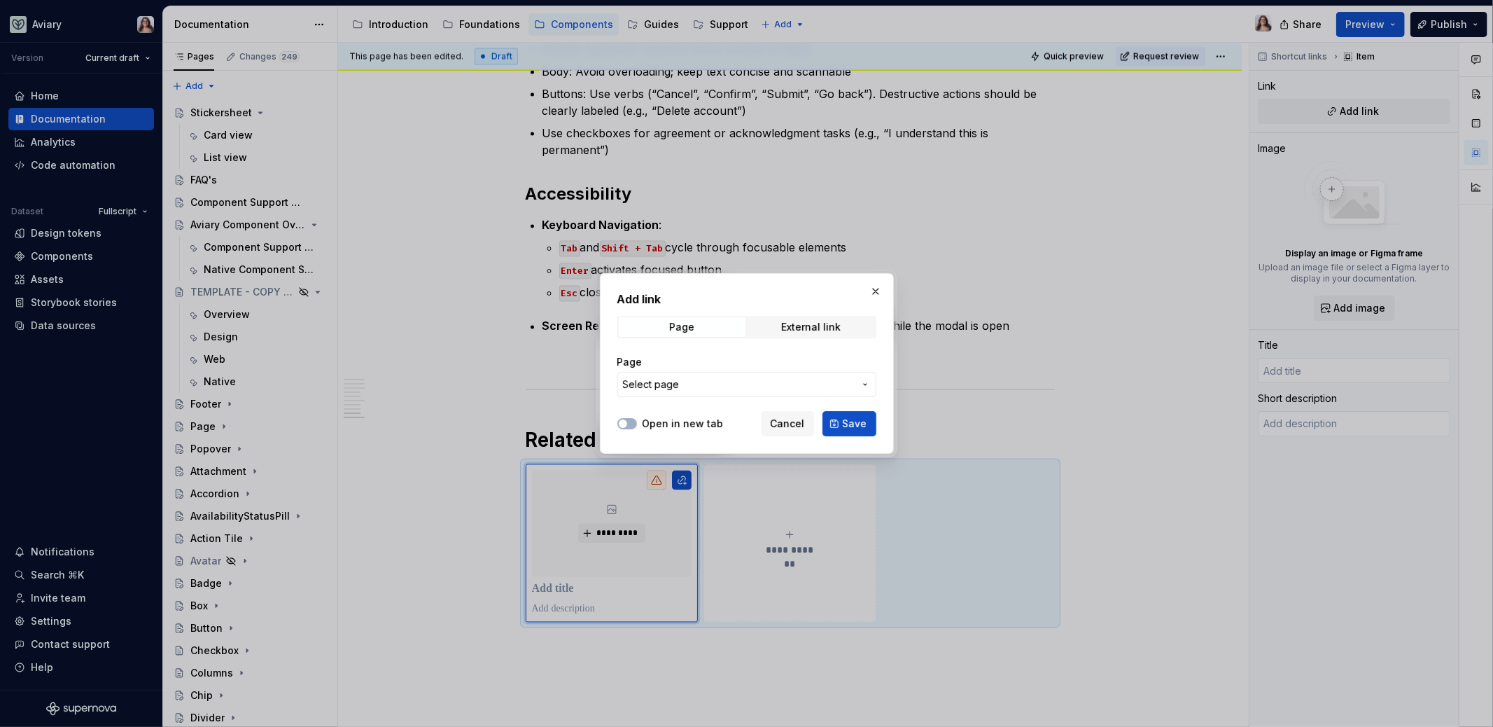
click at [877, 292] on div "Add link Page External link Page Select page Open in new tab Cancel Save" at bounding box center [746, 363] width 1493 height 727
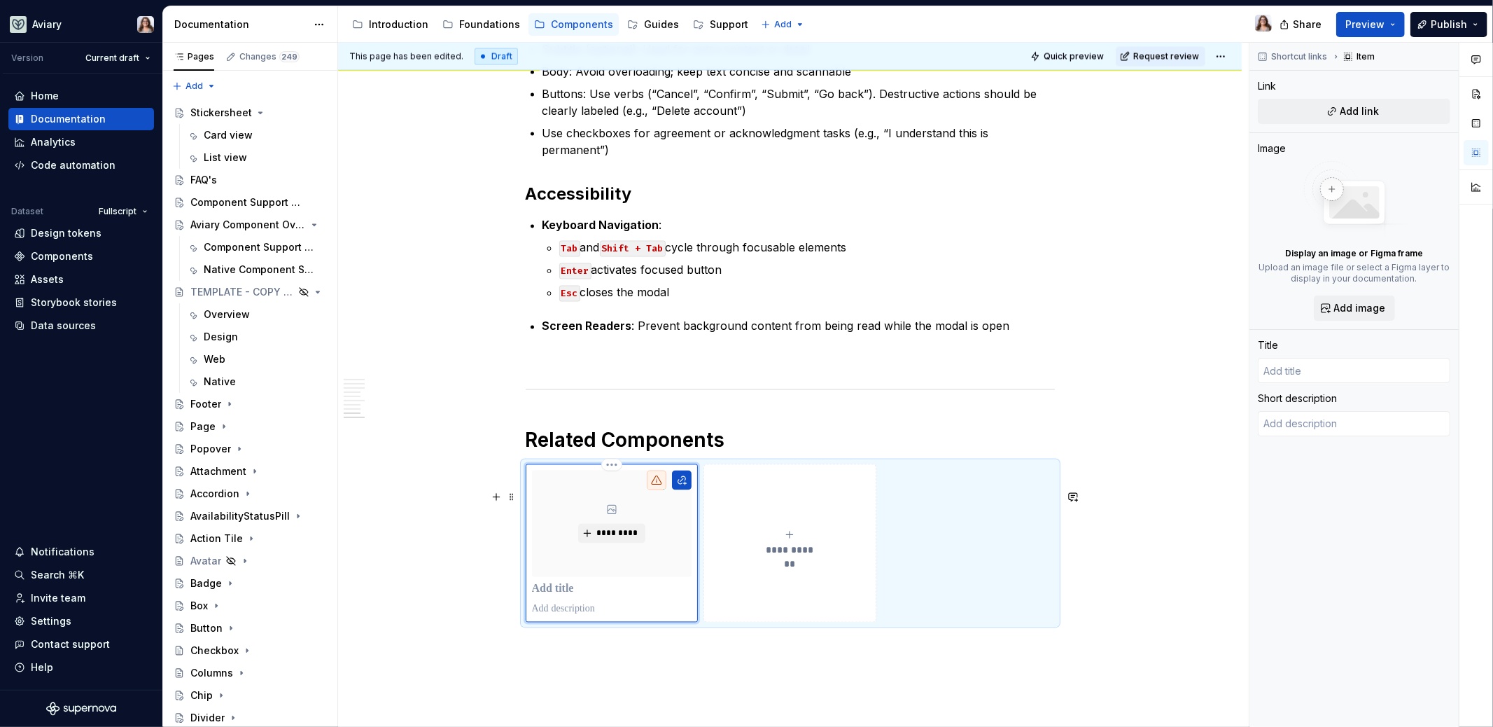
click at [552, 596] on p at bounding box center [612, 589] width 160 height 14
type textarea "*"
type input "D"
type textarea "*"
type input "Dr"
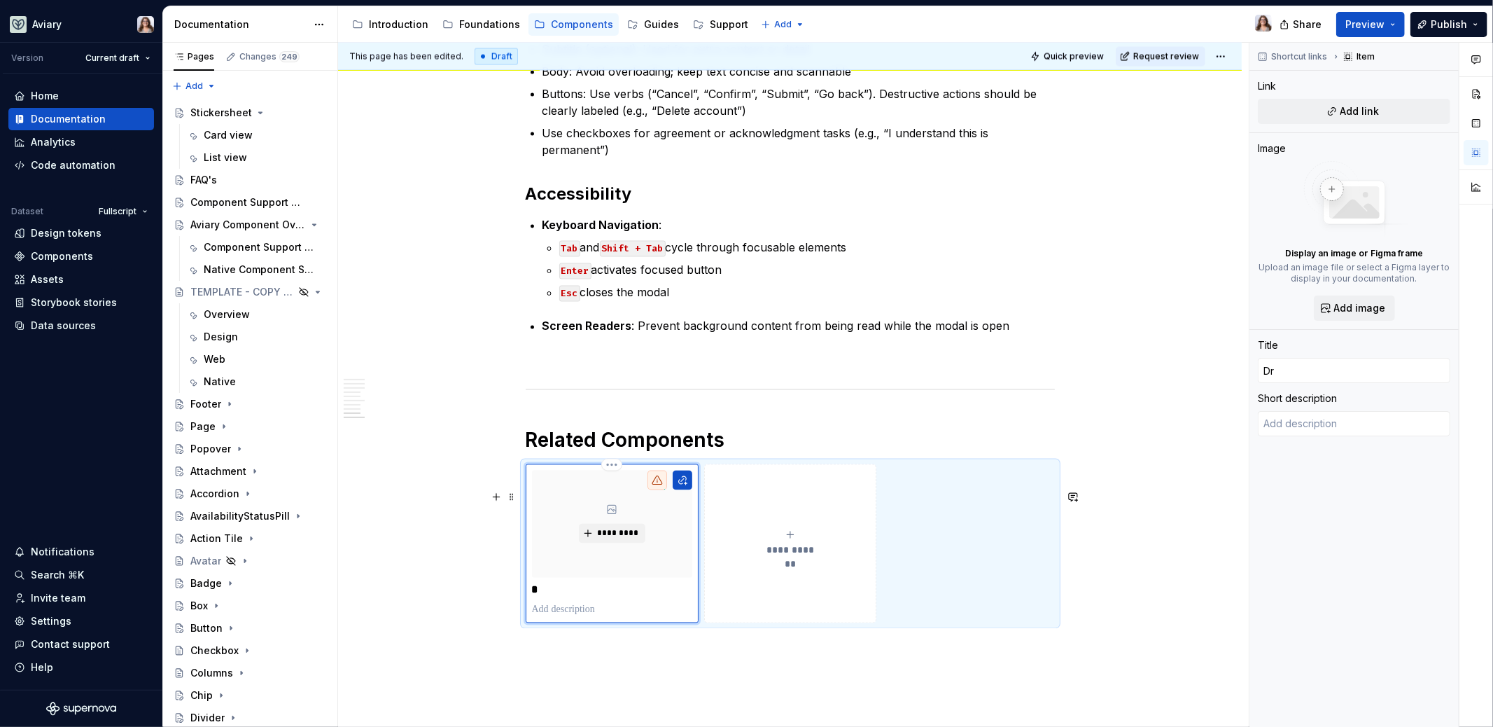
type textarea "*"
type input "Dra"
type textarea "*"
type input "Draw"
type textarea "*"
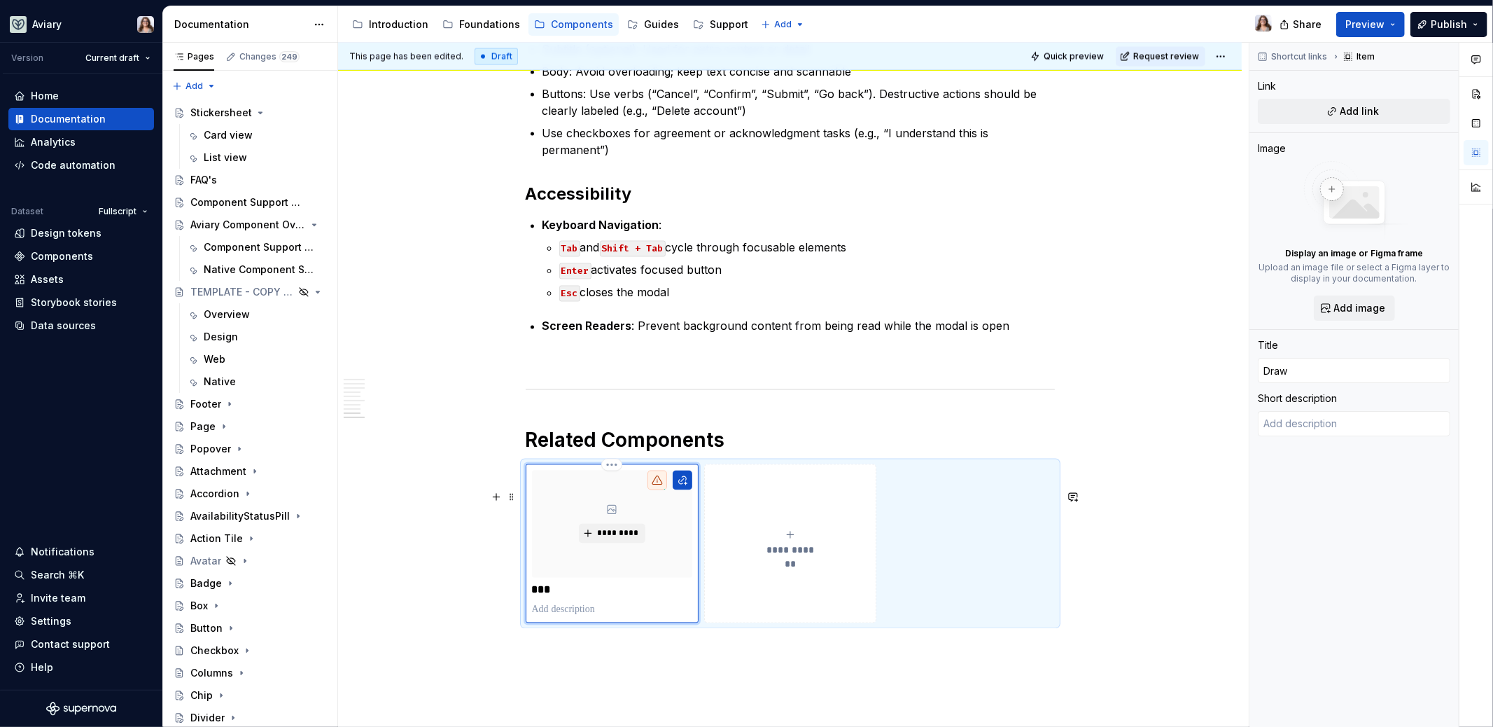
type input "[PERSON_NAME]"
type textarea "*"
type input "Drawer"
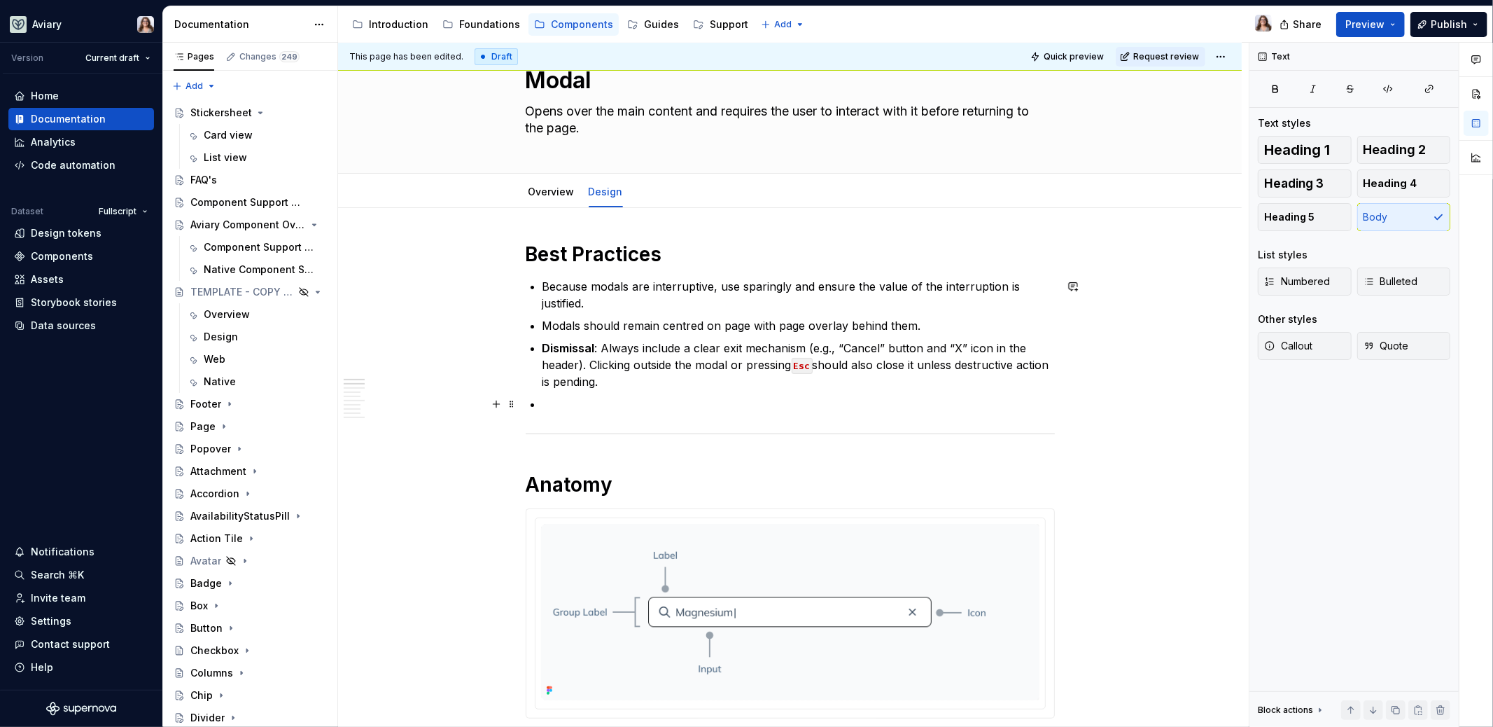
scroll to position [53, 0]
click at [662, 377] on p "Dismissal : Always include a clear exit mechanism (e.g., “Cancel” button and “X…" at bounding box center [799, 364] width 512 height 50
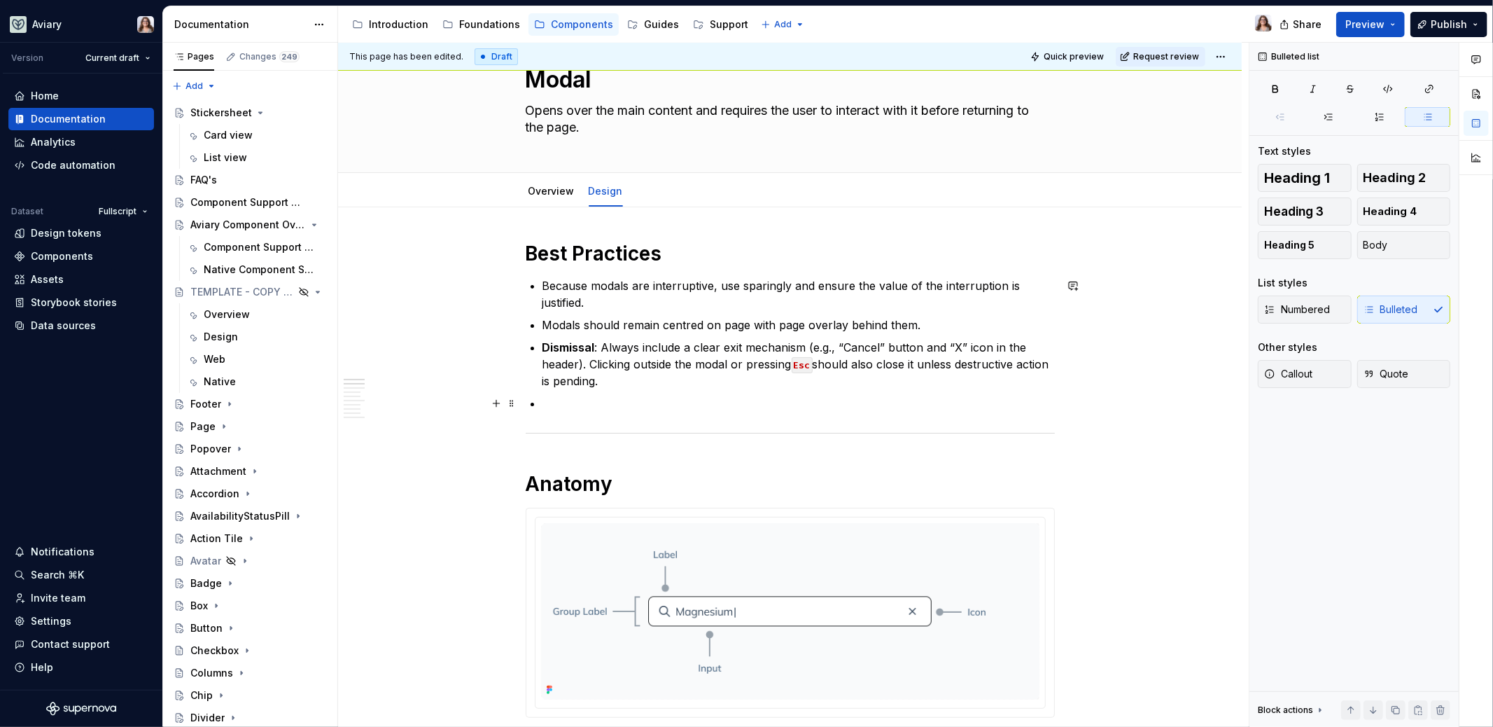
click at [552, 405] on p at bounding box center [799, 403] width 512 height 17
click at [543, 402] on p "Tablet + Mobile should be full-page experiences." at bounding box center [799, 403] width 512 height 17
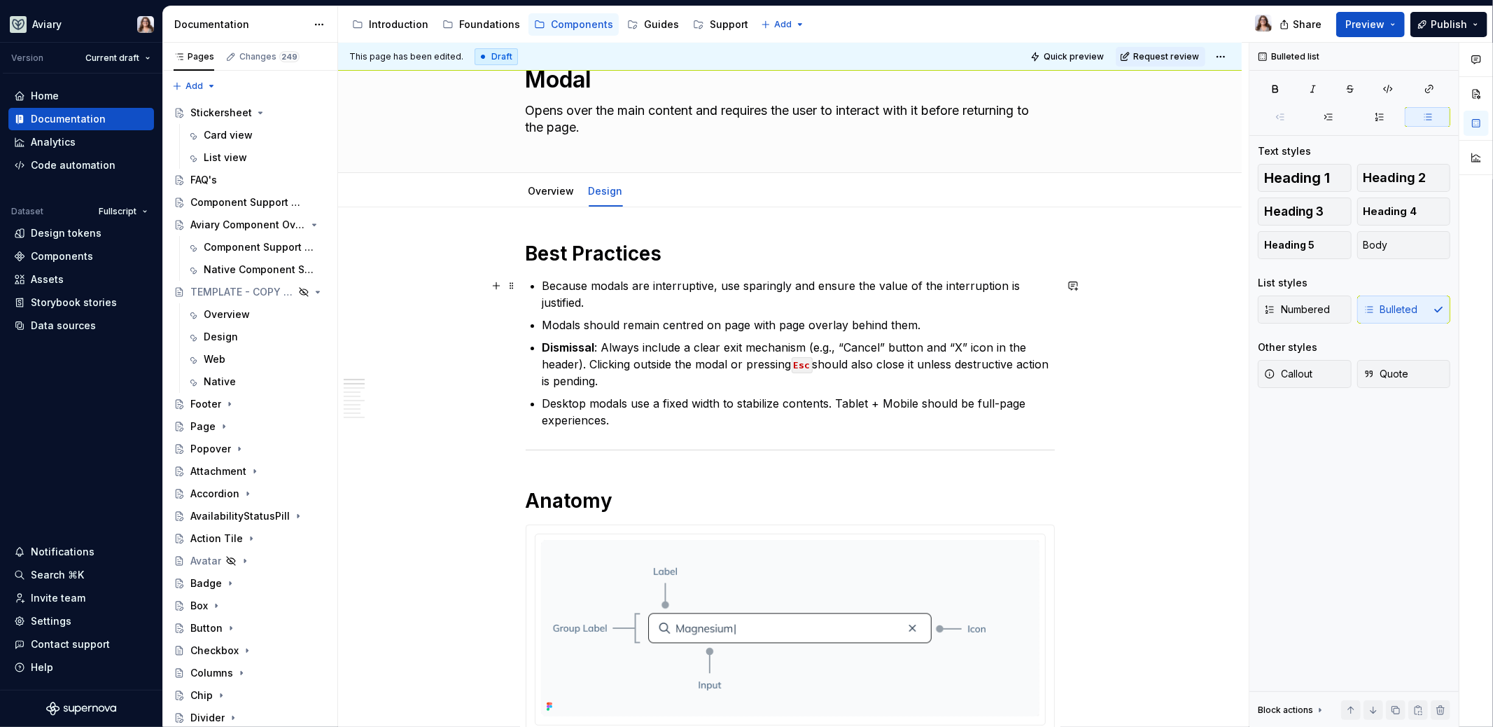
click at [596, 305] on p "Because modals are interruptive, use sparingly and ensure the value of the inte…" at bounding box center [799, 294] width 512 height 34
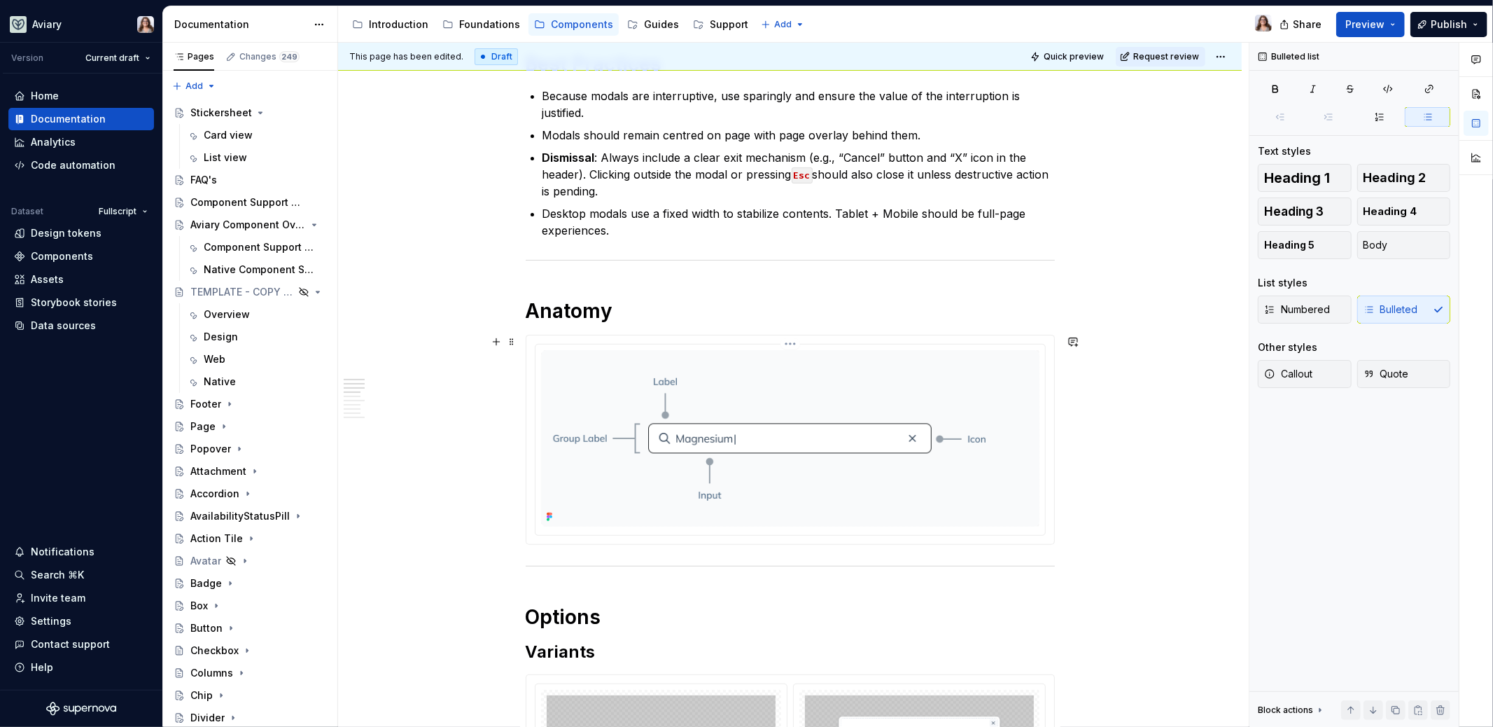
scroll to position [256, 0]
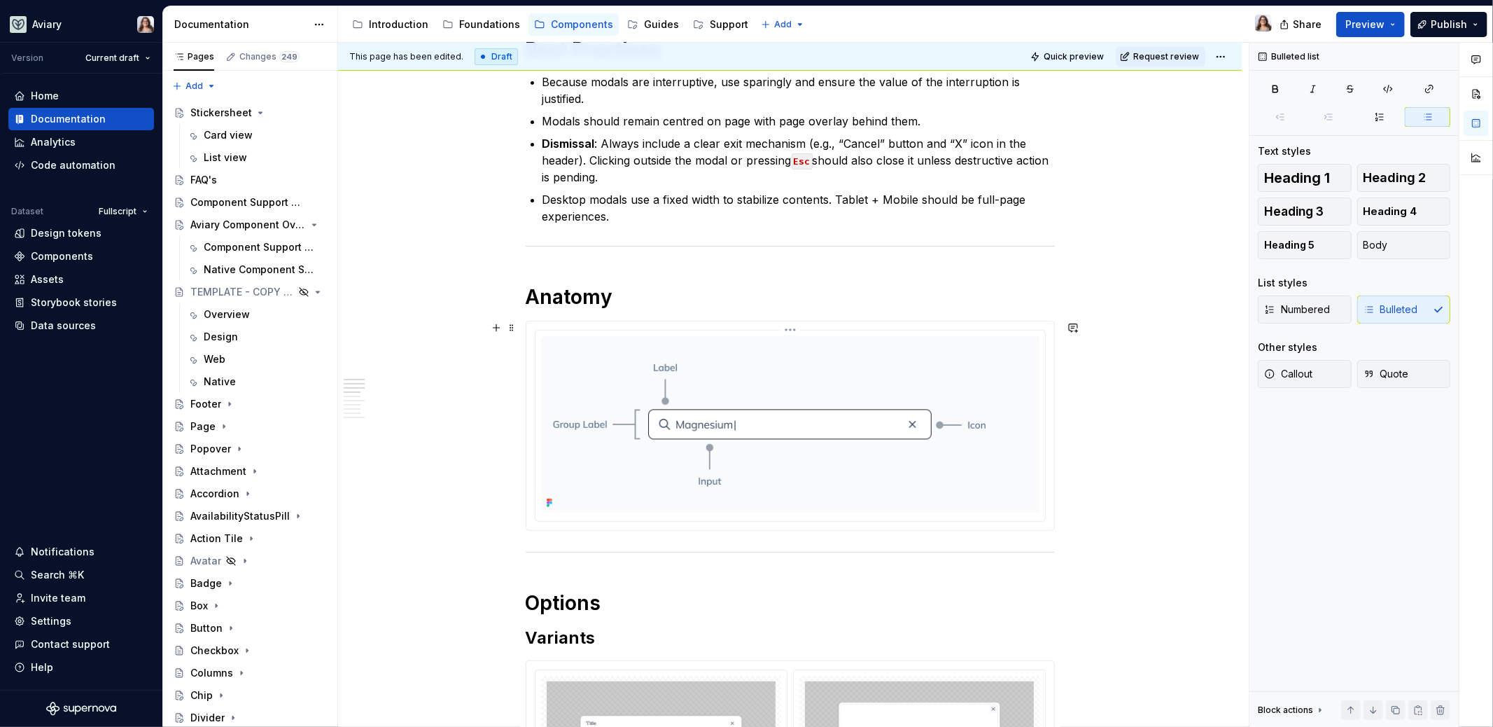
click at [788, 444] on img at bounding box center [790, 424] width 498 height 176
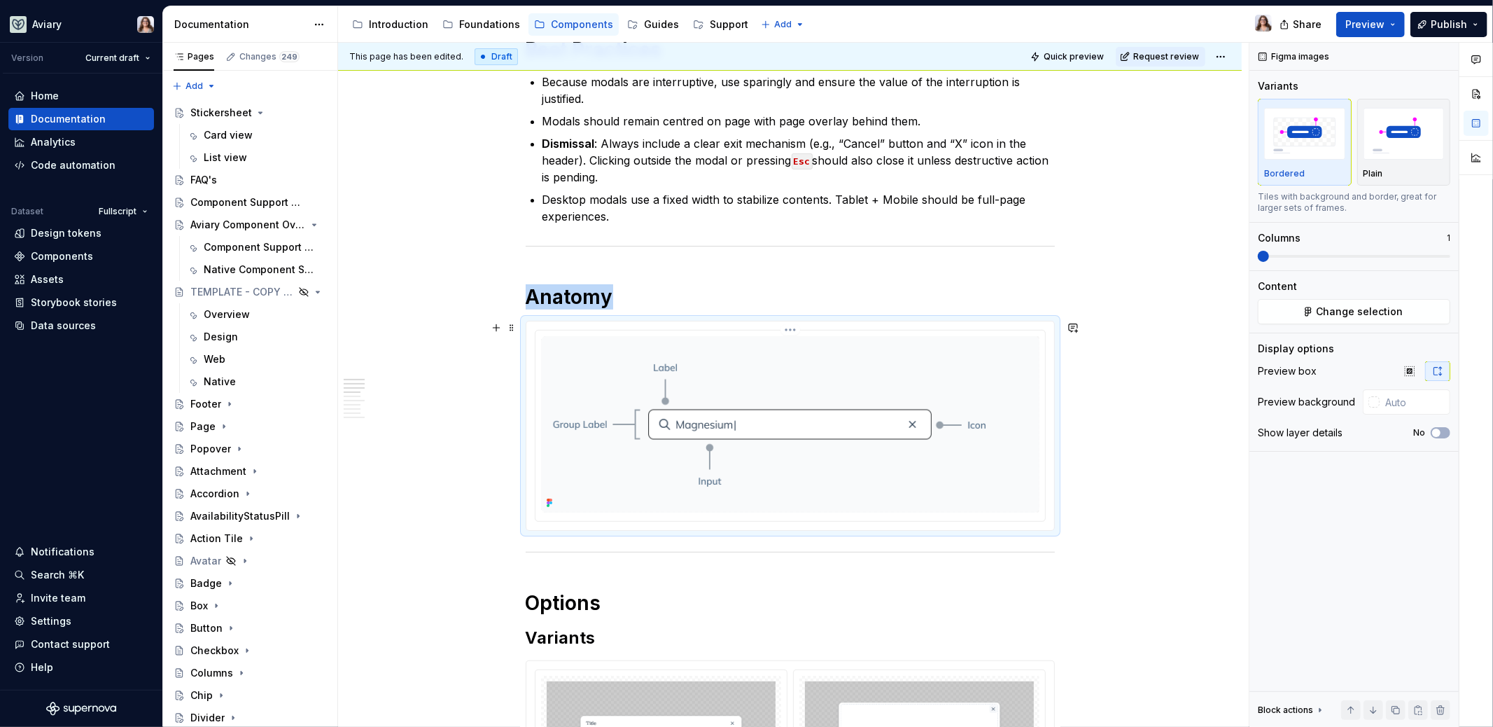
click at [839, 379] on img at bounding box center [790, 424] width 498 height 176
click at [1328, 305] on span "Change selection" at bounding box center [1360, 312] width 87 height 14
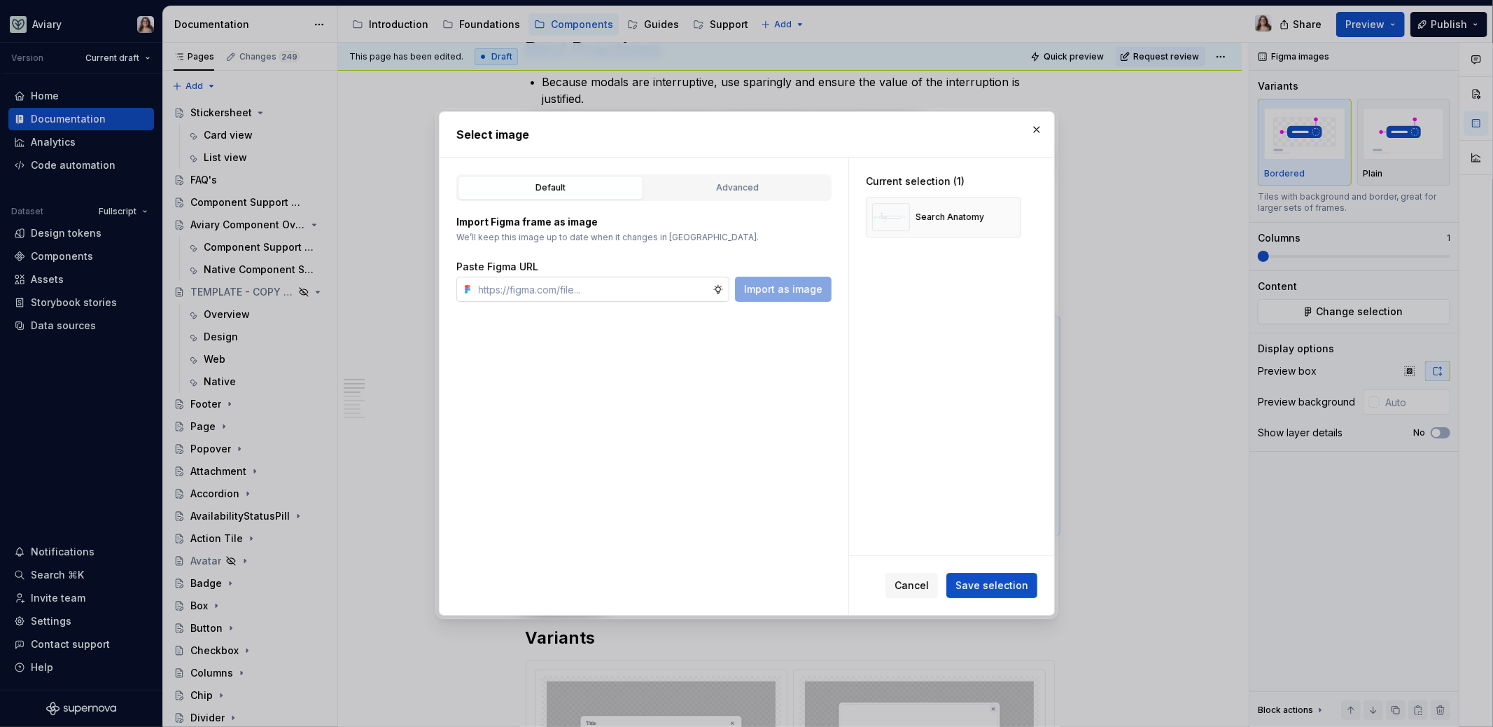
type textarea "*"
click at [675, 285] on input "text" at bounding box center [592, 289] width 239 height 25
type input "[URL][DOMAIN_NAME]"
click at [784, 290] on span "Import as image" at bounding box center [783, 289] width 78 height 14
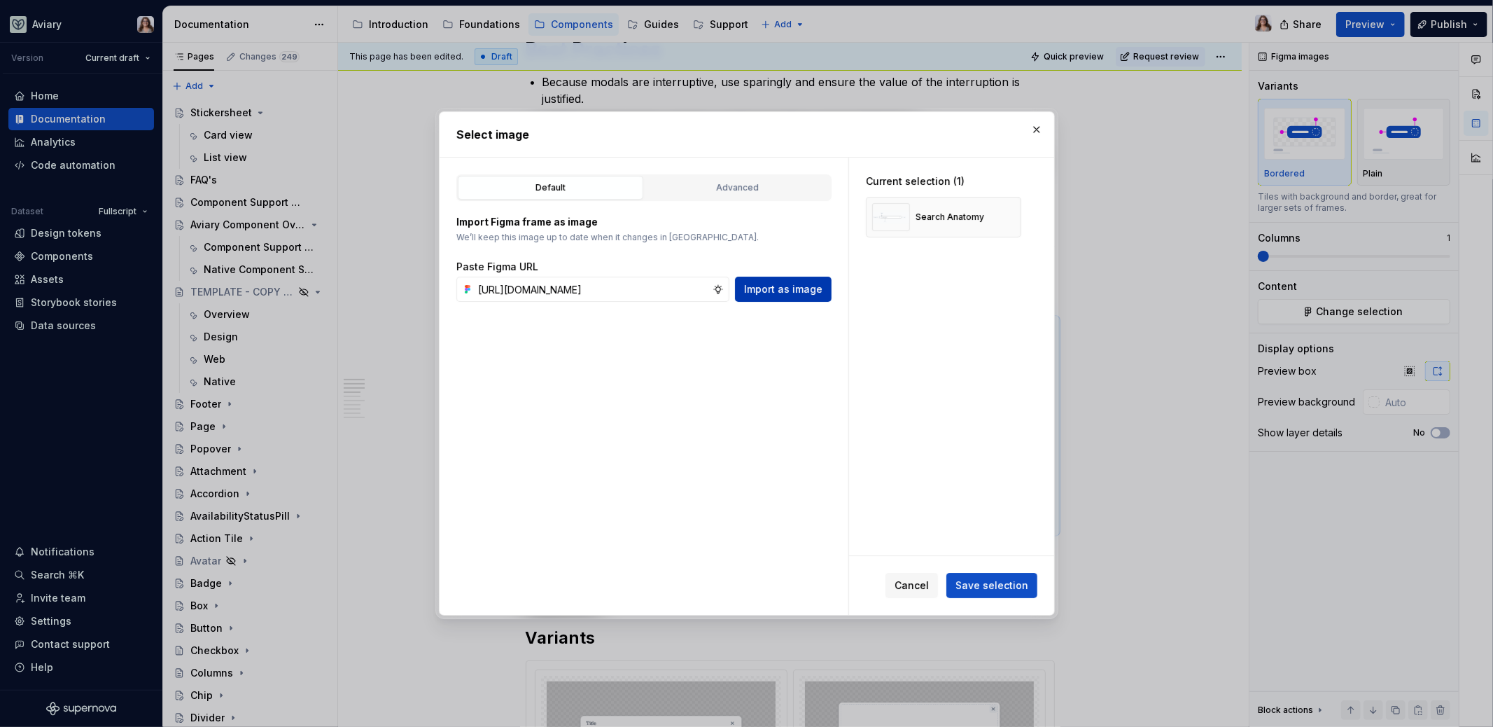
scroll to position [0, 0]
click at [1005, 215] on button "button" at bounding box center [1006, 217] width 20 height 20
click at [977, 582] on span "Save selection" at bounding box center [992, 585] width 73 height 14
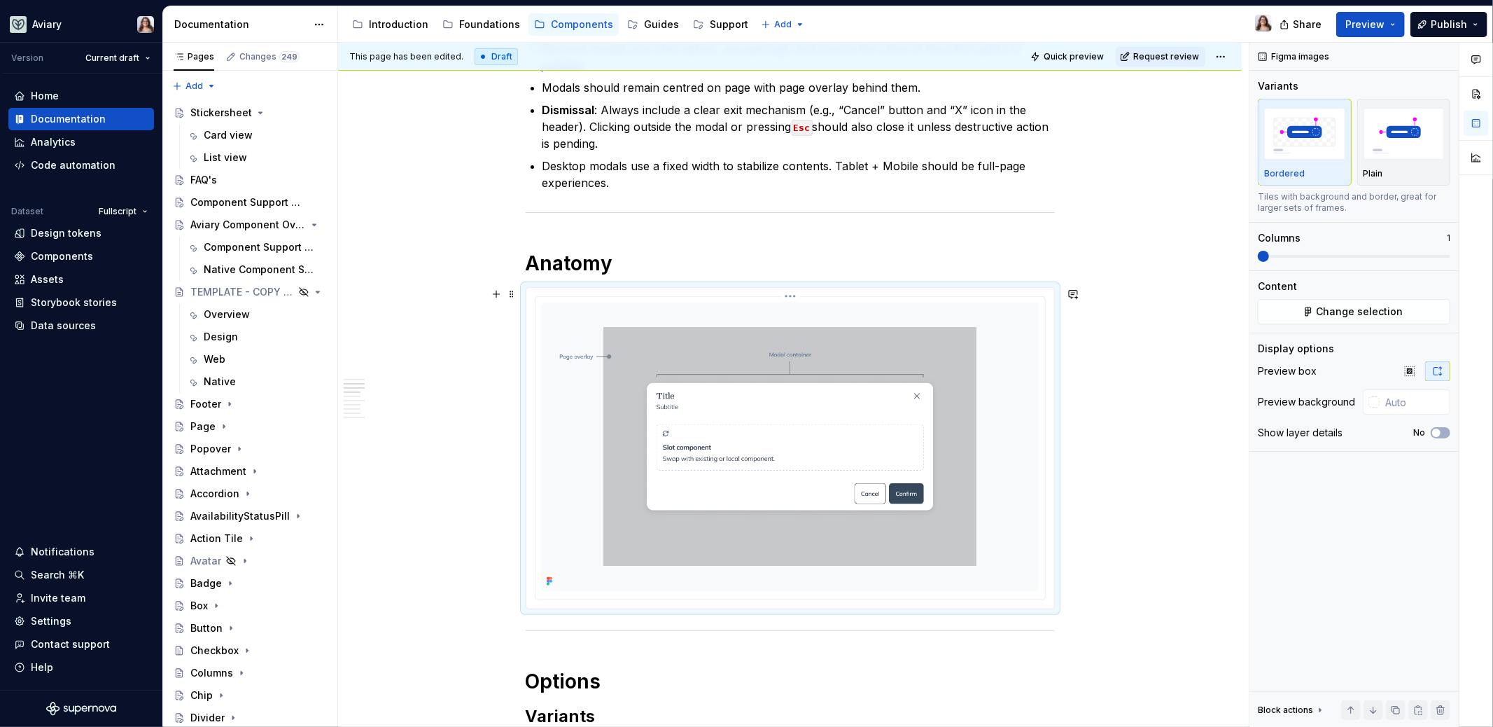
scroll to position [309, 0]
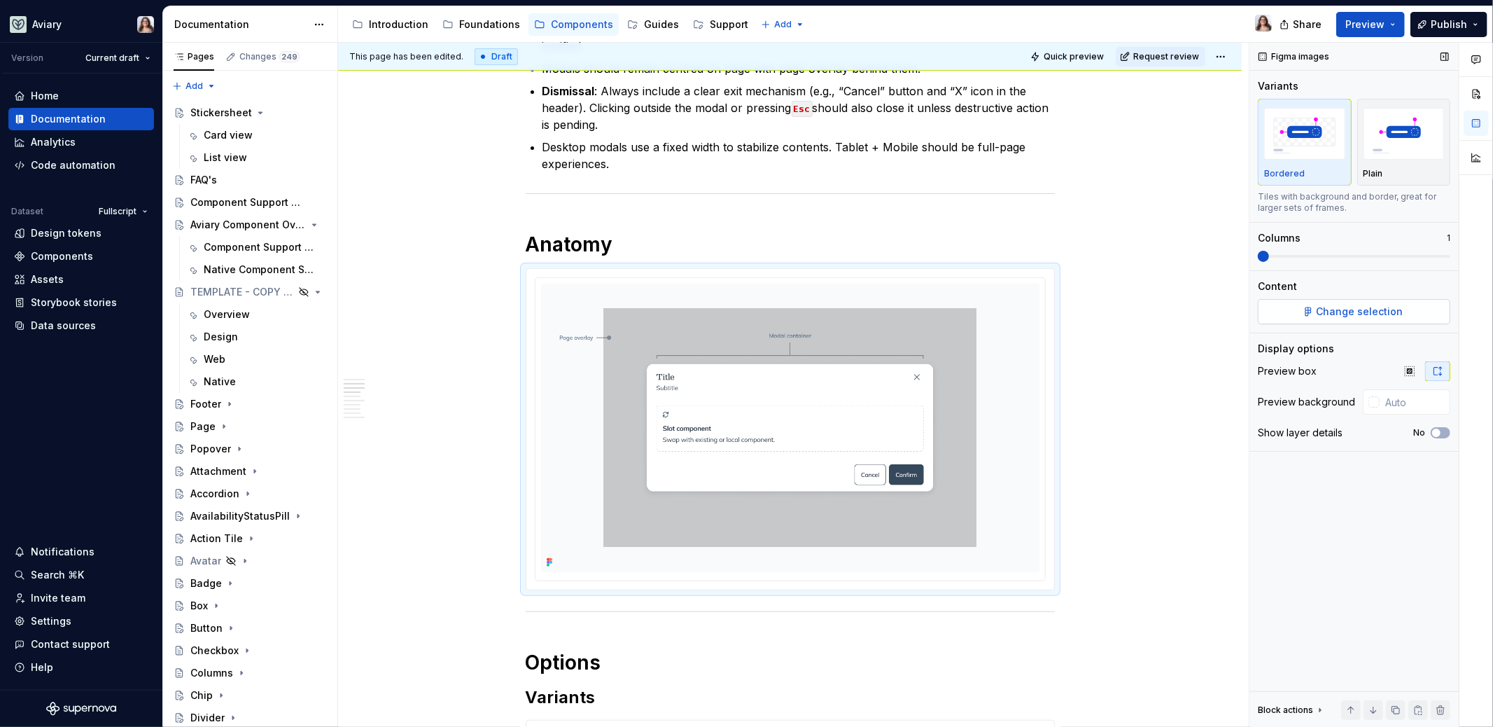
click at [1321, 318] on button "Change selection" at bounding box center [1354, 311] width 193 height 25
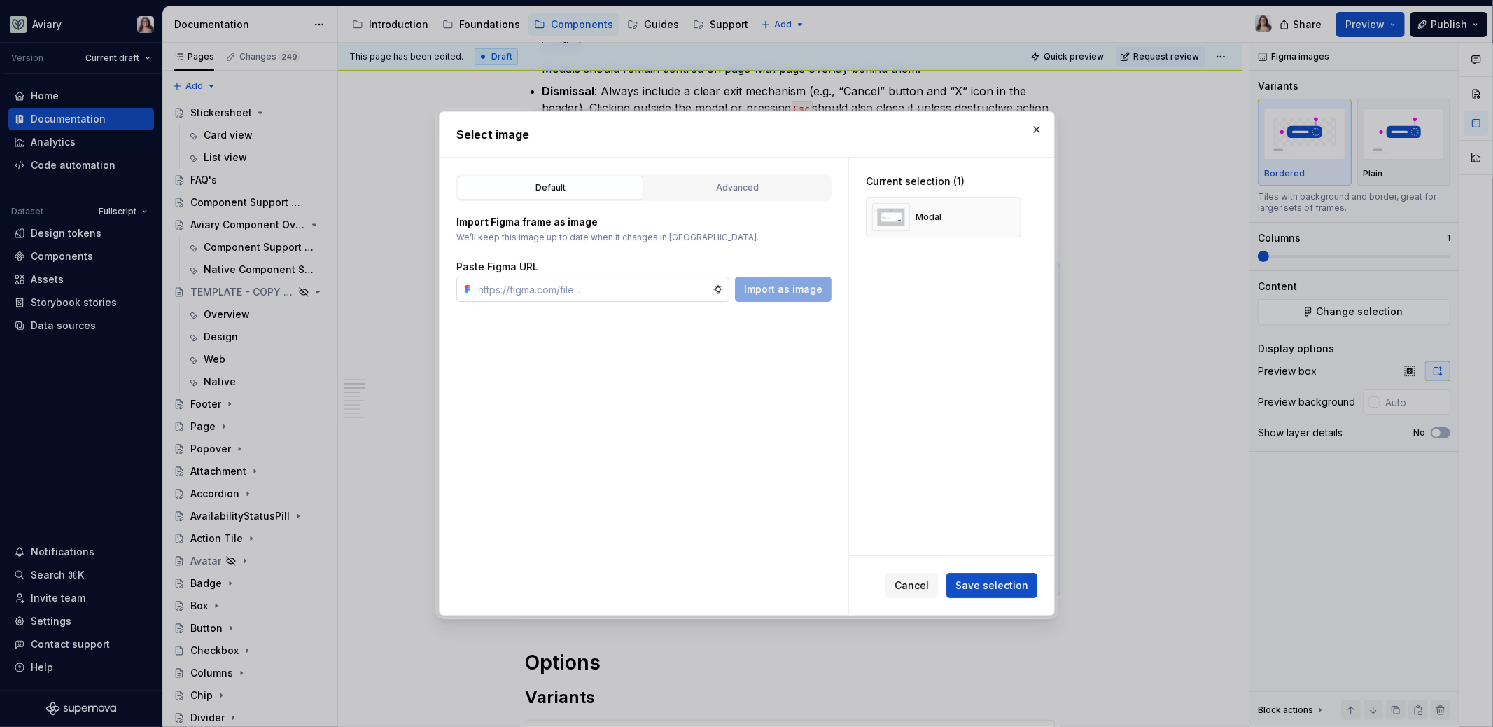
click at [624, 291] on input "text" at bounding box center [592, 289] width 239 height 25
click at [501, 347] on div "Default Advanced Import Figma frame as image We’ll keep this image up to date w…" at bounding box center [644, 386] width 409 height 457
click at [566, 280] on input "text" at bounding box center [592, 289] width 239 height 25
paste input "[URL][DOMAIN_NAME]"
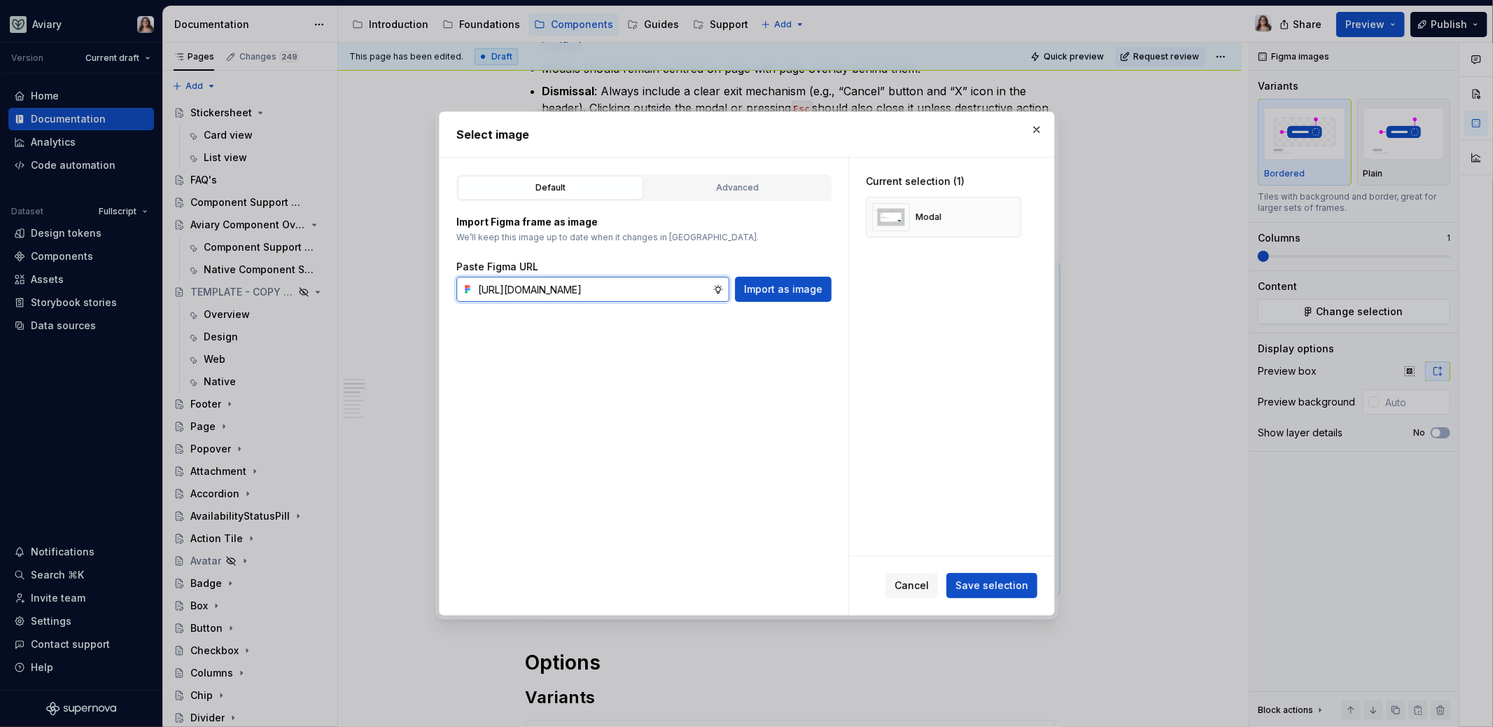
type input "[URL][DOMAIN_NAME]"
click at [506, 381] on div "Default Advanced Import Figma frame as image We’ll keep this image up to date w…" at bounding box center [644, 386] width 409 height 457
click at [975, 585] on span "Save selection" at bounding box center [992, 585] width 73 height 14
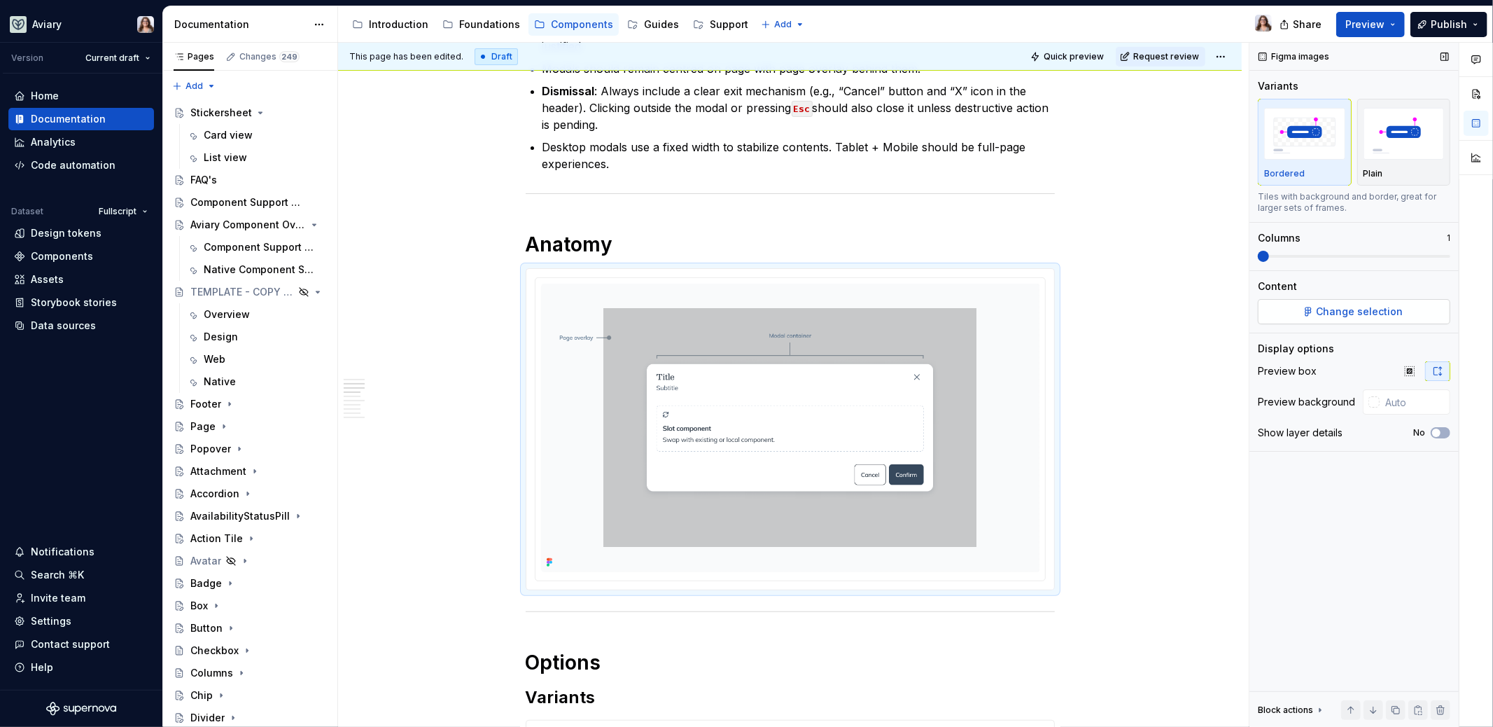
click at [1381, 310] on span "Change selection" at bounding box center [1360, 312] width 87 height 14
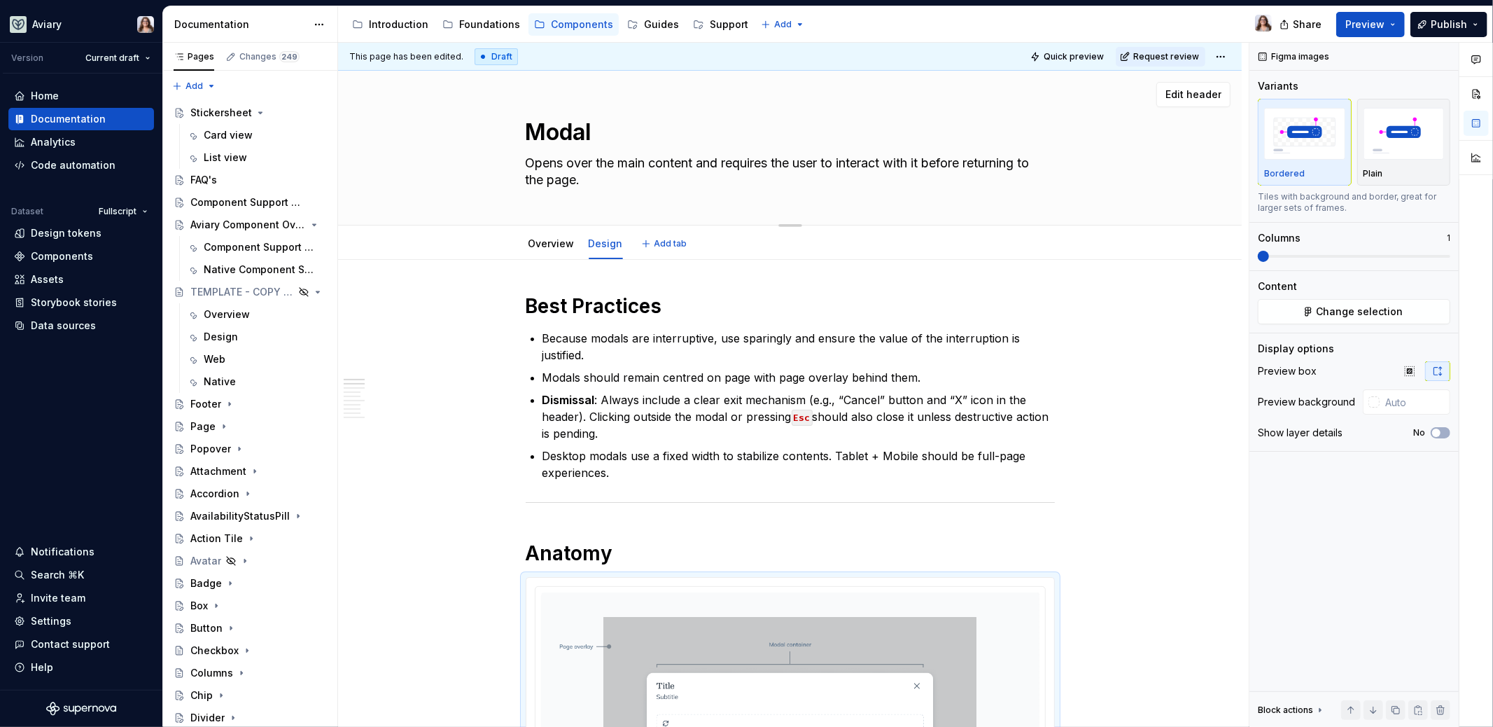
click at [596, 184] on textarea "Opens over the main content and requires the user to interact with it before re…" at bounding box center [787, 171] width 529 height 39
click at [620, 400] on p "Dismissal : Always include a clear exit mechanism (e.g., “Cancel” button and “X…" at bounding box center [799, 416] width 512 height 50
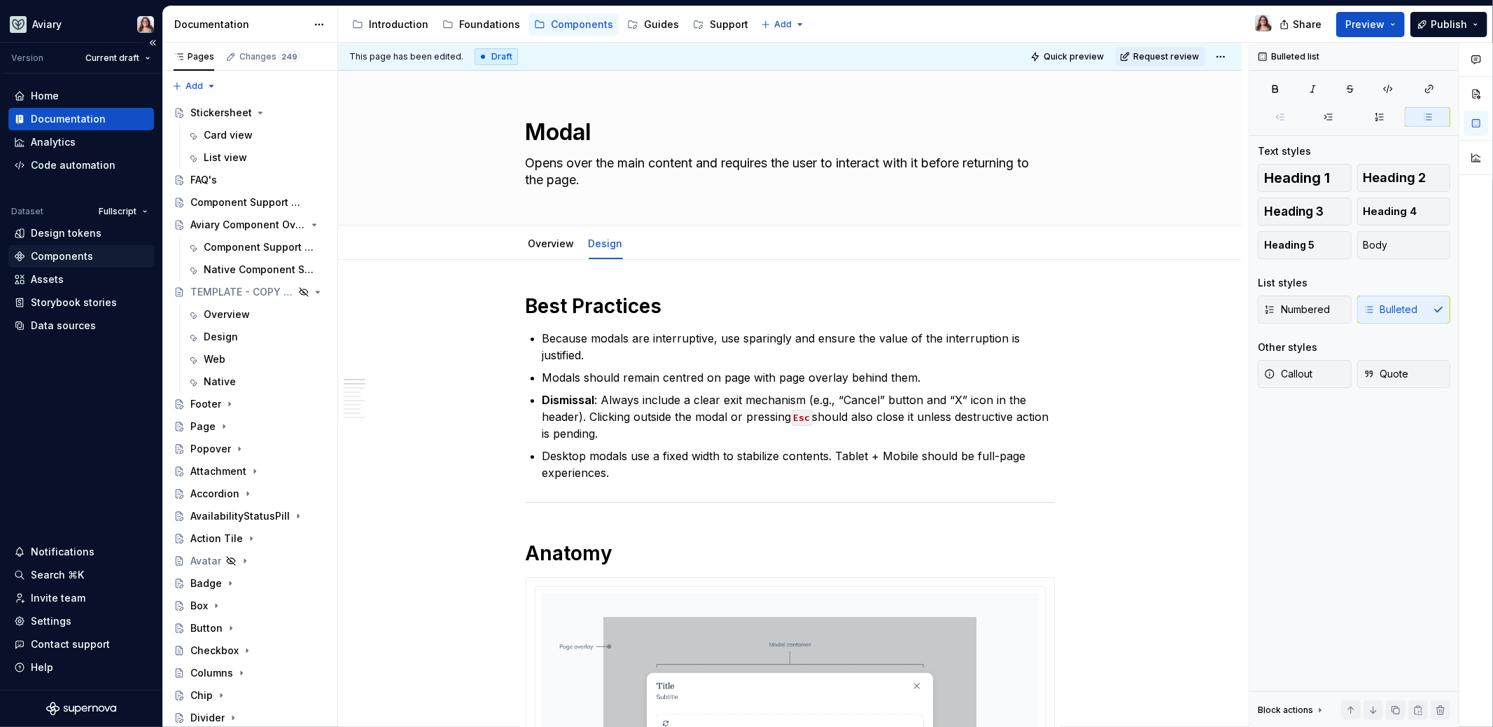
click at [62, 254] on div "Components" at bounding box center [62, 256] width 62 height 14
type textarea "*"
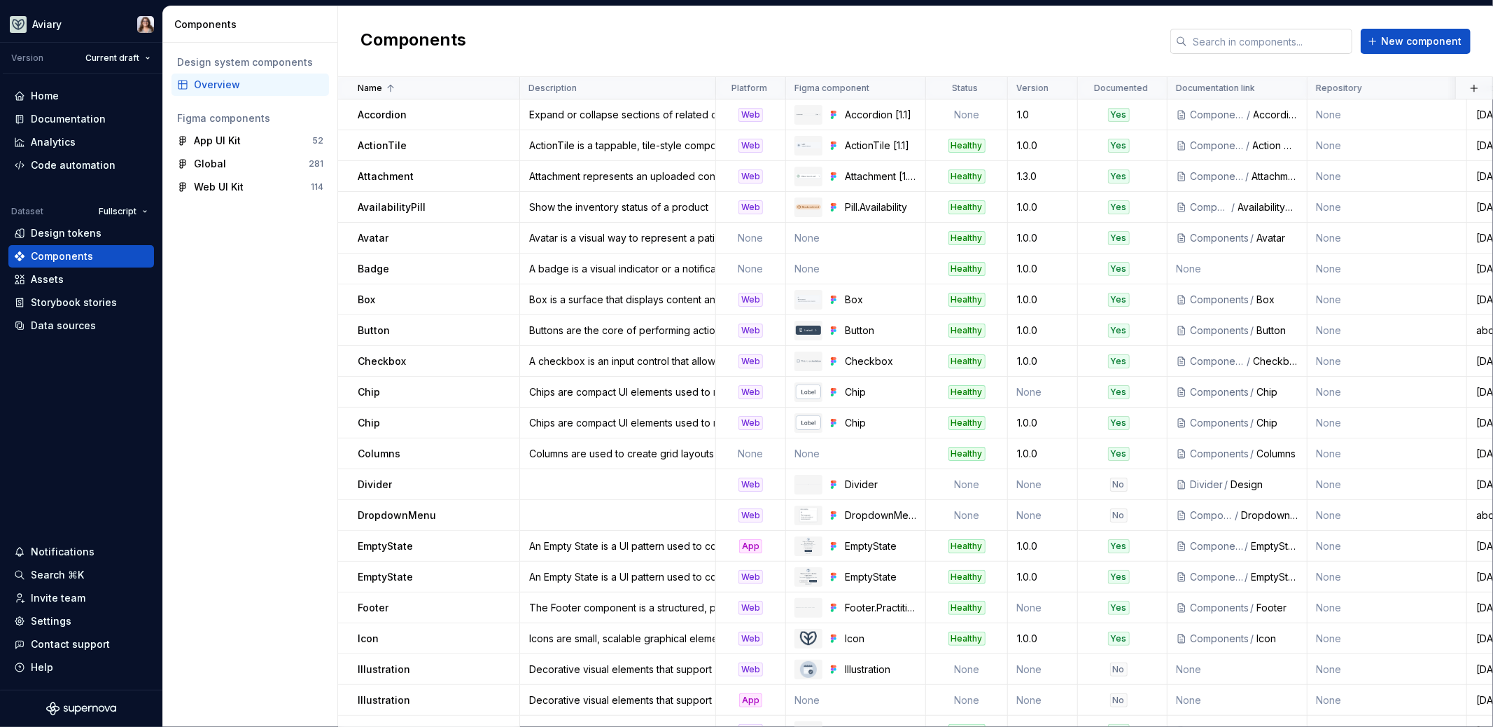
click at [1266, 44] on input "text" at bounding box center [1269, 41] width 165 height 25
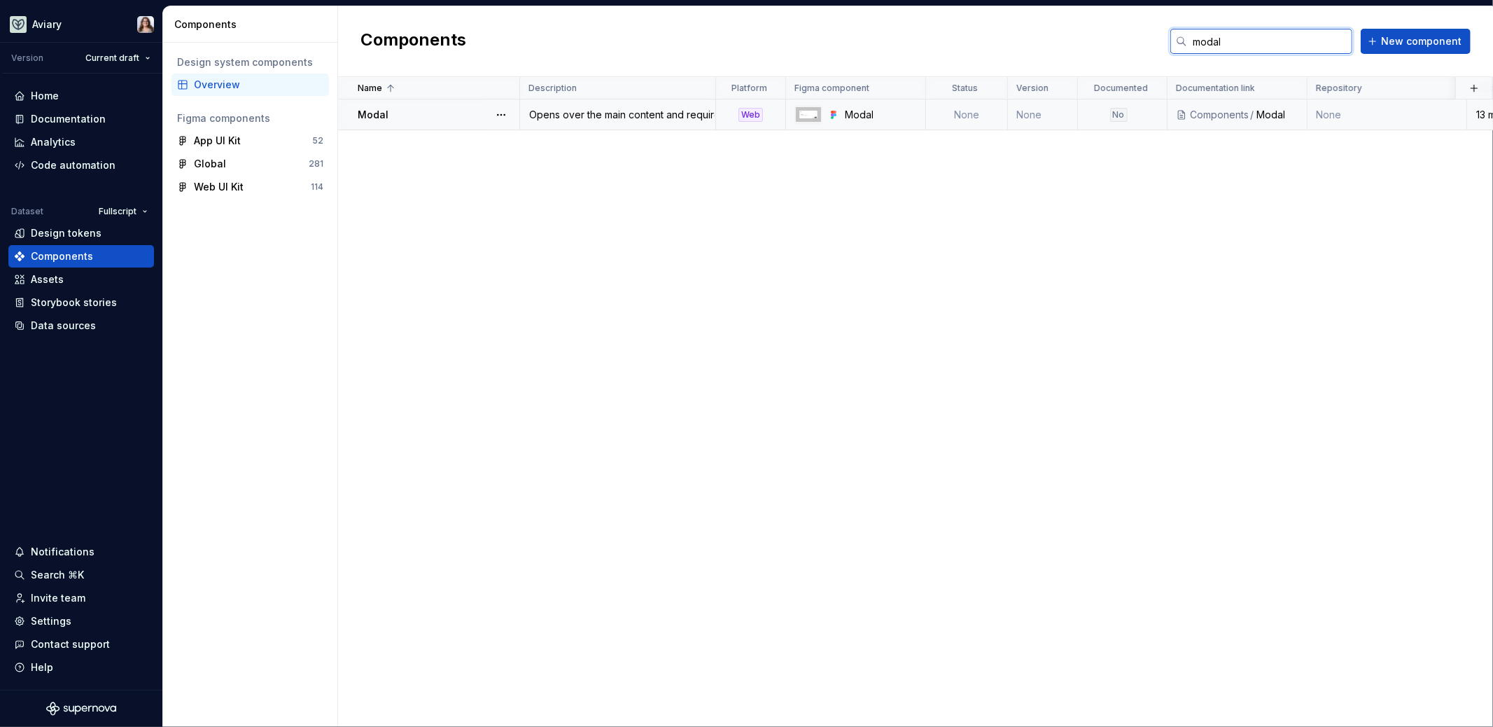
type input "modal"
click at [1118, 113] on div "No" at bounding box center [1119, 115] width 18 height 14
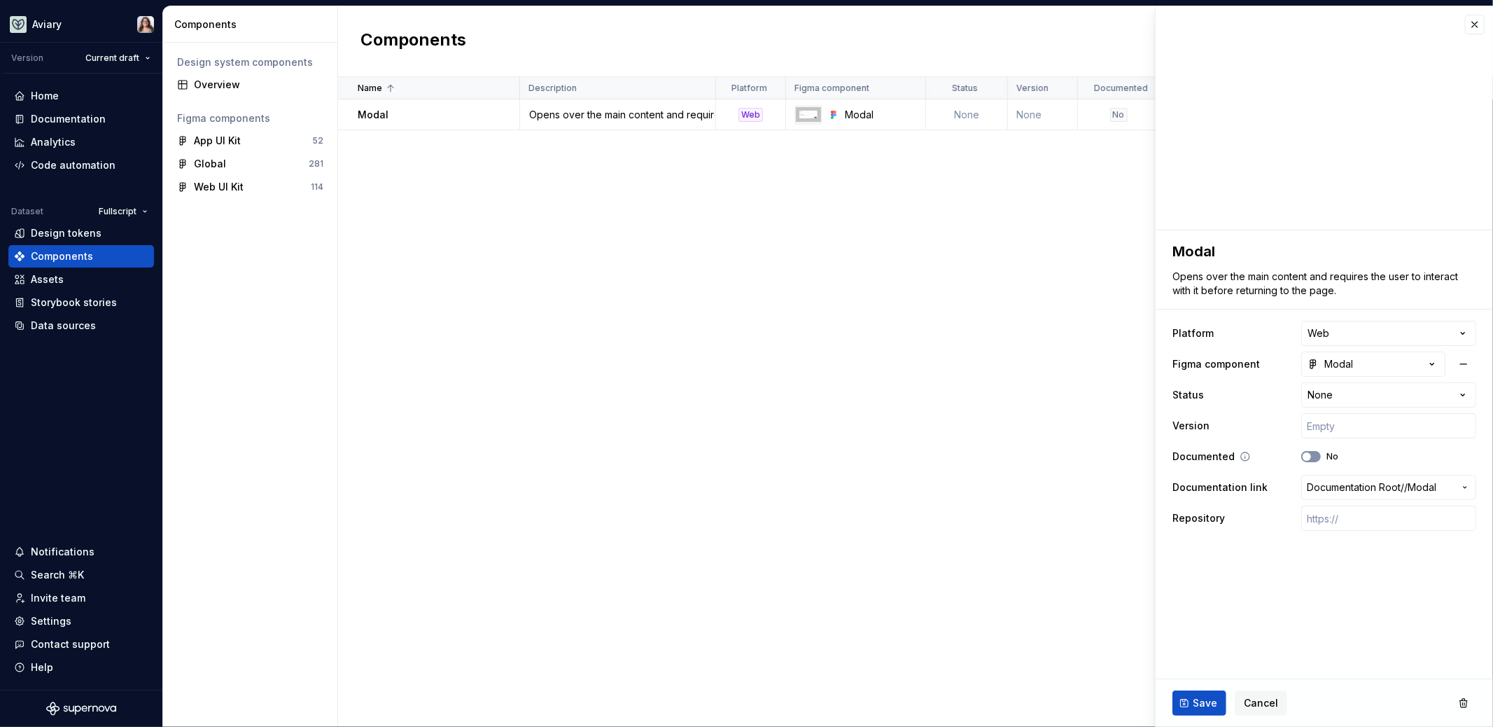
click at [1315, 456] on button "No" at bounding box center [1311, 456] width 20 height 11
click at [1188, 704] on button "Save" at bounding box center [1200, 702] width 54 height 25
type textarea "*"
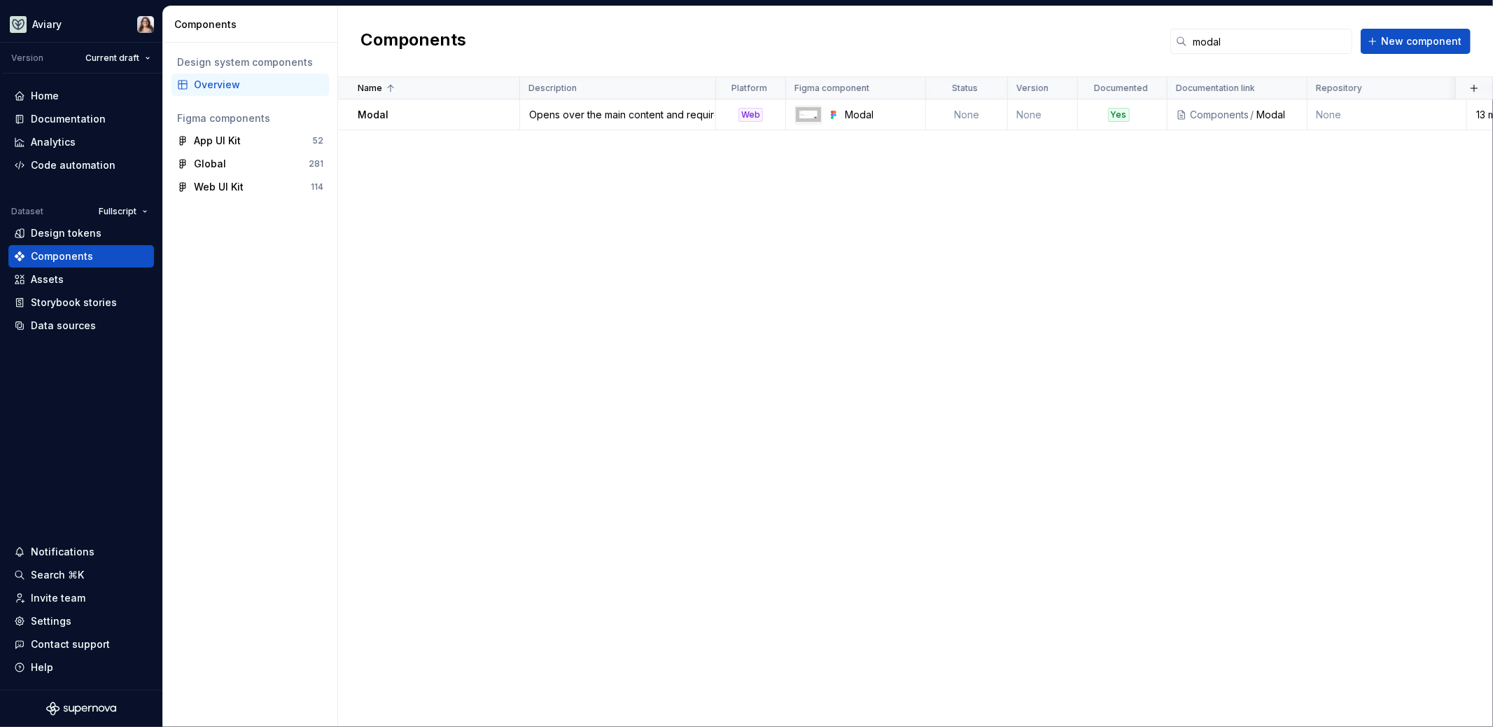
click at [843, 236] on div "Name Description Platform Figma component Status Version Documented Documentati…" at bounding box center [915, 402] width 1155 height 650
drag, startPoint x: 1266, startPoint y: 39, endPoint x: 1131, endPoint y: 39, distance: 134.4
click at [1131, 39] on div "Components modal New component" at bounding box center [915, 41] width 1155 height 71
type input "f"
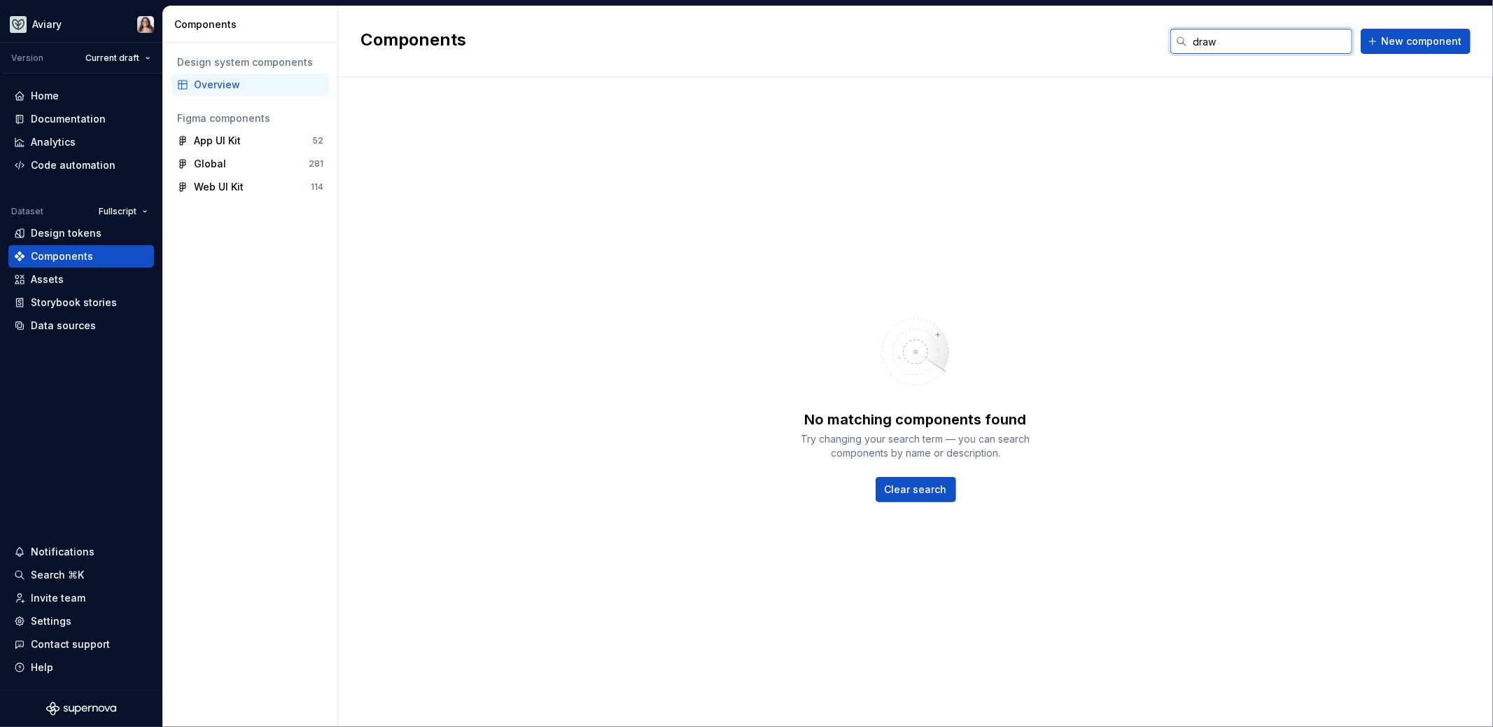
type input "draw"
click at [1031, 151] on div "No matching components found Try changing your search term — you can search com…" at bounding box center [915, 402] width 1155 height 650
click at [1416, 48] on button "New component" at bounding box center [1416, 41] width 110 height 25
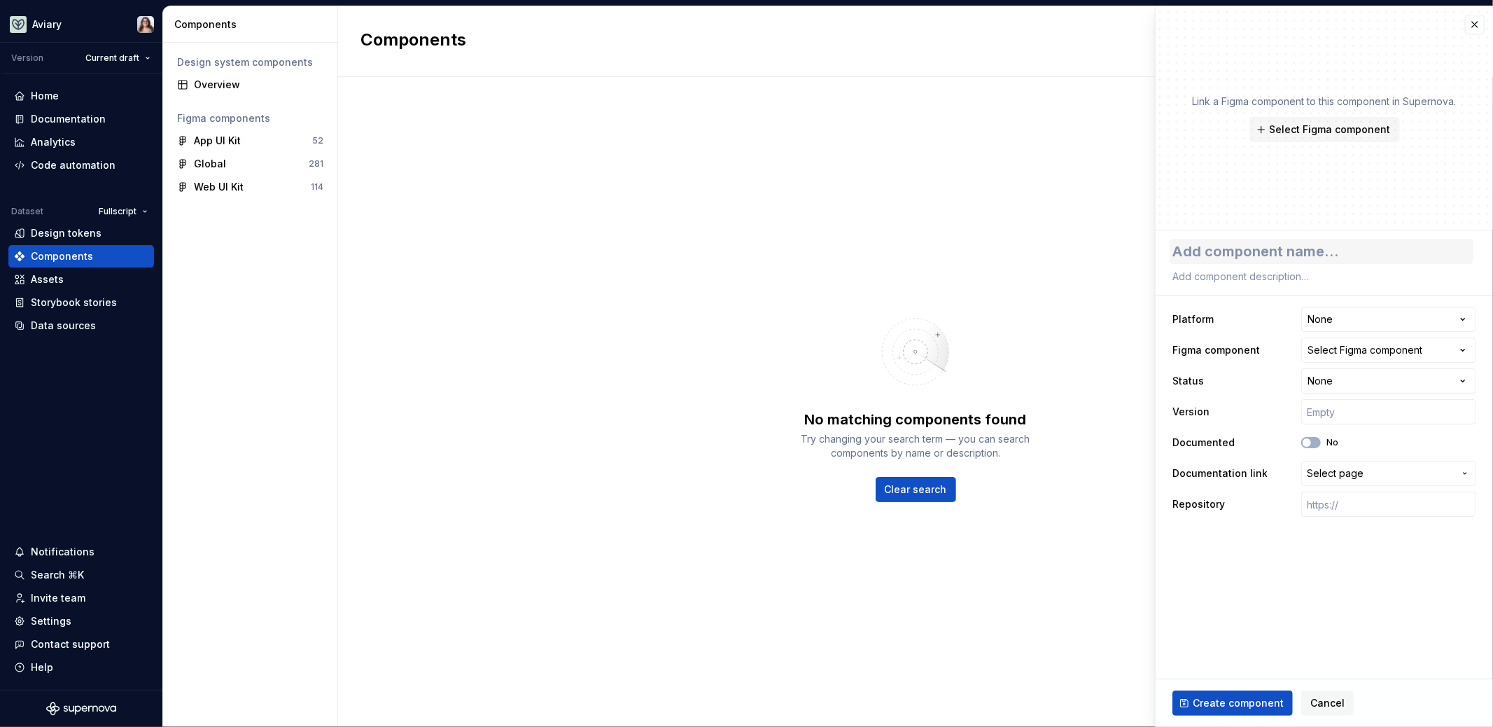
type textarea "*"
type textarea "D"
type textarea "*"
type textarea "Dr"
type textarea "*"
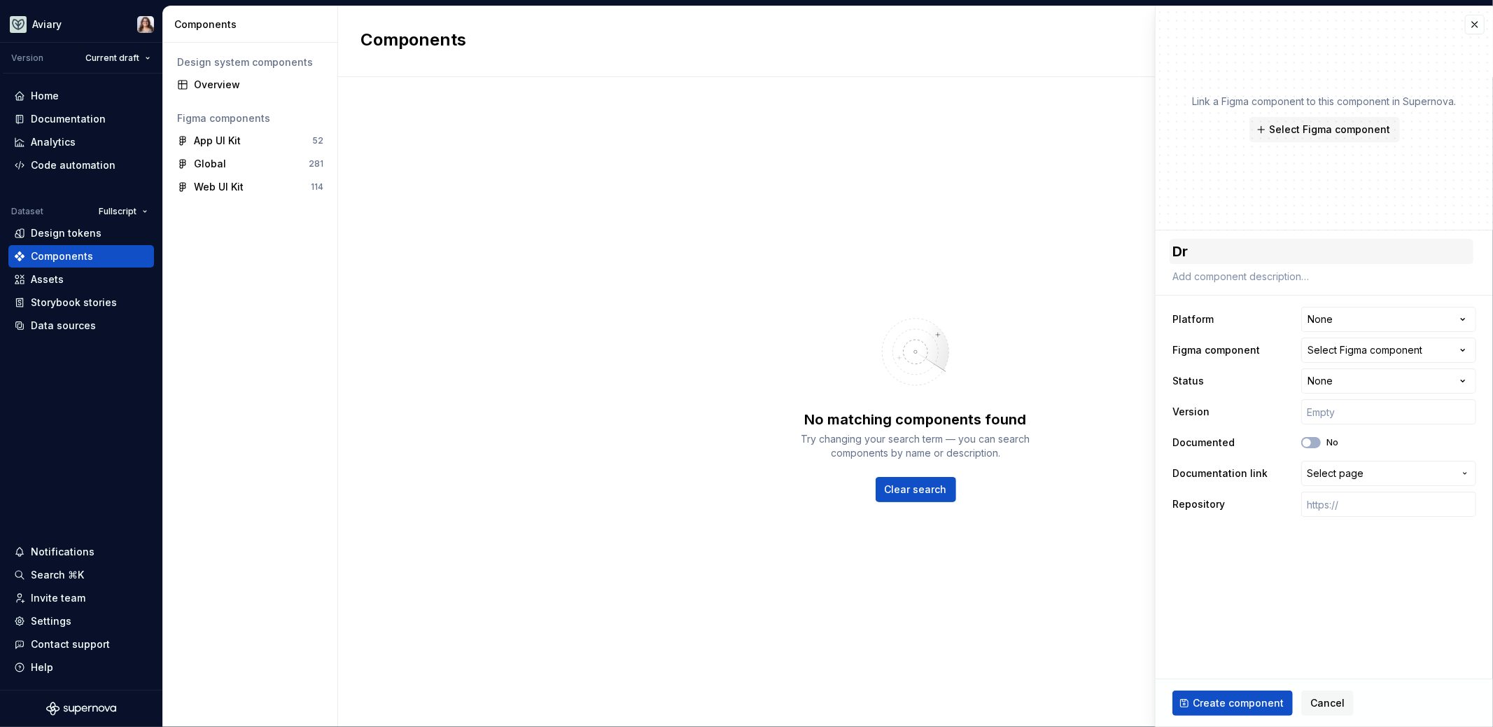
type textarea "Dra"
type textarea "*"
type textarea "[PERSON_NAME]"
type textarea "*"
type textarea "Drawer"
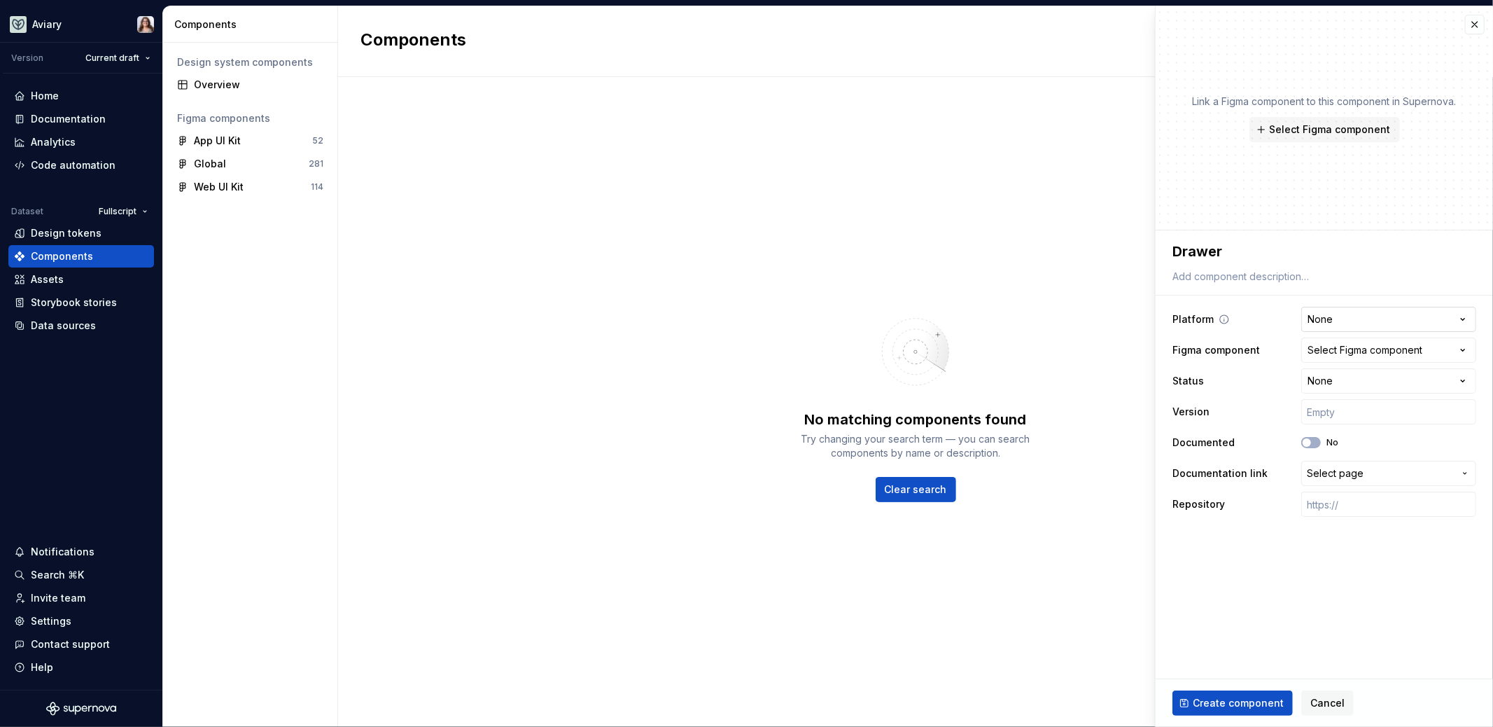
click at [1362, 317] on html "**********" at bounding box center [746, 363] width 1493 height 727
select select "**********"
click at [1326, 352] on div "Select Figma component" at bounding box center [1365, 350] width 115 height 14
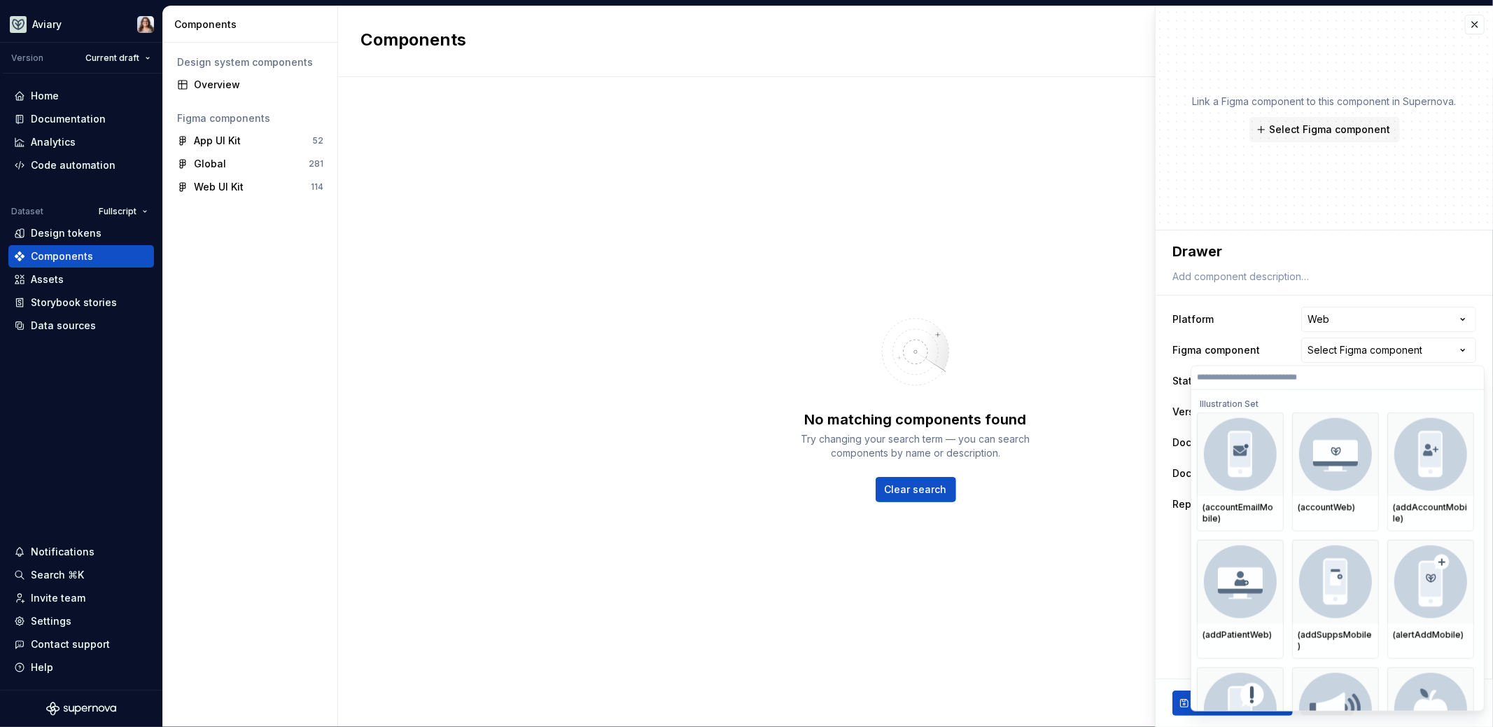
type textarea "*"
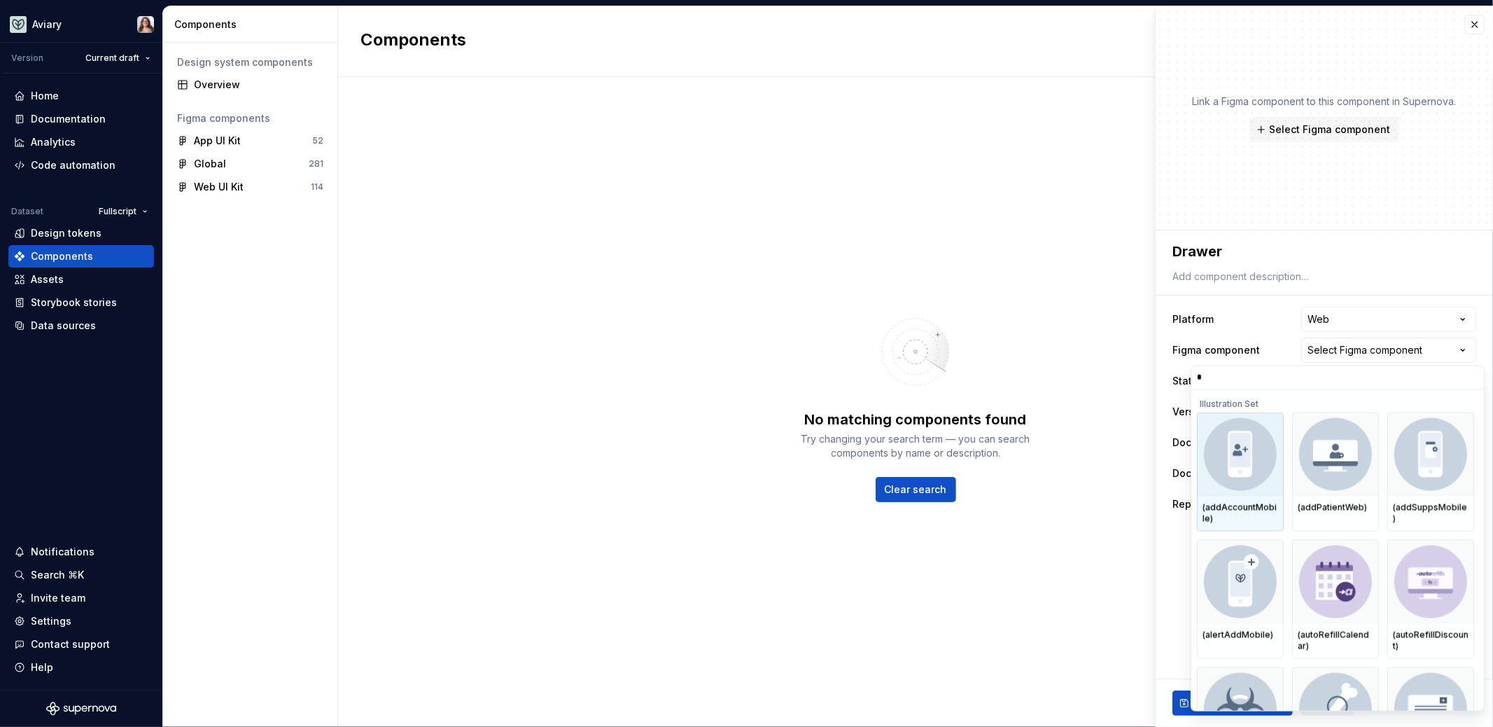
type input "**"
type textarea "*"
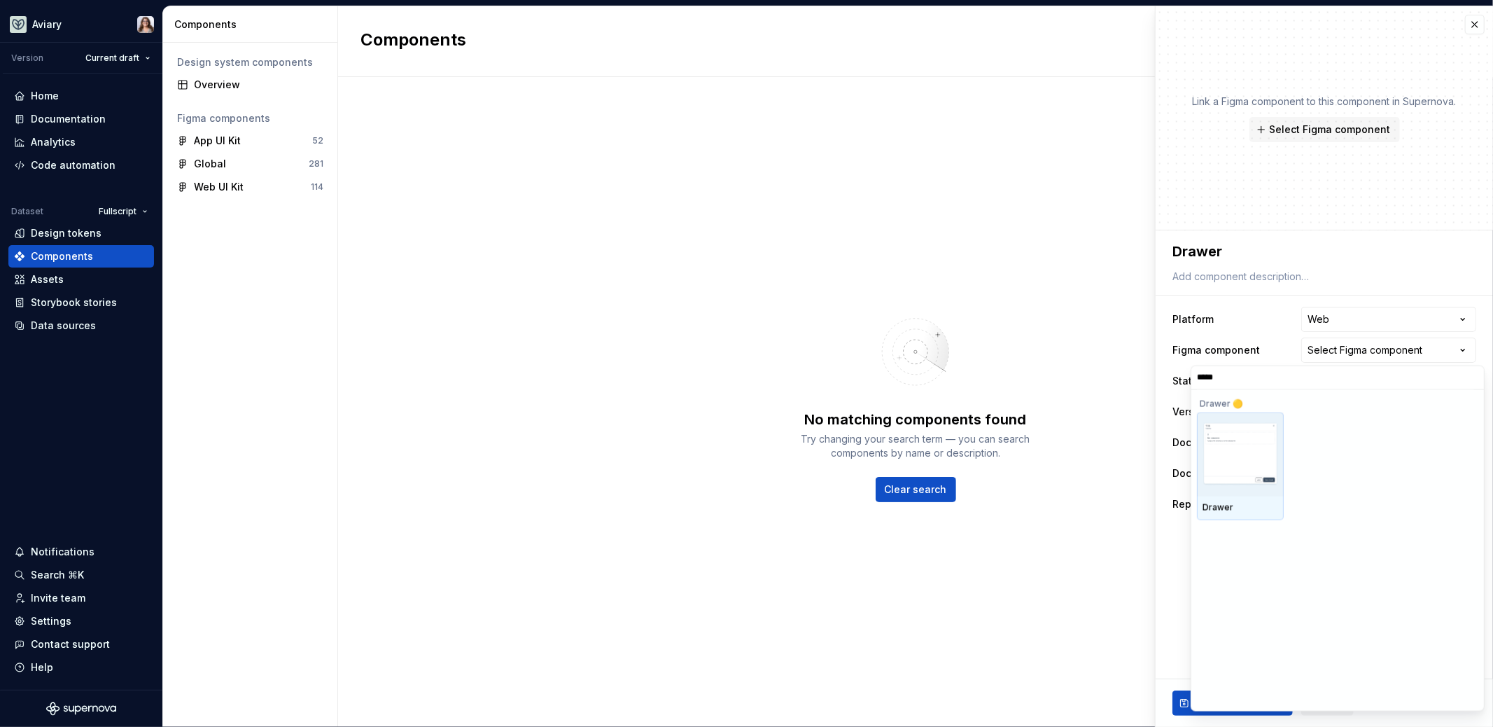
type input "******"
click at [1255, 462] on img at bounding box center [1241, 454] width 76 height 64
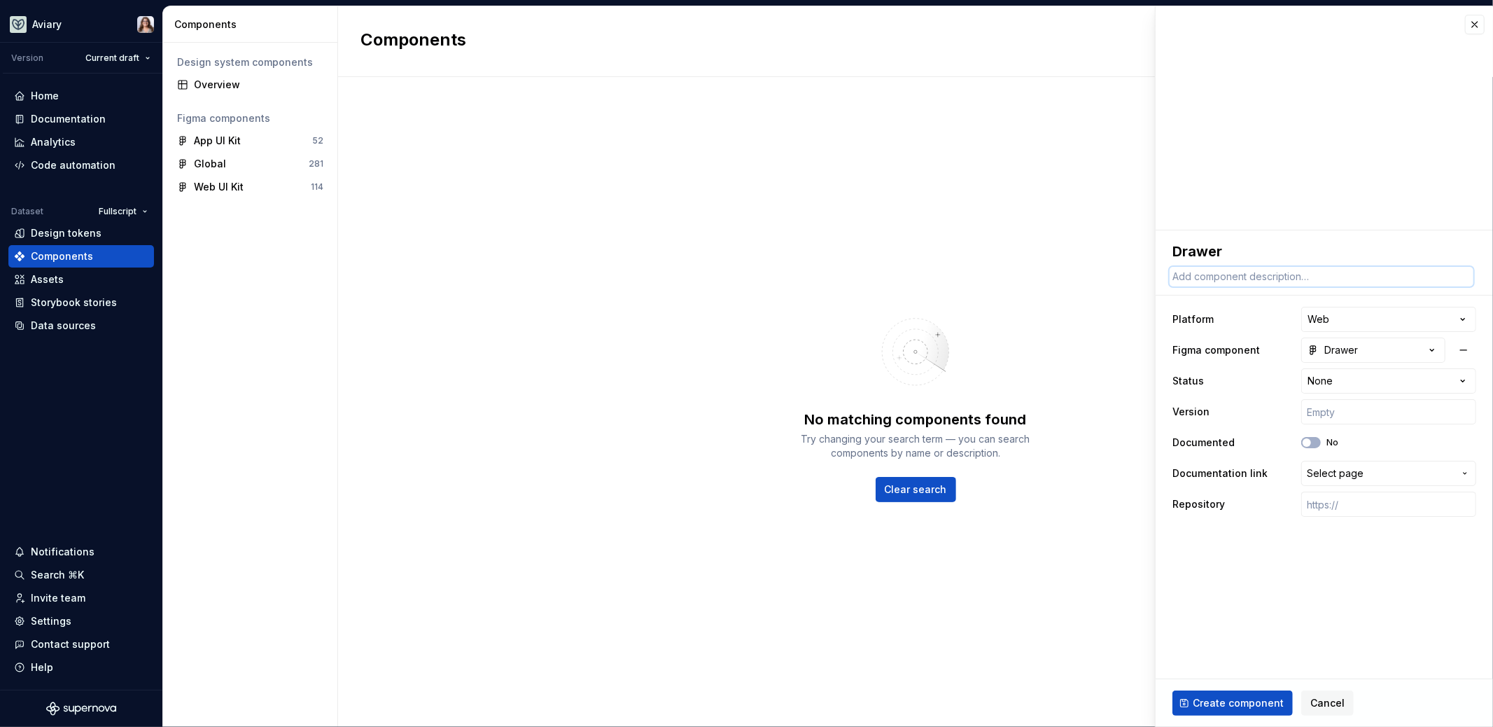
click at [1203, 271] on textarea at bounding box center [1322, 277] width 304 height 20
click at [1216, 270] on textarea at bounding box center [1322, 277] width 304 height 20
paste textarea "a panel that slides in from the side of the screen to display supporting conten…"
type textarea "*"
type textarea "a panel that slides in from the side of the screen to display supporting conten…"
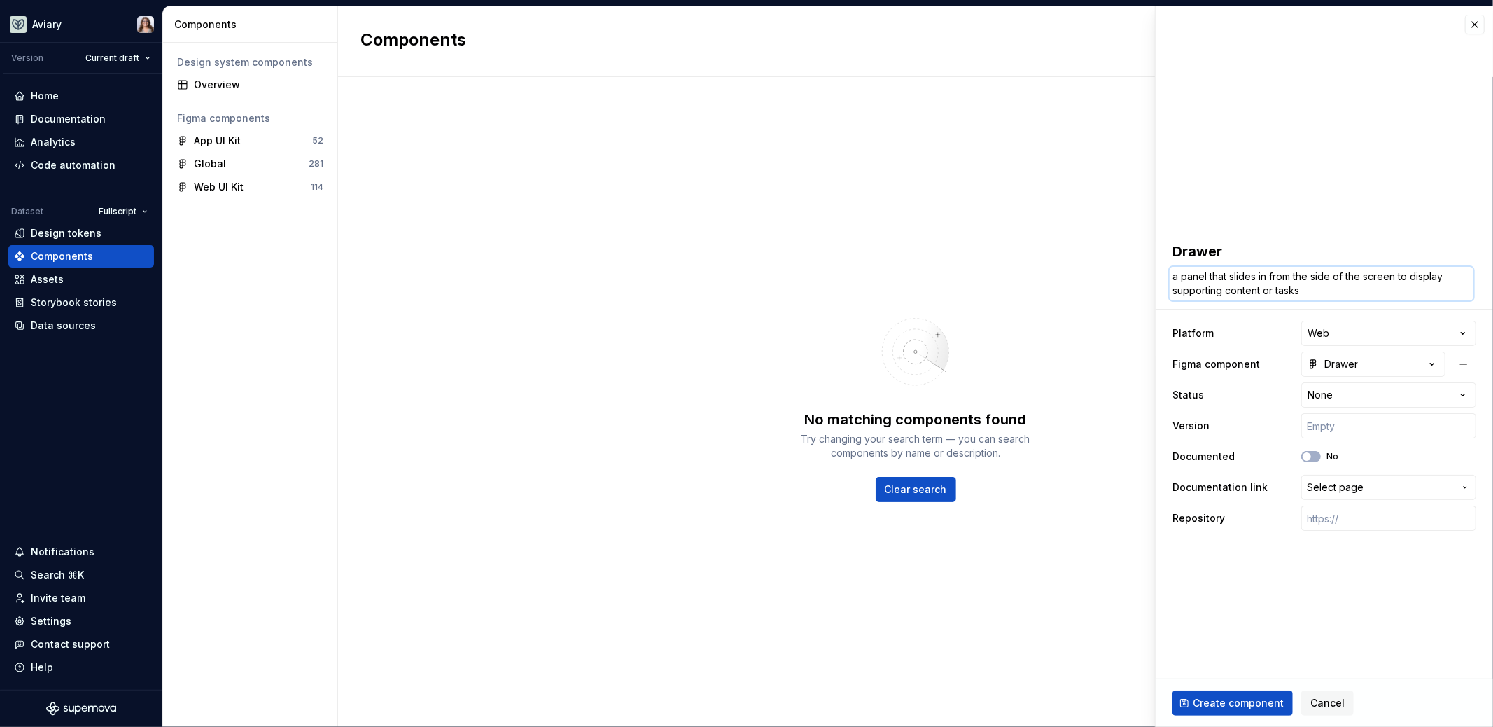
click at [1177, 278] on textarea "a panel that slides in from the side of the screen to display supporting conten…" at bounding box center [1322, 284] width 304 height 34
type textarea "*"
type textarea "a anel that slides in from the side of the screen to display supporting content…"
type textarea "*"
type textarea "aanel that slides in from the side of the screen to display supporting content …"
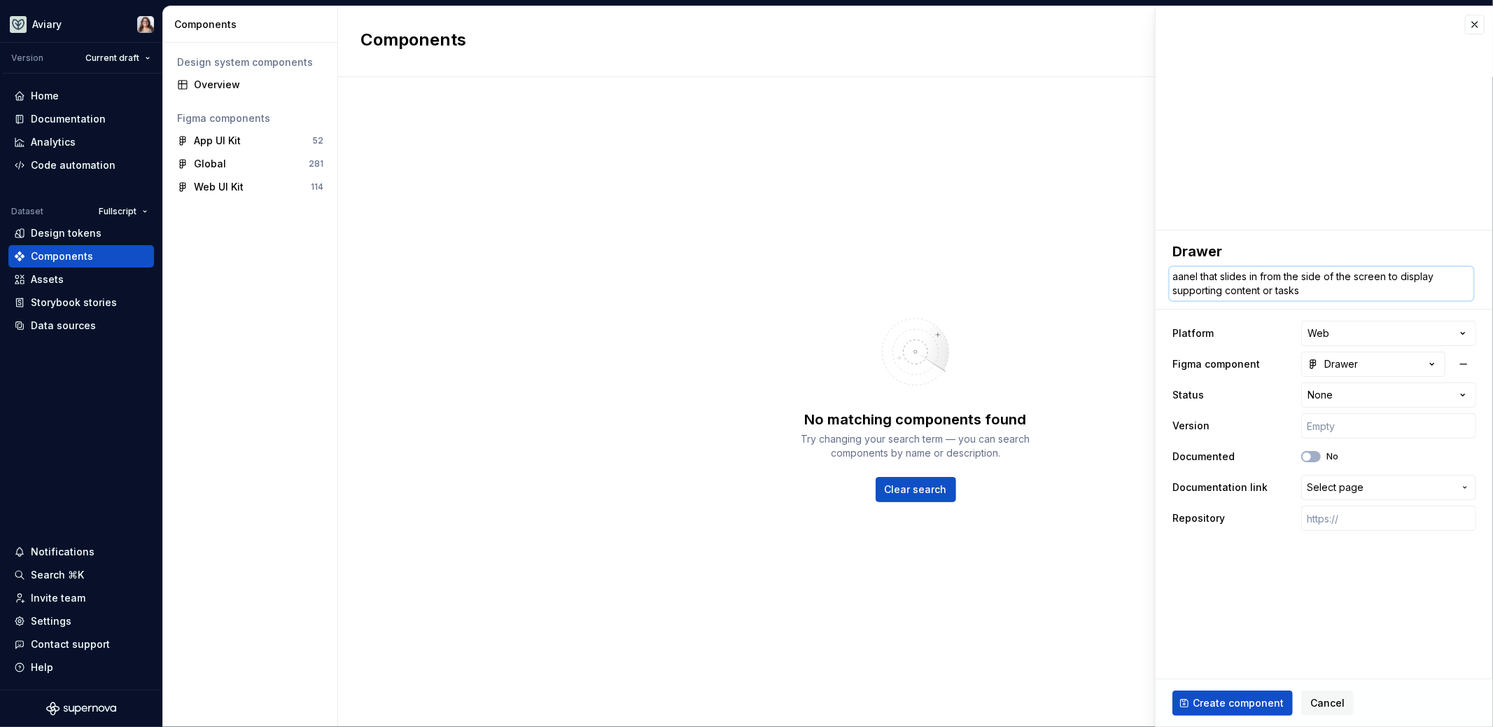
type textarea "*"
type textarea "anel that slides in from the side of the screen to display supporting content o…"
type textarea "*"
type textarea "Panel that slides in from the side of the screen to display supporting content …"
click at [1194, 613] on fieldset "**********" at bounding box center [1324, 478] width 337 height 496
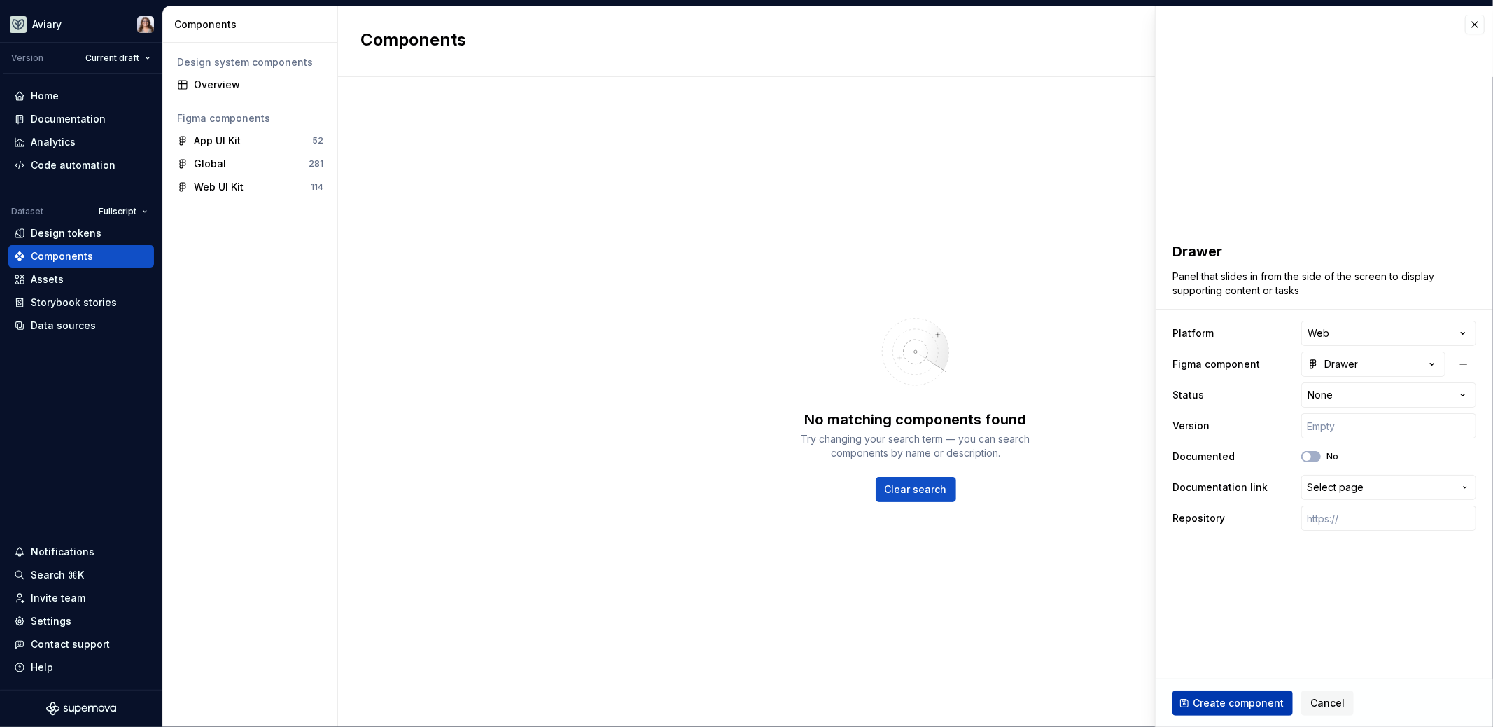
click at [1195, 701] on span "Create component" at bounding box center [1238, 703] width 91 height 14
type textarea "*"
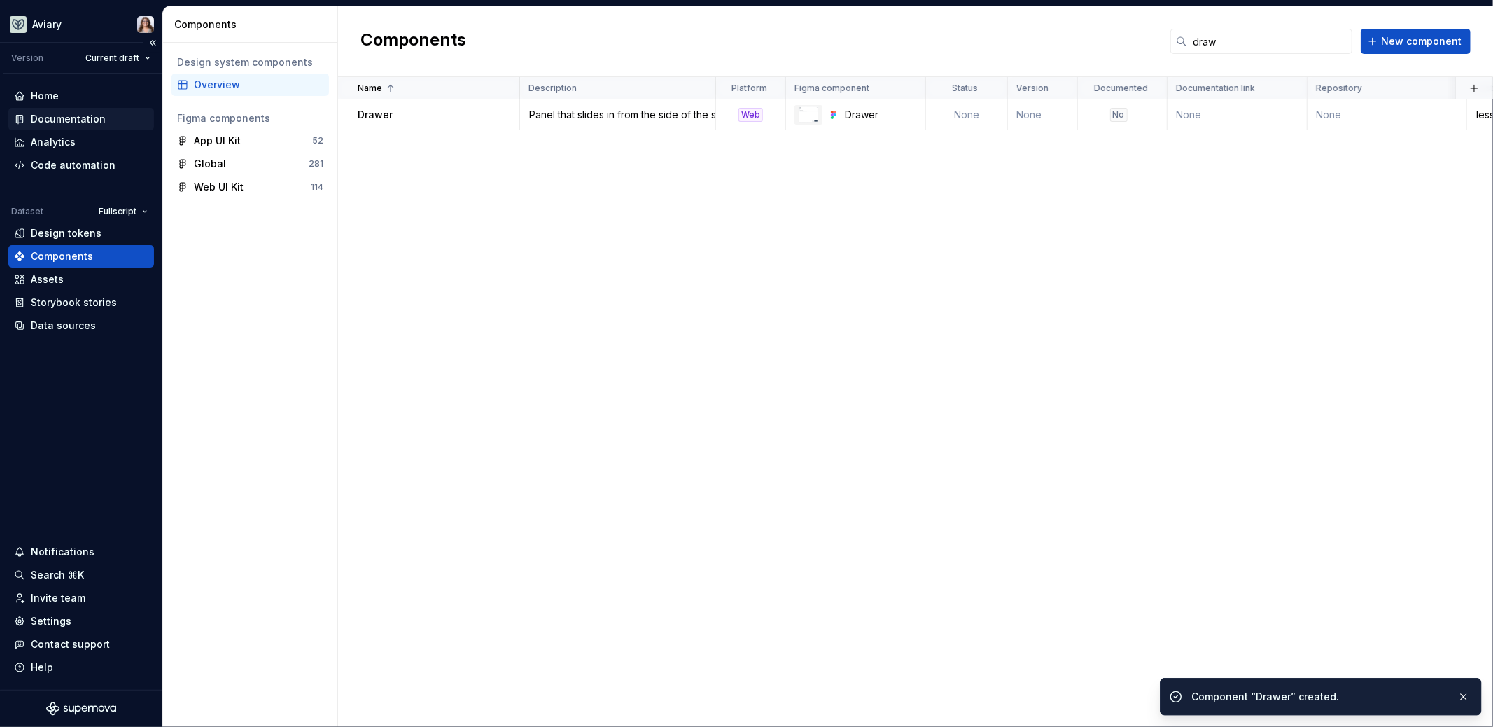
click at [68, 118] on div "Documentation" at bounding box center [68, 119] width 75 height 14
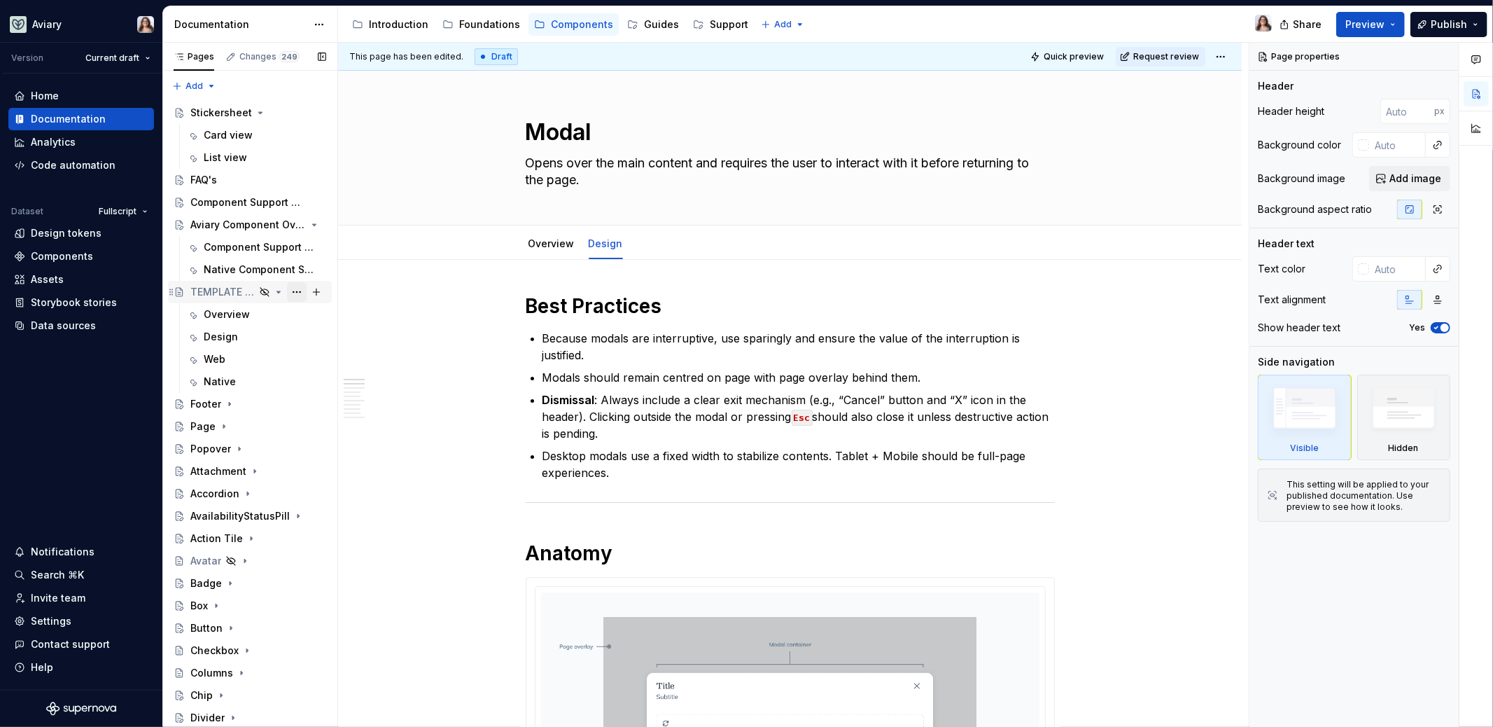
click at [288, 291] on button "Page tree" at bounding box center [297, 292] width 20 height 20
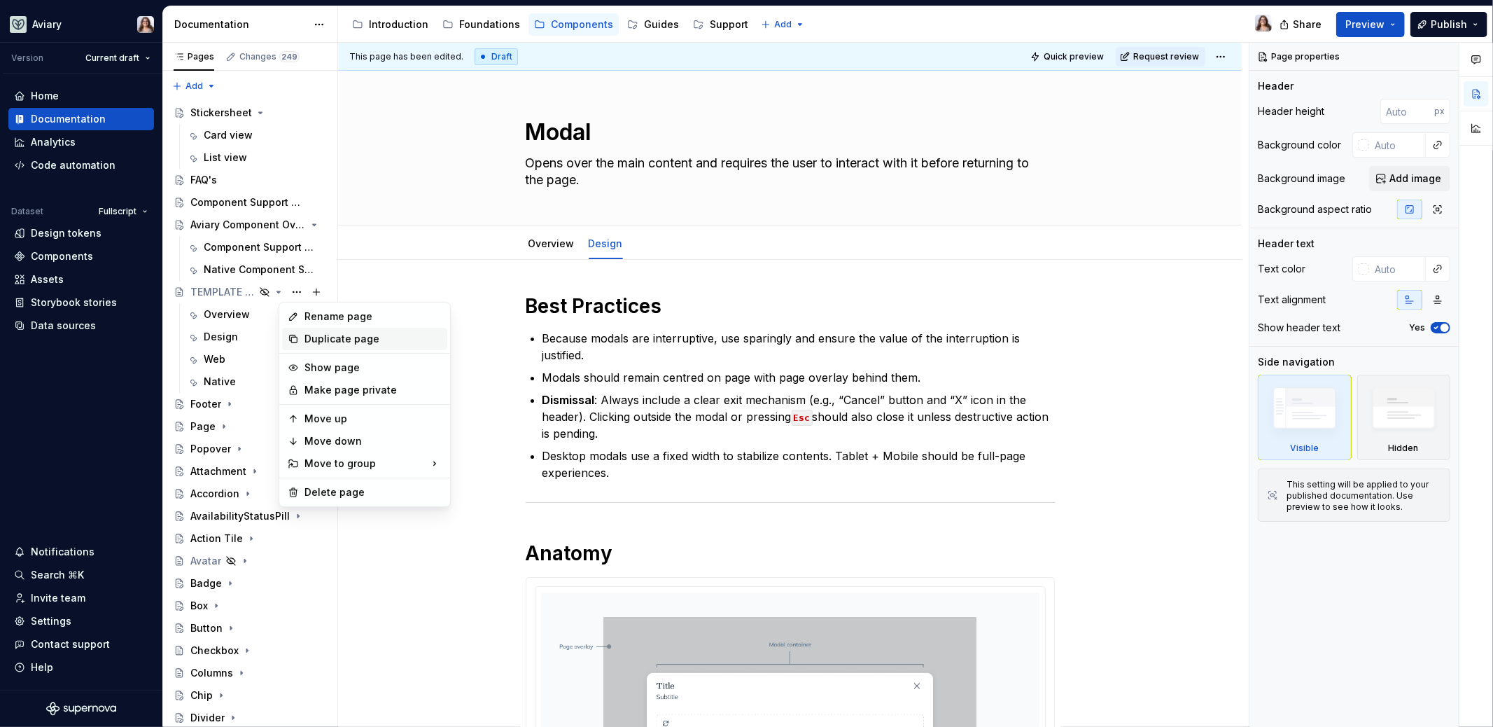
click at [329, 333] on div "Duplicate page" at bounding box center [373, 339] width 137 height 14
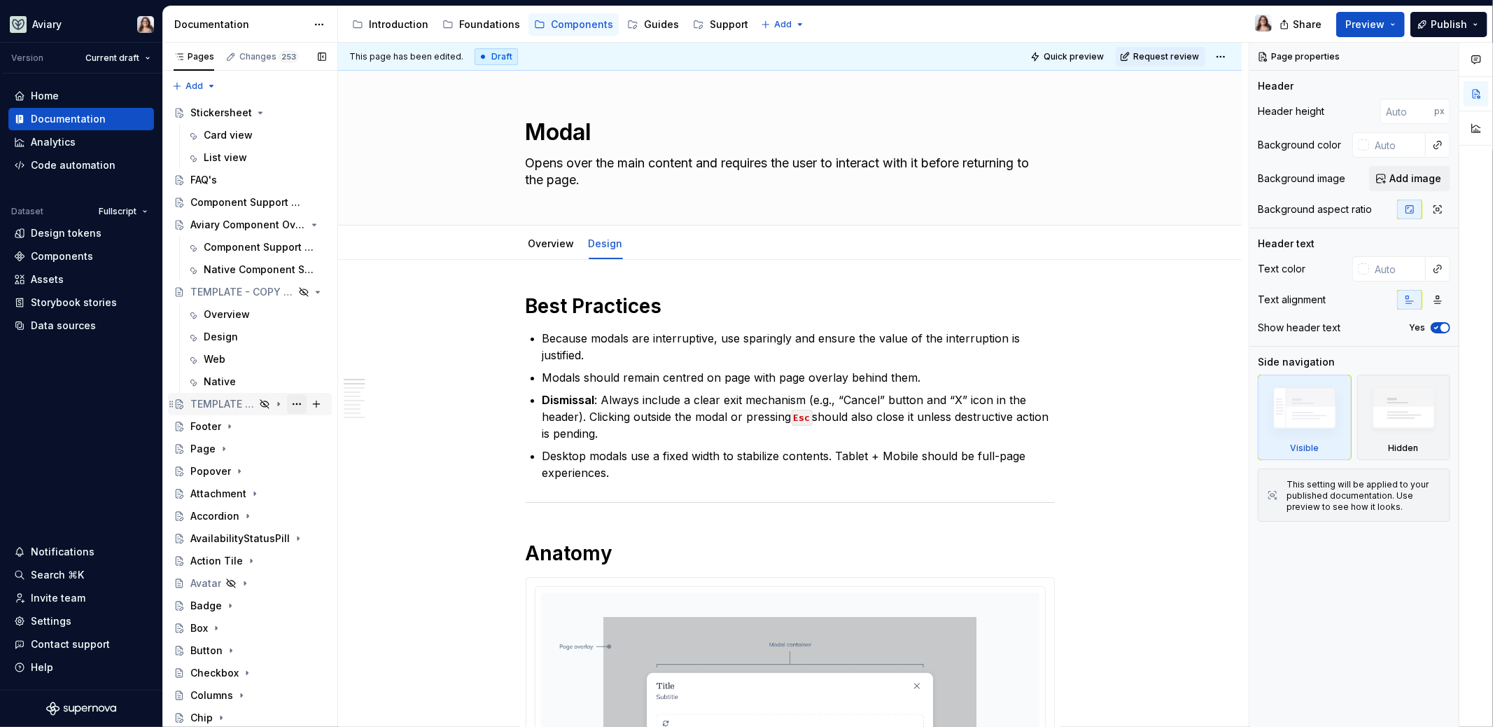
click at [287, 403] on button "Page tree" at bounding box center [297, 404] width 20 height 20
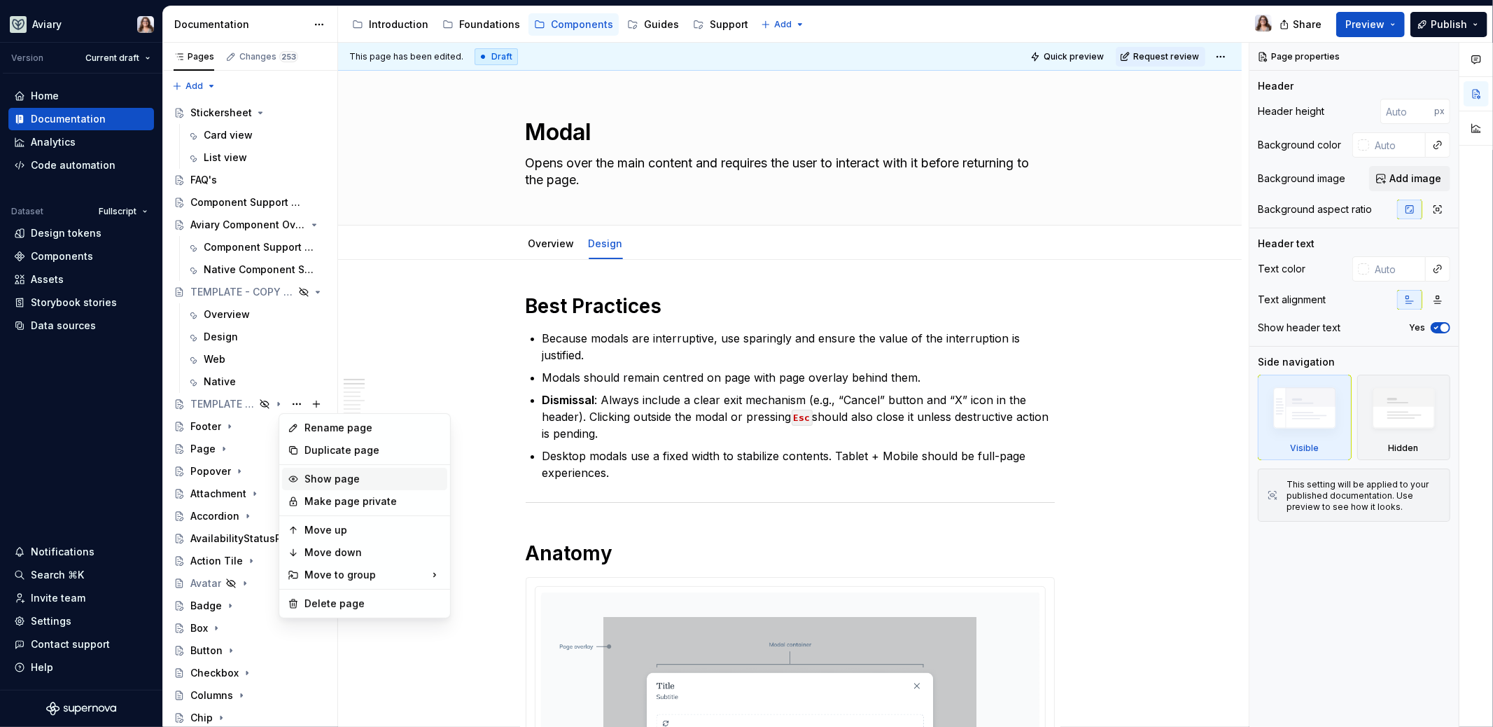
click at [328, 480] on div "Show page" at bounding box center [373, 479] width 137 height 14
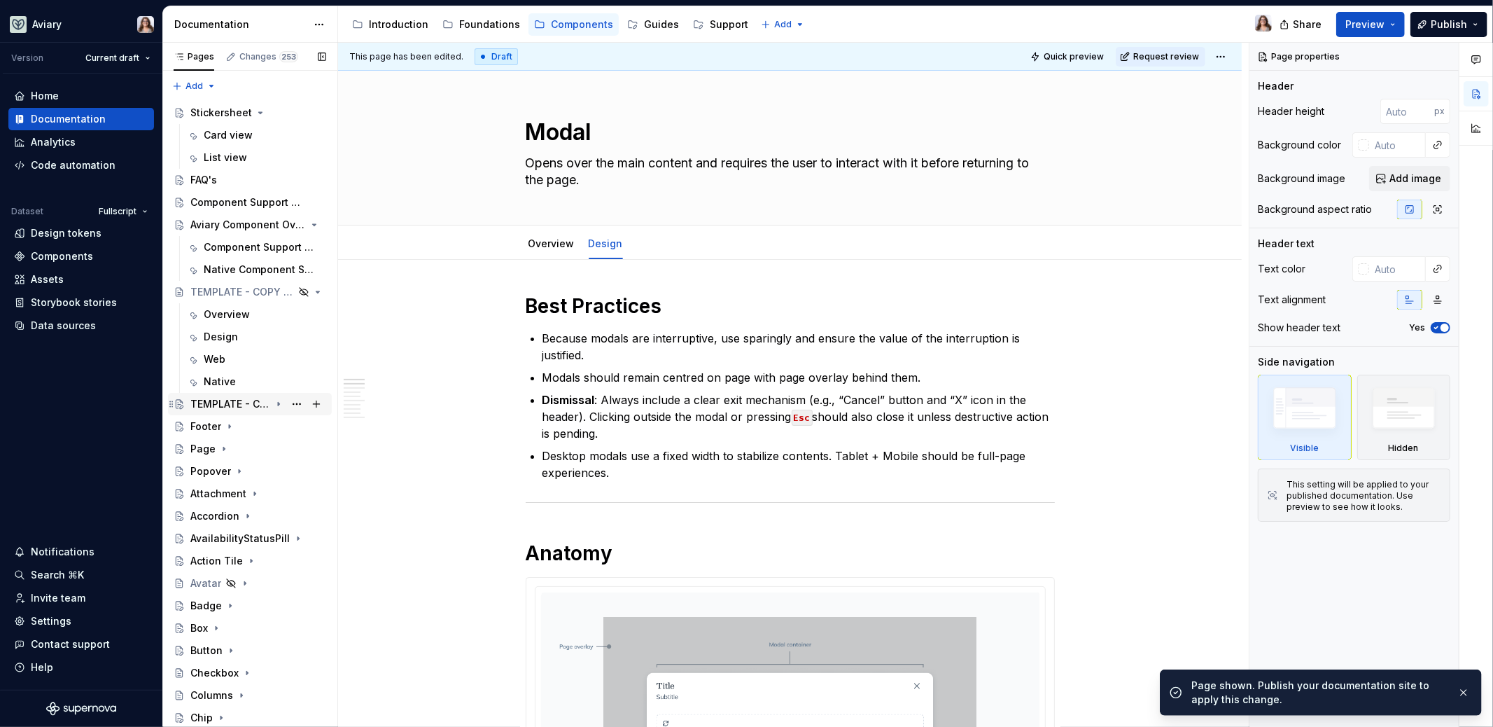
click at [214, 400] on div "TEMPLATE - COPY ME" at bounding box center [230, 404] width 80 height 14
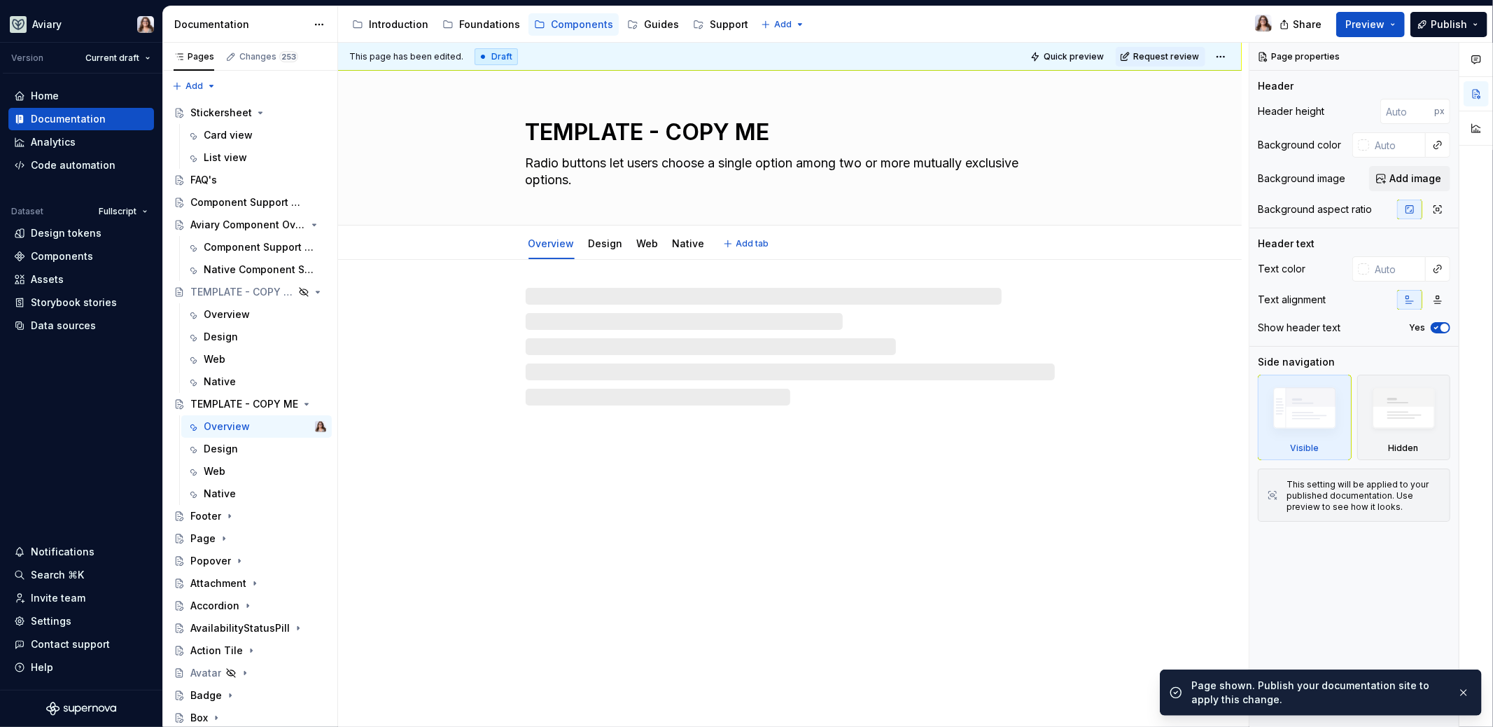
click at [586, 134] on textarea "TEMPLATE - COPY ME" at bounding box center [787, 133] width 529 height 34
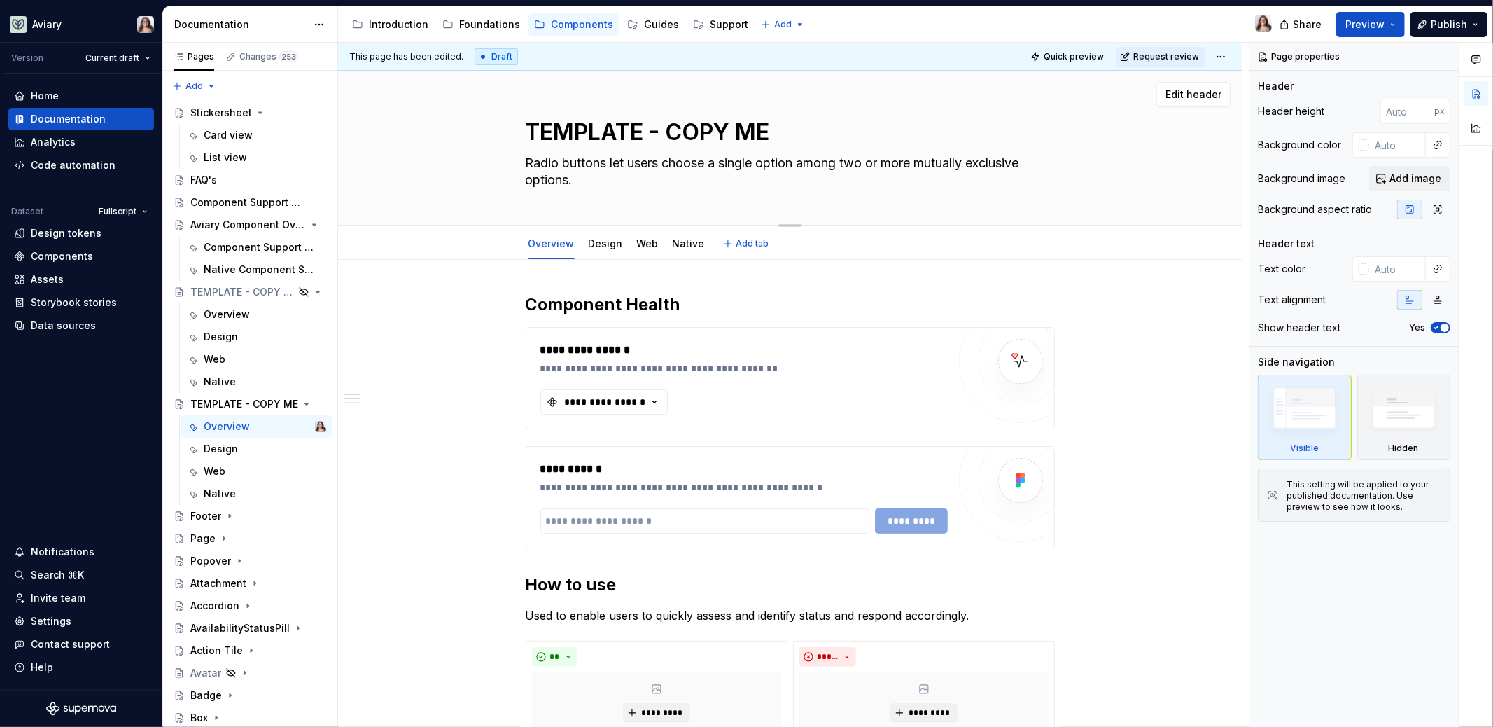
click at [526, 163] on textarea "Radio buttons let users choose a single option among two or more mutually exclu…" at bounding box center [787, 171] width 529 height 39
click at [578, 176] on textarea "Radio buttons let users choose a single option among two or more mutually exclu…" at bounding box center [787, 171] width 529 height 39
paste textarea "a panel that slides in from the side of the screen to display supporting conten…"
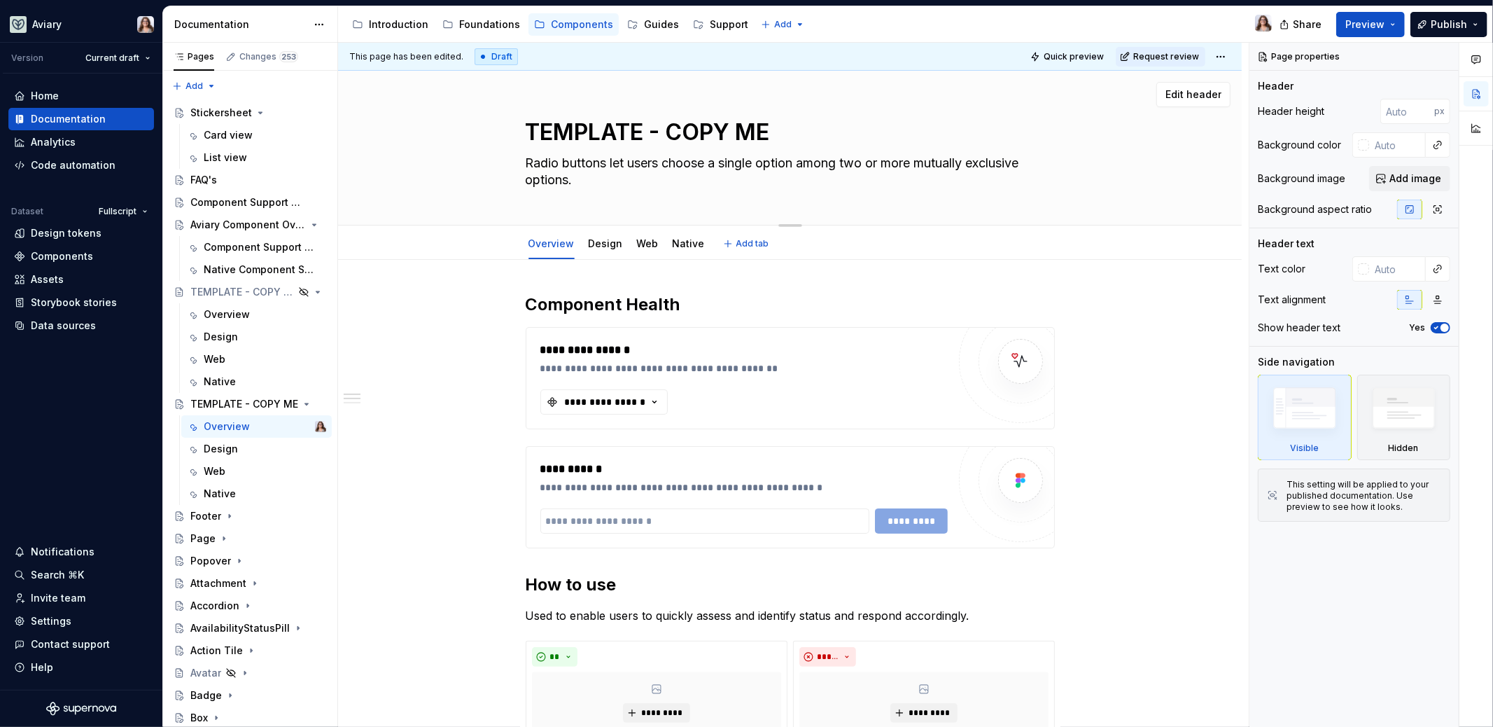
type textarea "*"
type textarea "a panel that slides in from the side of the screen to display supporting conten…"
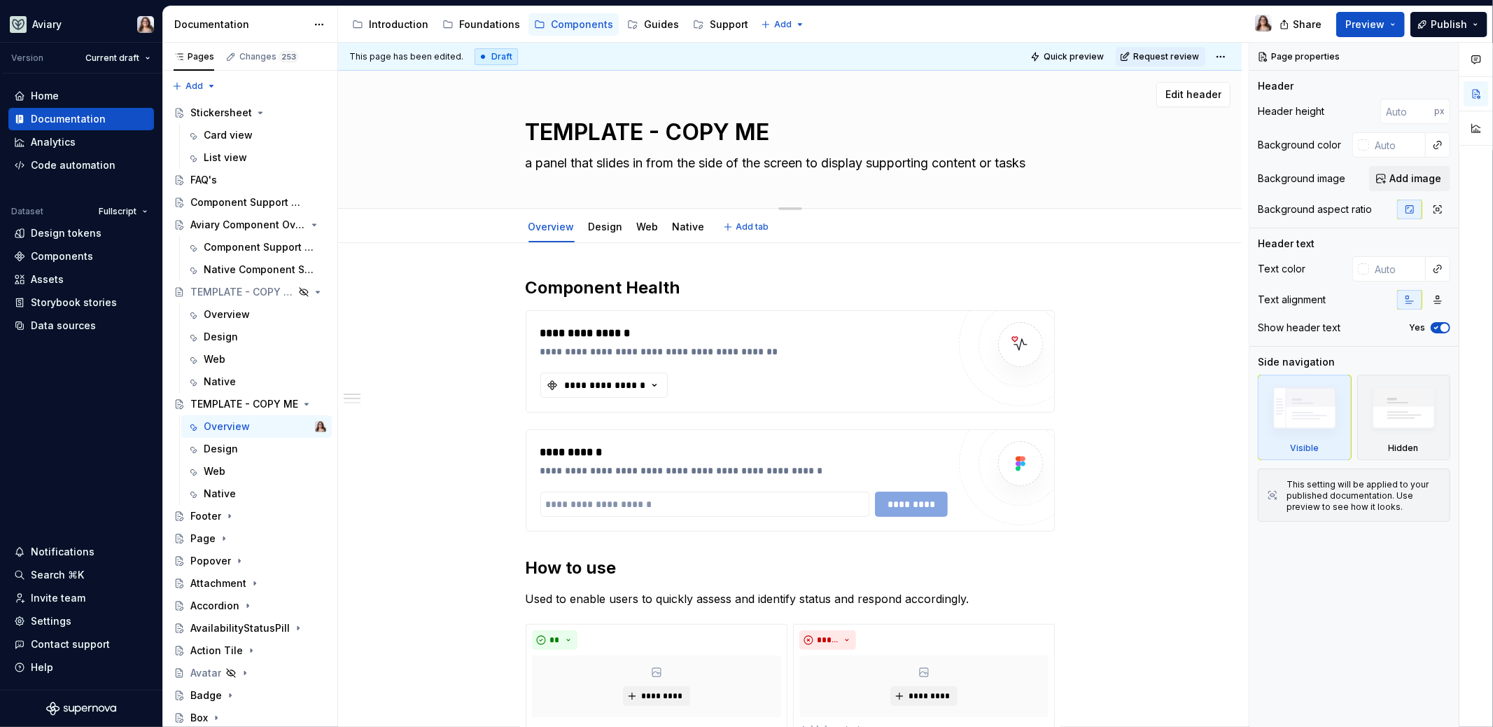
click at [531, 165] on textarea "a panel that slides in from the side of the screen to display supporting conten…" at bounding box center [787, 163] width 529 height 22
type textarea "*"
type textarea "a anel that slides in from the side of the screen to display supporting content…"
type textarea "*"
type textarea "aanel that slides in from the side of the screen to display supporting content …"
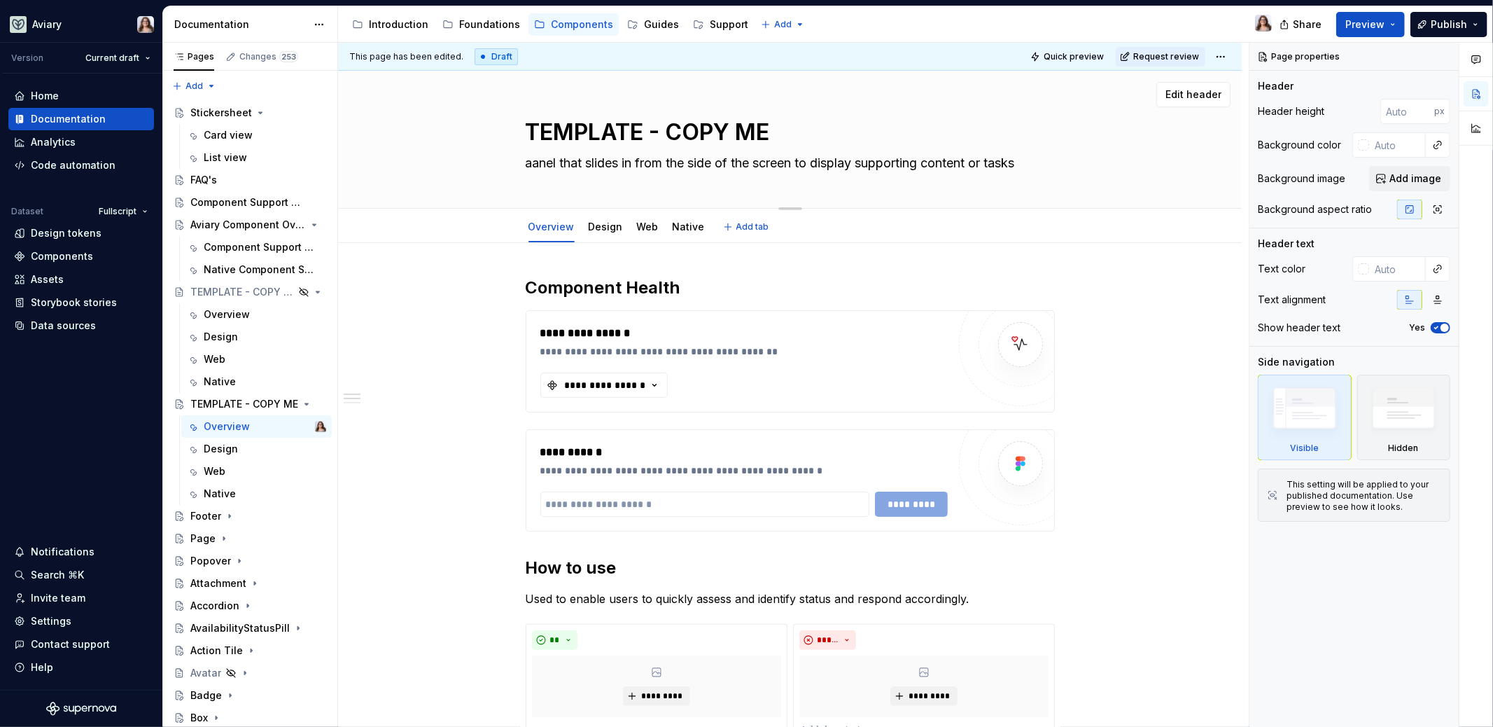
type textarea "*"
type textarea "anel that slides in from the side of the screen to display supporting content o…"
type textarea "*"
type textarea "Panel that slides in from the side of the screen to display supporting content …"
type textarea "*"
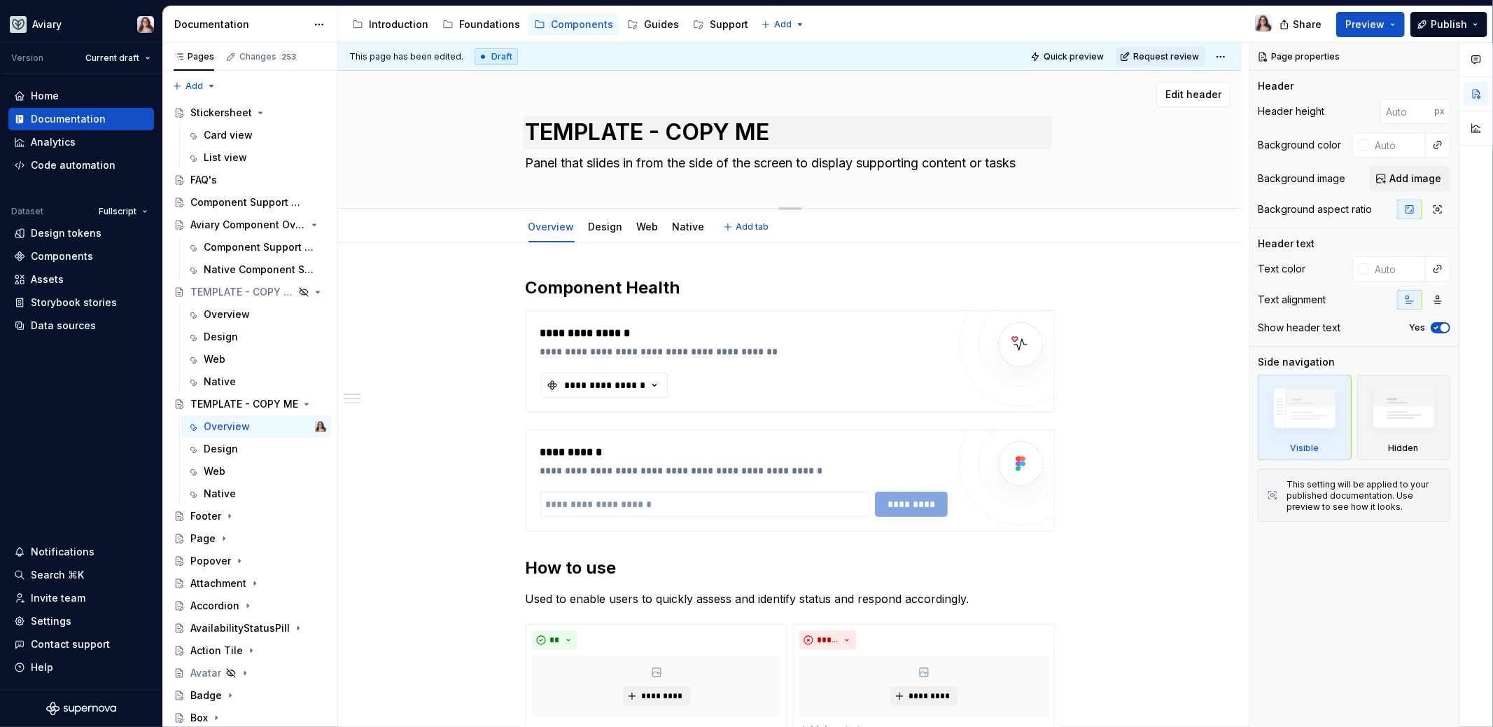
type textarea "Panel that slides in from the side of the screen to display supporting content …"
click at [575, 144] on textarea "TEMPLATE - COPY ME" at bounding box center [787, 133] width 529 height 34
type textarea "*"
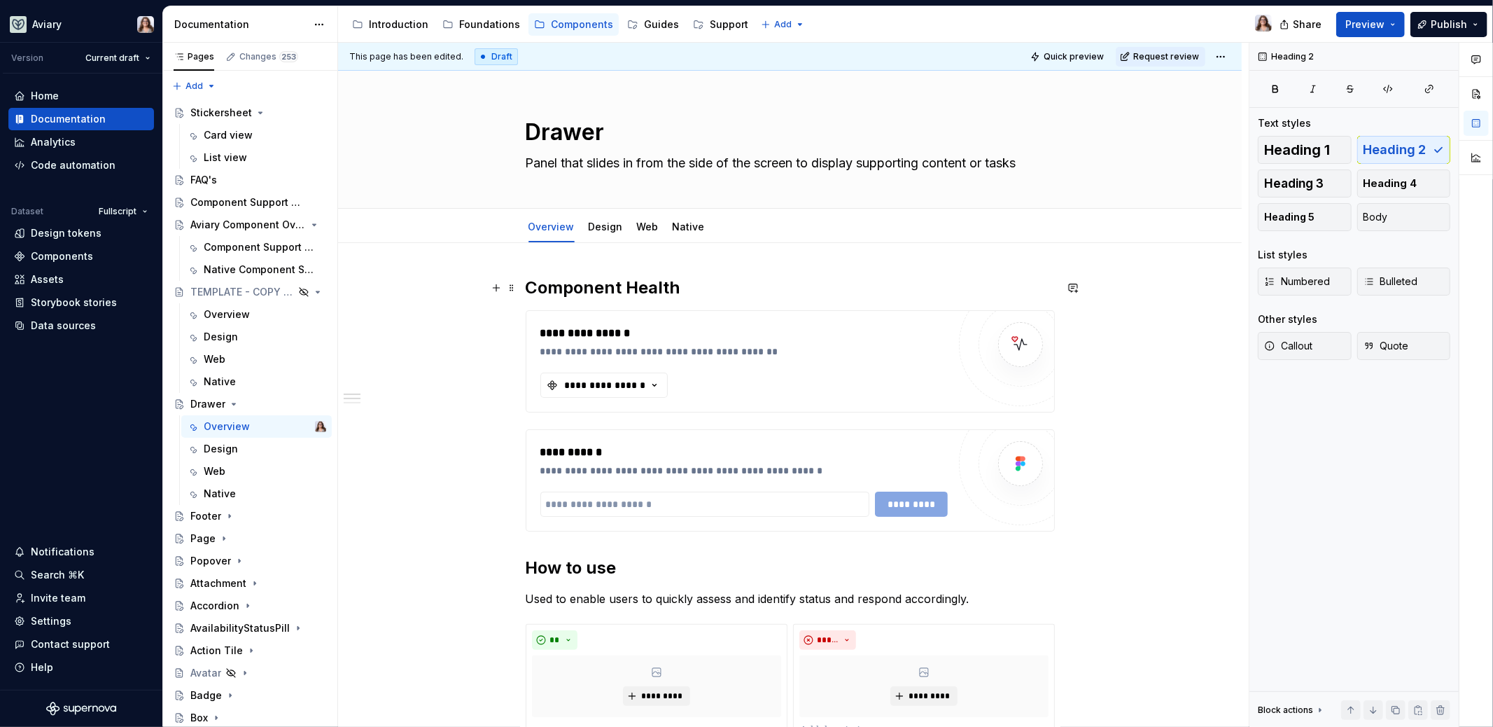
click at [700, 292] on h2 "Component Health" at bounding box center [790, 288] width 529 height 22
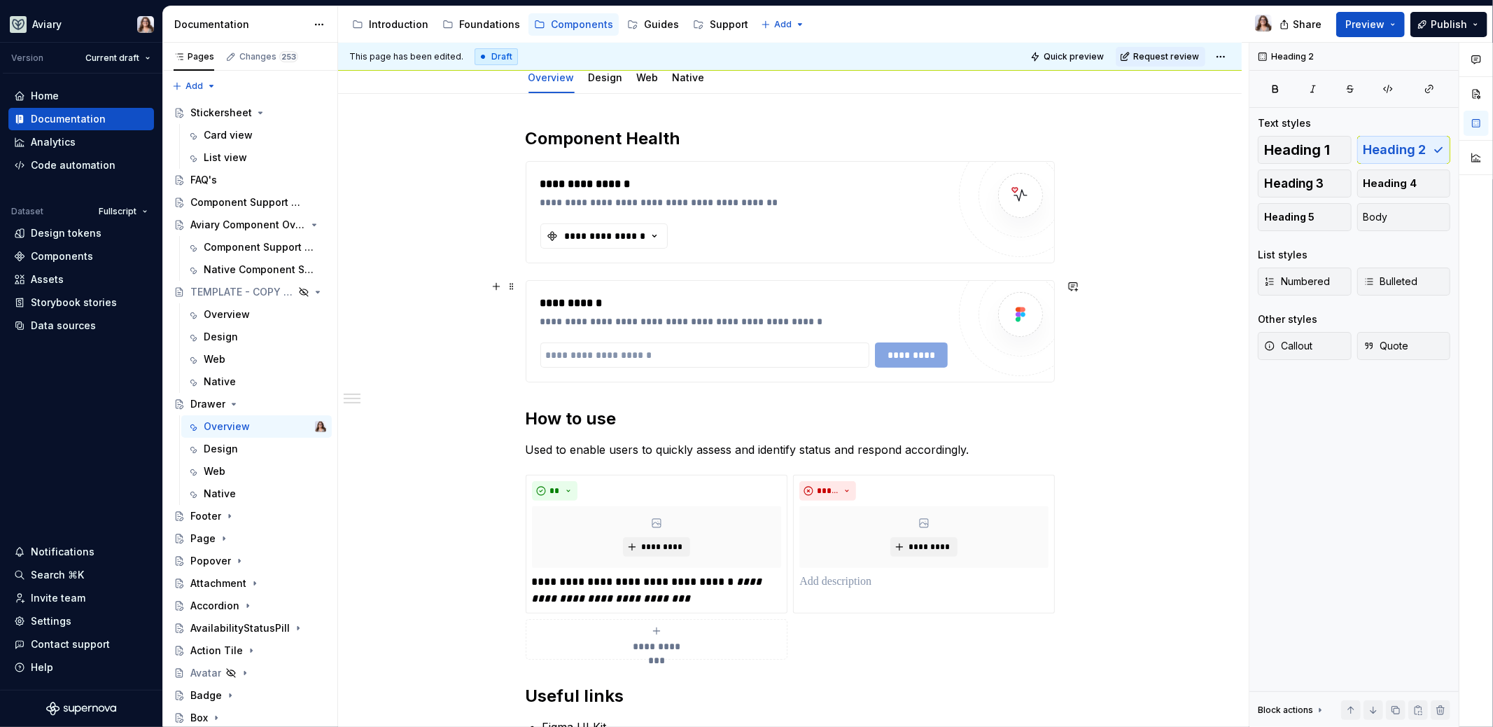
scroll to position [155, 0]
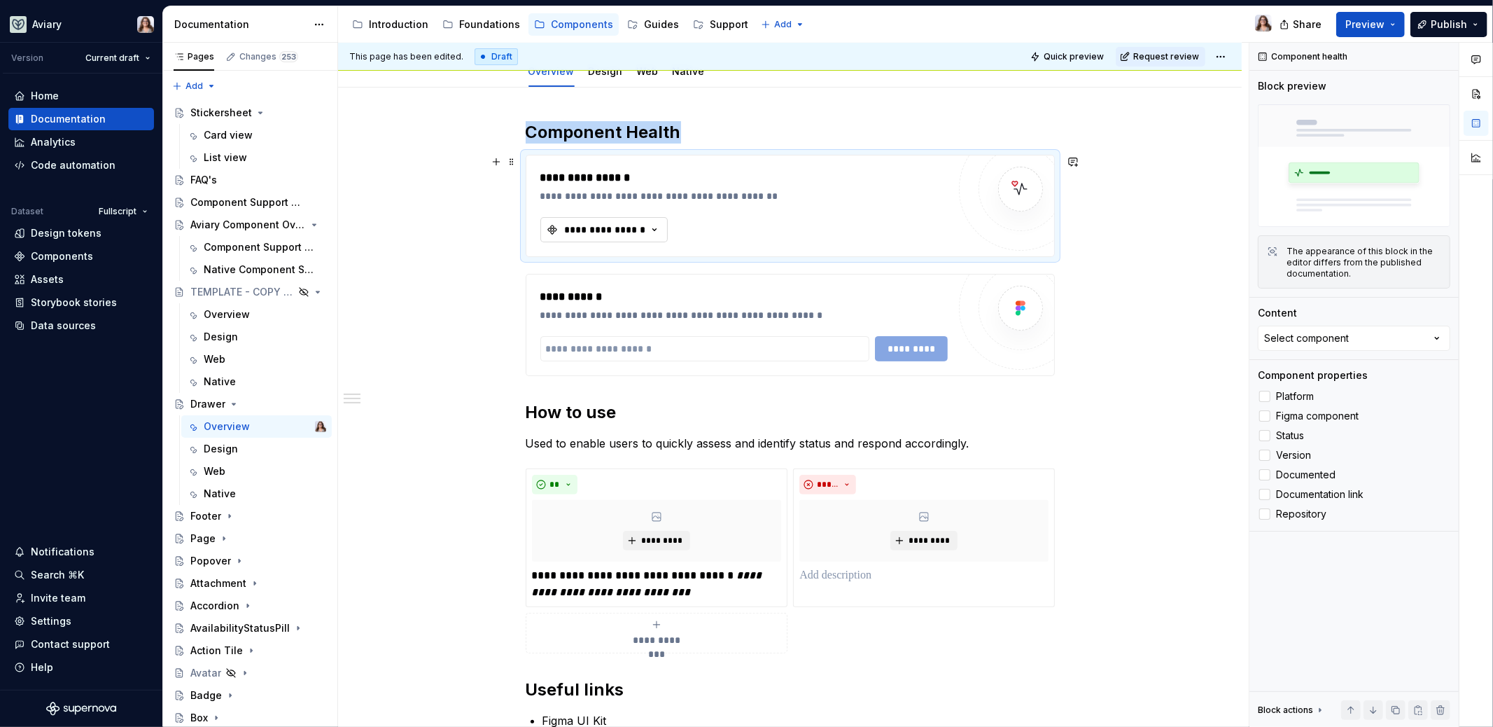
click at [617, 225] on div "**********" at bounding box center [606, 230] width 84 height 14
click at [620, 302] on div "Drawer" at bounding box center [666, 304] width 175 height 14
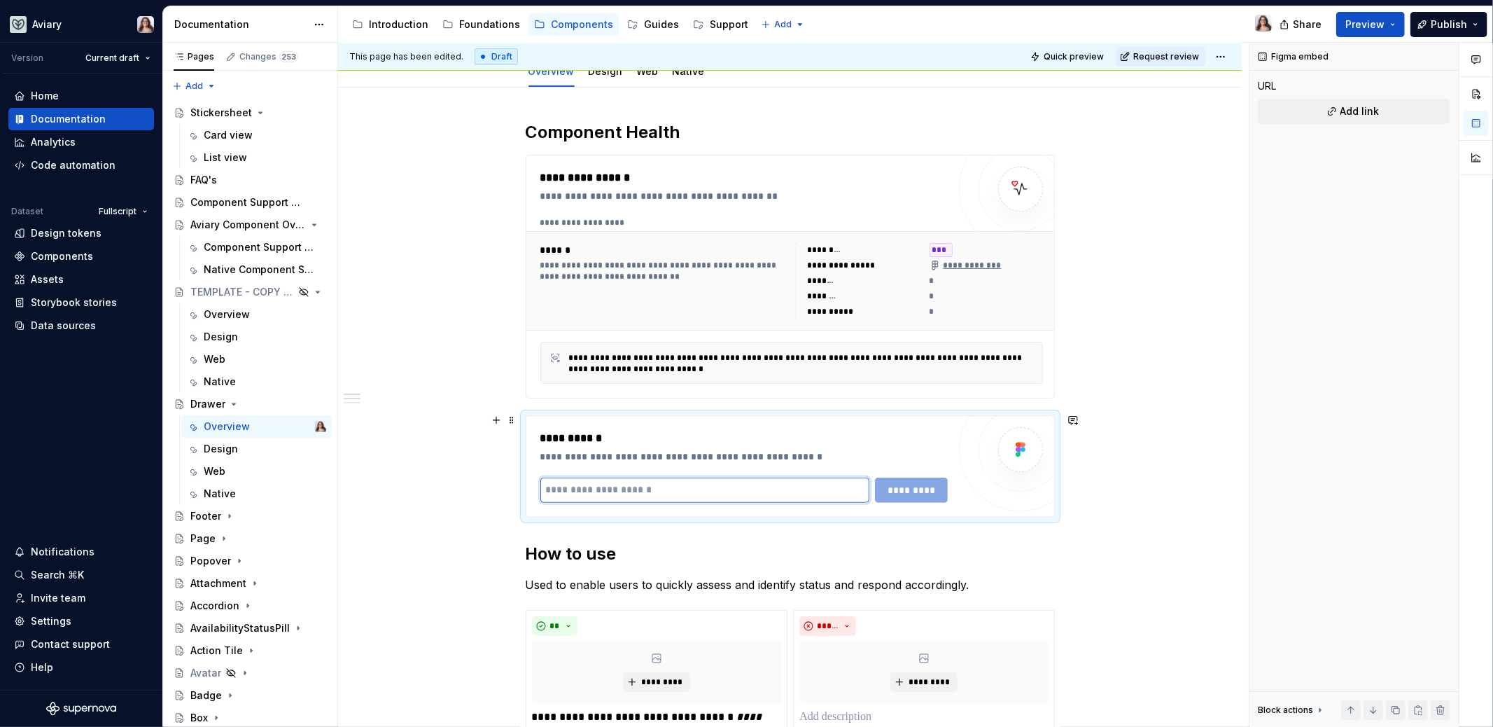
click at [634, 487] on input "text" at bounding box center [704, 489] width 329 height 25
paste input "**********"
click at [902, 491] on span "*********" at bounding box center [913, 490] width 55 height 14
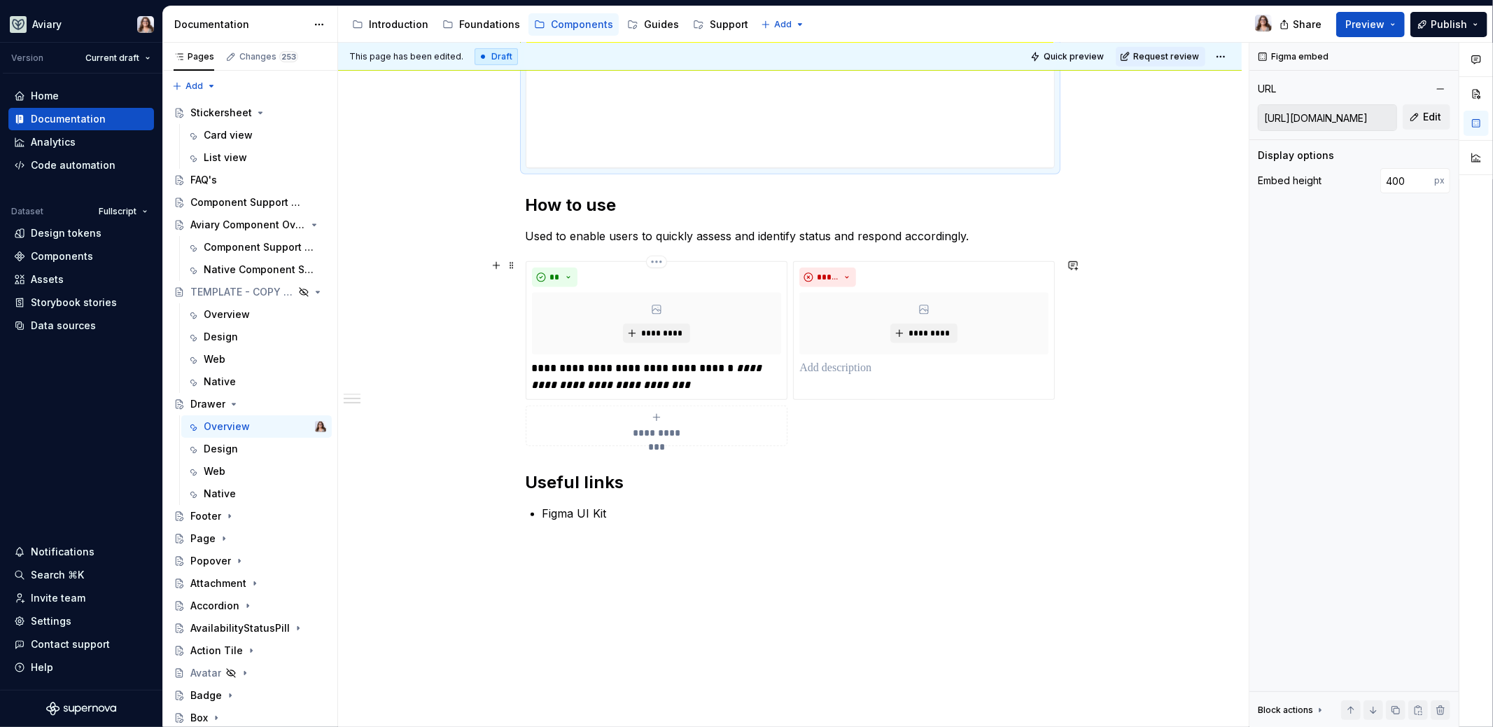
scroll to position [719, 0]
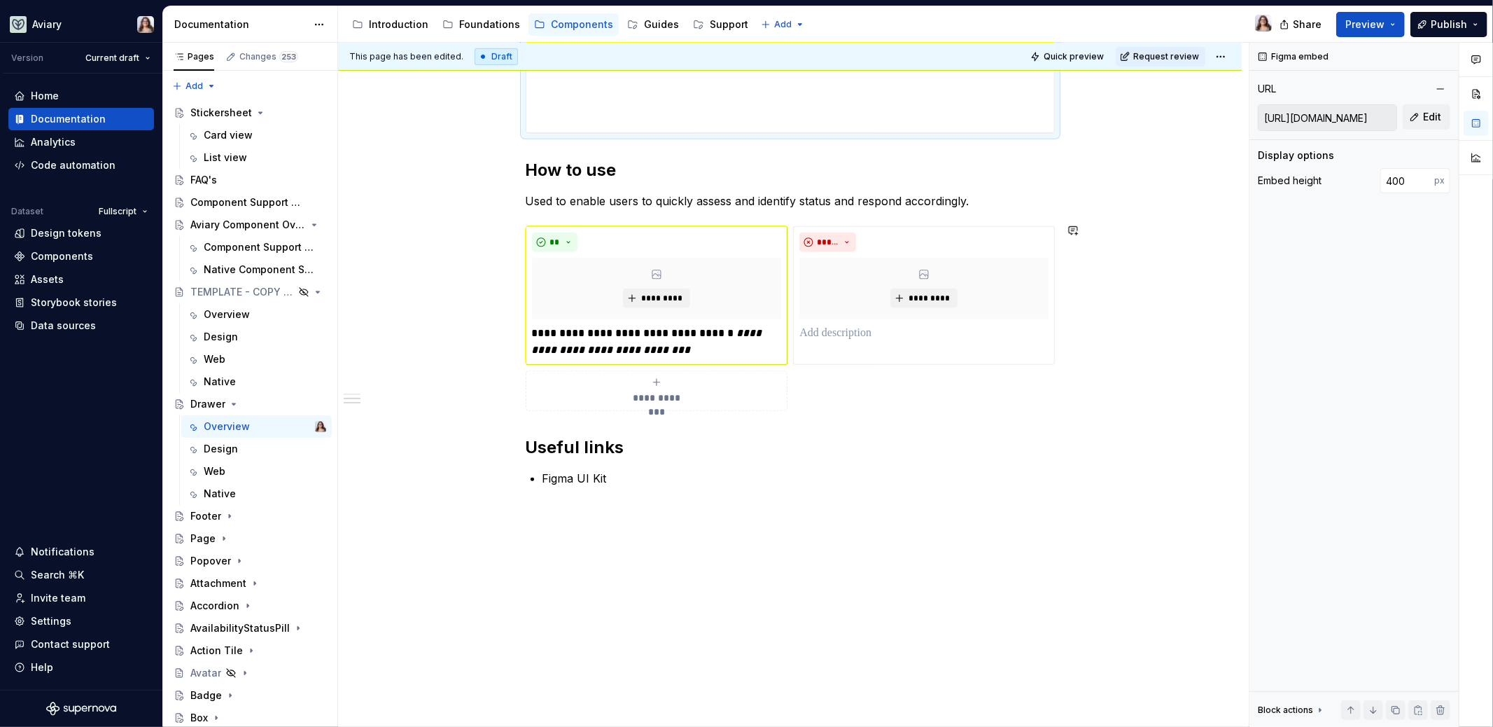
click at [648, 328] on p "**********" at bounding box center [657, 342] width 250 height 34
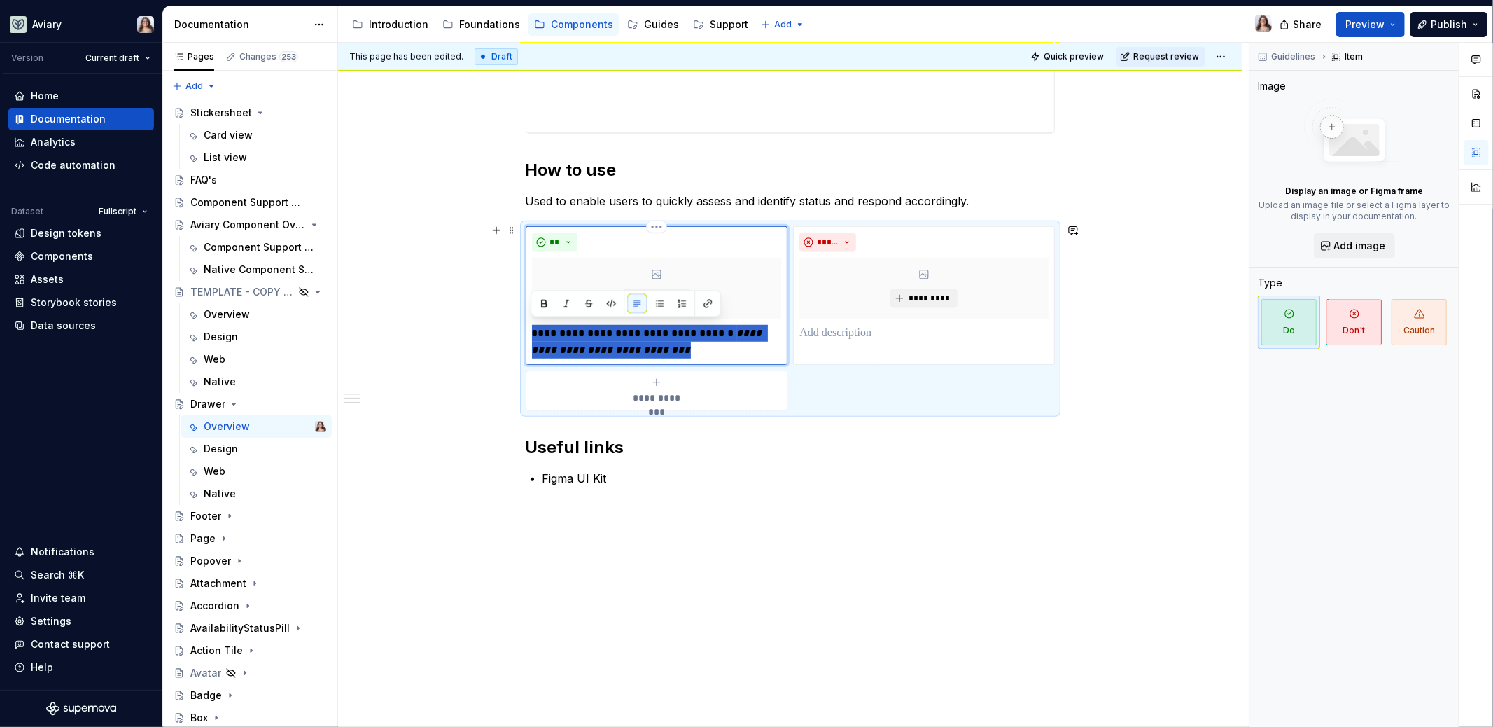
click at [648, 328] on p "**********" at bounding box center [657, 342] width 250 height 34
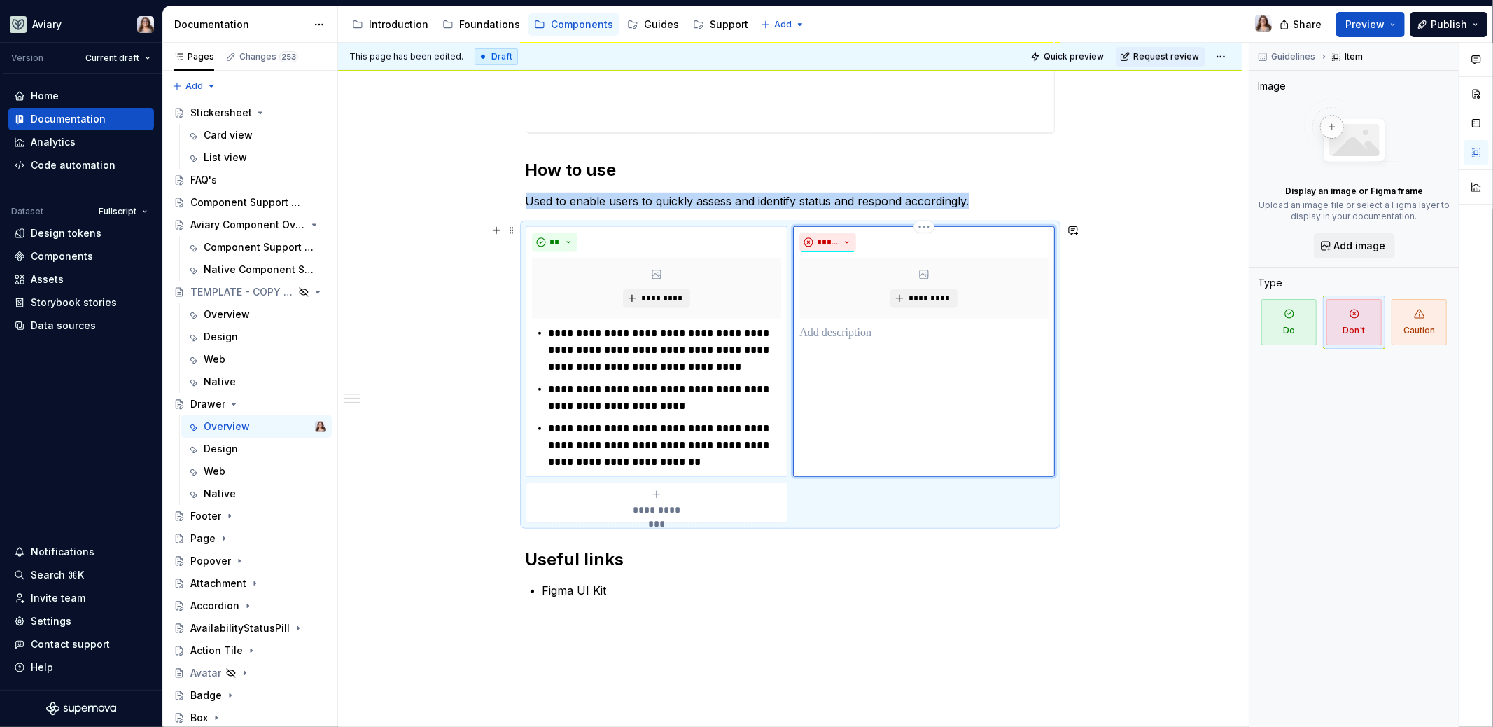
click at [848, 341] on div "***** *********" at bounding box center [923, 351] width 261 height 251
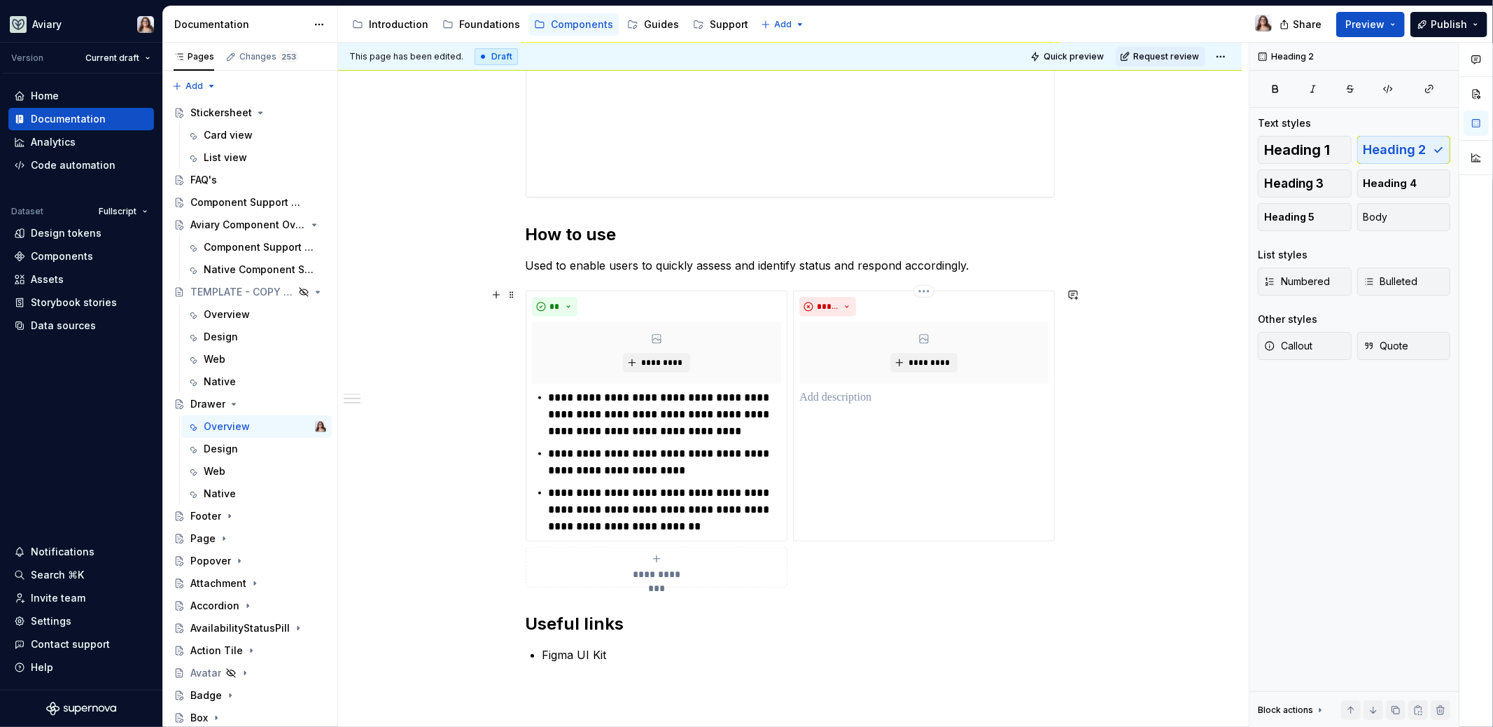
scroll to position [651, 0]
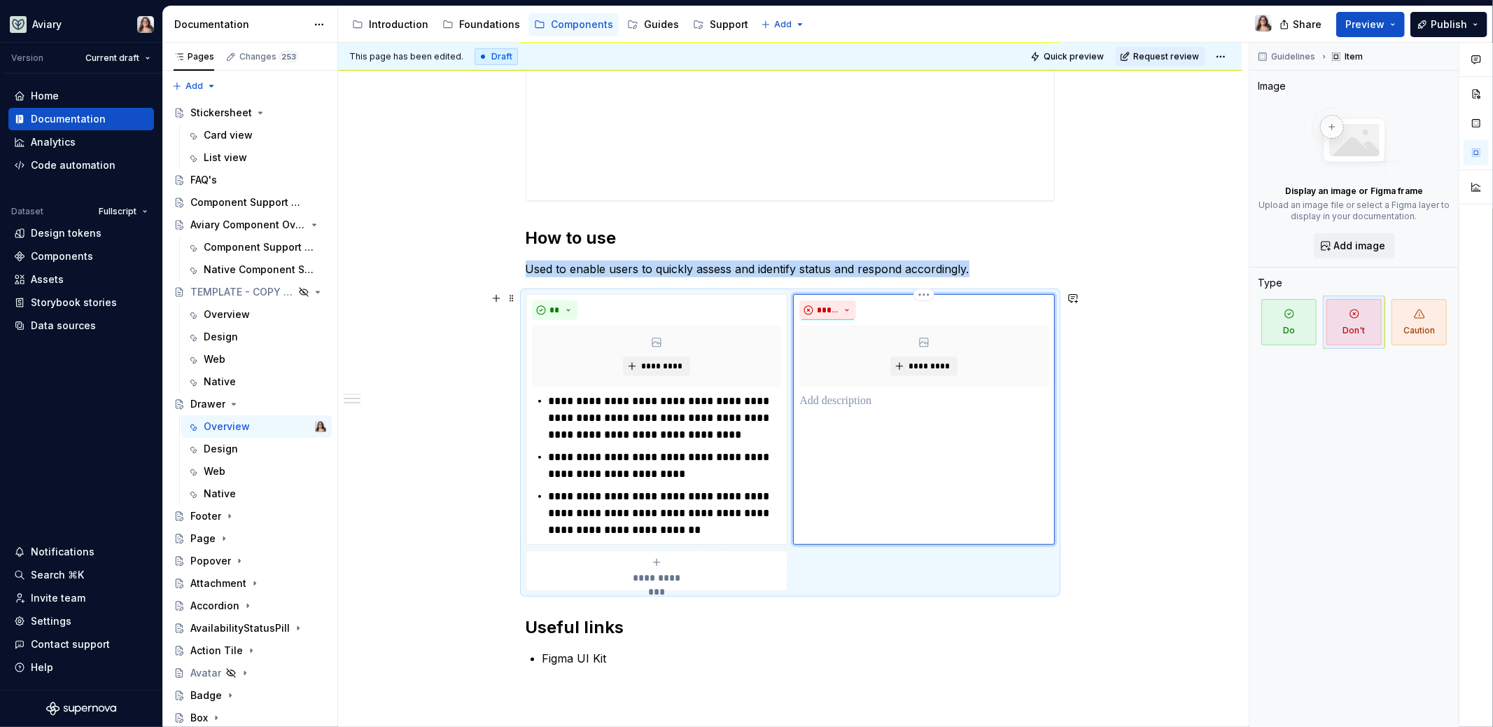
click at [827, 408] on div "***** *********" at bounding box center [923, 419] width 261 height 251
click at [821, 396] on p at bounding box center [923, 401] width 249 height 17
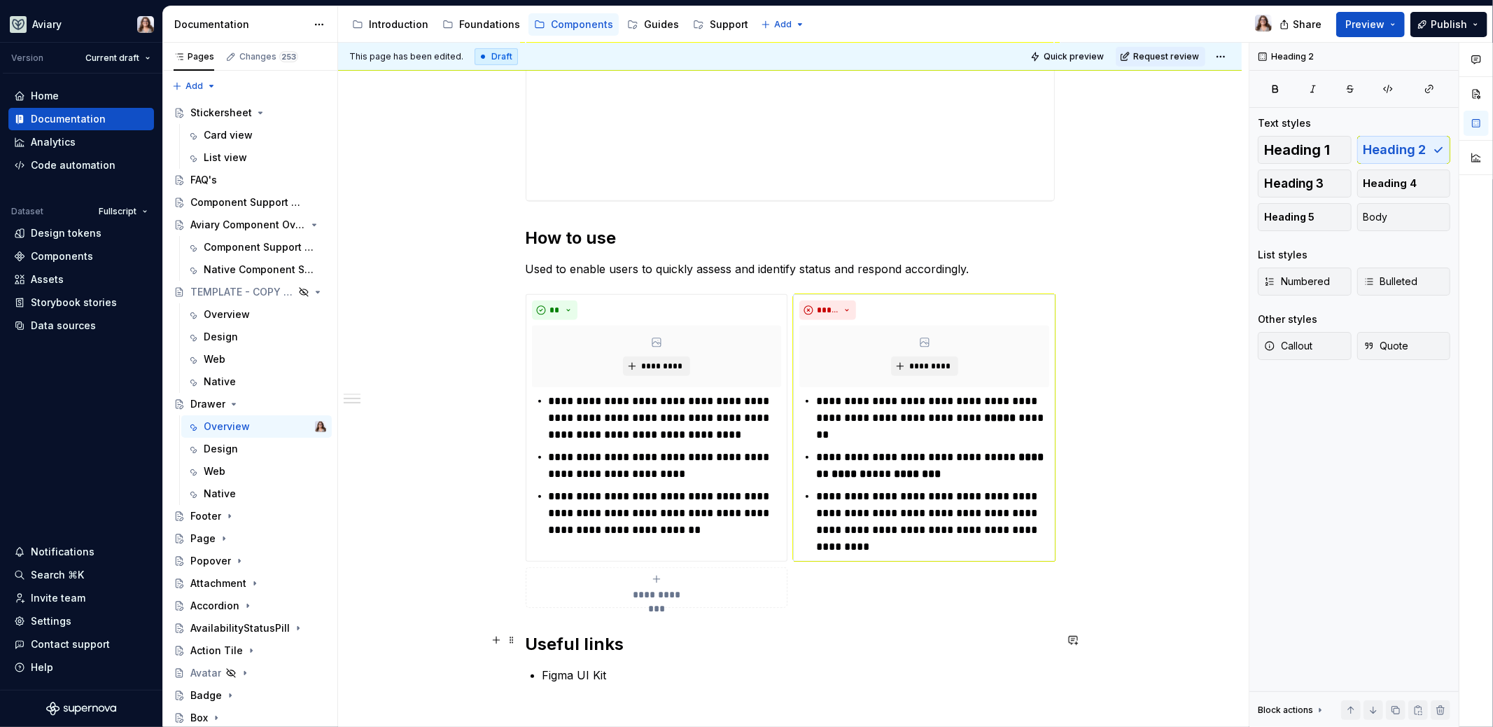
click at [673, 644] on h2 "Useful links" at bounding box center [790, 644] width 529 height 22
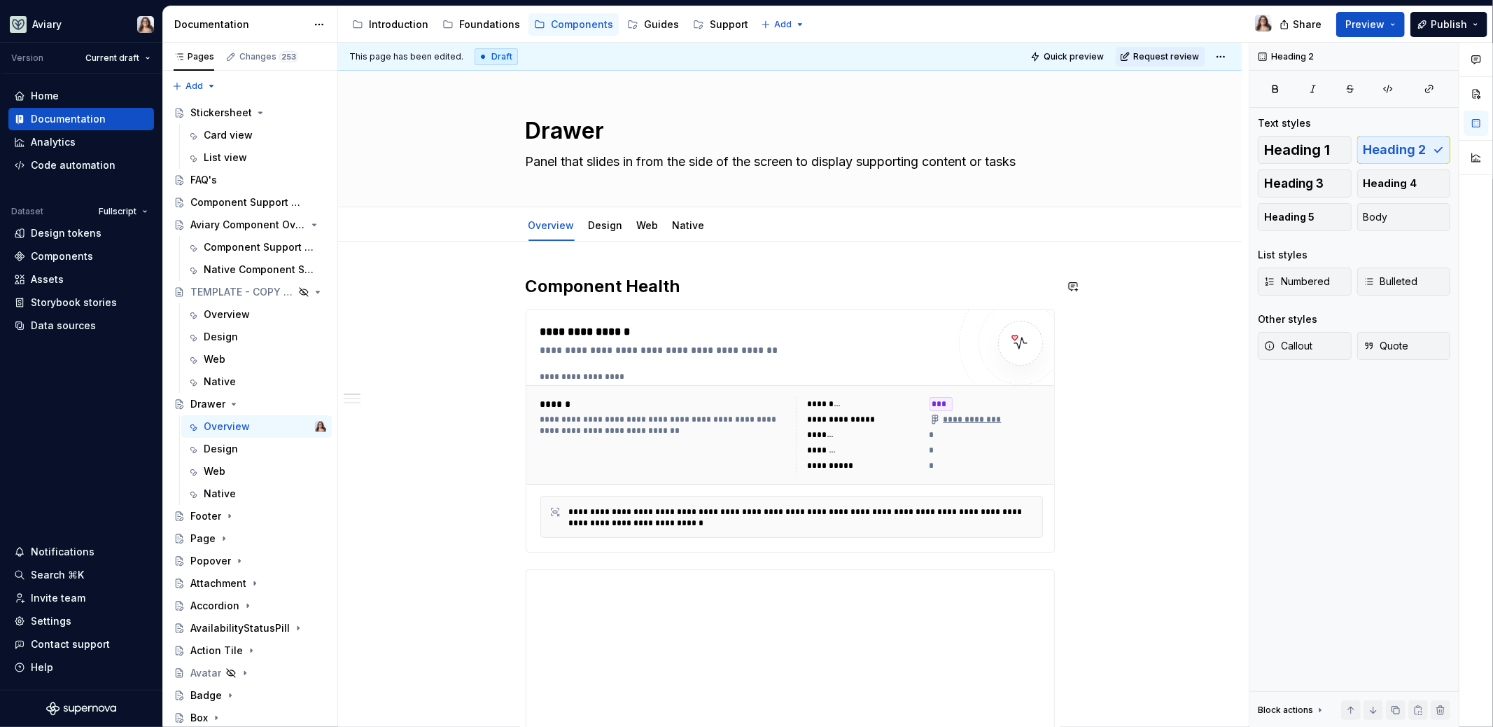
scroll to position [0, 0]
click at [707, 420] on div "**********" at bounding box center [663, 426] width 247 height 22
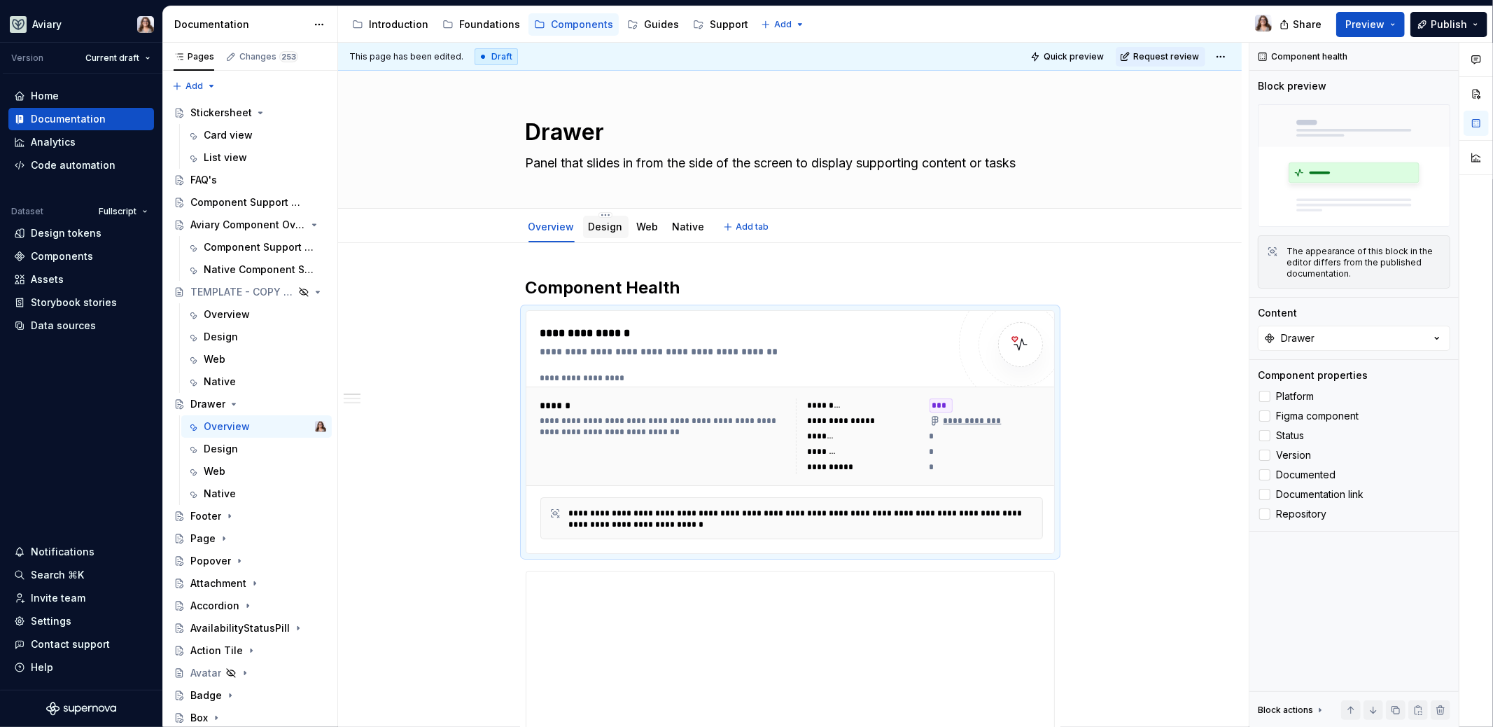
click at [596, 230] on link "Design" at bounding box center [606, 227] width 34 height 12
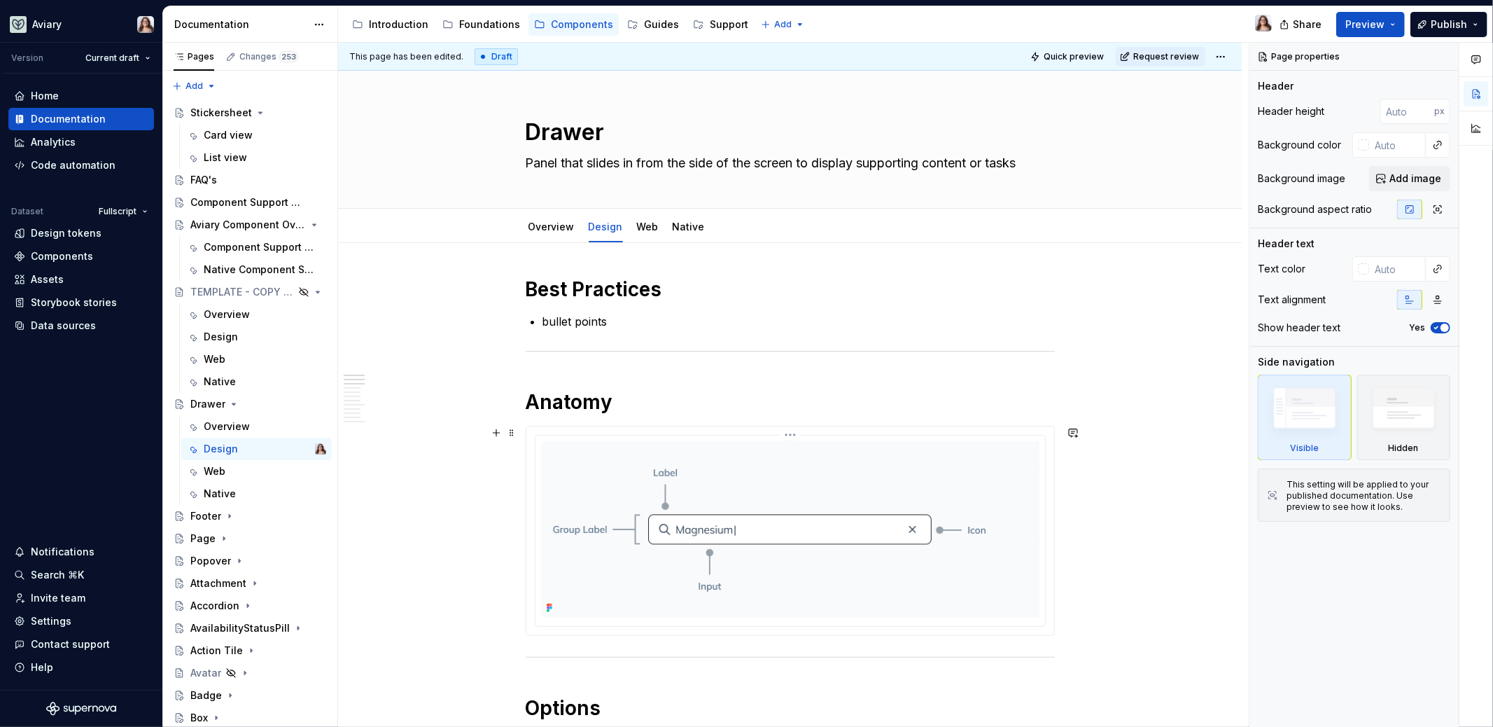
click at [770, 506] on img at bounding box center [790, 529] width 498 height 176
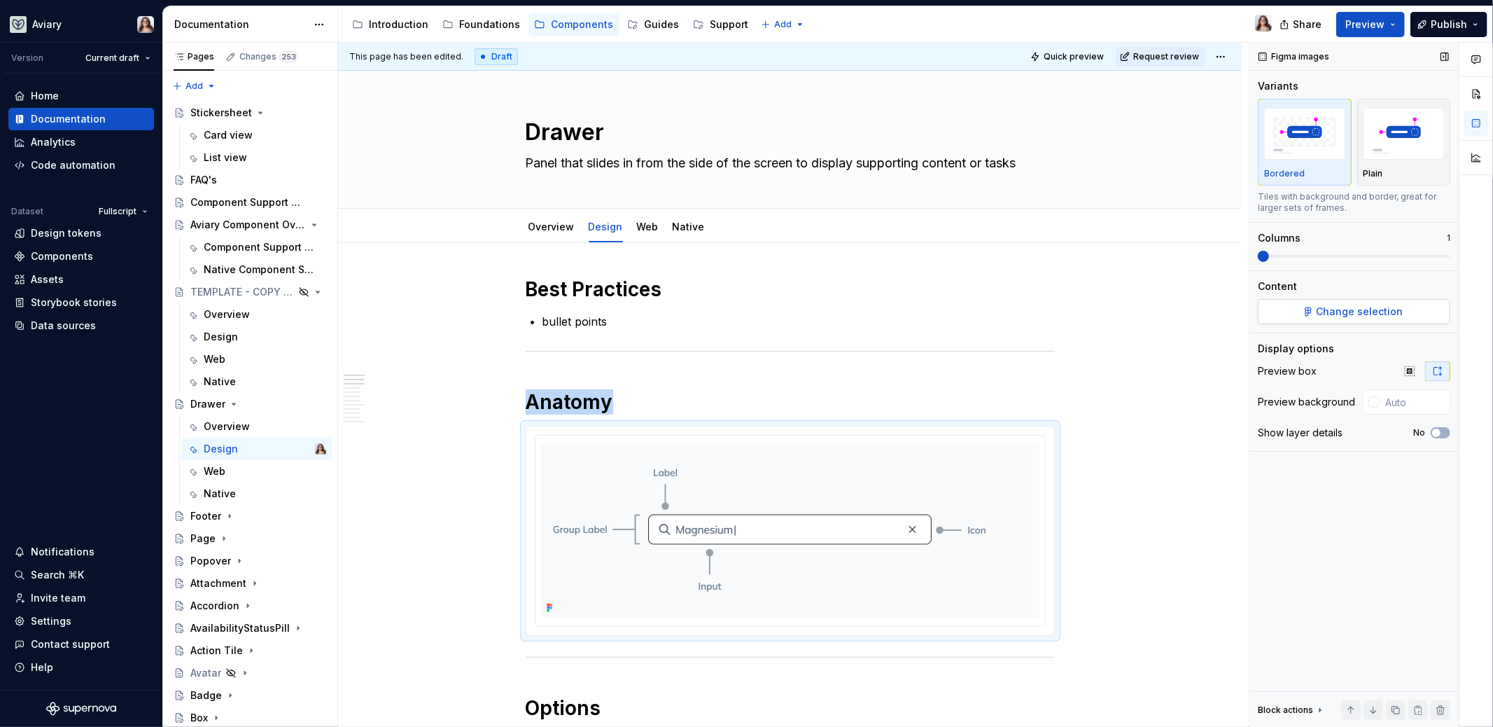
click at [1337, 310] on span "Change selection" at bounding box center [1360, 312] width 87 height 14
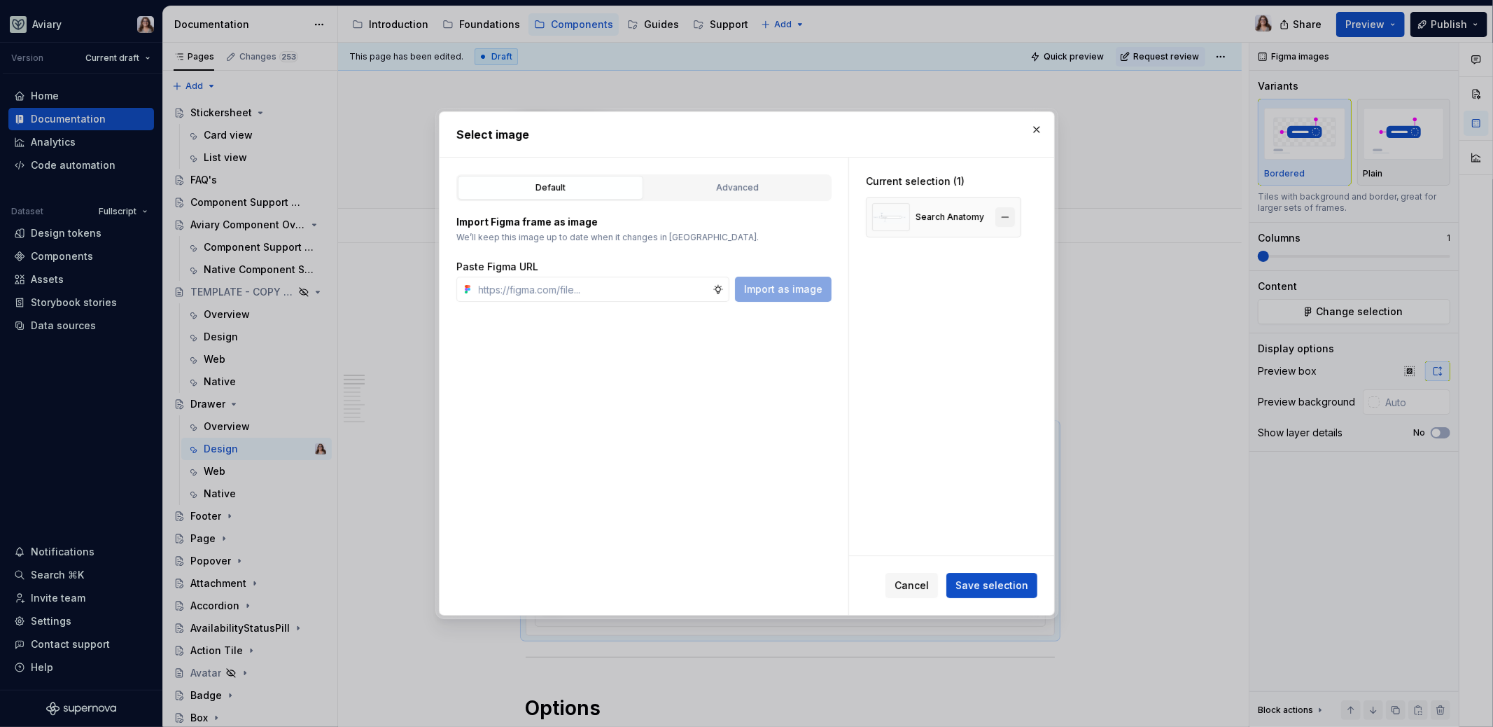
click at [1008, 212] on button "button" at bounding box center [1006, 217] width 20 height 20
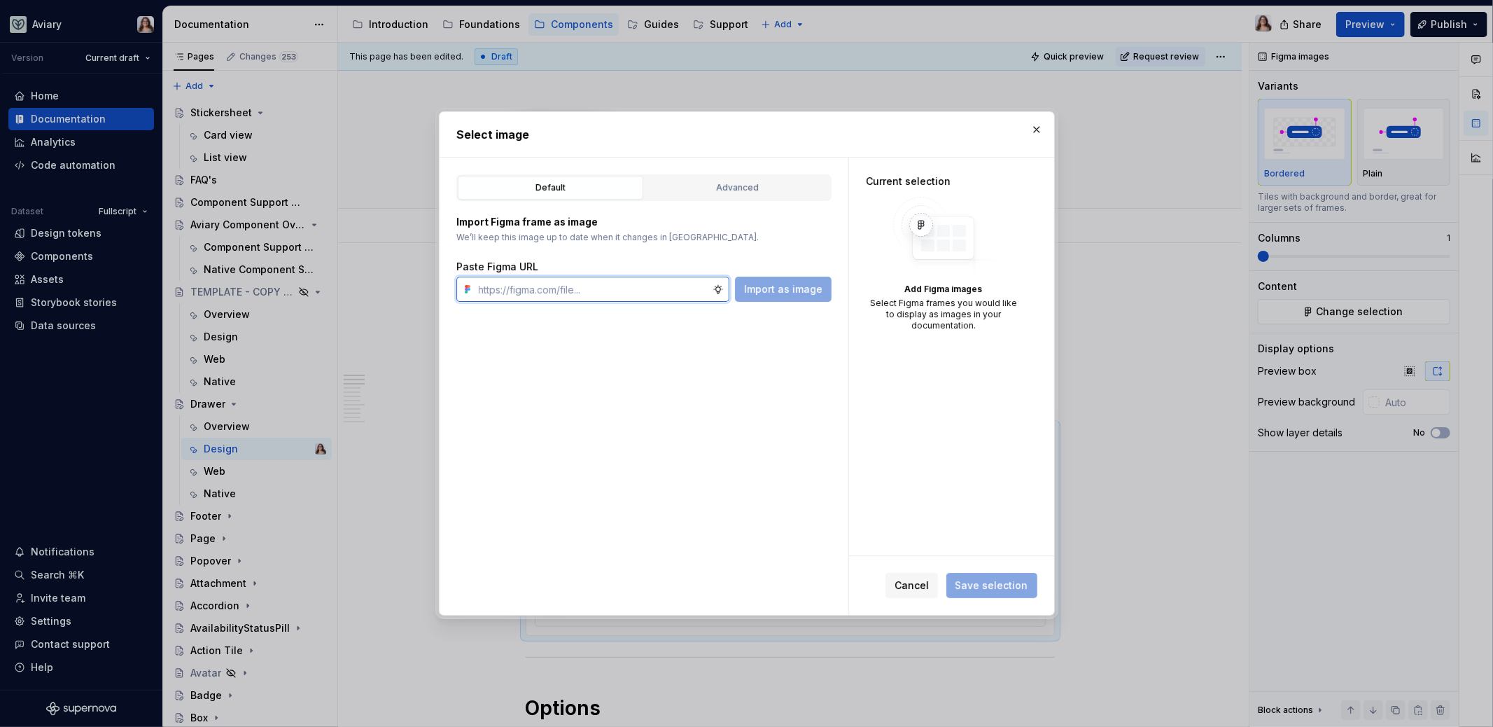
click at [586, 294] on input "text" at bounding box center [592, 289] width 239 height 25
paste input "[URL][DOMAIN_NAME]"
click at [756, 283] on span "Import as image" at bounding box center [783, 289] width 78 height 14
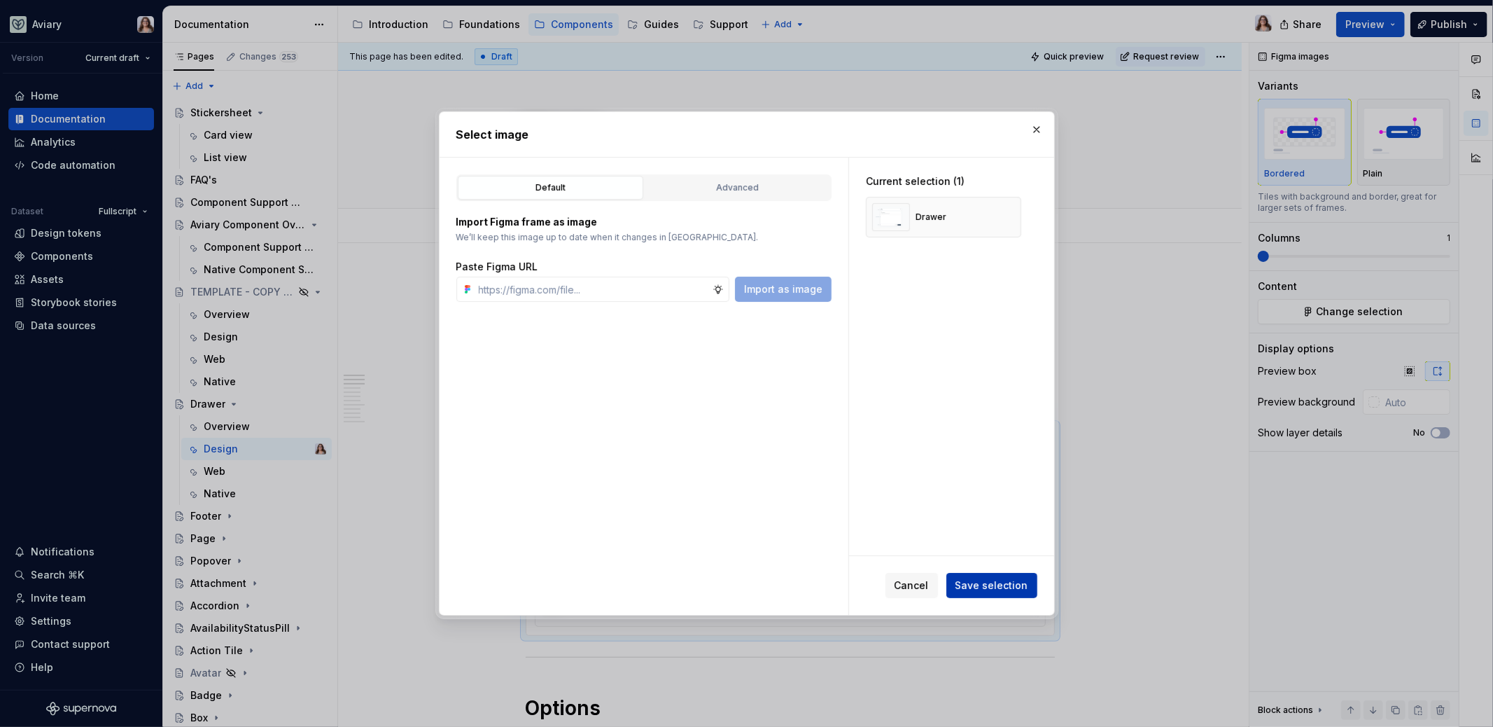
click at [984, 589] on span "Save selection" at bounding box center [992, 585] width 73 height 14
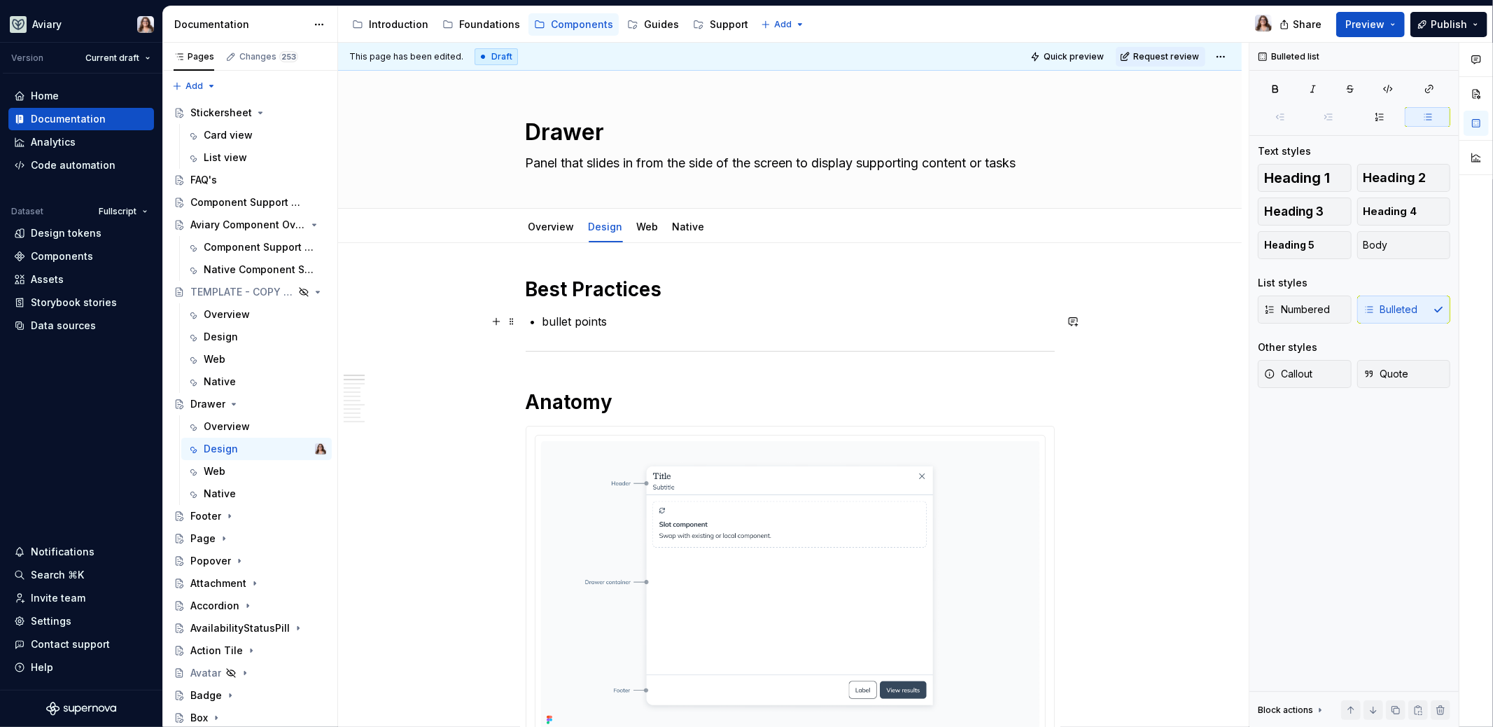
click at [610, 327] on p "bullet points" at bounding box center [799, 321] width 512 height 17
drag, startPoint x: 606, startPoint y: 320, endPoint x: 521, endPoint y: 319, distance: 85.4
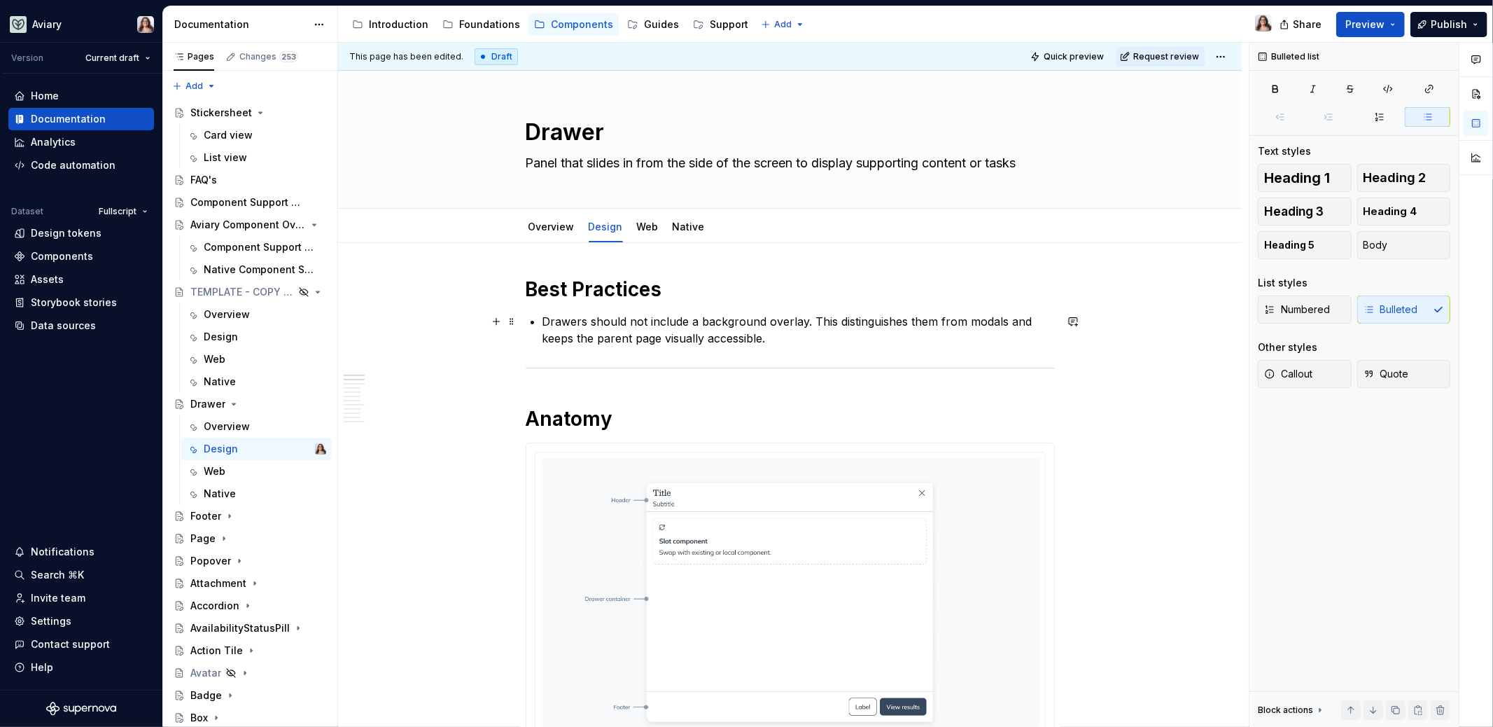
click at [543, 321] on p "Drawers should not include a background overlay. This distinguishes them from m…" at bounding box center [799, 330] width 512 height 34
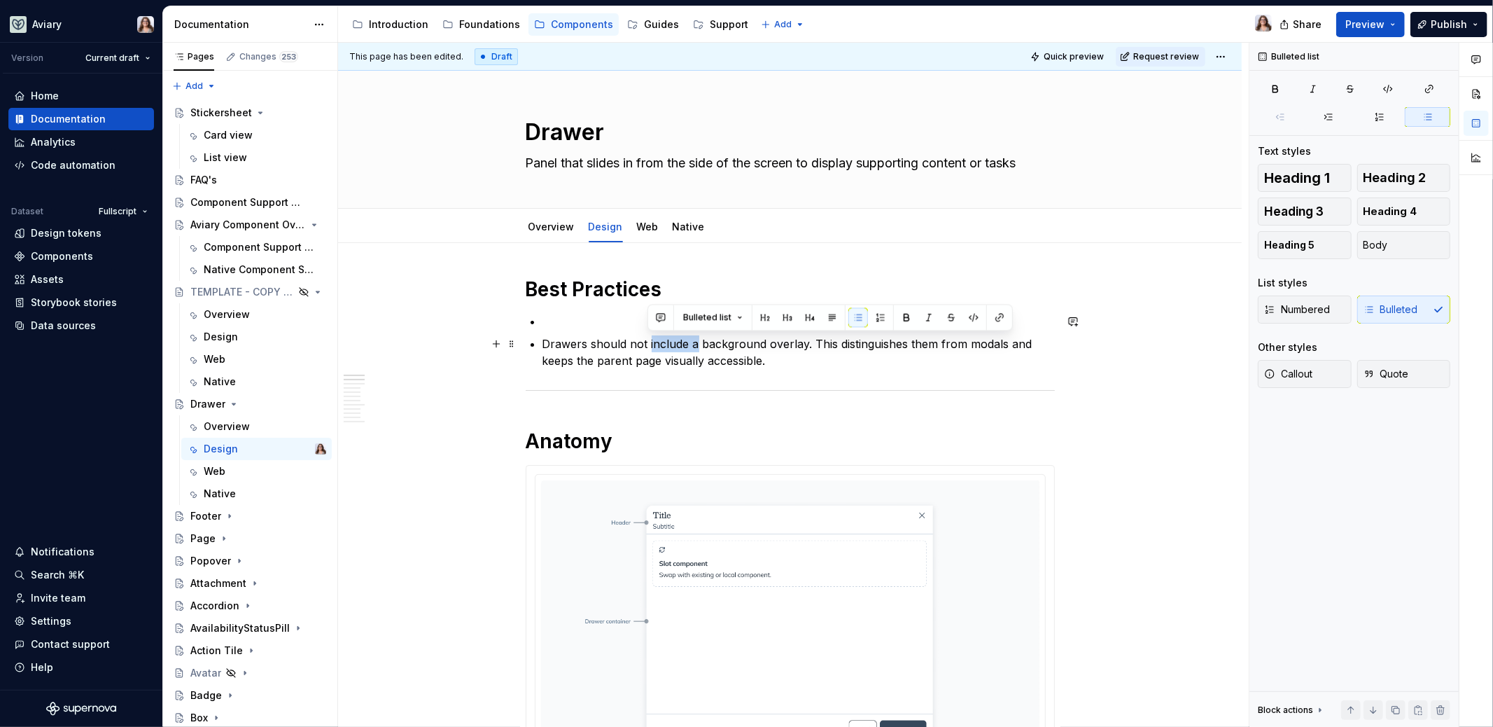
drag, startPoint x: 647, startPoint y: 343, endPoint x: 693, endPoint y: 346, distance: 46.3
click at [693, 346] on p "Drawers should not include a background overlay. This distinguishes them from m…" at bounding box center [799, 352] width 512 height 34
drag, startPoint x: 790, startPoint y: 341, endPoint x: 726, endPoint y: 340, distance: 63.7
click at [726, 340] on p "Drawers should not be paired with background overlay. This distinguishes them f…" at bounding box center [799, 352] width 512 height 34
click at [772, 361] on p "Drawers should not be paired with a page overlay. This distinguishes them from …" at bounding box center [799, 352] width 512 height 34
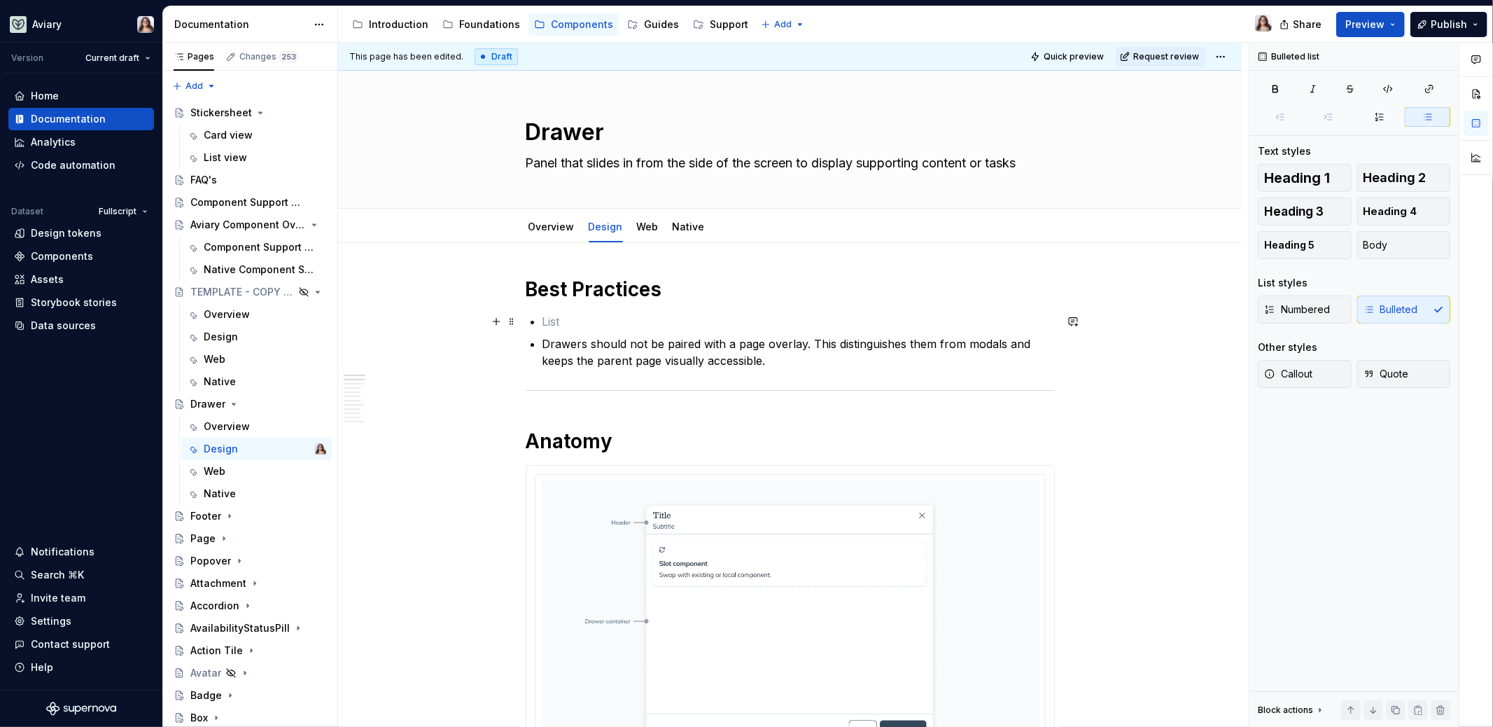
click at [543, 323] on p at bounding box center [799, 321] width 512 height 17
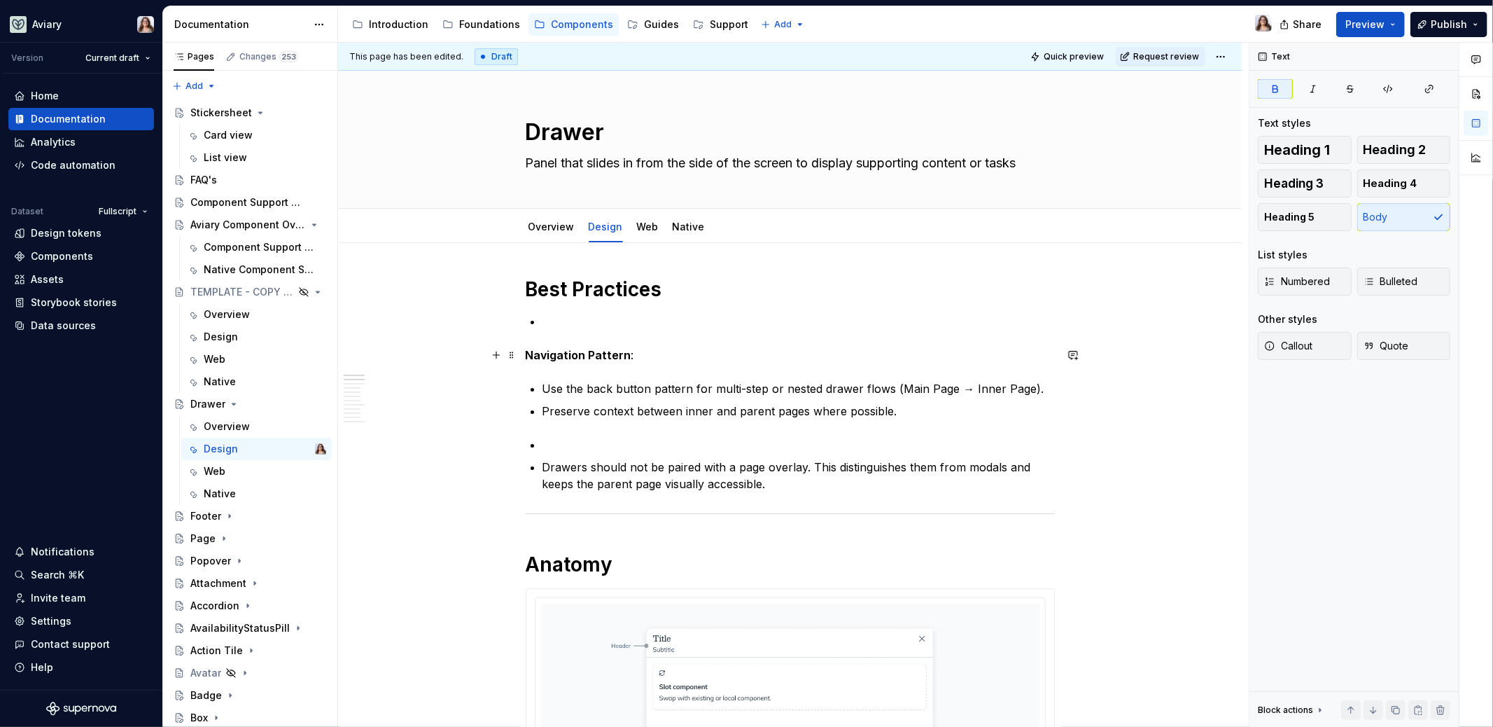
click at [526, 354] on strong "Navigation Pattern" at bounding box center [579, 355] width 106 height 14
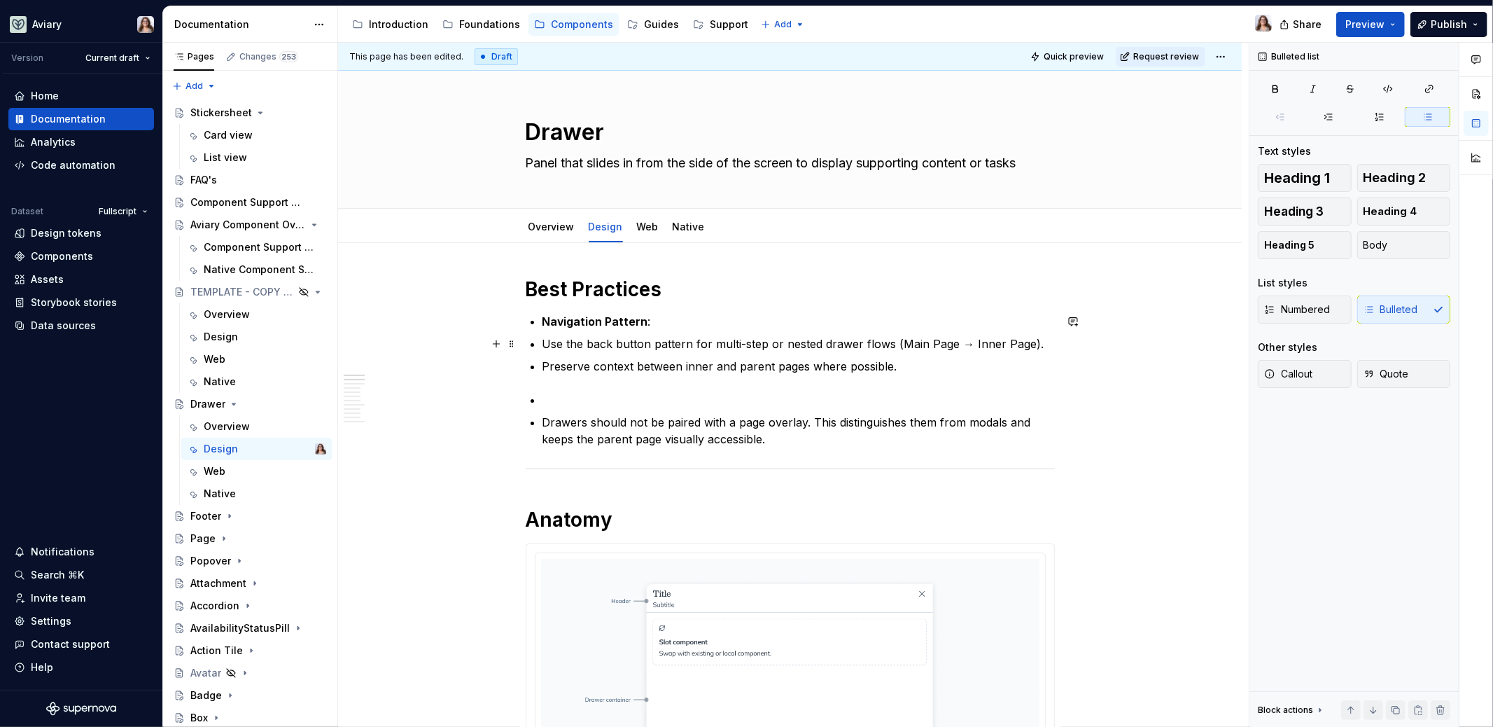
click at [543, 339] on p "Use the back button pattern for multi-step or nested drawer flows (Main Page → …" at bounding box center [799, 343] width 512 height 17
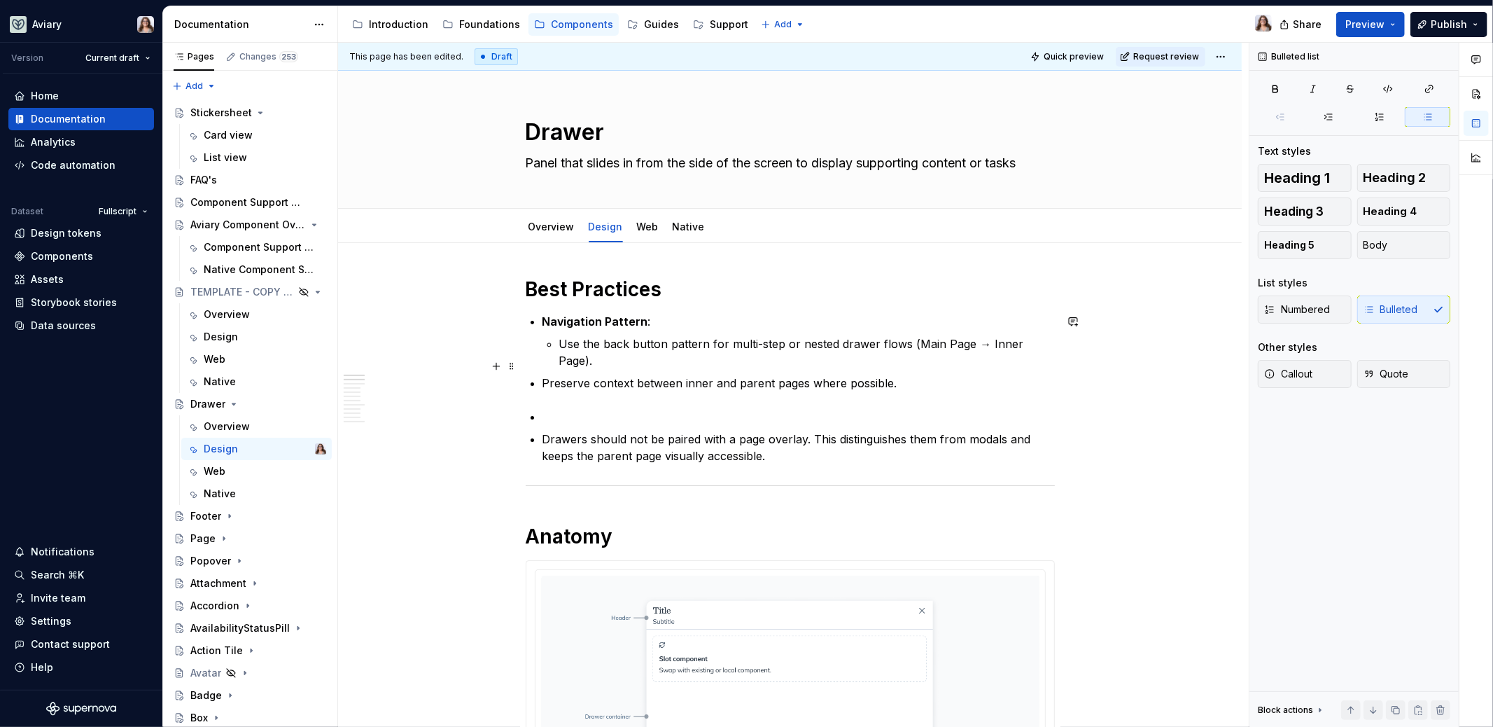
click at [543, 375] on p "Preserve context between inner and parent pages where possible." at bounding box center [799, 383] width 512 height 17
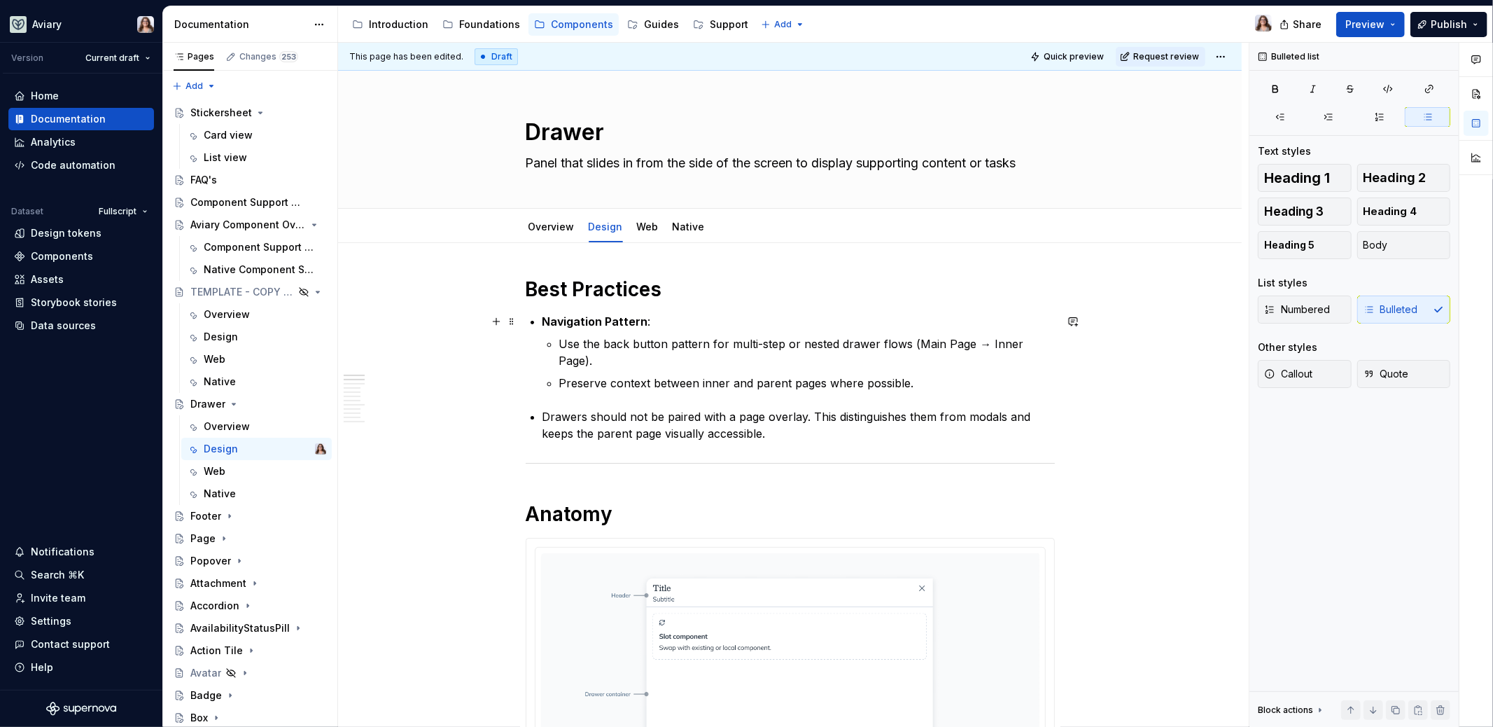
click at [543, 320] on strong "Drawer Navigation Pattern" at bounding box center [618, 321] width 151 height 14
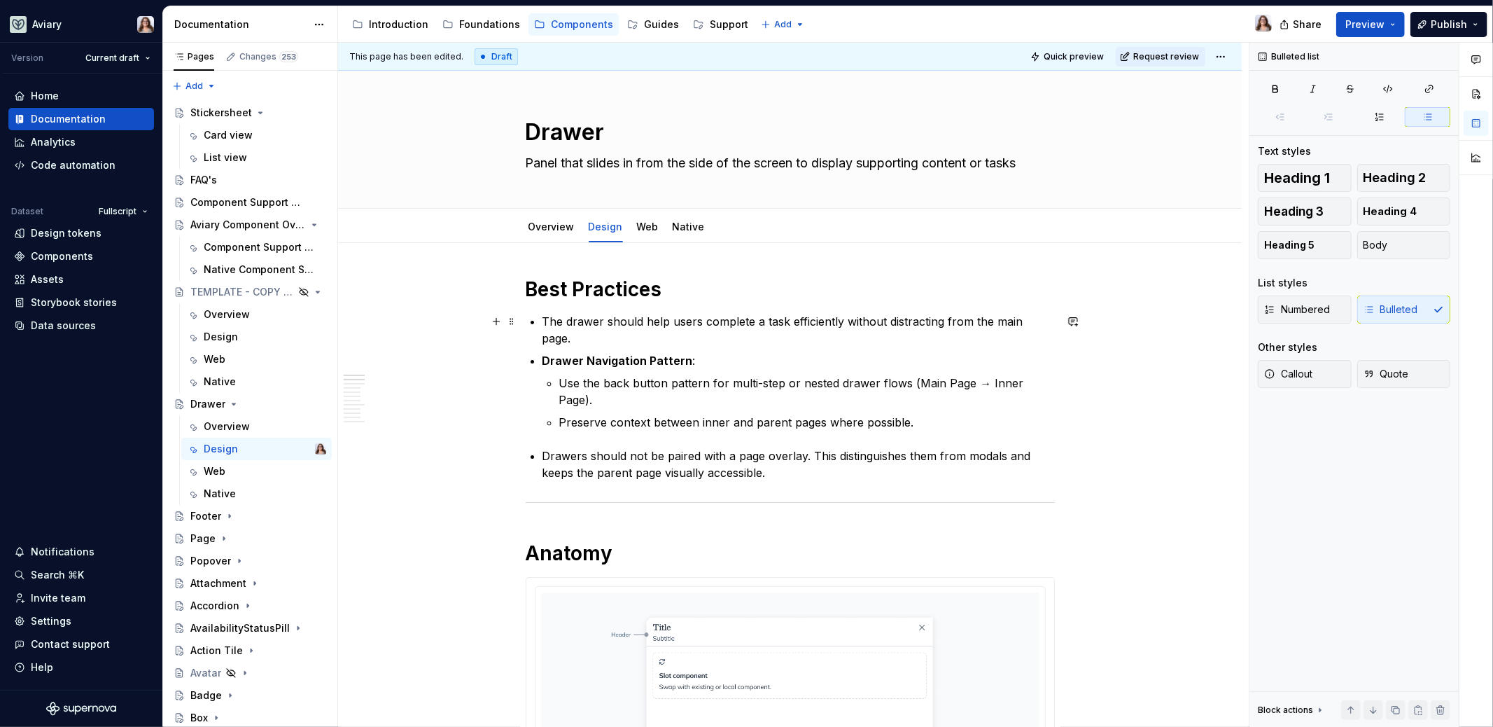
click at [543, 316] on p "The drawer should help users complete a task efficiently without distracting fr…" at bounding box center [799, 330] width 512 height 34
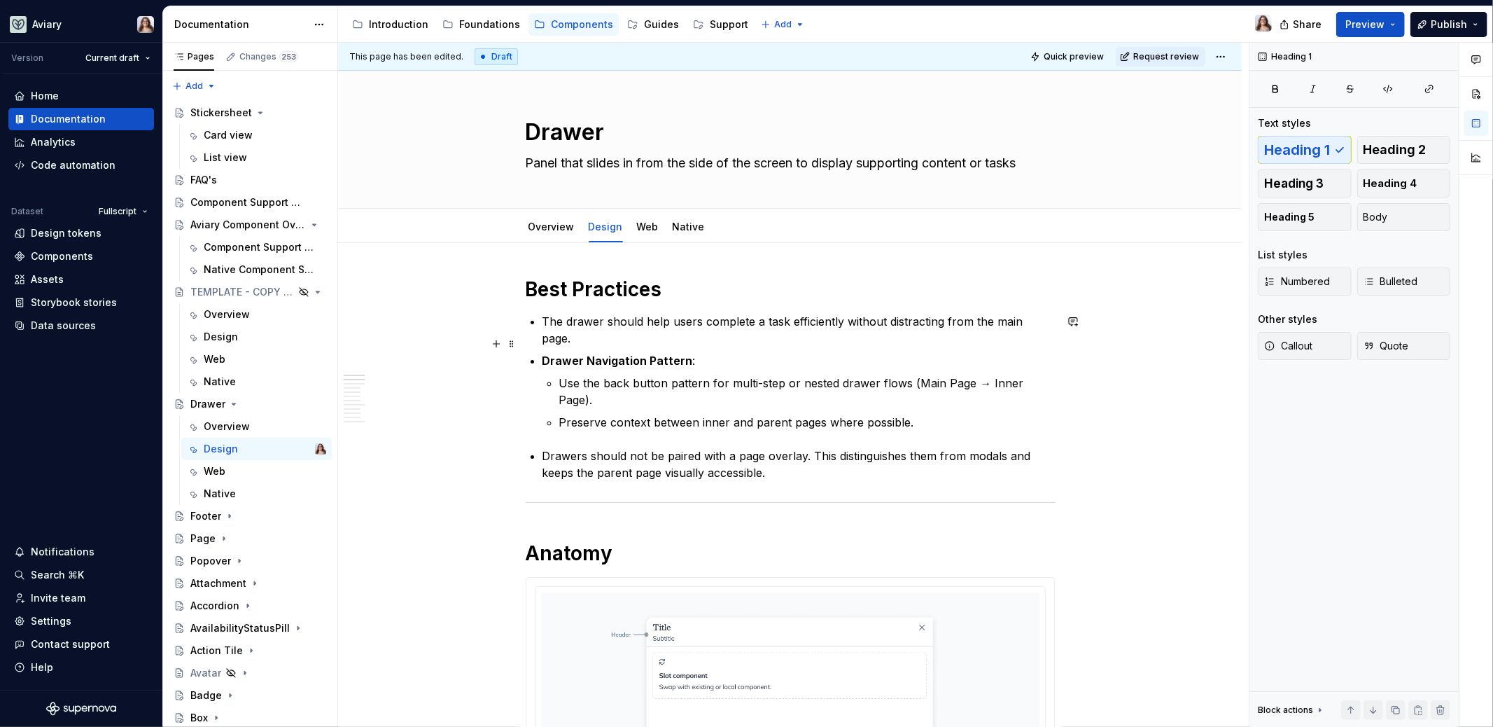
click at [719, 352] on p "Drawer Navigation Pattern :" at bounding box center [799, 360] width 512 height 17
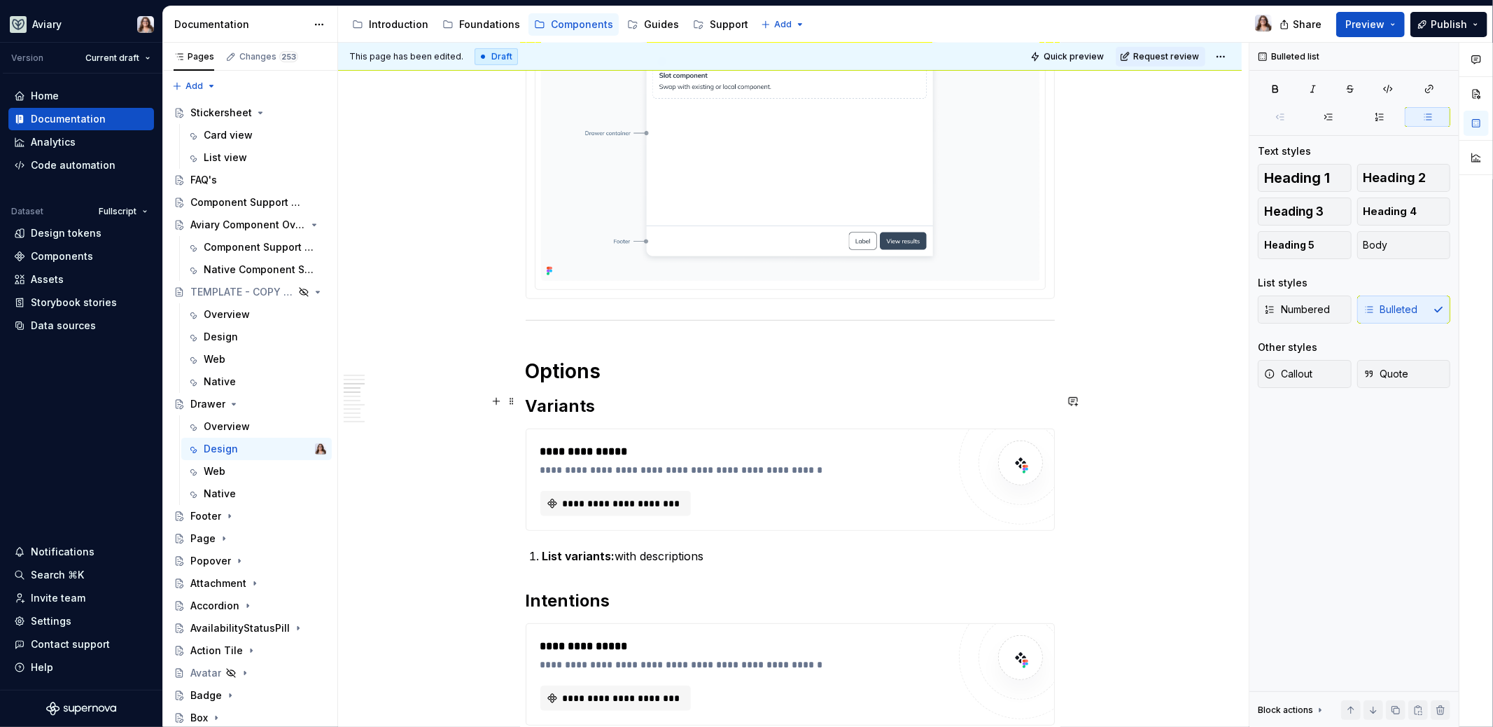
scroll to position [731, 0]
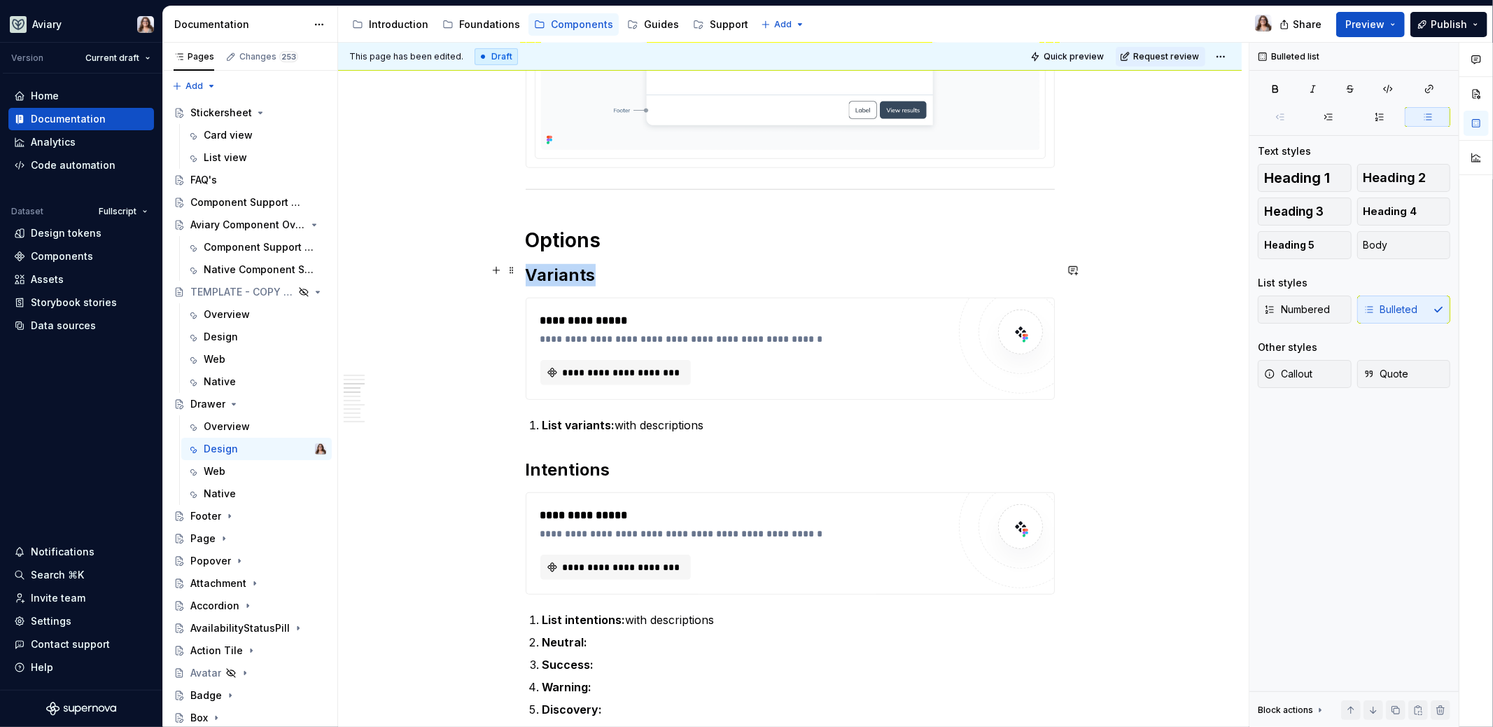
click at [622, 351] on div "**********" at bounding box center [790, 348] width 528 height 101
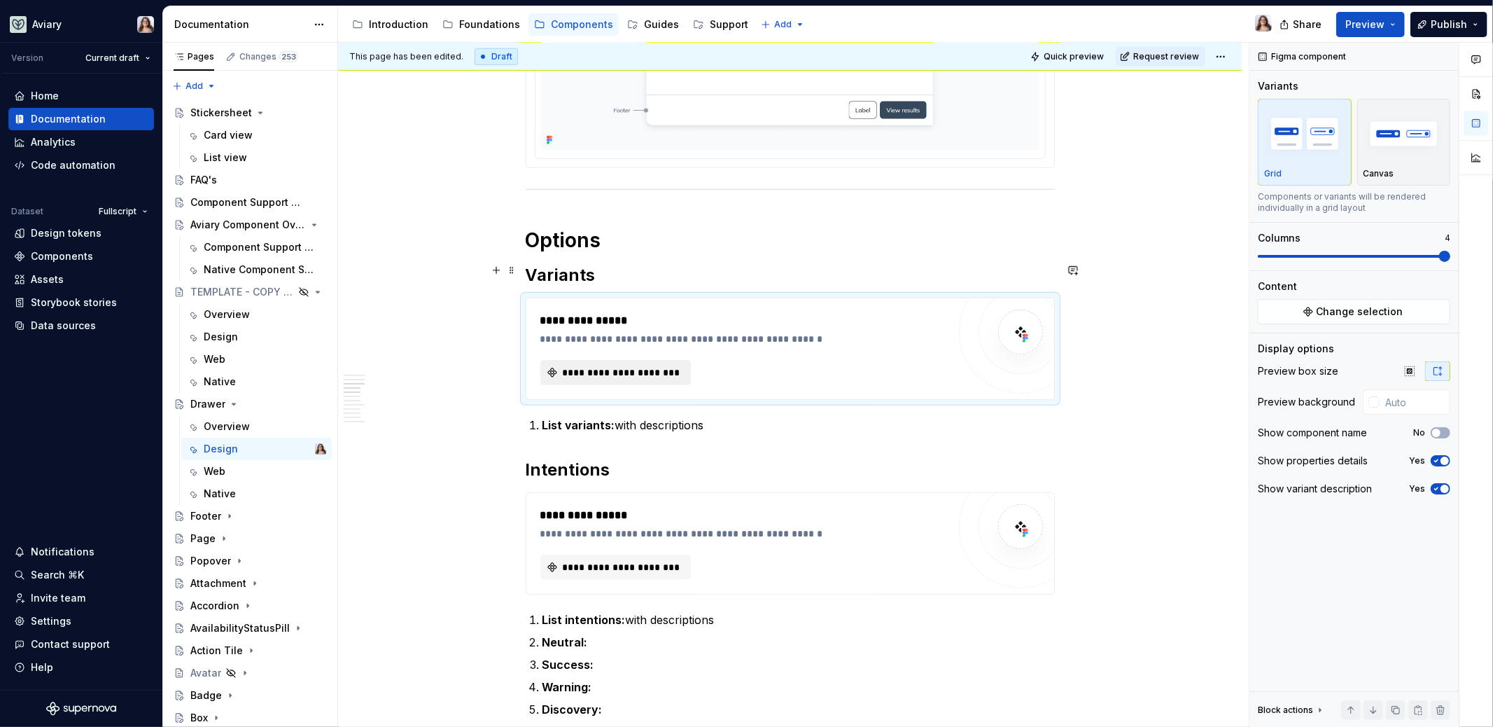
click at [622, 365] on span "**********" at bounding box center [622, 372] width 122 height 14
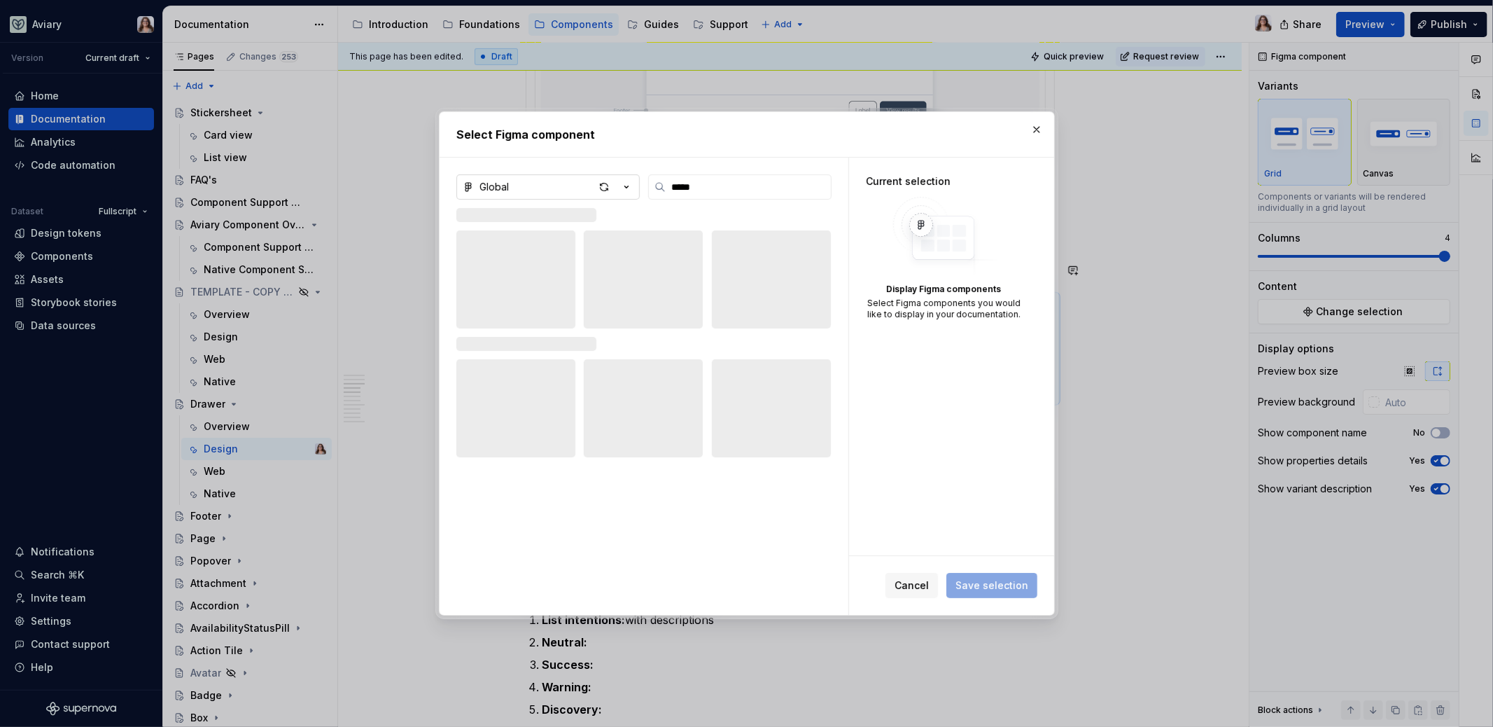
click at [634, 188] on icon "button" at bounding box center [627, 187] width 14 height 14
click at [531, 326] on div "Web UI Kit" at bounding box center [521, 331] width 50 height 14
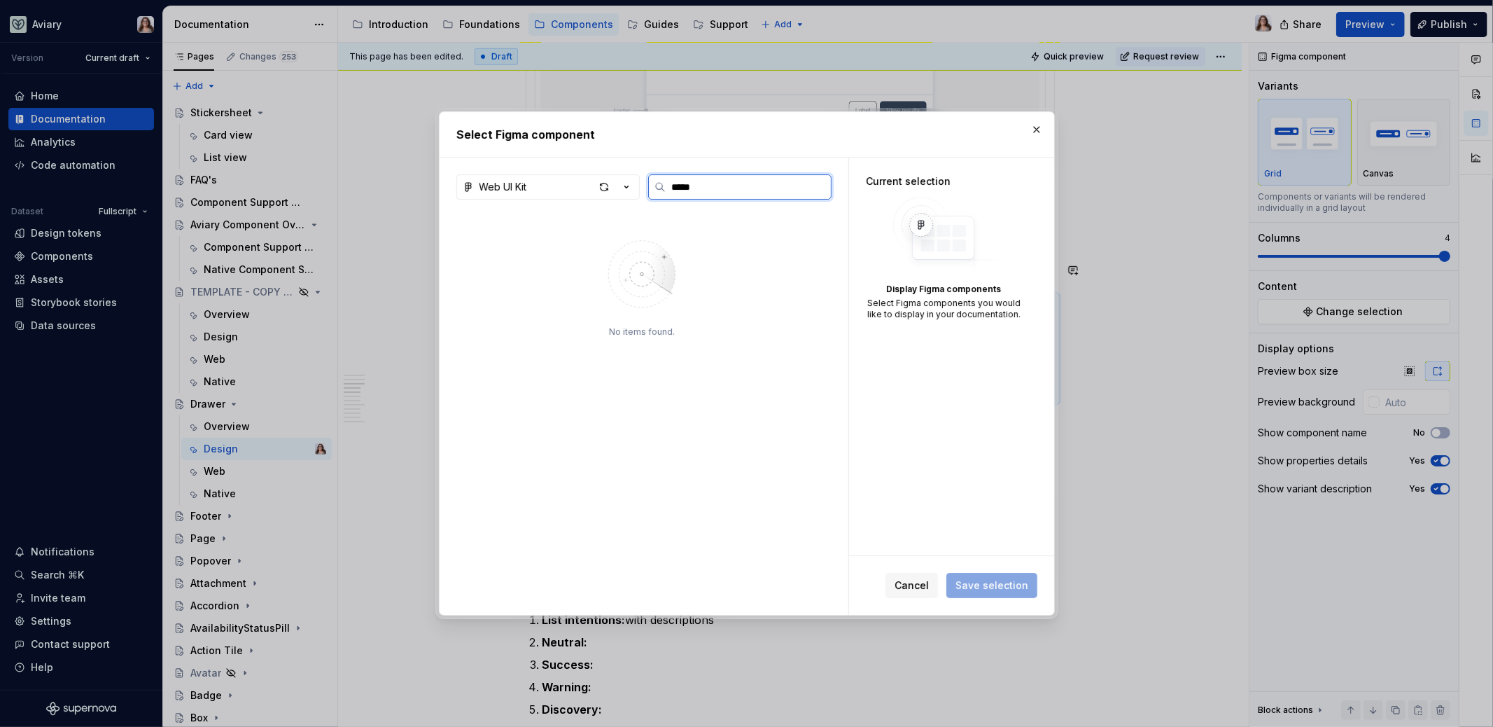
click at [680, 189] on input "*****" at bounding box center [748, 187] width 165 height 14
click at [500, 305] on img at bounding box center [515, 272] width 106 height 73
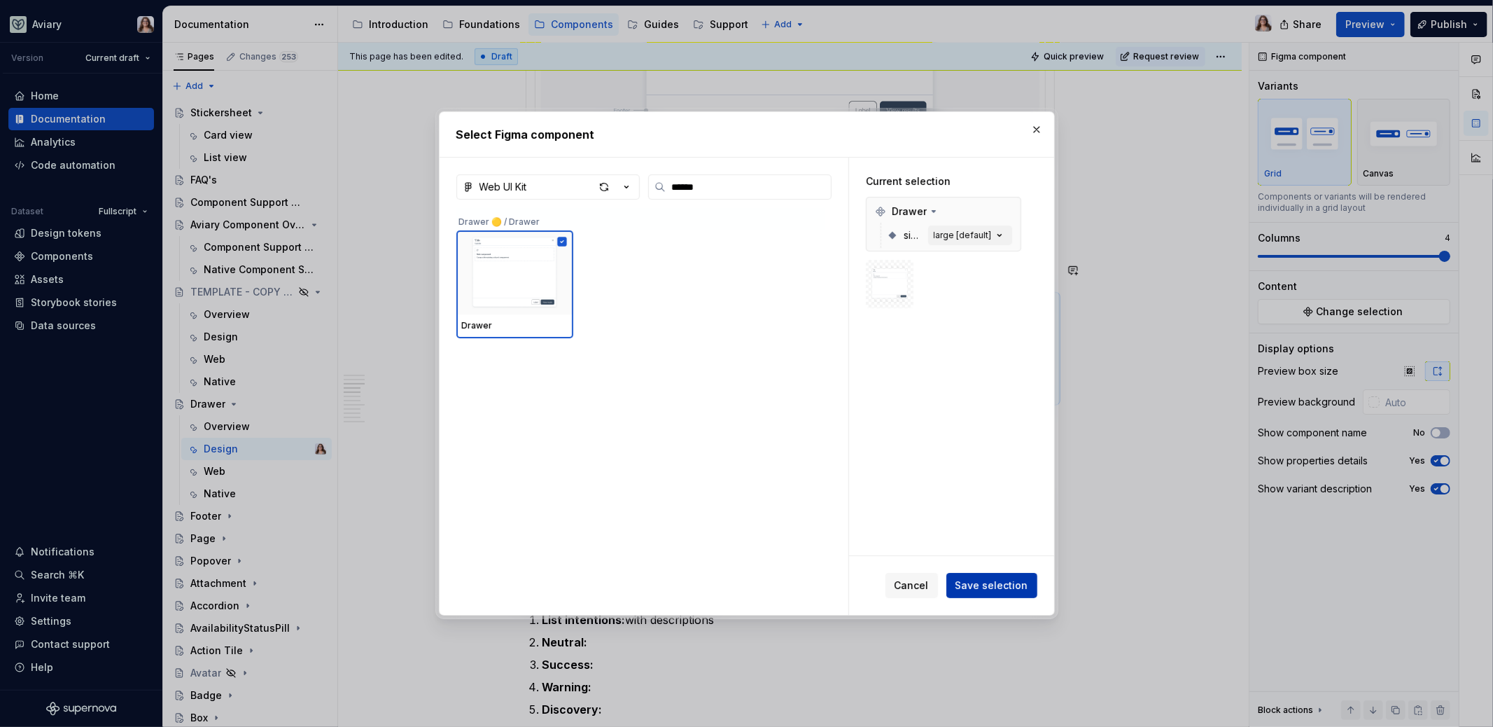
click at [975, 581] on span "Save selection" at bounding box center [992, 585] width 73 height 14
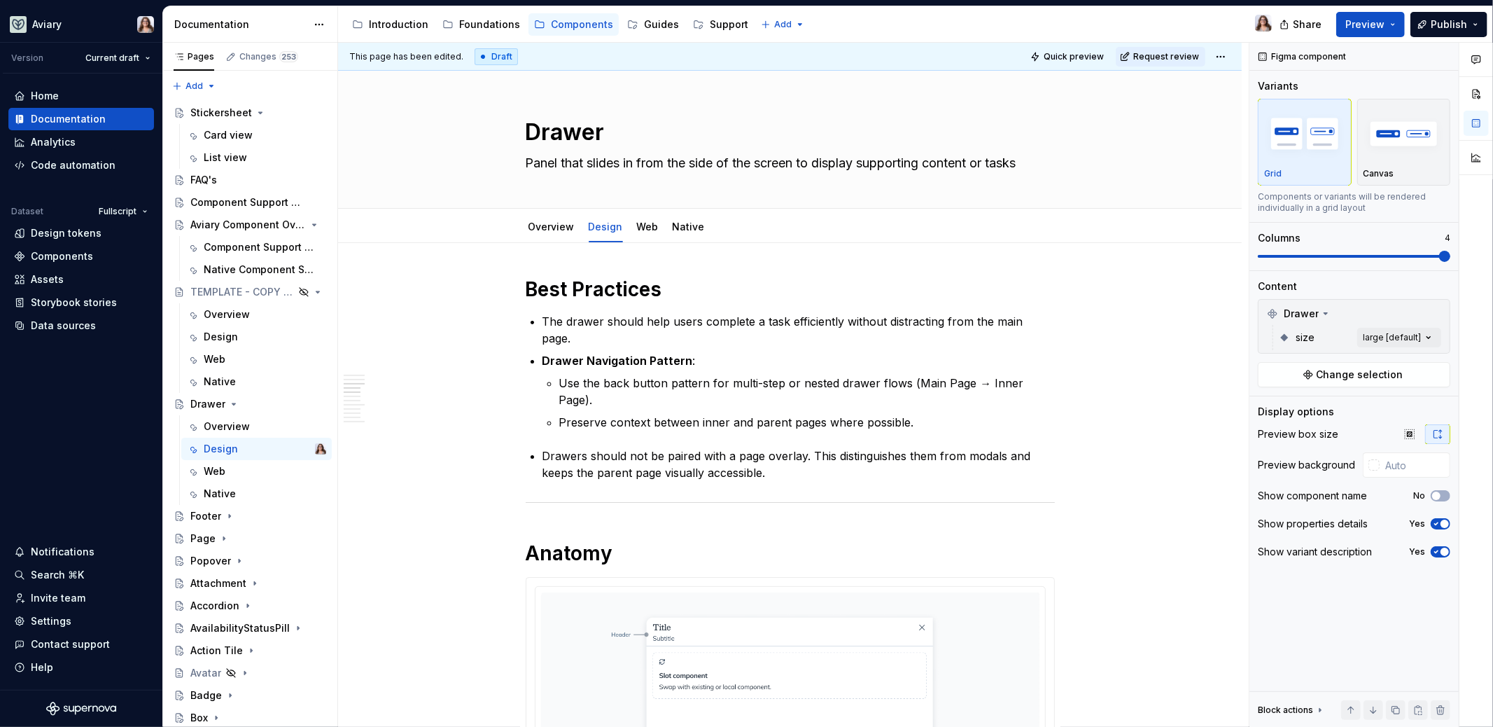
scroll to position [731, 0]
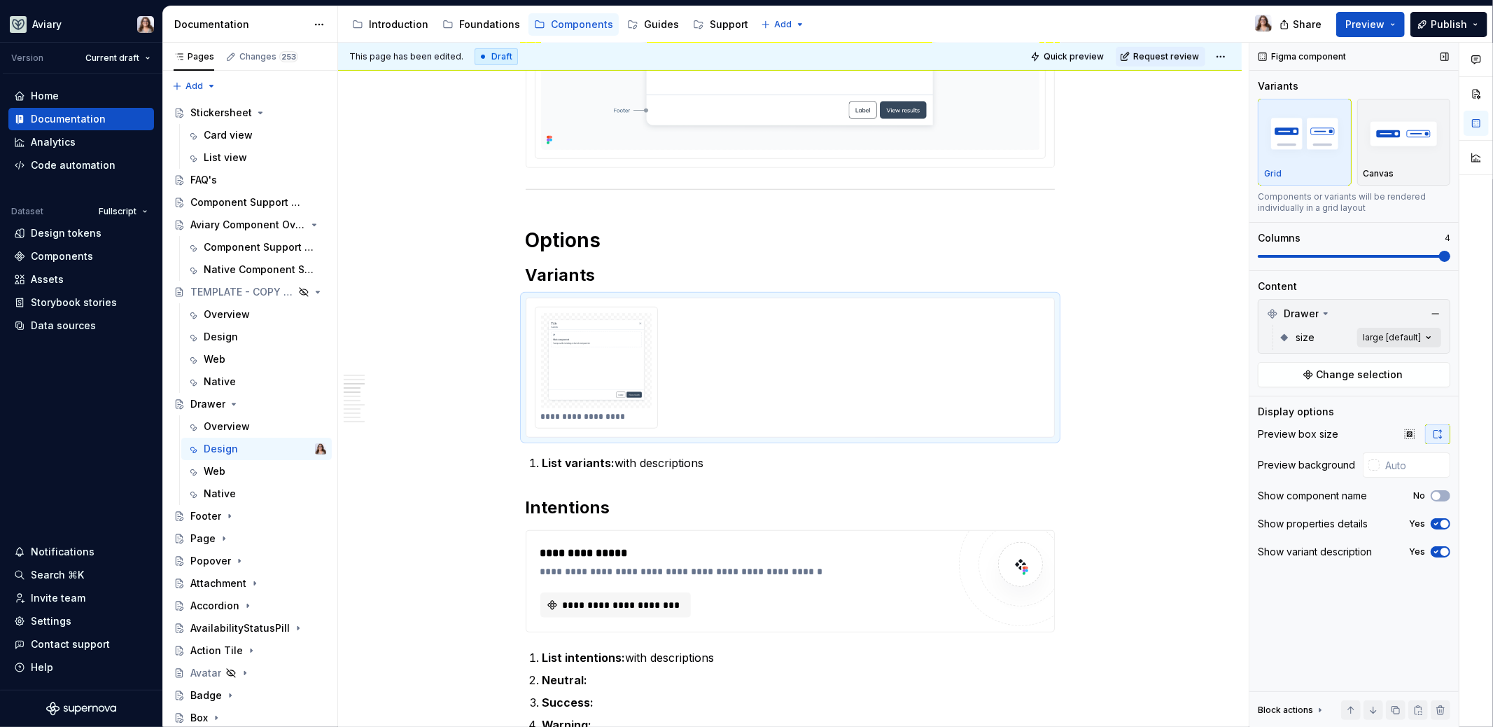
click at [1369, 335] on div "Comments Open comments No comments yet Select ‘Comment’ from the block context …" at bounding box center [1372, 385] width 244 height 685
click at [1425, 363] on icon "button" at bounding box center [1419, 360] width 11 height 8
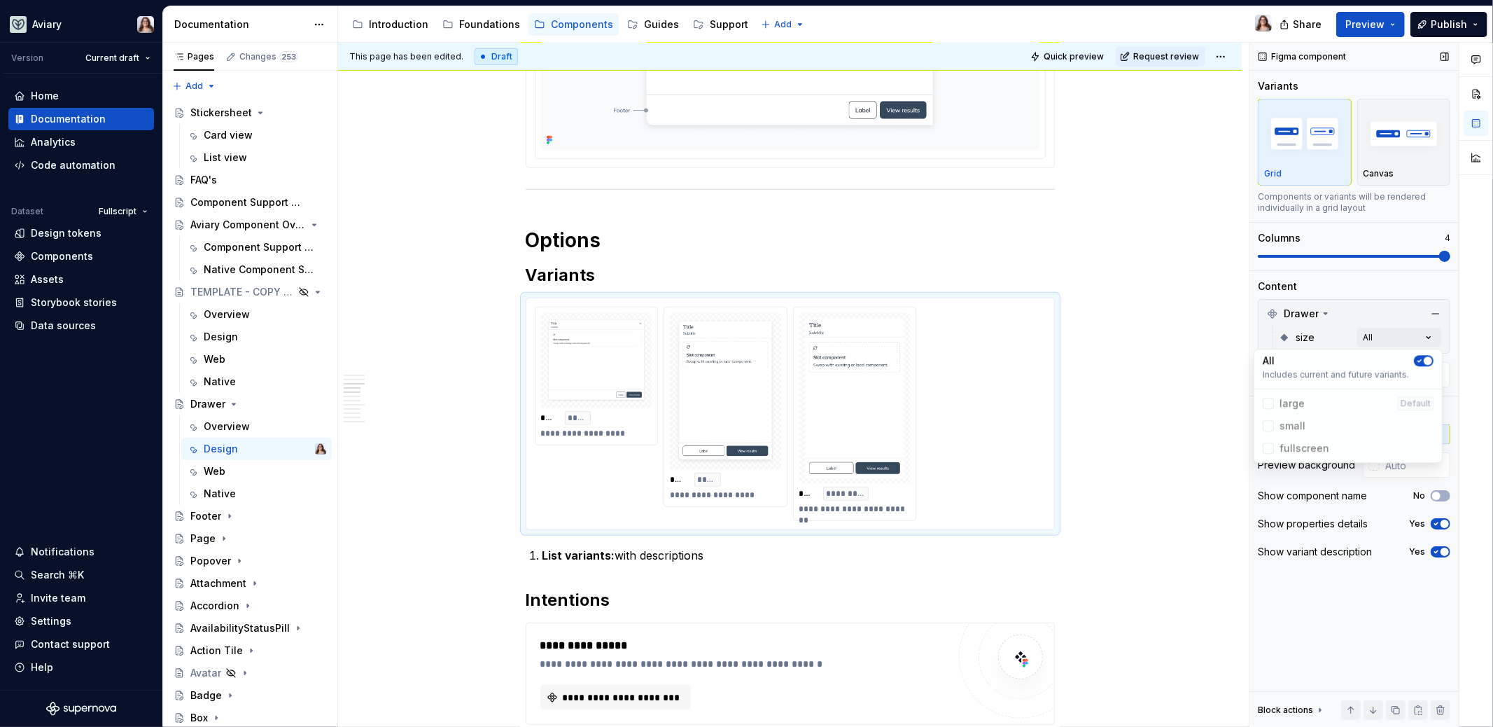
click at [1405, 253] on div "Comments Open comments No comments yet Select ‘Comment’ from the block context …" at bounding box center [1372, 385] width 244 height 685
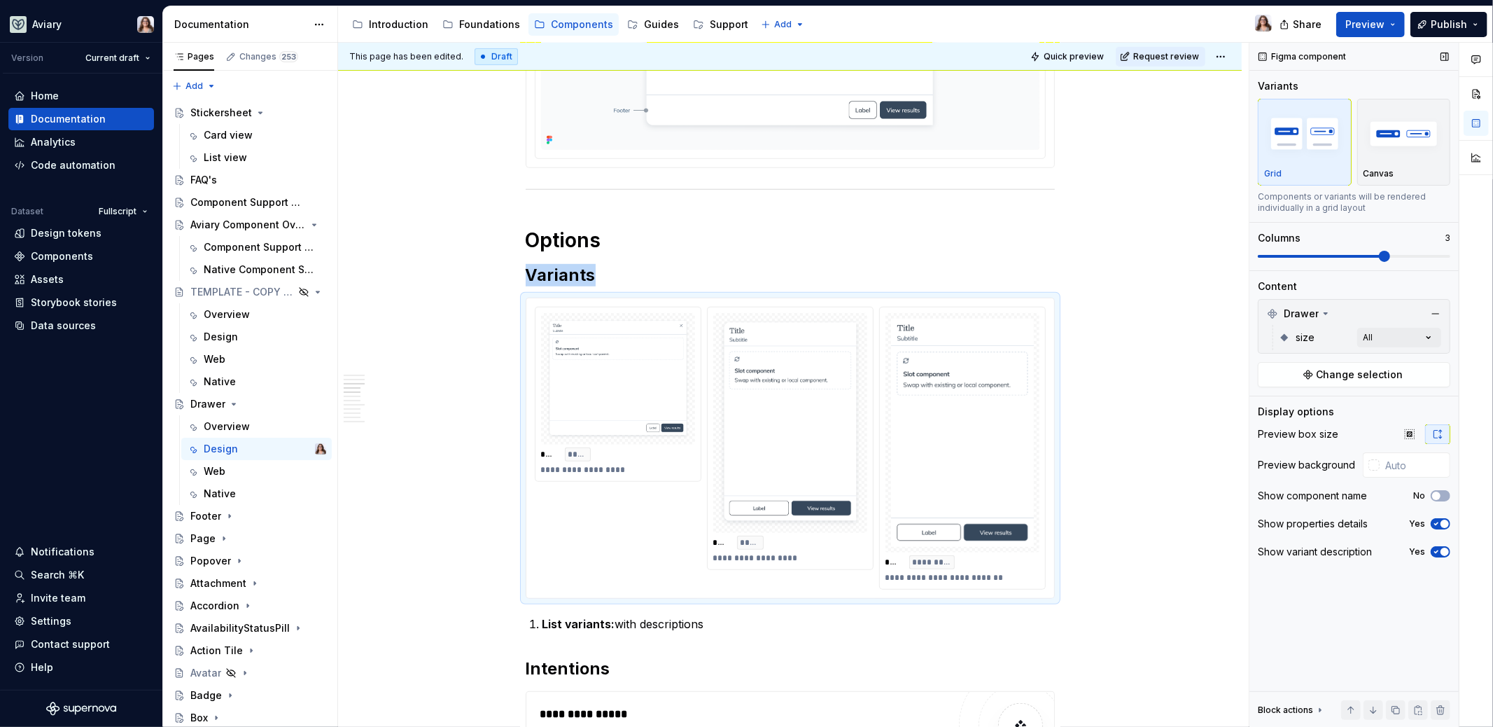
click at [1390, 258] on span at bounding box center [1384, 256] width 11 height 11
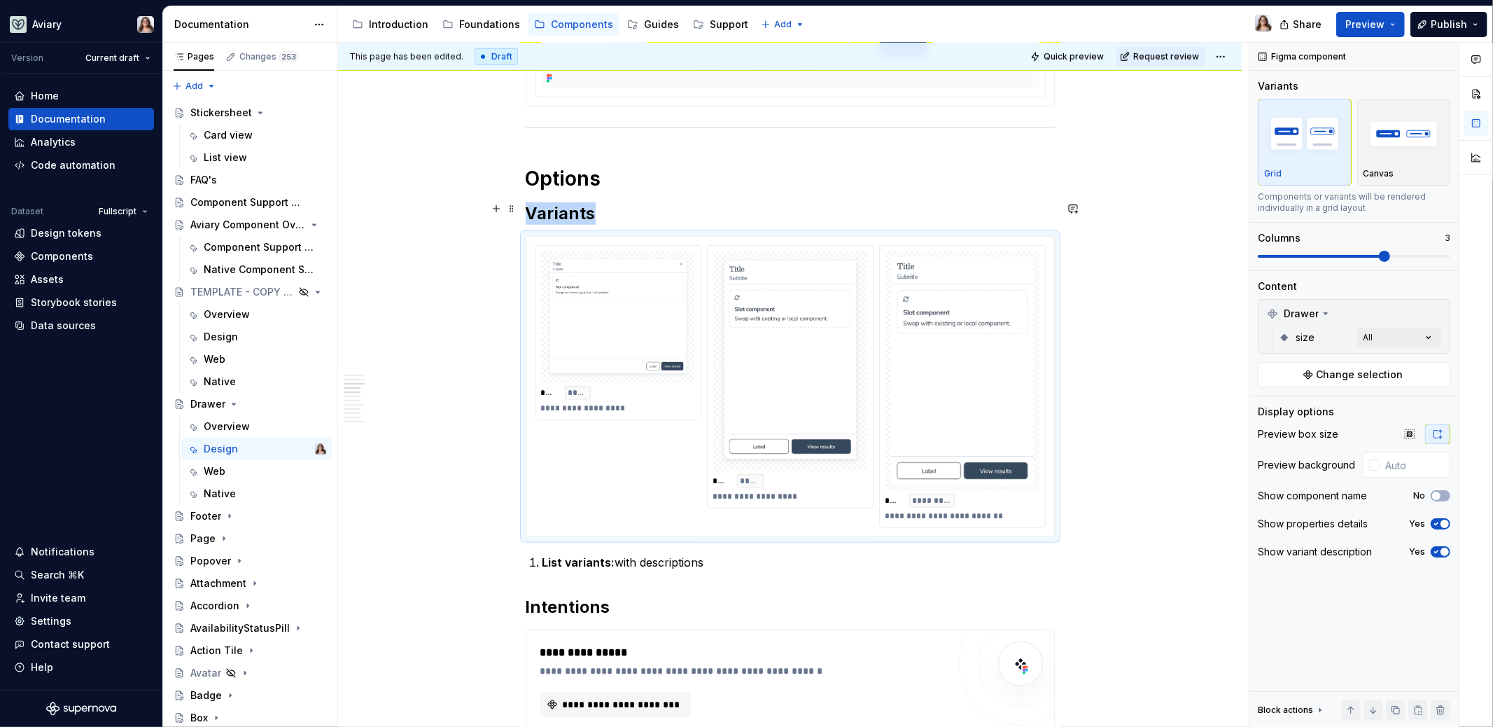
scroll to position [777, 0]
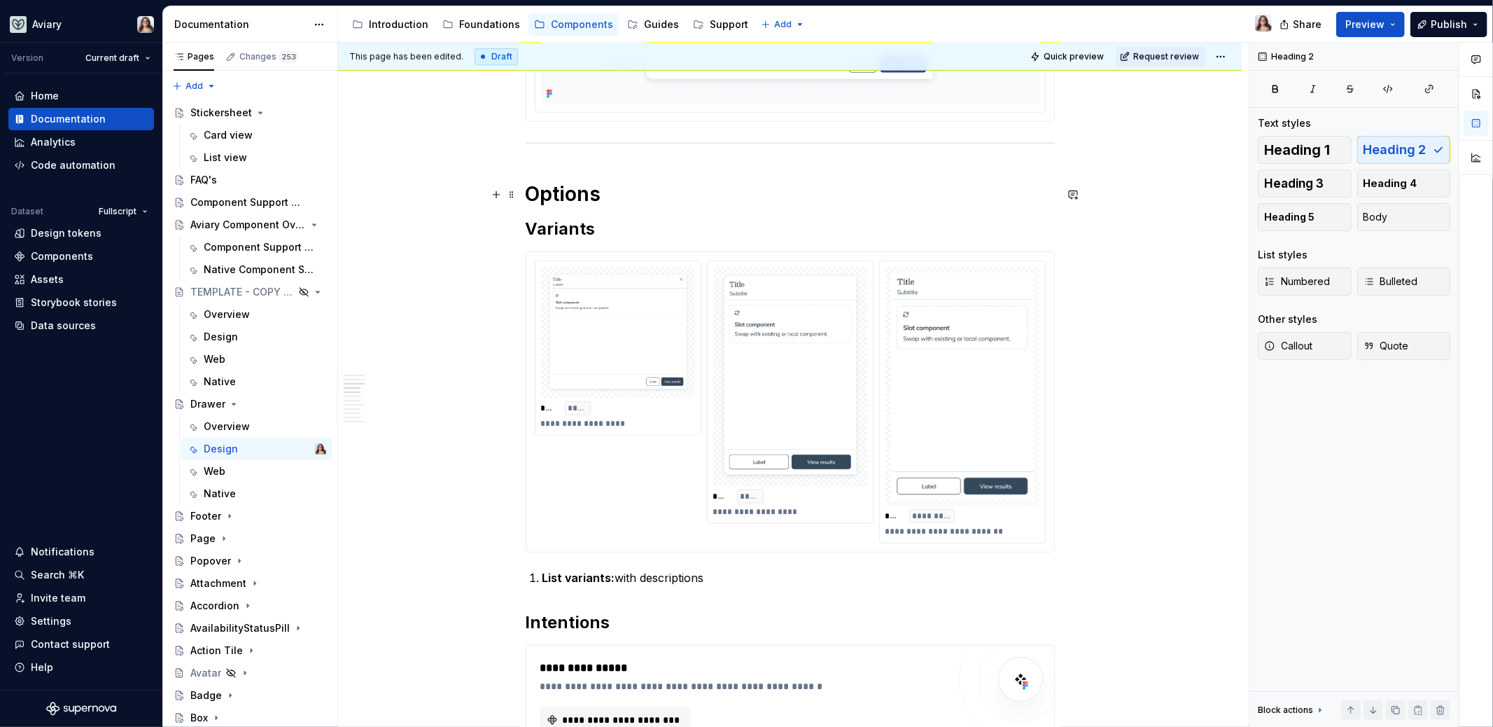
click at [567, 218] on h2 "Variants" at bounding box center [790, 229] width 529 height 22
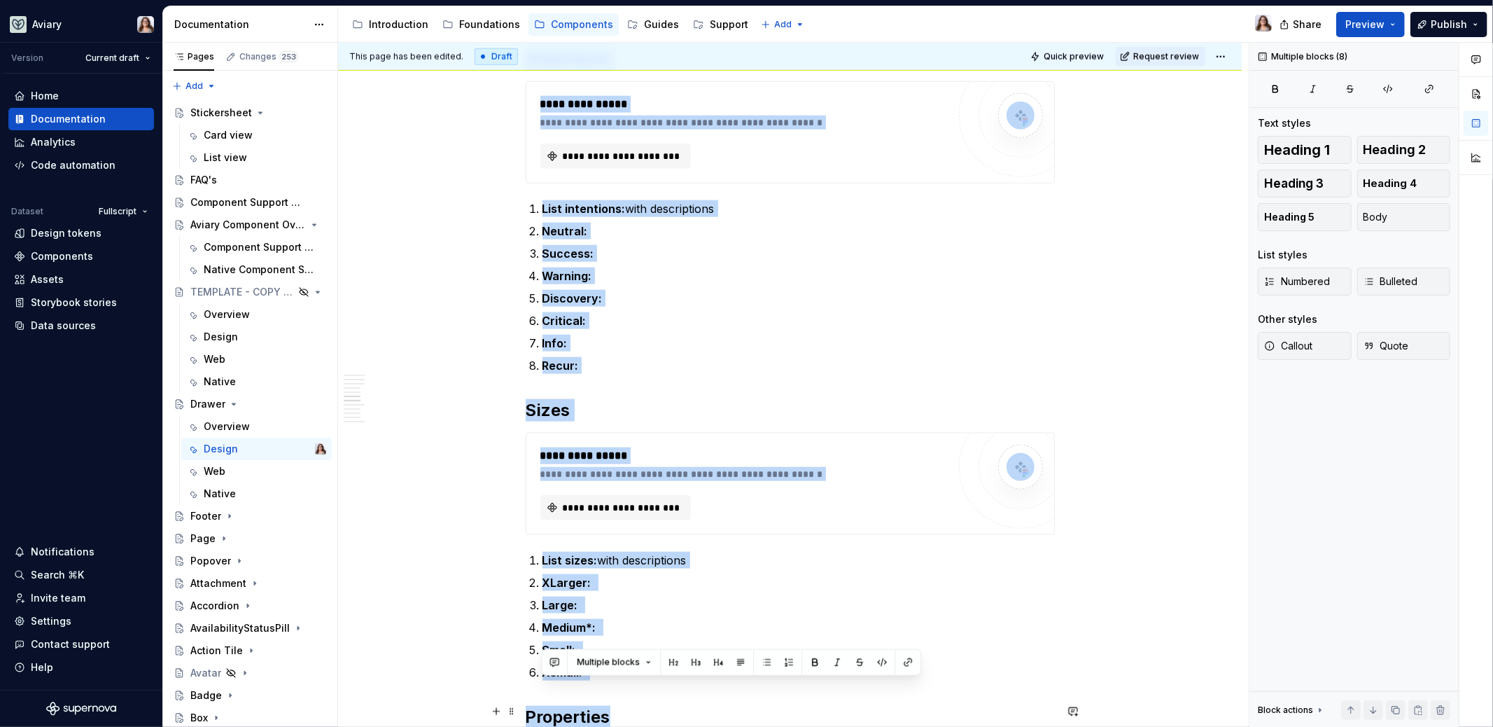
scroll to position [1389, 0]
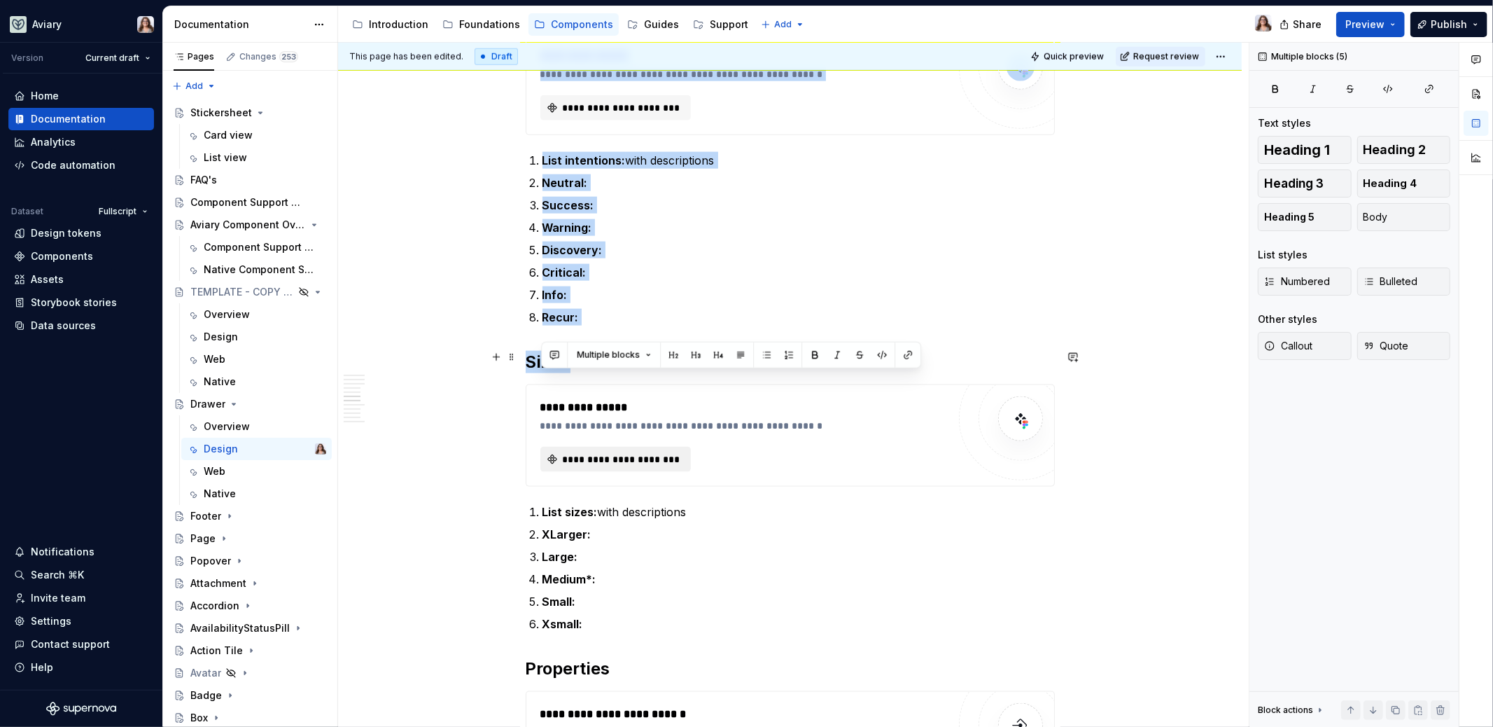
drag, startPoint x: 527, startPoint y: 219, endPoint x: 645, endPoint y: 415, distance: 229.0
click at [645, 415] on div "**********" at bounding box center [790, 167] width 529 height 2559
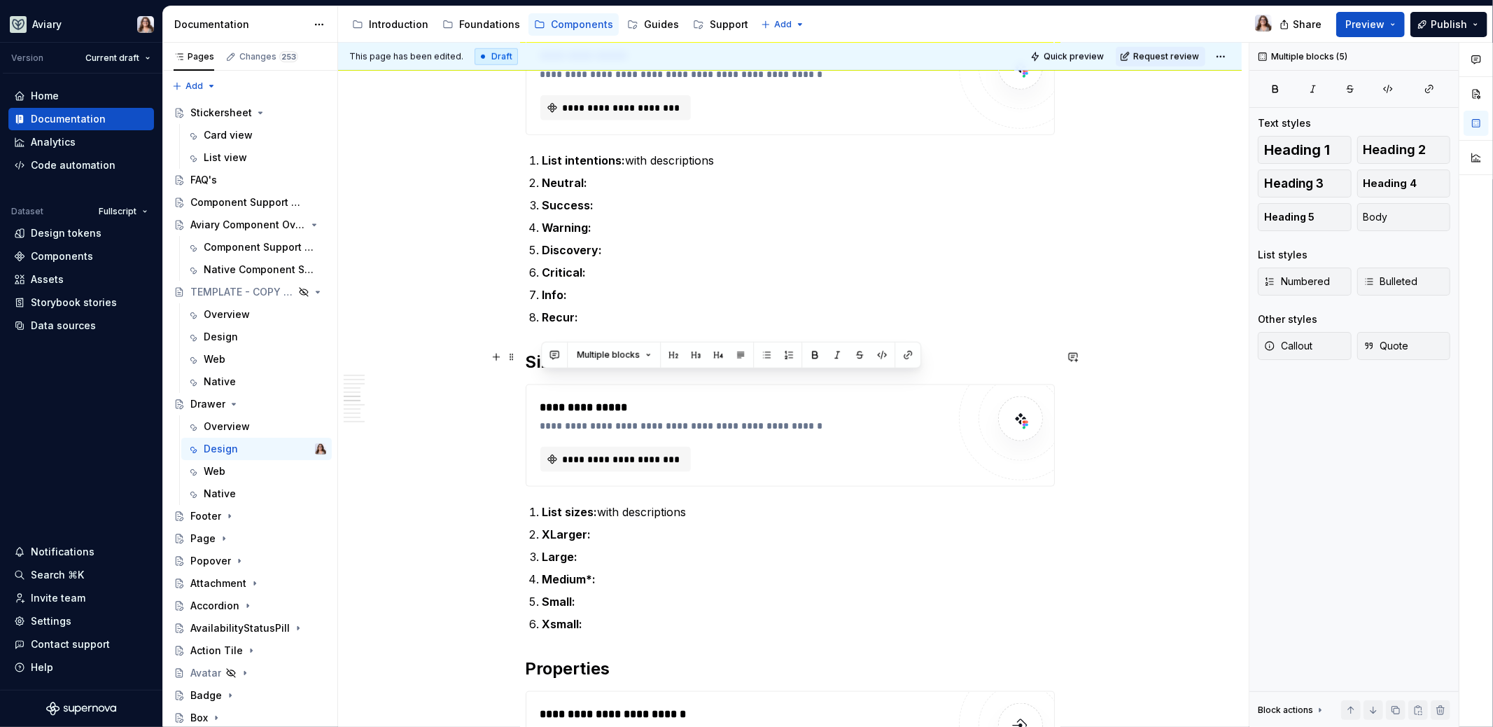
click at [526, 446] on div "**********" at bounding box center [790, 435] width 529 height 102
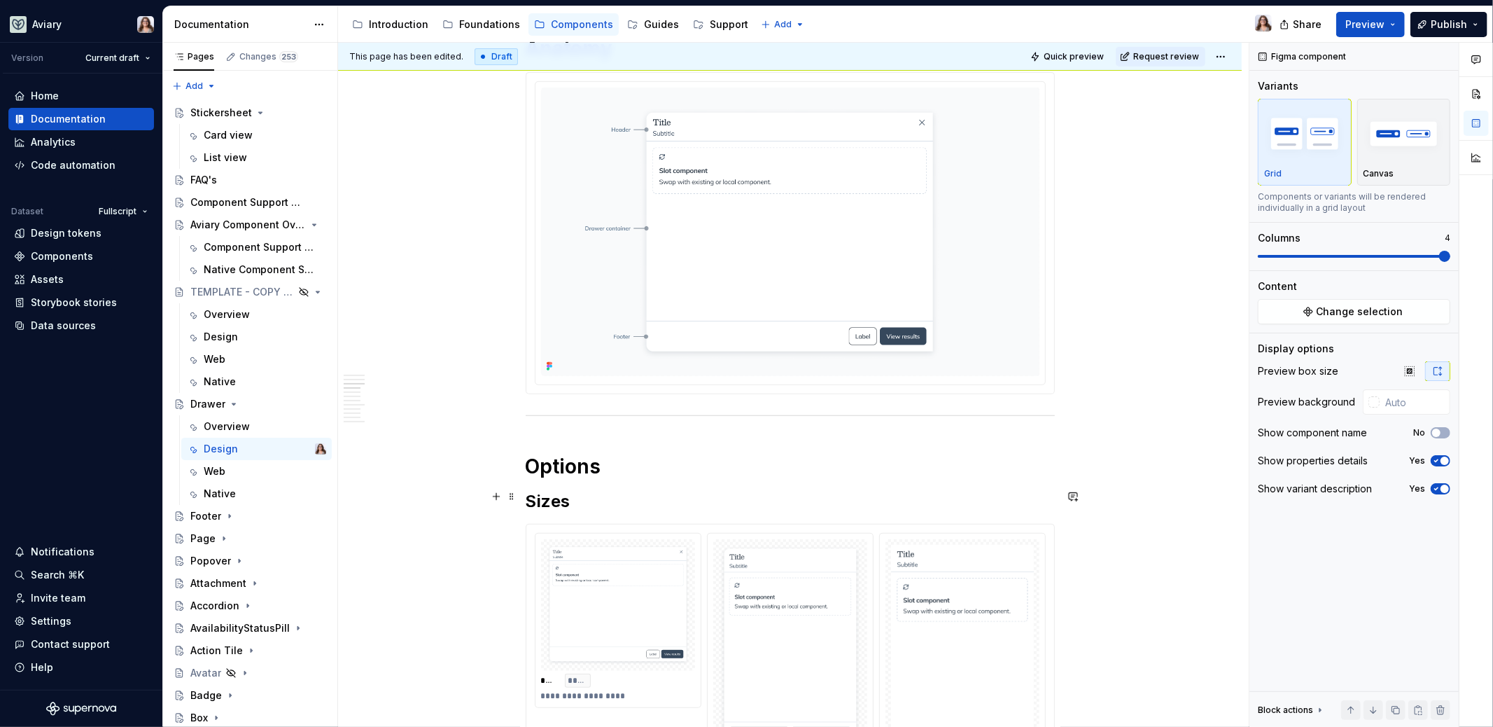
scroll to position [980, 0]
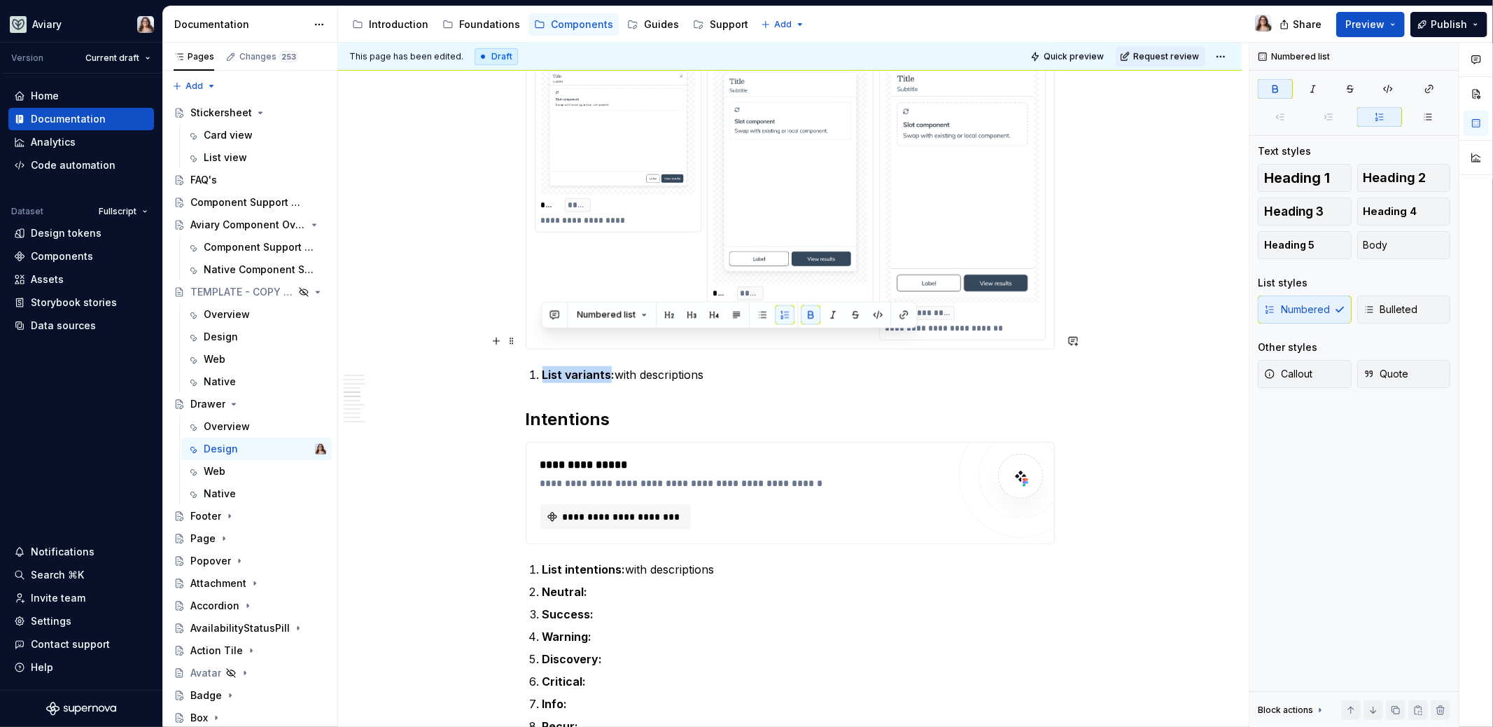
drag, startPoint x: 608, startPoint y: 342, endPoint x: 543, endPoint y: 340, distance: 65.1
click at [543, 368] on strong "List variants:" at bounding box center [579, 375] width 73 height 14
drag, startPoint x: 580, startPoint y: 341, endPoint x: 685, endPoint y: 345, distance: 105.8
click at [685, 366] on p "Large: with descriptions" at bounding box center [799, 374] width 512 height 17
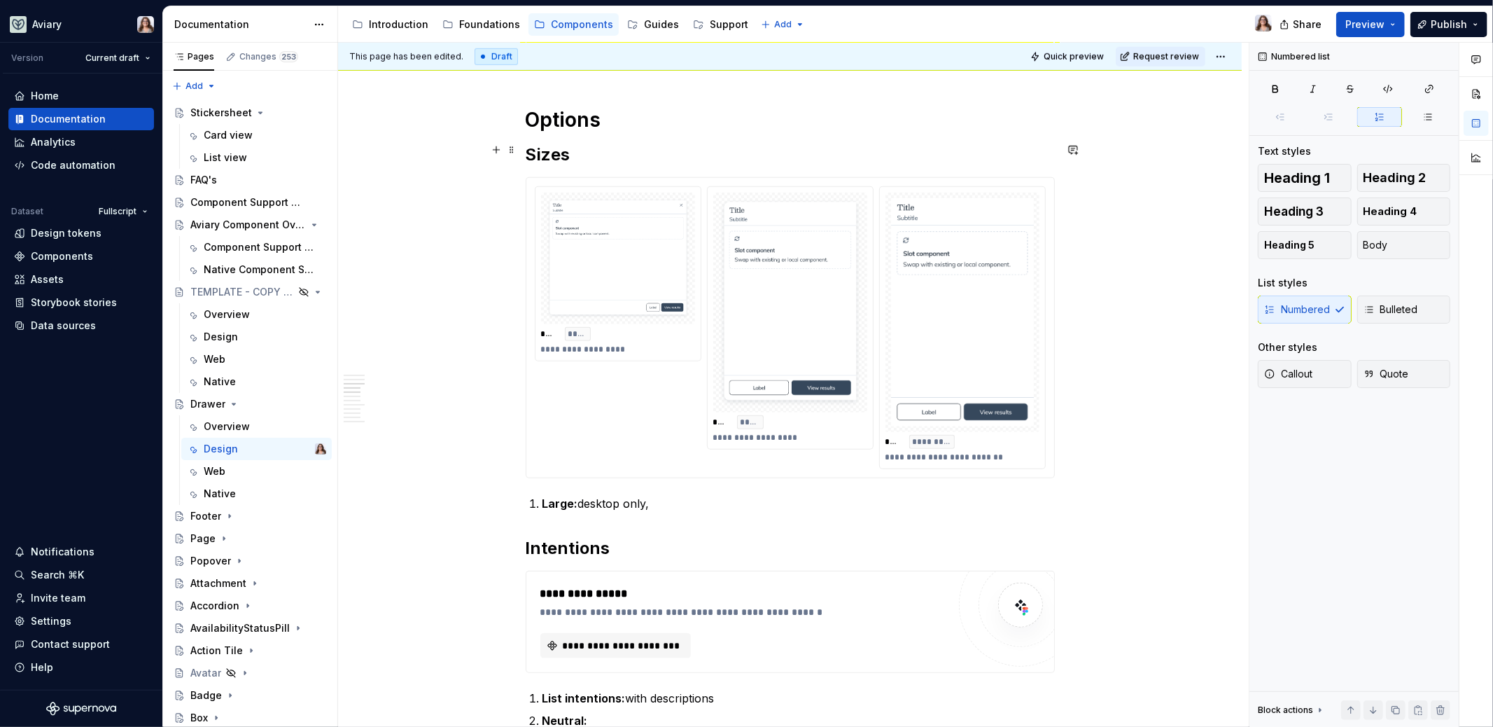
scroll to position [852, 0]
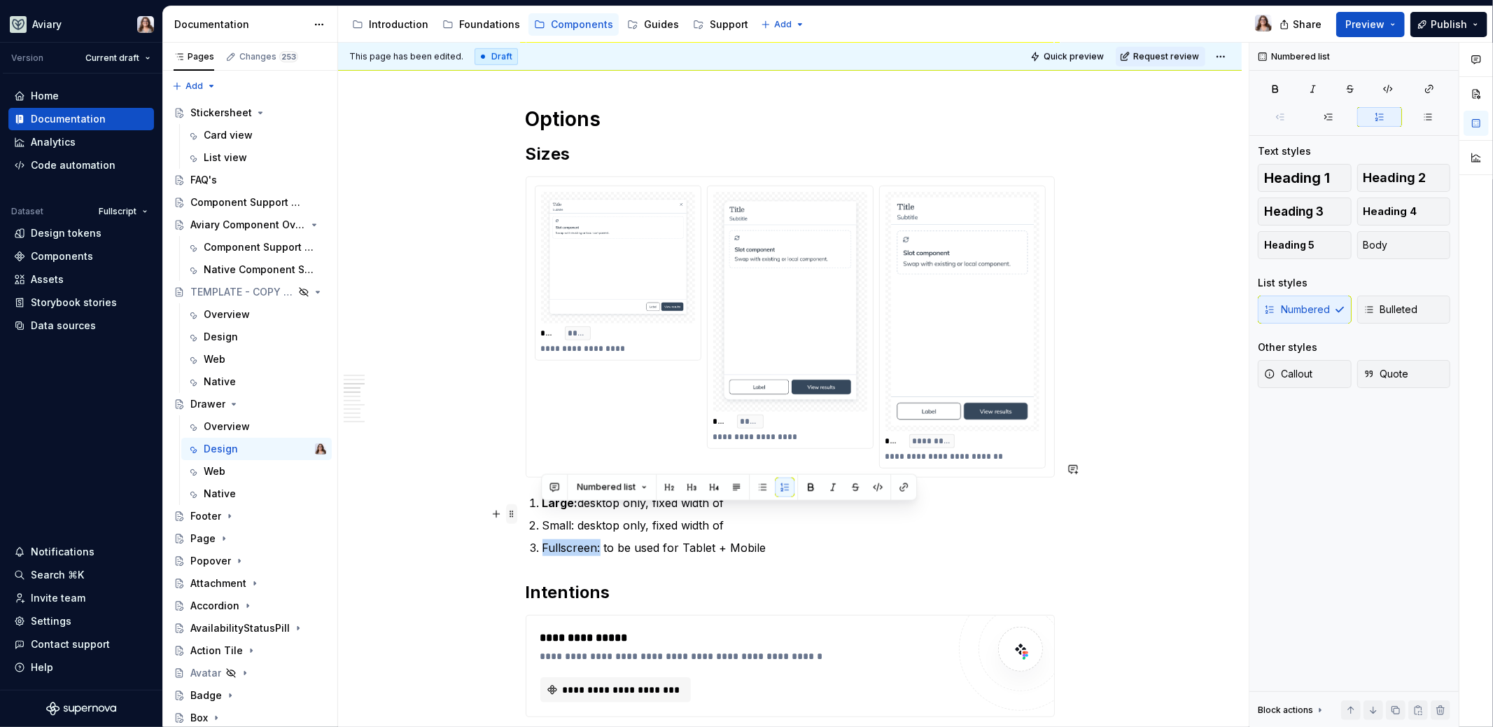
drag, startPoint x: 600, startPoint y: 509, endPoint x: 512, endPoint y: 509, distance: 87.5
click at [526, 509] on div "**********" at bounding box center [790, 735] width 529 height 2620
click at [611, 539] on p "Fullscreen: to be used for Tablet + Mobile" at bounding box center [799, 547] width 512 height 17
drag, startPoint x: 576, startPoint y: 488, endPoint x: 533, endPoint y: 487, distance: 42.7
click at [543, 517] on li "Small: desktop only, fixed width of" at bounding box center [799, 525] width 512 height 17
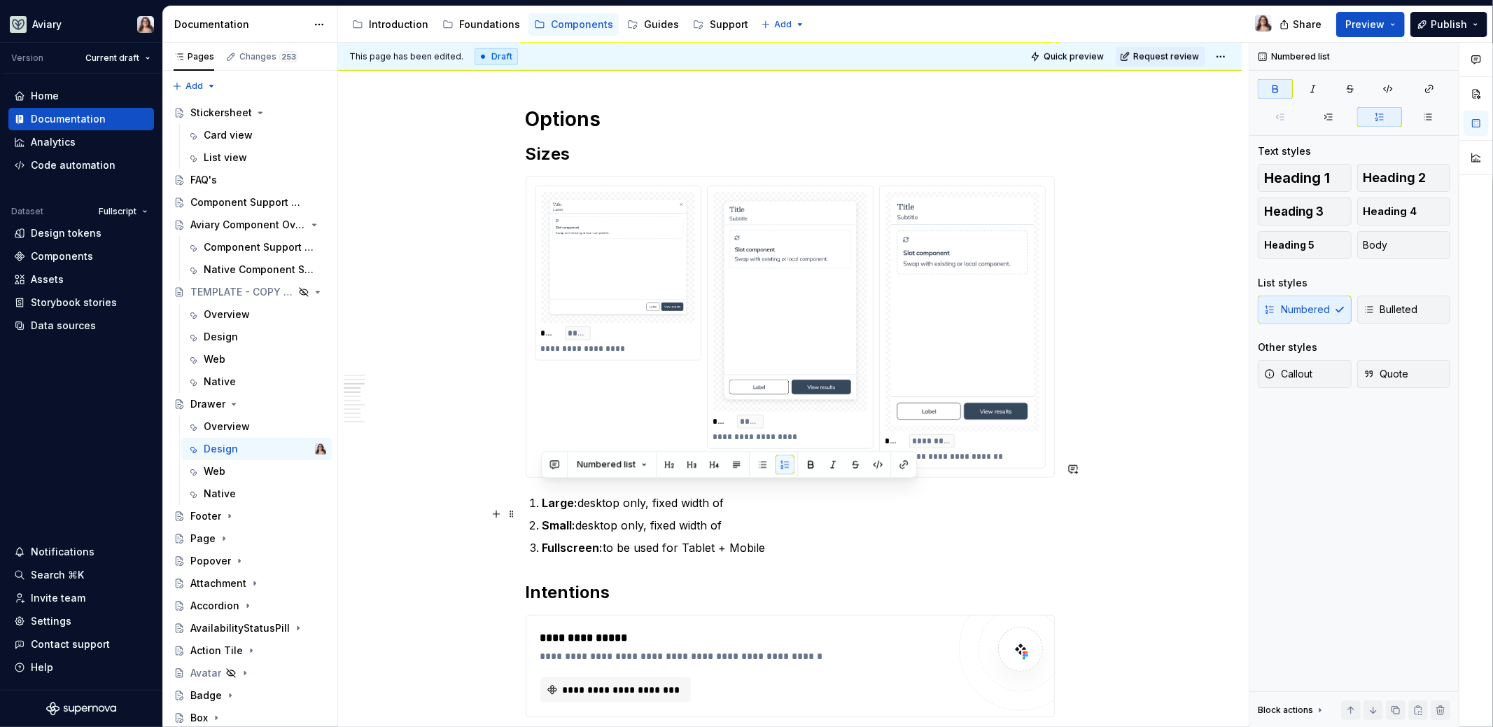
click at [776, 539] on p "Fullscreen: to be used for Tablet + Mobile" at bounding box center [799, 547] width 512 height 17
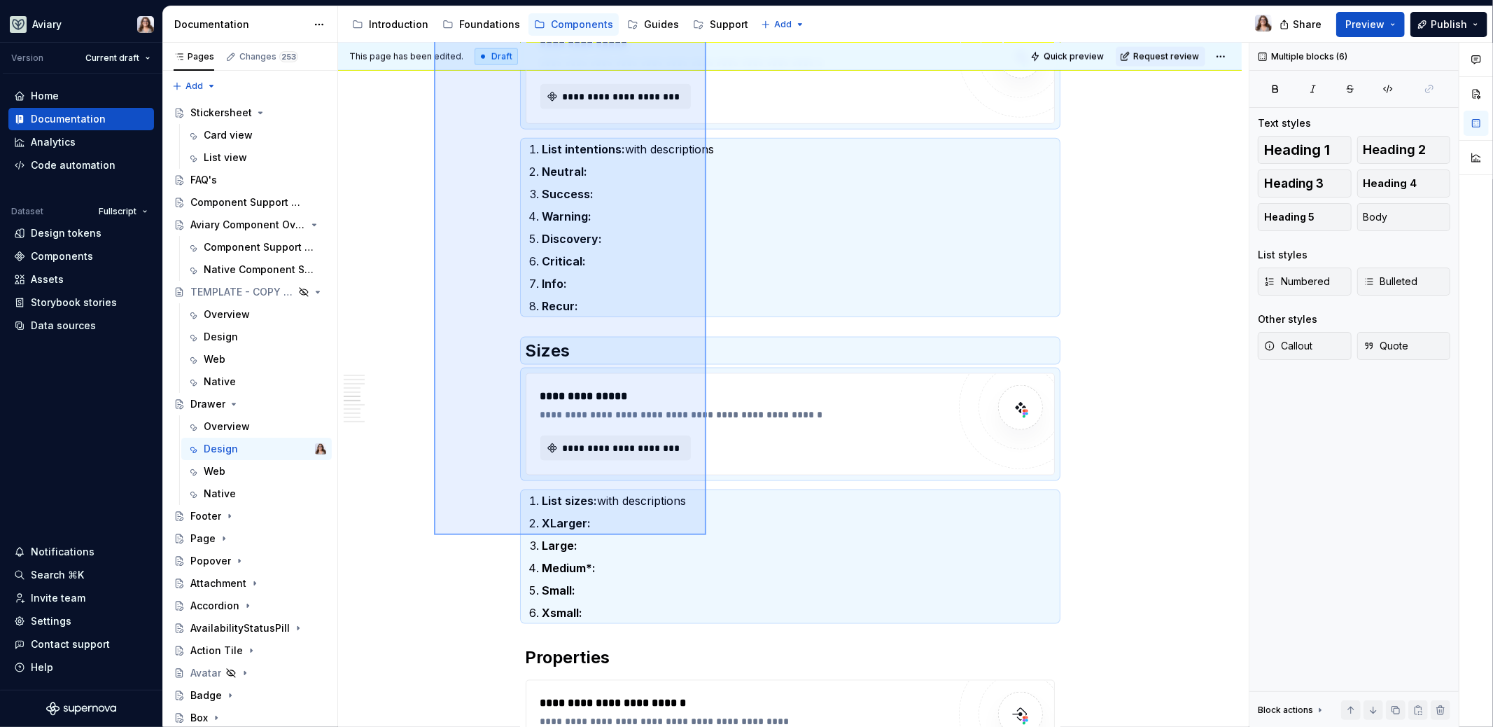
scroll to position [1445, 0]
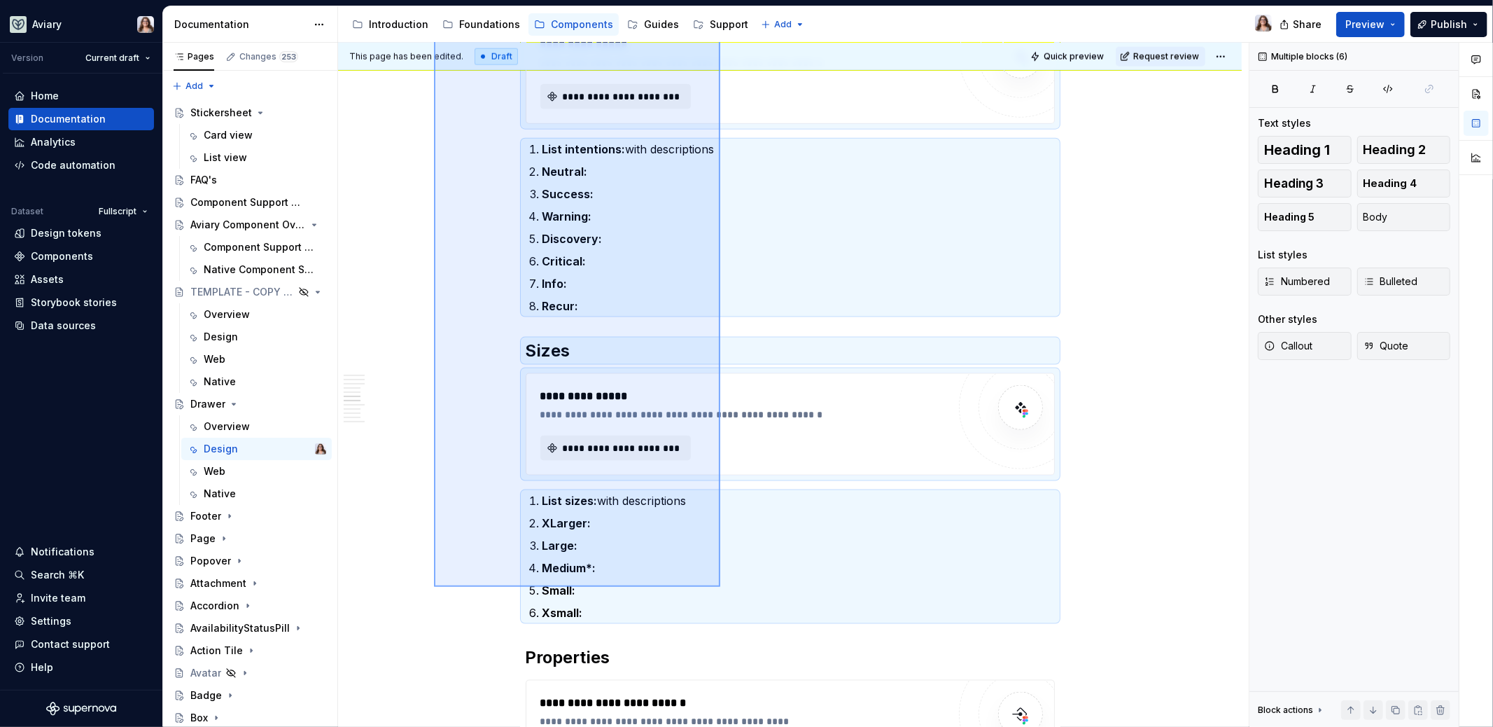
drag, startPoint x: 434, startPoint y: 225, endPoint x: 720, endPoint y: 589, distance: 463.2
click at [720, 589] on div "**********" at bounding box center [793, 385] width 911 height 685
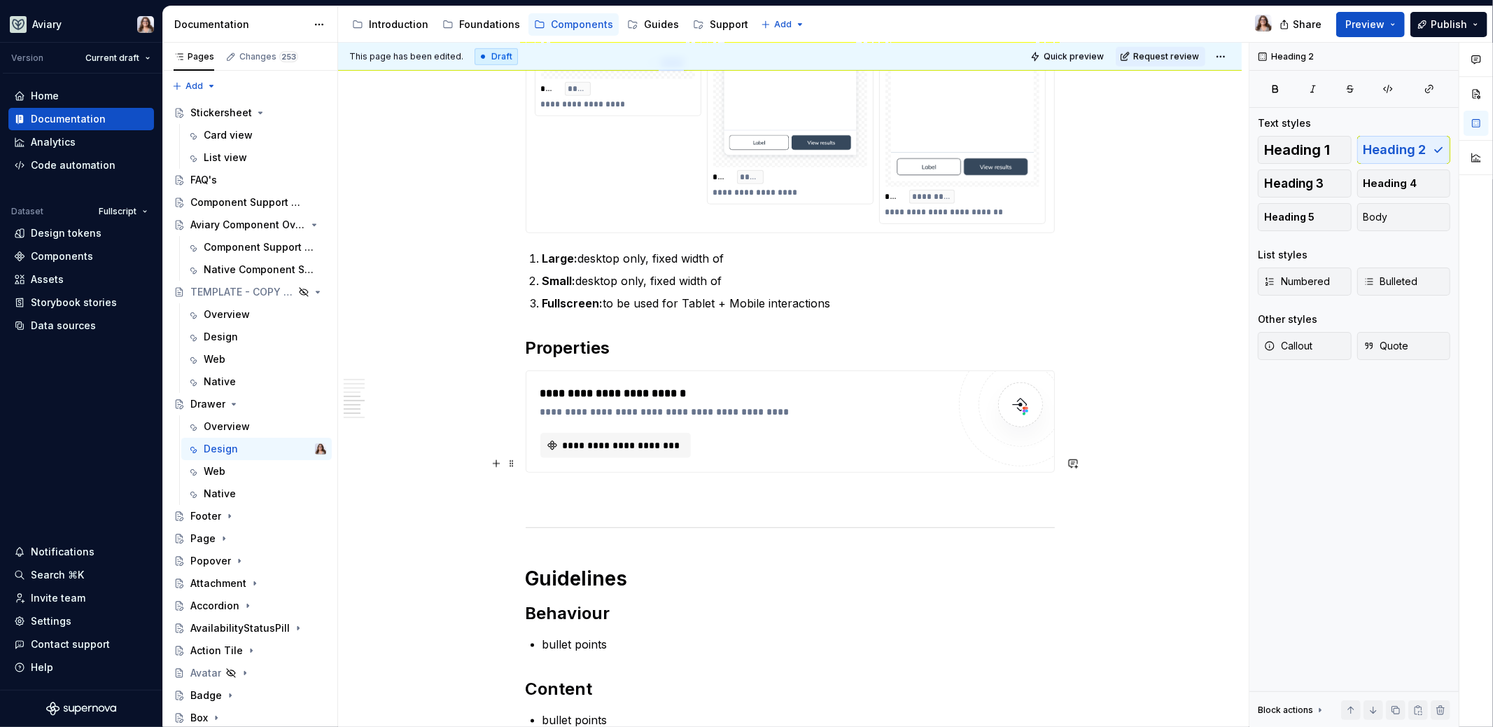
scroll to position [1126, 0]
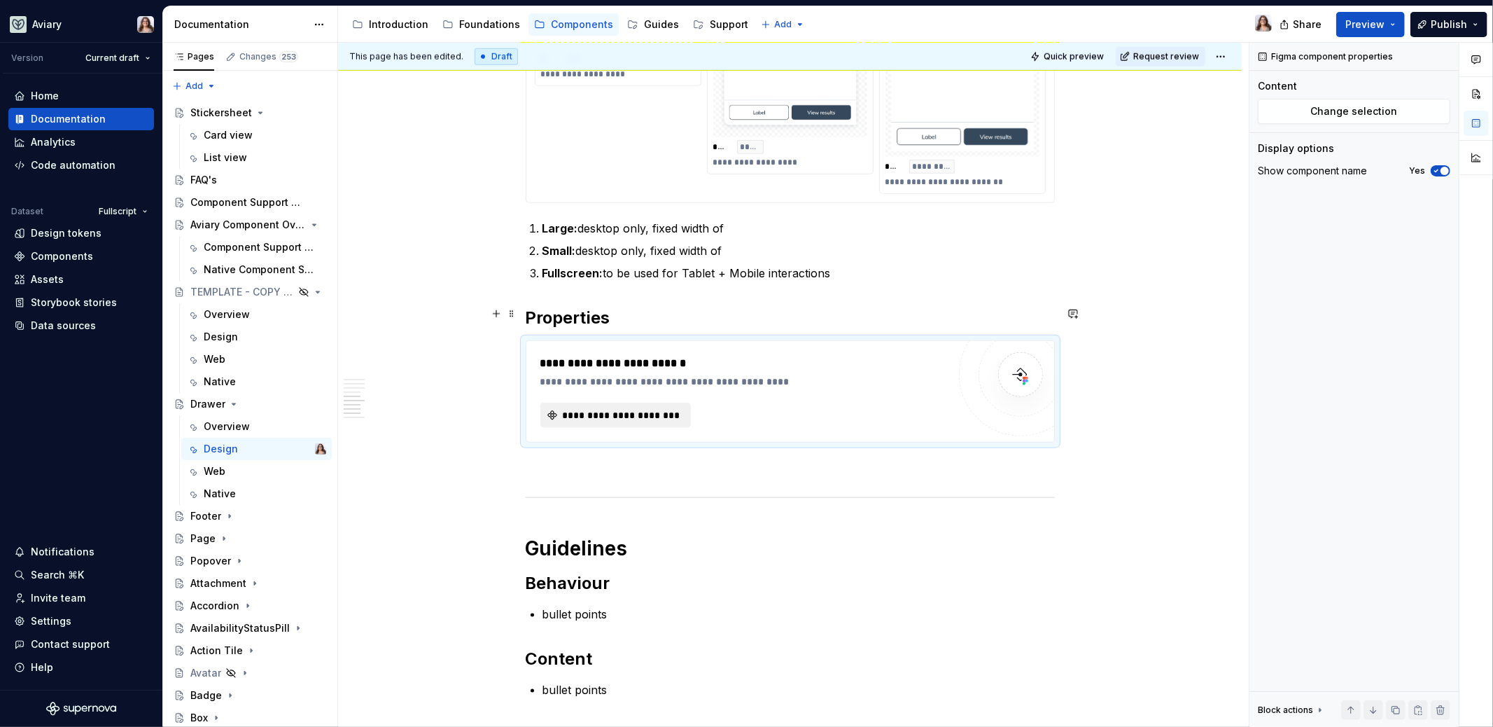
click at [611, 403] on button "**********" at bounding box center [615, 415] width 151 height 25
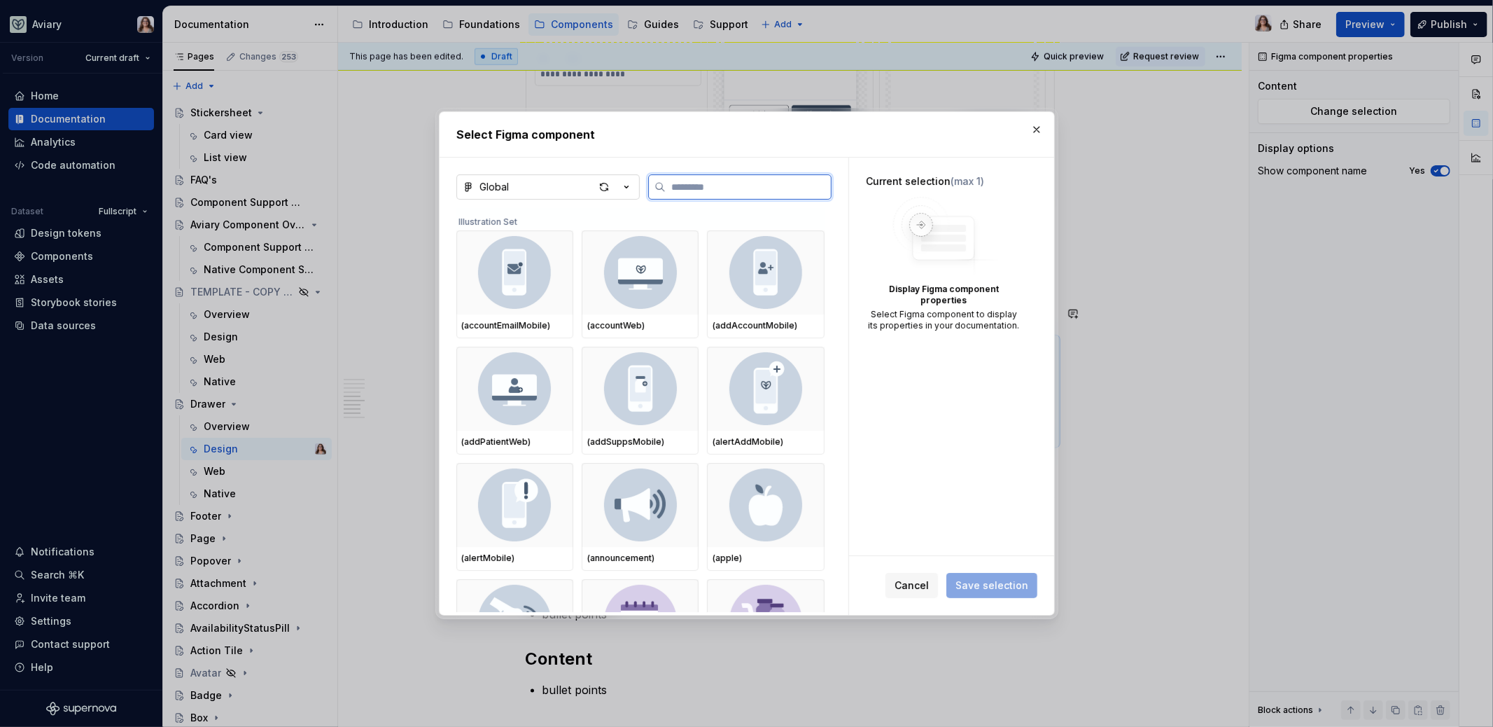
type textarea "*"
click at [623, 187] on icon "button" at bounding box center [627, 187] width 14 height 14
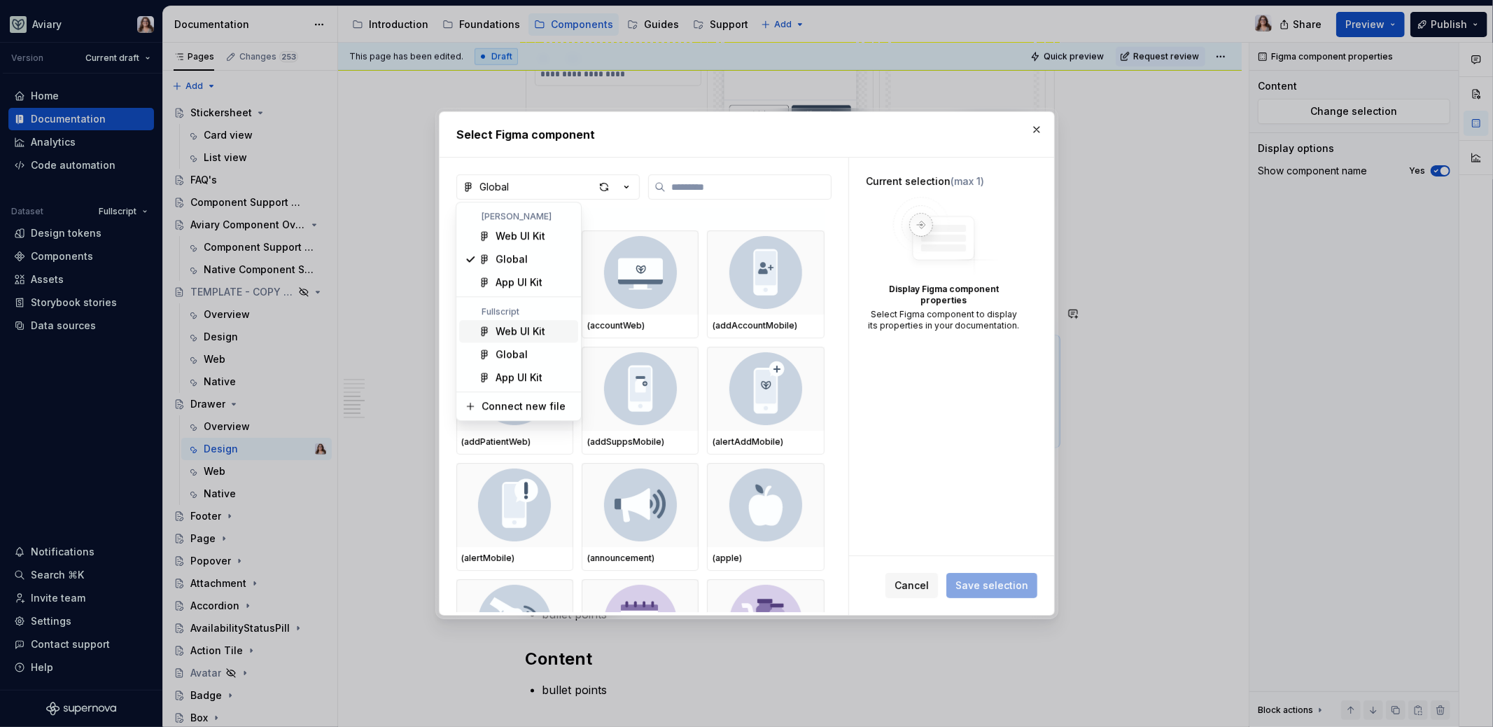
click at [521, 326] on div "Web UI Kit" at bounding box center [521, 331] width 50 height 14
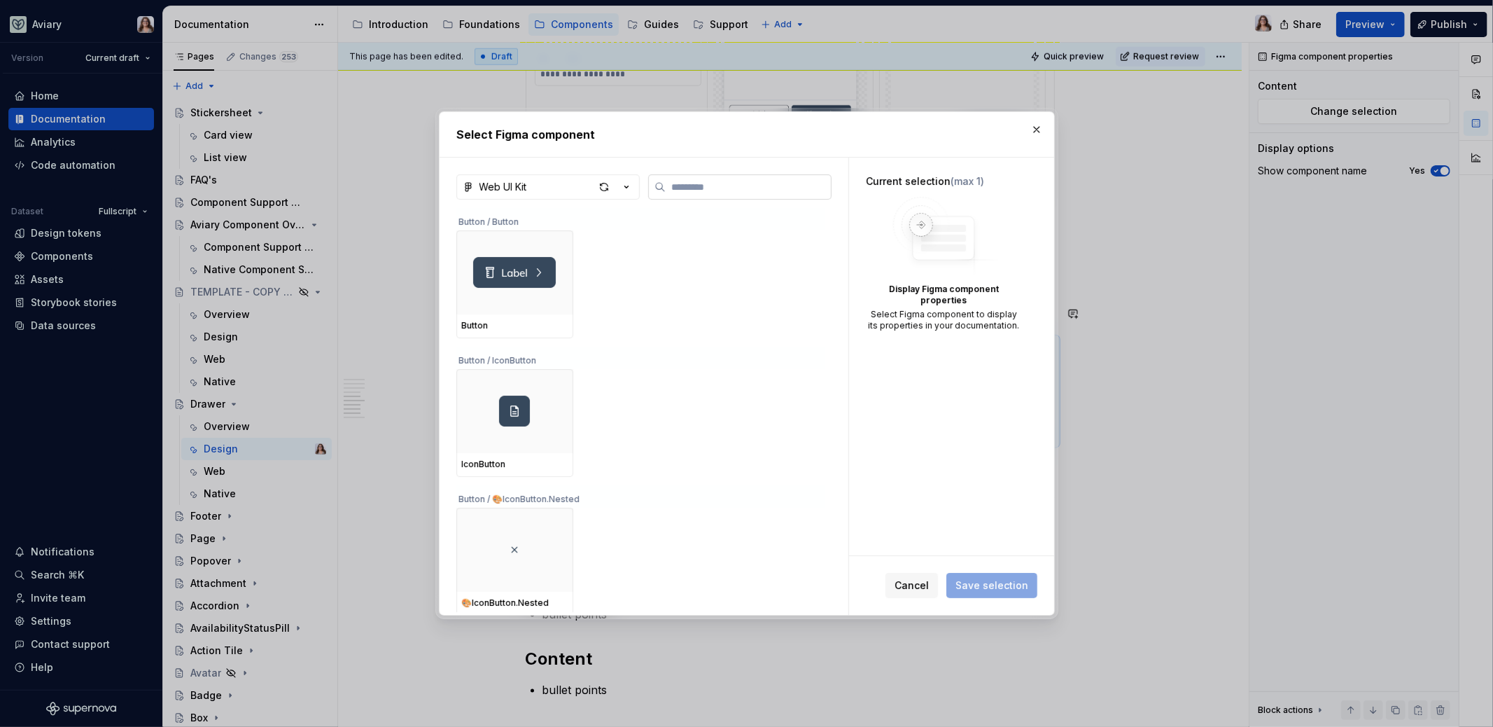
click at [680, 186] on input "search" at bounding box center [748, 187] width 165 height 14
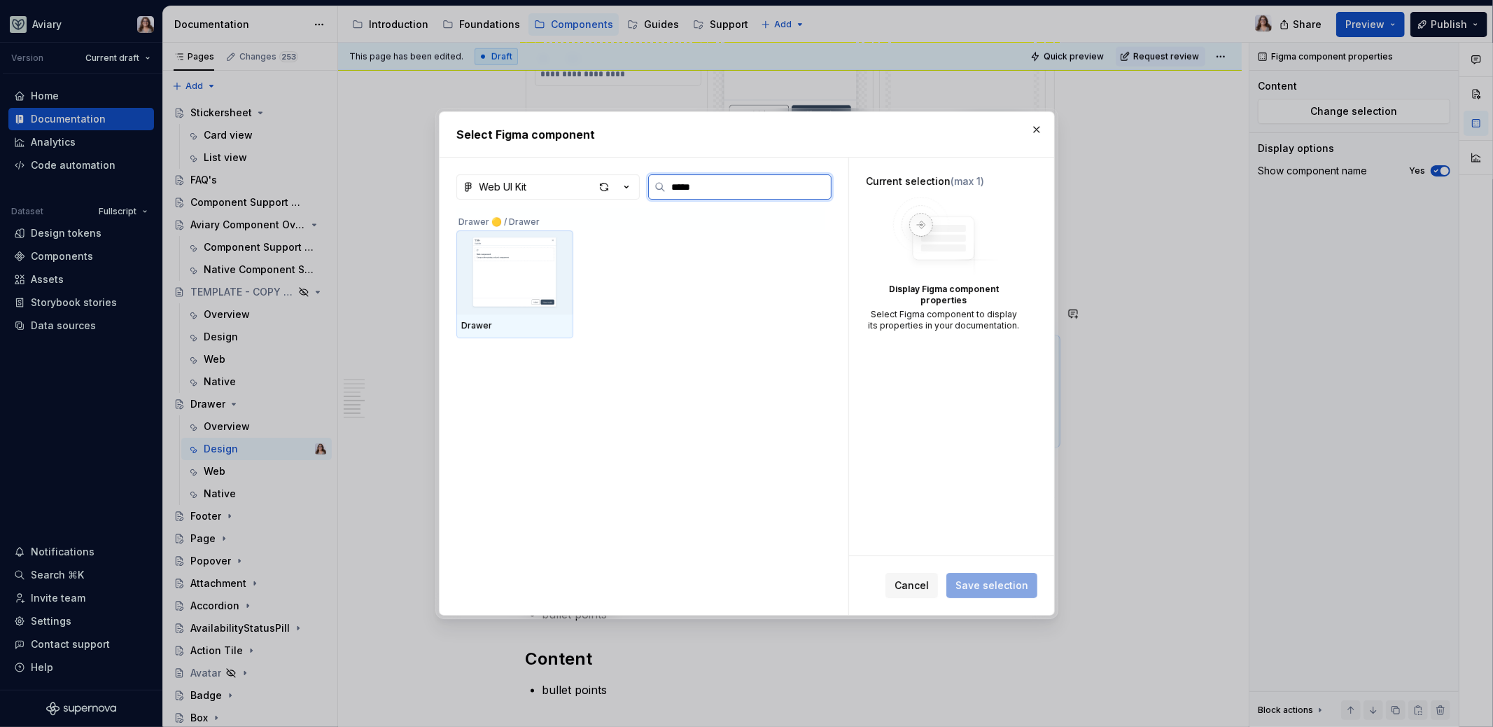
type input "******"
click at [515, 267] on img at bounding box center [515, 272] width 106 height 73
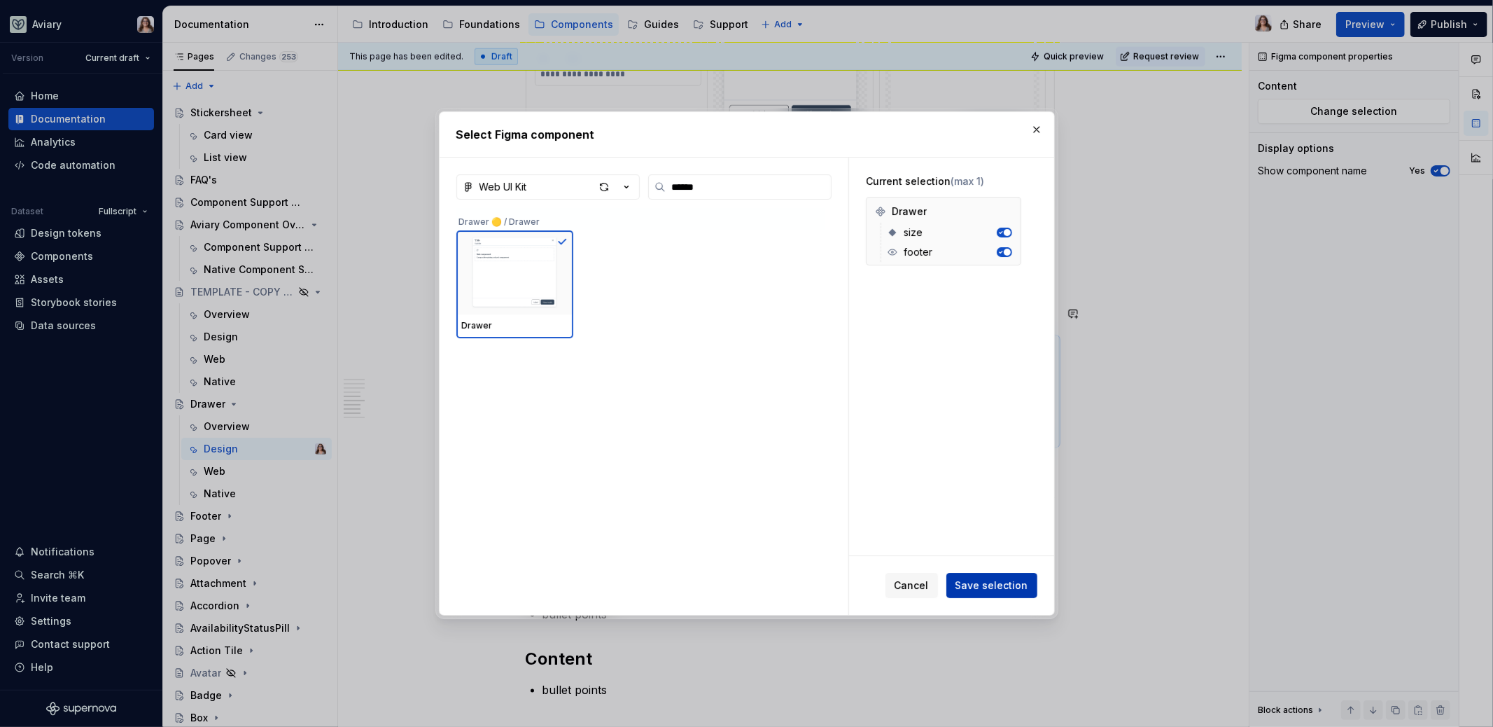
click at [989, 582] on span "Save selection" at bounding box center [992, 585] width 73 height 14
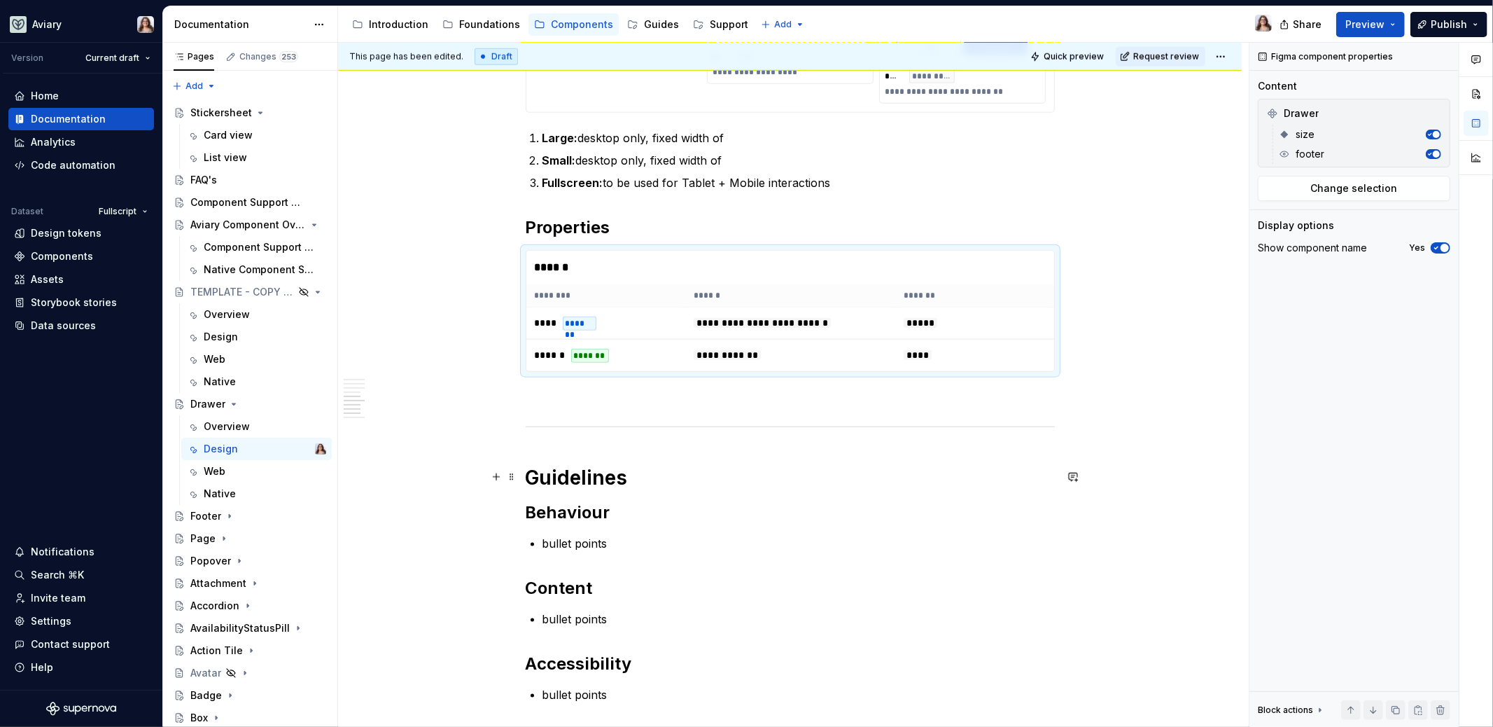
scroll to position [1224, 0]
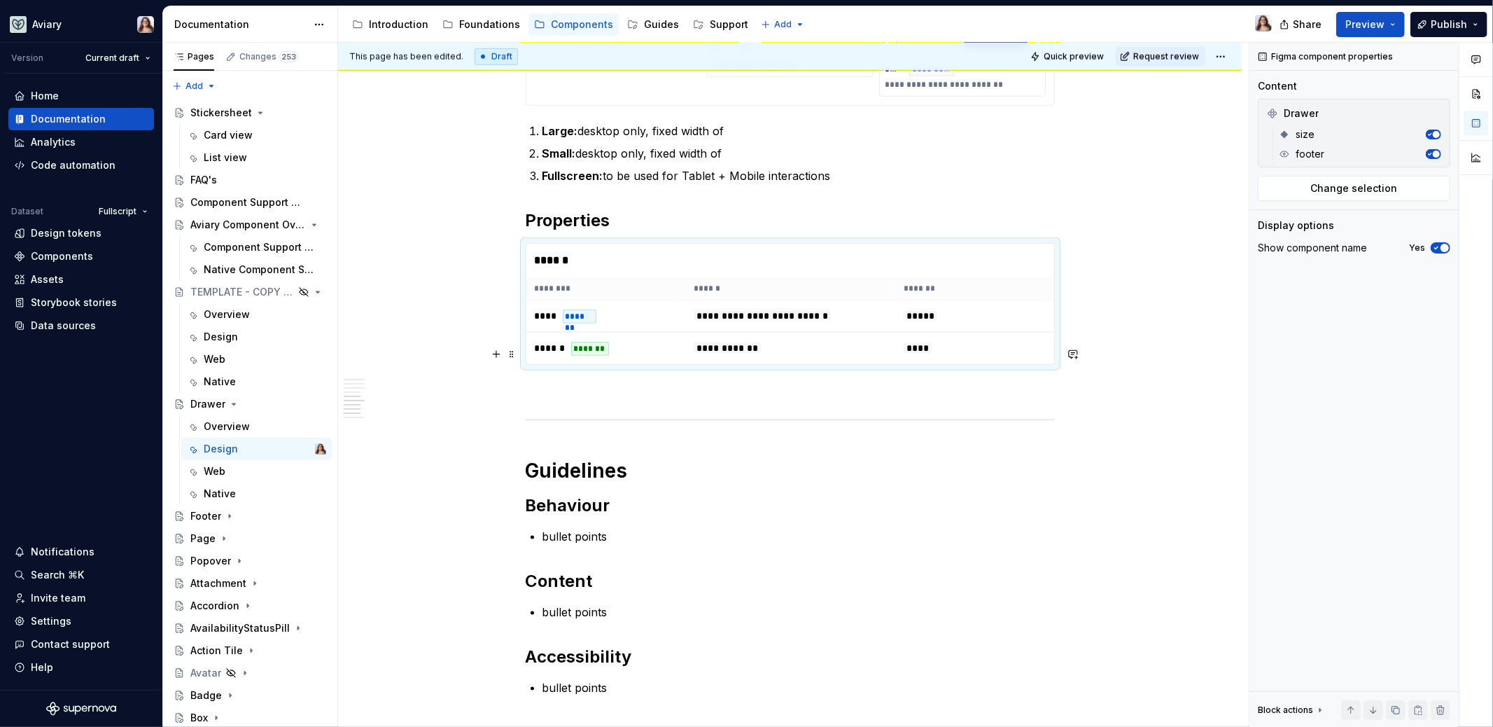
click at [638, 382] on p at bounding box center [790, 390] width 529 height 17
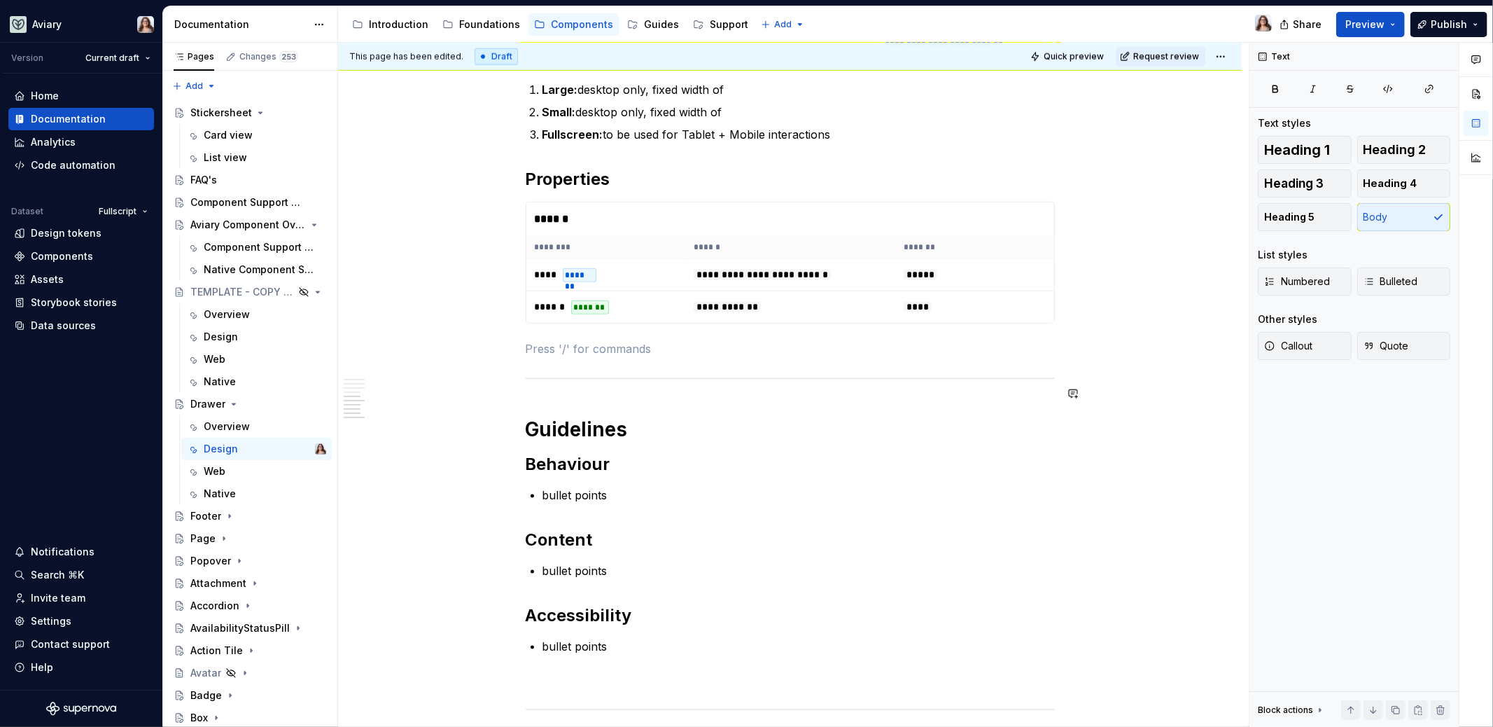
scroll to position [1315, 0]
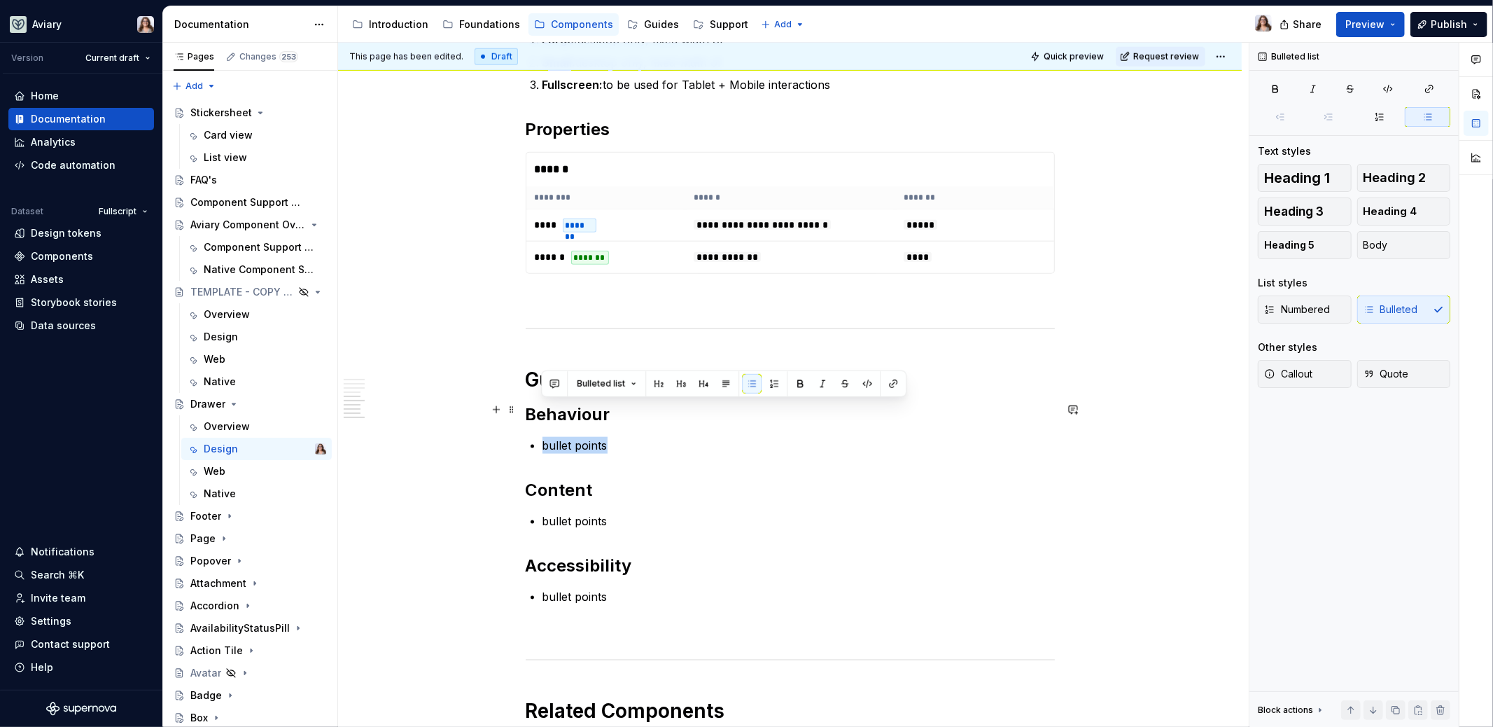
drag, startPoint x: 612, startPoint y: 414, endPoint x: 538, endPoint y: 413, distance: 73.5
click at [543, 437] on p "Opens by sliding in from the right (LTR)" at bounding box center [799, 445] width 512 height 17
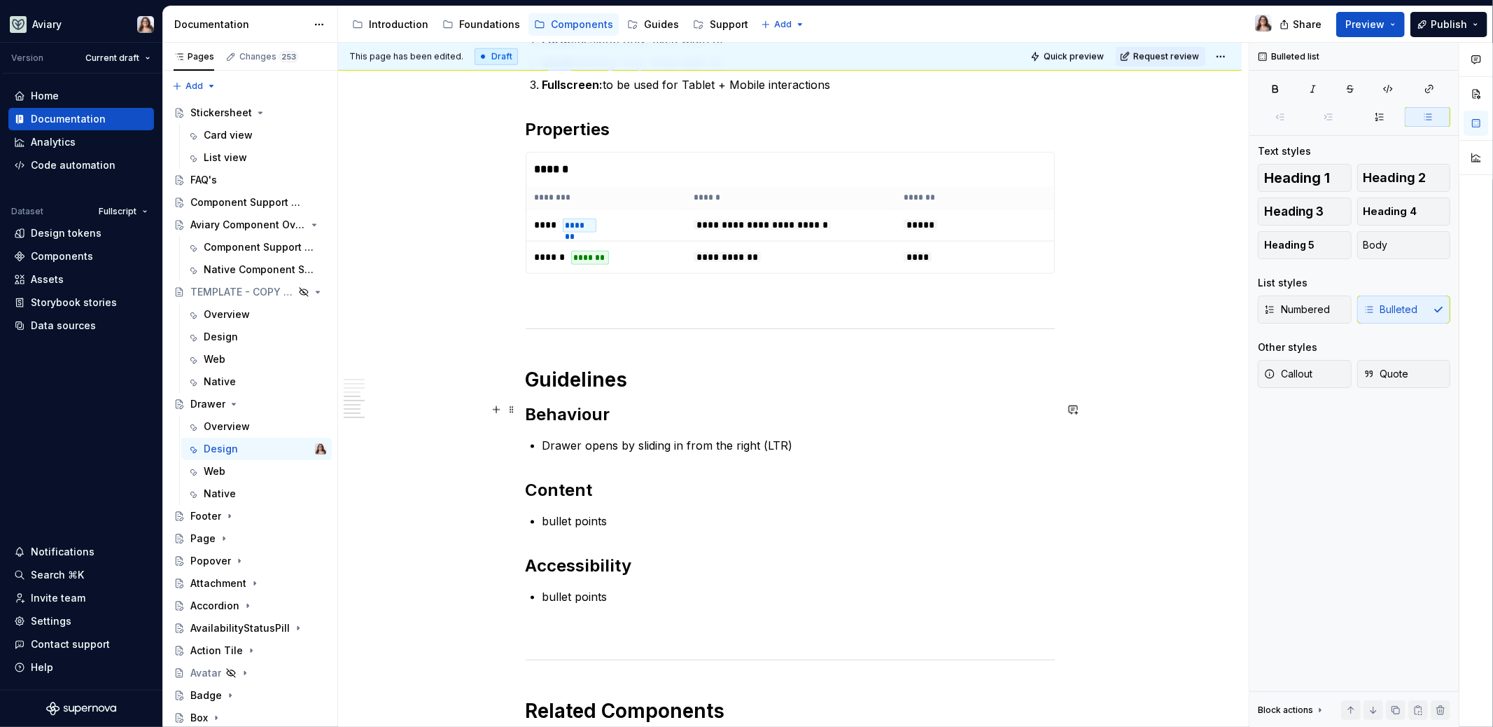
click at [787, 437] on p "Drawer opens by sliding in from the right (LTR)" at bounding box center [799, 445] width 512 height 17
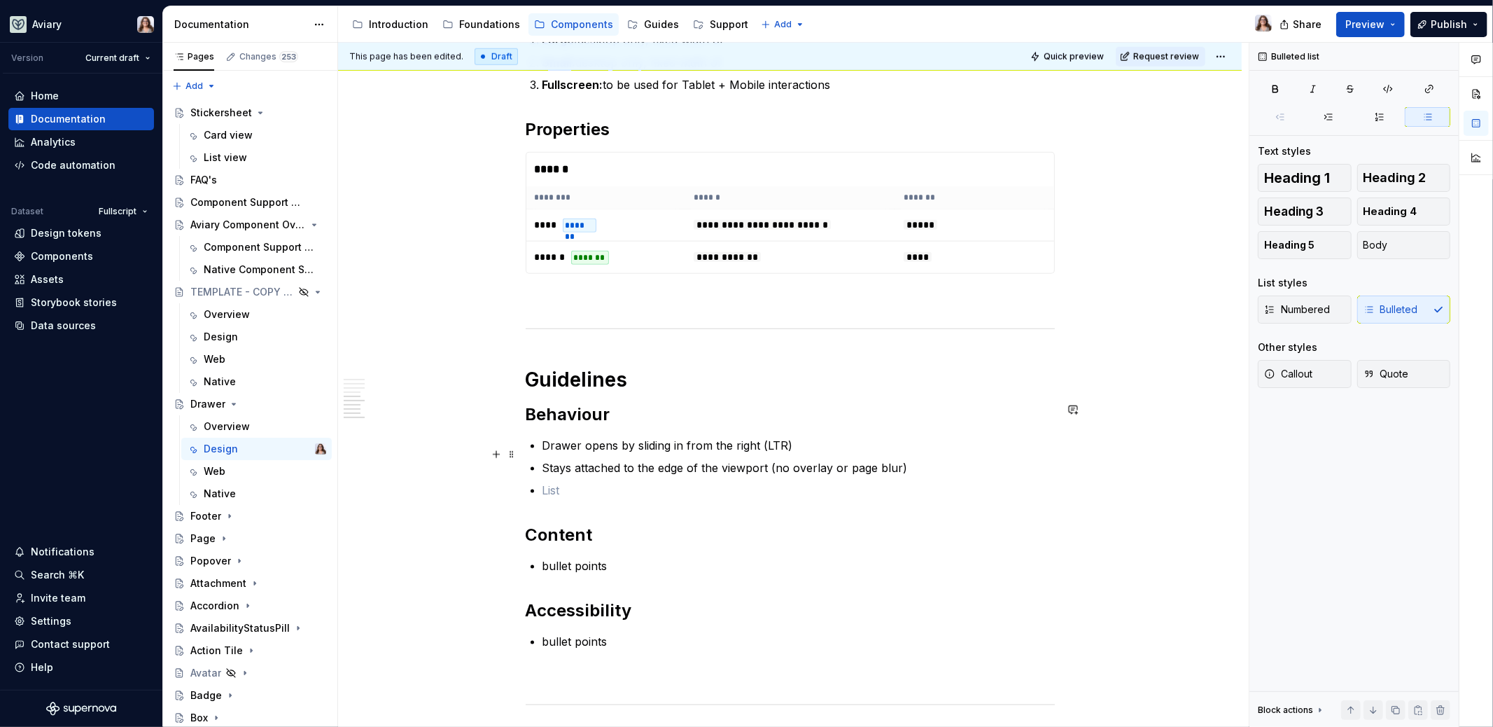
click at [550, 482] on p at bounding box center [799, 490] width 512 height 17
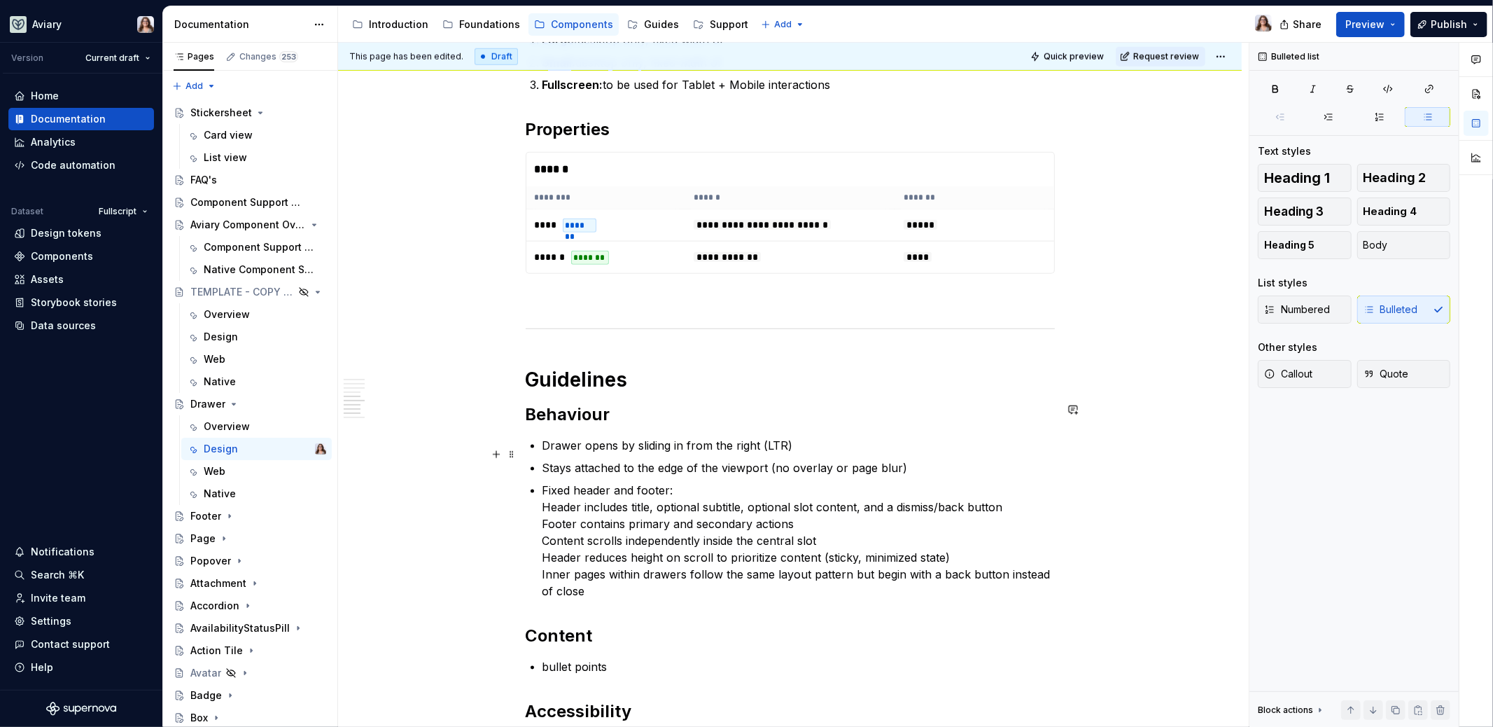
click at [540, 470] on div "**********" at bounding box center [790, 17] width 529 height 2111
click at [543, 482] on p "Fixed header and footer: Header includes title, optional subtitle, optional slo…" at bounding box center [799, 541] width 512 height 118
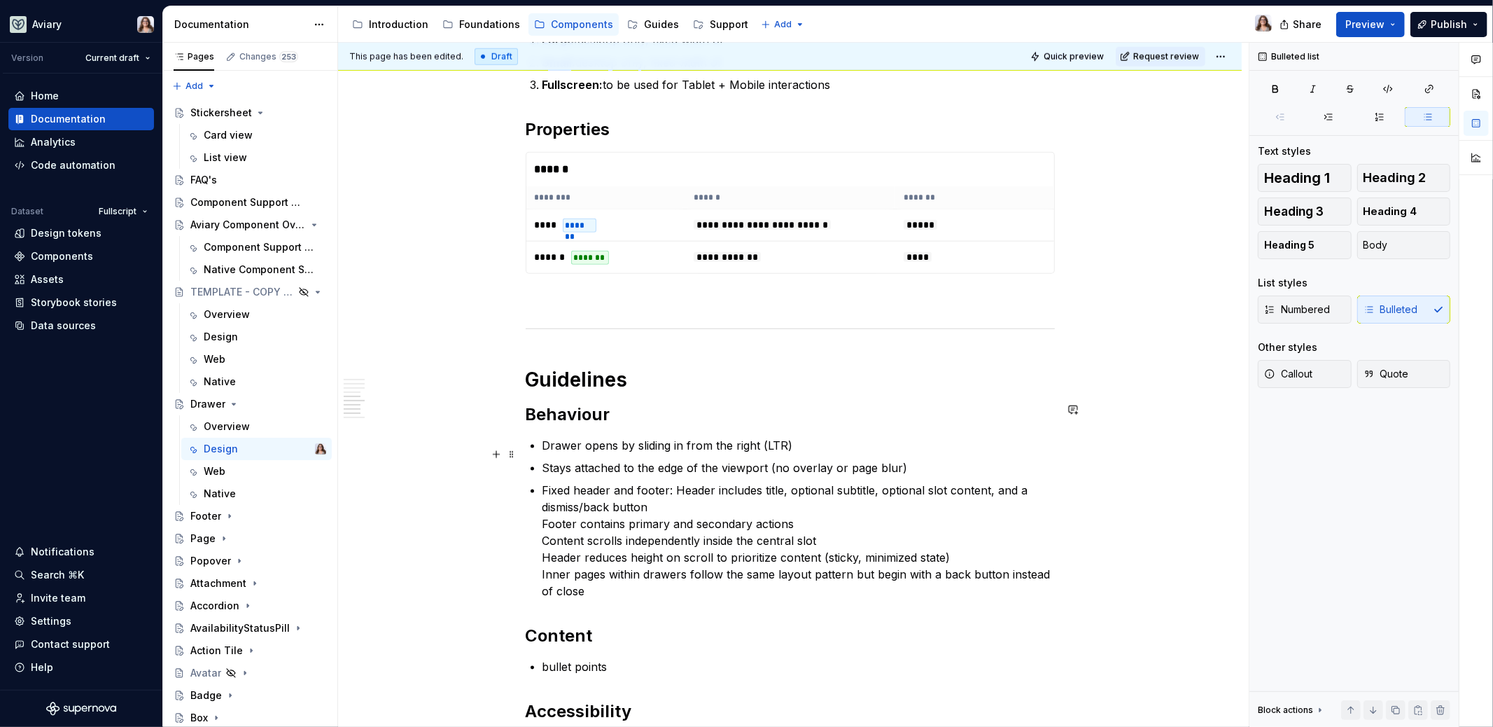
click at [539, 485] on div "**********" at bounding box center [790, 17] width 529 height 2111
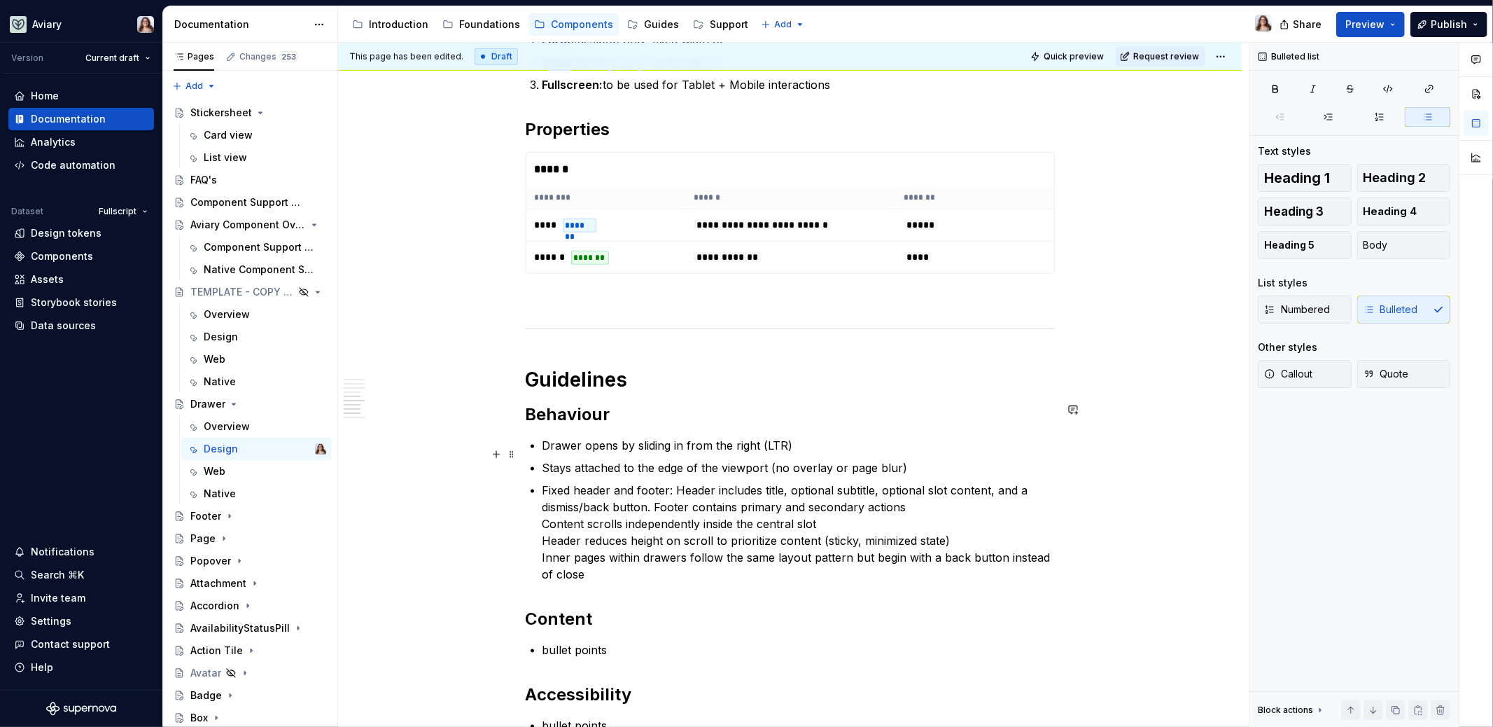
click at [543, 486] on p "Fixed header and footer: Header includes title, optional subtitle, optional slo…" at bounding box center [799, 532] width 512 height 101
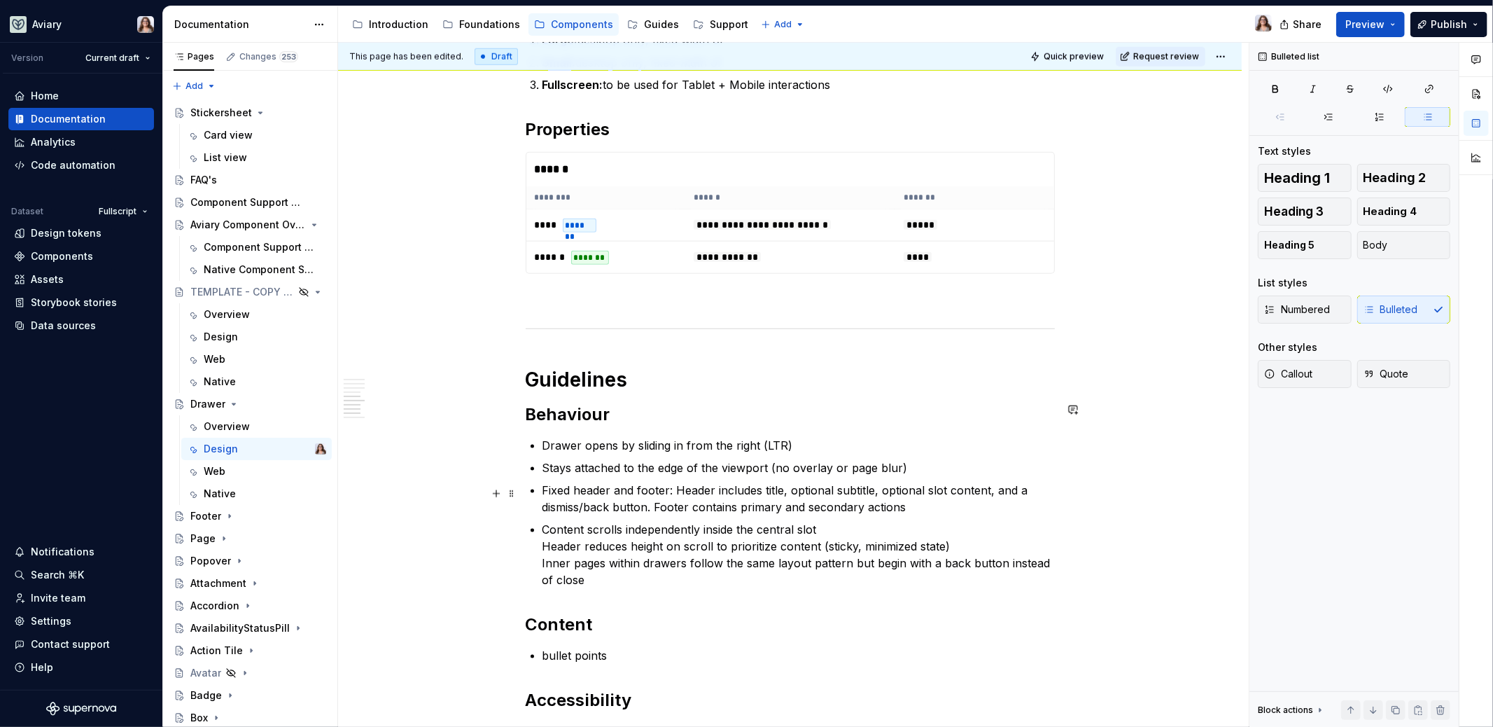
click at [543, 521] on p "Content scrolls independently inside the central slot Header reduces height on …" at bounding box center [799, 554] width 512 height 67
click at [540, 535] on div "**********" at bounding box center [790, 14] width 529 height 2105
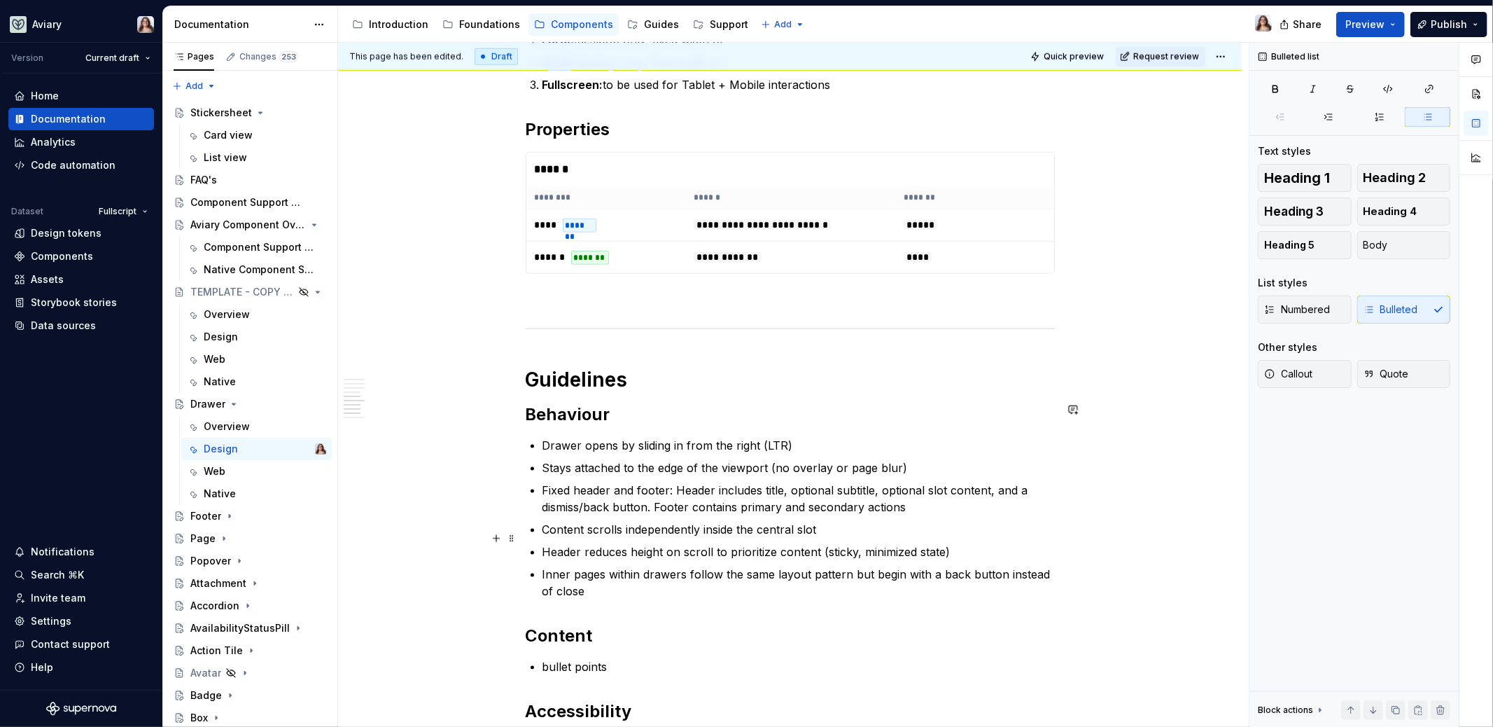
click at [608, 566] on p "Inner pages within drawers follow the same layout pattern but begin with a back…" at bounding box center [799, 583] width 512 height 34
click at [540, 491] on div "**********" at bounding box center [790, 17] width 529 height 2111
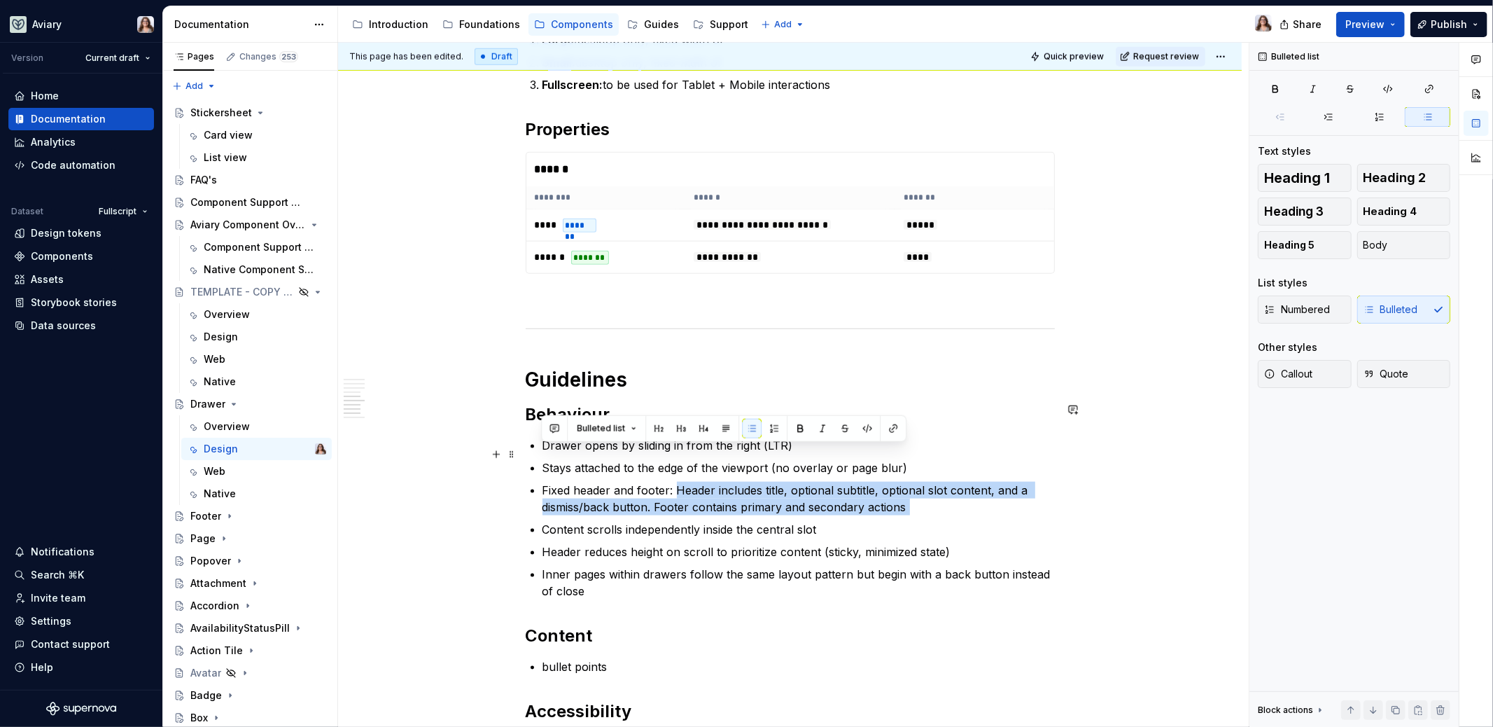
drag, startPoint x: 540, startPoint y: 491, endPoint x: 677, endPoint y: 450, distance: 143.1
click at [677, 451] on div "**********" at bounding box center [790, 17] width 529 height 2111
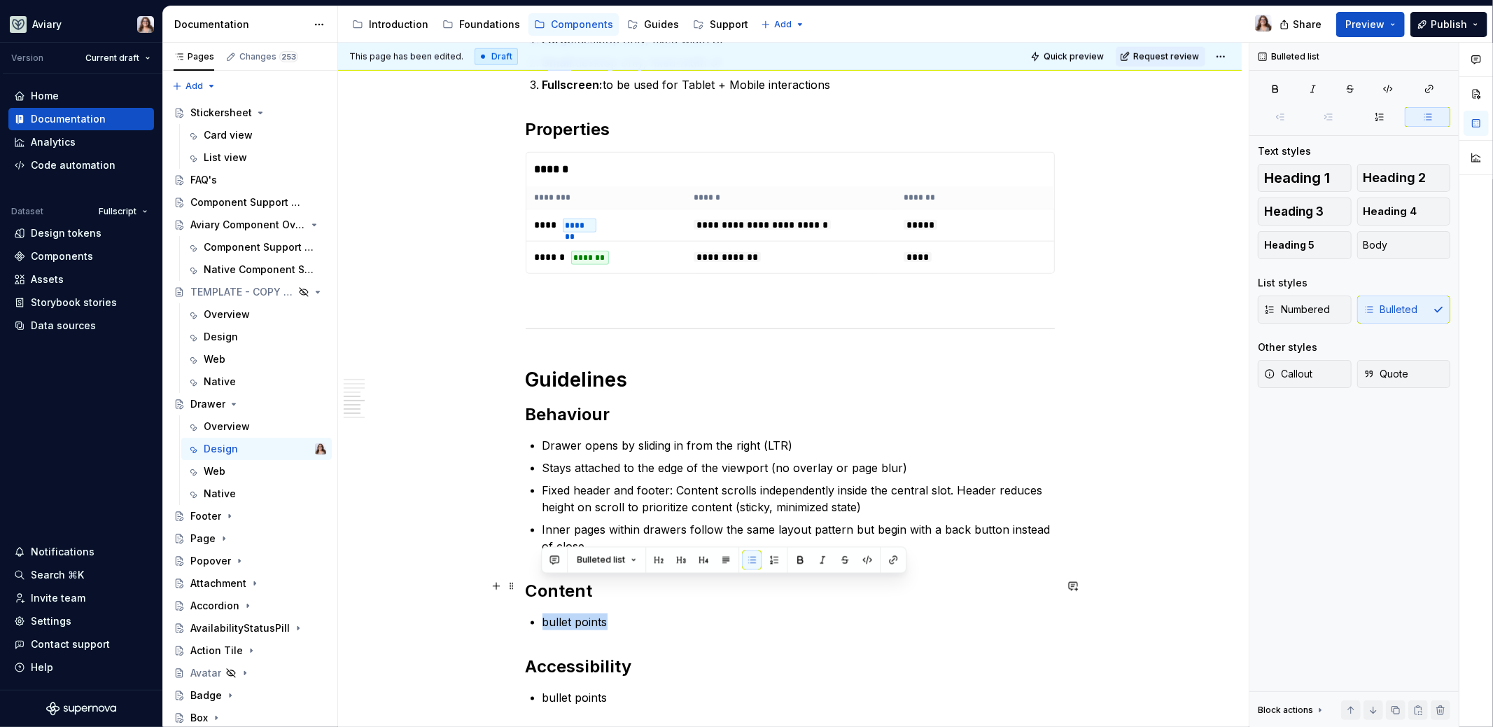
drag, startPoint x: 617, startPoint y: 583, endPoint x: 532, endPoint y: 582, distance: 84.7
click at [543, 613] on li "bullet points" at bounding box center [799, 621] width 512 height 17
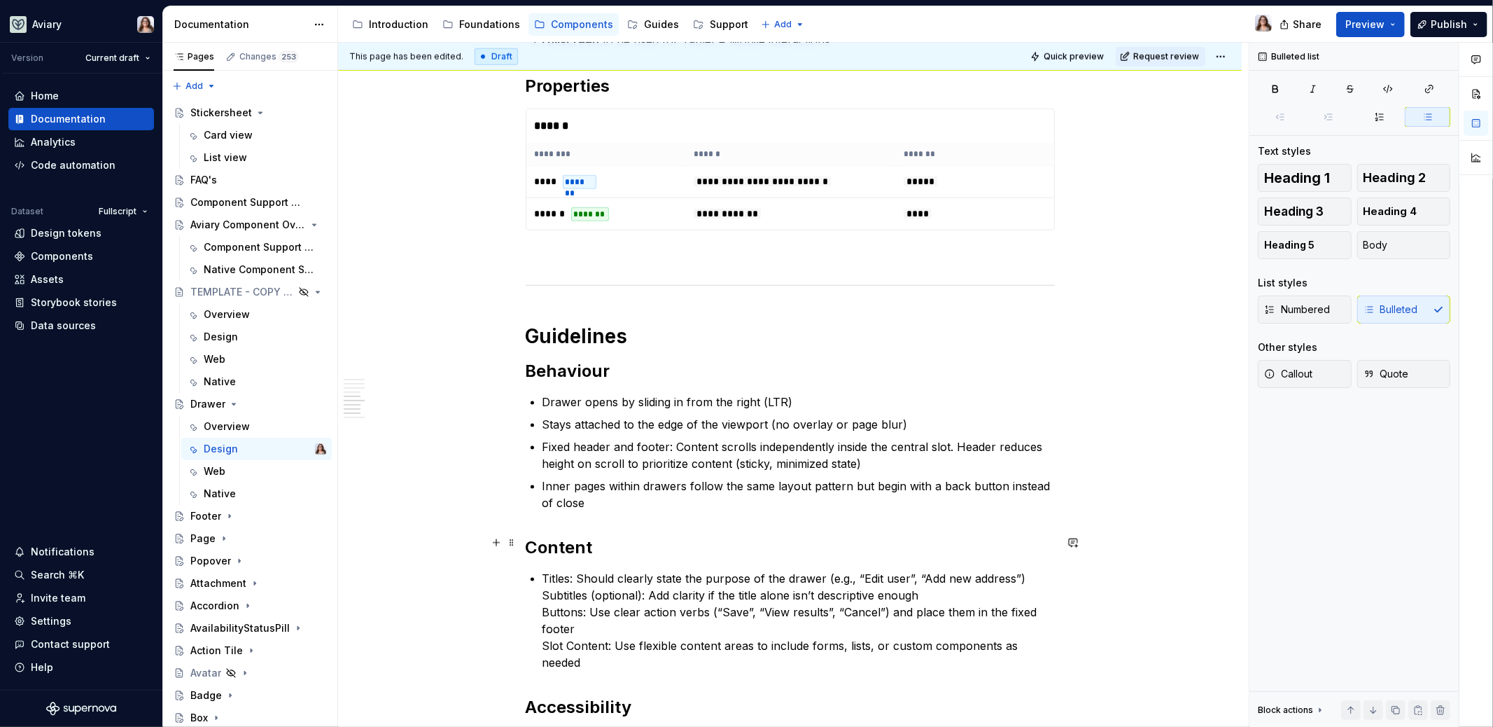
scroll to position [1362, 0]
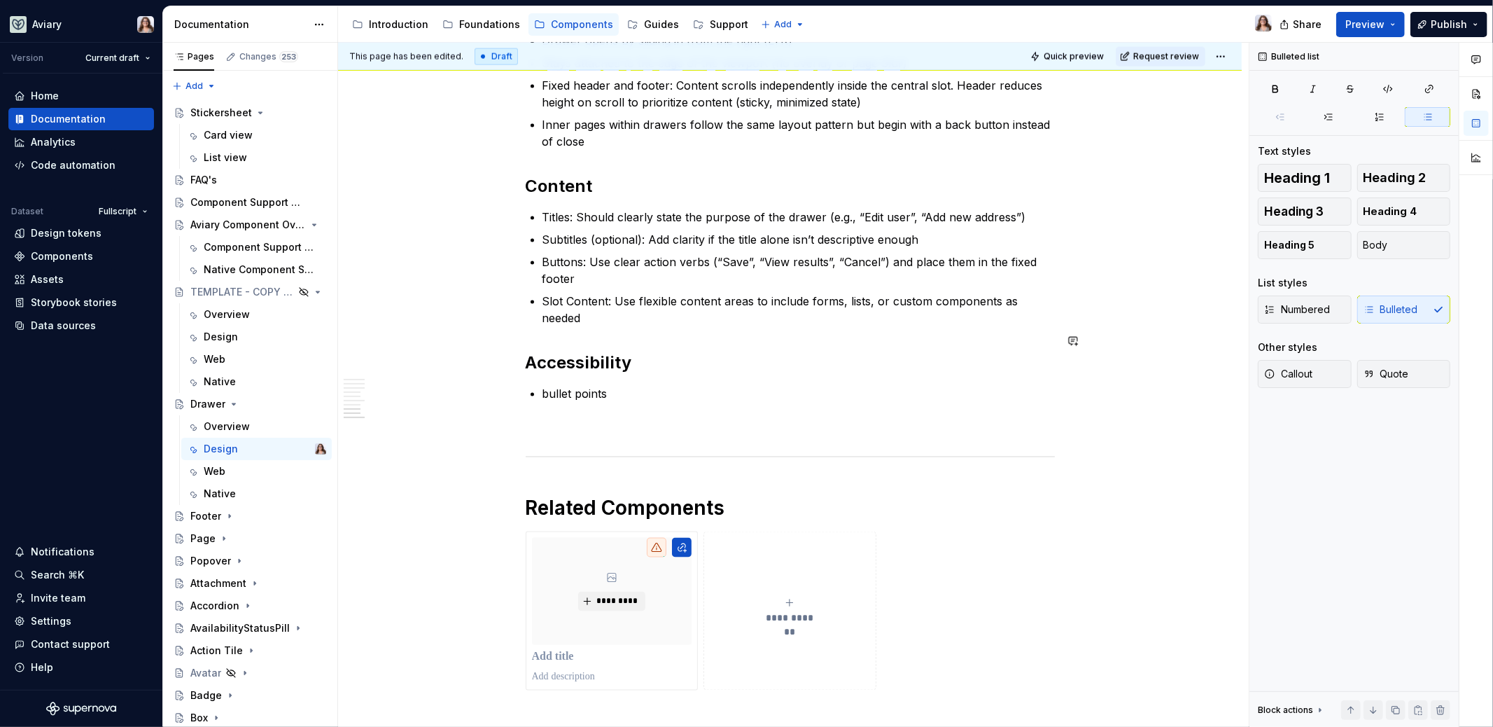
scroll to position [1897, 0]
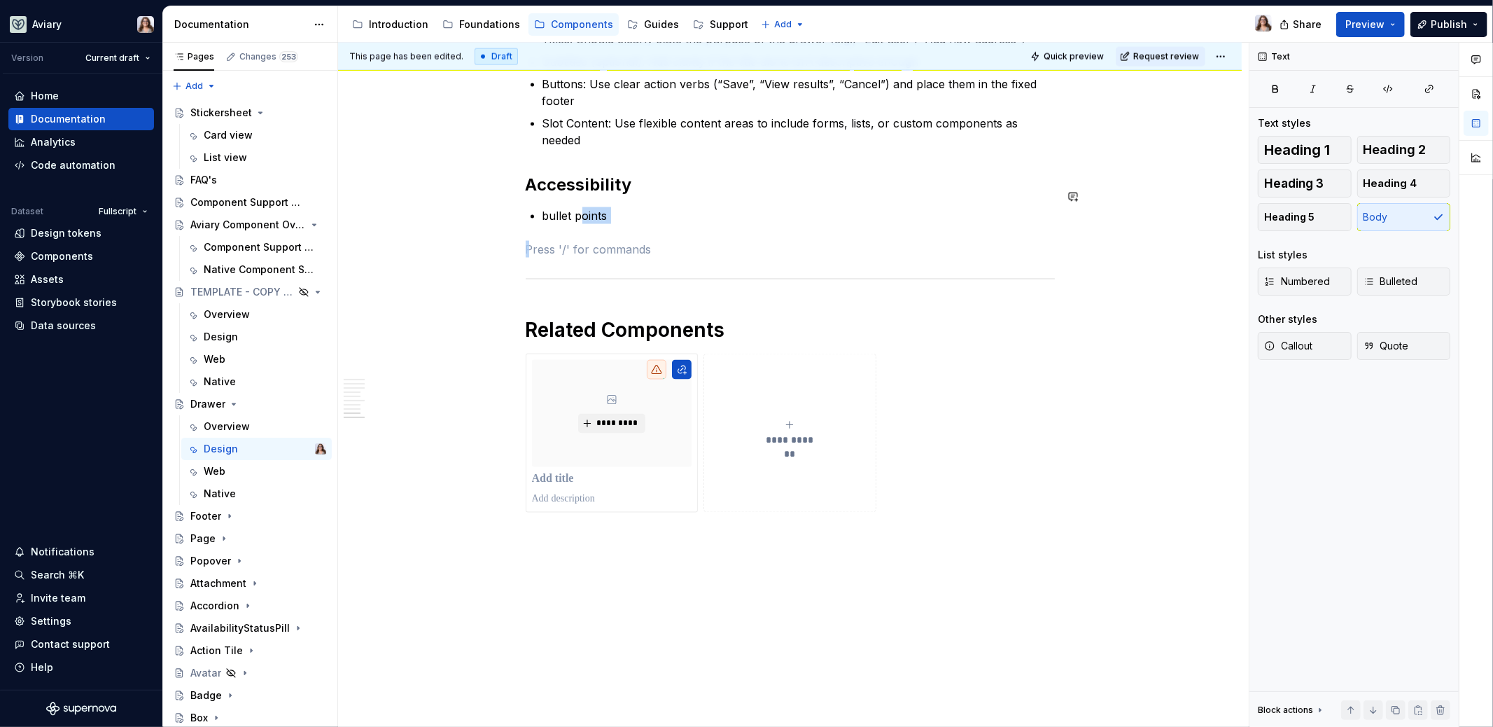
drag, startPoint x: 622, startPoint y: 172, endPoint x: 580, endPoint y: 161, distance: 42.6
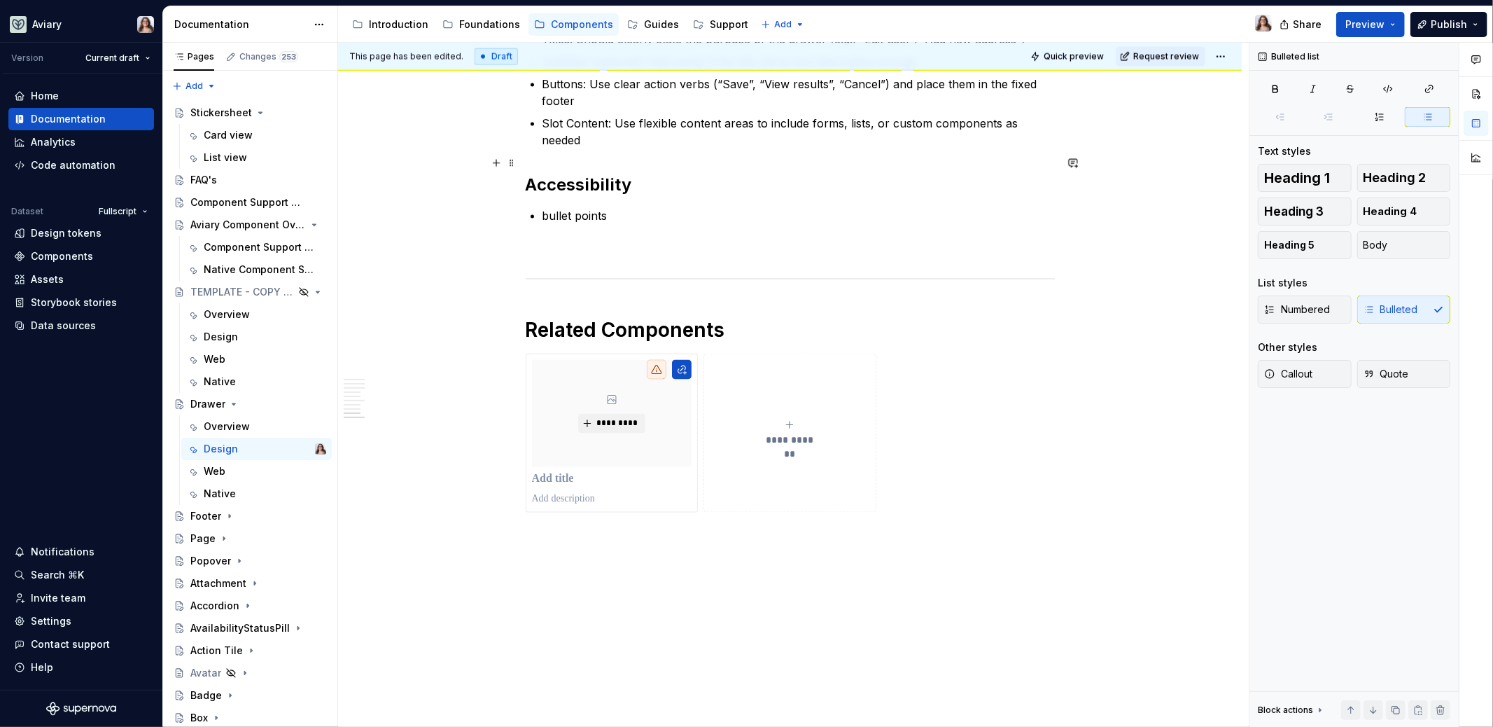
click at [606, 207] on p "bullet points" at bounding box center [799, 215] width 512 height 17
drag, startPoint x: 611, startPoint y: 161, endPoint x: 542, endPoint y: 160, distance: 69.3
click at [543, 207] on p "bullet points" at bounding box center [799, 215] width 512 height 17
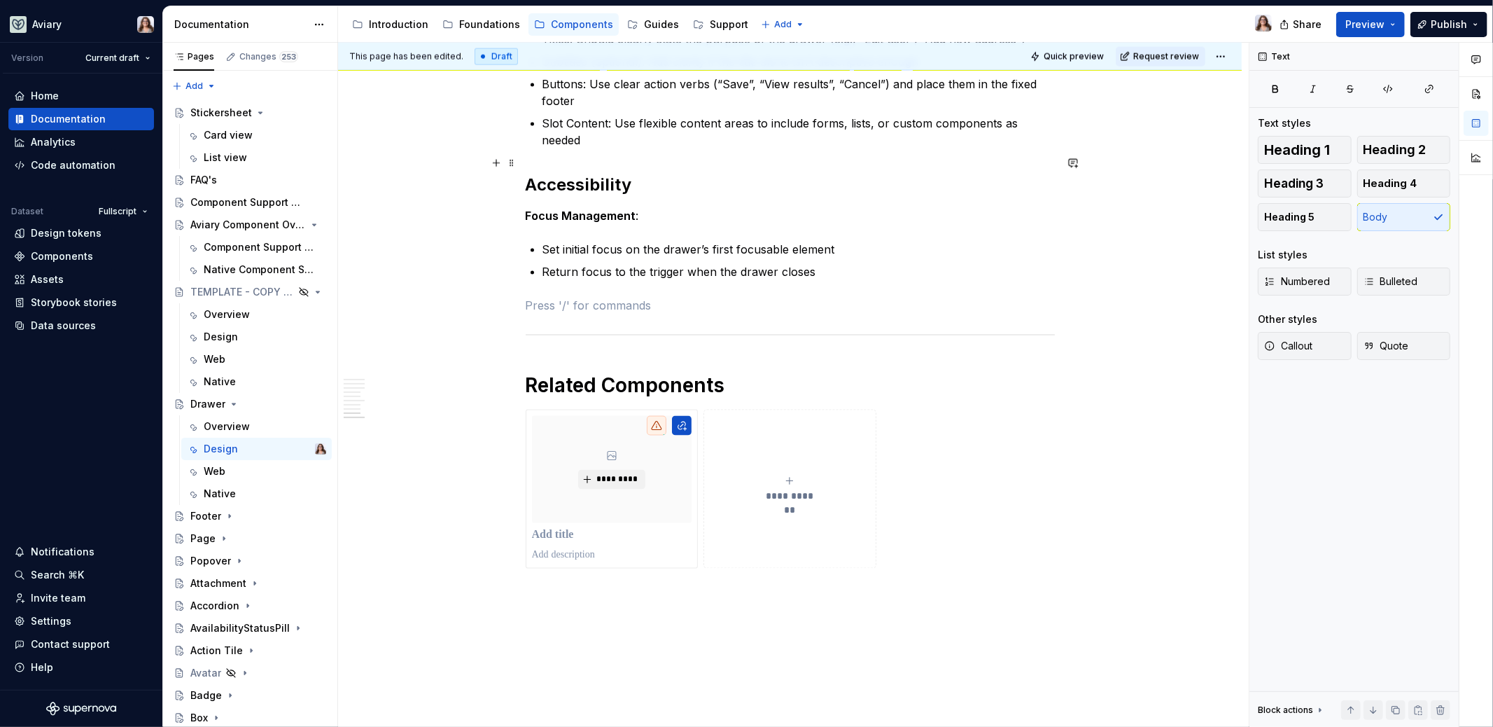
click at [526, 209] on strong "Focus Management" at bounding box center [581, 216] width 111 height 14
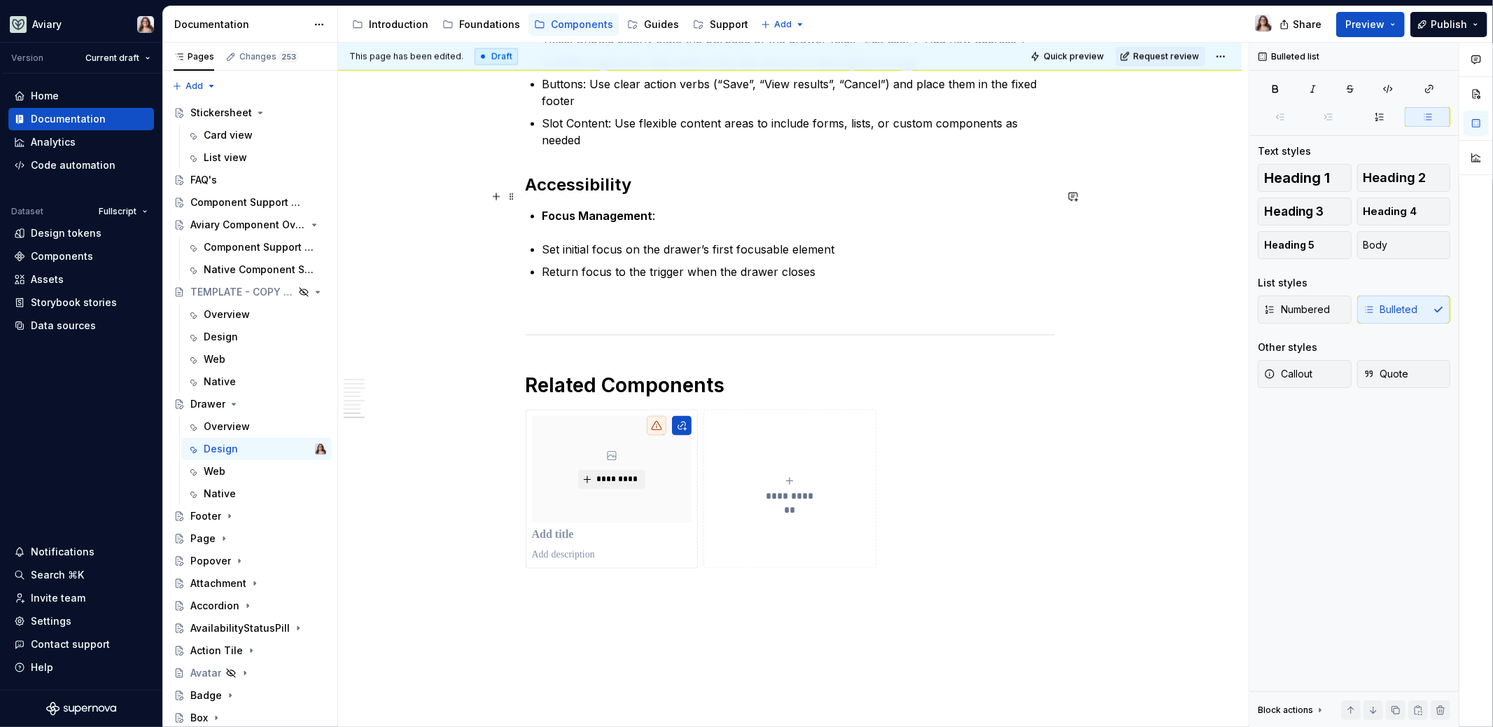
click at [544, 241] on p "Set initial focus on the drawer’s first focusable element" at bounding box center [799, 249] width 512 height 17
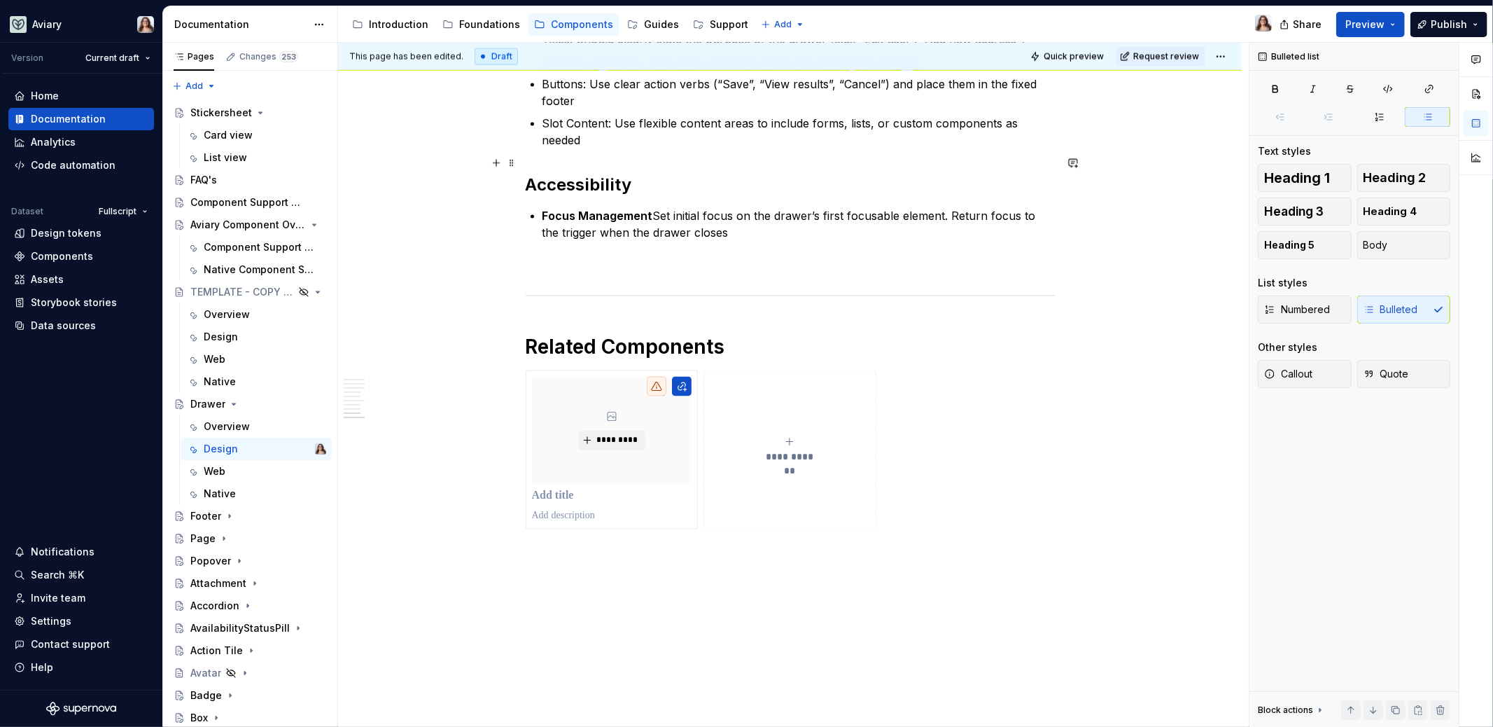
click at [543, 209] on strong "Focus Management" at bounding box center [598, 216] width 111 height 14
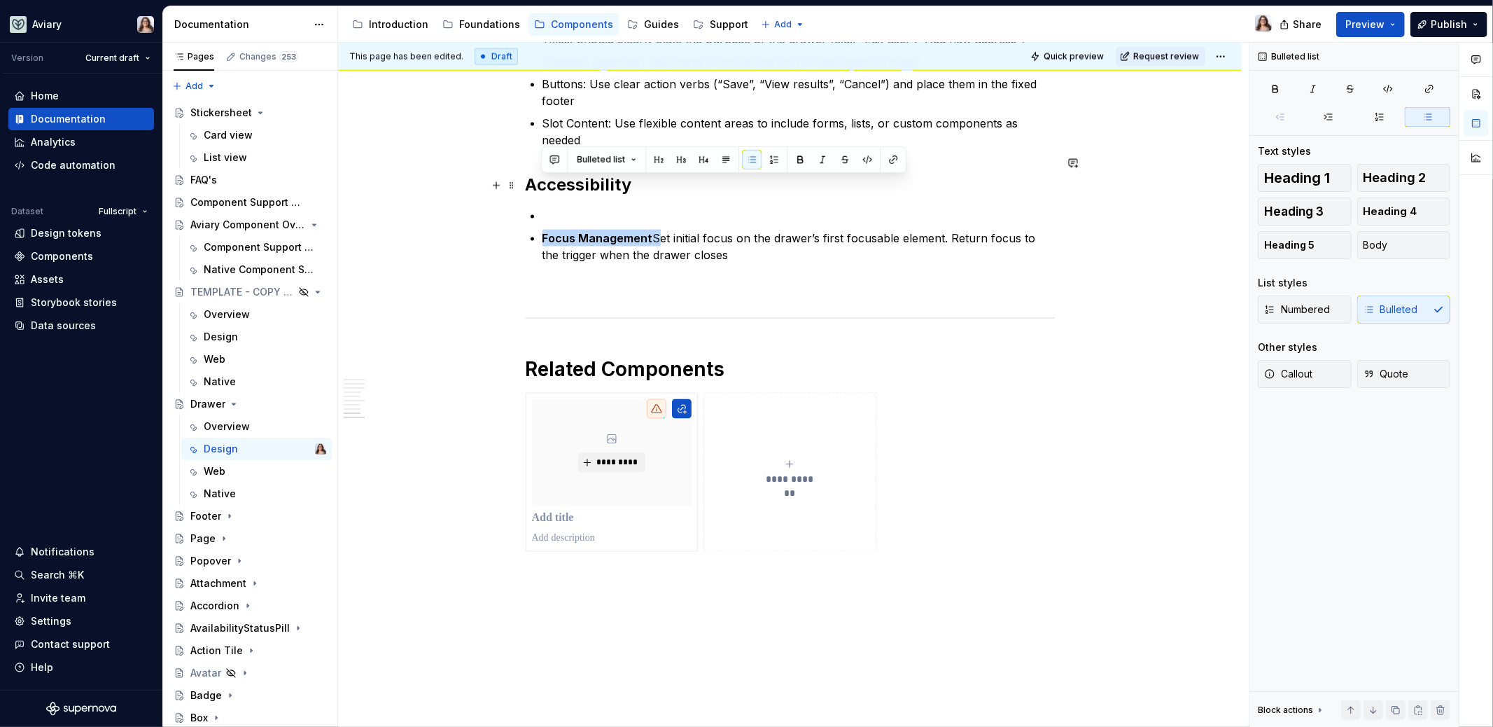
drag, startPoint x: 651, startPoint y: 185, endPoint x: 535, endPoint y: 183, distance: 116.2
click at [543, 230] on li "Focus Management Set initial focus on the drawer’s first focusable element. Ret…" at bounding box center [799, 247] width 512 height 34
click at [647, 230] on p "Focus Management Set initial focus on the drawer’s first focusable element. Ret…" at bounding box center [799, 247] width 512 height 34
click at [545, 207] on p at bounding box center [799, 215] width 512 height 17
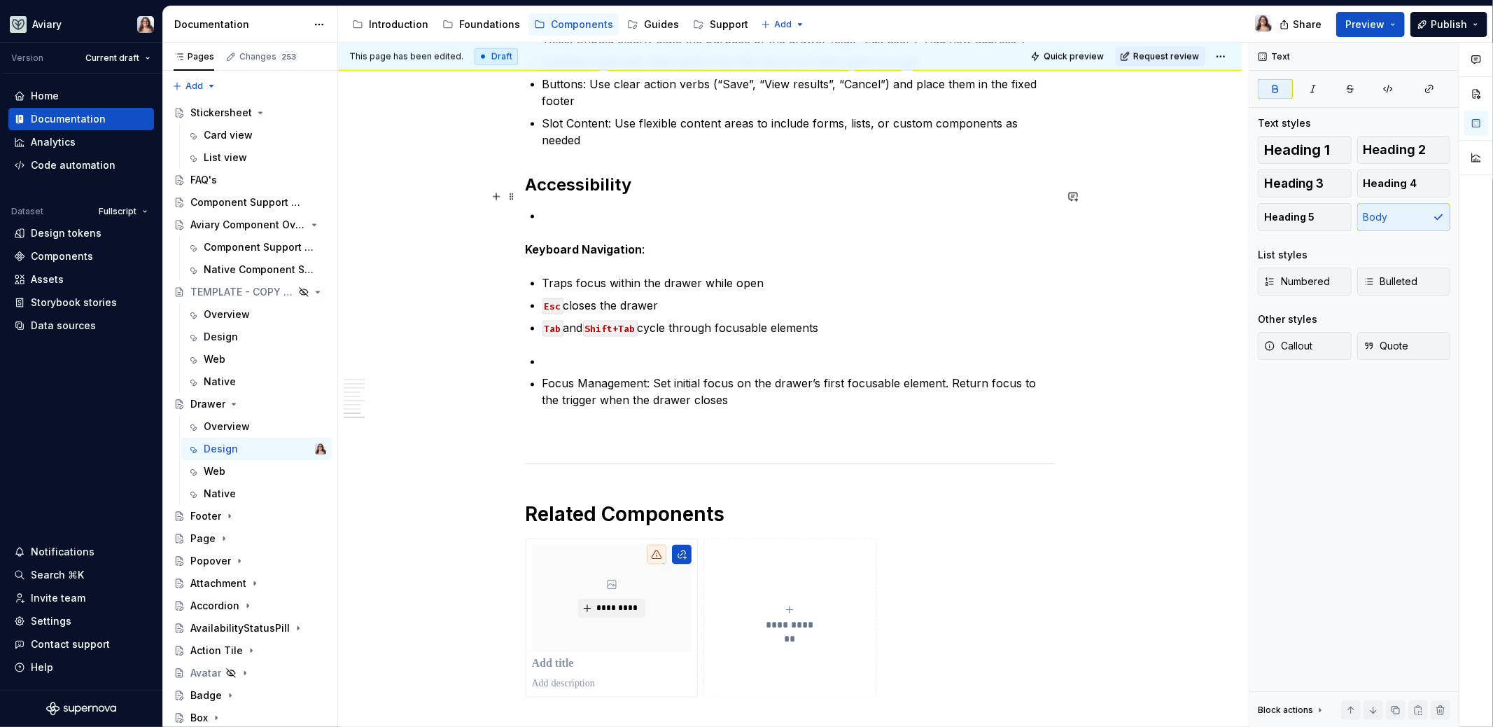
click at [526, 242] on strong "Keyboard Navigation" at bounding box center [584, 249] width 117 height 14
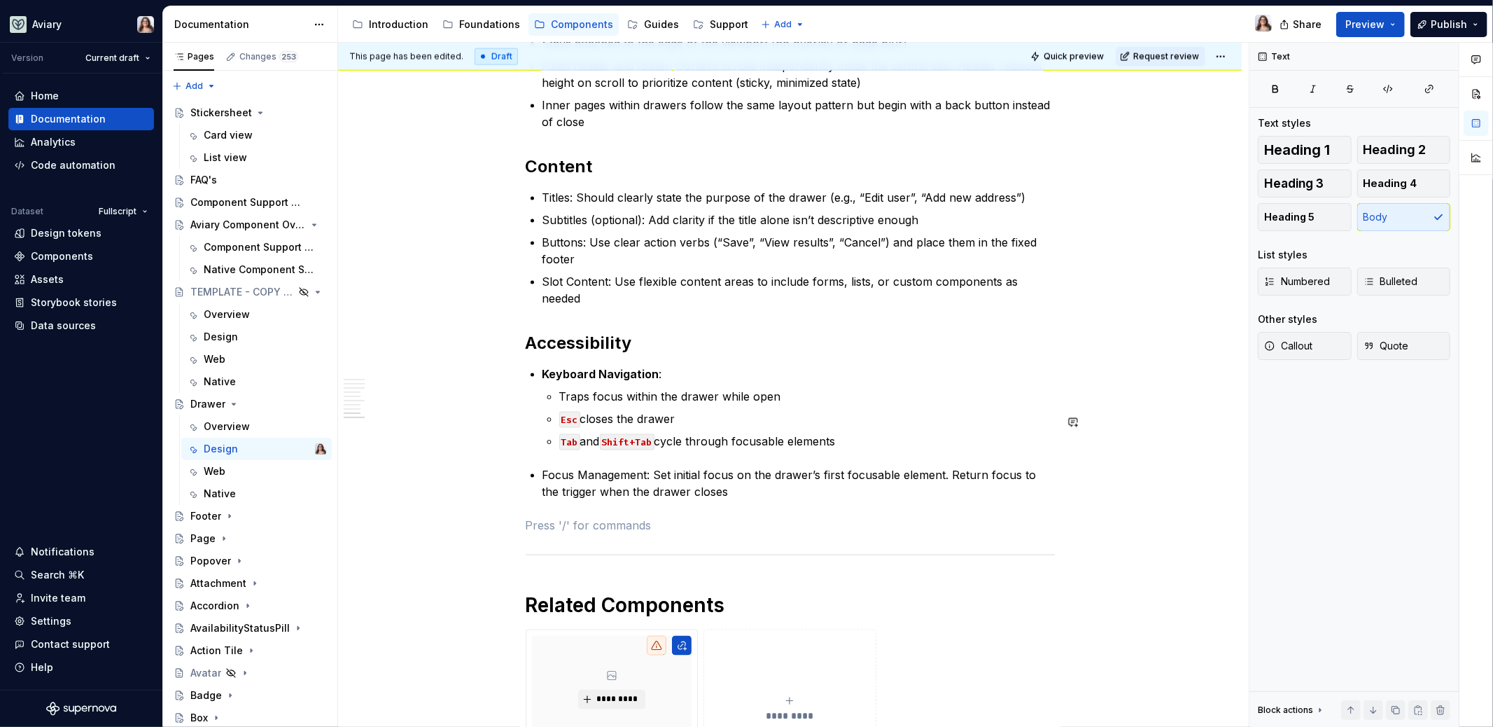
scroll to position [1899, 0]
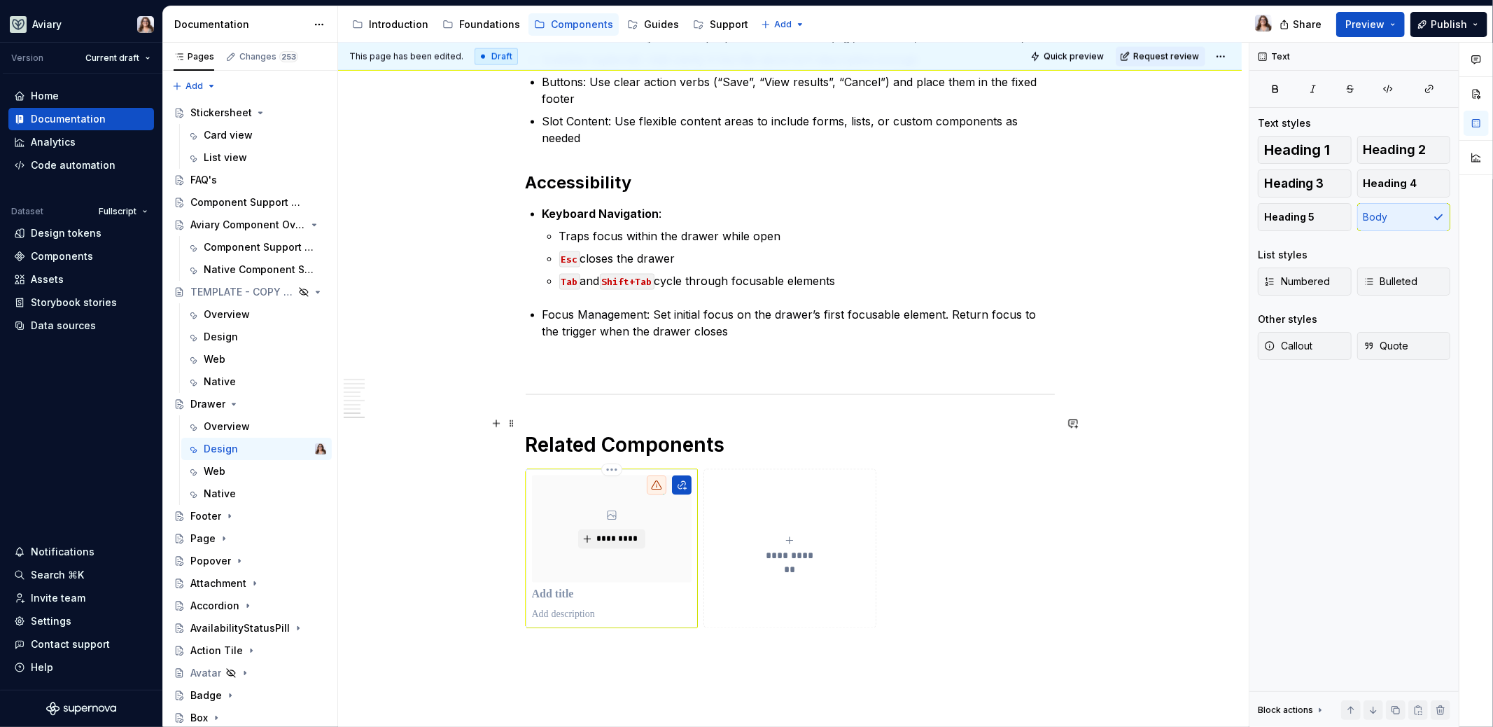
click at [556, 588] on p at bounding box center [612, 595] width 160 height 14
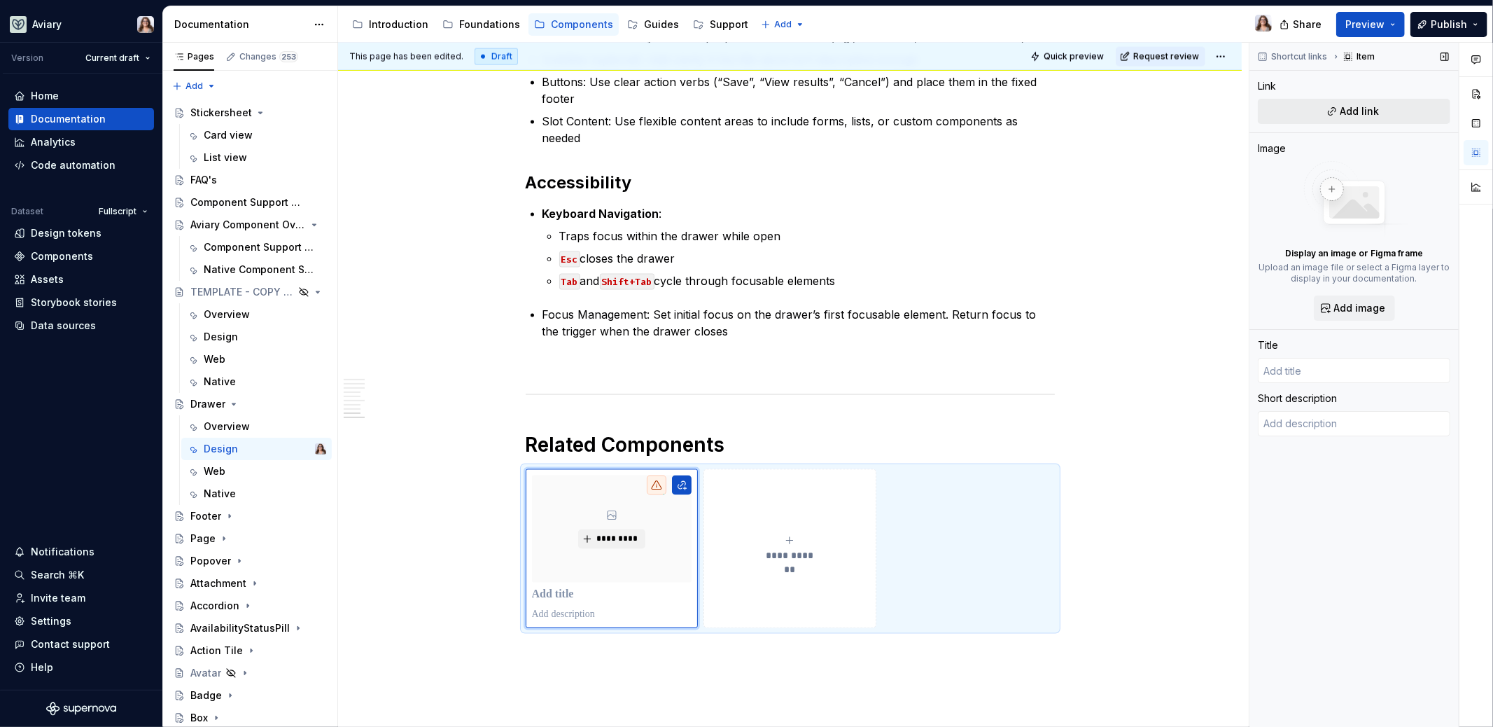
click at [1331, 111] on button "Add link" at bounding box center [1354, 111] width 193 height 25
type textarea "*"
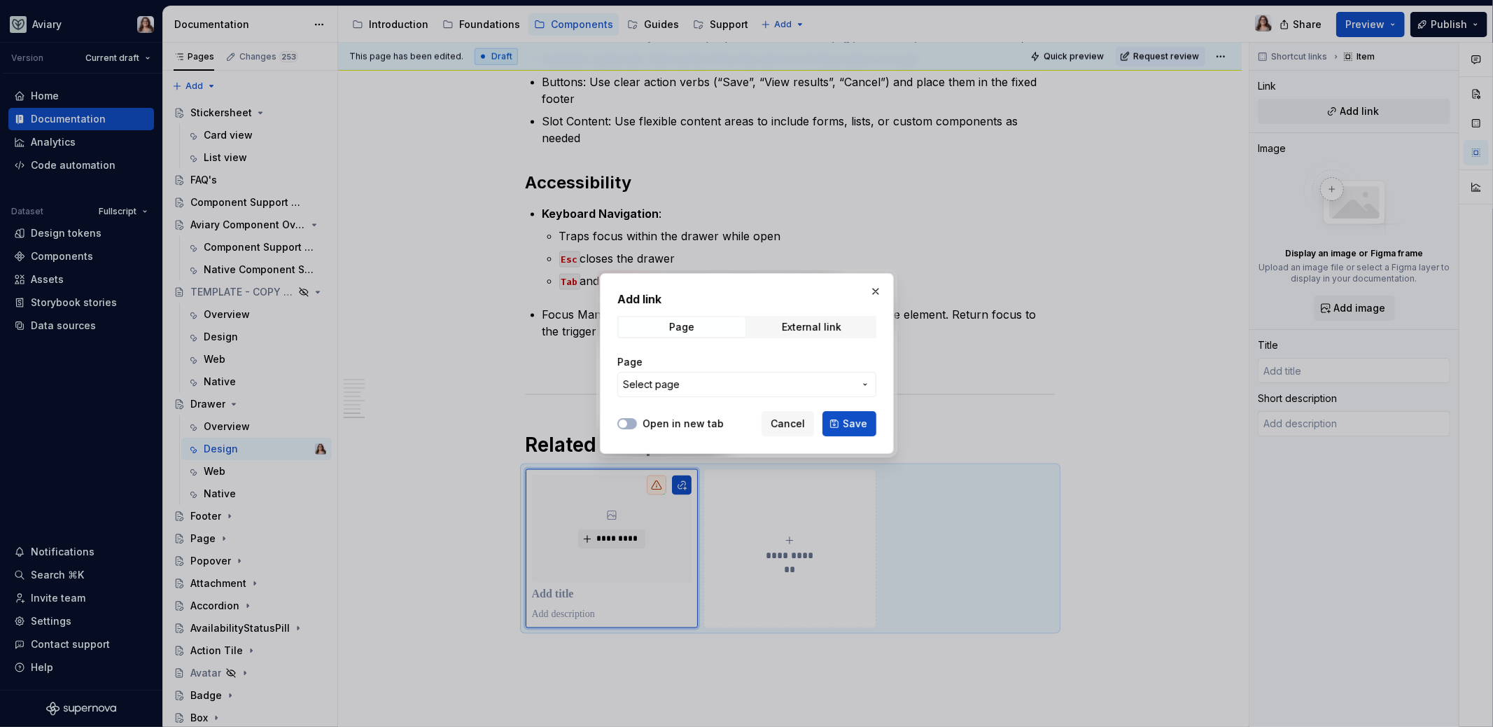
click at [774, 384] on span "Select page" at bounding box center [738, 384] width 231 height 14
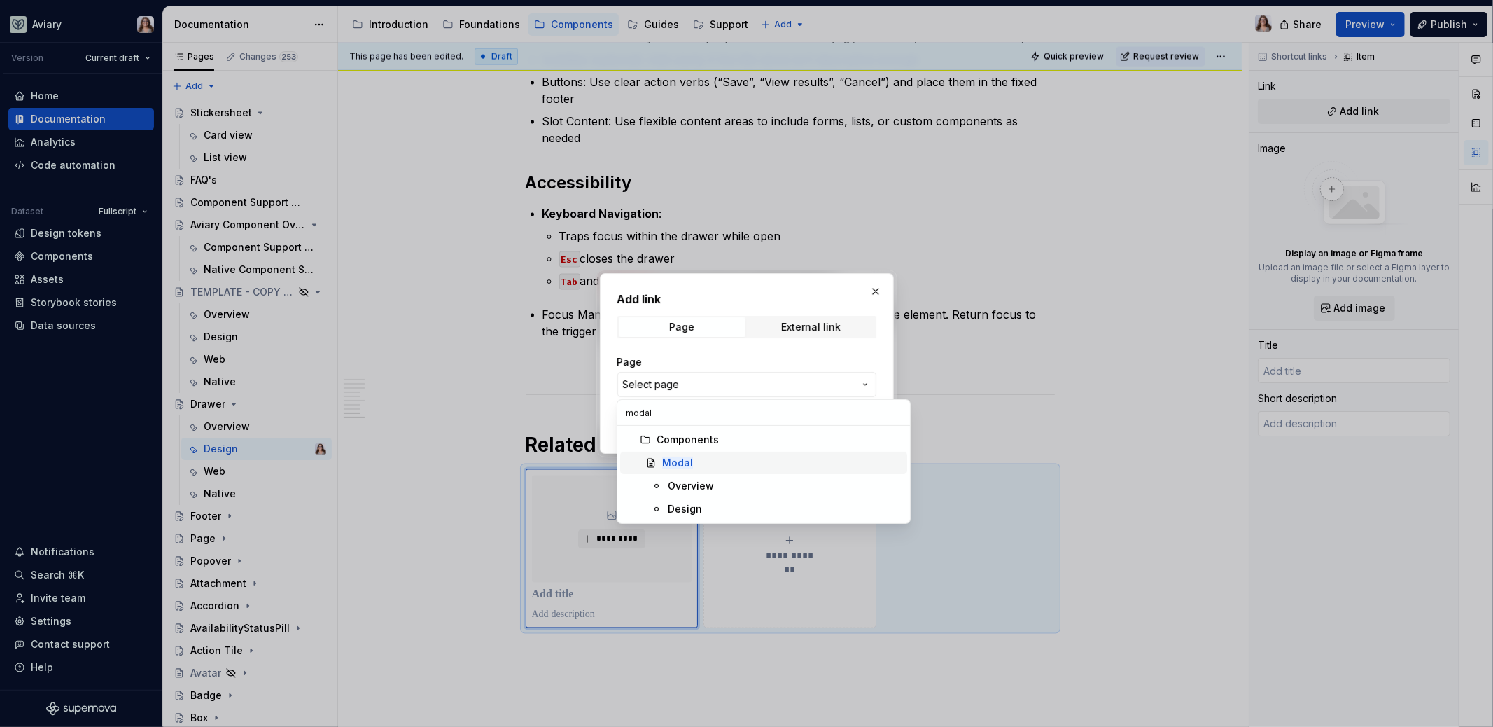
type input "modal"
click at [708, 456] on div "Modal" at bounding box center [781, 463] width 239 height 14
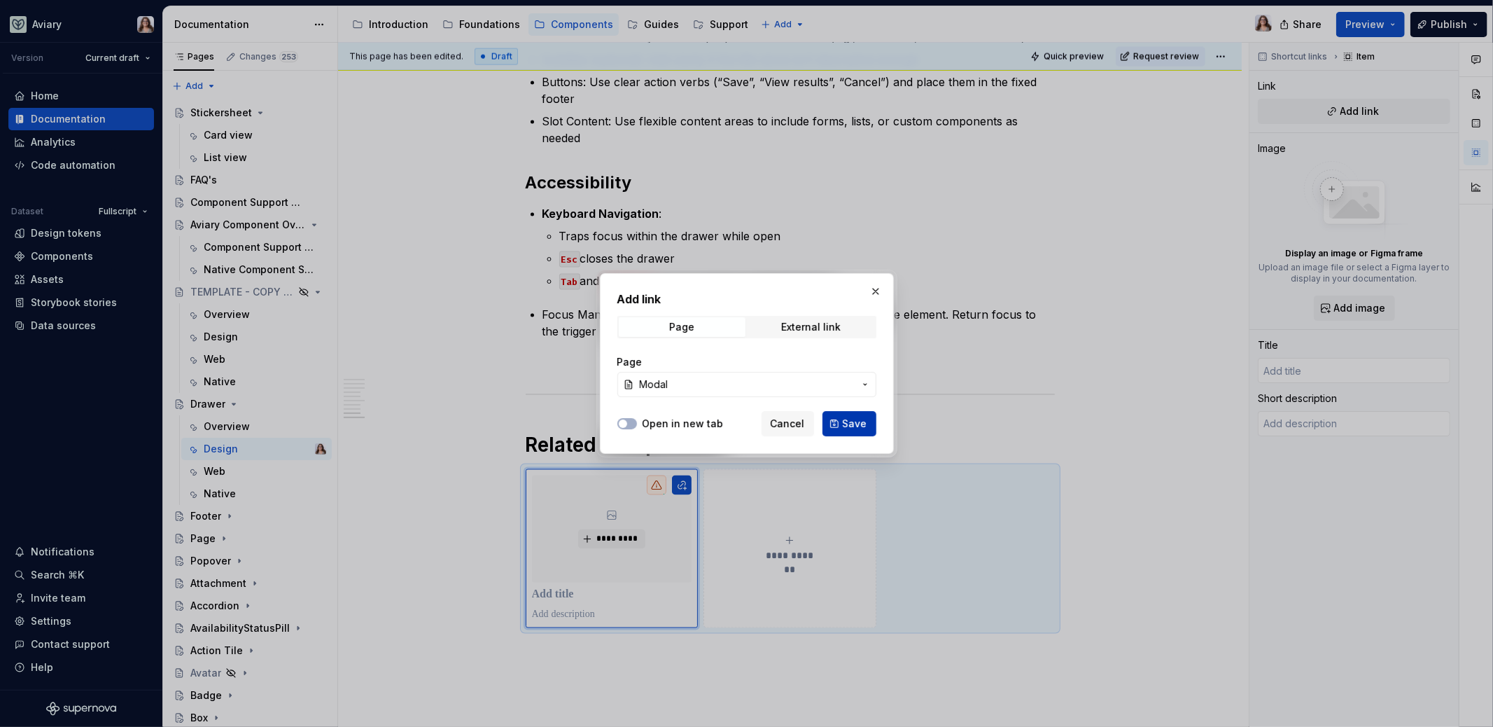
click at [854, 420] on span "Save" at bounding box center [855, 424] width 25 height 14
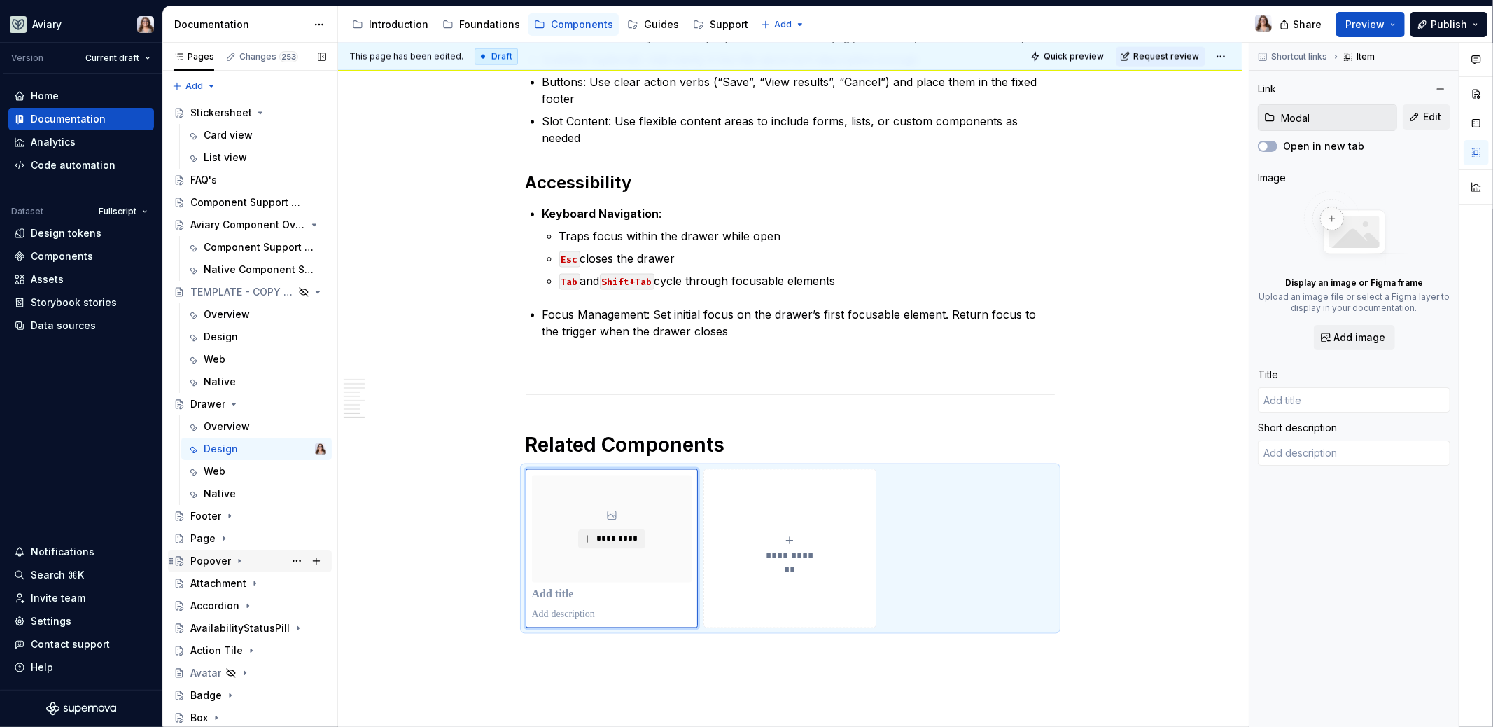
scroll to position [1, 0]
type textarea "*"
type input "Modal"
type textarea "Opens over the main content and requires the user to interact with it before re…"
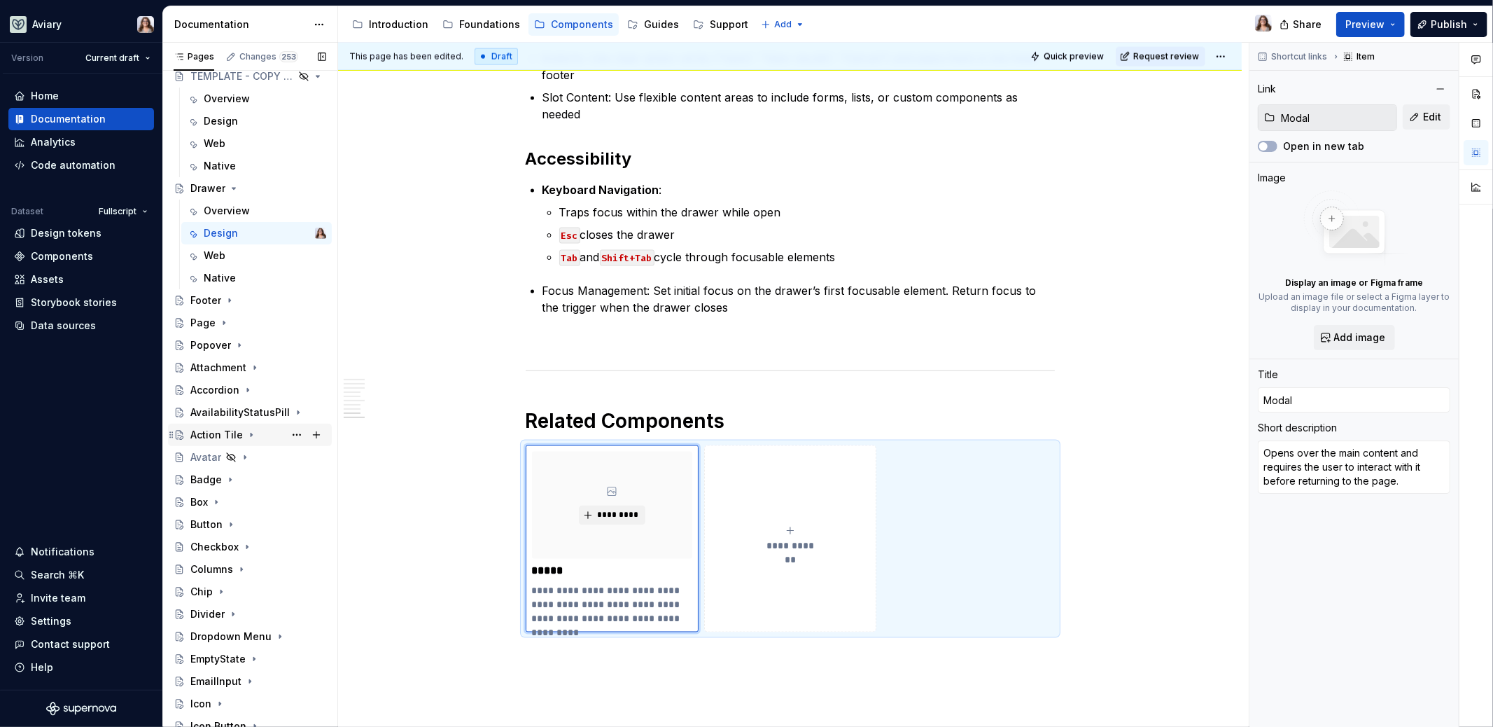
scroll to position [217, 0]
click at [232, 186] on icon "Page tree" at bounding box center [234, 186] width 4 height 1
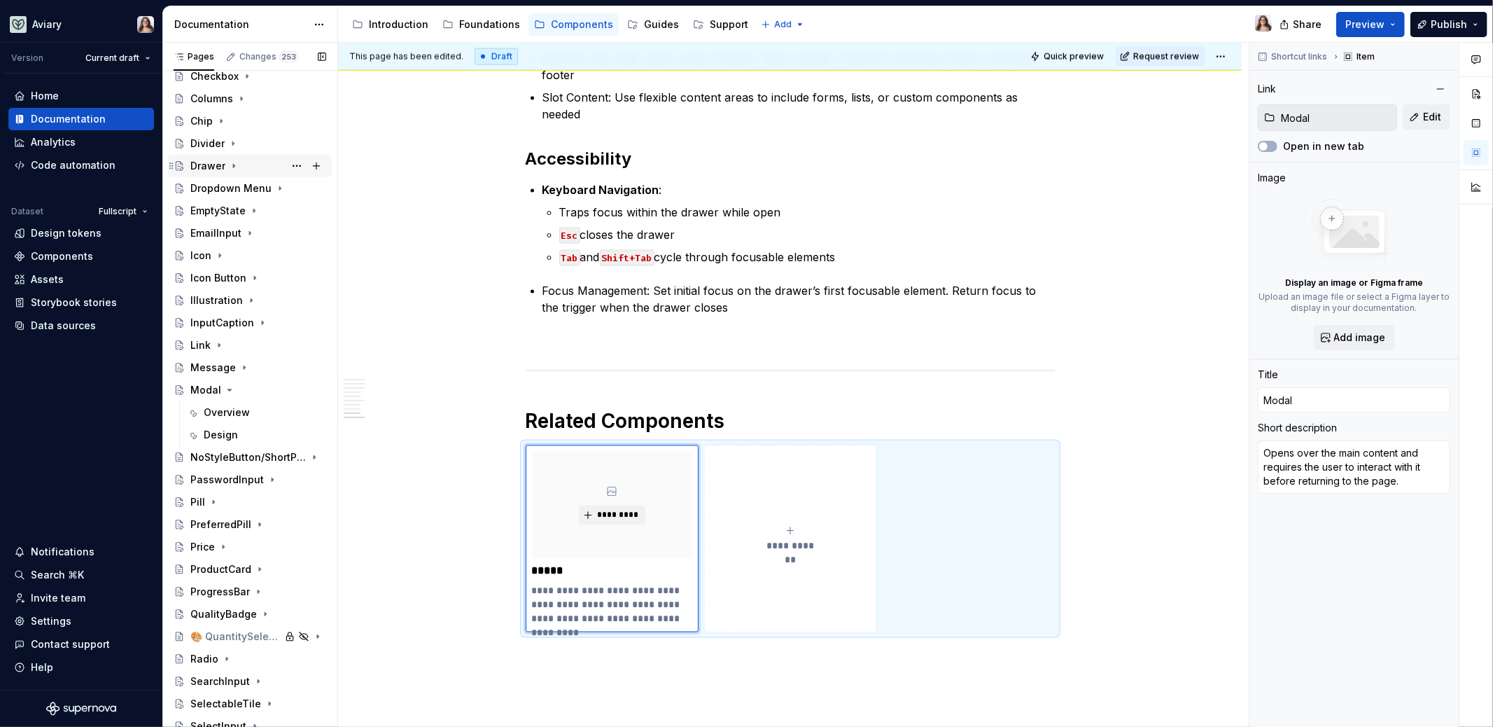
scroll to position [592, 0]
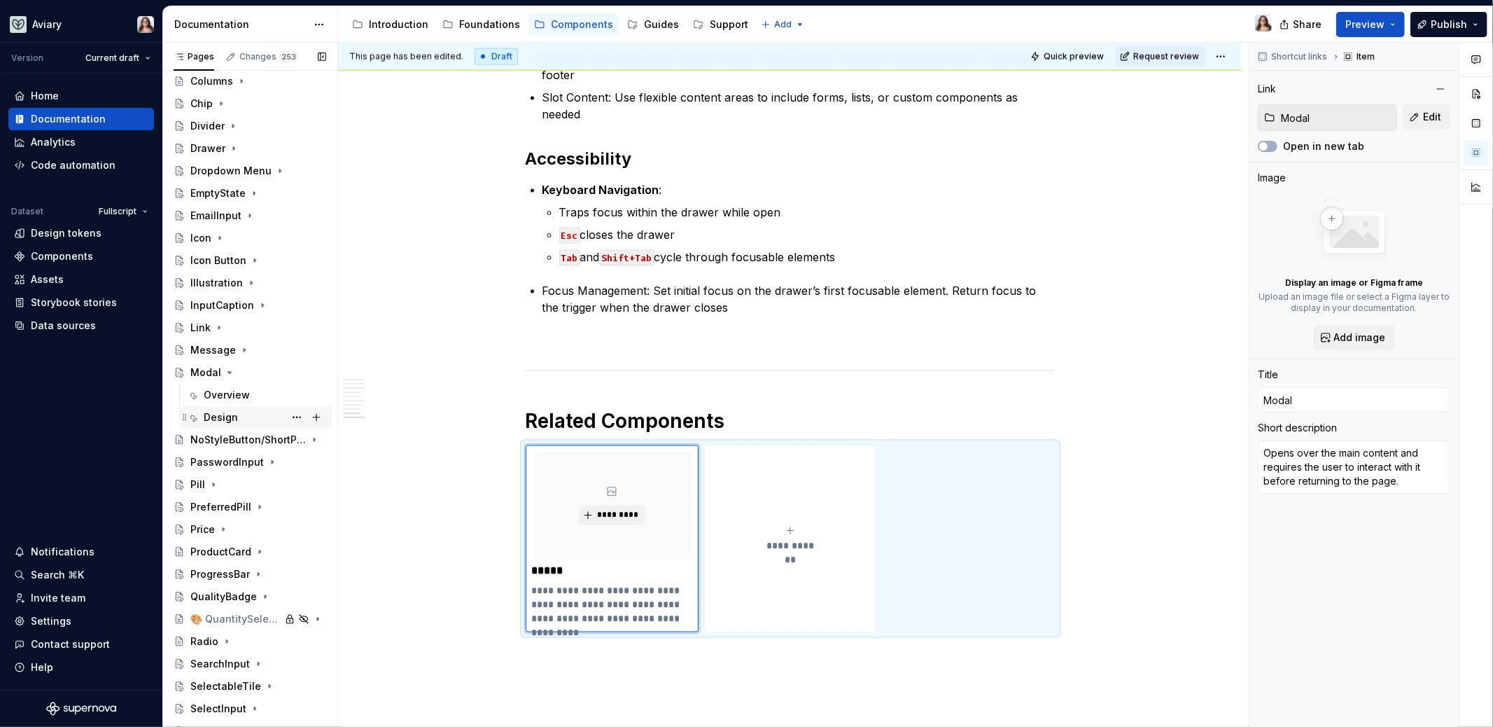
click at [222, 408] on div "Design" at bounding box center [265, 417] width 123 height 20
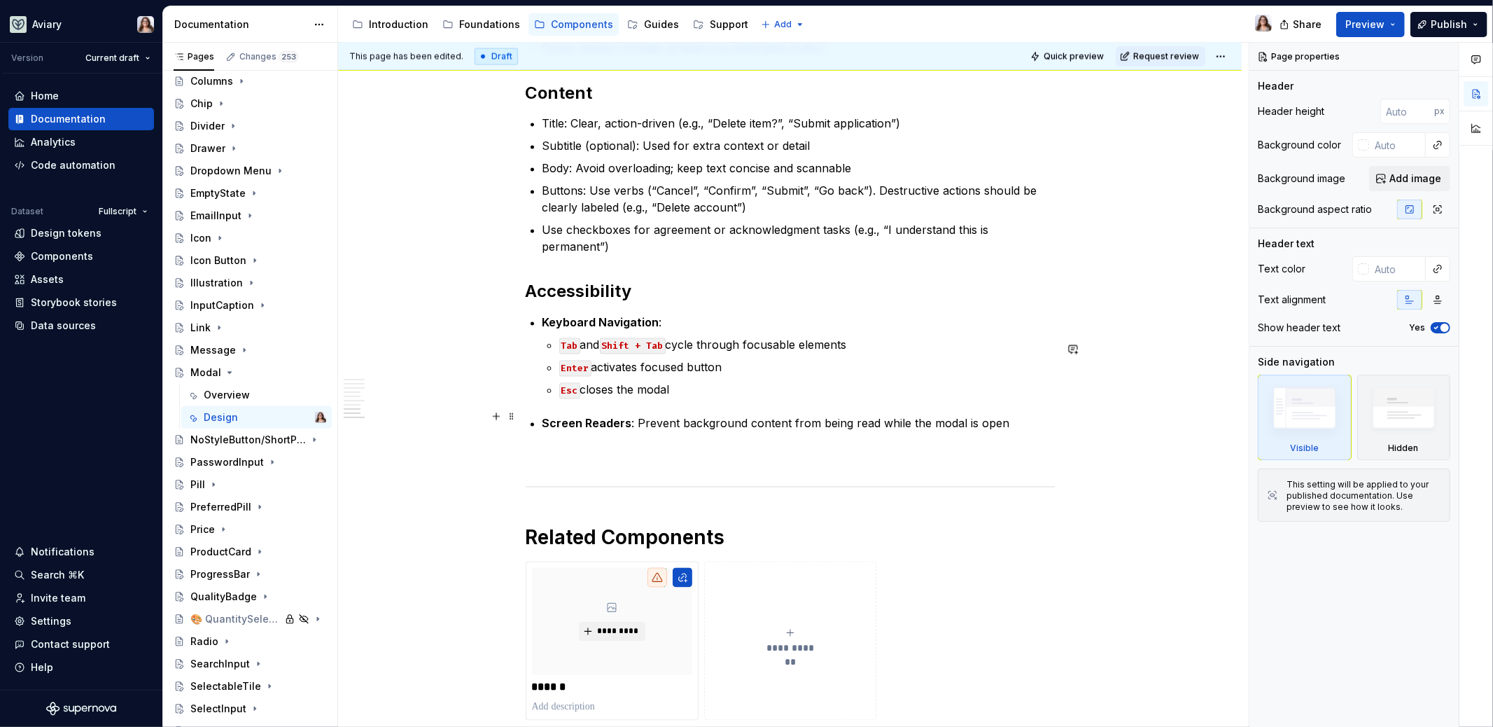
scroll to position [2443, 0]
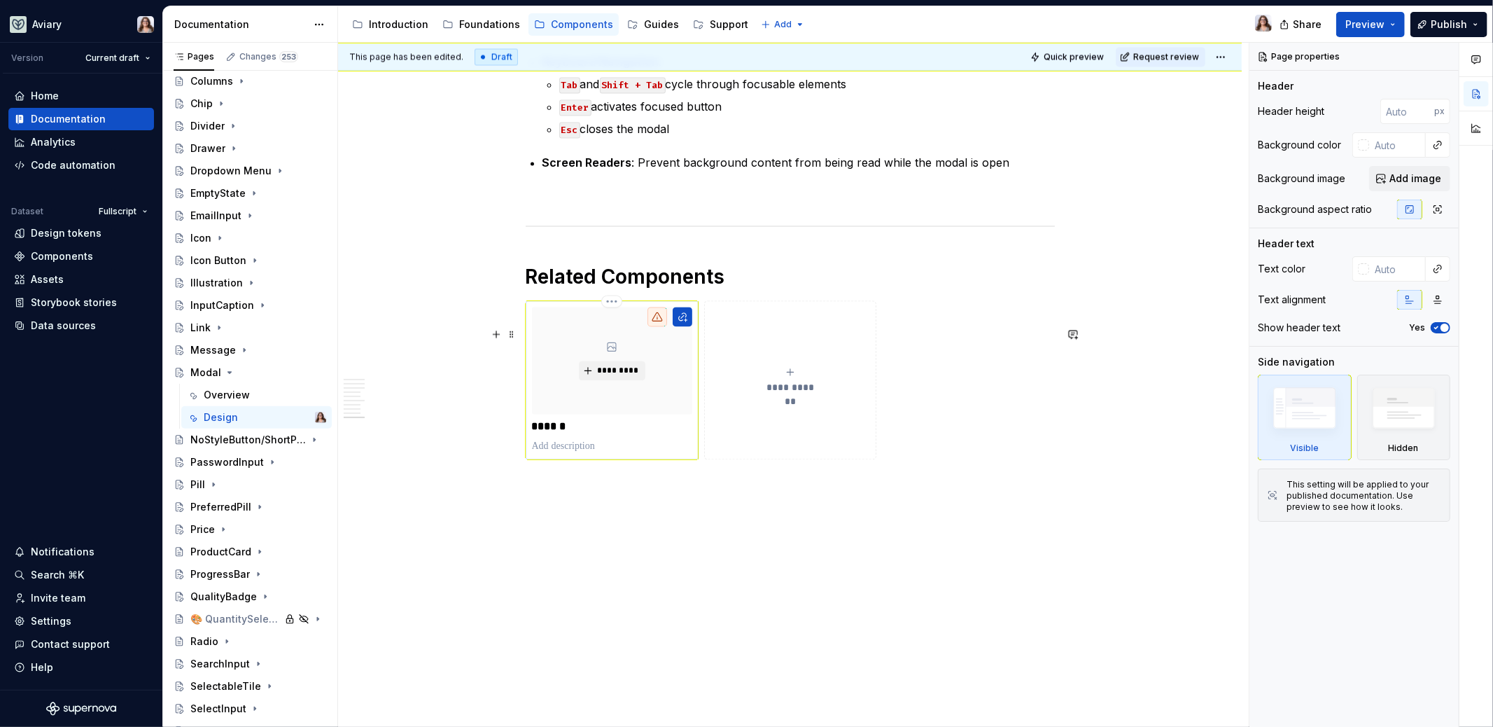
click at [602, 381] on div "*********" at bounding box center [612, 360] width 161 height 107
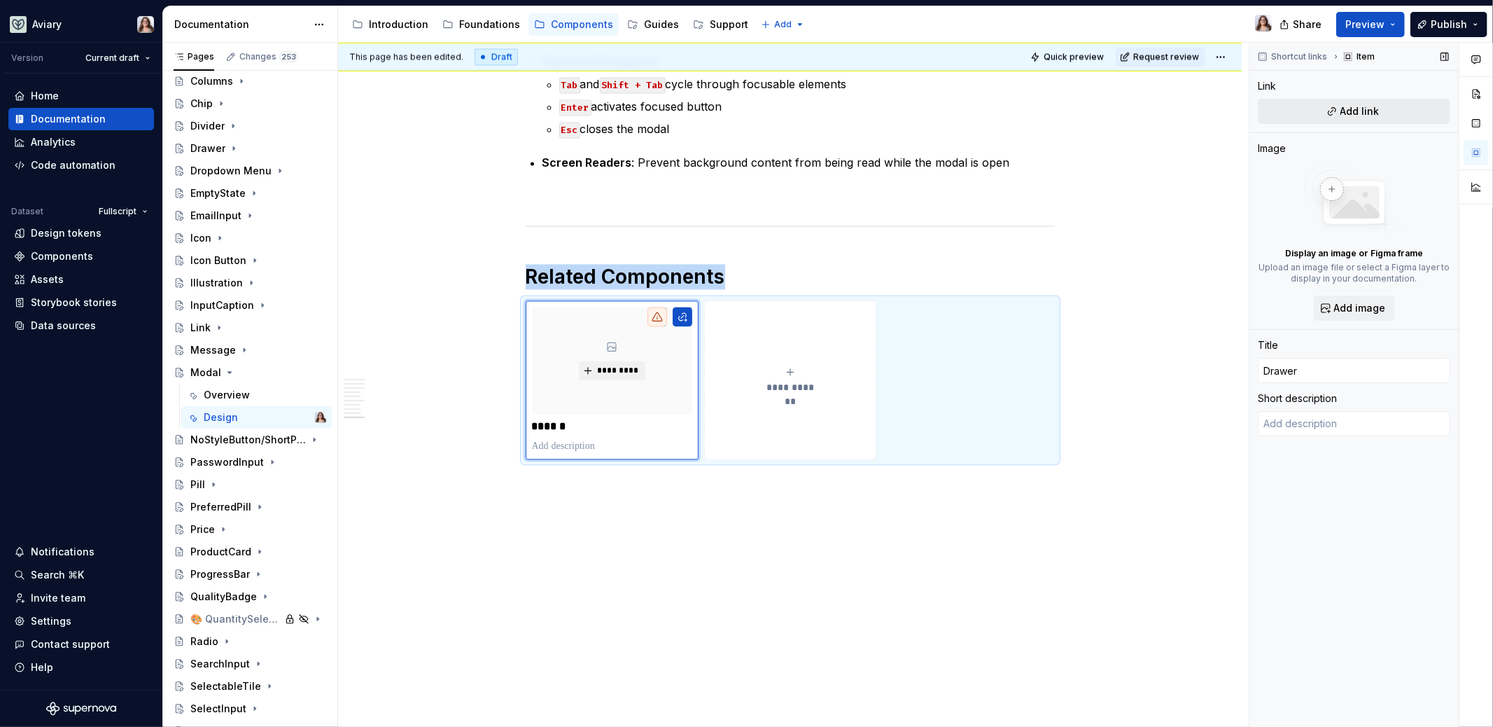
click at [1354, 110] on span "Add link" at bounding box center [1360, 111] width 39 height 14
type textarea "*"
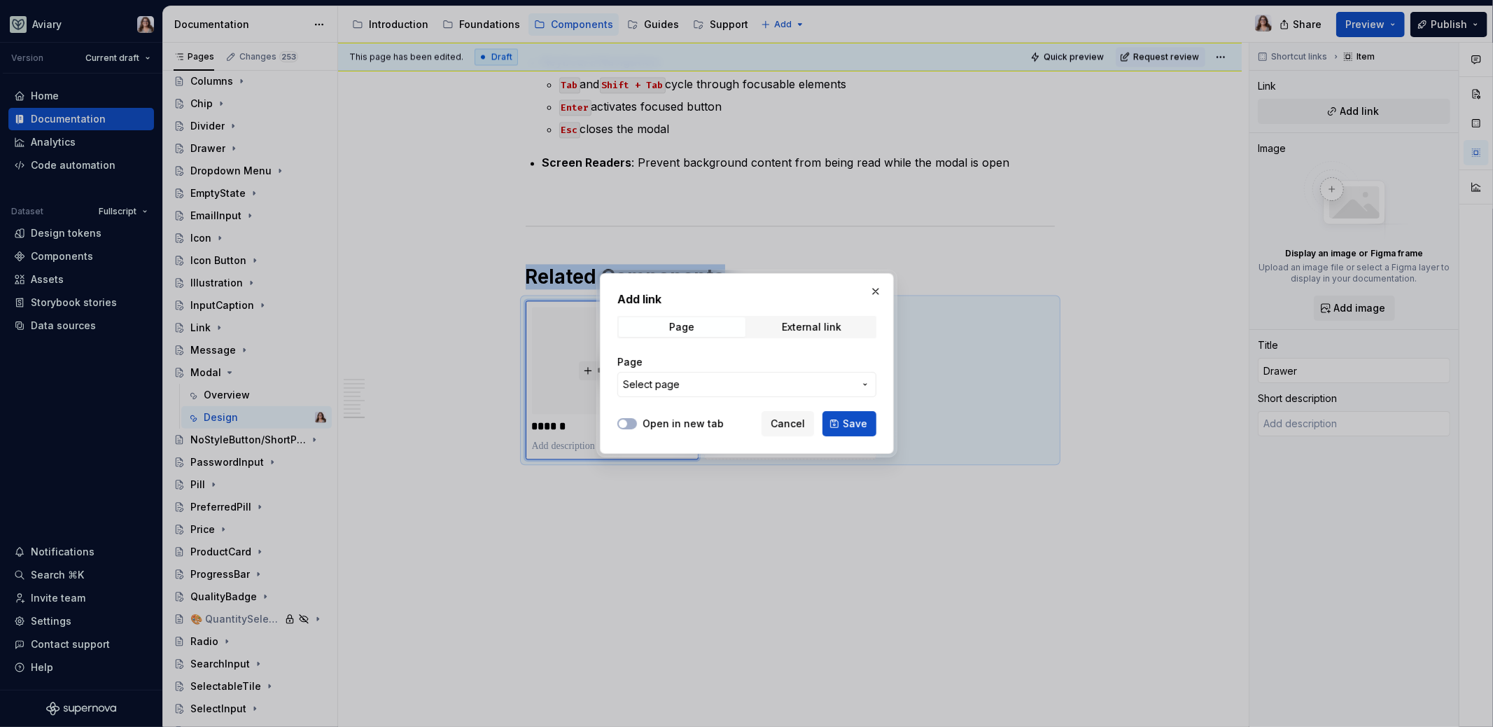
click at [748, 382] on span "Select page" at bounding box center [738, 384] width 231 height 14
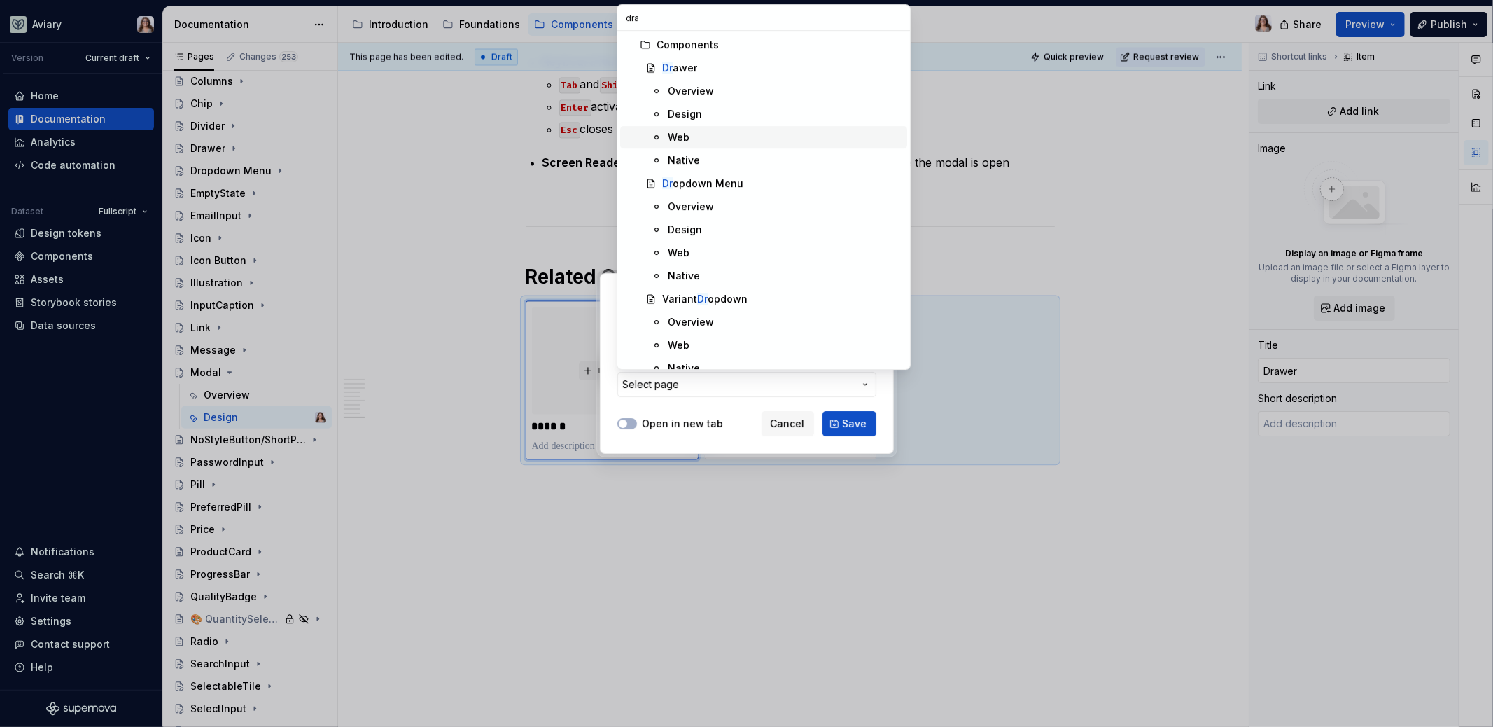
type input "draw"
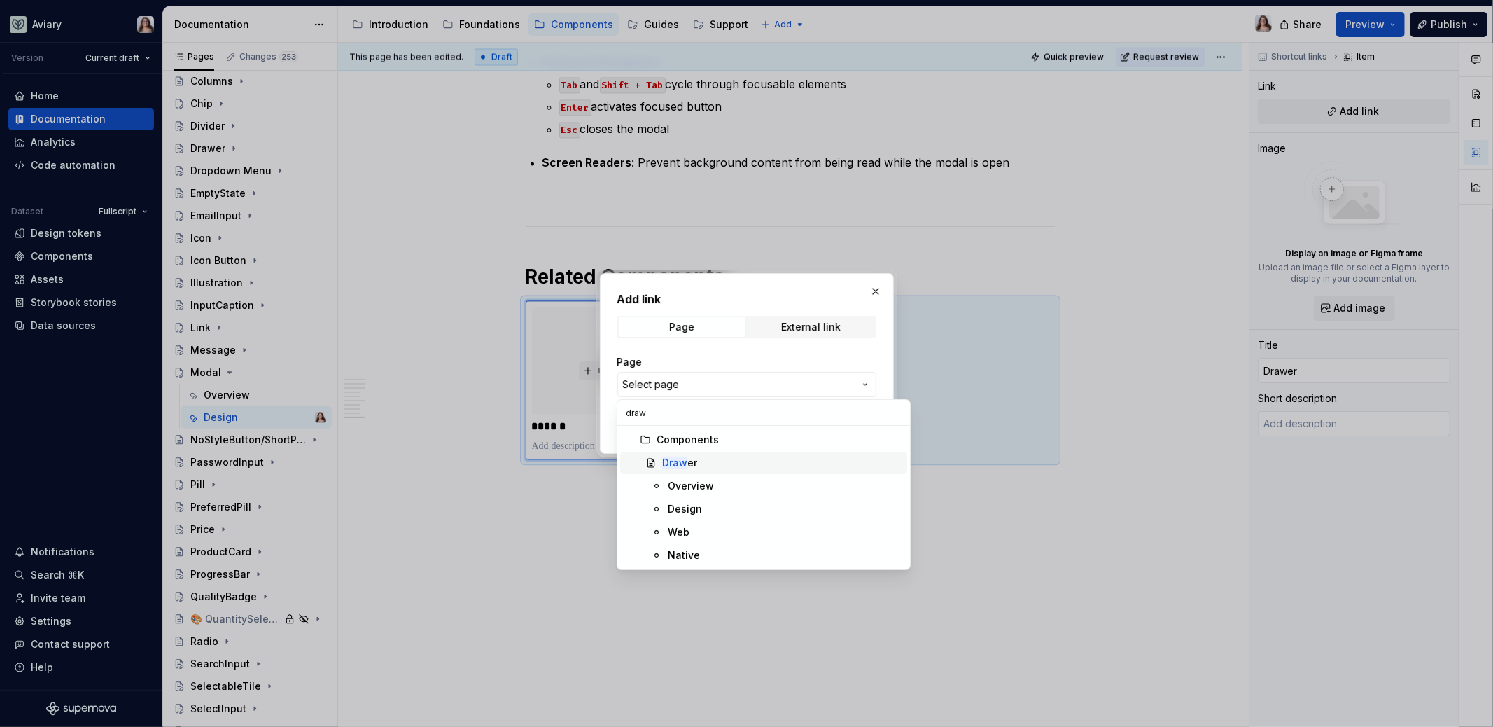
click at [692, 459] on div "Draw er" at bounding box center [679, 463] width 35 height 14
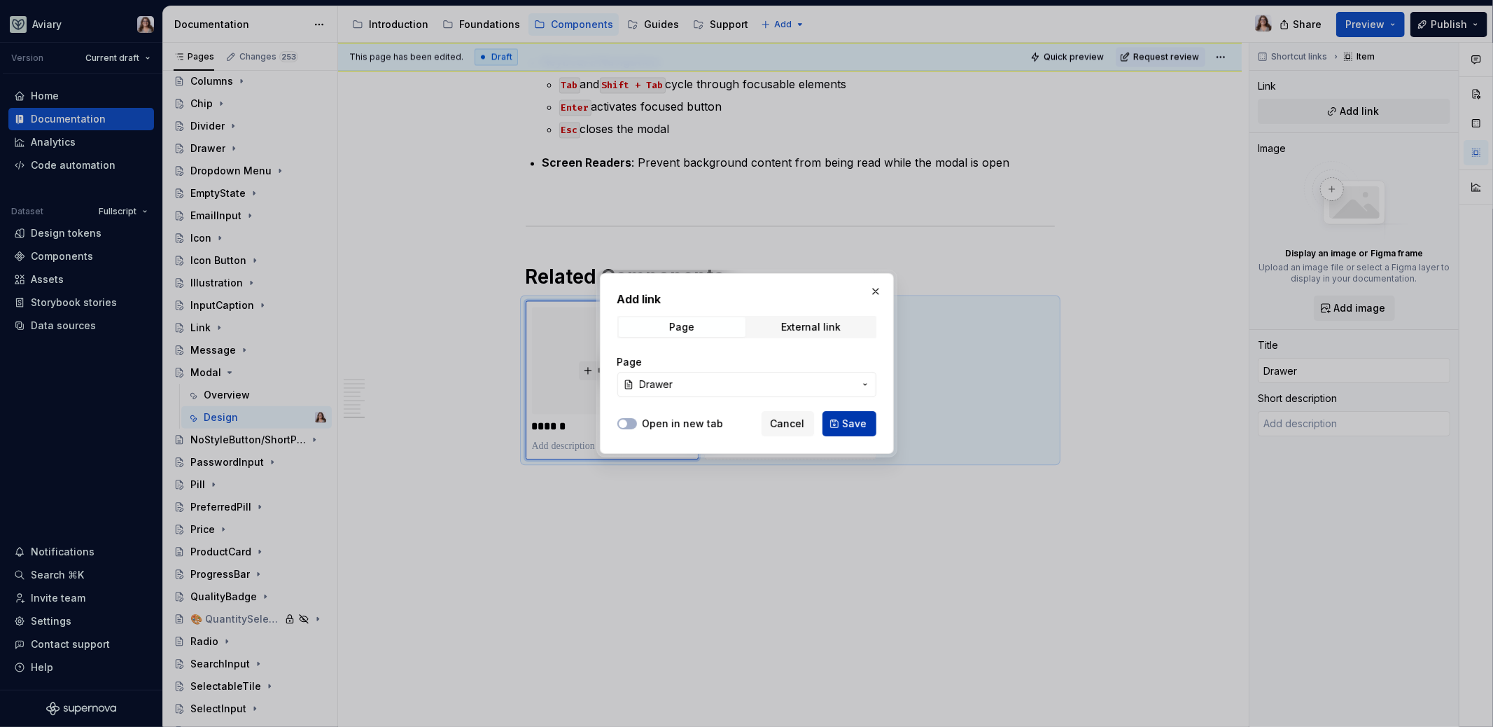
click at [840, 428] on button "Save" at bounding box center [850, 423] width 54 height 25
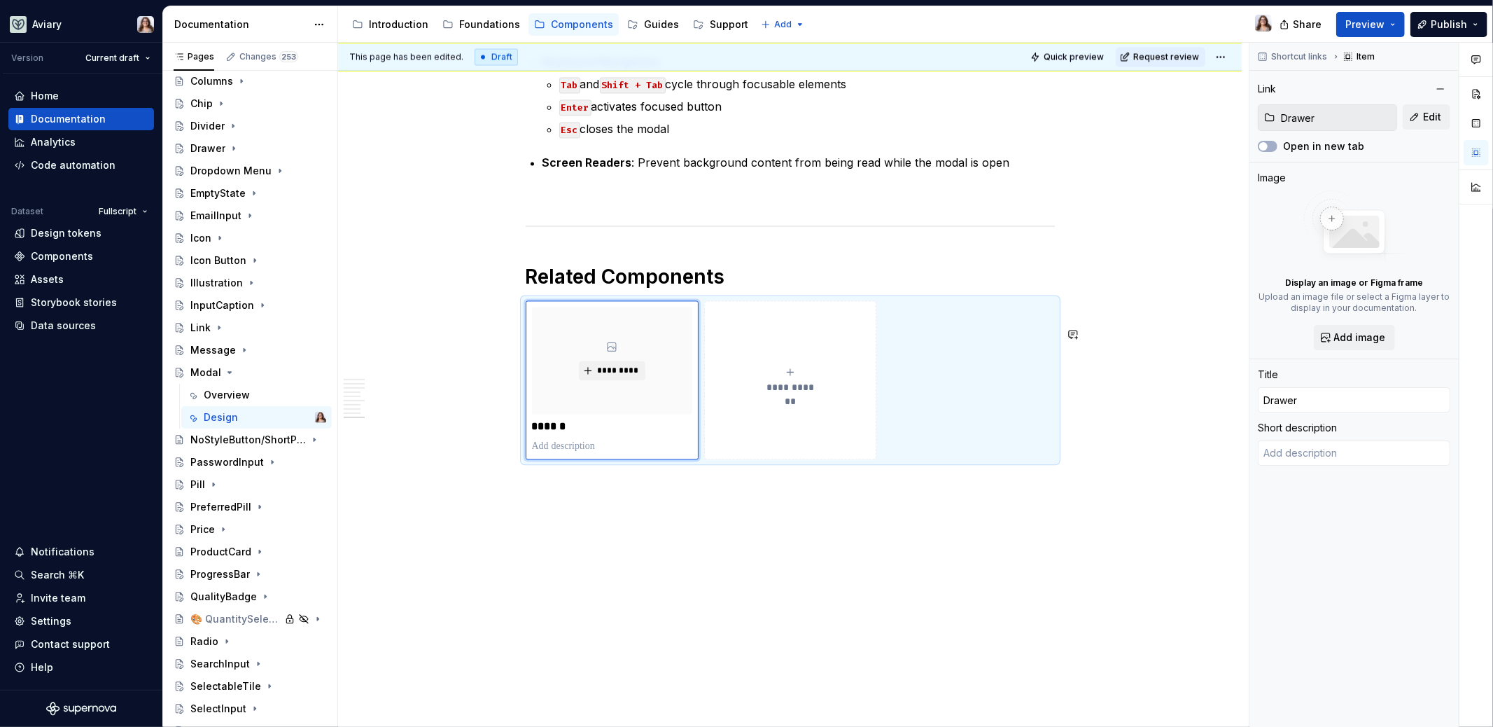
type textarea "*"
type textarea "Panel that slides in from the side of the screen to display supporting content …"
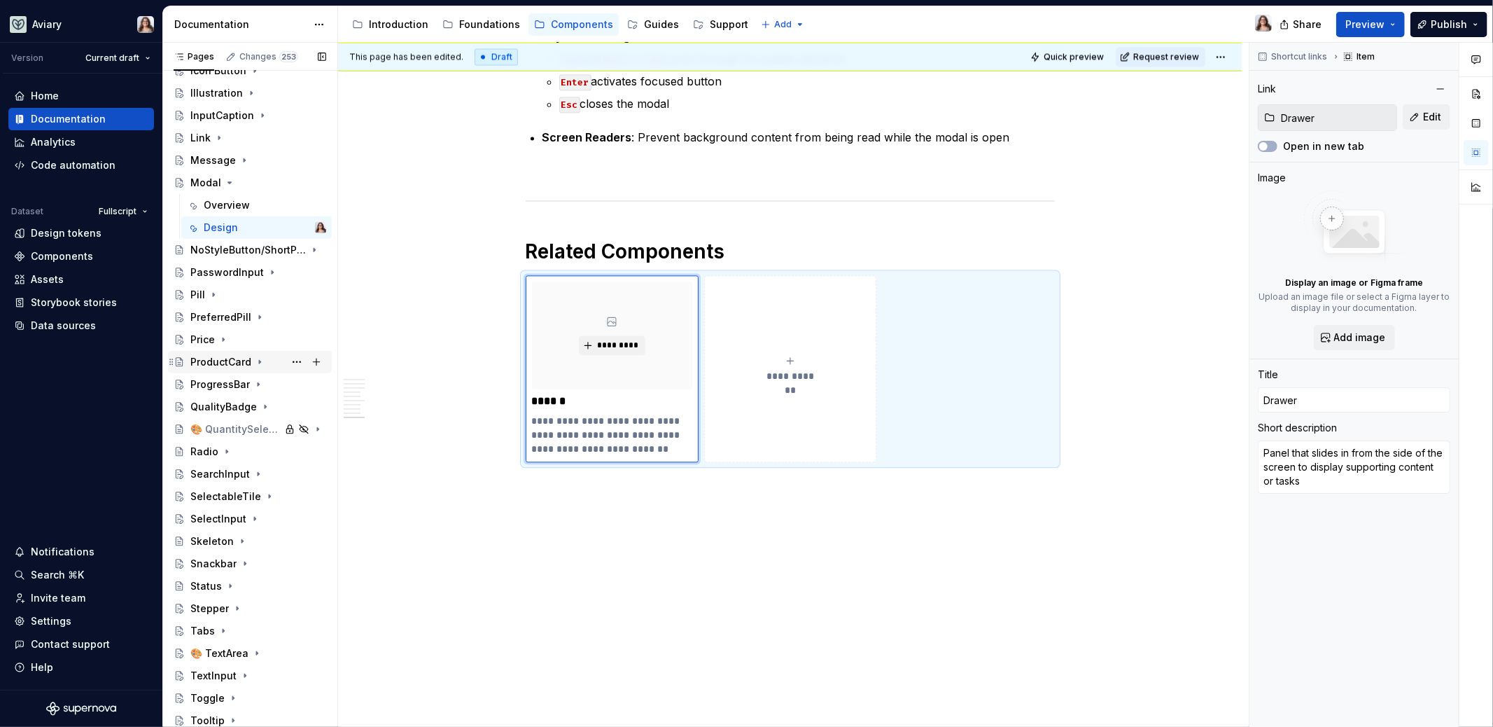
scroll to position [799, 0]
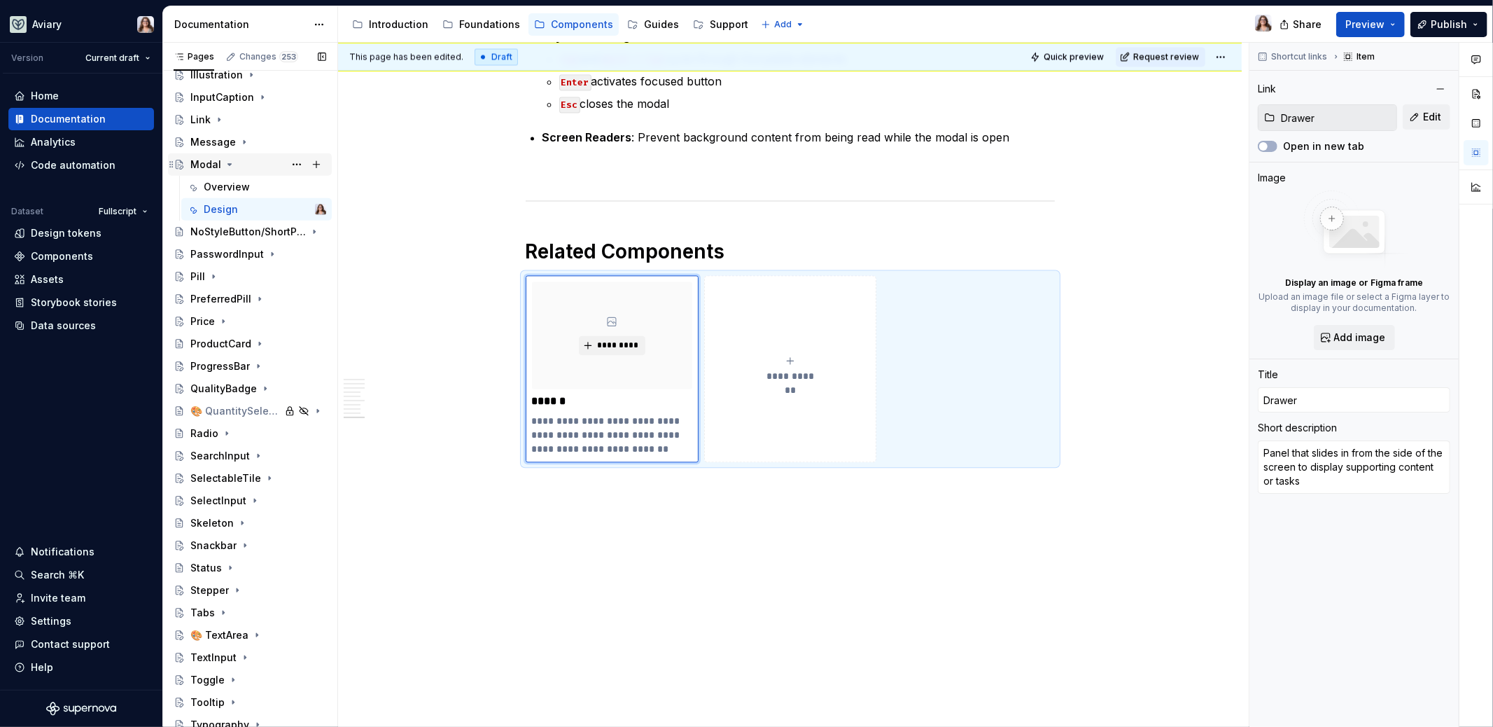
click at [228, 164] on icon "Page tree" at bounding box center [230, 164] width 4 height 1
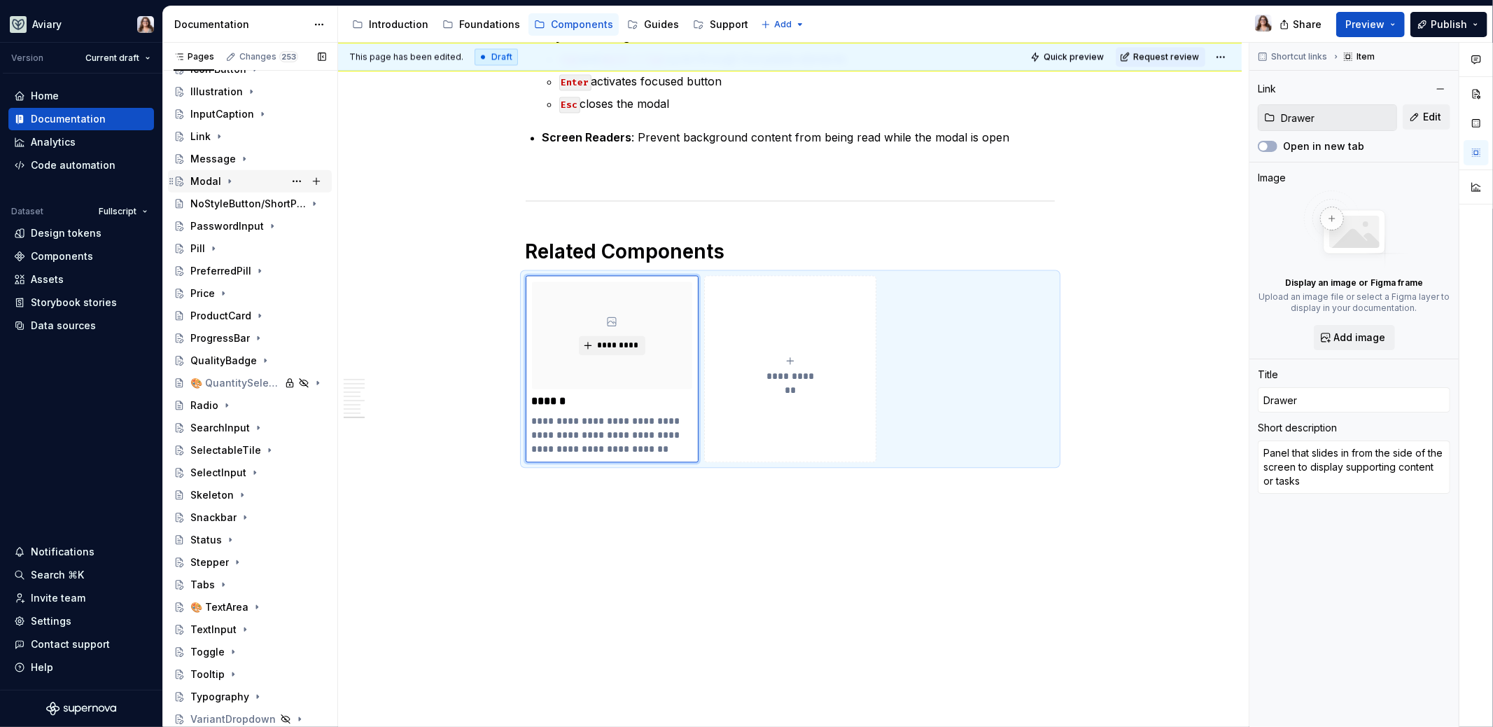
scroll to position [783, 0]
click at [211, 559] on div "Stepper" at bounding box center [209, 562] width 39 height 14
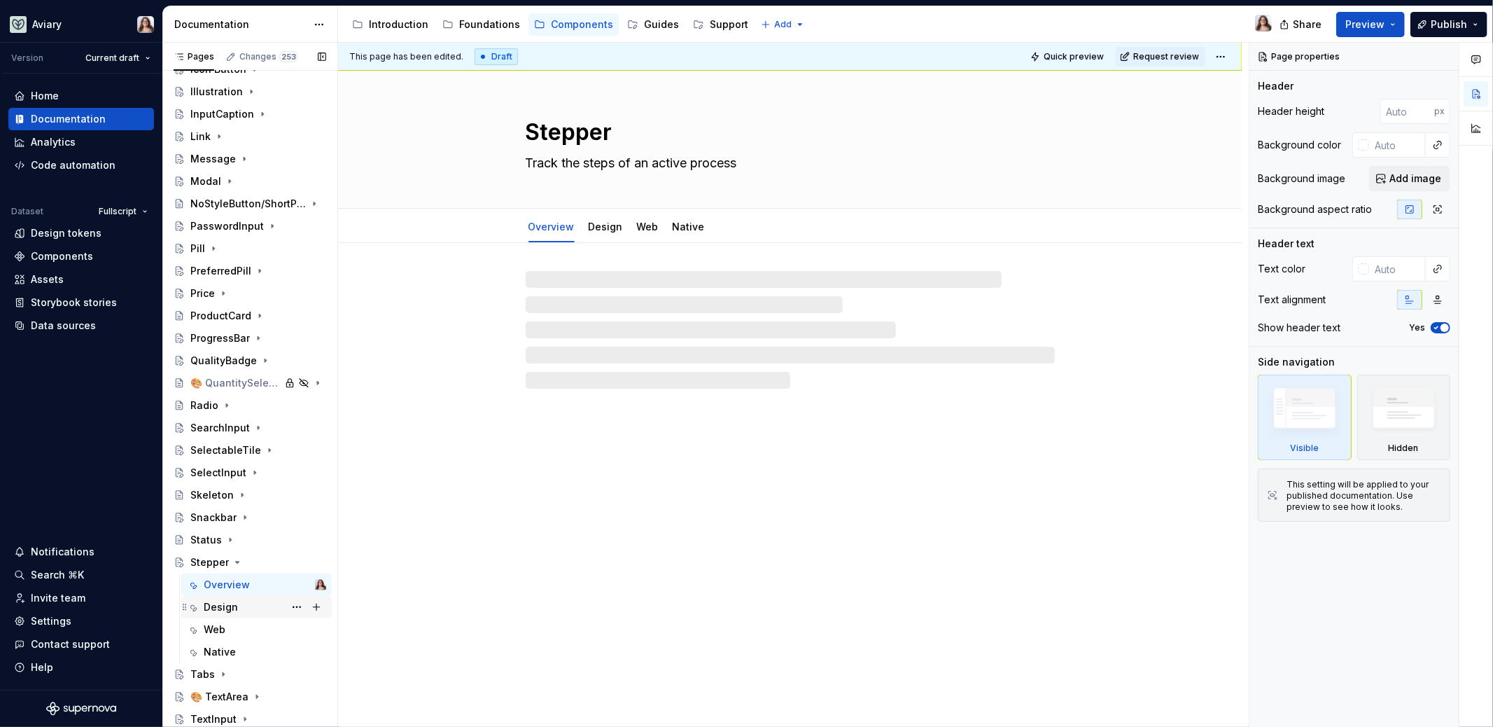
click at [217, 605] on div "Design" at bounding box center [221, 607] width 34 height 14
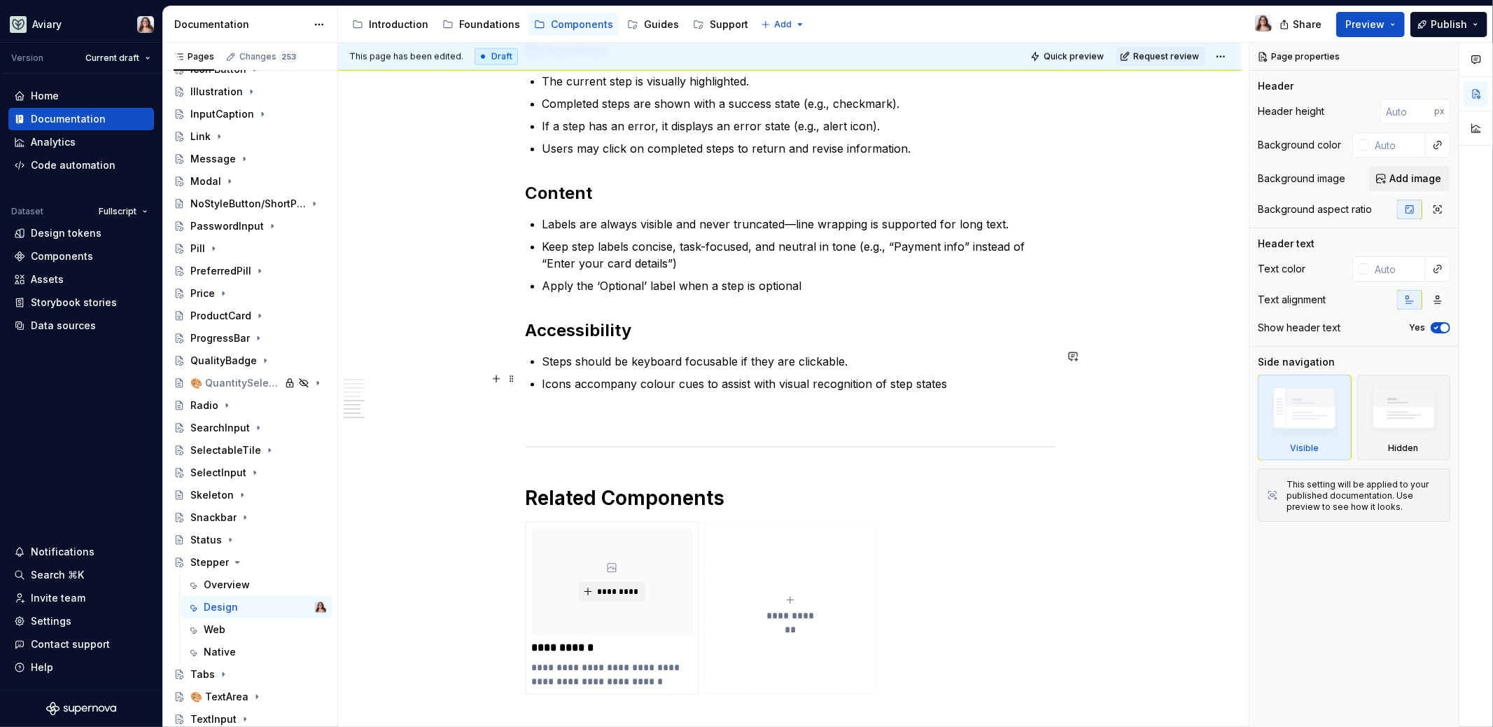
scroll to position [1642, 0]
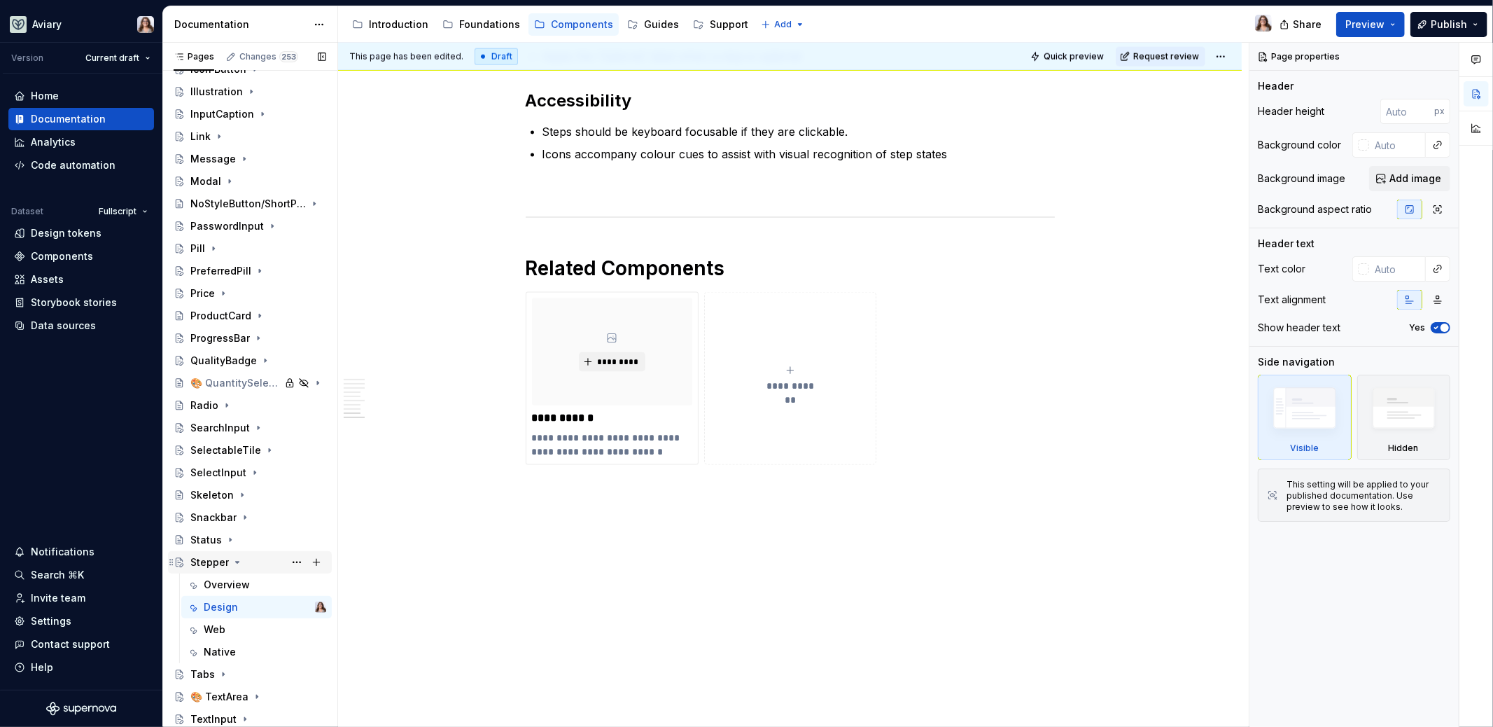
click at [236, 561] on icon "Page tree" at bounding box center [238, 561] width 4 height 1
click at [205, 336] on div "ProgressBar" at bounding box center [220, 338] width 60 height 14
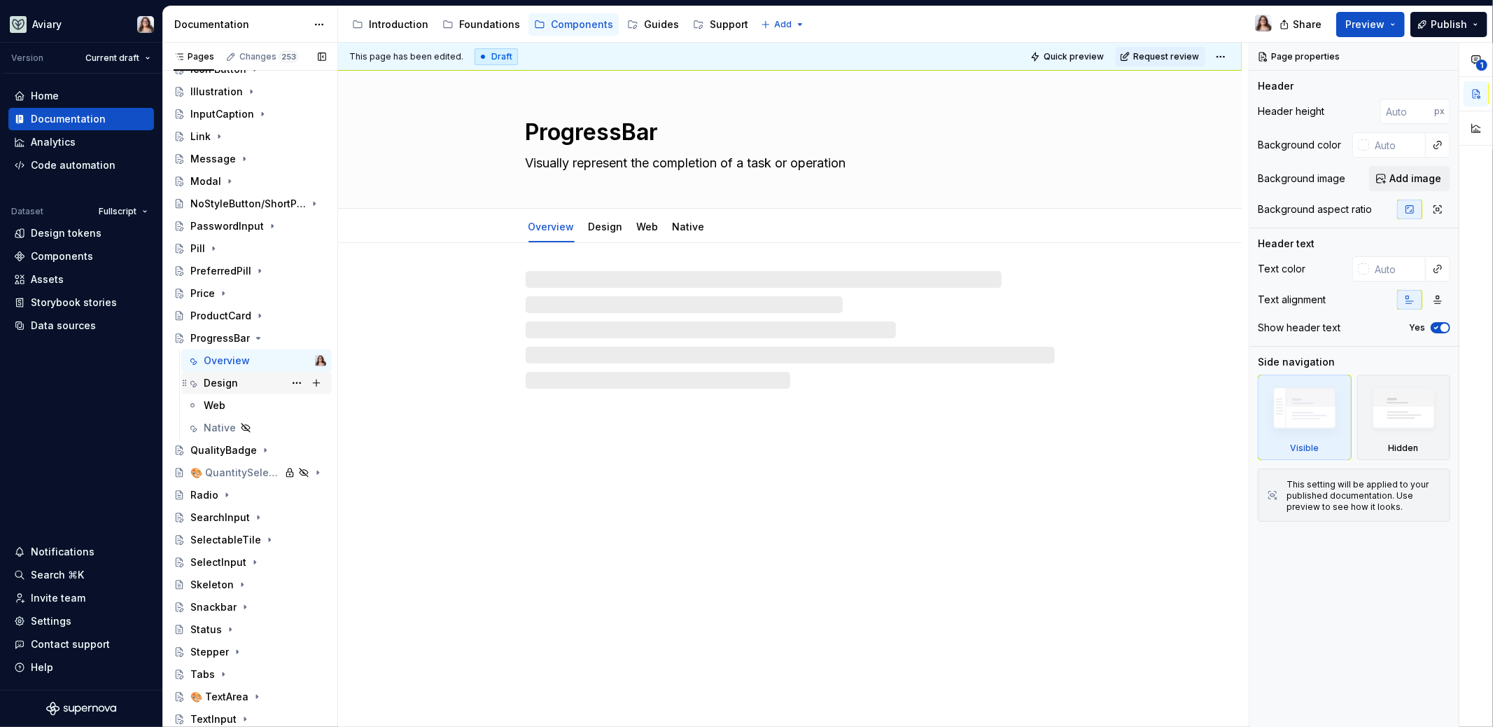
click at [218, 386] on div "Design" at bounding box center [221, 383] width 34 height 14
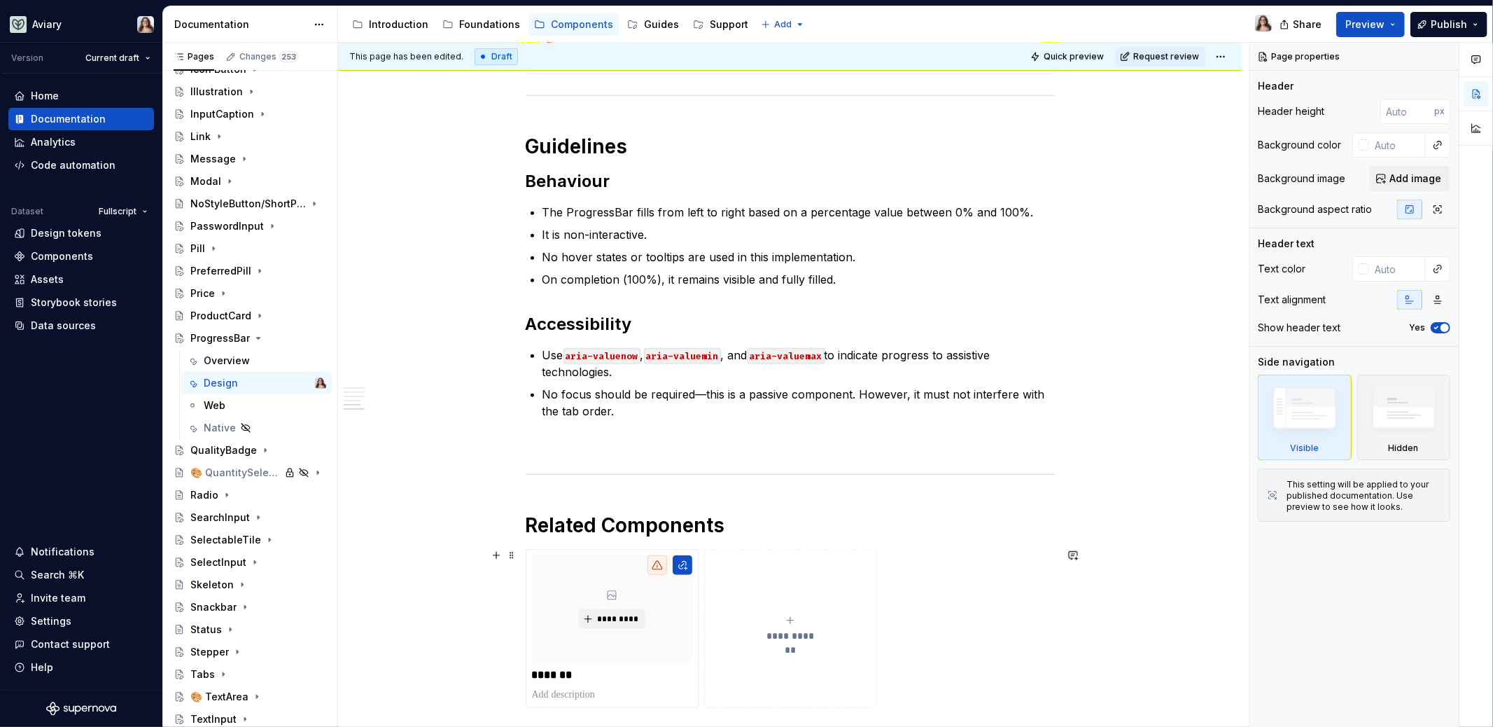
scroll to position [891, 0]
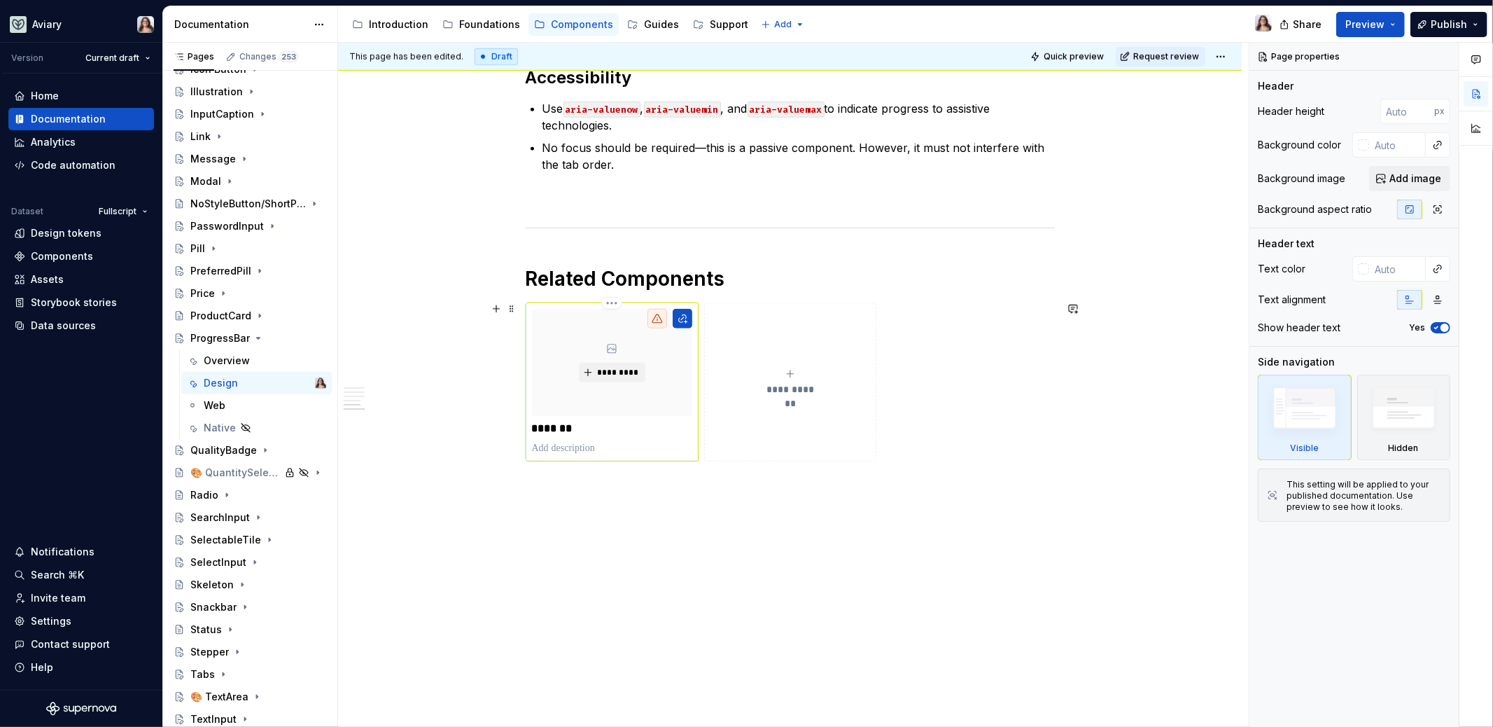
click at [597, 430] on p "*******" at bounding box center [612, 428] width 161 height 14
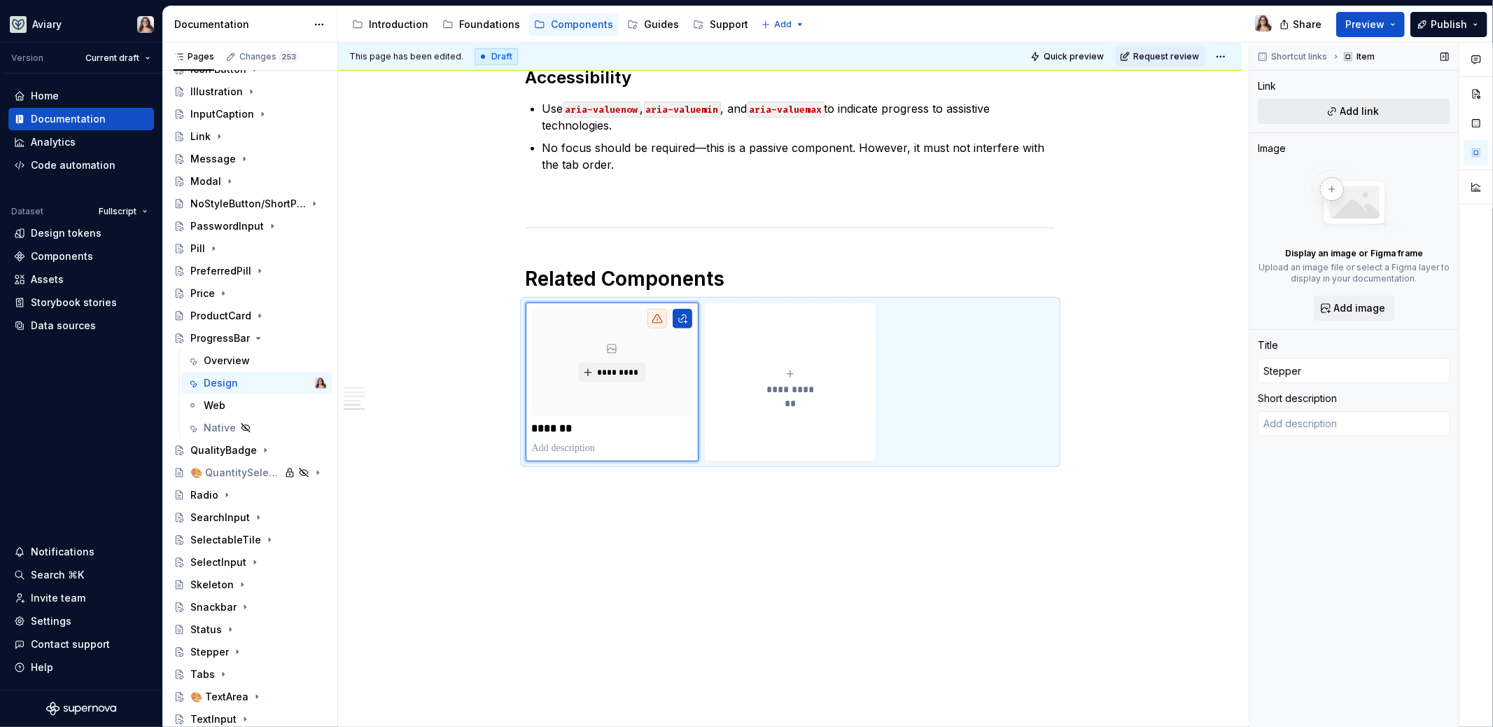
click at [1359, 106] on span "Add link" at bounding box center [1360, 111] width 39 height 14
type textarea "*"
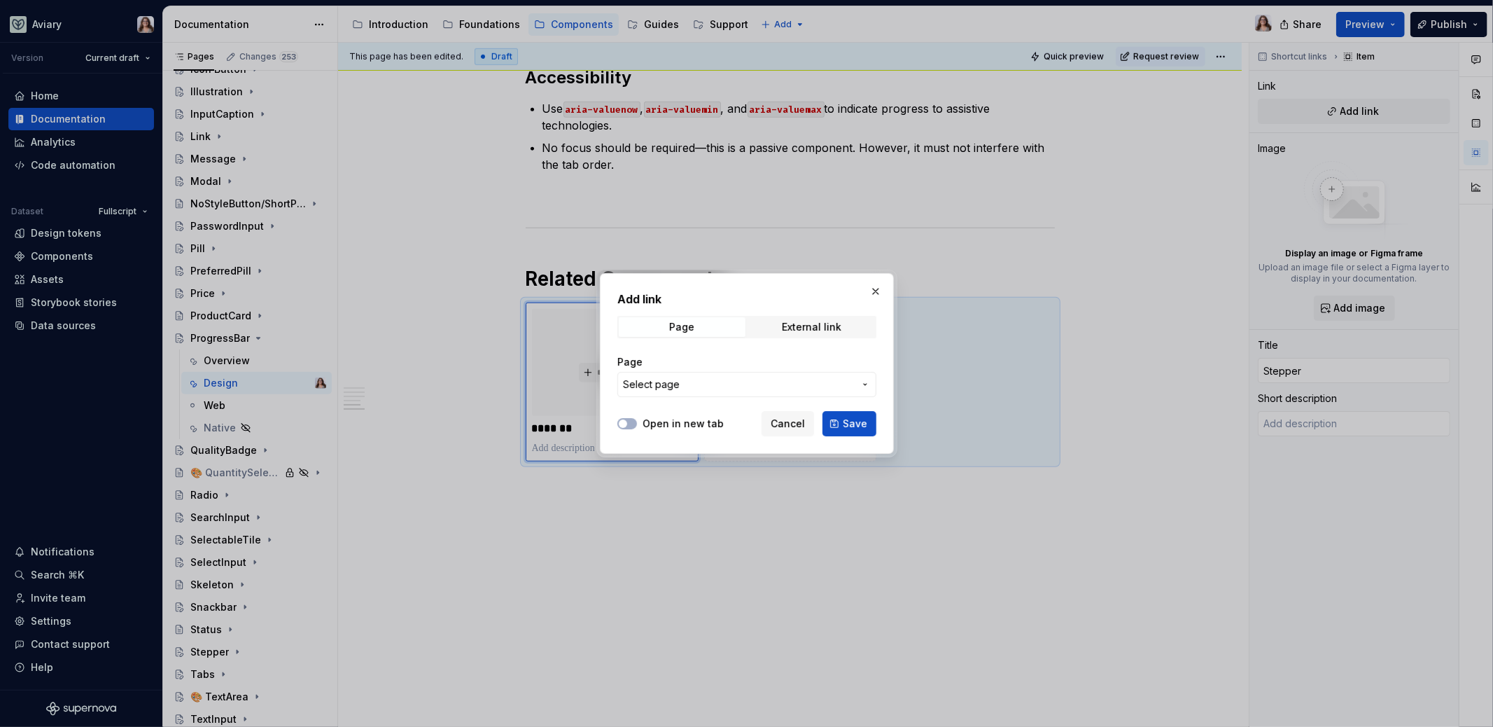
click at [786, 383] on span "Select page" at bounding box center [738, 384] width 231 height 14
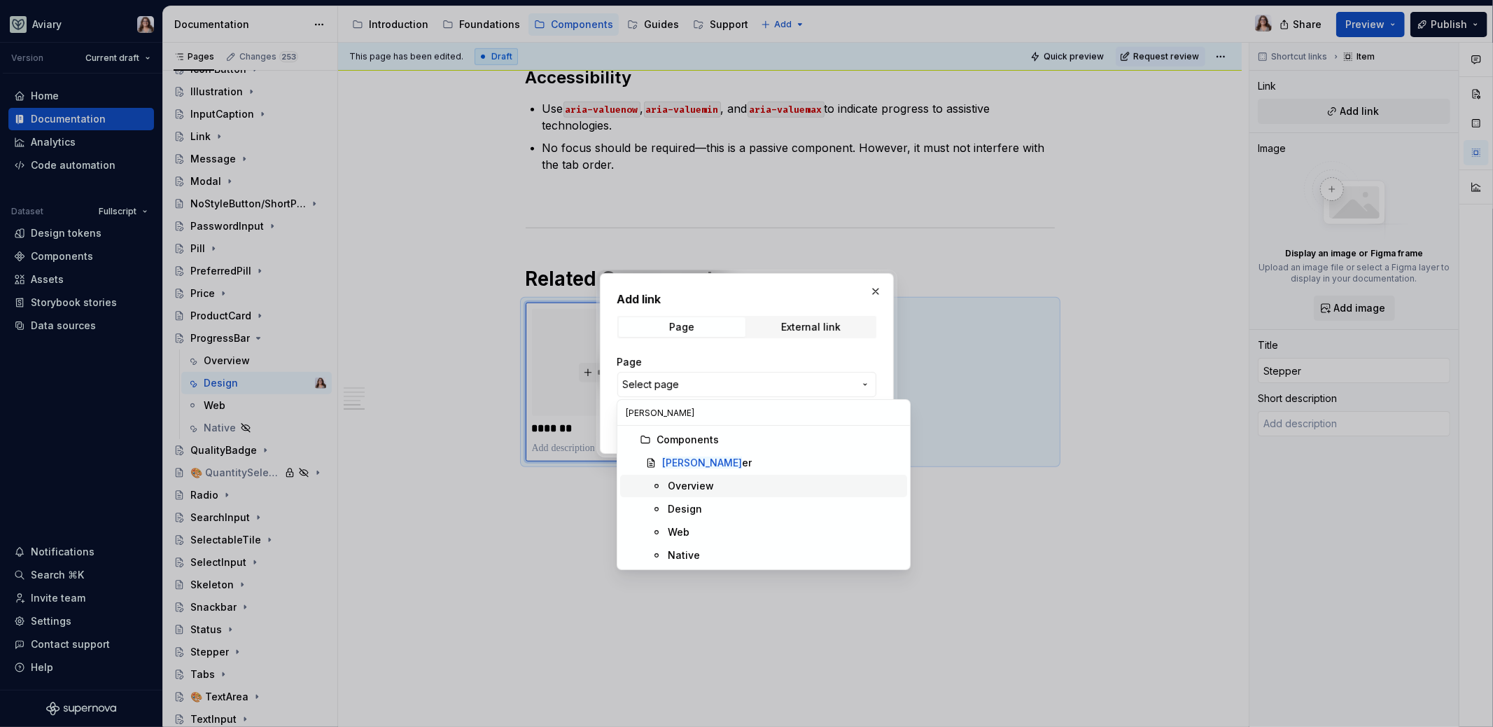
type input "stepp"
click at [708, 464] on div "Stepp er" at bounding box center [781, 463] width 239 height 14
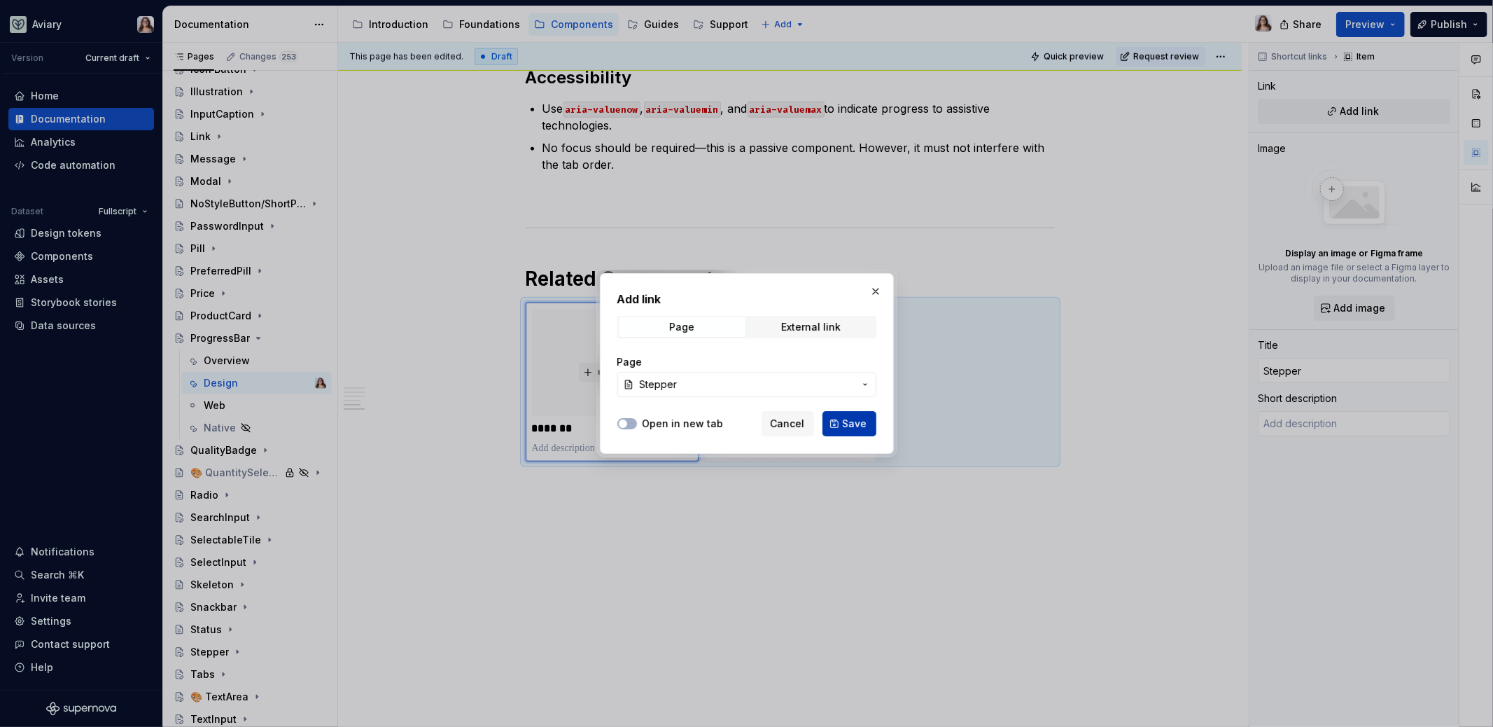
click at [855, 415] on button "Save" at bounding box center [850, 423] width 54 height 25
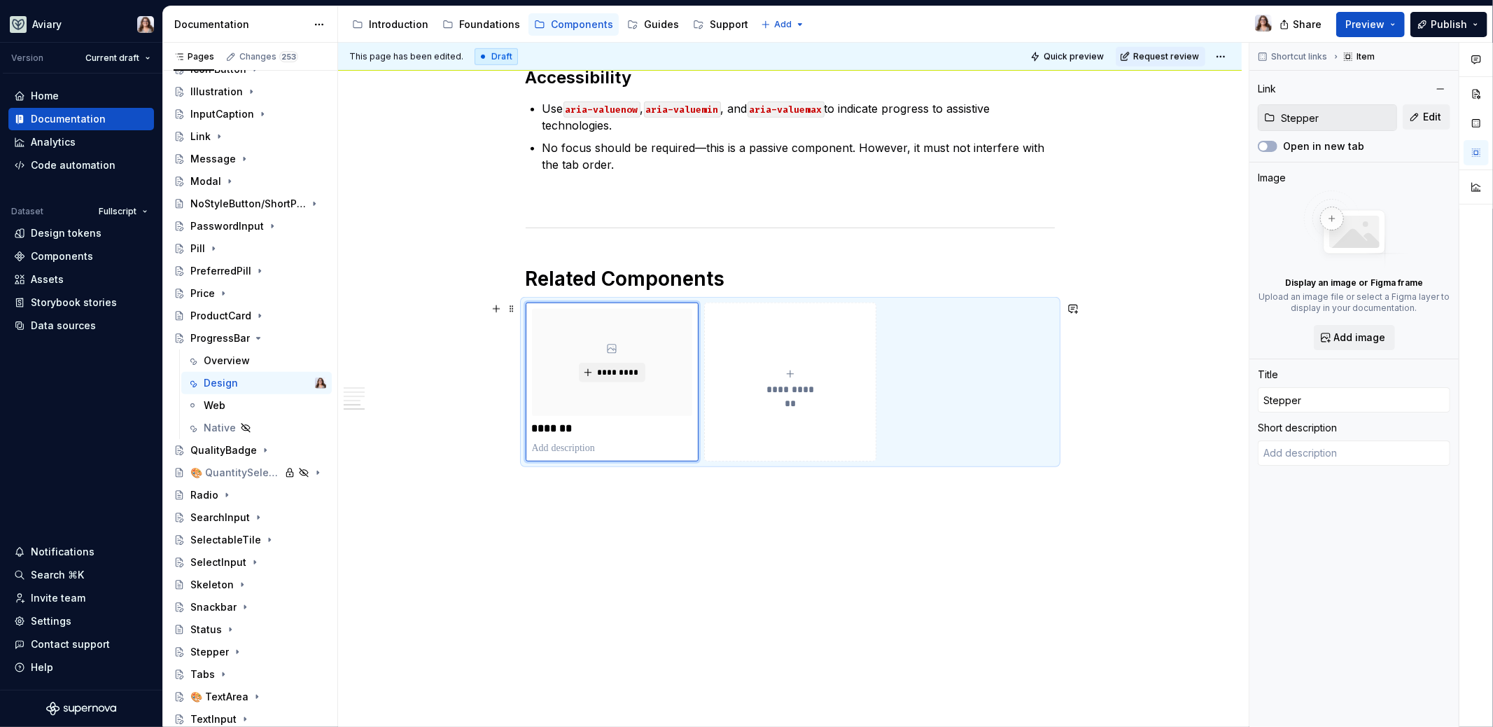
type textarea "*"
type textarea "Track the steps of an active process"
click at [257, 337] on icon "Page tree" at bounding box center [259, 337] width 4 height 1
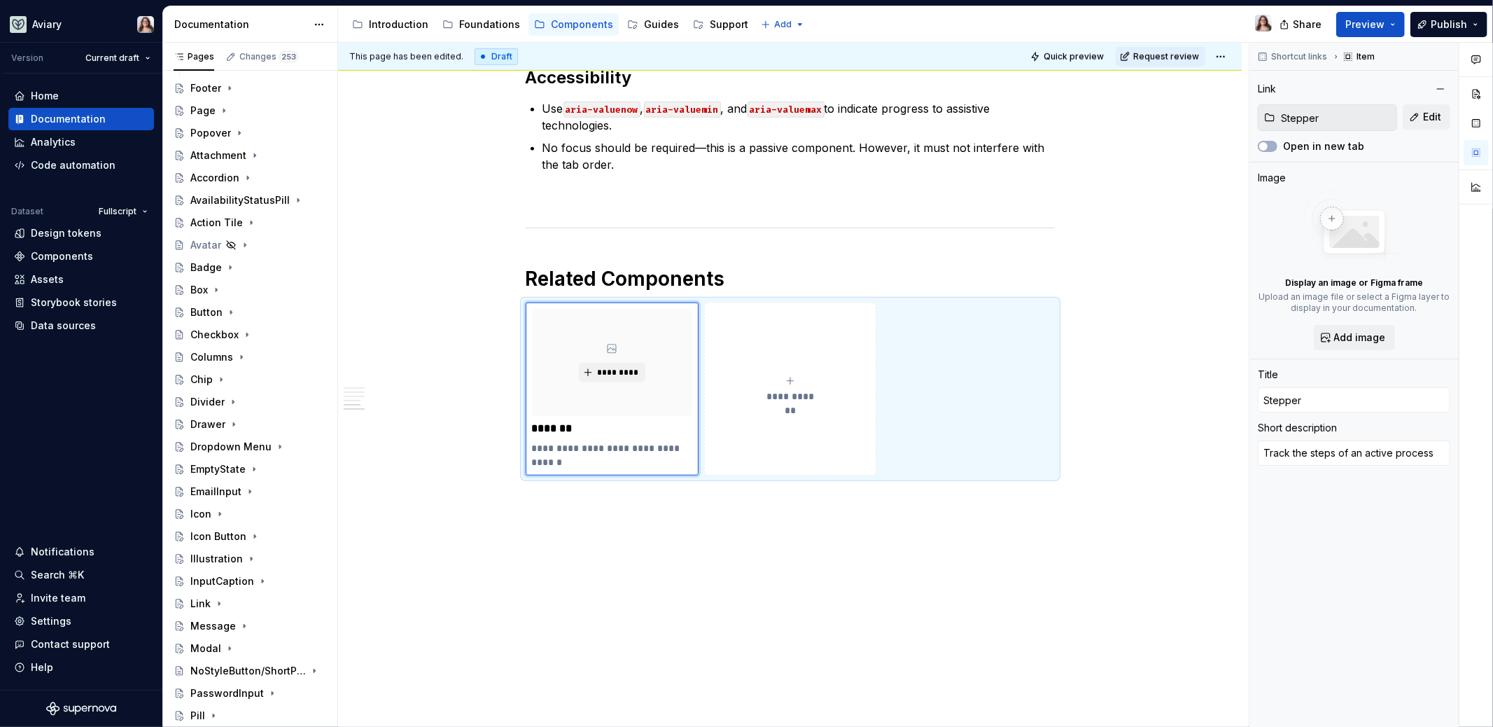
scroll to position [320, 0]
click at [207, 414] on div "Drawer" at bounding box center [207, 420] width 35 height 14
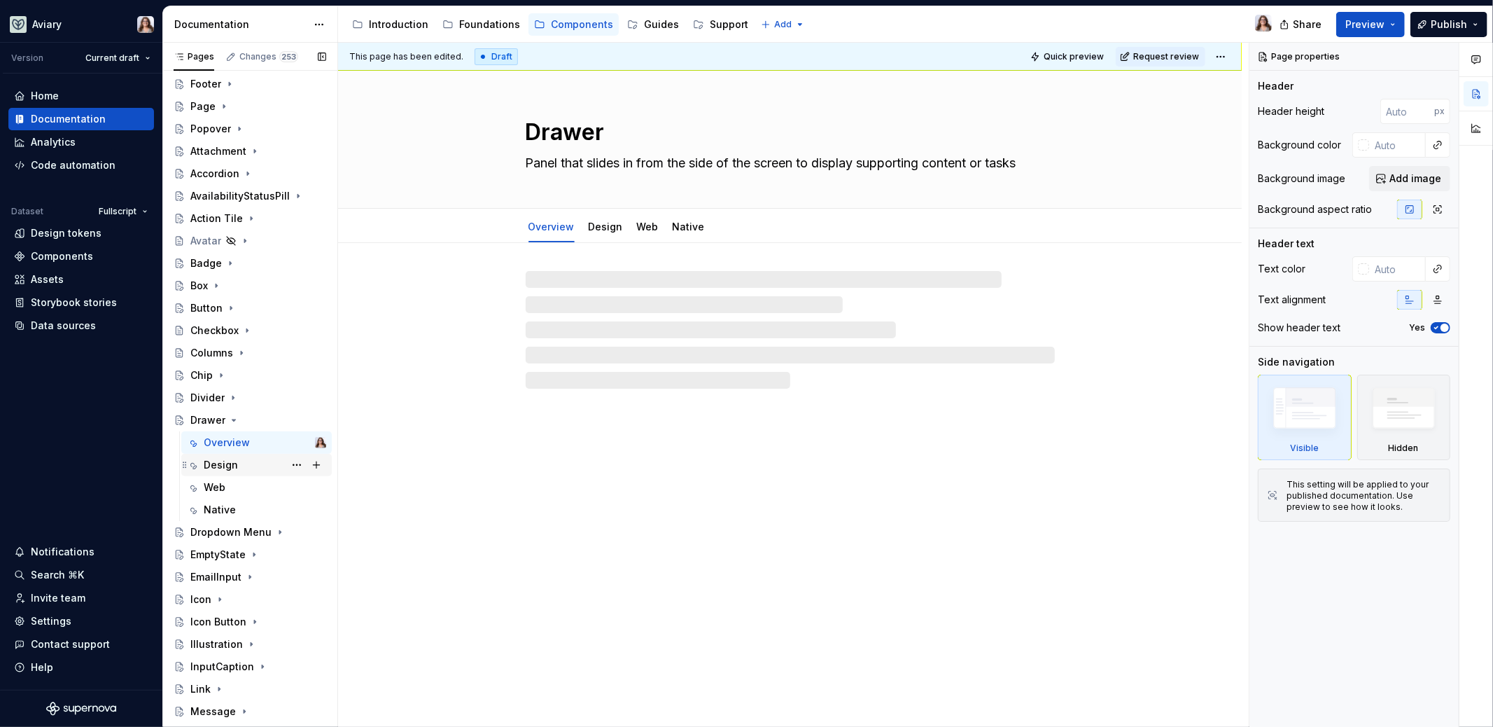
click at [219, 465] on div "Design" at bounding box center [221, 465] width 34 height 14
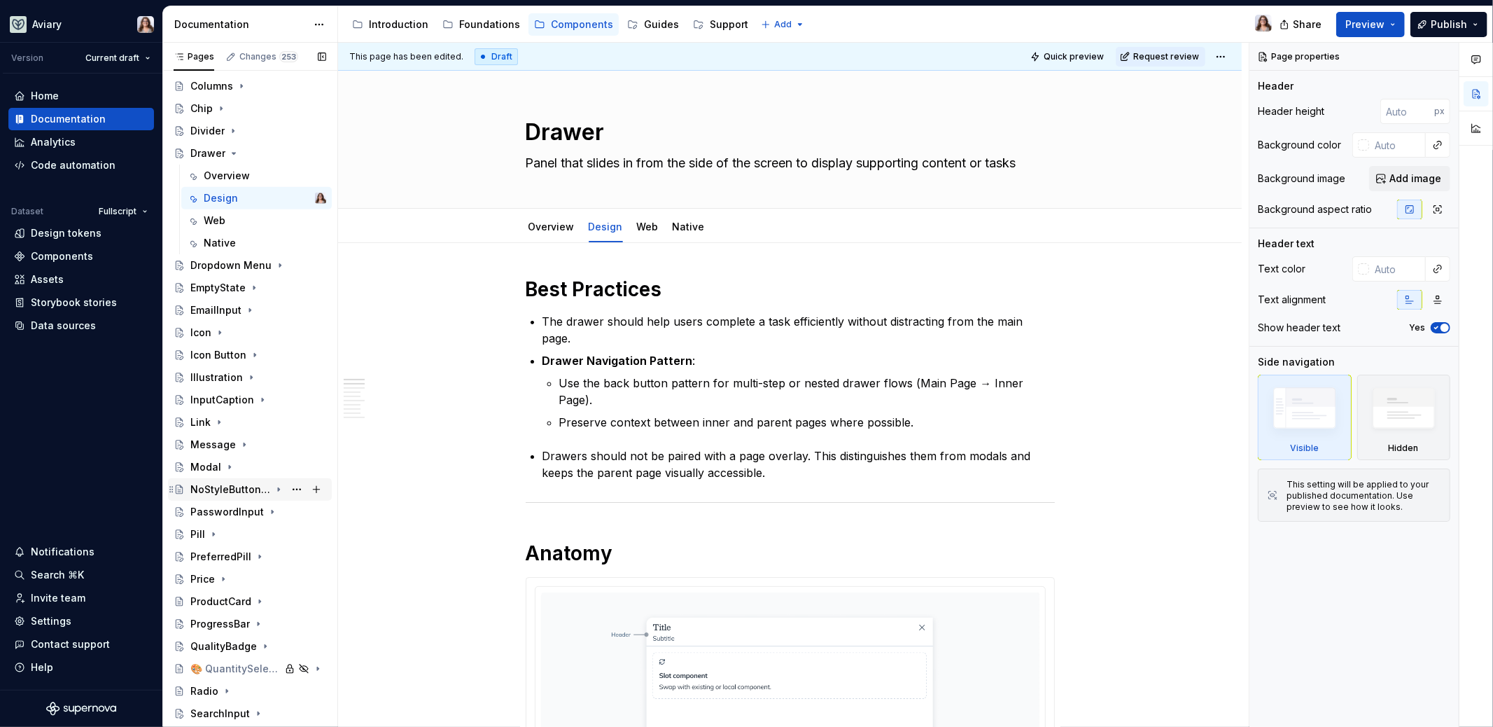
scroll to position [590, 0]
click at [204, 460] on div "Modal" at bounding box center [205, 463] width 31 height 14
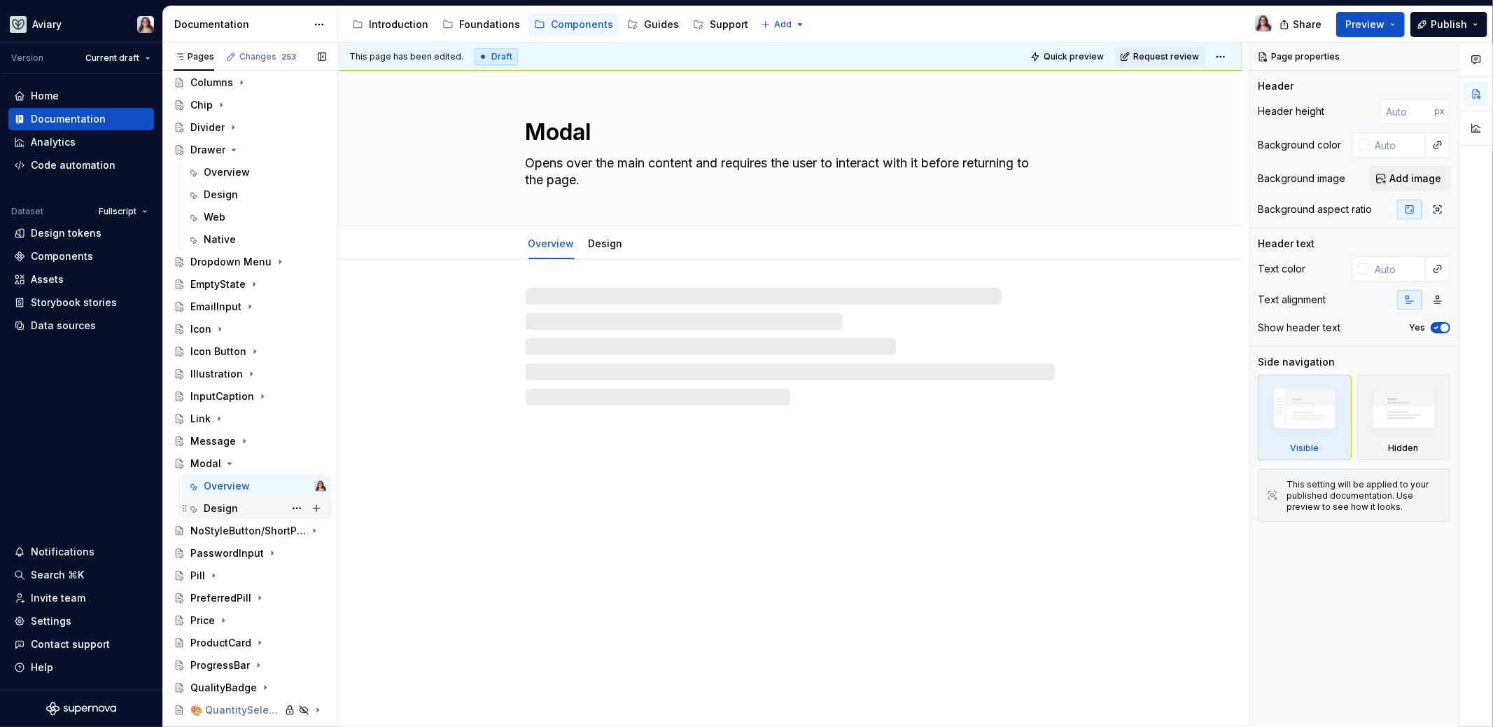
click at [215, 509] on div "Design" at bounding box center [221, 508] width 34 height 14
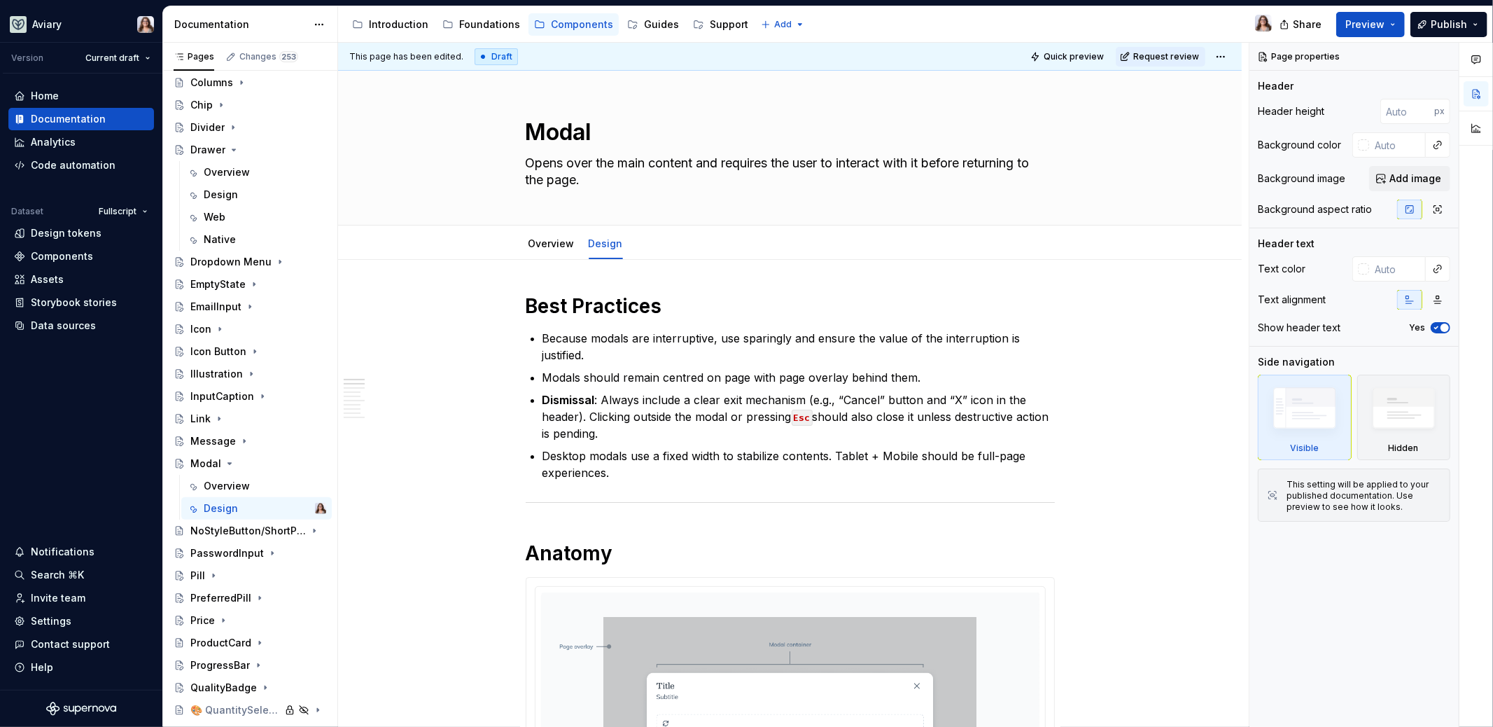
type textarea "*"
